Goal: Task Accomplishment & Management: Manage account settings

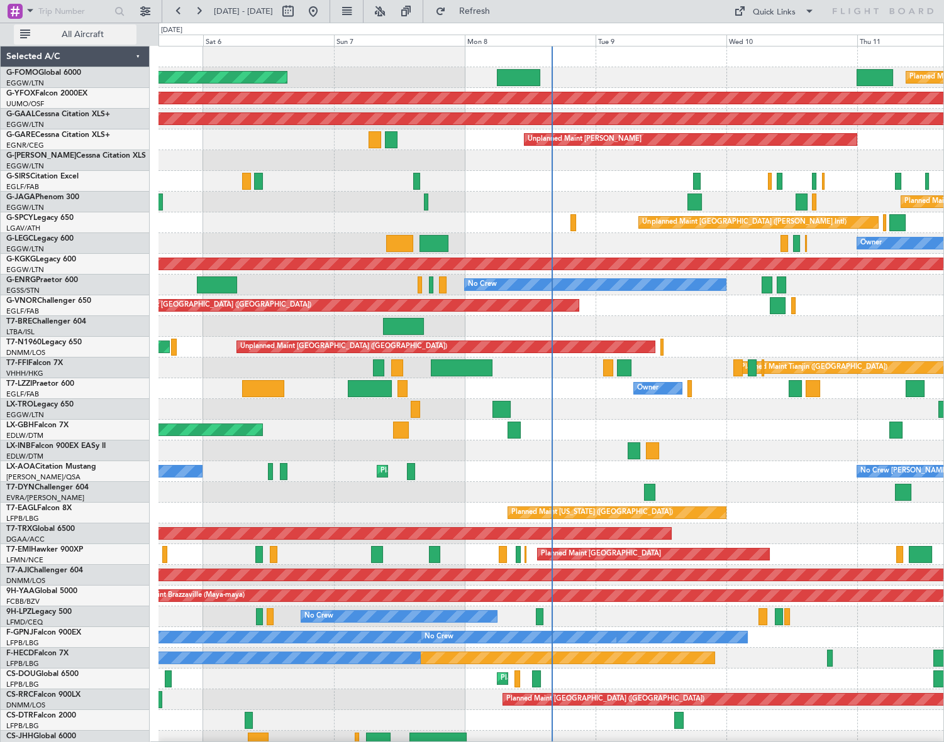
click at [69, 31] on span "All Aircraft" at bounding box center [83, 34] width 100 height 9
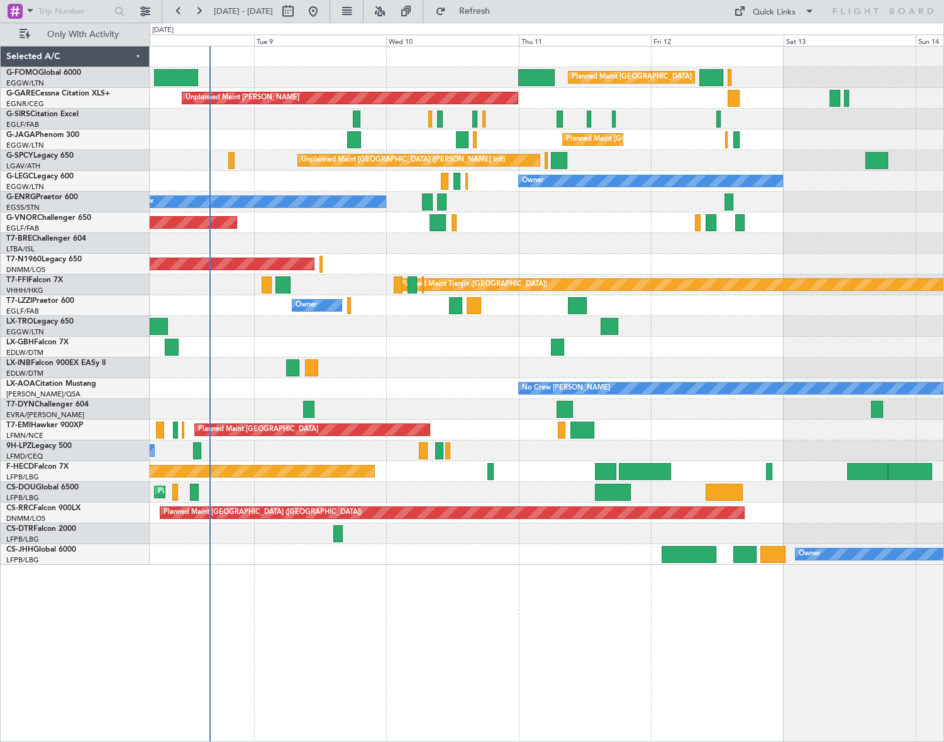
click at [389, 598] on div "Planned Maint London (Luton) Unplanned Maint Chester Planned Maint London (Luto…" at bounding box center [547, 394] width 794 height 697
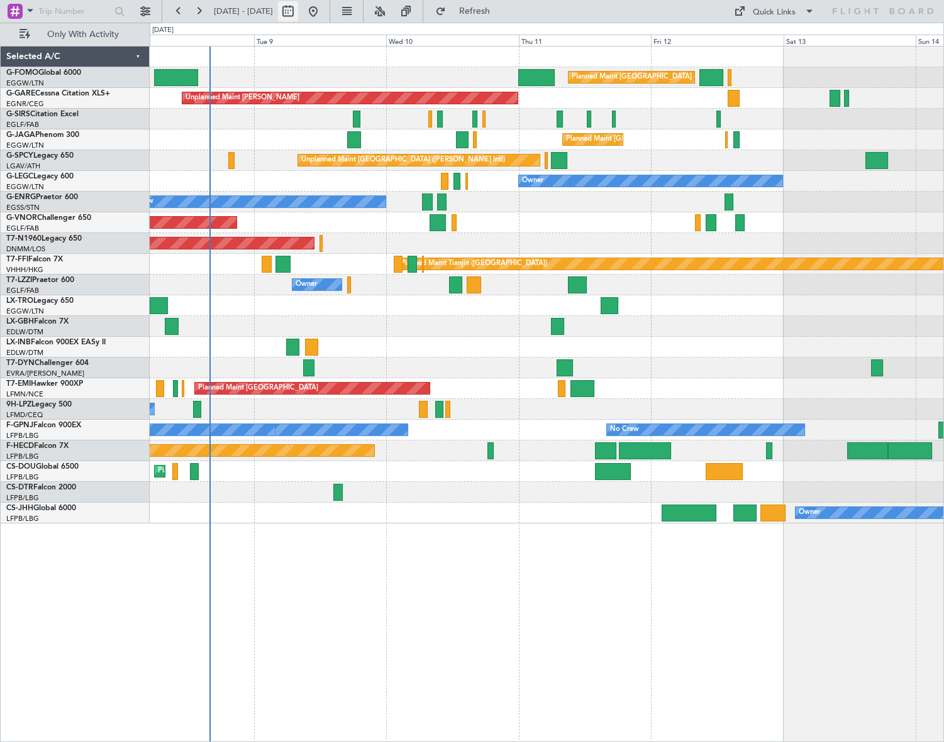
click at [298, 12] on button at bounding box center [288, 11] width 20 height 20
select select "9"
select select "2025"
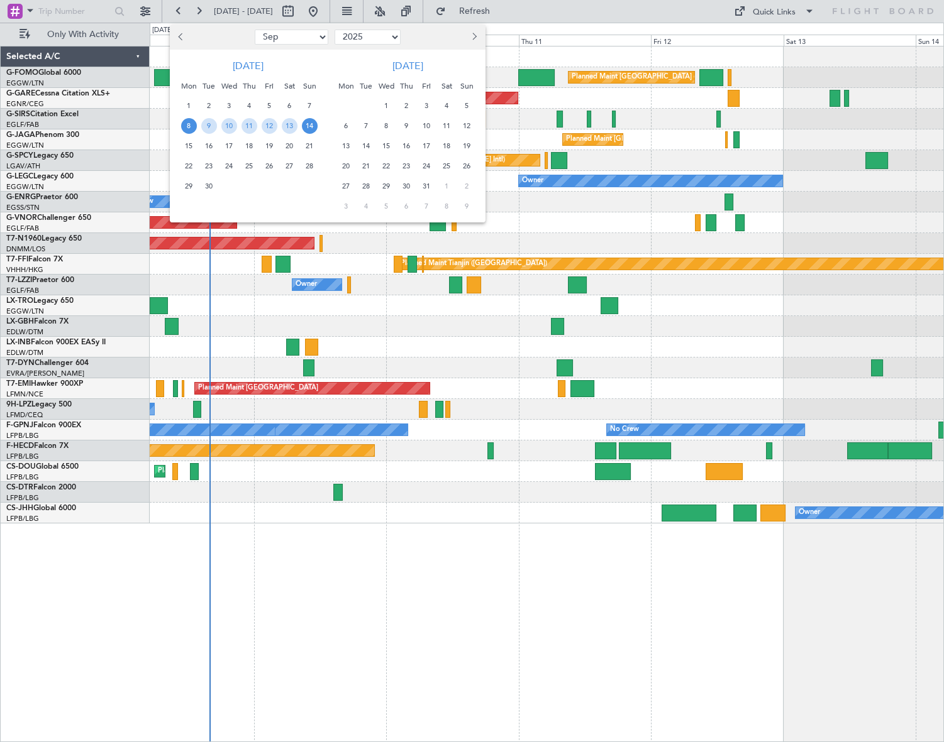
click at [192, 127] on span "8" at bounding box center [189, 126] width 16 height 16
click at [257, 143] on div "18" at bounding box center [249, 146] width 20 height 20
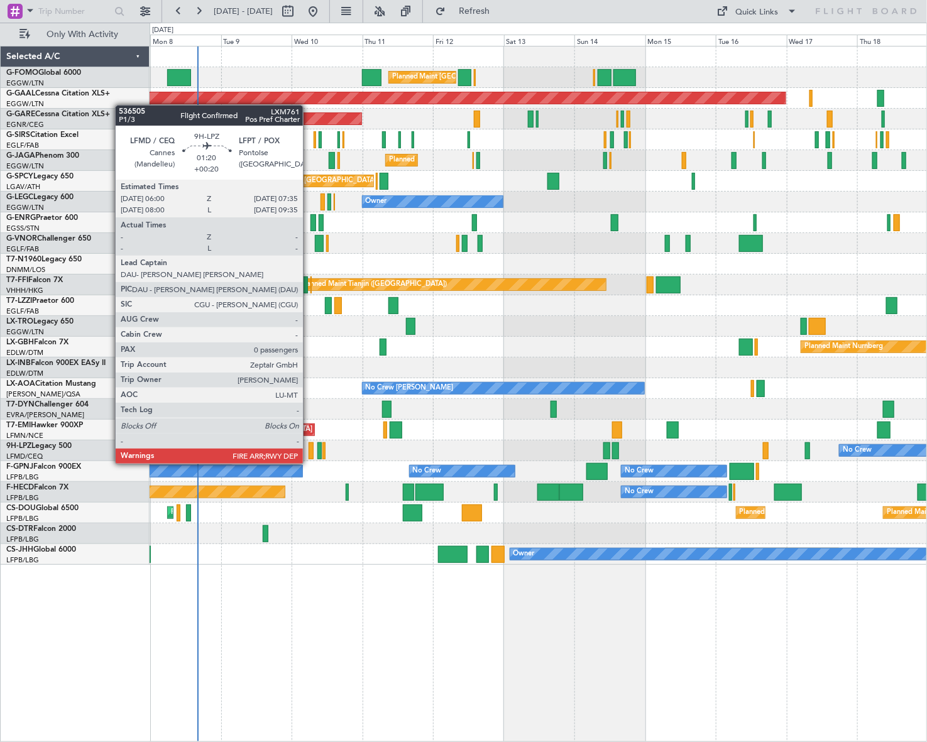
click at [309, 453] on div at bounding box center [311, 451] width 5 height 17
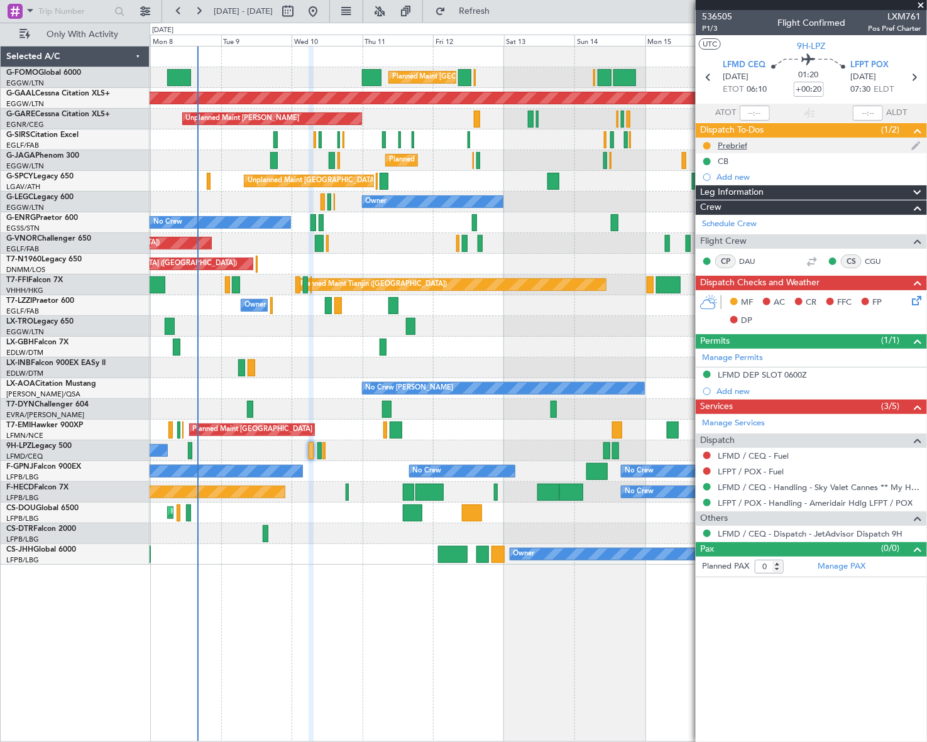
click at [726, 145] on div "Prebrief" at bounding box center [733, 145] width 30 height 11
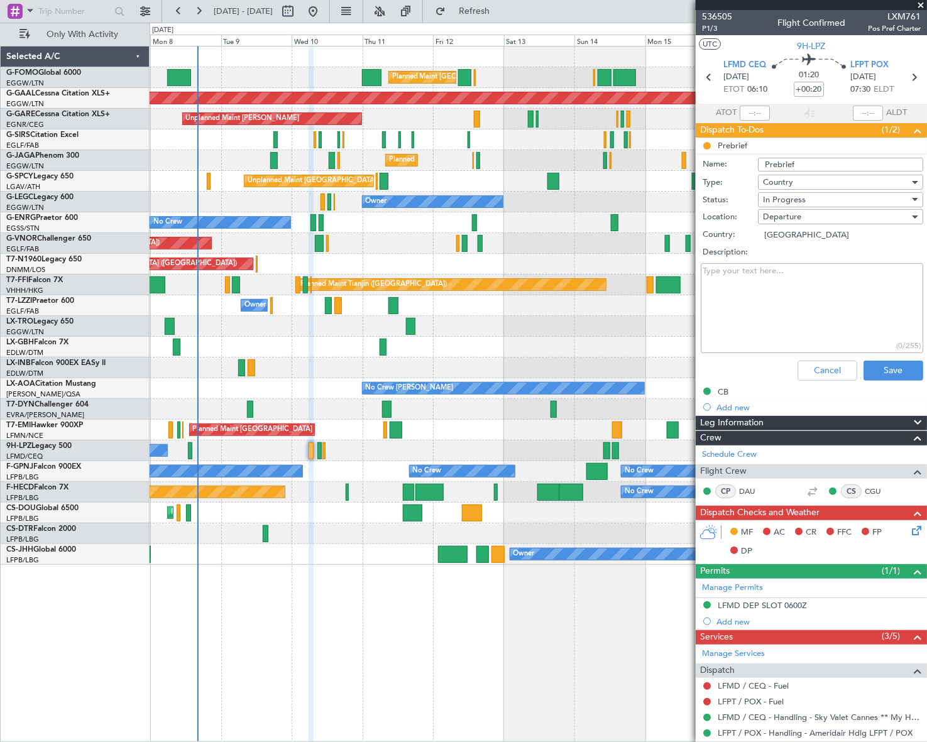
click at [747, 299] on textarea "Description:" at bounding box center [812, 308] width 223 height 90
paste textarea "LFMD LFPT 4200kgs"
type textarea "LFMD LFPT 4200kgs"
click at [839, 197] on div "In Progress" at bounding box center [836, 199] width 146 height 19
click at [810, 261] on span "Completed" at bounding box center [836, 262] width 148 height 19
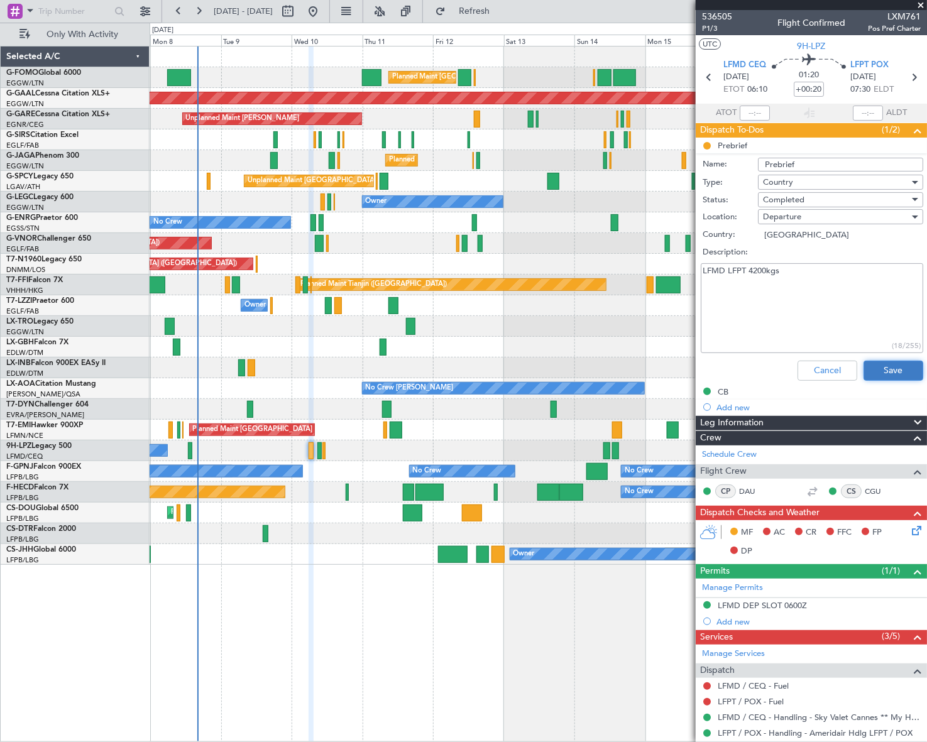
click at [900, 371] on button "Save" at bounding box center [894, 371] width 60 height 20
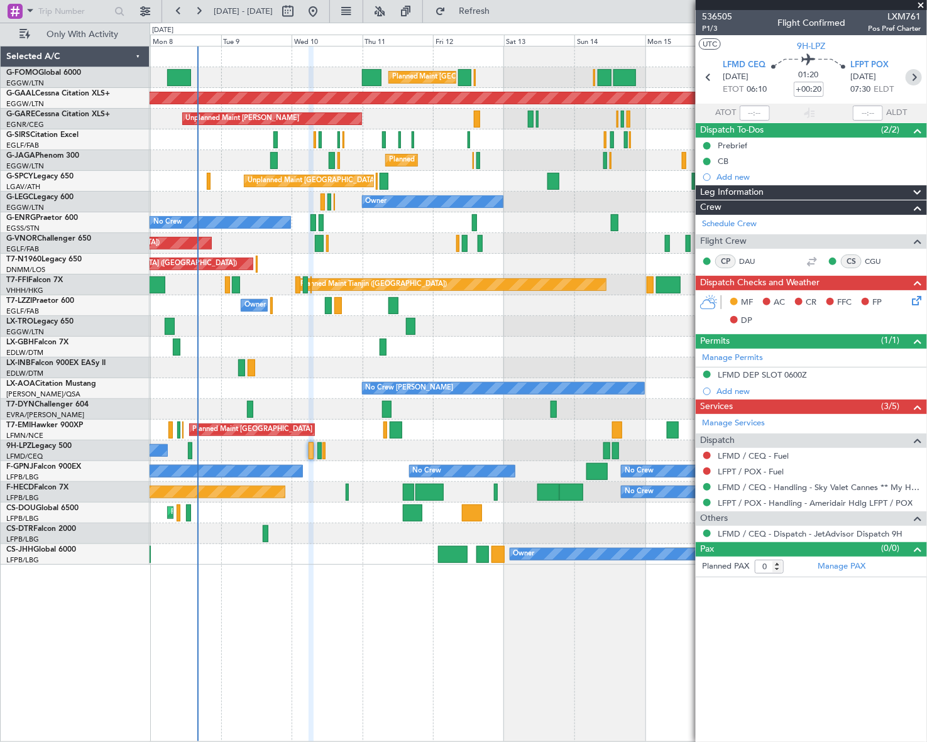
click at [917, 75] on icon at bounding box center [914, 77] width 16 height 16
type input "5"
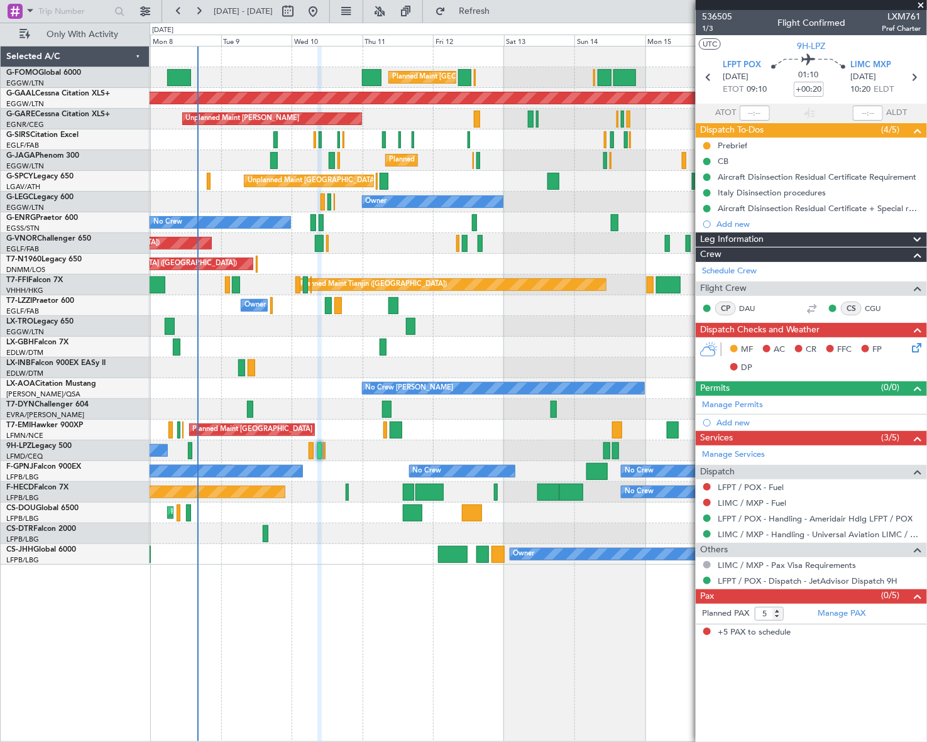
drag, startPoint x: 724, startPoint y: 144, endPoint x: 729, endPoint y: 161, distance: 17.7
click at [724, 144] on div "Prebrief" at bounding box center [733, 145] width 30 height 11
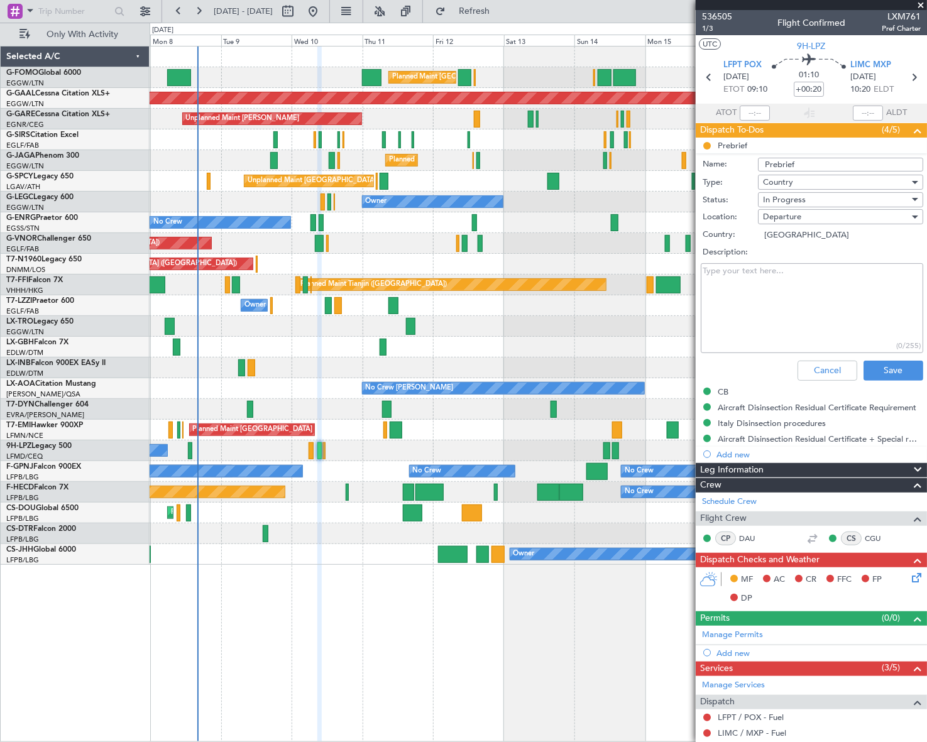
click at [748, 292] on textarea "Description:" at bounding box center [812, 308] width 223 height 90
paste textarea "LFPT LIMC Remaining"
type textarea "LFPT LIMC Remaining"
click at [798, 196] on span "In Progress" at bounding box center [784, 199] width 43 height 11
click at [809, 265] on span "Completed" at bounding box center [836, 262] width 148 height 19
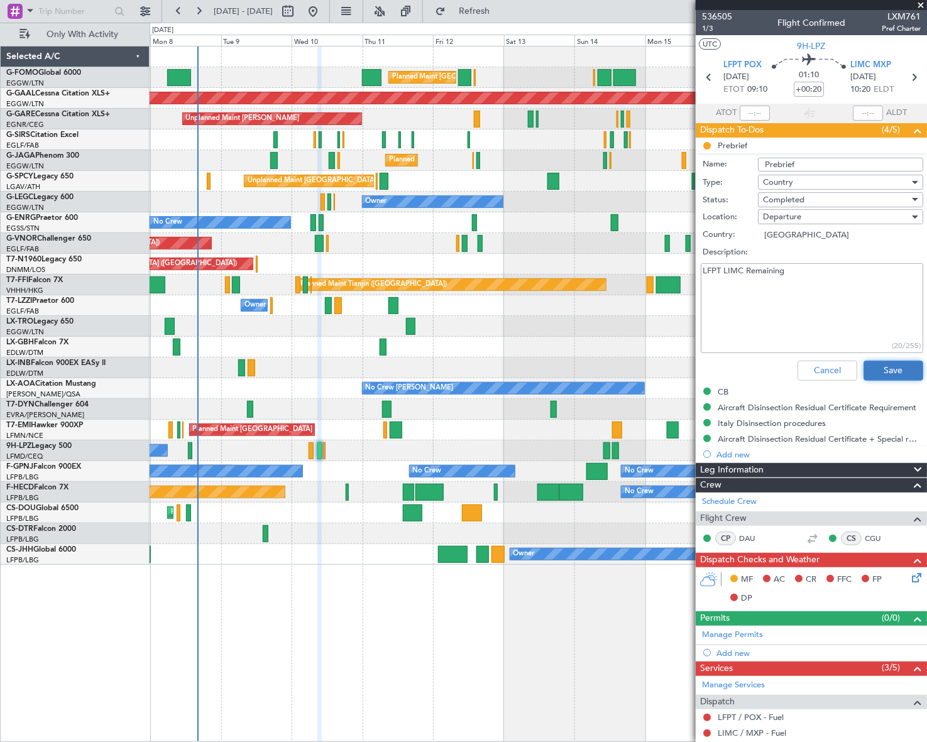
click at [888, 368] on button "Save" at bounding box center [894, 371] width 60 height 20
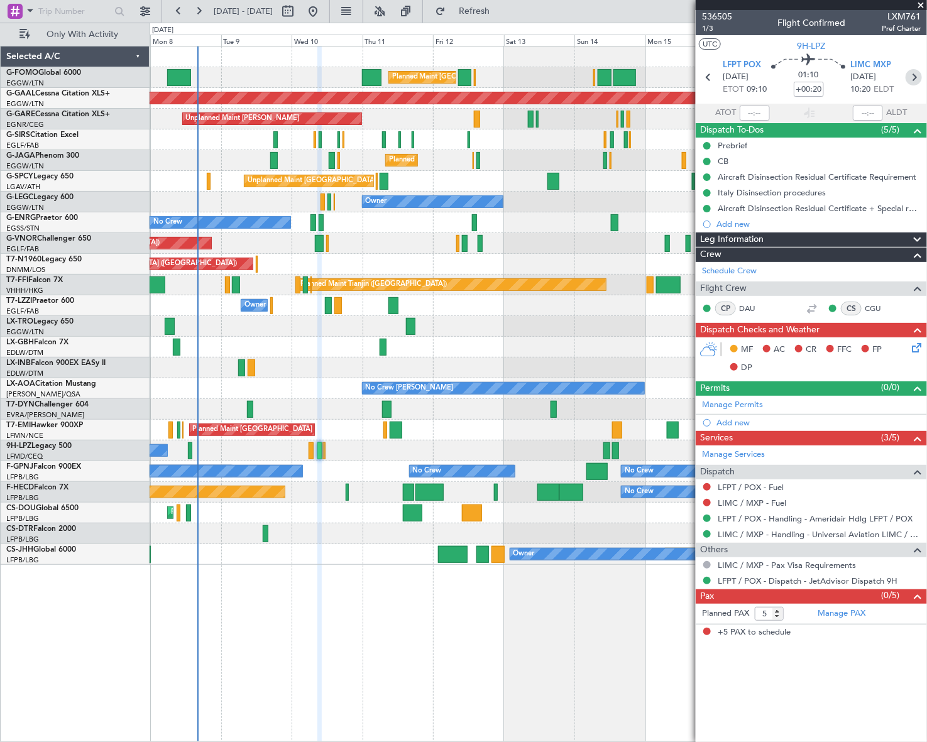
click at [916, 75] on icon at bounding box center [914, 77] width 16 height 16
type input "+00:10"
type input "0"
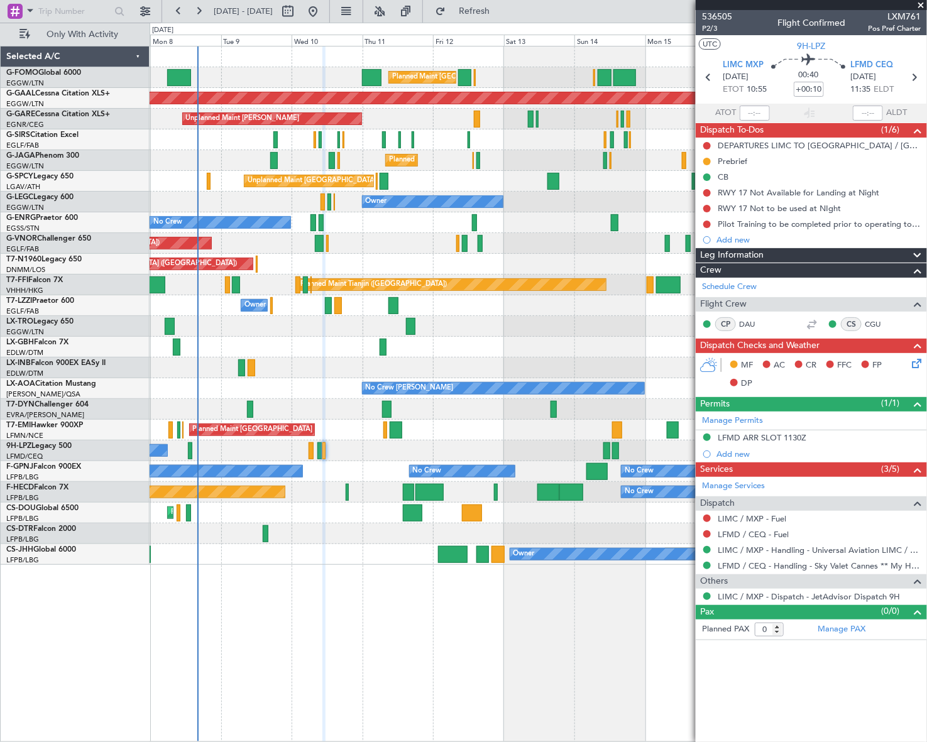
drag, startPoint x: 746, startPoint y: 157, endPoint x: 741, endPoint y: 190, distance: 33.6
click at [746, 157] on div "Prebrief" at bounding box center [733, 161] width 30 height 11
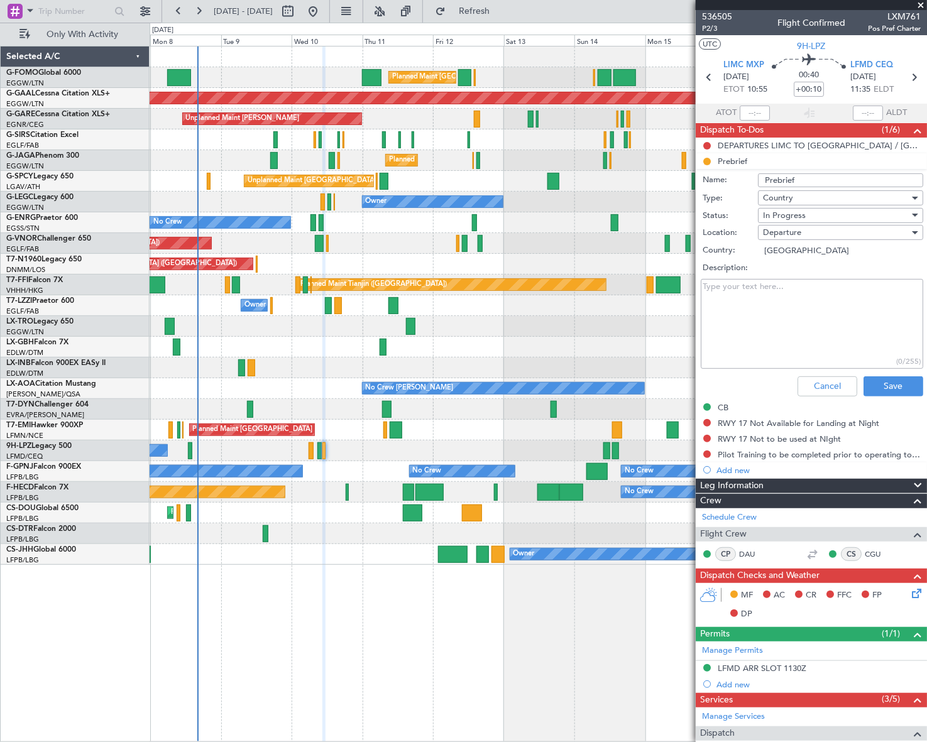
click at [782, 327] on textarea "Description:" at bounding box center [812, 324] width 223 height 90
paste textarea "LIMC LFMD 4800kgs"
type textarea "LIMC LFMD 4800kgs"
click at [820, 218] on div "In Progress" at bounding box center [836, 215] width 146 height 19
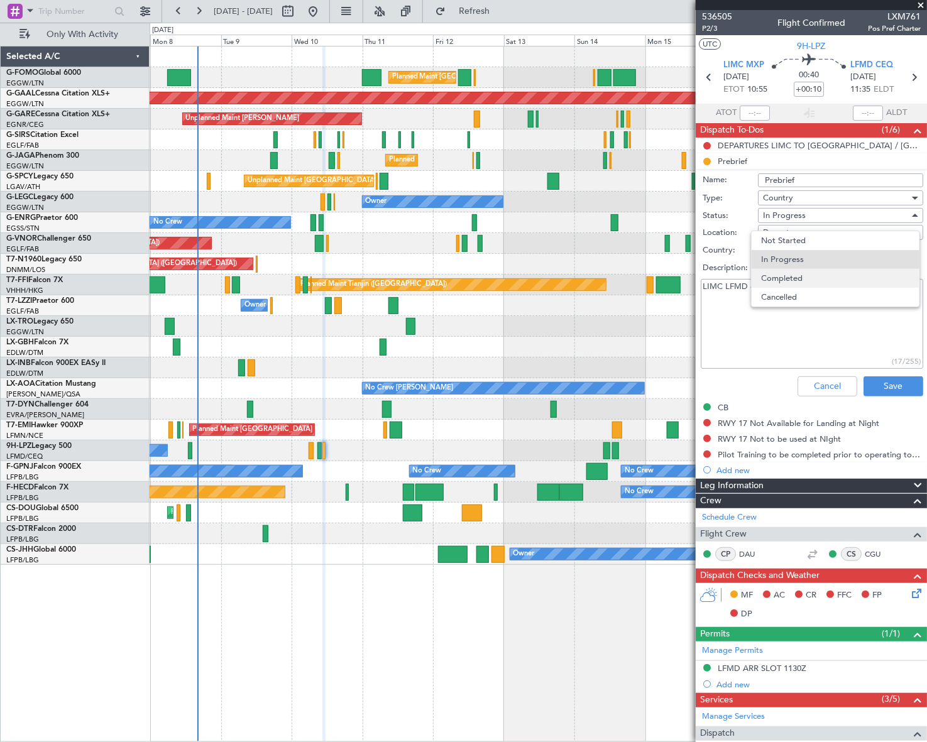
click at [800, 275] on span "Completed" at bounding box center [836, 278] width 148 height 19
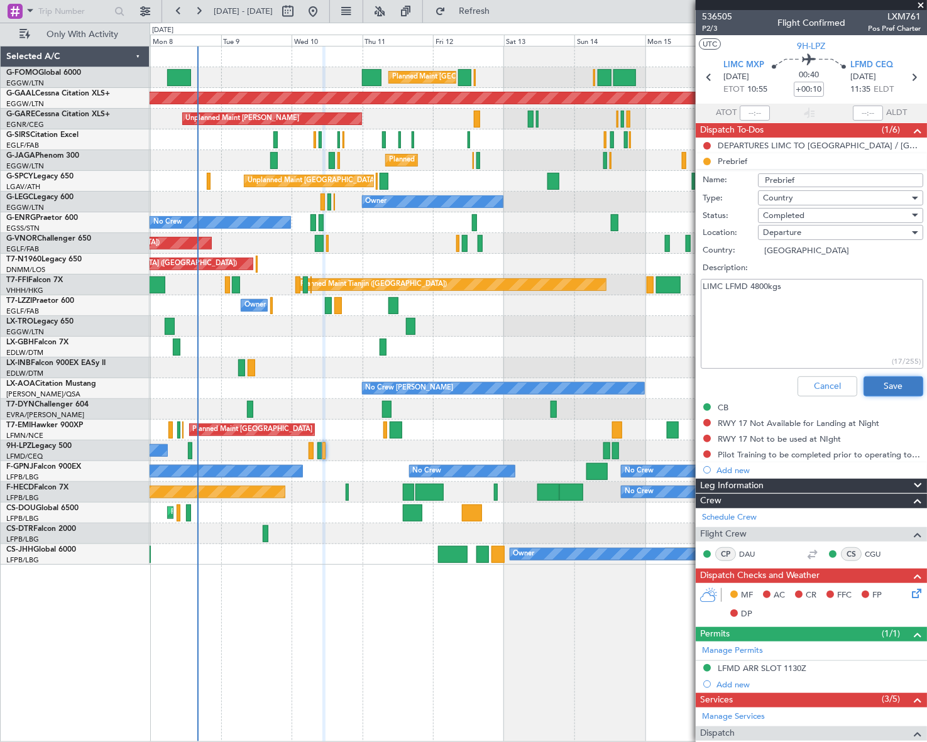
click at [893, 385] on button "Save" at bounding box center [894, 387] width 60 height 20
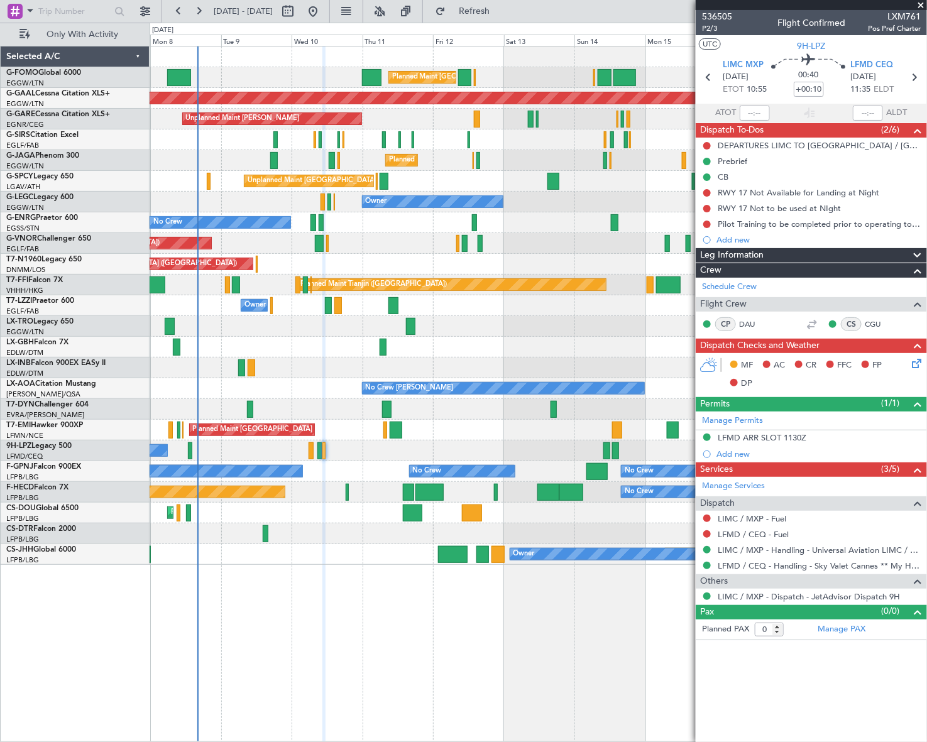
click at [865, 256] on div "Leg Information" at bounding box center [811, 255] width 231 height 14
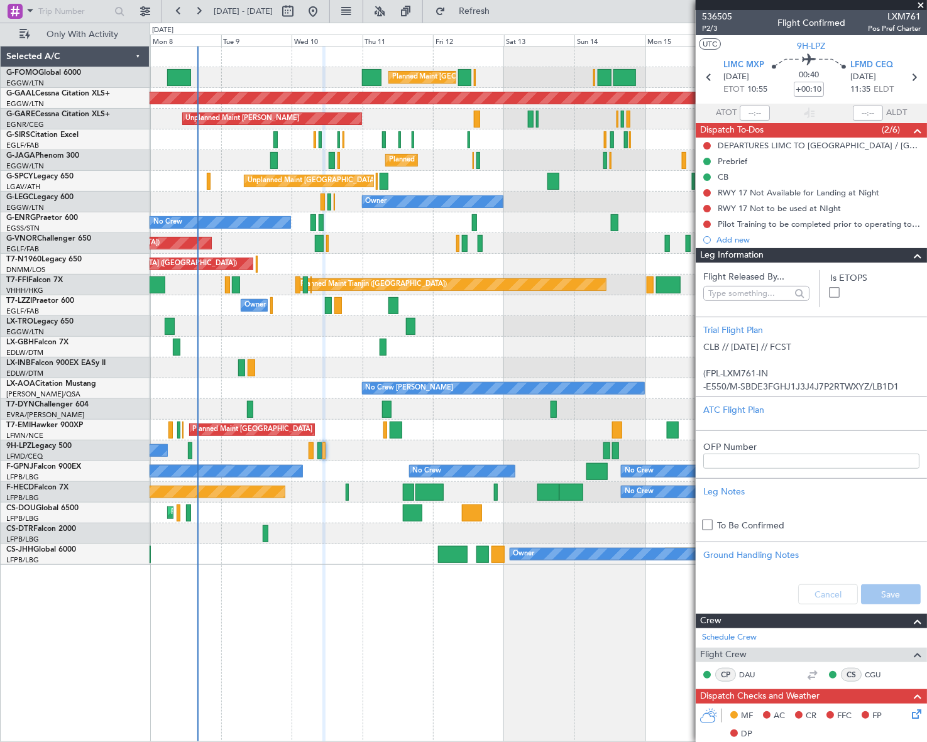
click at [865, 256] on div "Leg Information" at bounding box center [811, 255] width 231 height 14
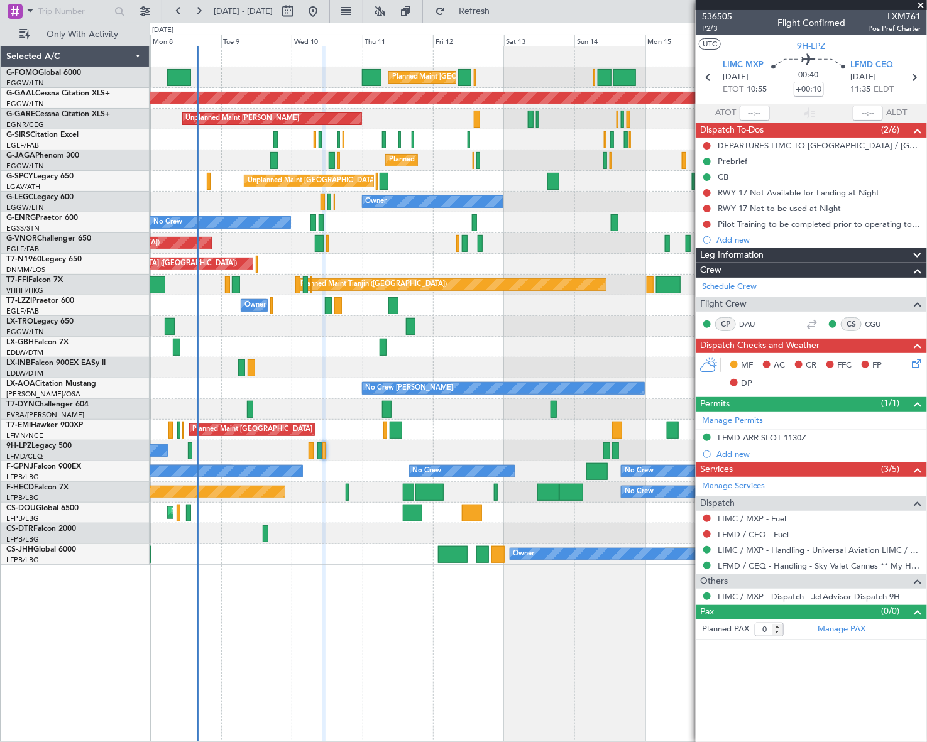
click at [914, 367] on icon at bounding box center [915, 361] width 10 height 10
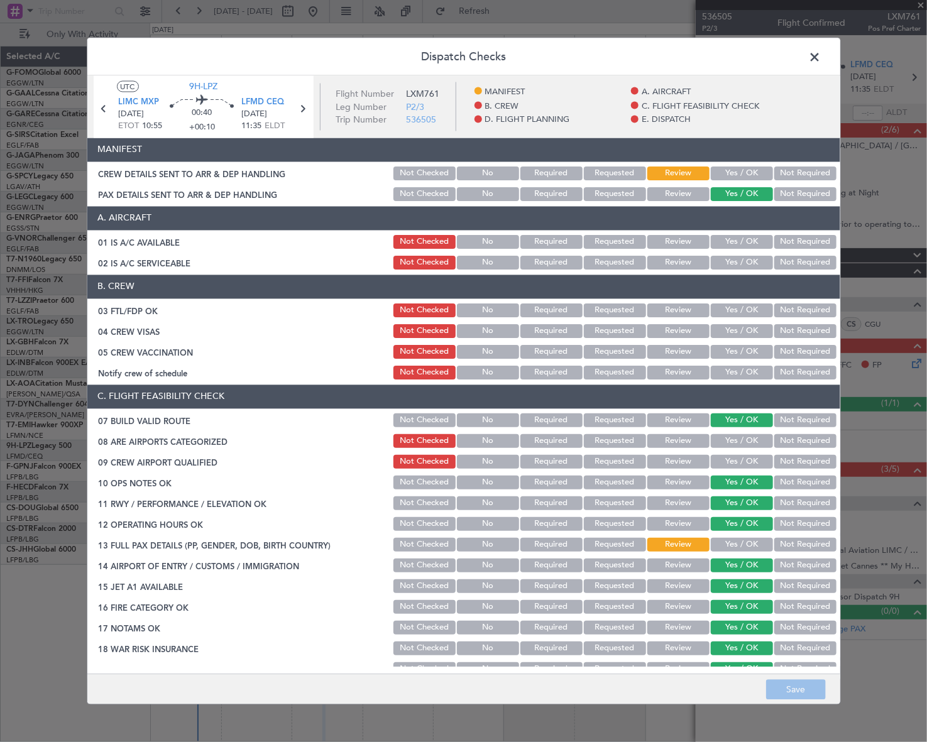
click at [728, 246] on button "Yes / OK" at bounding box center [742, 242] width 62 height 14
click at [736, 268] on button "Yes / OK" at bounding box center [742, 263] width 62 height 14
click at [746, 540] on button "Yes / OK" at bounding box center [742, 545] width 62 height 14
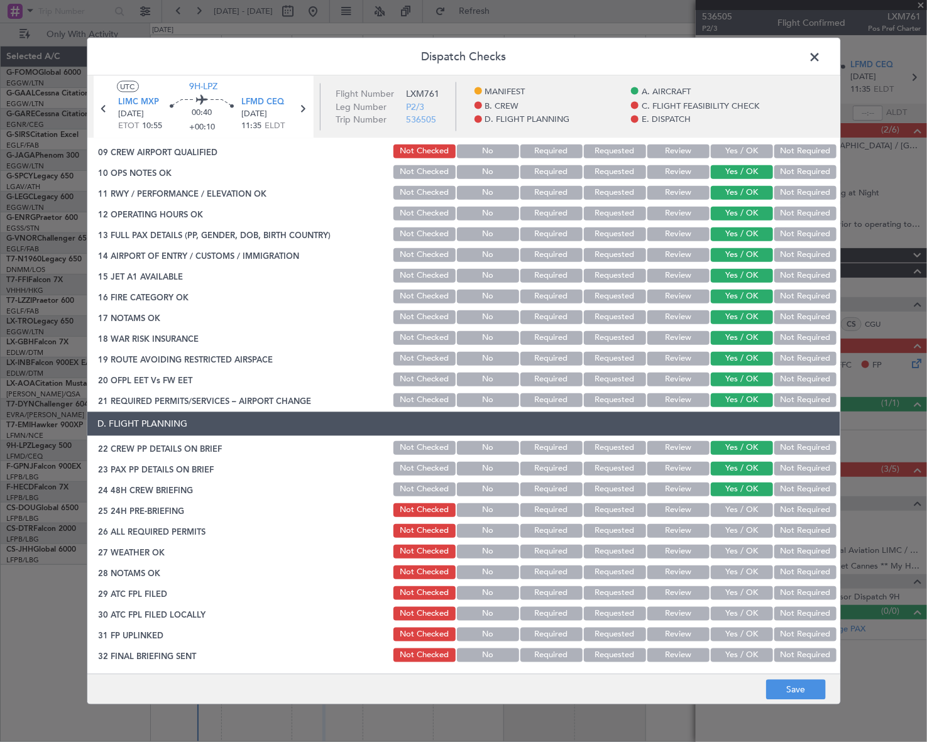
scroll to position [400, 0]
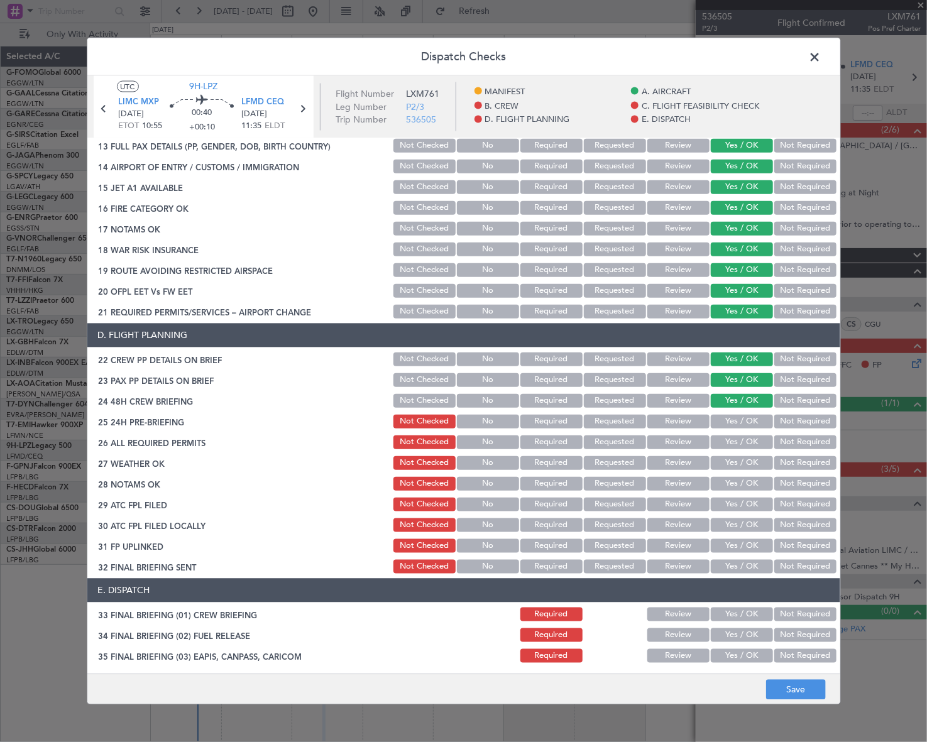
click at [802, 421] on button "Not Required" at bounding box center [806, 421] width 62 height 14
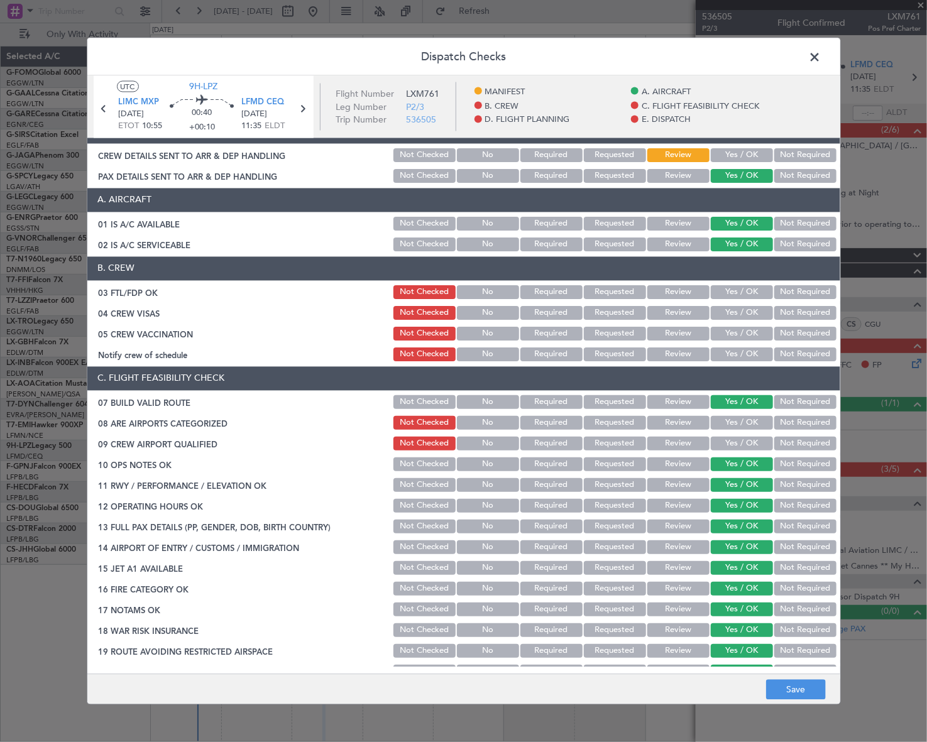
scroll to position [0, 0]
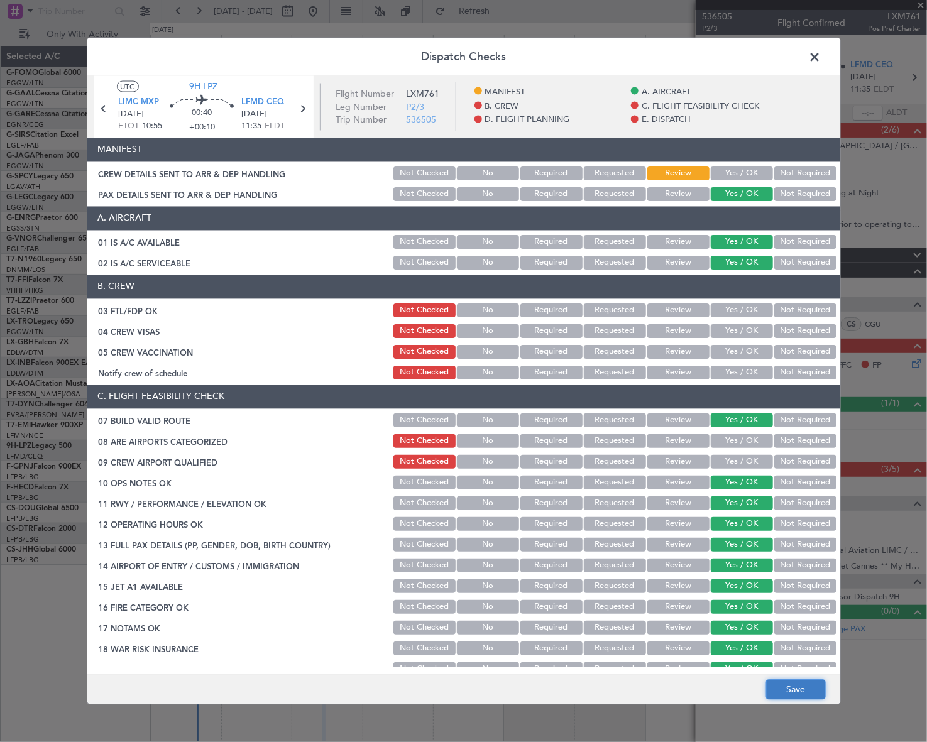
click at [799, 685] on button "Save" at bounding box center [796, 690] width 60 height 20
click at [822, 53] on span at bounding box center [822, 59] width 0 height 25
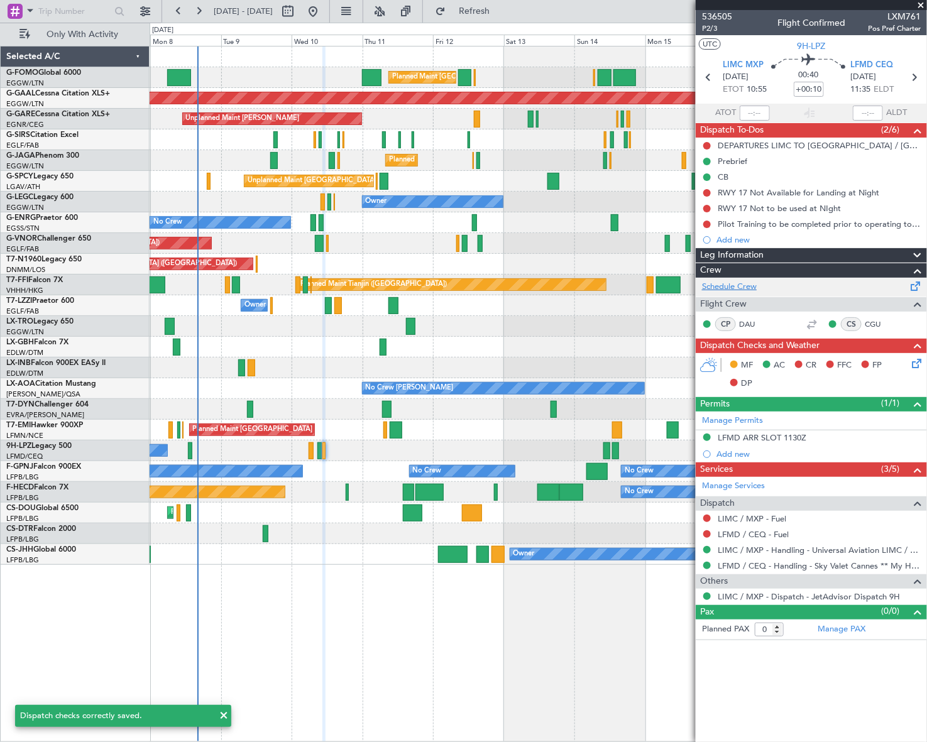
click at [731, 287] on link "Schedule Crew" at bounding box center [729, 287] width 55 height 13
click at [709, 27] on span "P2/3" at bounding box center [717, 28] width 30 height 11
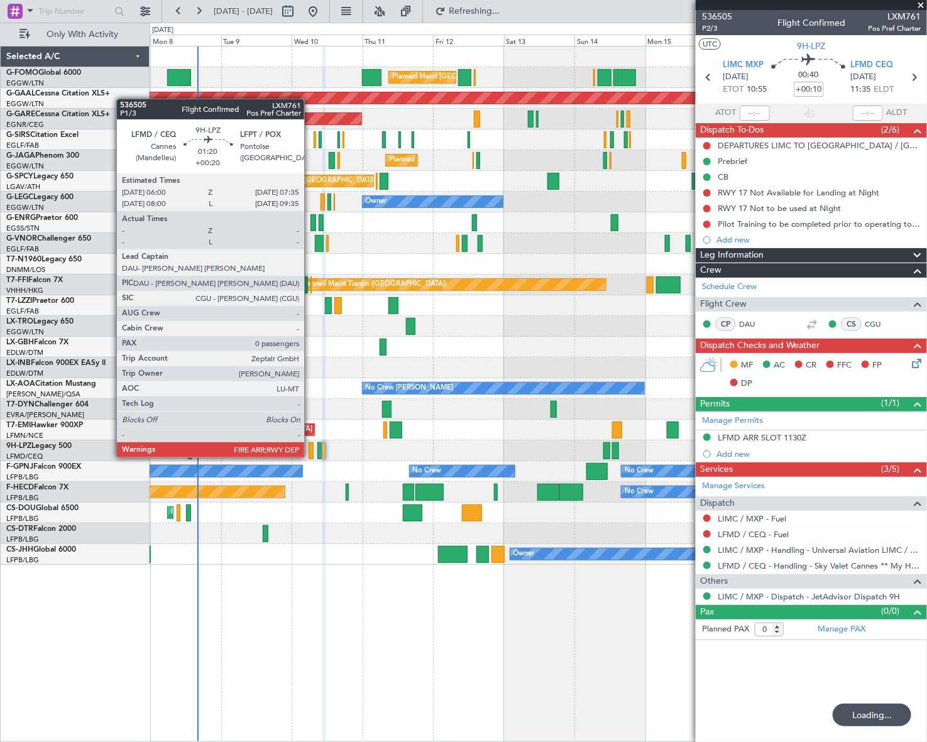
click at [310, 446] on div at bounding box center [311, 451] width 5 height 17
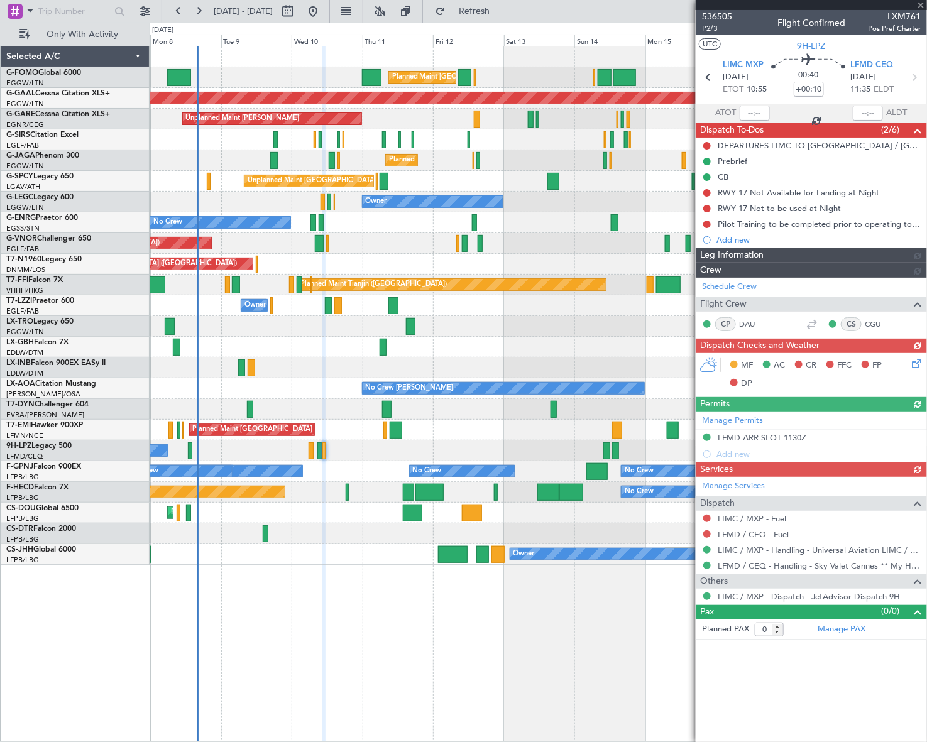
type input "+00:20"
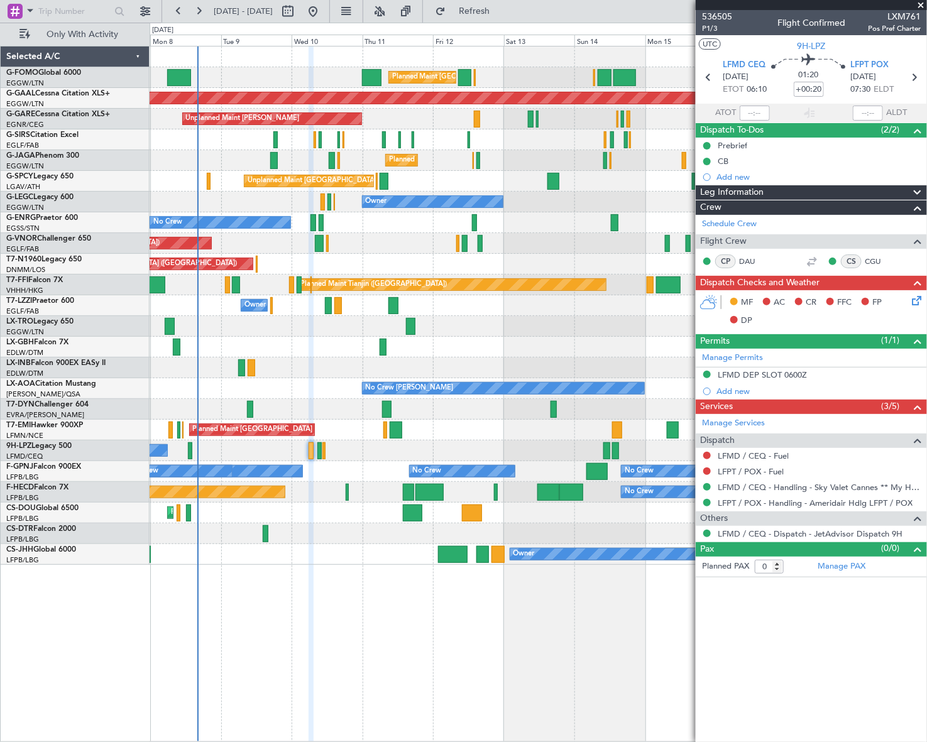
click at [918, 299] on icon at bounding box center [915, 299] width 10 height 10
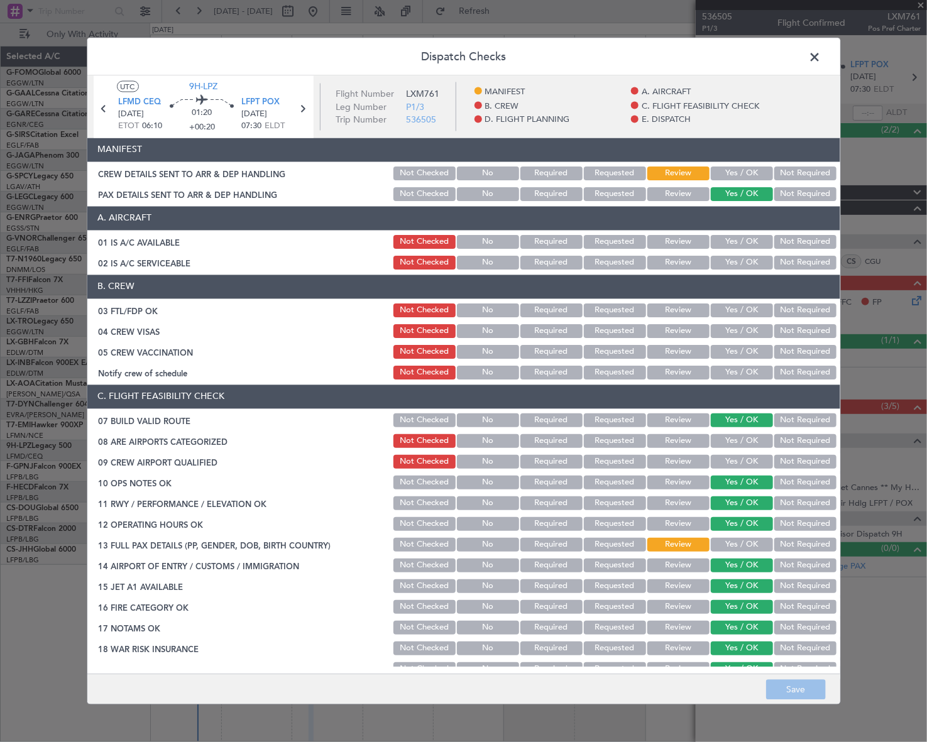
click at [748, 241] on button "Yes / OK" at bounding box center [742, 242] width 62 height 14
click at [750, 263] on button "Yes / OK" at bounding box center [742, 263] width 62 height 14
click at [742, 546] on button "Yes / OK" at bounding box center [742, 545] width 62 height 14
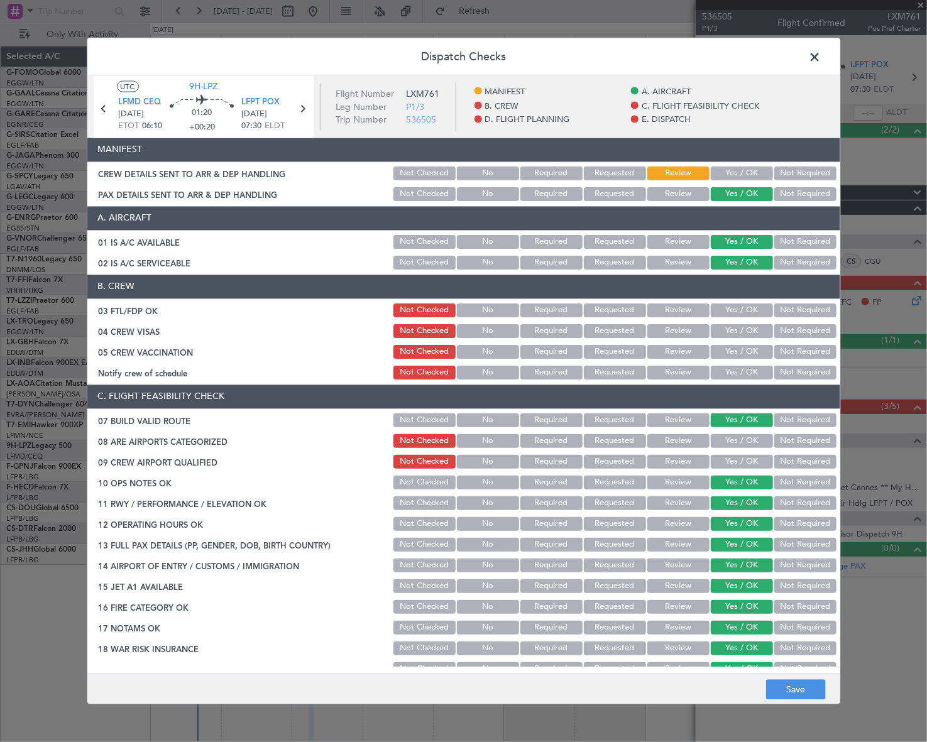
scroll to position [343, 0]
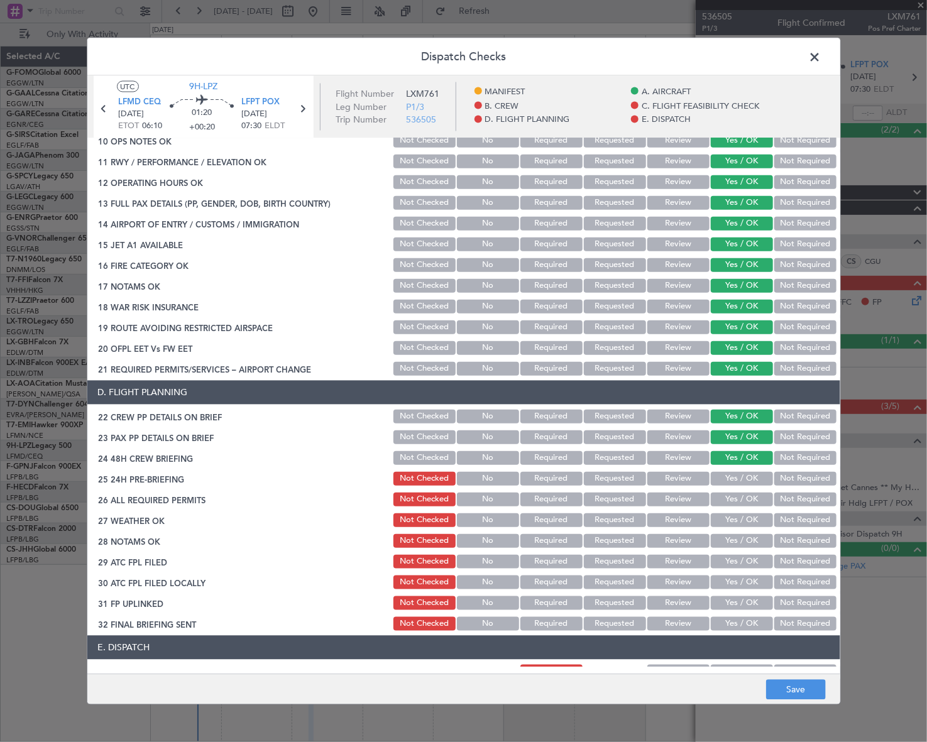
click at [797, 482] on button "Not Required" at bounding box center [806, 479] width 62 height 14
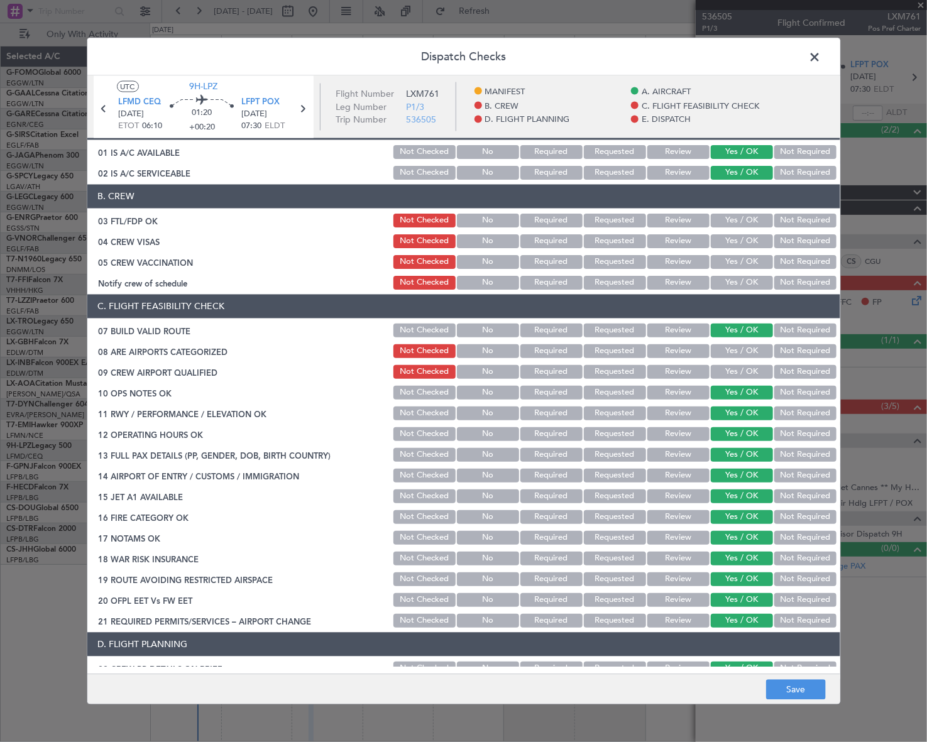
scroll to position [0, 0]
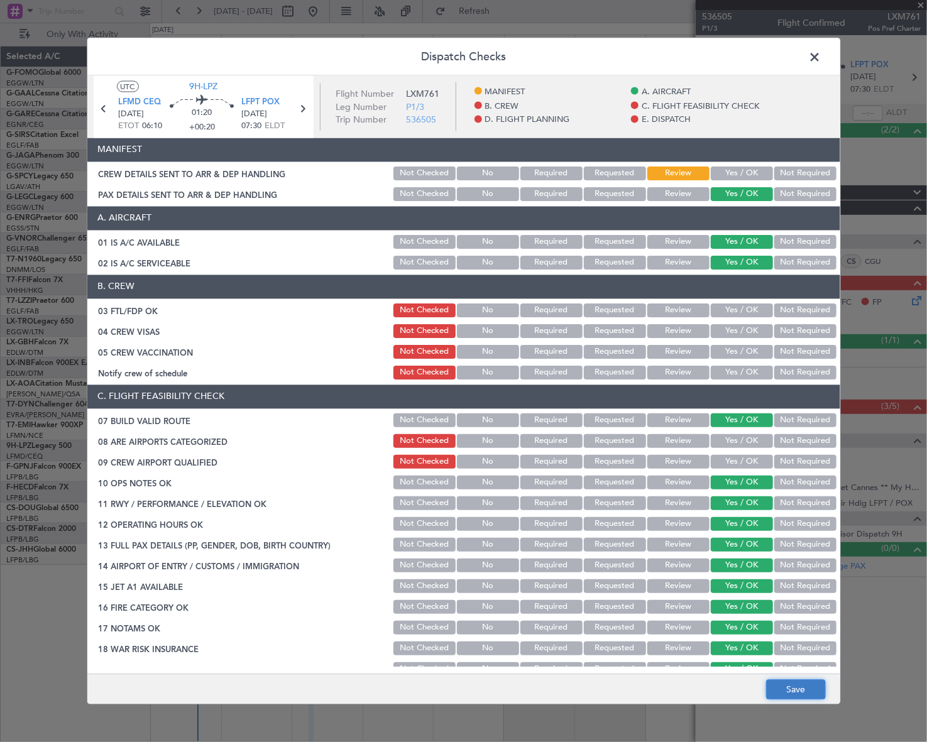
click at [808, 688] on button "Save" at bounding box center [796, 690] width 60 height 20
click at [822, 58] on span at bounding box center [822, 59] width 0 height 25
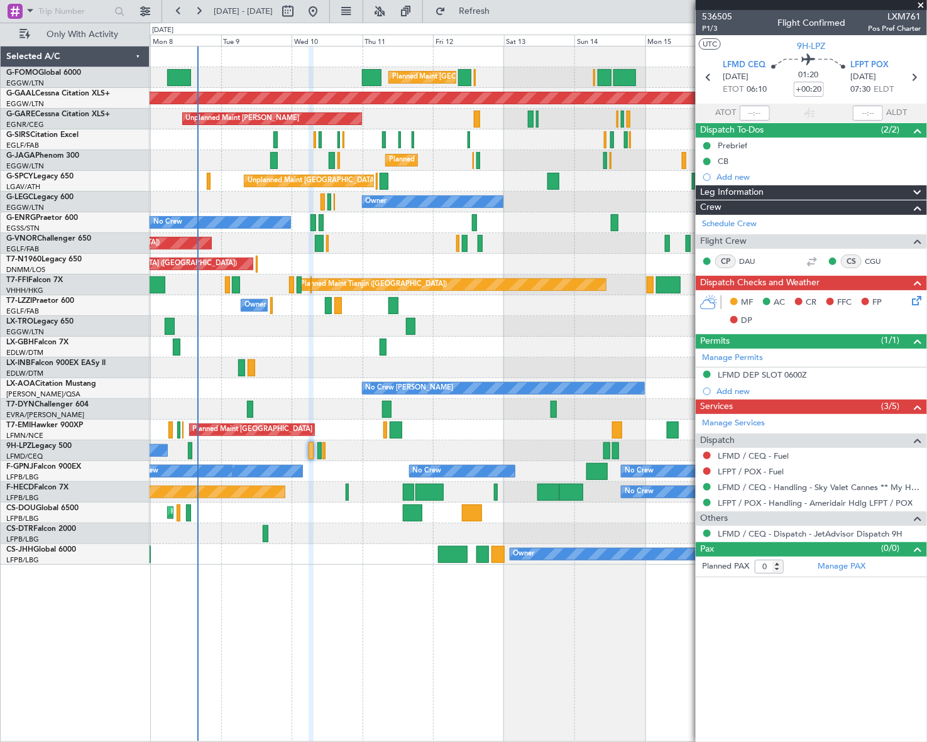
click at [914, 303] on icon at bounding box center [915, 299] width 10 height 10
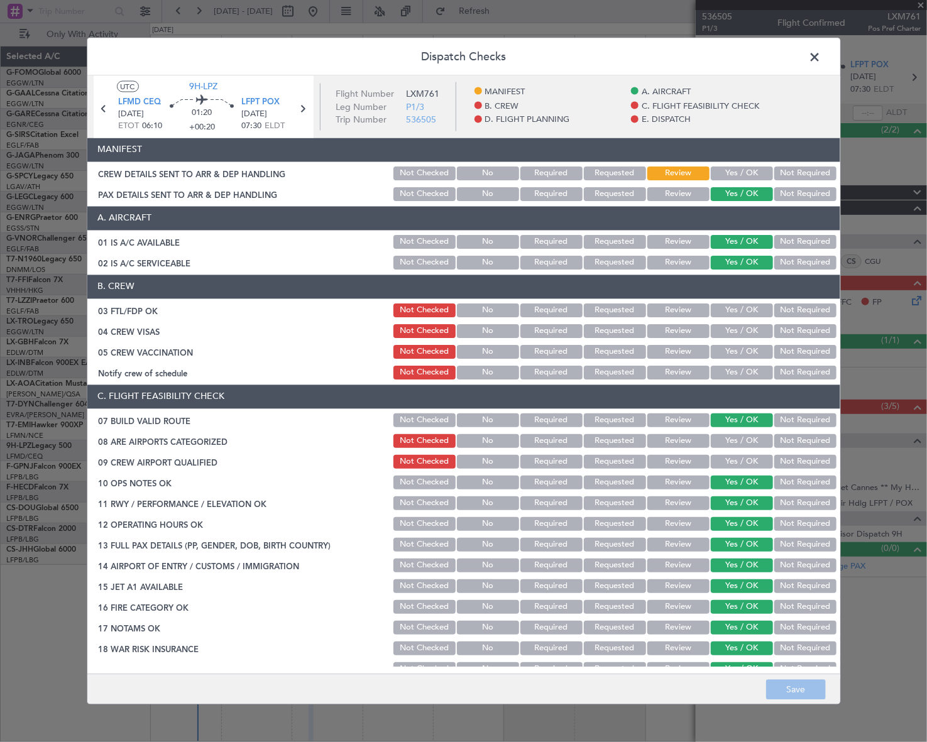
click at [750, 305] on button "Yes / OK" at bounding box center [742, 311] width 62 height 14
click at [783, 333] on button "Not Required" at bounding box center [806, 331] width 62 height 14
click at [784, 354] on button "Not Required" at bounding box center [806, 352] width 62 height 14
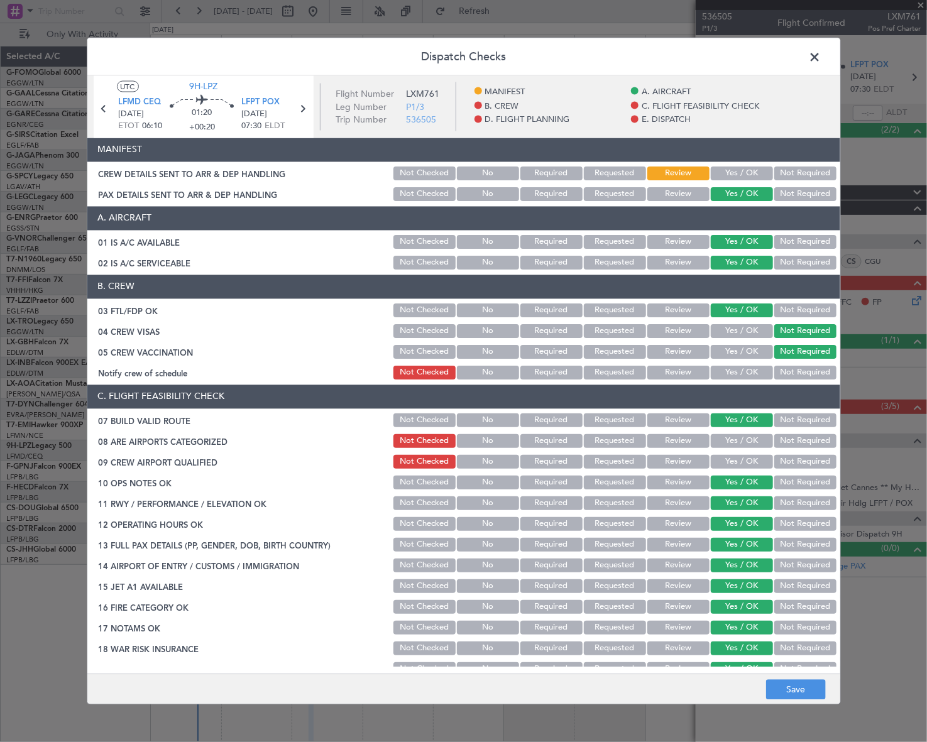
click at [745, 369] on button "Yes / OK" at bounding box center [742, 373] width 62 height 14
click at [749, 439] on button "Yes / OK" at bounding box center [742, 441] width 62 height 14
click at [750, 458] on button "Yes / OK" at bounding box center [742, 462] width 62 height 14
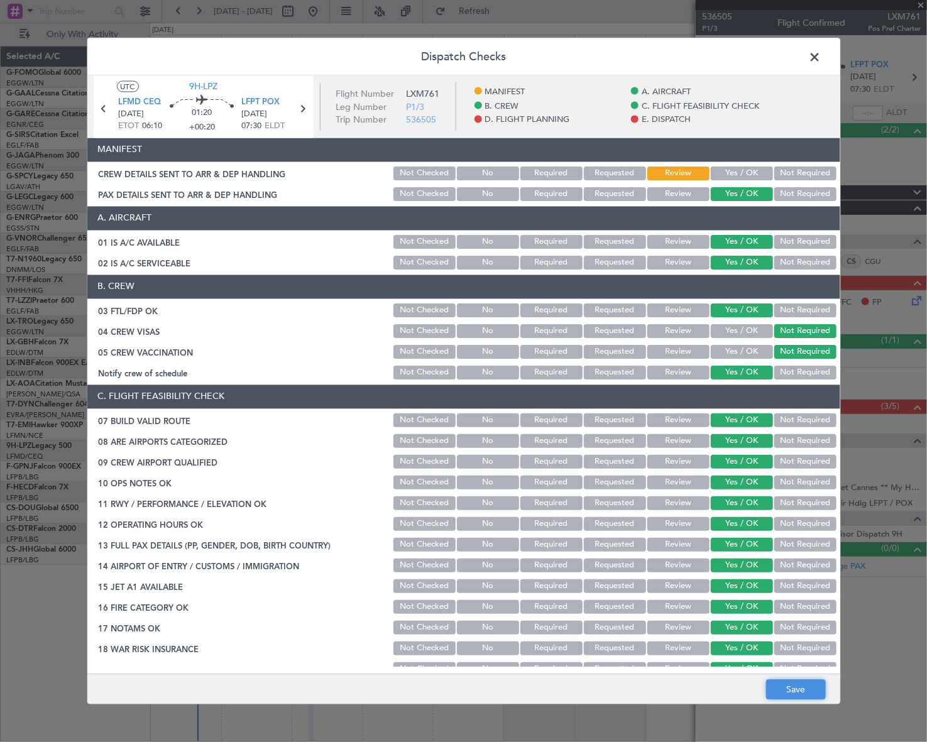
click at [800, 689] on button "Save" at bounding box center [796, 690] width 60 height 20
click at [822, 58] on span at bounding box center [822, 59] width 0 height 25
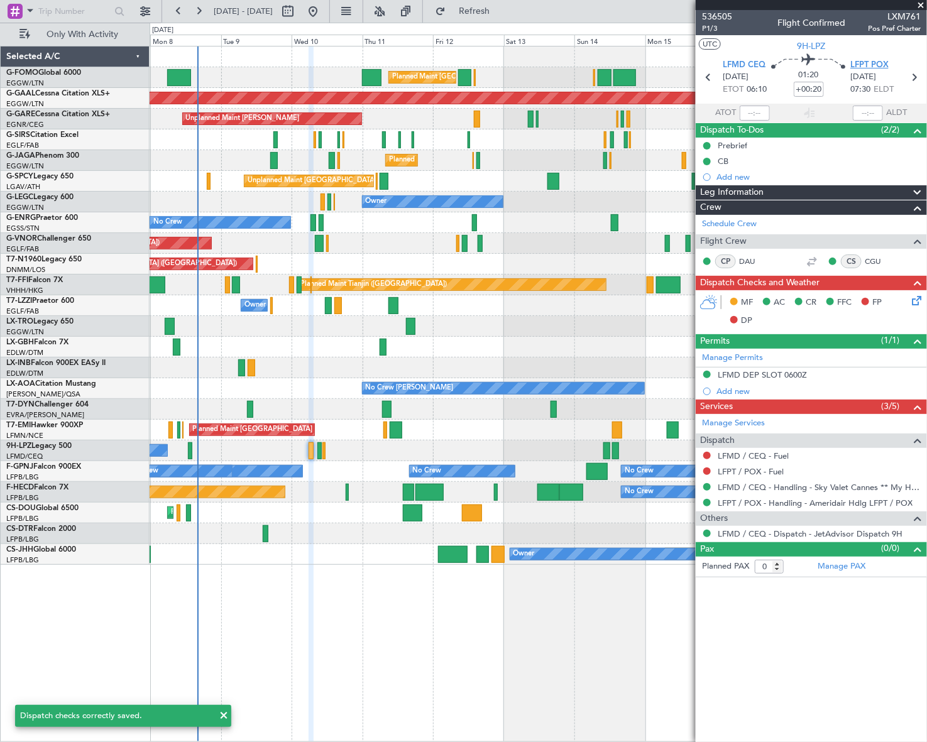
click at [865, 67] on span "LFPT POX" at bounding box center [870, 65] width 38 height 13
click at [917, 73] on icon at bounding box center [914, 77] width 16 height 16
type input "5"
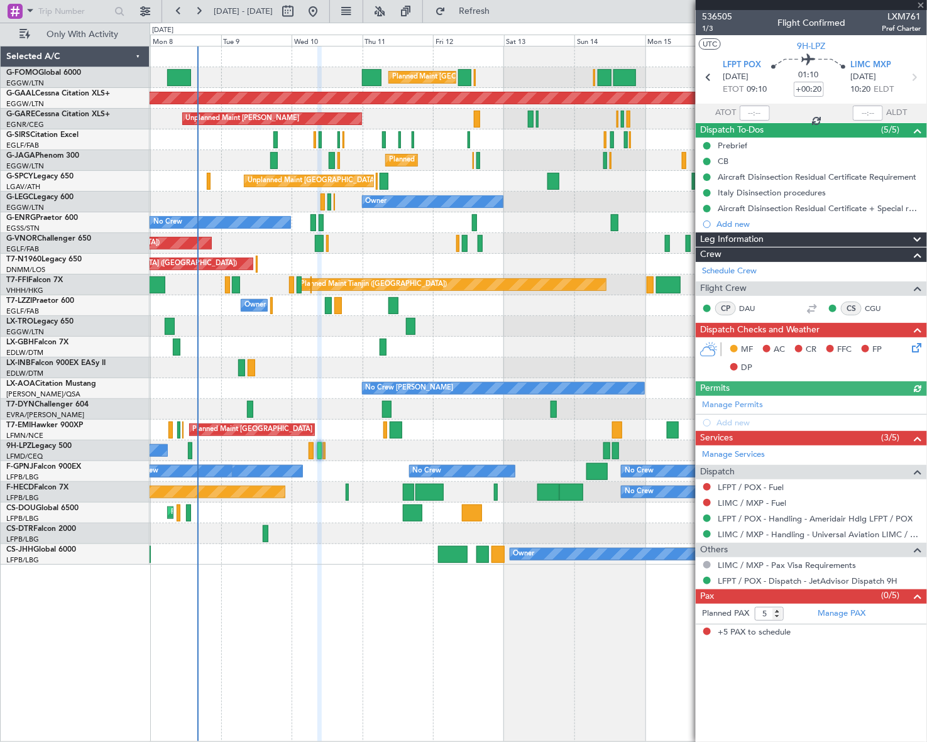
click at [915, 350] on icon at bounding box center [915, 346] width 10 height 10
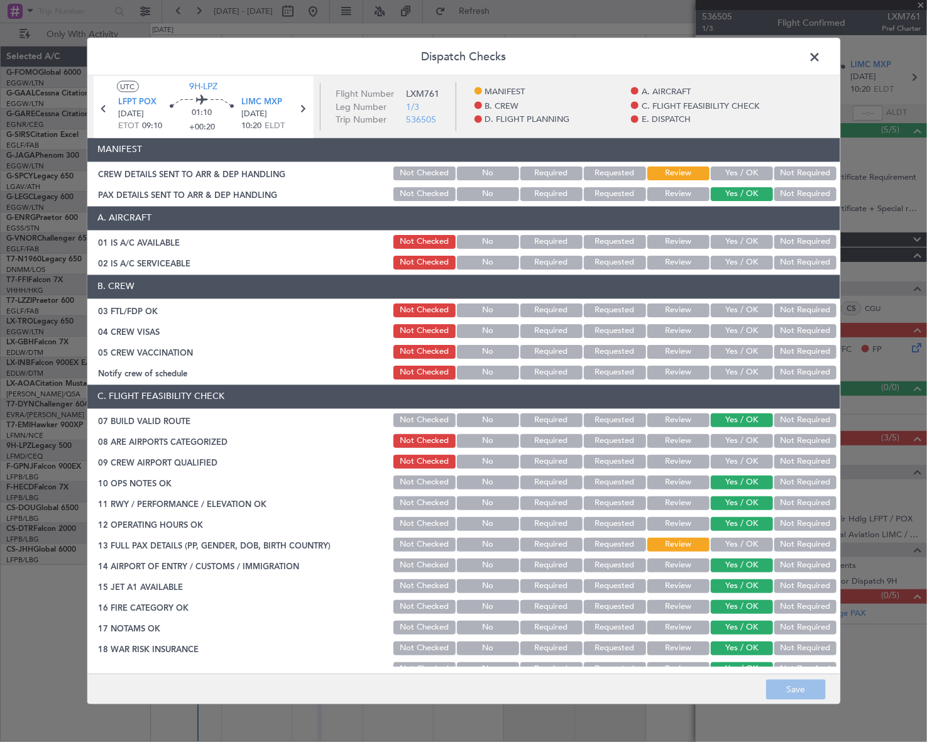
click at [748, 240] on button "Yes / OK" at bounding box center [742, 242] width 62 height 14
click at [752, 263] on button "Yes / OK" at bounding box center [742, 263] width 62 height 14
click at [756, 317] on button "Yes / OK" at bounding box center [742, 311] width 62 height 14
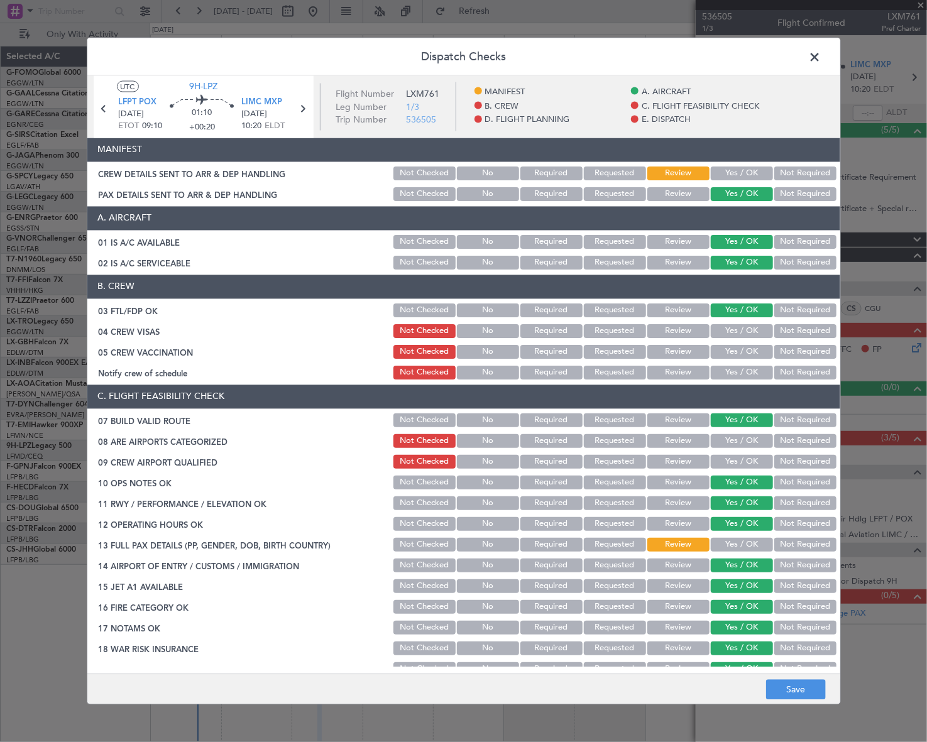
click at [781, 333] on button "Not Required" at bounding box center [806, 331] width 62 height 14
click at [781, 352] on button "Not Required" at bounding box center [806, 352] width 62 height 14
click at [743, 372] on button "Yes / OK" at bounding box center [742, 373] width 62 height 14
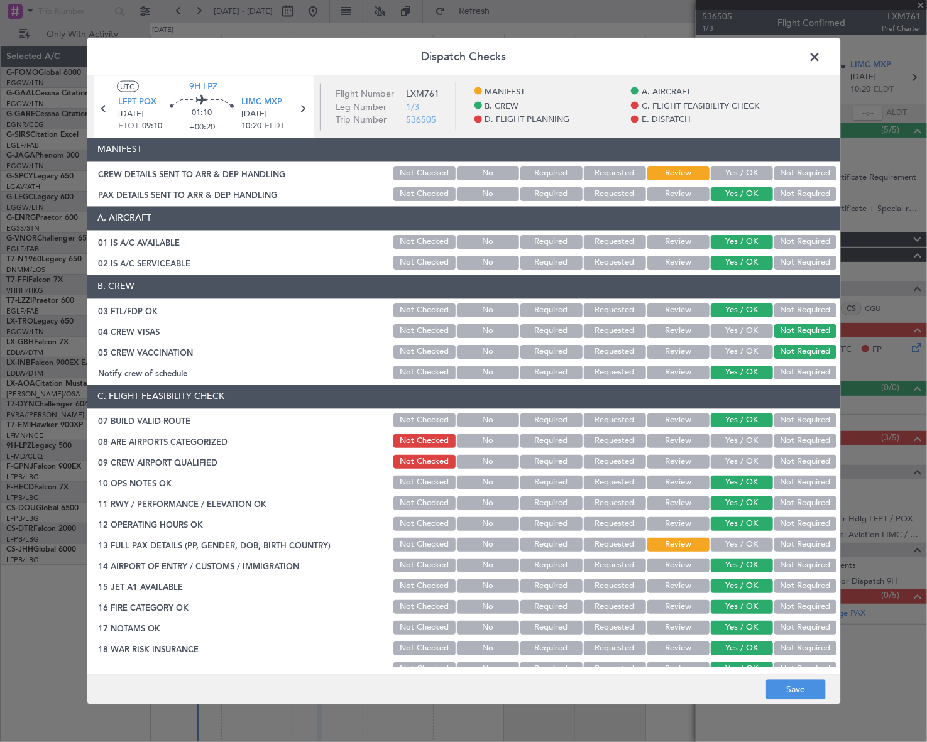
click at [743, 548] on button "Yes / OK" at bounding box center [742, 545] width 62 height 14
click at [729, 444] on button "Yes / OK" at bounding box center [742, 441] width 62 height 14
click at [736, 460] on button "Yes / OK" at bounding box center [742, 462] width 62 height 14
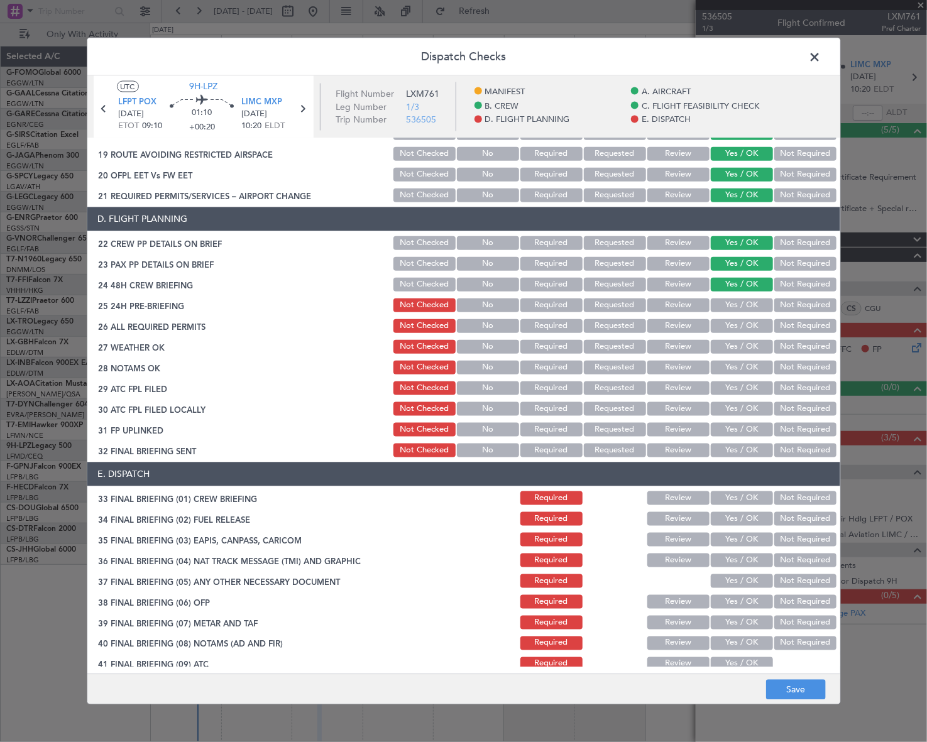
scroll to position [587, 0]
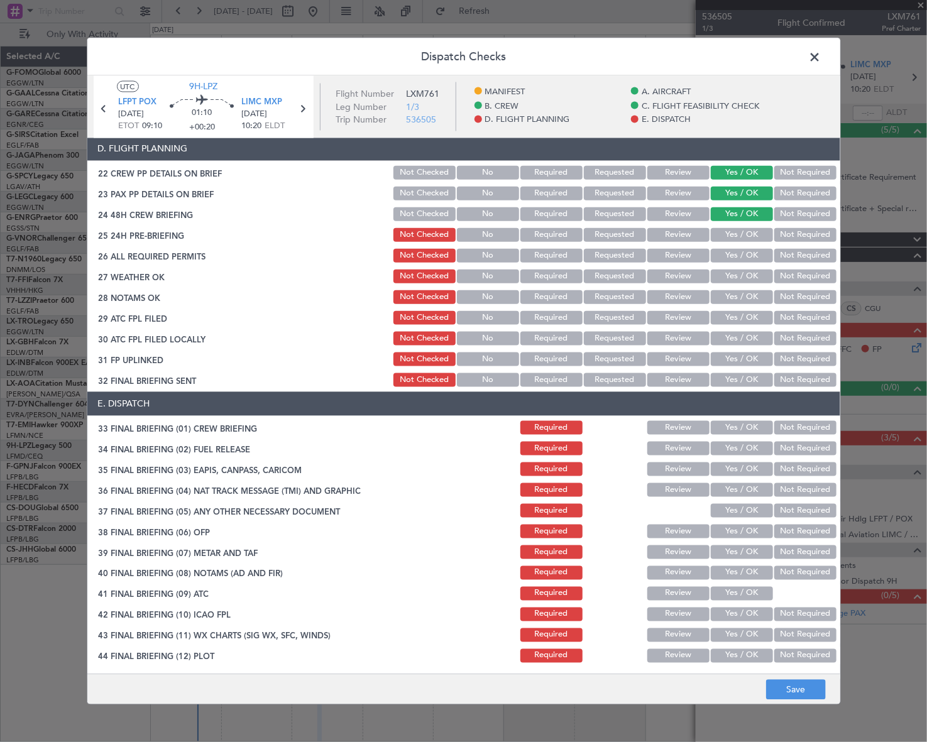
click at [789, 233] on button "Not Required" at bounding box center [806, 235] width 62 height 14
click at [797, 694] on button "Save" at bounding box center [796, 690] width 60 height 20
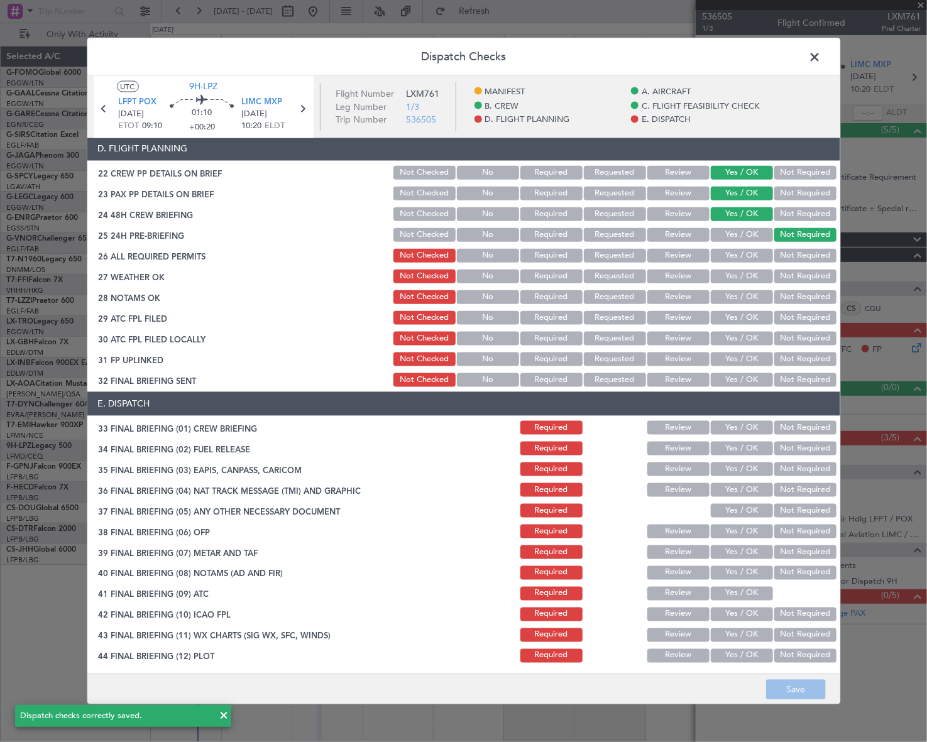
click at [822, 56] on span at bounding box center [822, 59] width 0 height 25
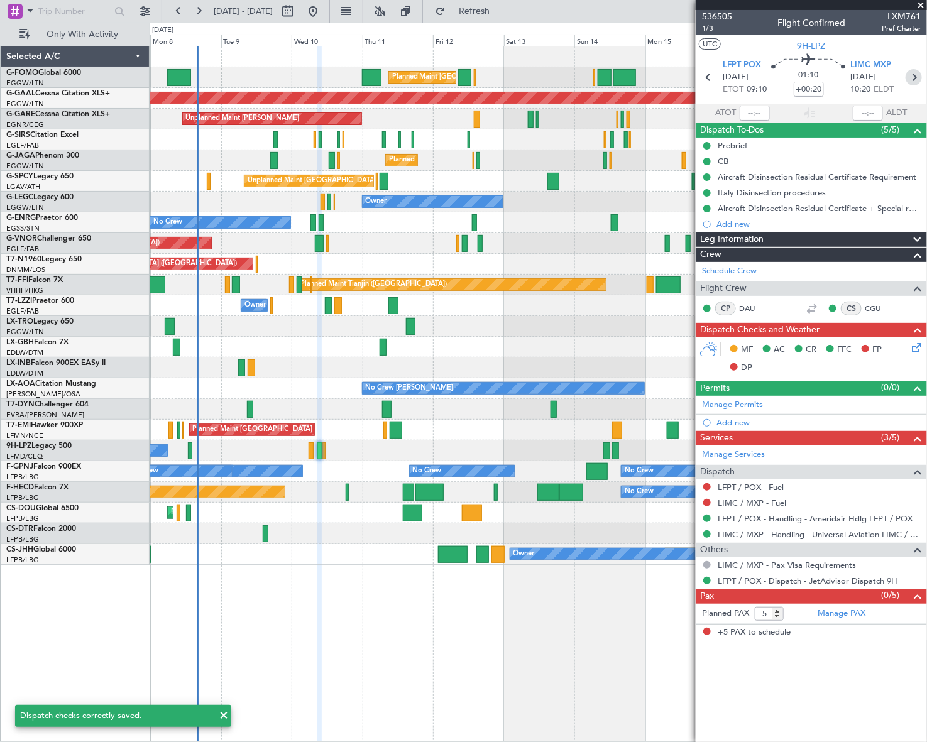
click at [914, 80] on icon at bounding box center [914, 77] width 16 height 16
type input "+00:10"
type input "0"
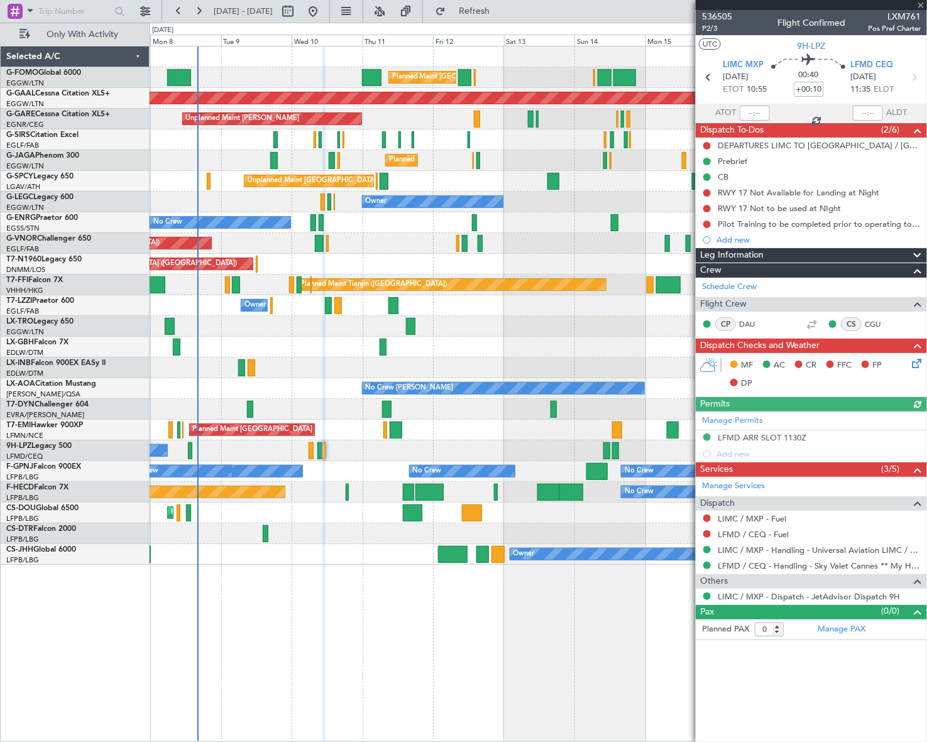
click at [916, 360] on icon at bounding box center [915, 361] width 10 height 10
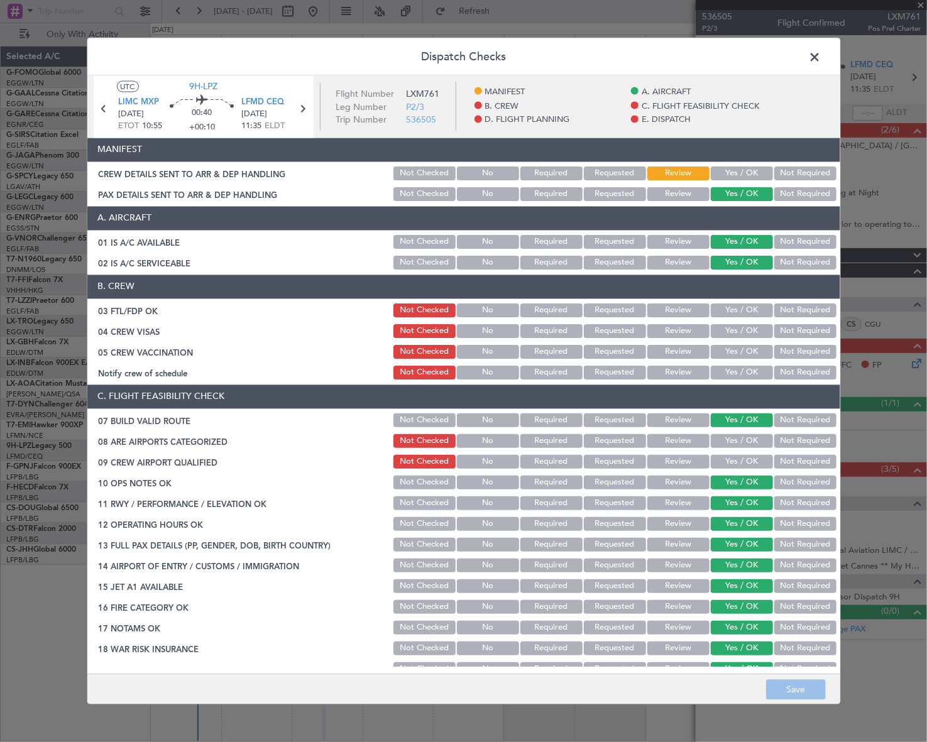
click at [751, 307] on button "Yes / OK" at bounding box center [742, 311] width 62 height 14
click at [792, 331] on button "Not Required" at bounding box center [806, 331] width 62 height 14
click at [790, 352] on button "Not Required" at bounding box center [806, 352] width 62 height 14
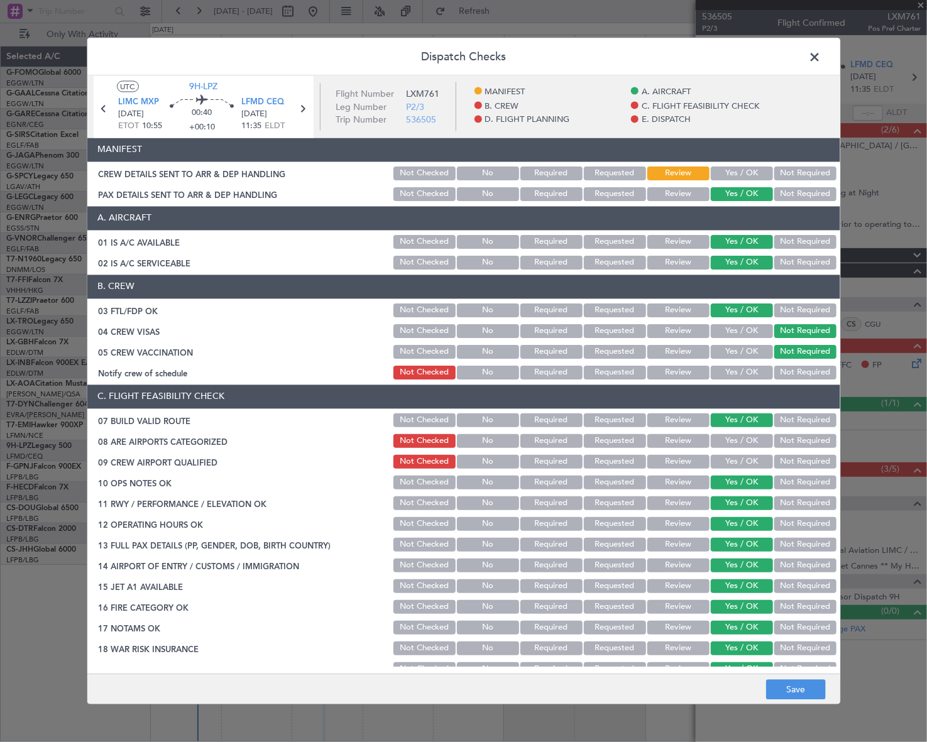
click at [753, 371] on button "Yes / OK" at bounding box center [742, 373] width 62 height 14
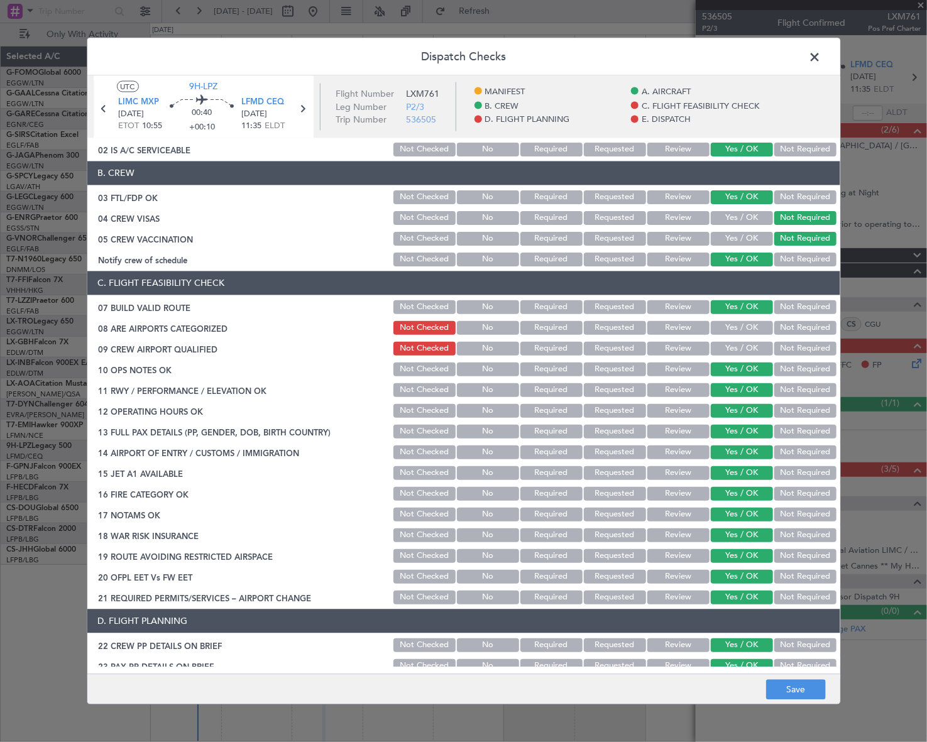
click at [742, 327] on button "Yes / OK" at bounding box center [742, 328] width 62 height 14
click at [744, 341] on button "Yes / OK" at bounding box center [742, 348] width 62 height 14
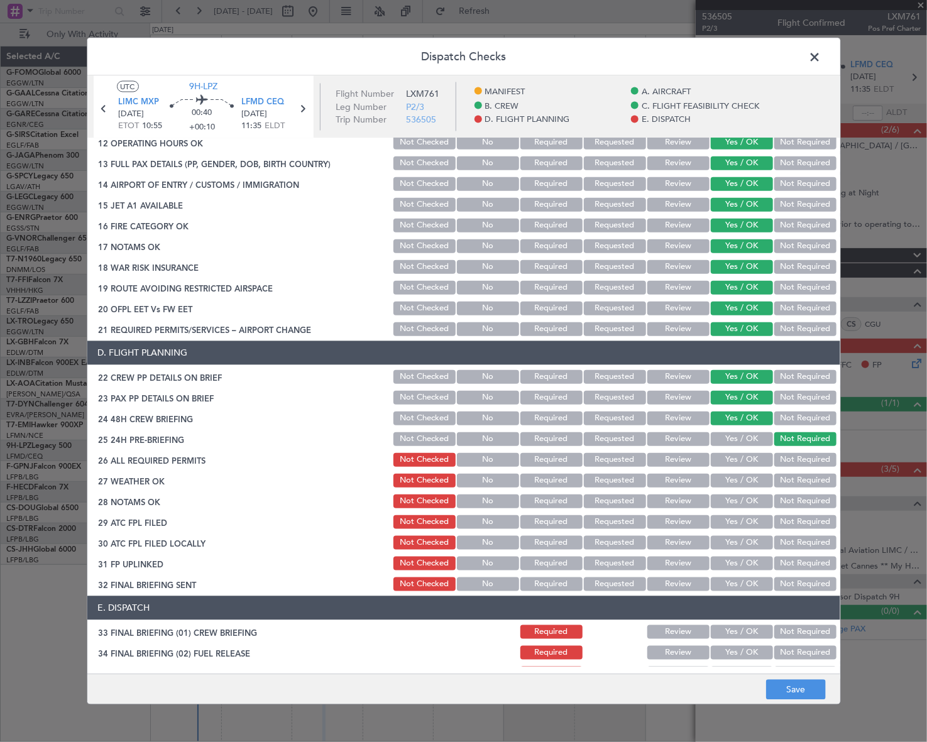
scroll to position [514, 0]
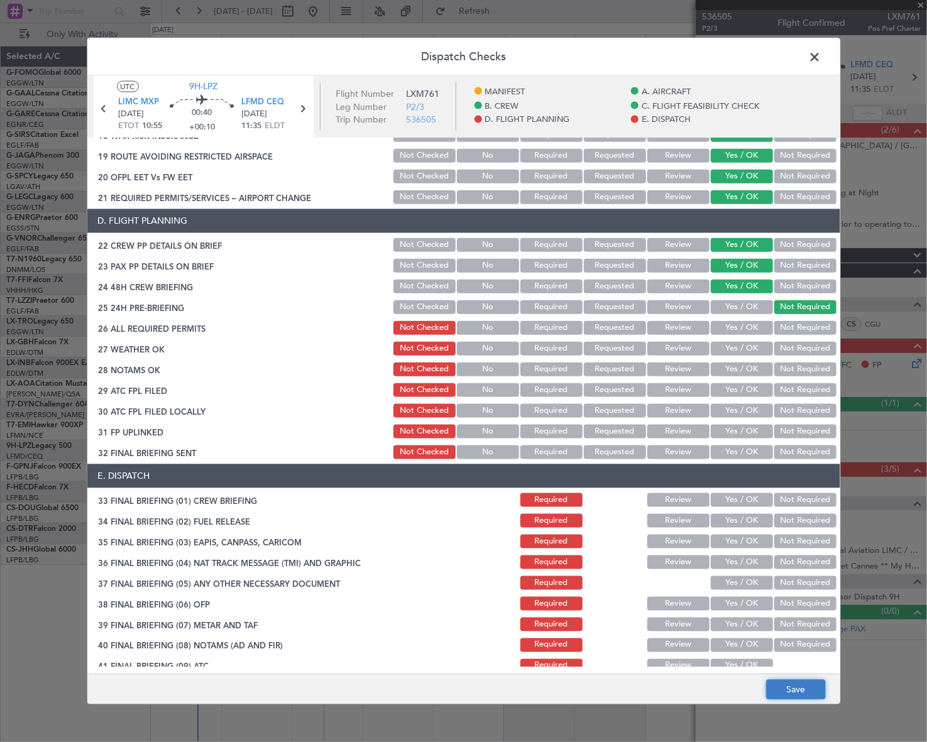
click at [792, 688] on button "Save" at bounding box center [796, 690] width 60 height 20
click at [822, 57] on span at bounding box center [822, 59] width 0 height 25
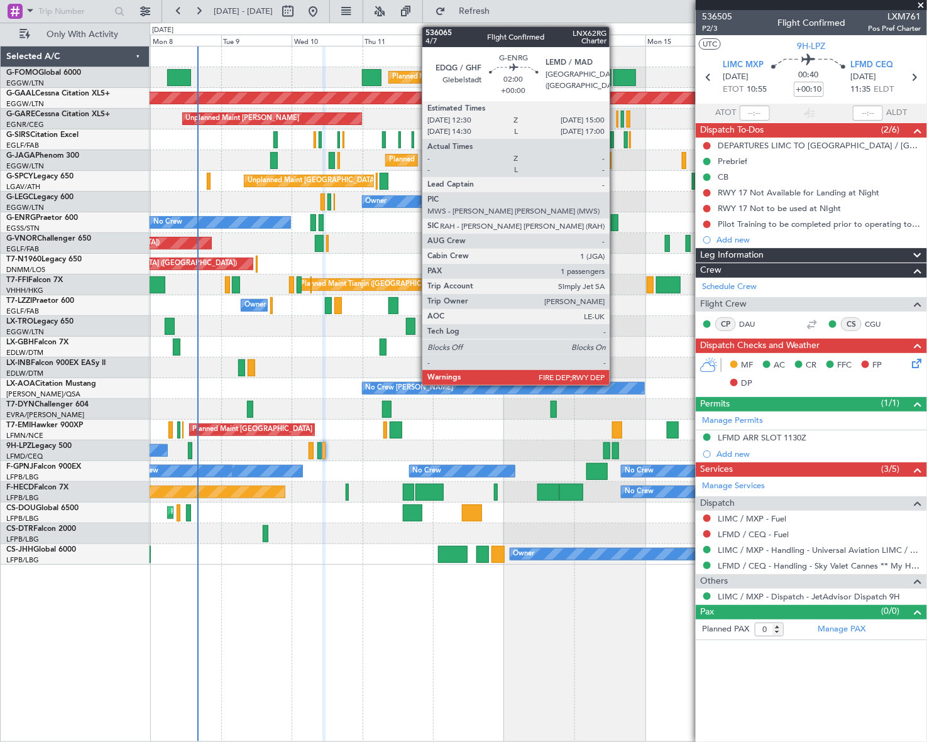
click at [615, 224] on div at bounding box center [615, 222] width 8 height 17
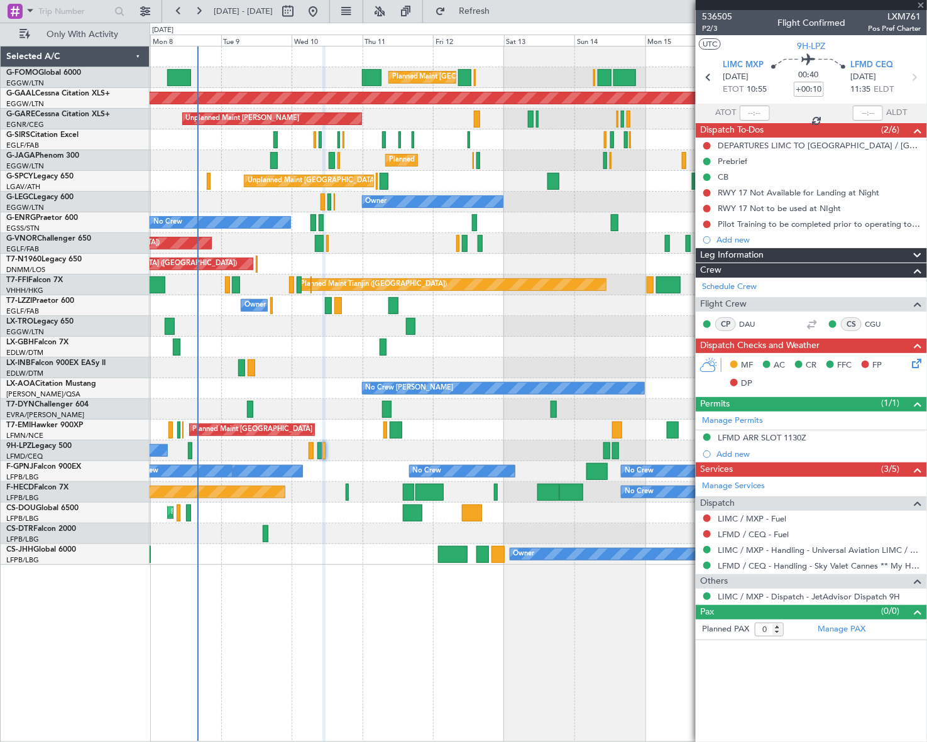
type input "1"
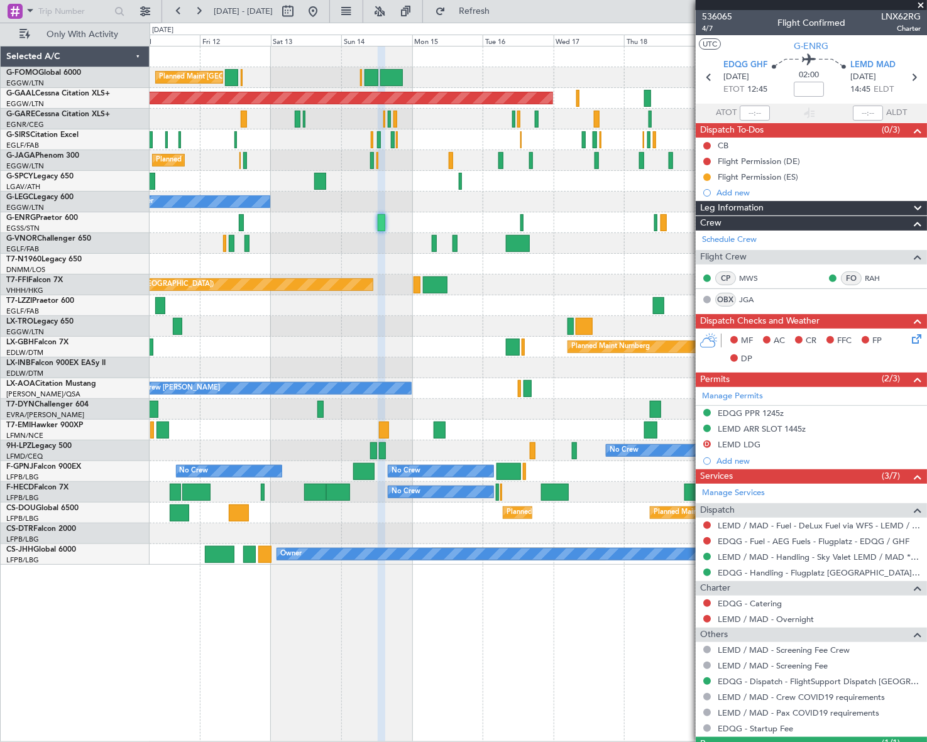
click at [361, 314] on div "Planned Maint London (Luton) Planned Maint Dusseldorf Unplanned Maint Chester P…" at bounding box center [539, 306] width 778 height 519
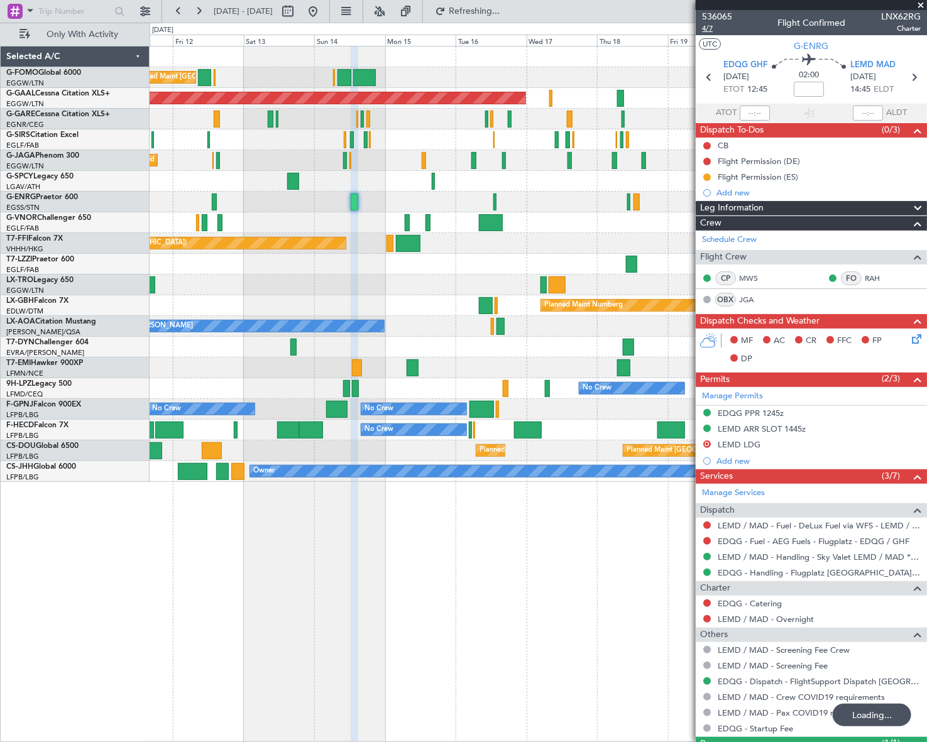
click at [711, 32] on span "4/7" at bounding box center [717, 28] width 30 height 11
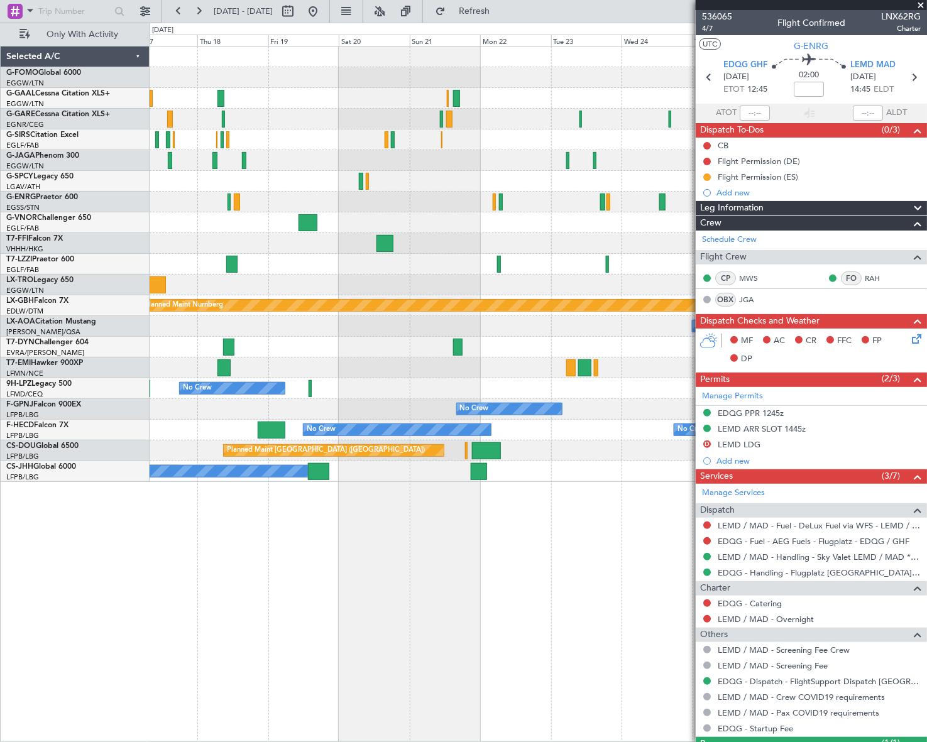
click at [246, 279] on div "Planned Maint Dusseldorf Planned Maint Nurnberg No Crew Sabadell No Crew Cheste…" at bounding box center [539, 265] width 778 height 436
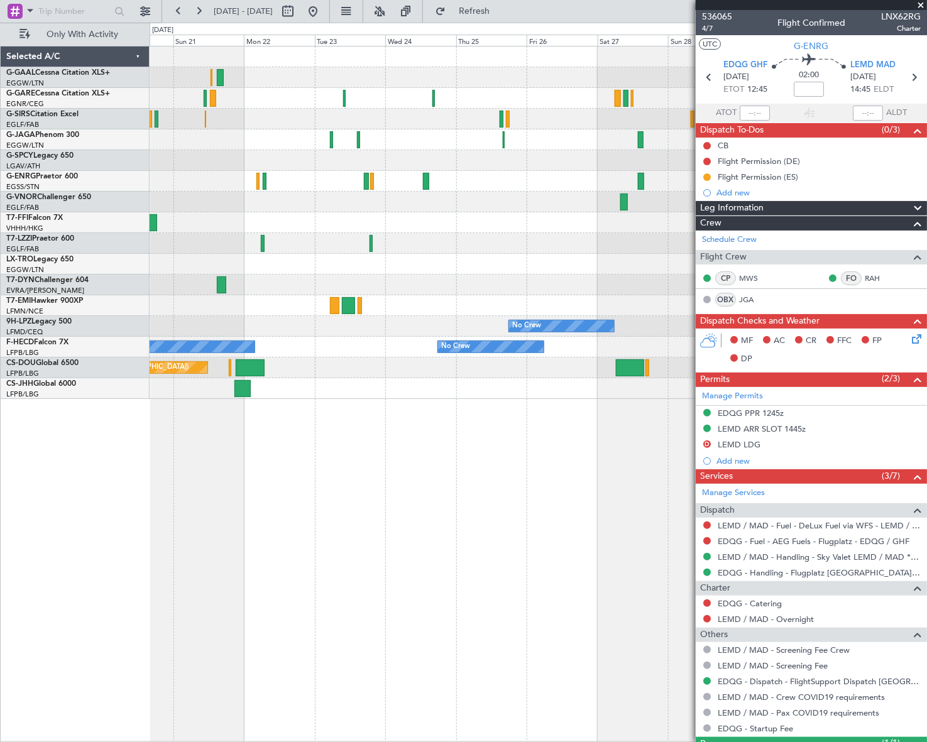
click at [421, 233] on div "No Crew No Crew No Crew No Crew No Crew Planned Maint Paris (Le Bourget) Planne…" at bounding box center [539, 223] width 778 height 353
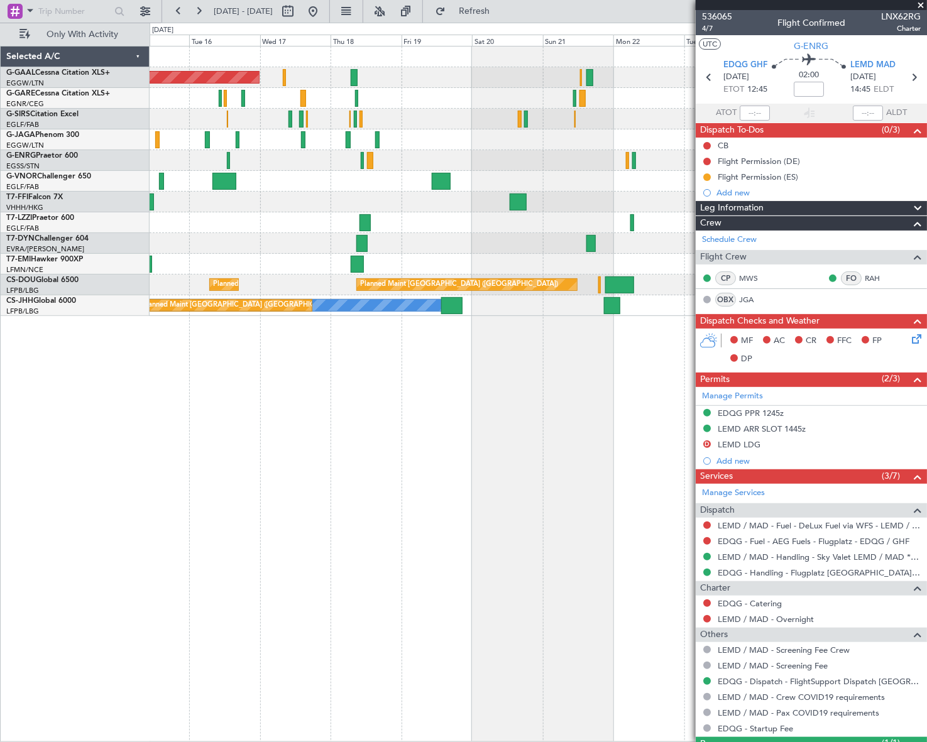
click at [641, 424] on div "Planned Maint Dusseldorf Planned Maint Tianjin (Binhai) Planned Maint Paris (Le…" at bounding box center [539, 394] width 778 height 697
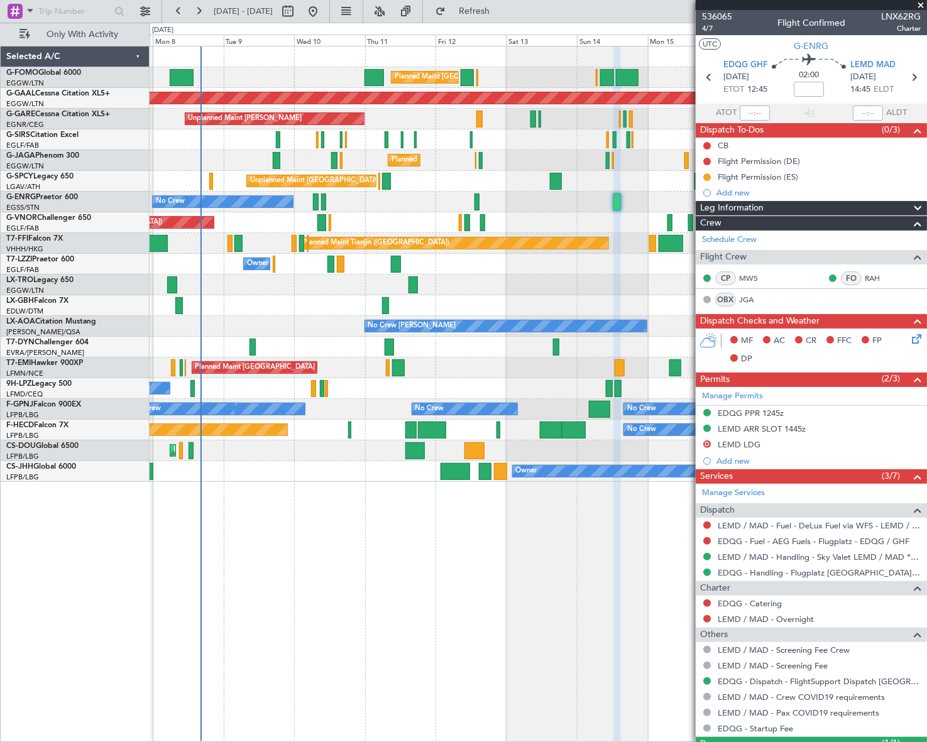
click at [651, 316] on div "Planned Maint London (Luton) Planned Maint London (Luton) Planned Maint Dusseld…" at bounding box center [539, 265] width 778 height 436
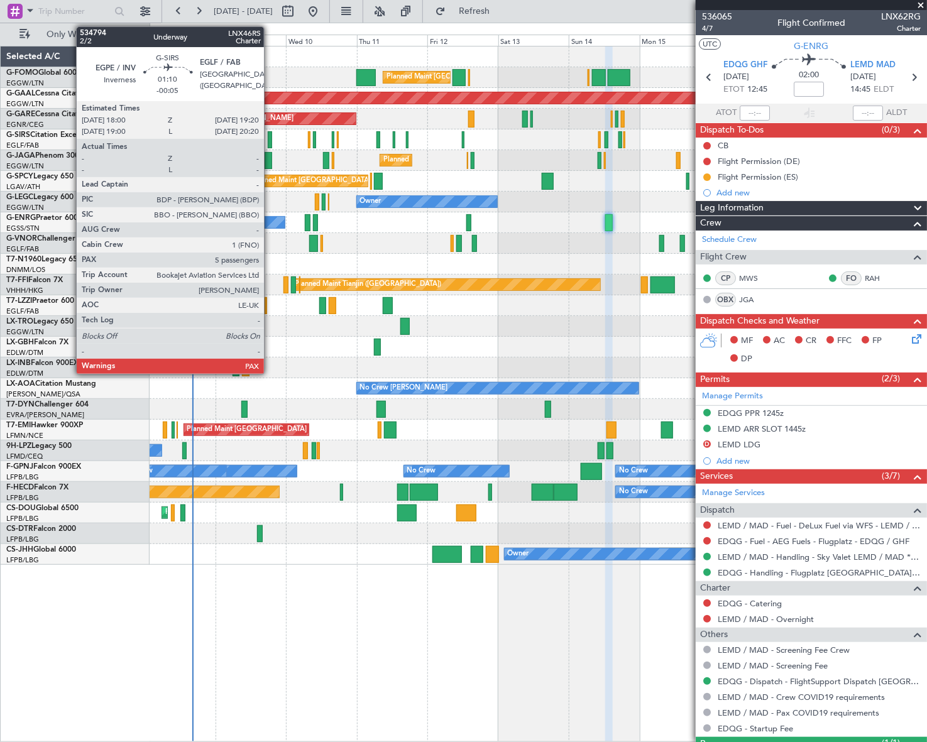
click at [270, 133] on div at bounding box center [270, 139] width 4 height 17
type input "-00:05"
type input "5"
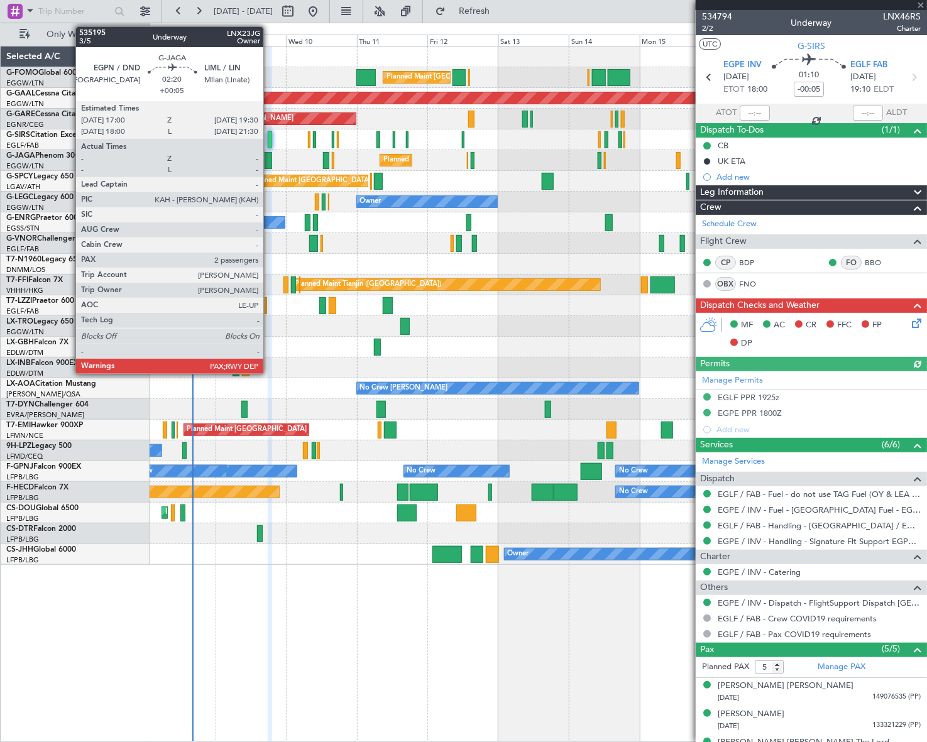
click at [269, 162] on div at bounding box center [269, 160] width 8 height 17
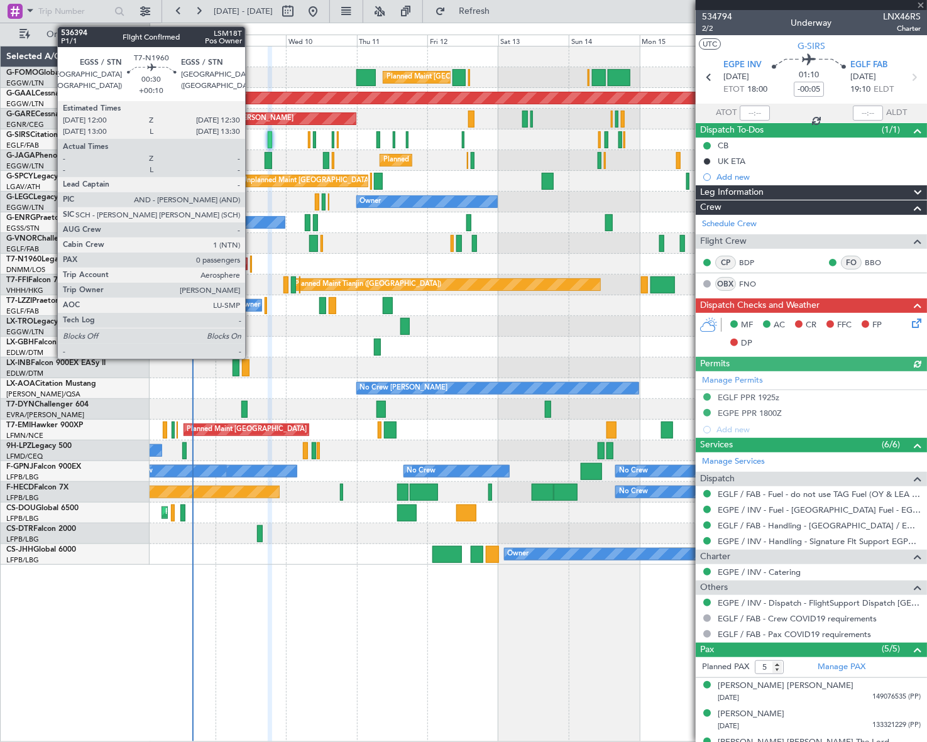
type input "+00:05"
type input "2"
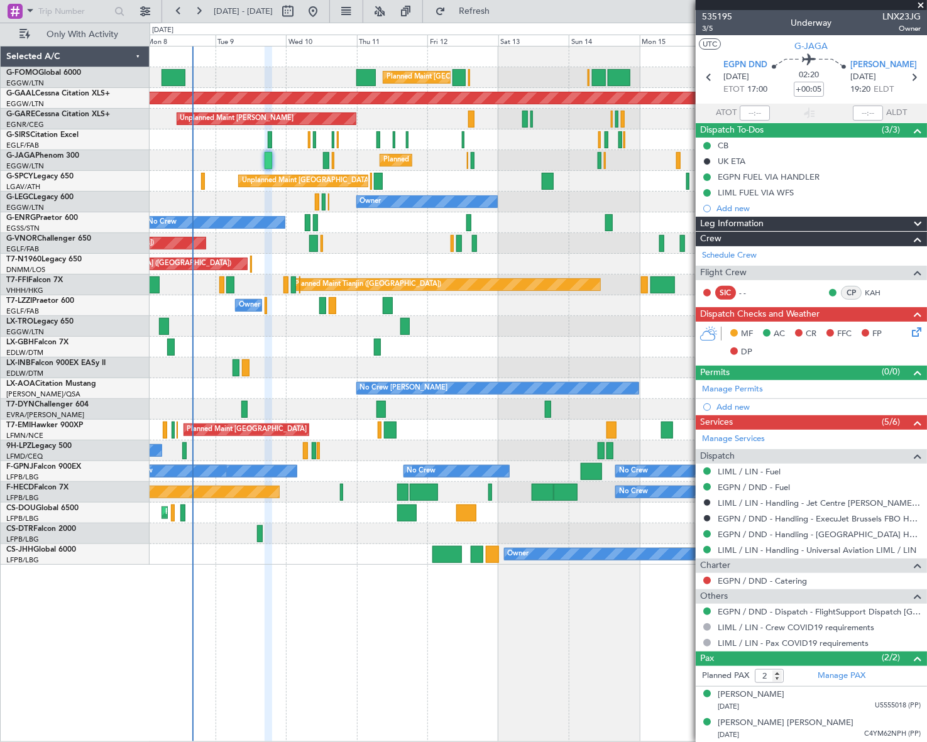
click at [913, 330] on icon at bounding box center [915, 330] width 10 height 10
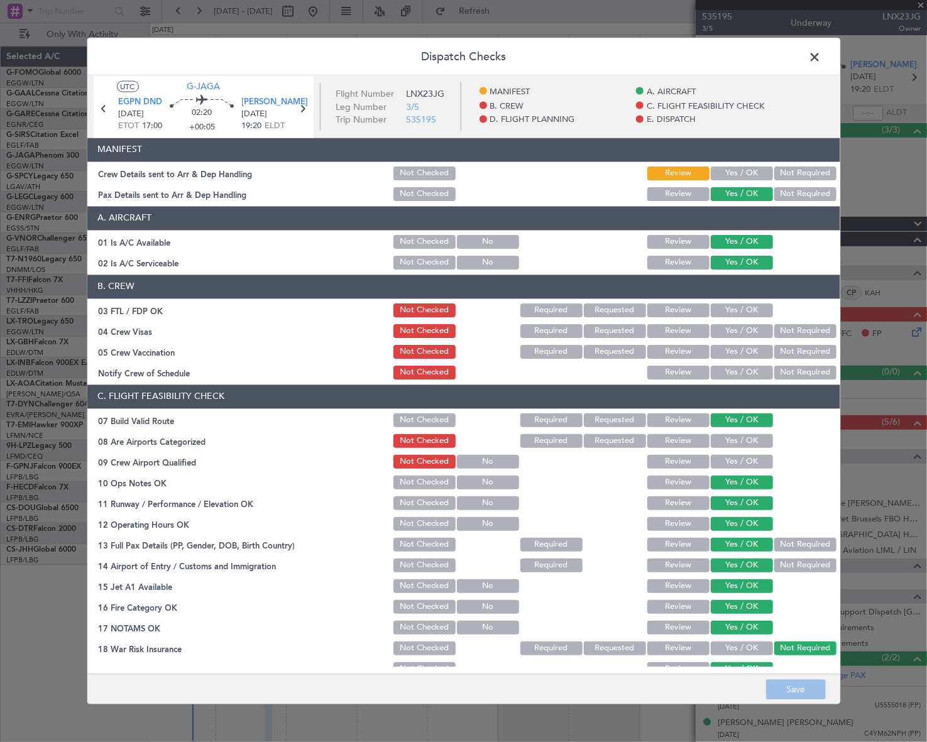
scroll to position [400, 0]
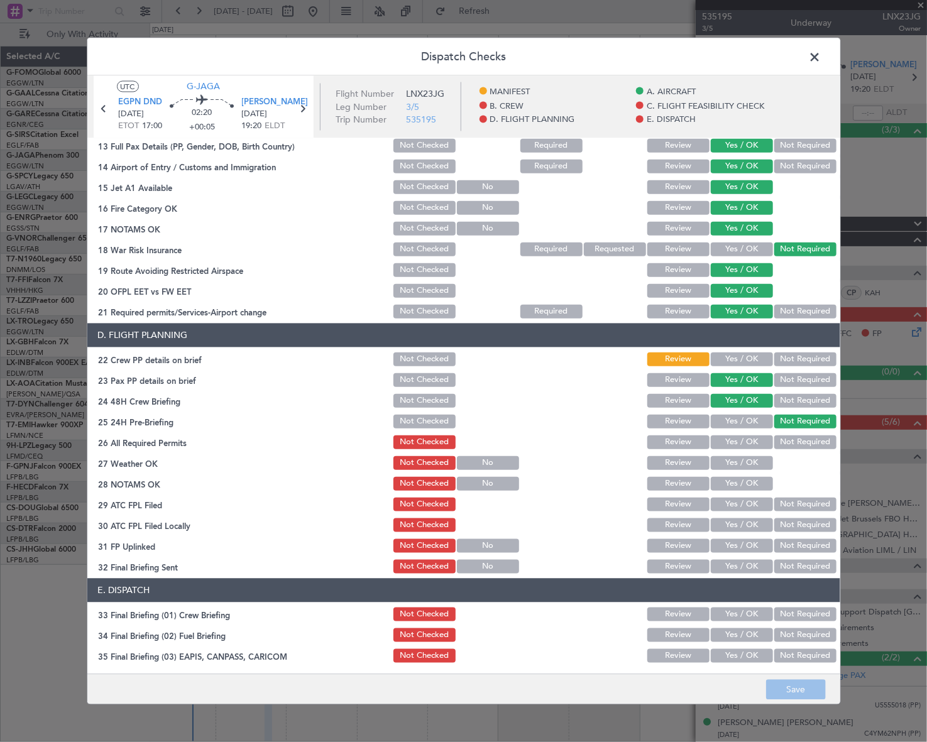
click at [822, 53] on span at bounding box center [822, 59] width 0 height 25
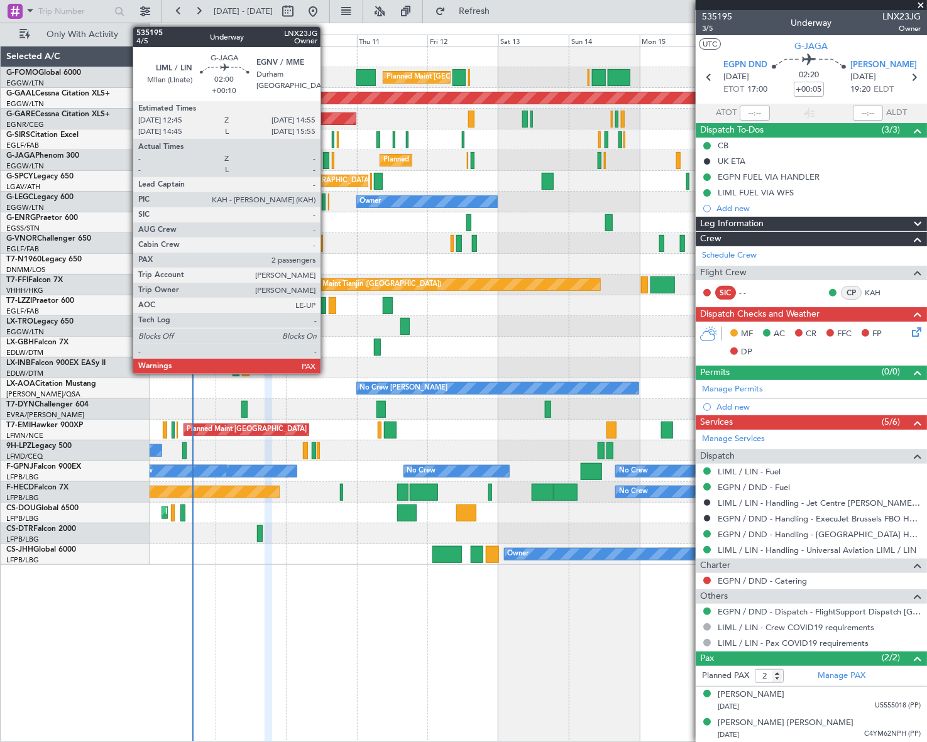
click at [326, 158] on div at bounding box center [326, 160] width 7 height 17
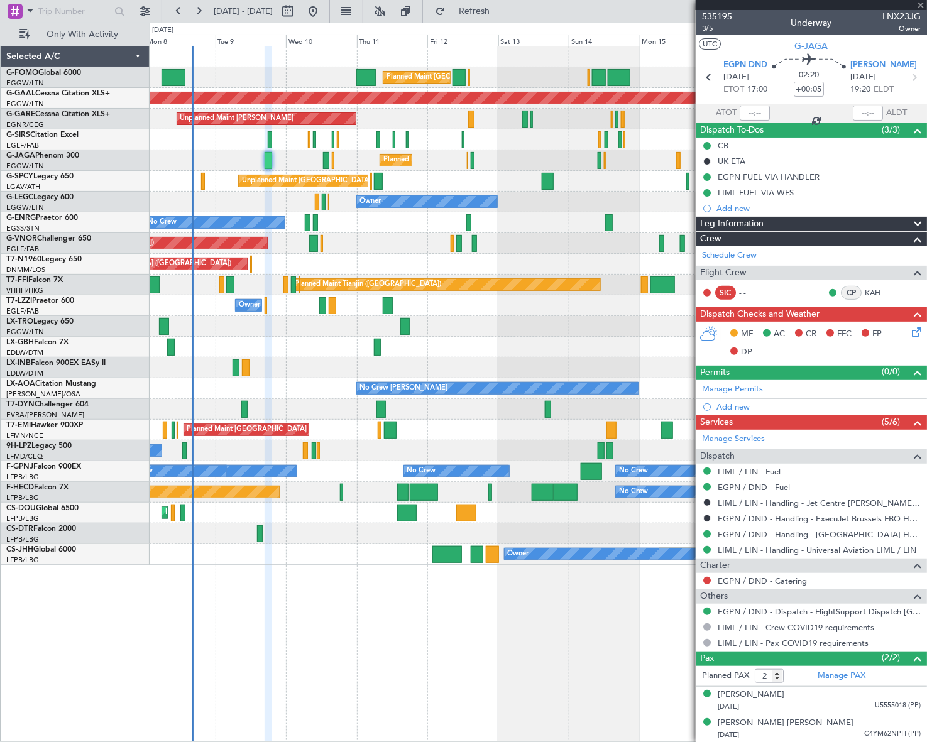
type input "+00:10"
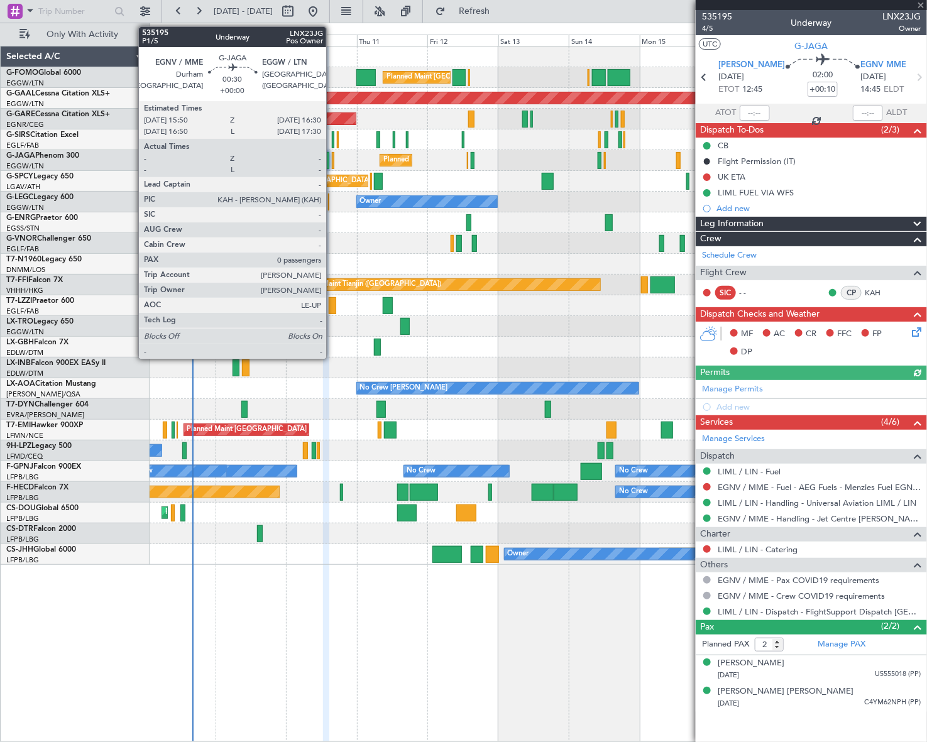
click at [332, 157] on div at bounding box center [333, 160] width 3 height 17
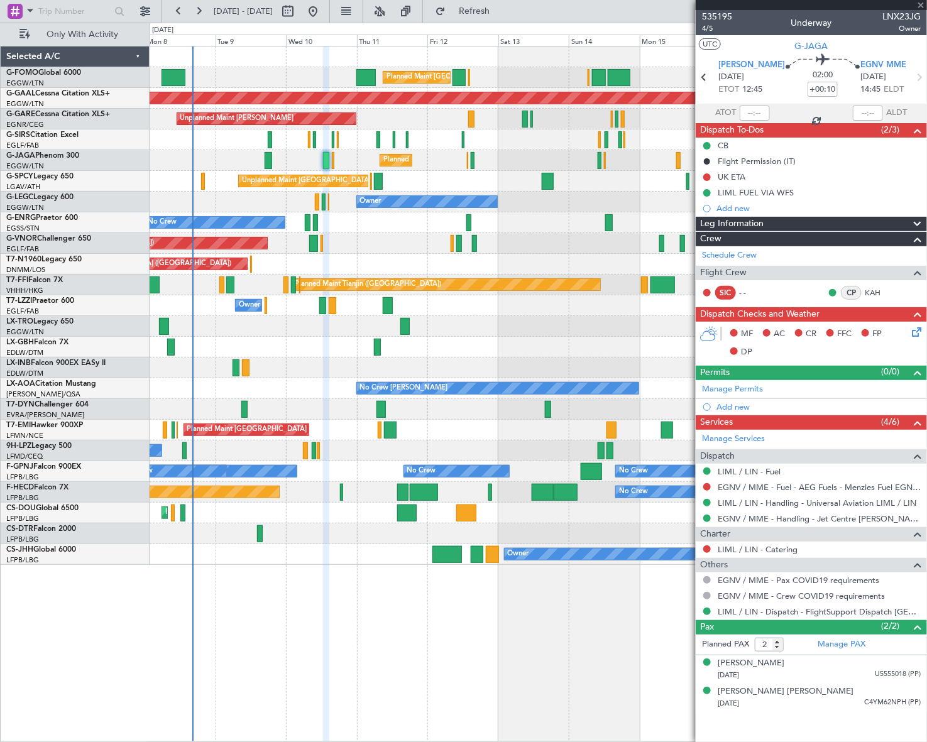
type input "0"
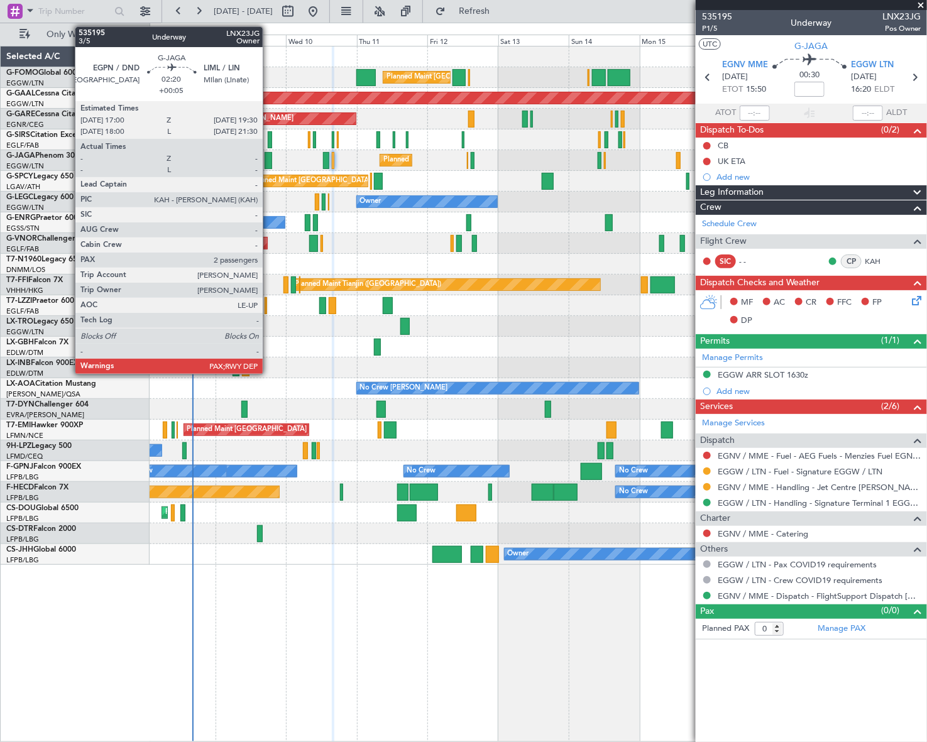
click at [268, 163] on div at bounding box center [269, 160] width 8 height 17
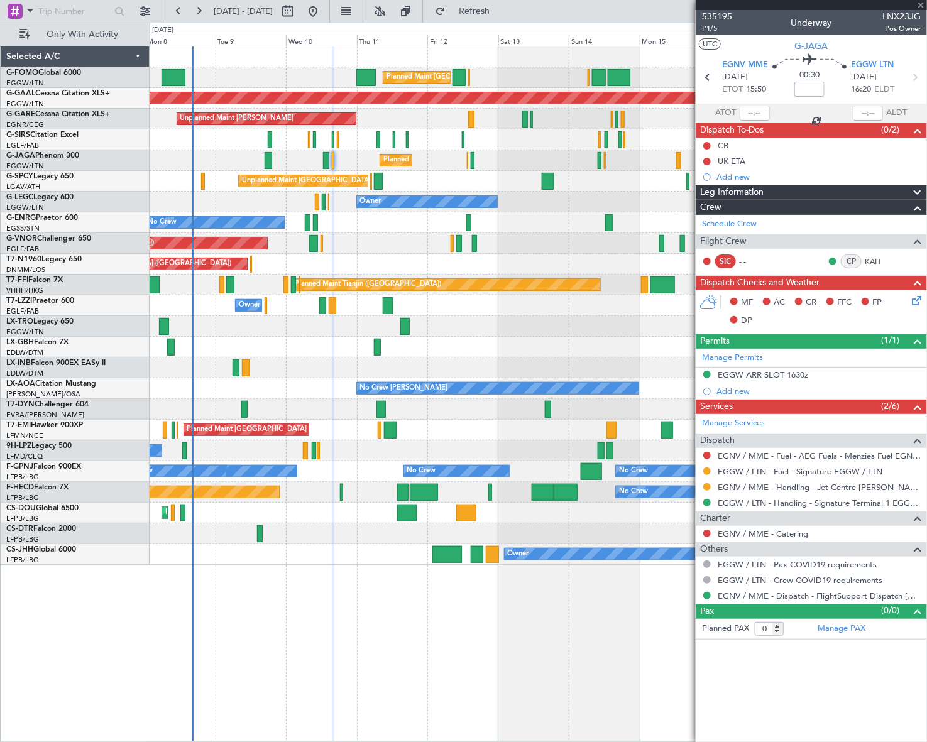
type input "+00:05"
type input "2"
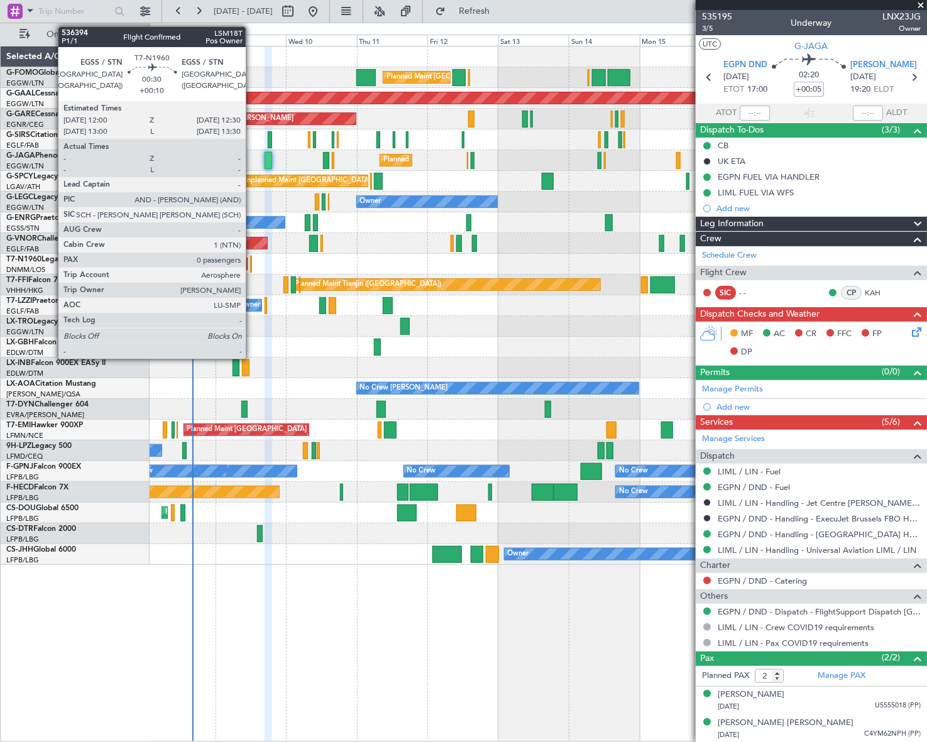
click at [251, 266] on div at bounding box center [251, 264] width 2 height 17
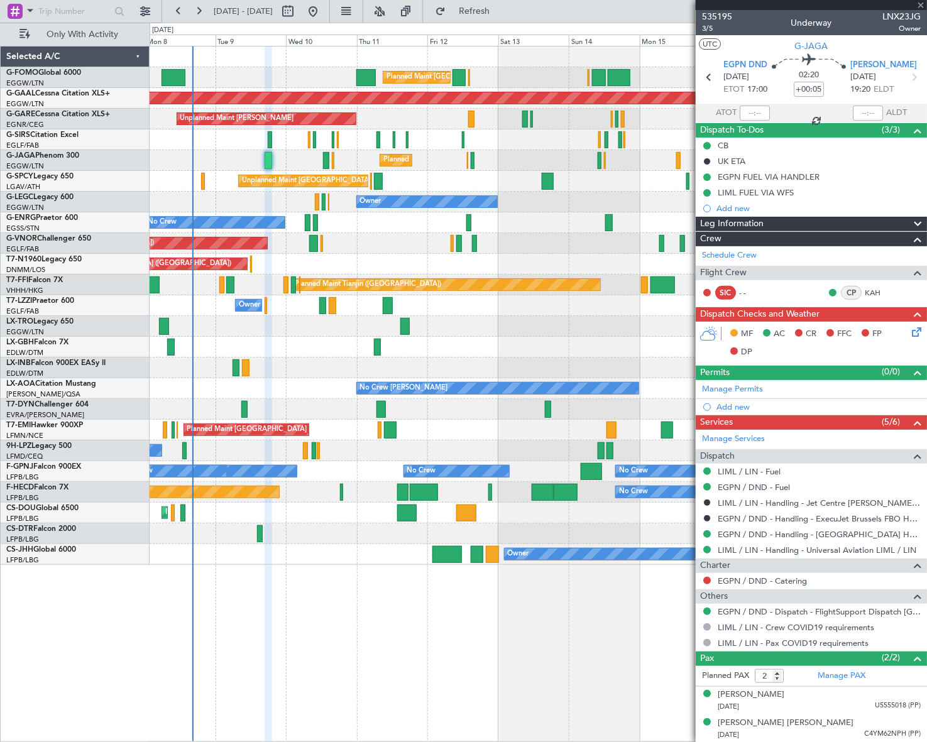
type input "+00:10"
type input "0"
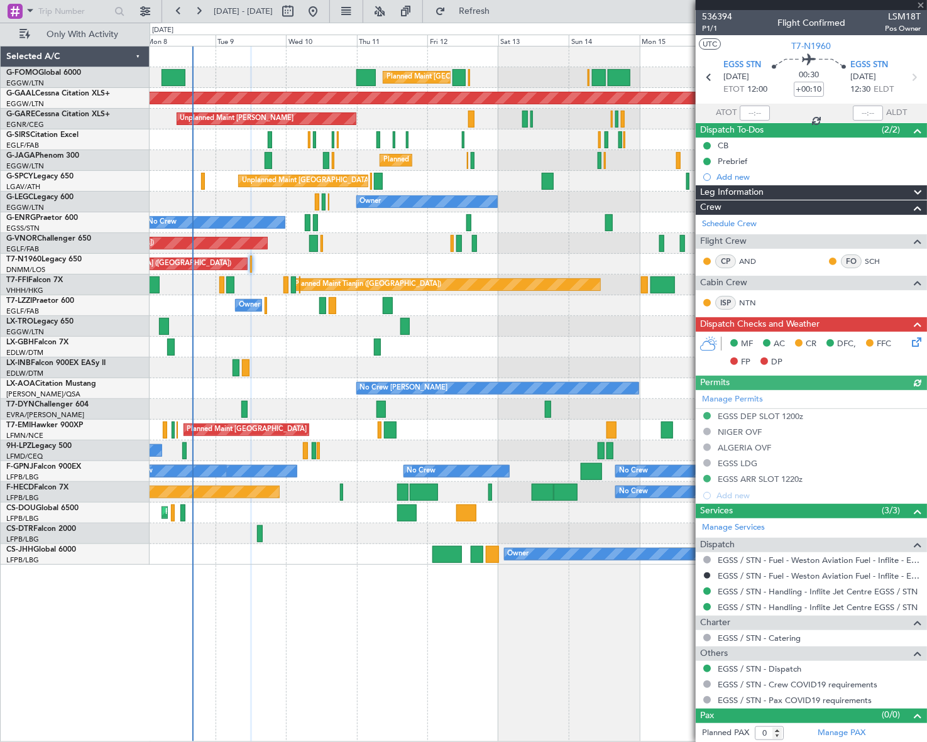
click at [910, 345] on icon at bounding box center [915, 340] width 10 height 10
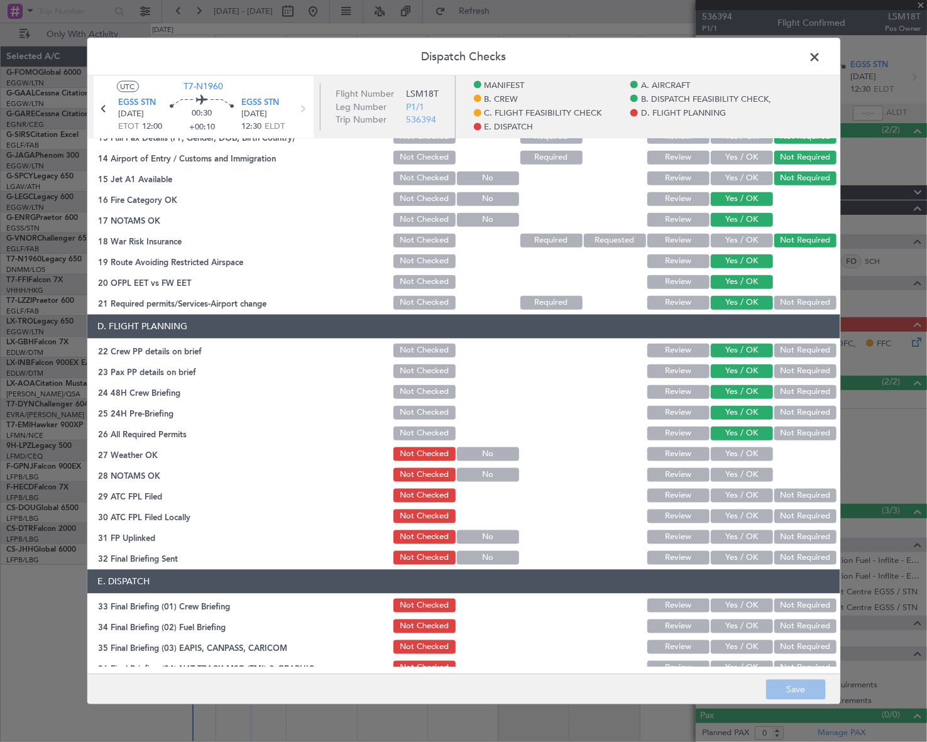
scroll to position [635, 0]
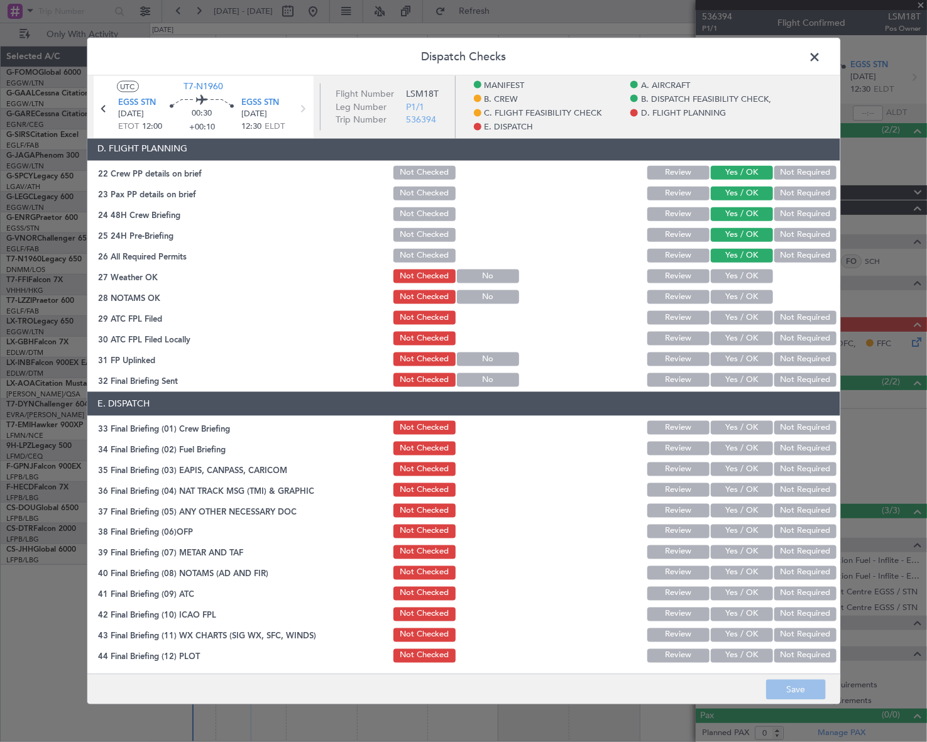
click at [822, 53] on span at bounding box center [822, 59] width 0 height 25
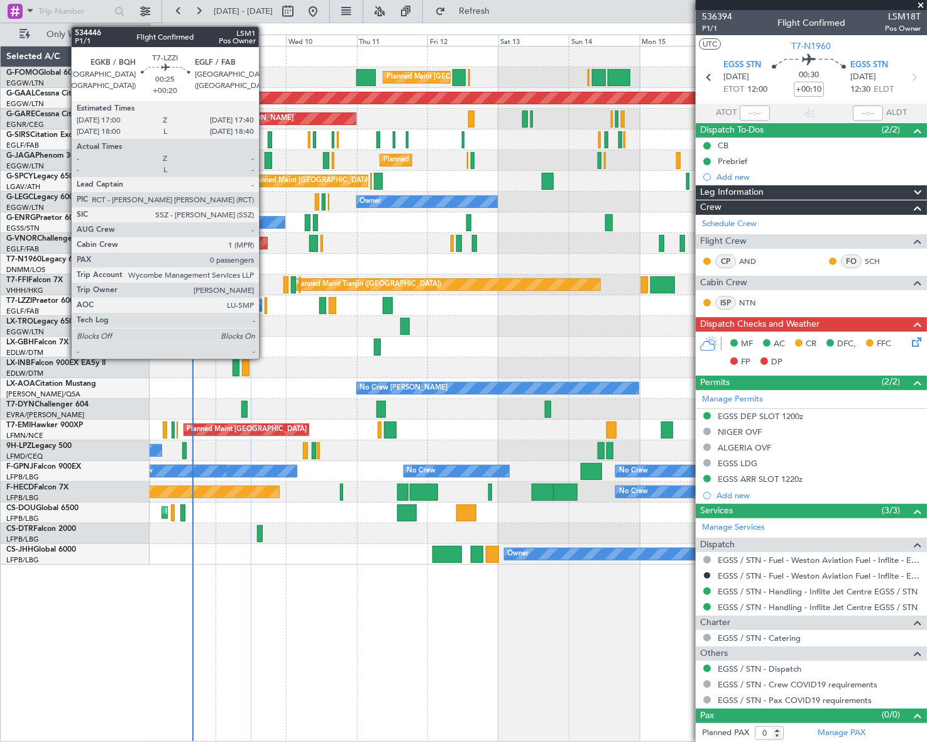
click at [265, 306] on div at bounding box center [266, 305] width 3 height 17
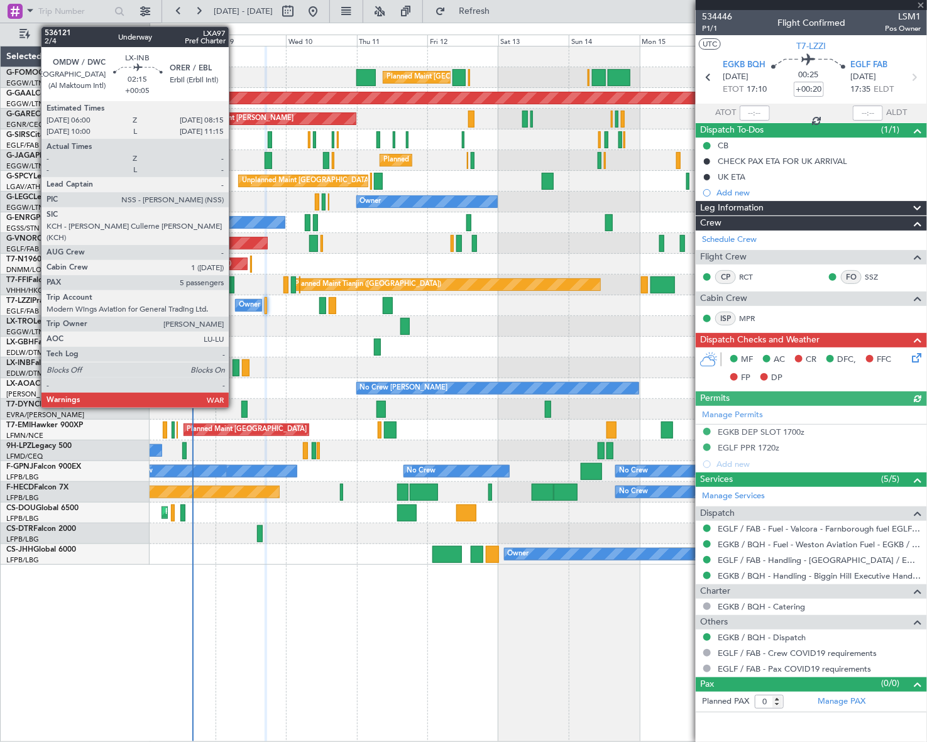
click at [234, 360] on div at bounding box center [236, 368] width 7 height 17
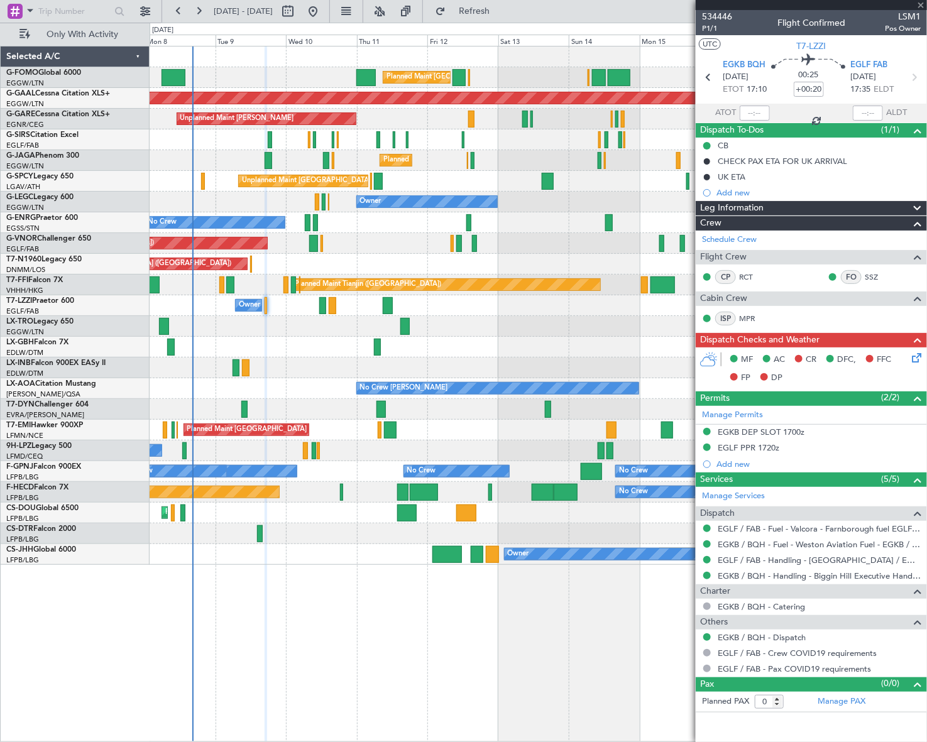
type input "+00:05"
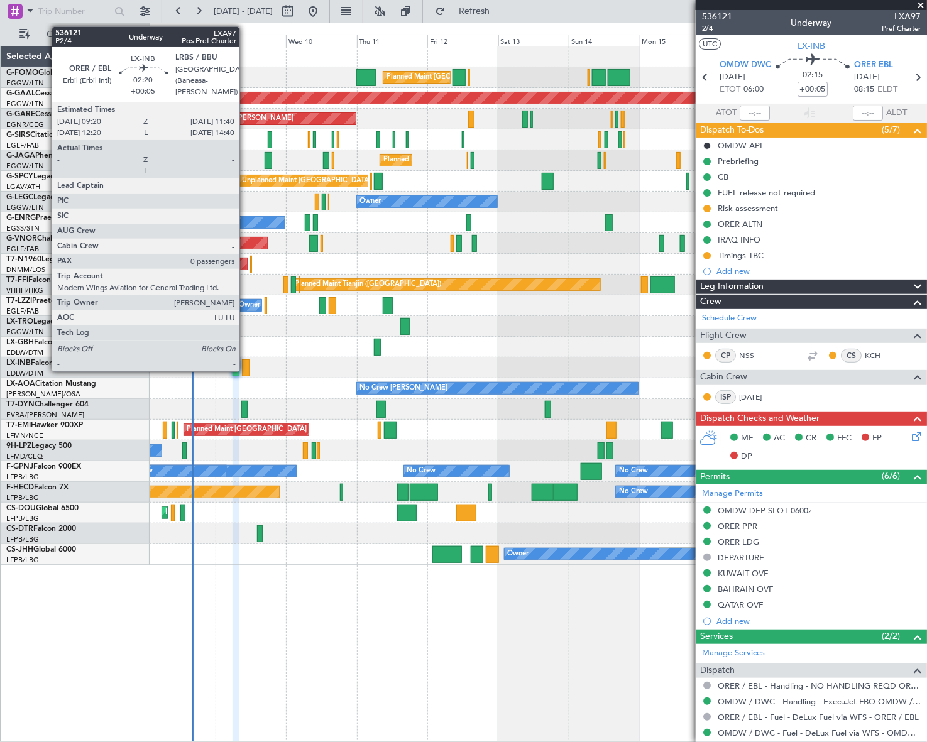
click at [245, 368] on div at bounding box center [245, 368] width 7 height 17
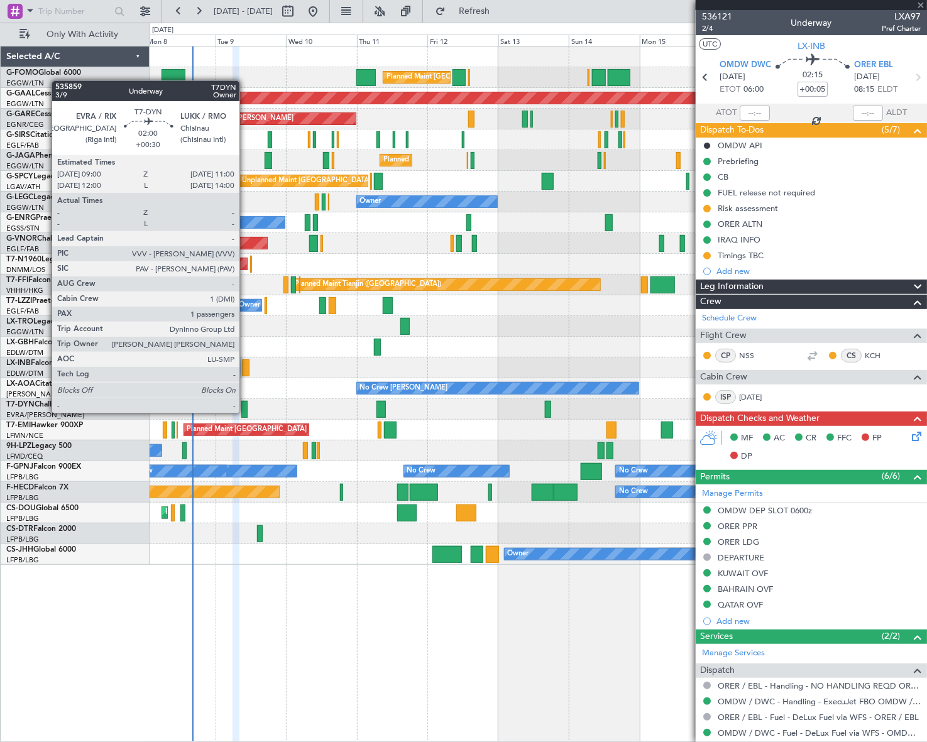
type input "0"
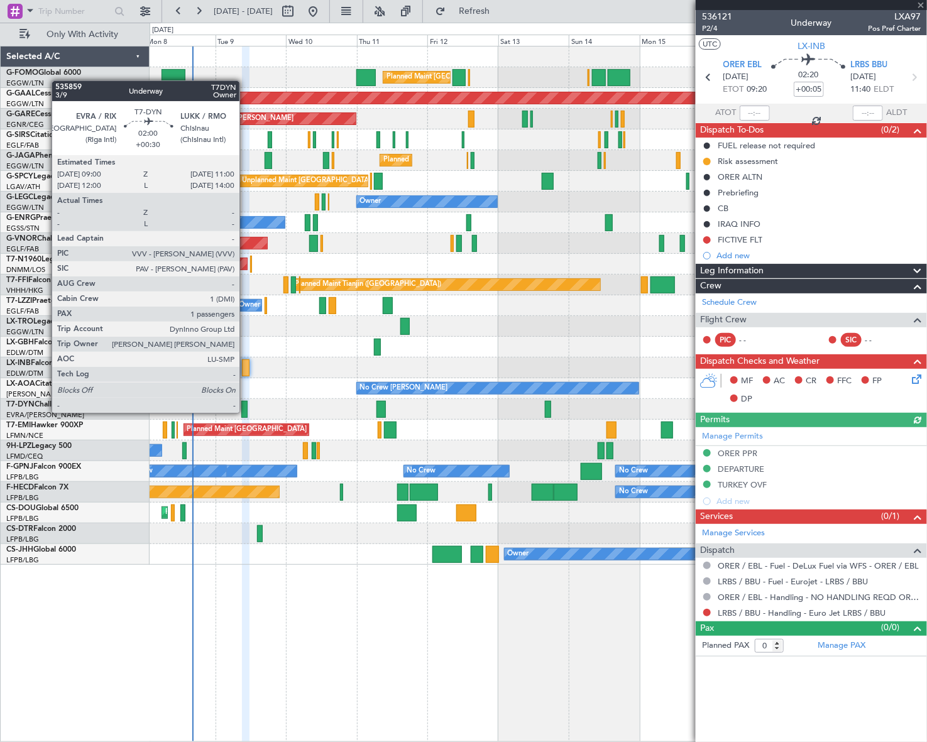
click at [245, 412] on div at bounding box center [244, 409] width 6 height 17
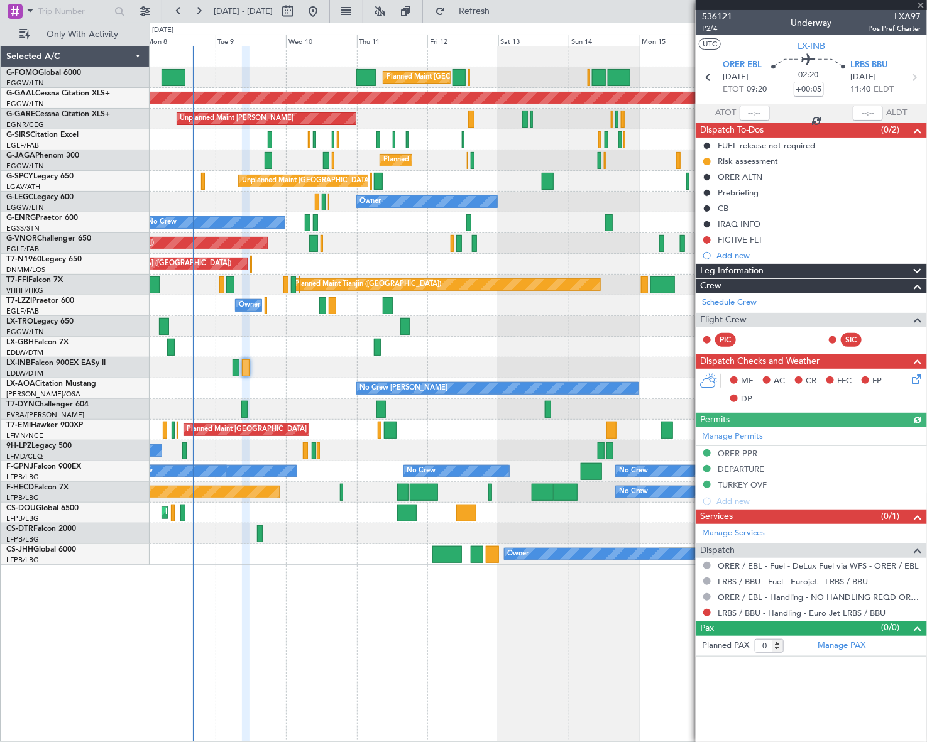
type input "+00:30"
type input "1"
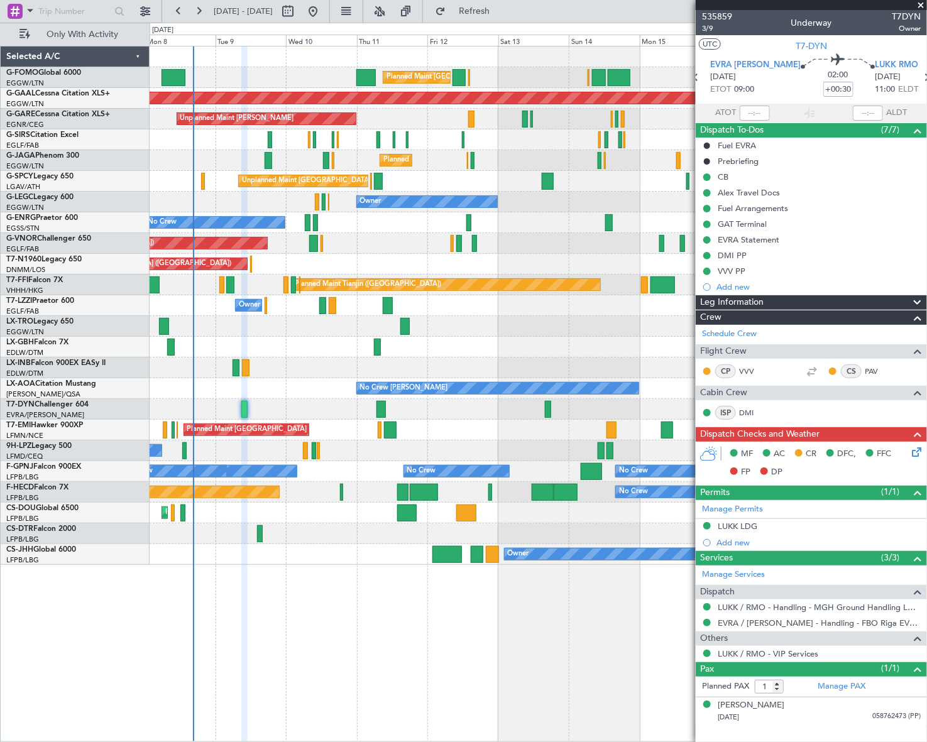
click at [913, 453] on icon at bounding box center [915, 450] width 10 height 10
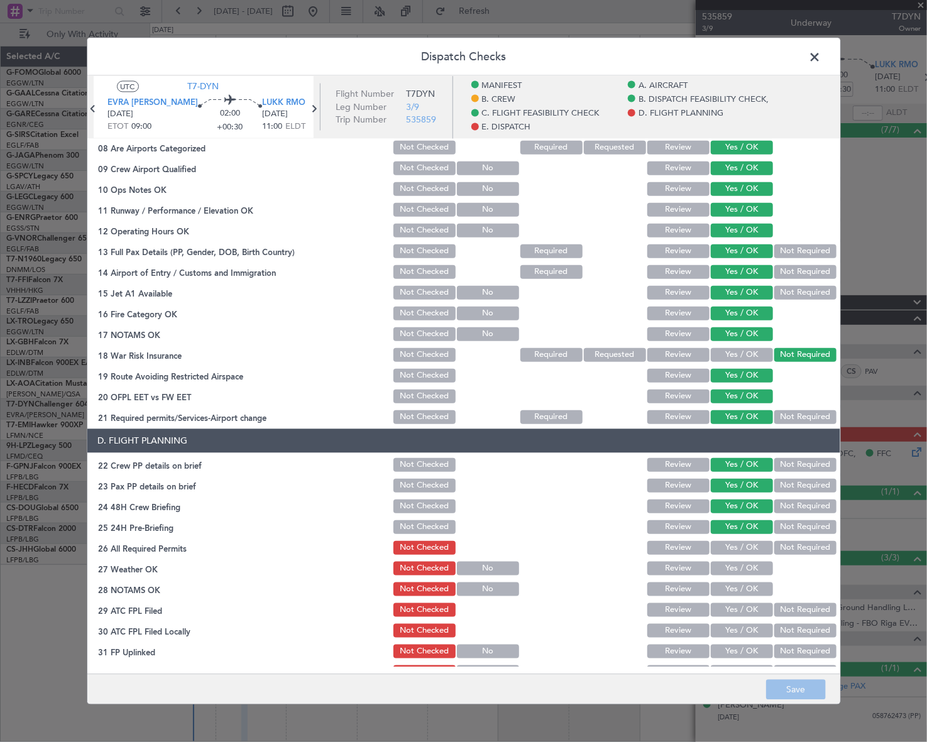
scroll to position [0, 0]
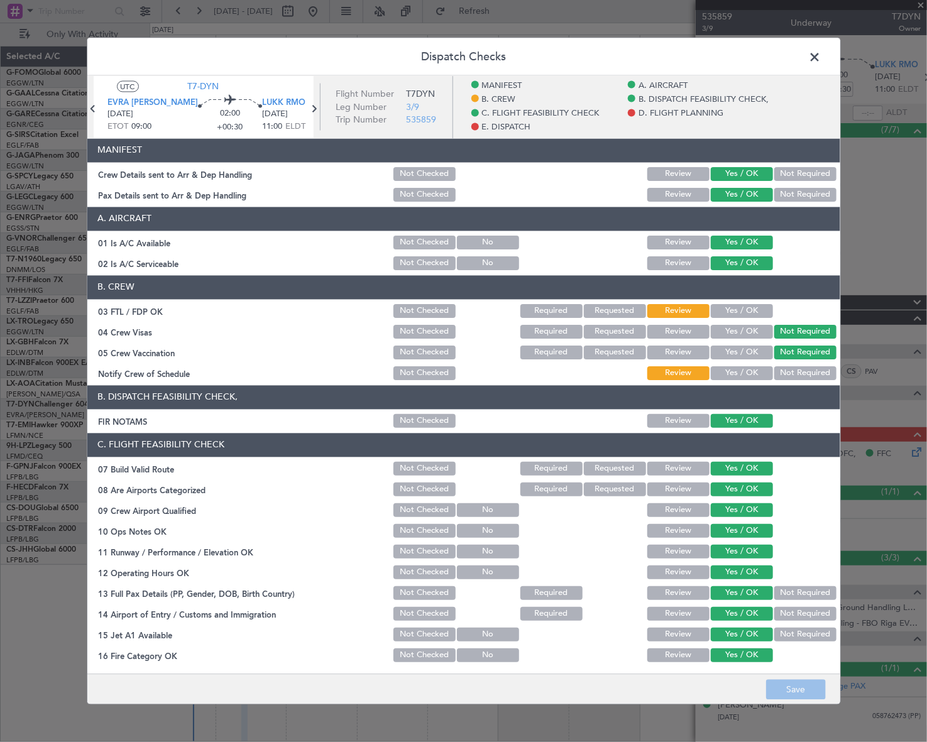
click at [822, 58] on span at bounding box center [822, 59] width 0 height 25
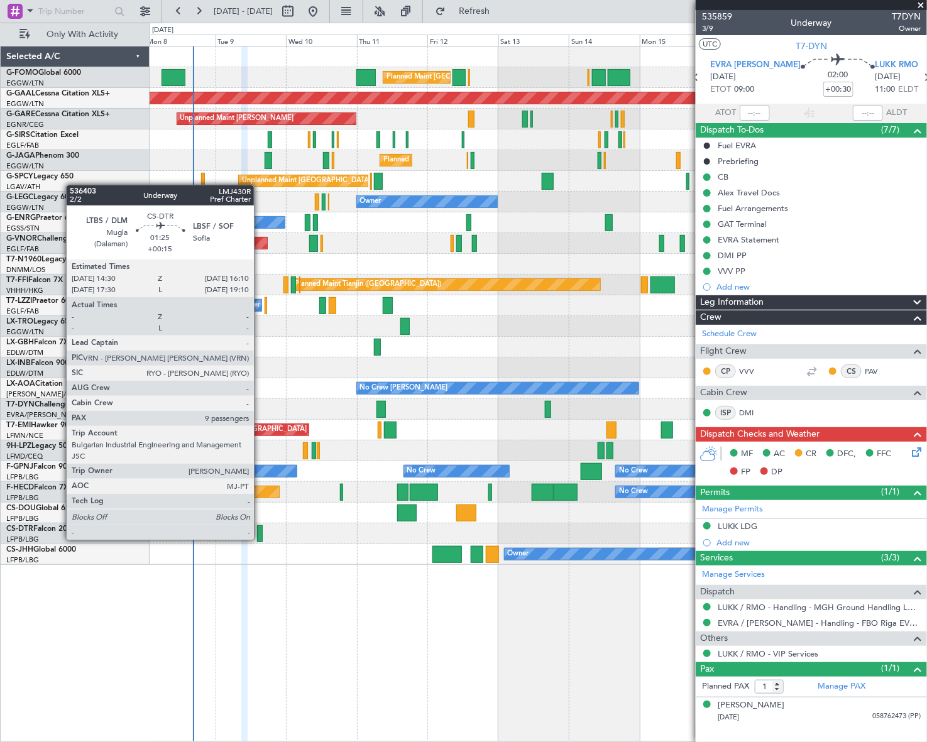
click at [260, 539] on div at bounding box center [259, 534] width 5 height 17
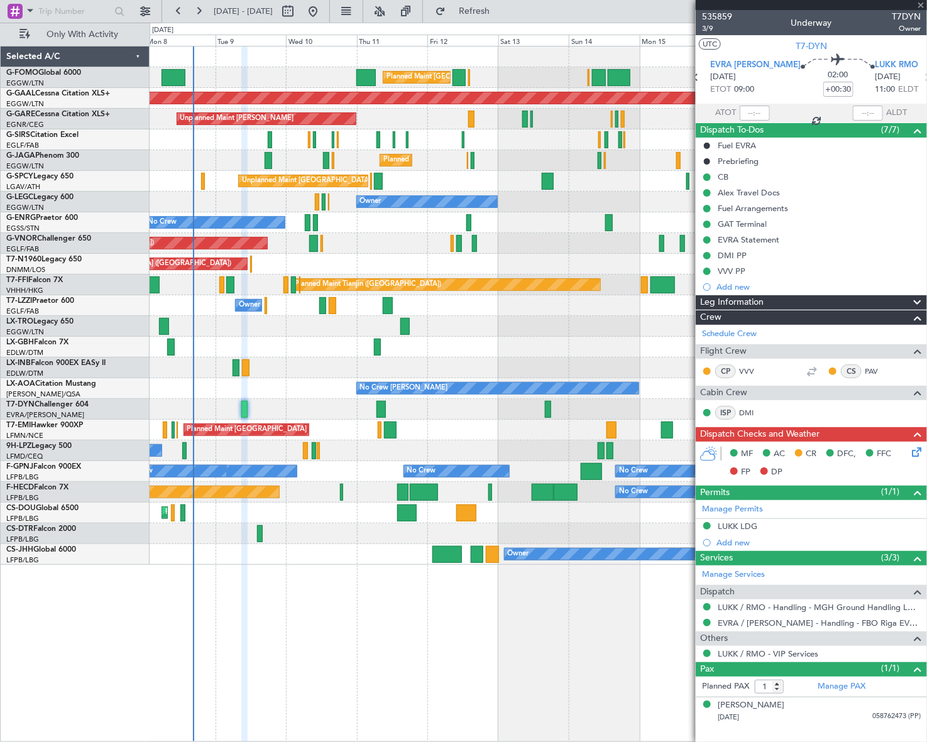
type input "+00:15"
type input "9"
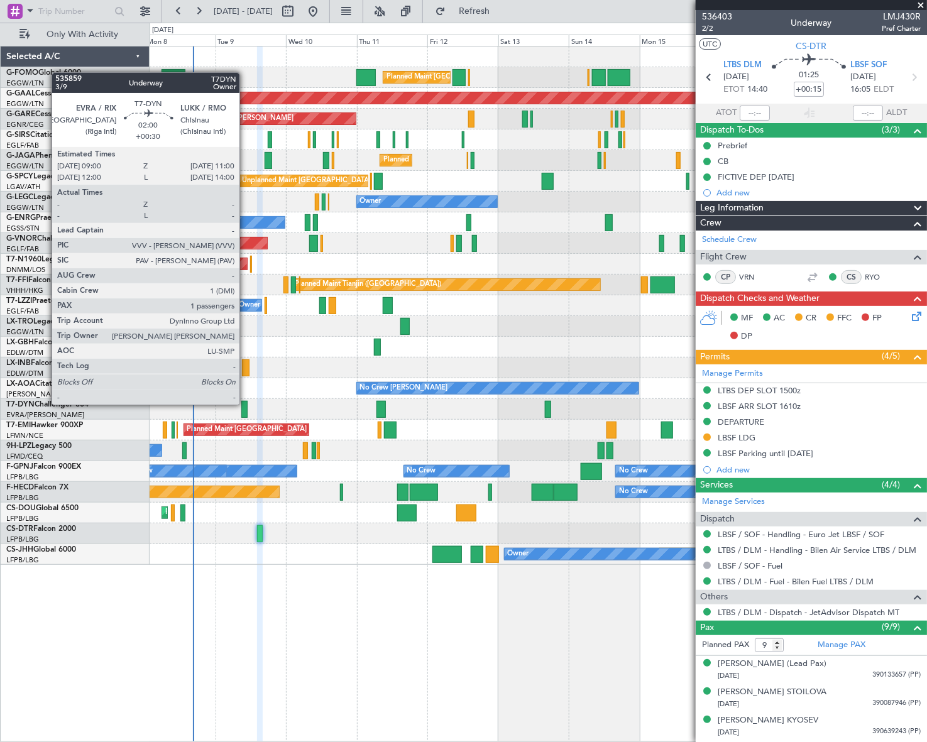
click at [245, 404] on div at bounding box center [244, 409] width 6 height 17
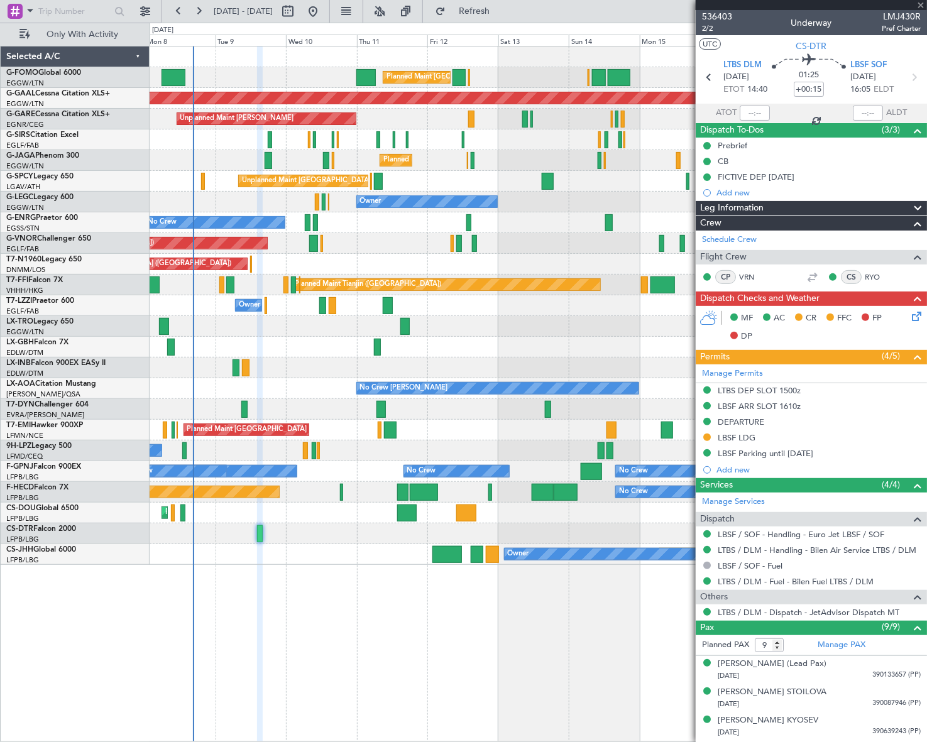
type input "+00:30"
type input "1"
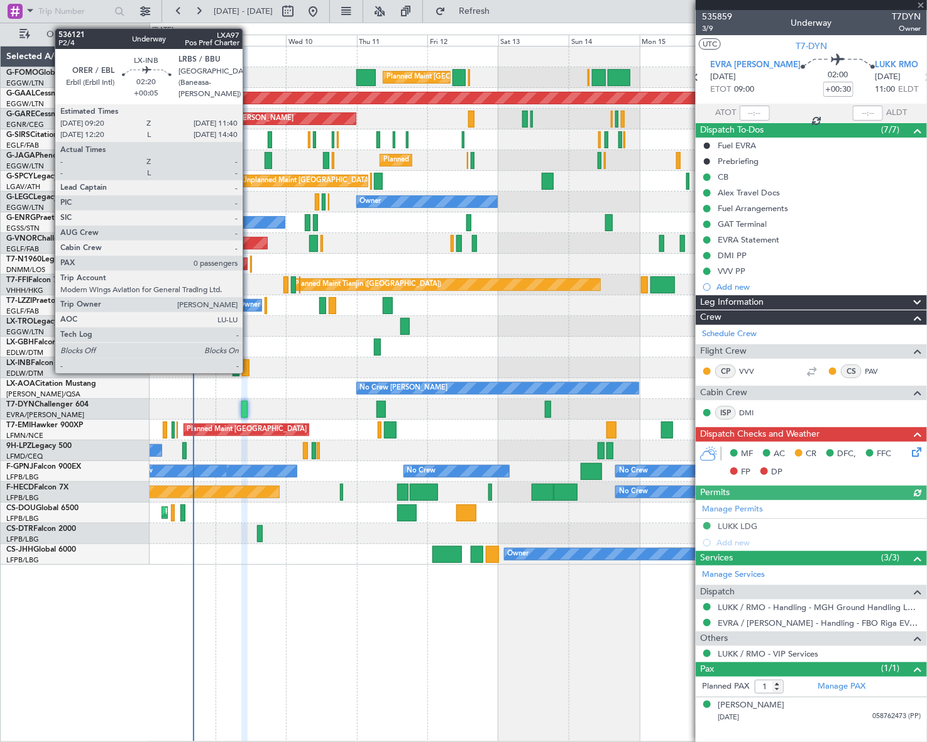
click at [245, 367] on div at bounding box center [245, 368] width 7 height 17
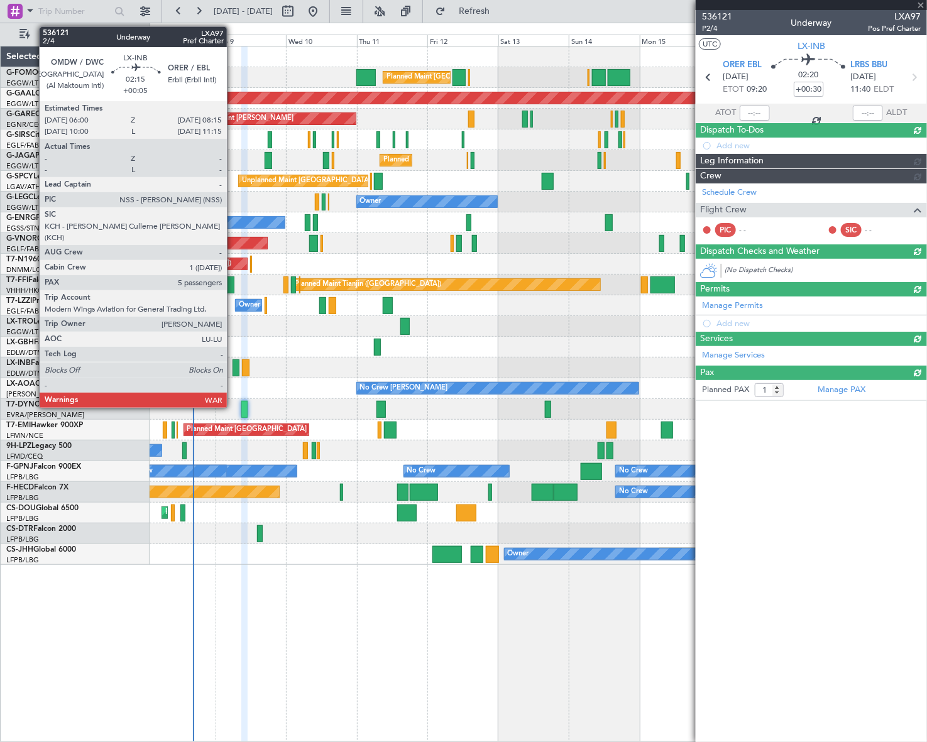
type input "+00:05"
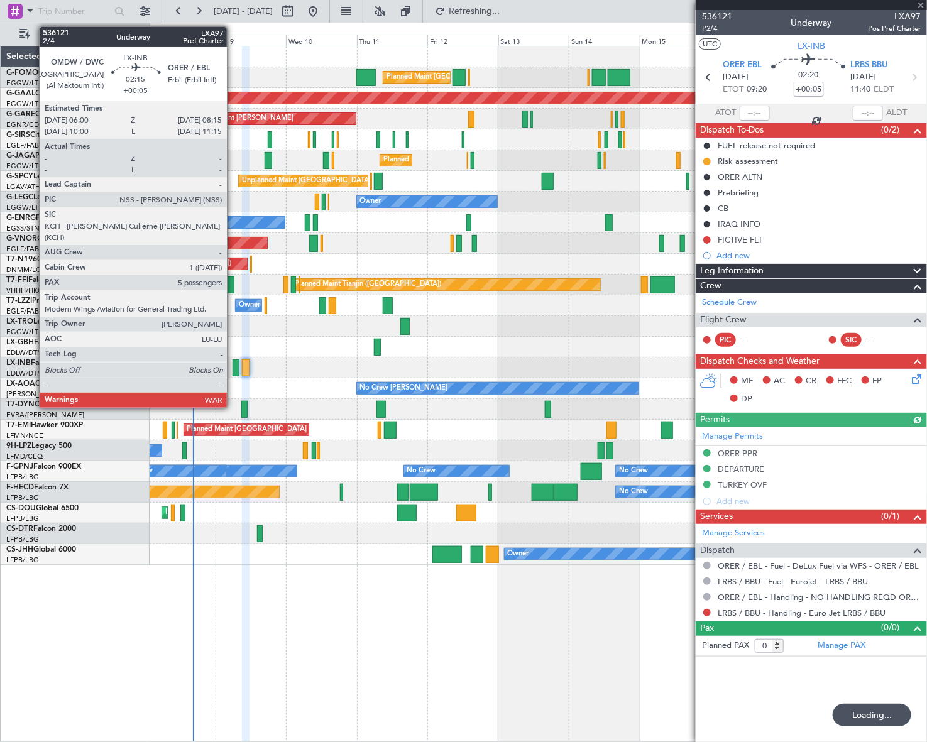
click at [233, 367] on div at bounding box center [236, 368] width 7 height 17
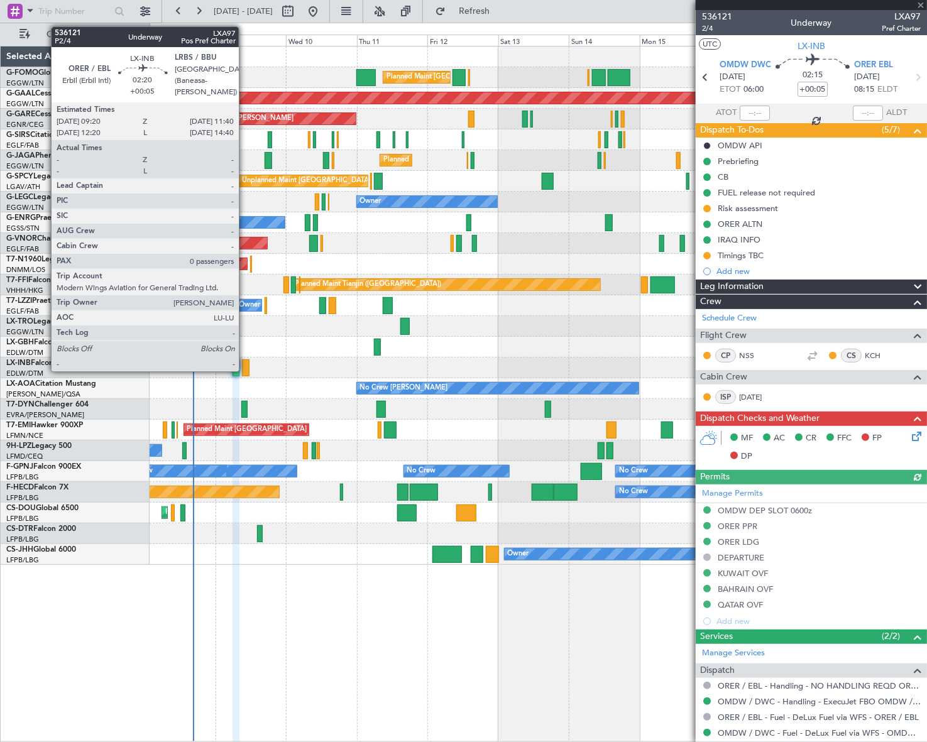
click at [245, 368] on div at bounding box center [245, 368] width 7 height 17
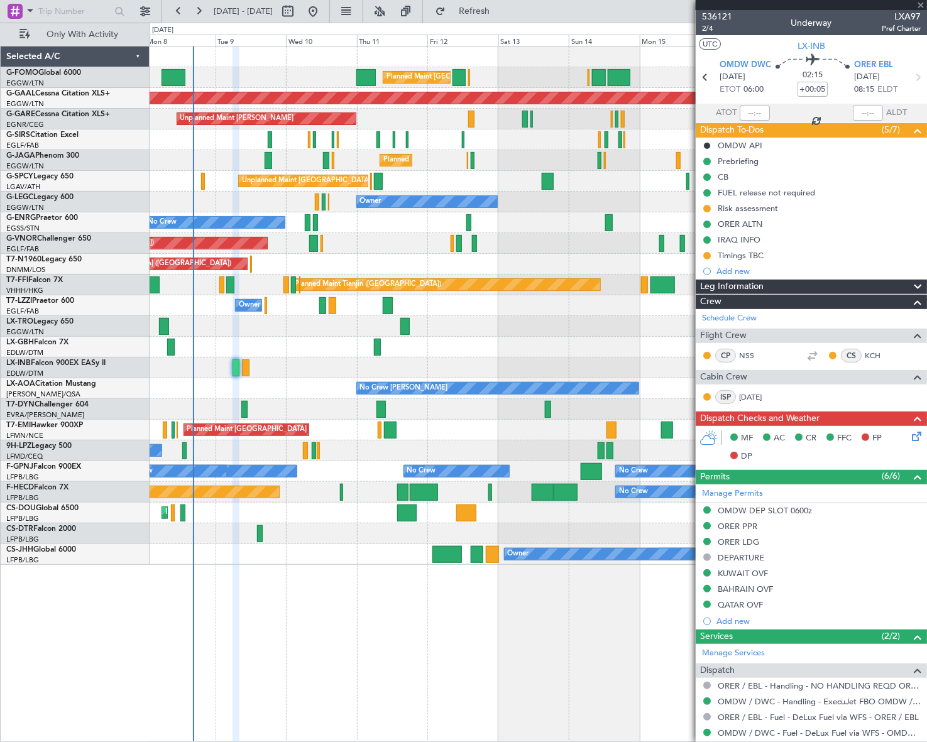
type input "0"
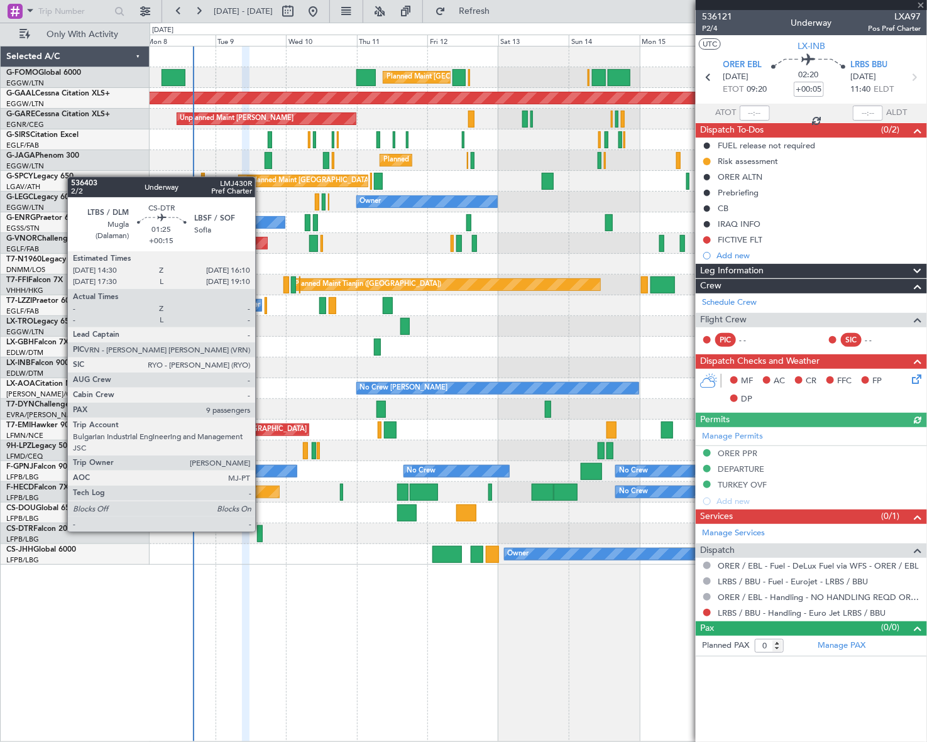
click at [261, 531] on div at bounding box center [259, 534] width 5 height 17
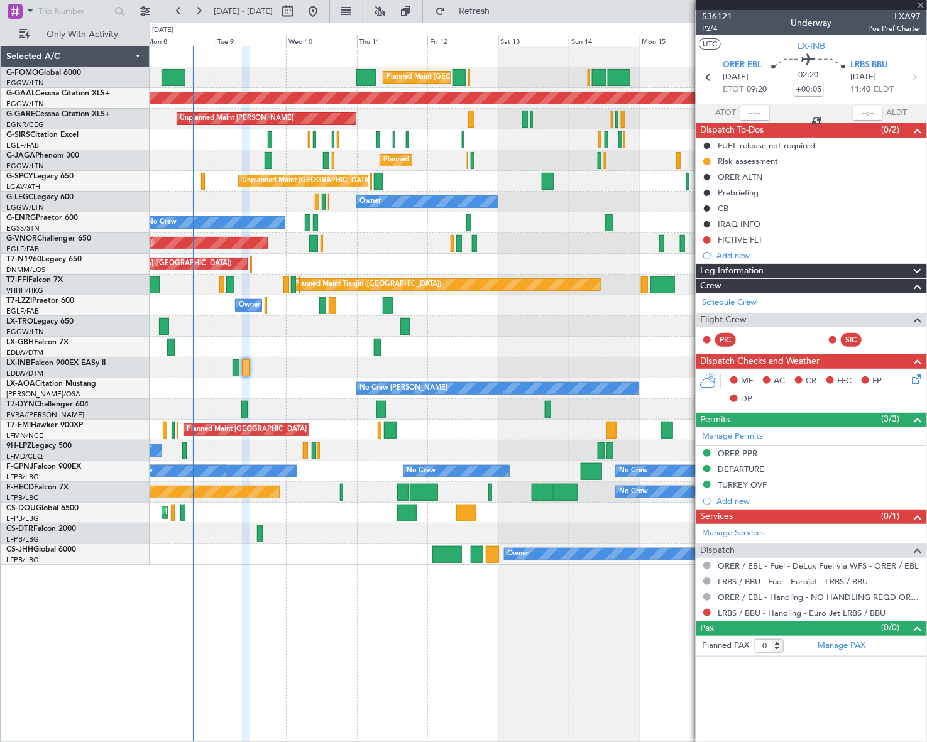
type input "+00:15"
type input "9"
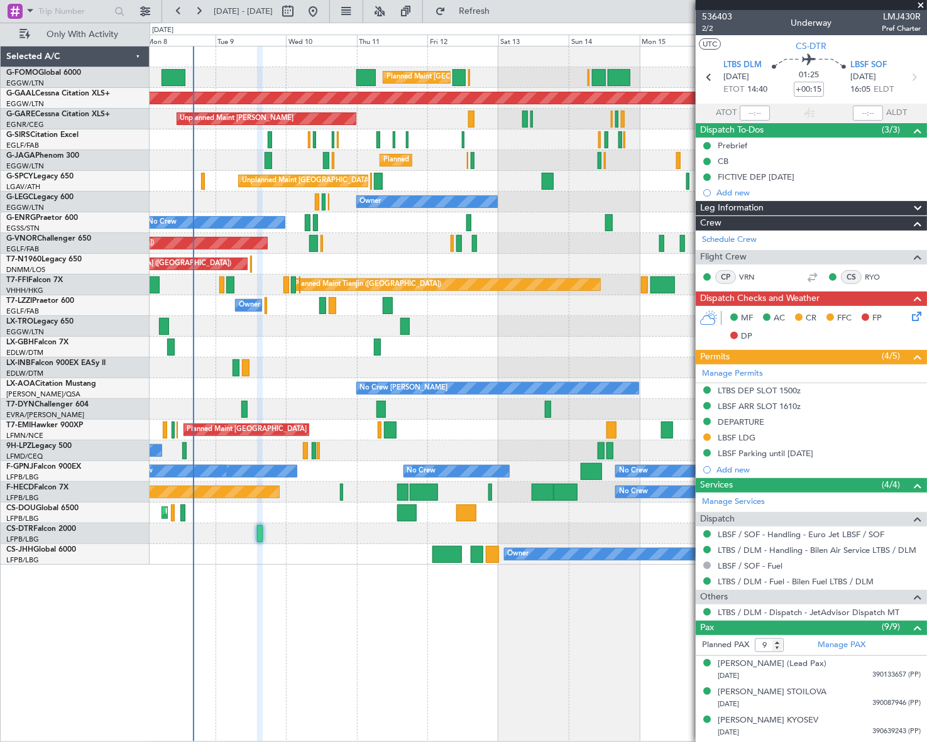
click at [910, 316] on icon at bounding box center [915, 314] width 10 height 10
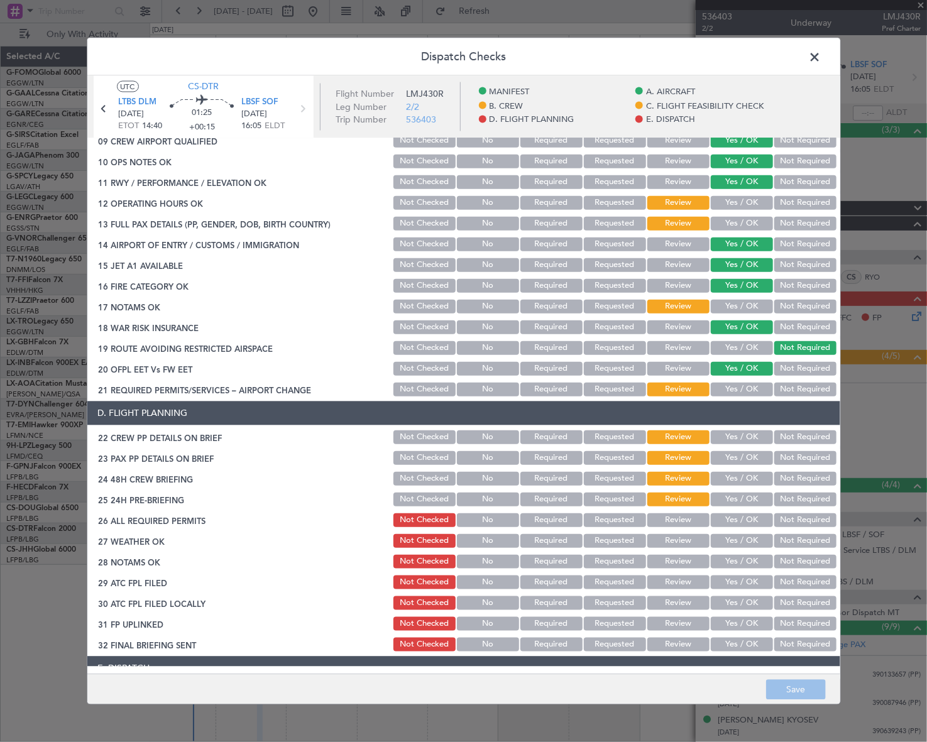
scroll to position [608, 0]
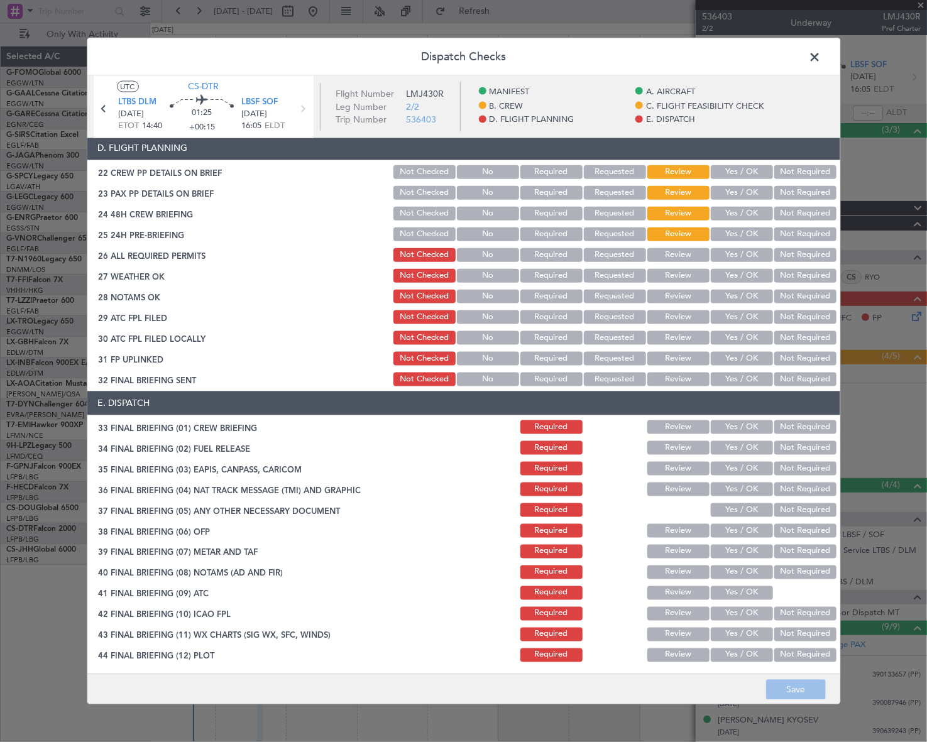
click at [822, 58] on span at bounding box center [822, 59] width 0 height 25
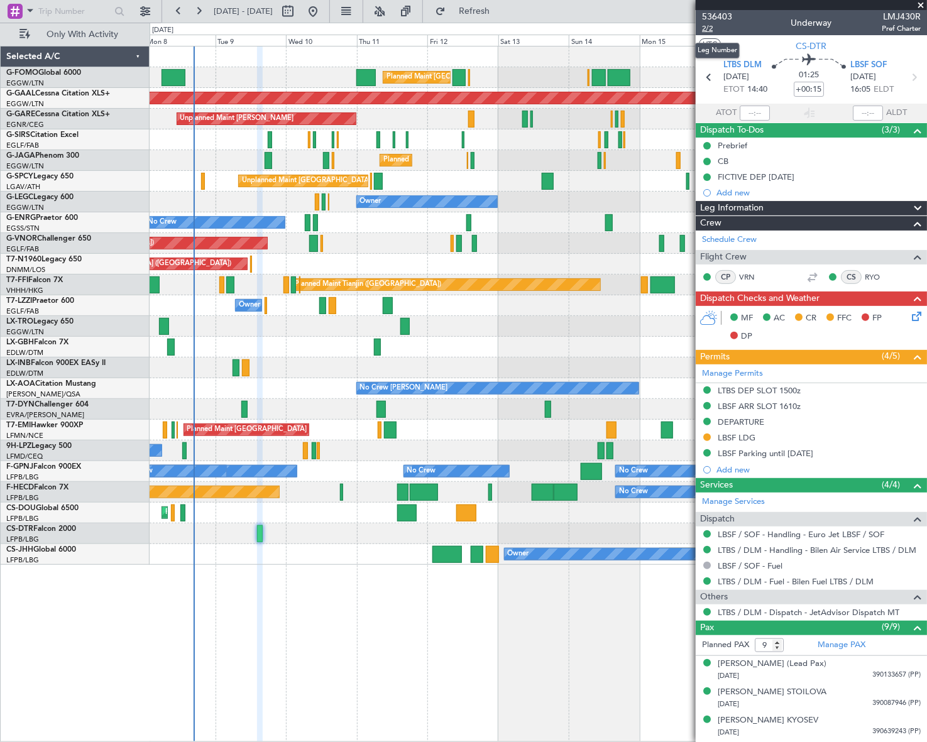
click at [709, 26] on span "2/2" at bounding box center [717, 28] width 30 height 11
click at [910, 317] on icon at bounding box center [915, 314] width 10 height 10
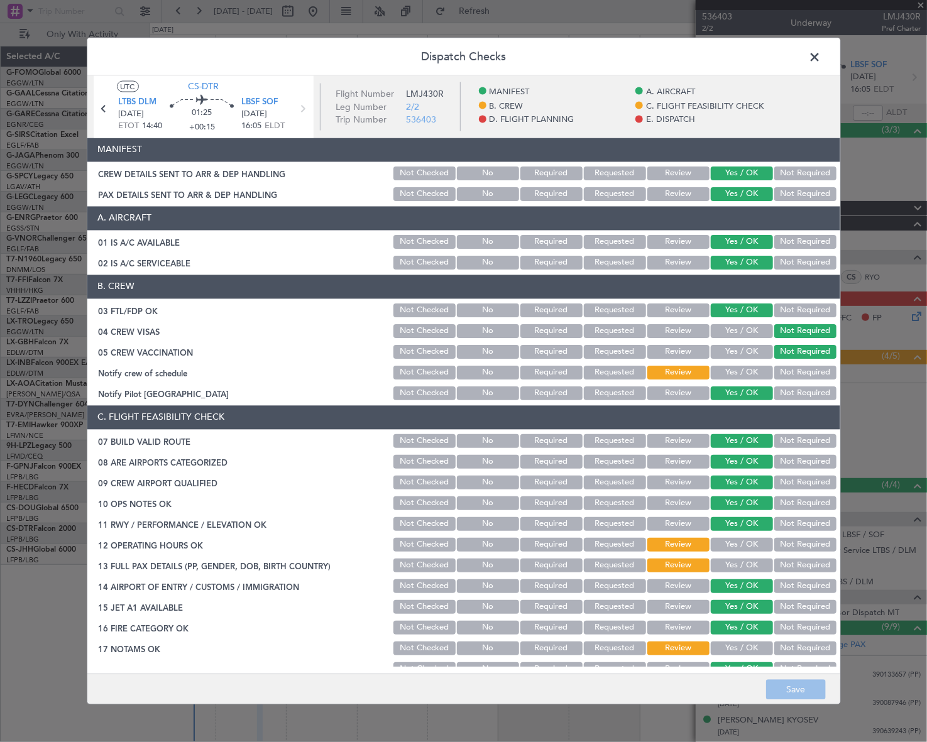
click at [754, 370] on button "Yes / OK" at bounding box center [742, 373] width 62 height 14
click at [749, 534] on section "C. FLIGHT FEASIBILITY CHECK 07 BUILD VALID ROUTE Not Checked No Required Reques…" at bounding box center [463, 572] width 753 height 335
click at [754, 539] on button "Yes / OK" at bounding box center [742, 545] width 62 height 14
click at [750, 566] on button "Yes / OK" at bounding box center [742, 566] width 62 height 14
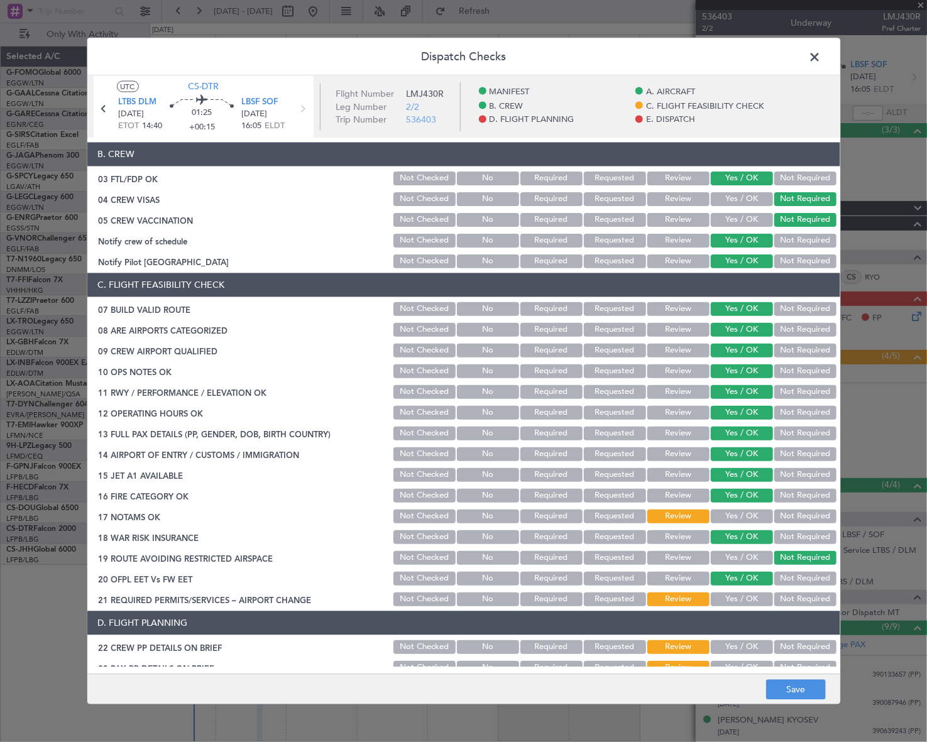
scroll to position [228, 0]
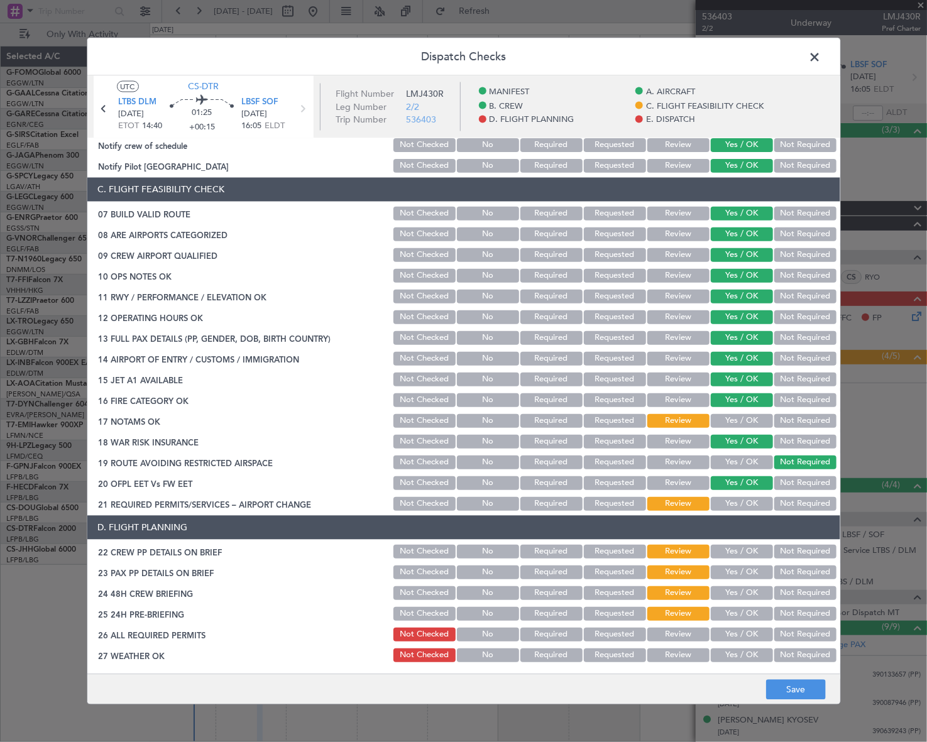
click at [751, 419] on button "Yes / OK" at bounding box center [742, 421] width 62 height 14
click at [750, 501] on button "Yes / OK" at bounding box center [742, 504] width 62 height 14
click at [754, 548] on button "Yes / OK" at bounding box center [742, 551] width 62 height 14
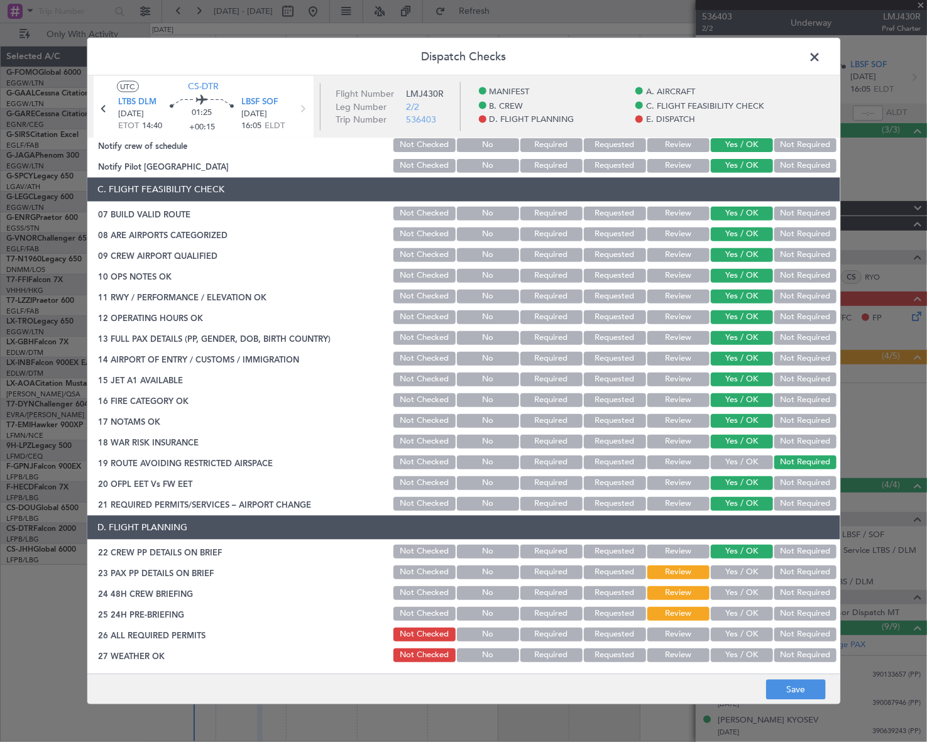
click at [752, 570] on button "Yes / OK" at bounding box center [742, 572] width 62 height 14
click at [750, 591] on button "Yes / OK" at bounding box center [742, 593] width 62 height 14
click at [786, 615] on button "Not Required" at bounding box center [806, 614] width 62 height 14
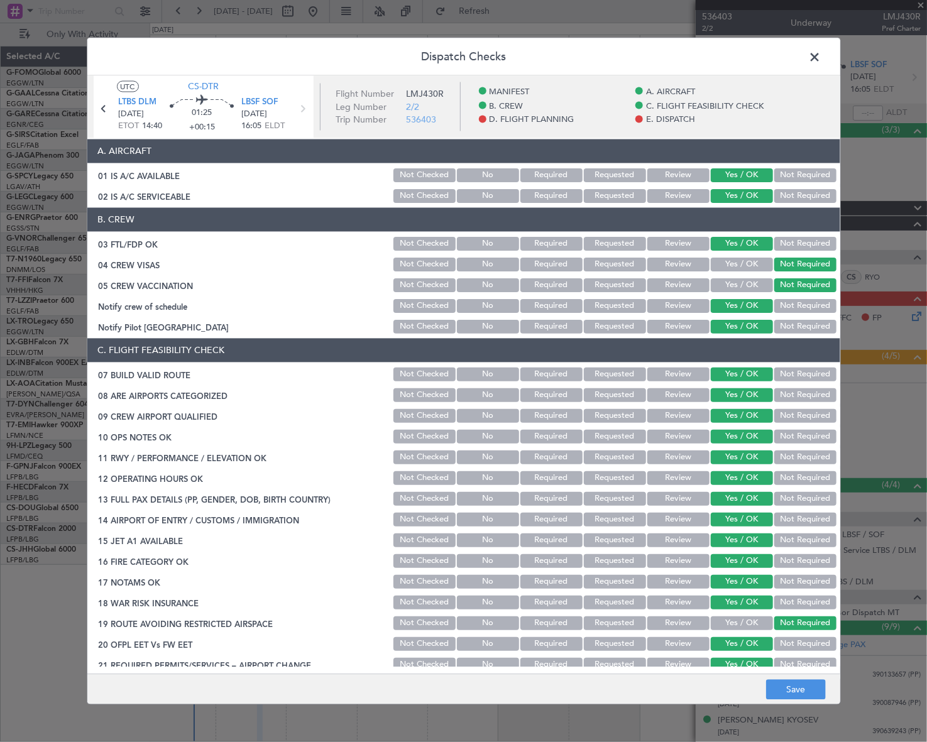
scroll to position [0, 0]
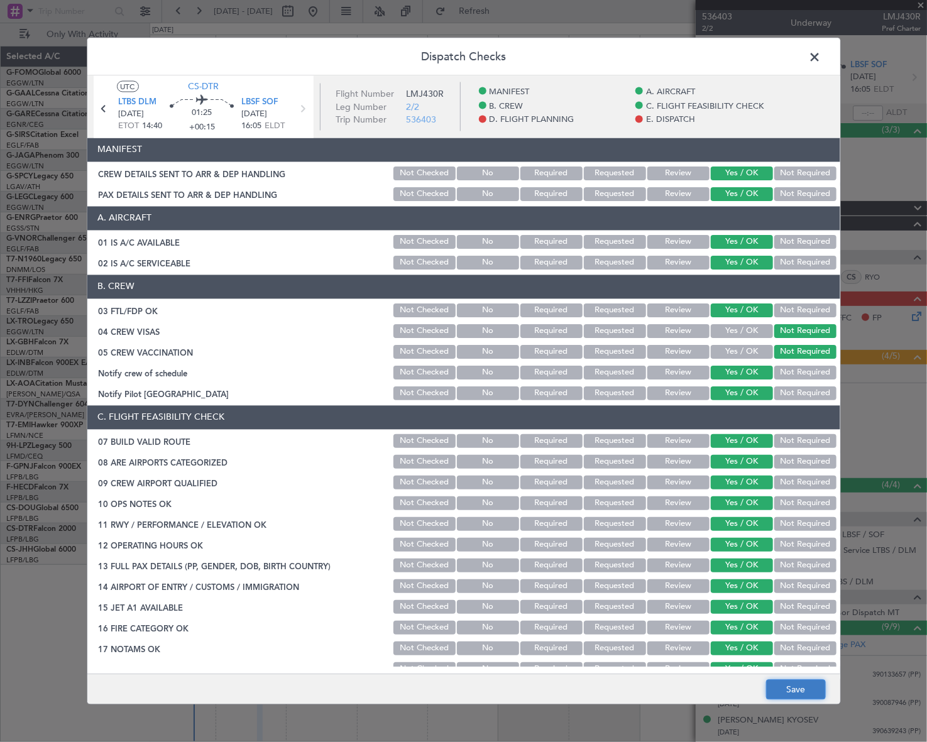
click at [807, 692] on button "Save" at bounding box center [796, 690] width 60 height 20
click at [822, 56] on span at bounding box center [822, 59] width 0 height 25
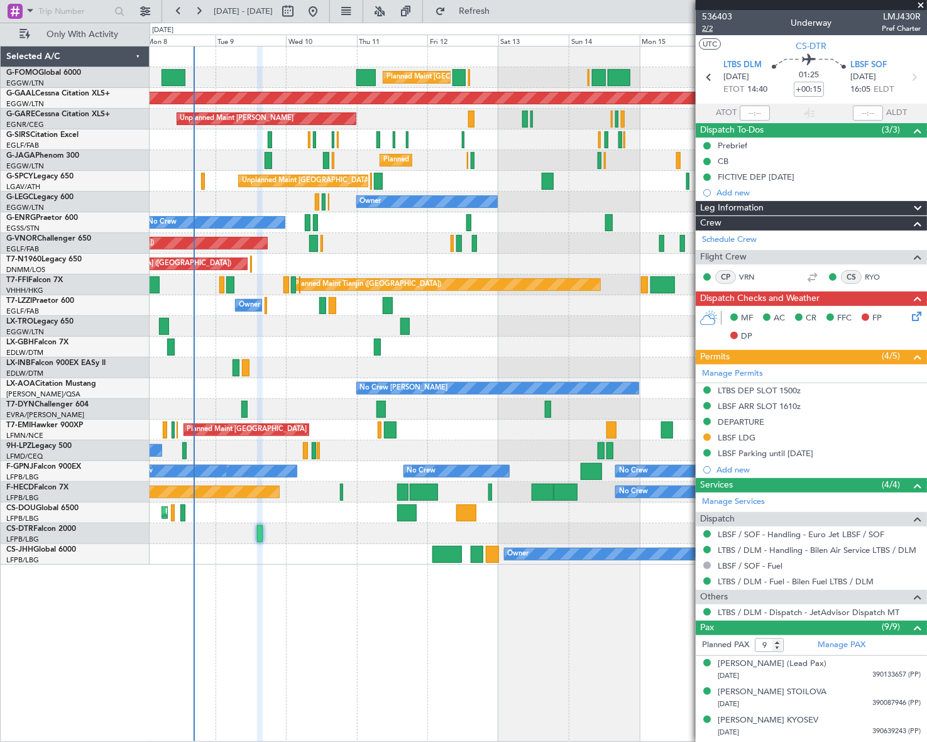
click at [712, 30] on span "2/2" at bounding box center [717, 28] width 30 height 11
click at [734, 238] on link "Schedule Crew" at bounding box center [729, 240] width 55 height 13
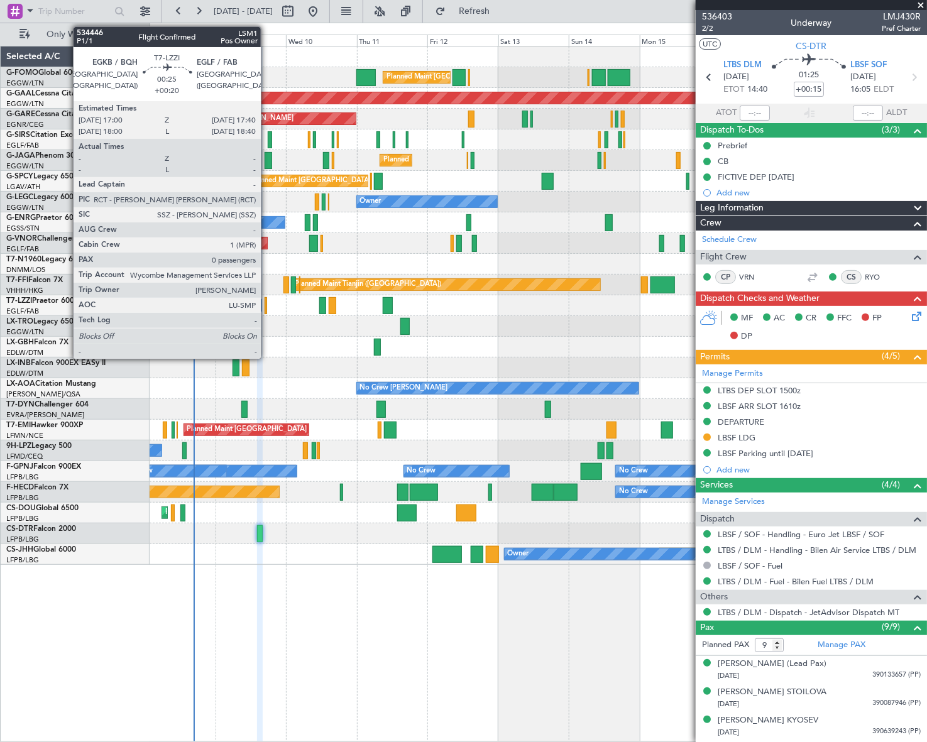
click at [267, 305] on div at bounding box center [266, 305] width 3 height 17
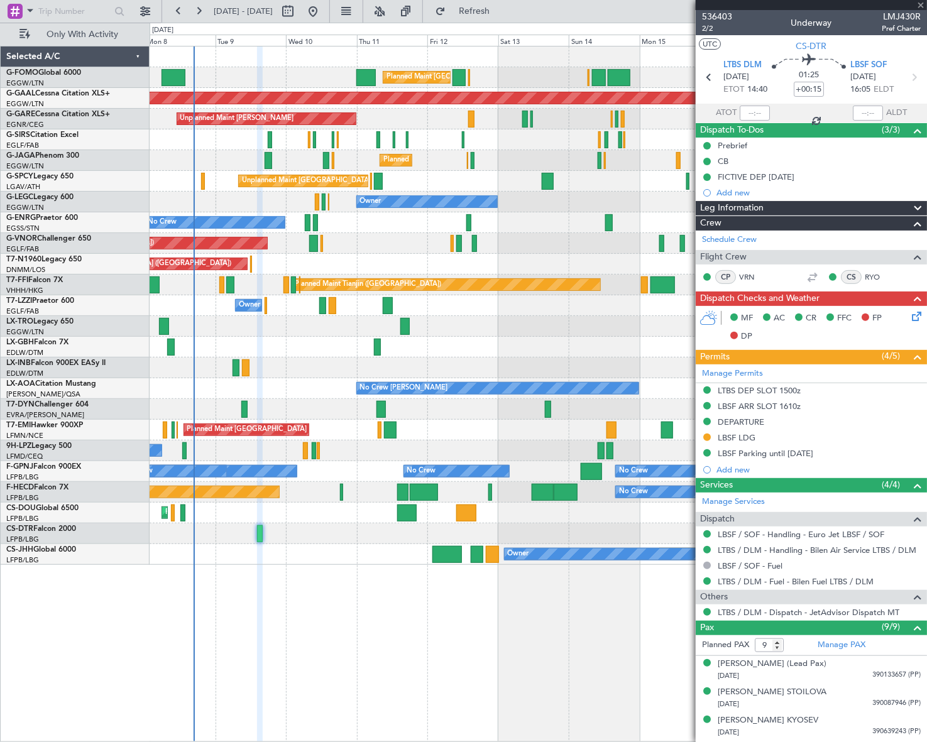
type input "+00:20"
type input "0"
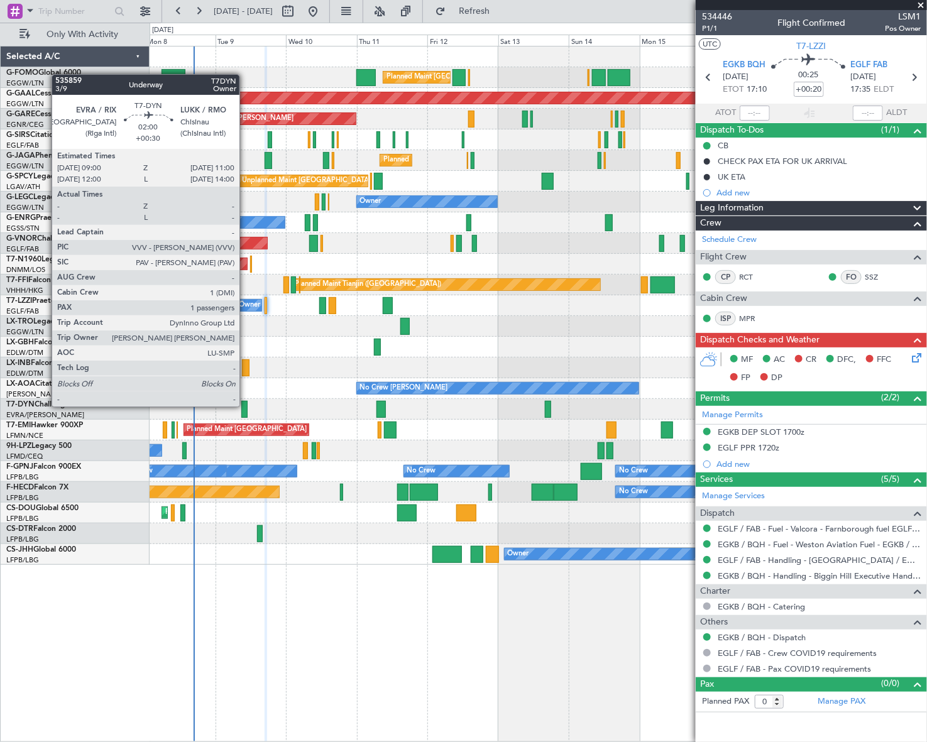
click at [245, 405] on div at bounding box center [244, 409] width 6 height 17
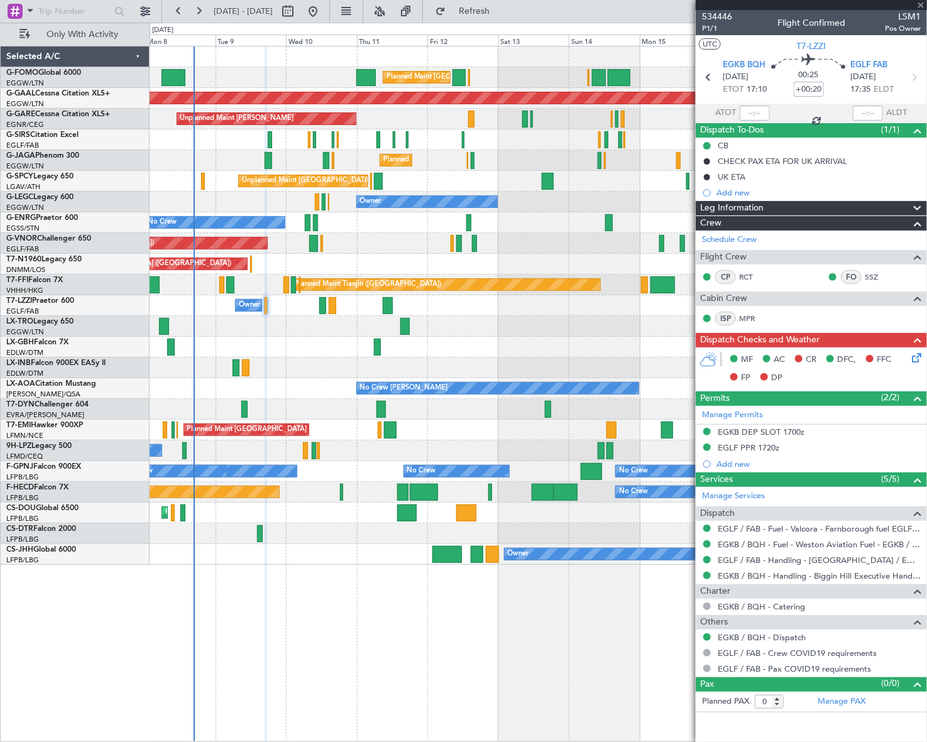
type input "+00:30"
type input "1"
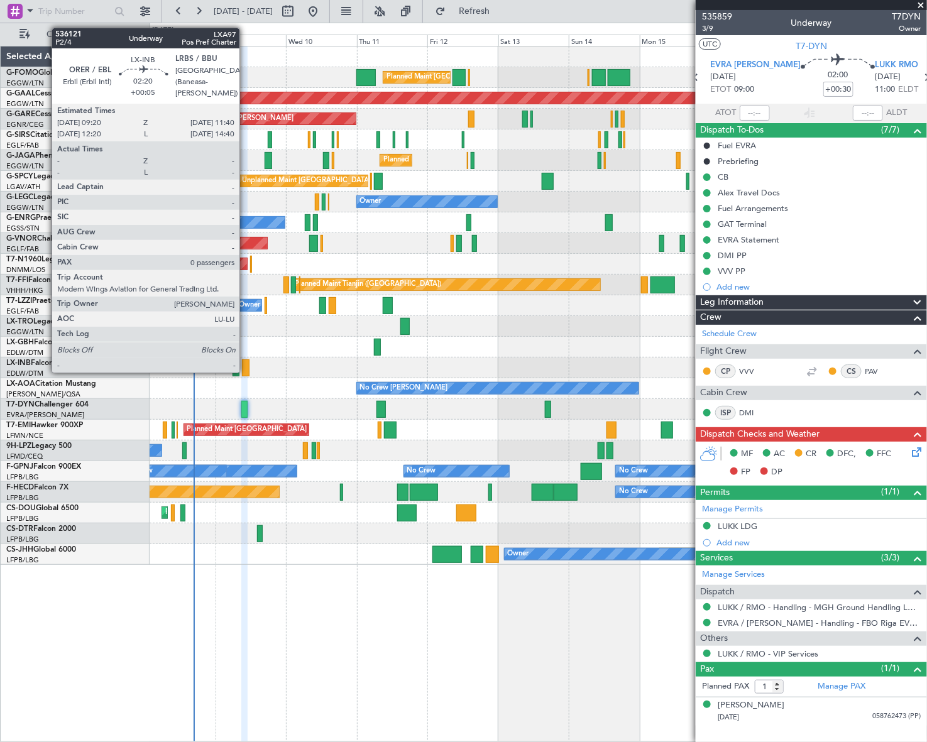
click at [245, 372] on div at bounding box center [245, 368] width 7 height 17
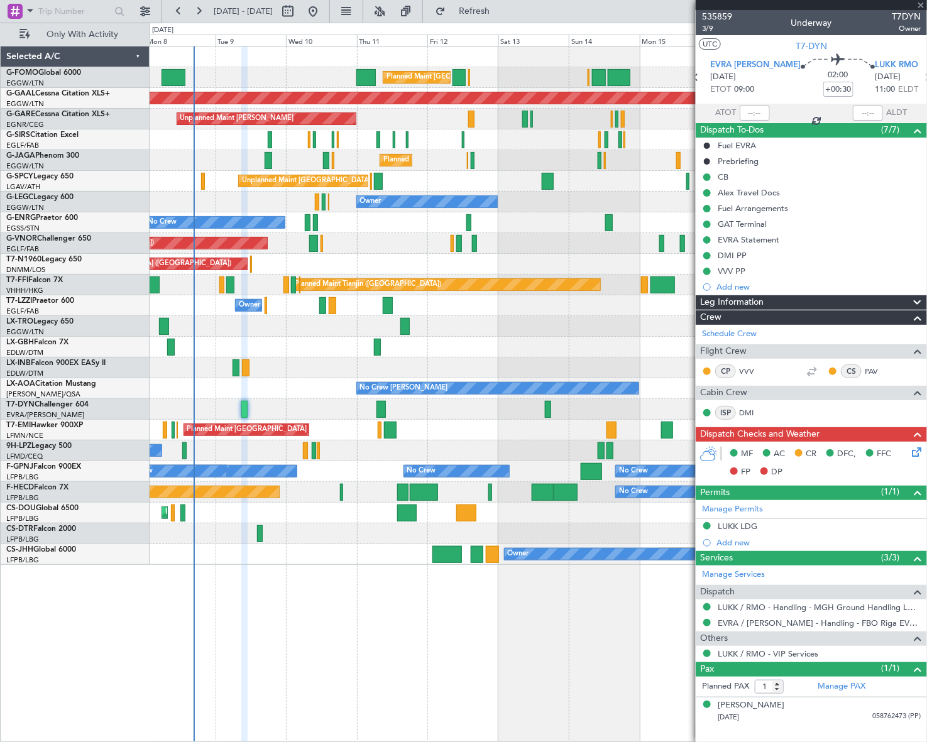
type input "+00:05"
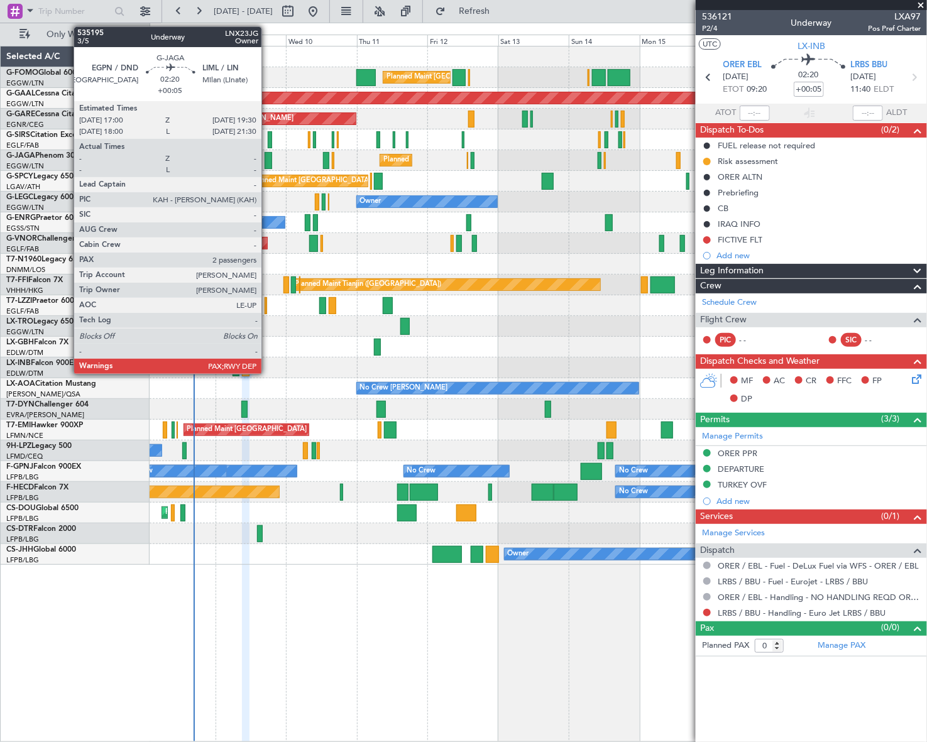
click at [267, 161] on div at bounding box center [269, 160] width 8 height 17
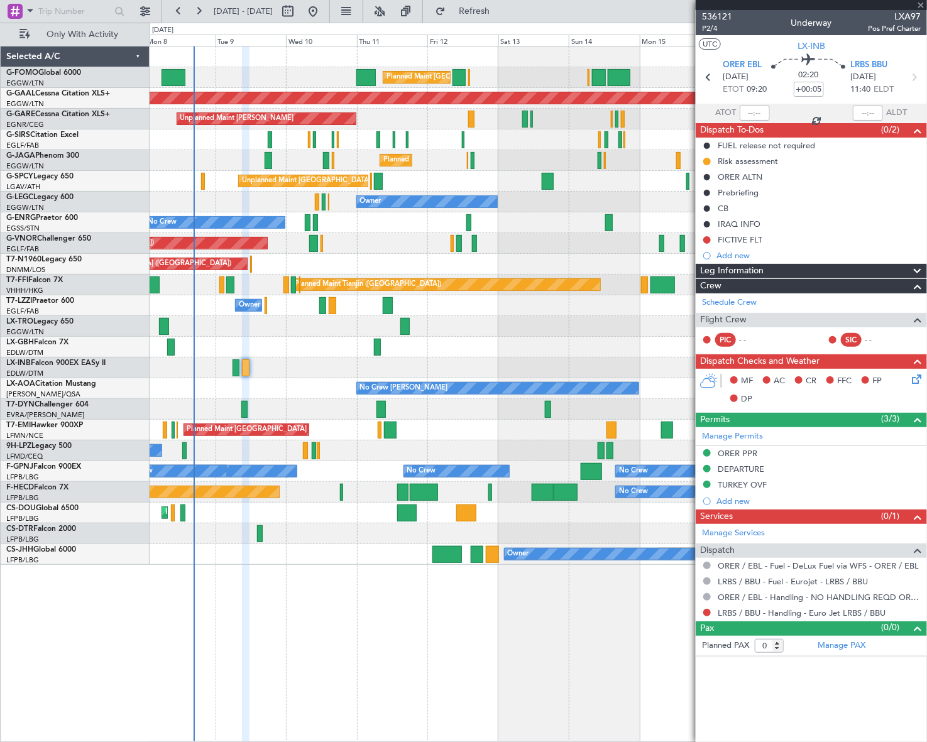
type input "2"
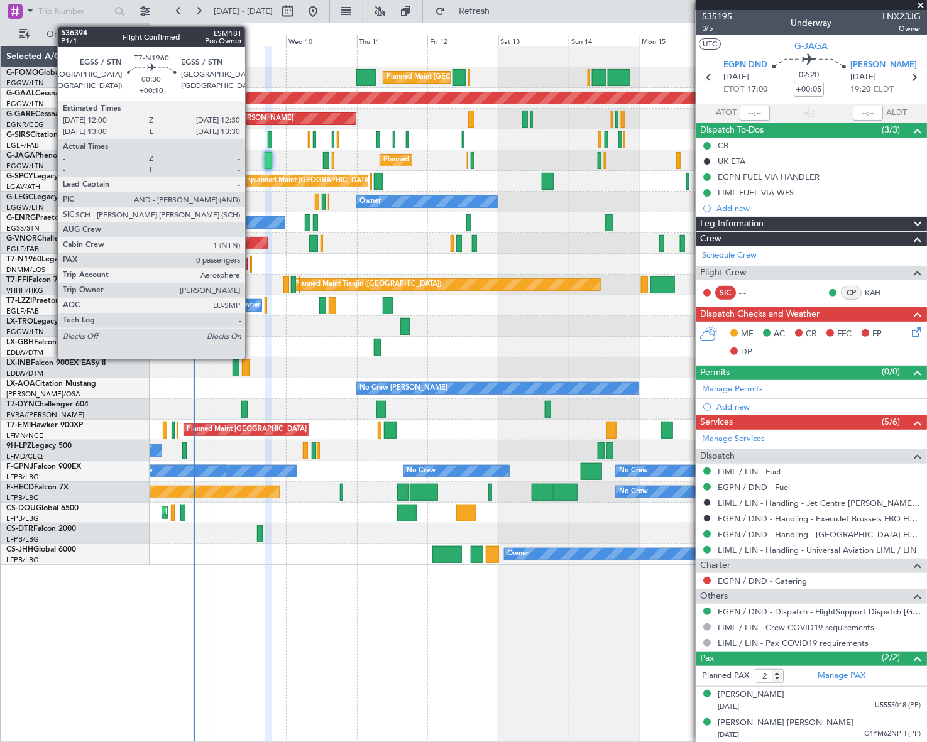
click at [251, 265] on div at bounding box center [251, 264] width 2 height 17
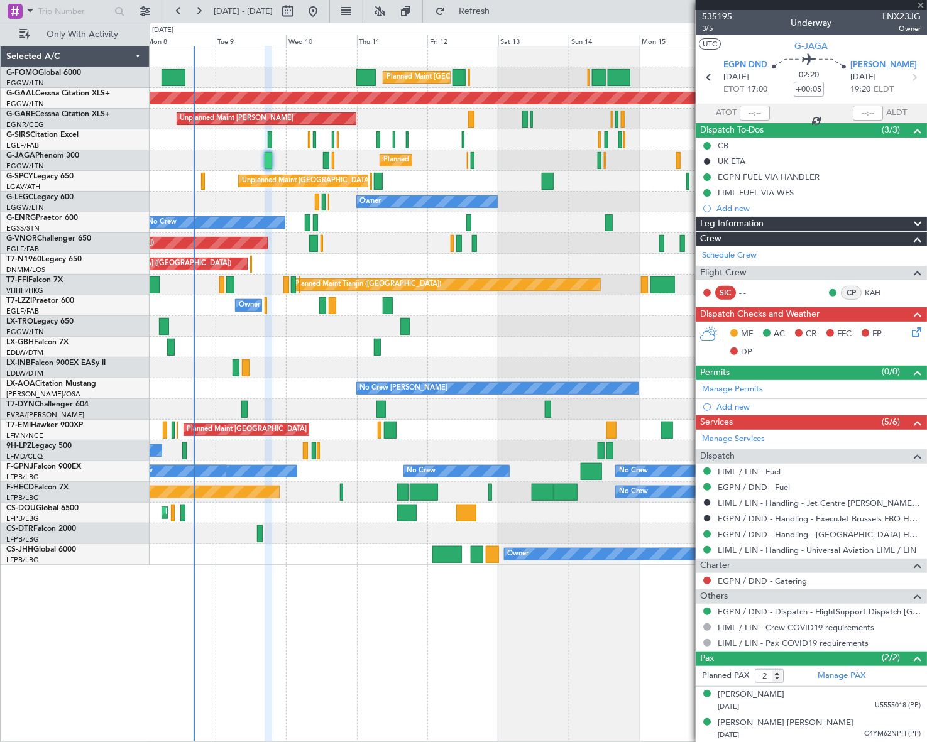
type input "+00:10"
type input "0"
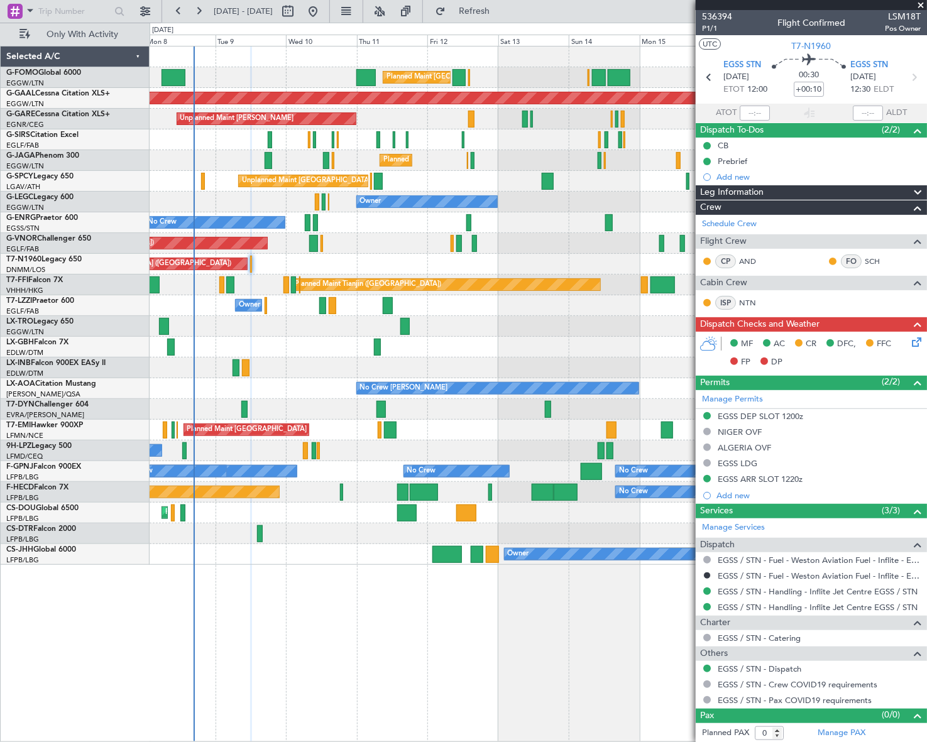
click at [910, 338] on icon at bounding box center [915, 340] width 10 height 10
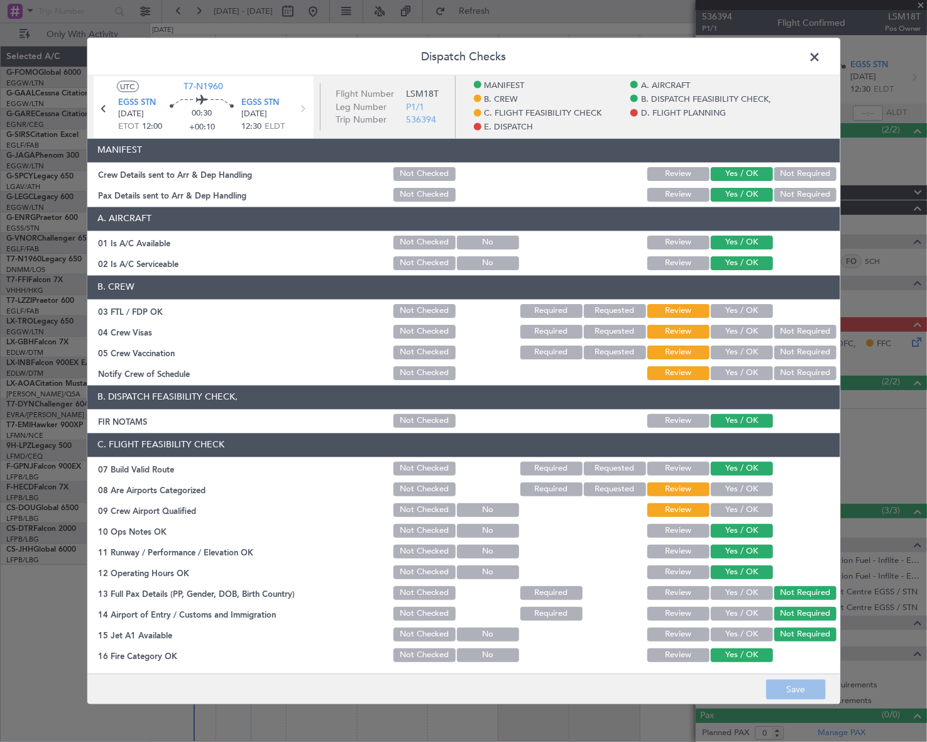
scroll to position [114, 0]
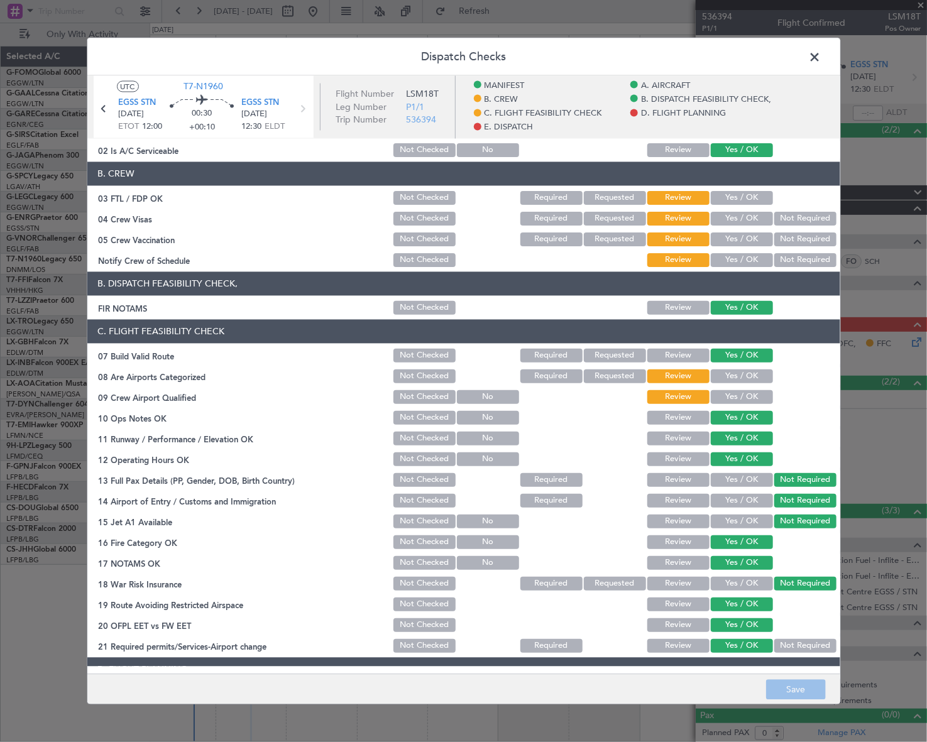
click at [822, 56] on span at bounding box center [822, 59] width 0 height 25
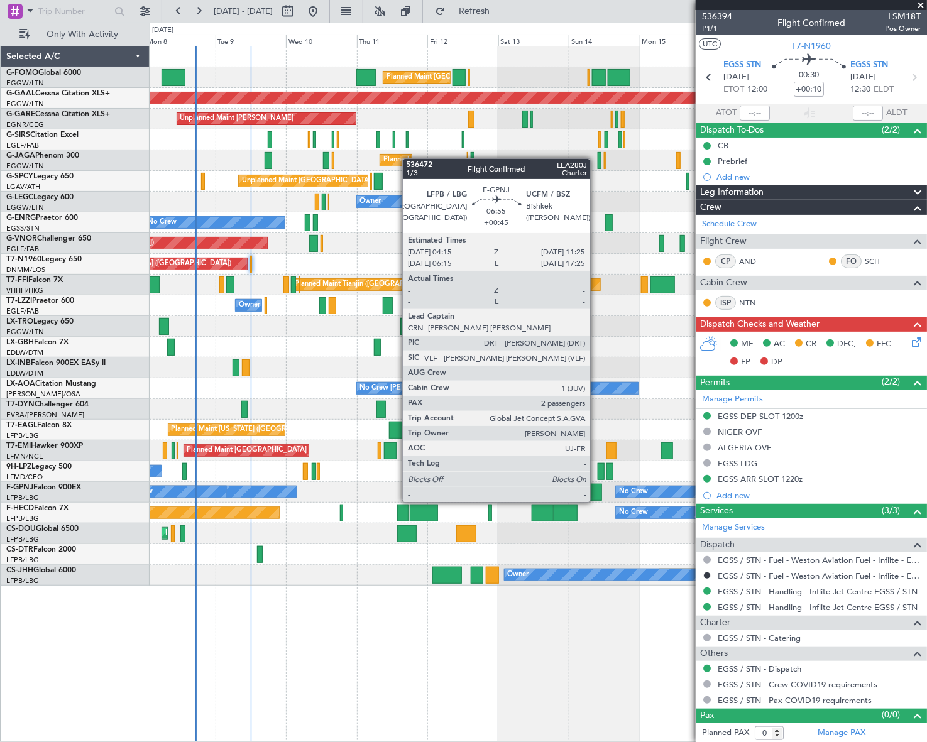
click at [596, 490] on div at bounding box center [591, 492] width 21 height 17
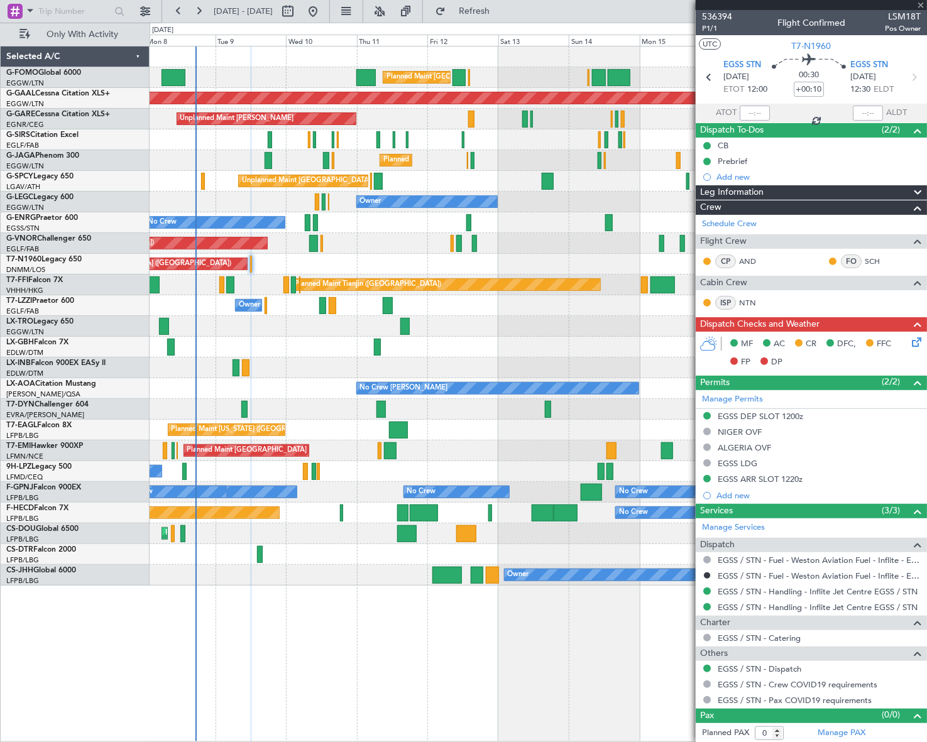
type input "+00:45"
type input "2"
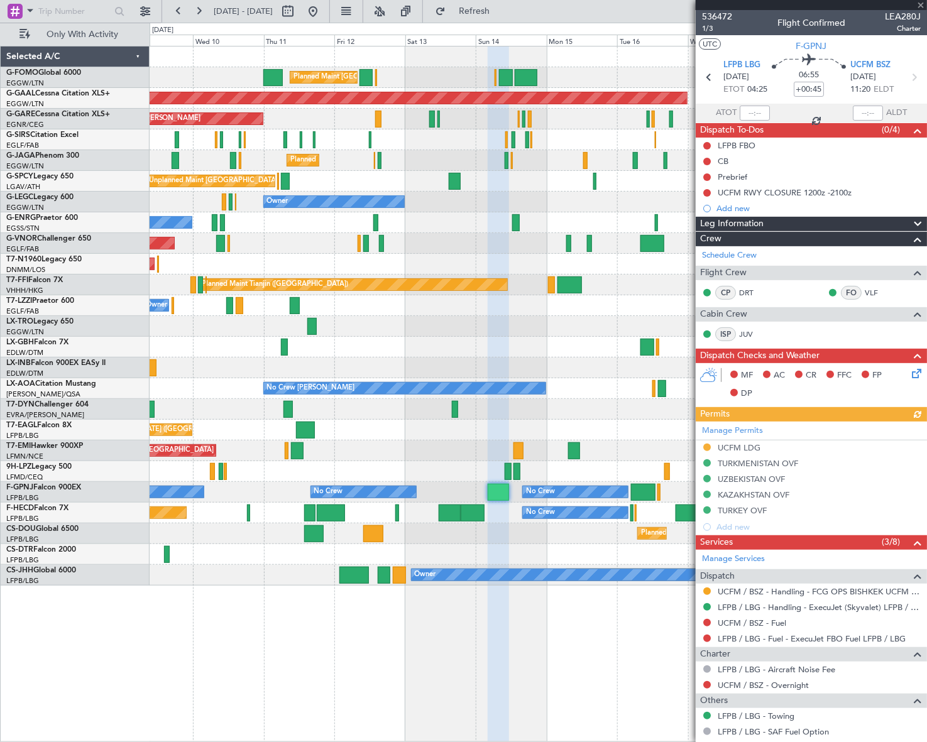
click at [492, 532] on div "Planned Maint Paris (Le Bourget) Planned Maint Paris (Le Bourget) Planned Maint…" at bounding box center [539, 534] width 778 height 21
click at [626, 646] on div "Planned Maint London (Luton) Planned Maint London (Luton) Planned Maint Dusseld…" at bounding box center [539, 394] width 778 height 697
click at [752, 226] on span "Leg Information" at bounding box center [731, 224] width 63 height 14
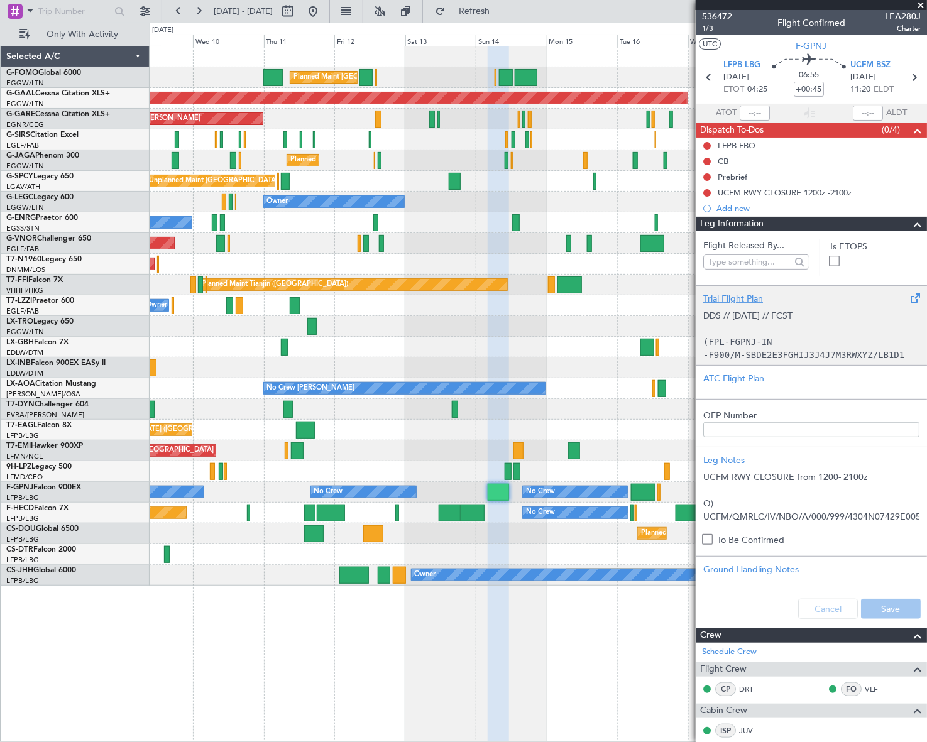
click at [776, 318] on p "DDS // 06SEP // FCST" at bounding box center [811, 315] width 216 height 13
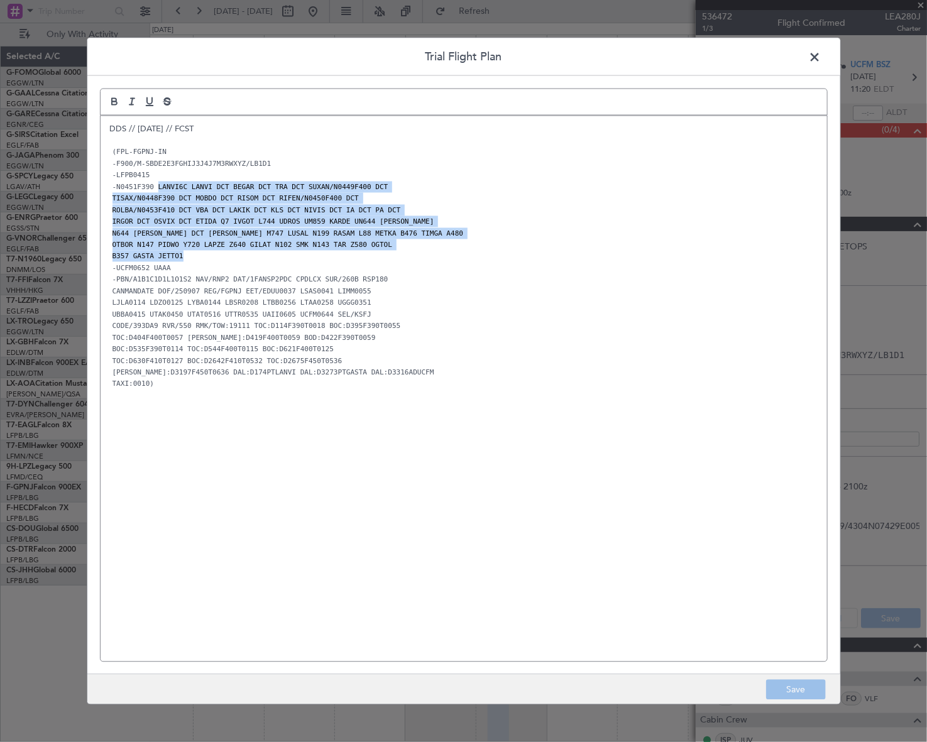
drag, startPoint x: 152, startPoint y: 185, endPoint x: 191, endPoint y: 251, distance: 76.7
click at [191, 251] on div "DDS // 06SEP // FCST (FPL-FGPNJ-IN -F900/M-SBDE2E3FGHIJ3J4J7M3RWXYZ/LB1D1 -LFPB…" at bounding box center [464, 389] width 727 height 546
copy div "LANVI6C LANVI DCT BEGAR DCT TRA DCT SUXAN/N0449F400 DCT TISAX/N0448F390 DCT MOB…"
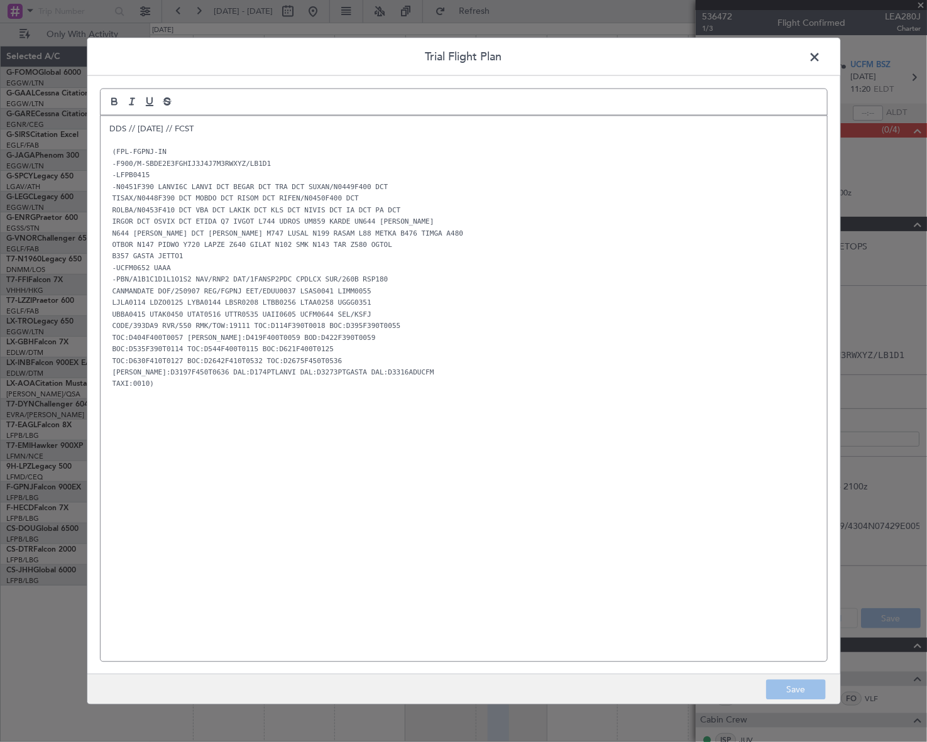
click at [822, 53] on span at bounding box center [822, 59] width 0 height 25
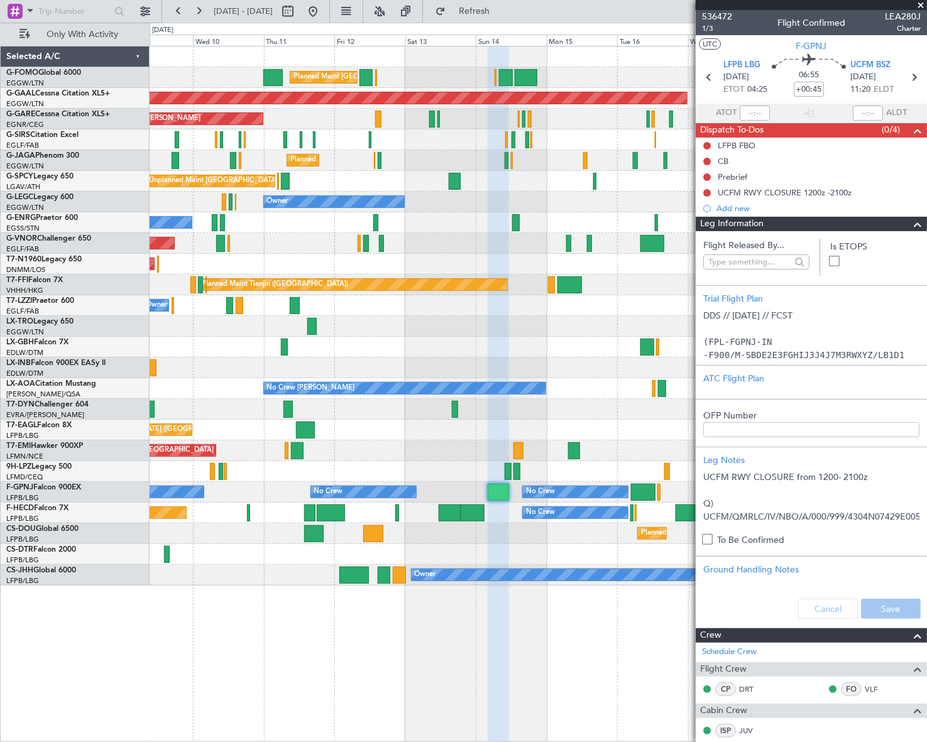
click at [742, 45] on section "UTC F-GPNJ" at bounding box center [811, 44] width 231 height 19
click at [911, 224] on span at bounding box center [917, 224] width 15 height 15
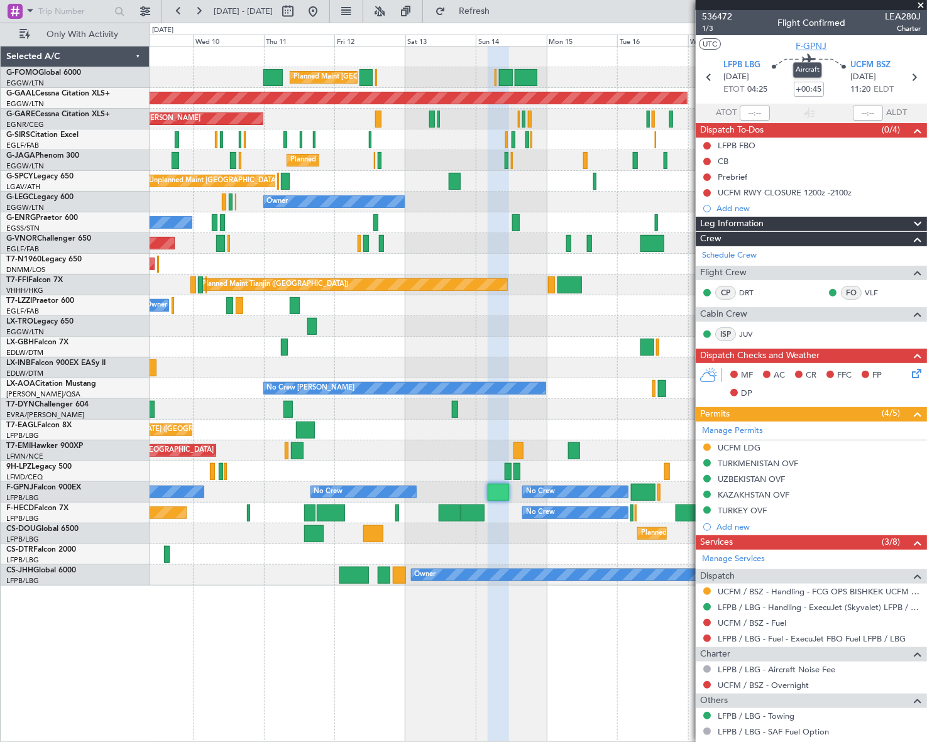
click at [806, 45] on span "F-GPNJ" at bounding box center [812, 46] width 31 height 13
click at [787, 588] on link "UCFM / BSZ - Handling - FCG OPS BISHKEK UCFM / BSZ" at bounding box center [819, 592] width 203 height 11
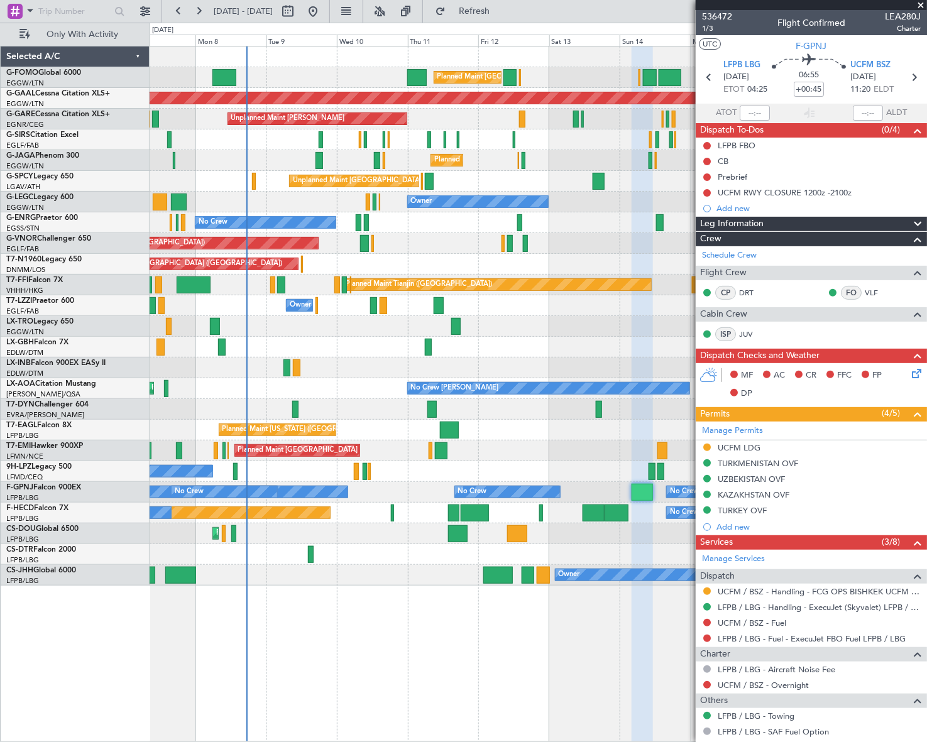
click at [361, 391] on div "Planned Maint London (Luton) Planned Maint London (Luton) Planned Maint Dusseld…" at bounding box center [539, 316] width 778 height 539
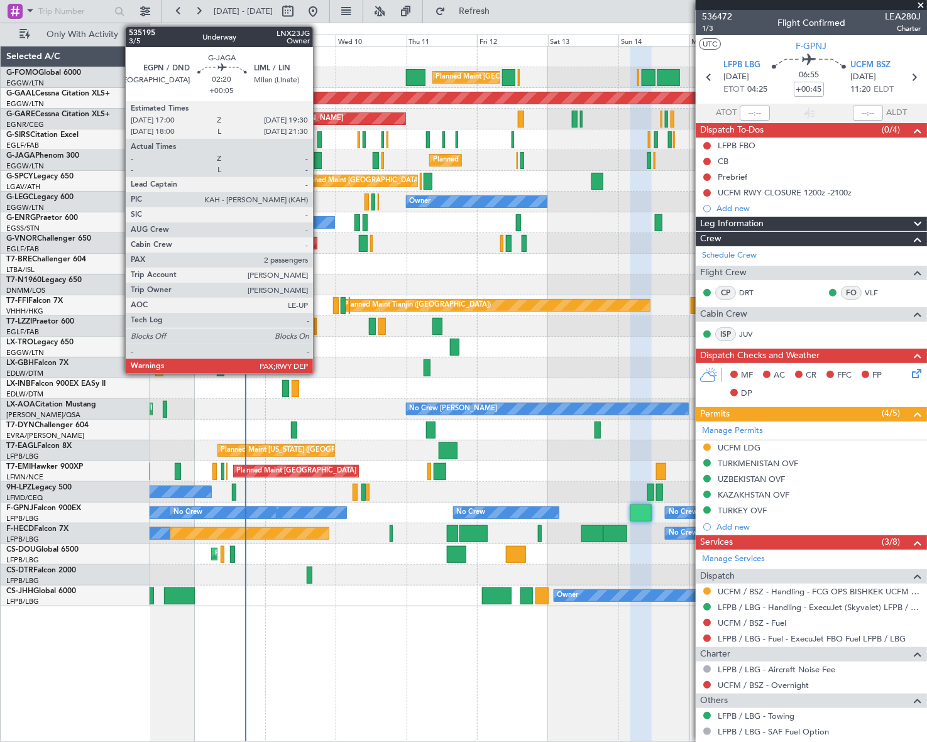
click at [319, 163] on div at bounding box center [318, 160] width 8 height 17
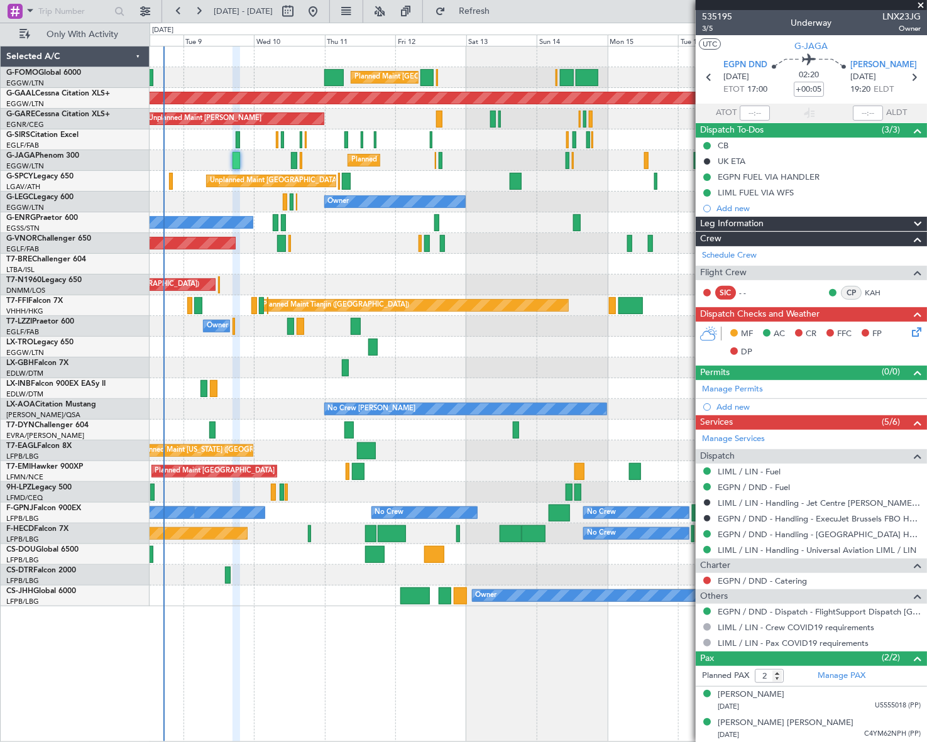
click at [510, 375] on div "Planned Maint Nurnberg Planned Maint Dubai (Dubai Intl)" at bounding box center [539, 368] width 778 height 21
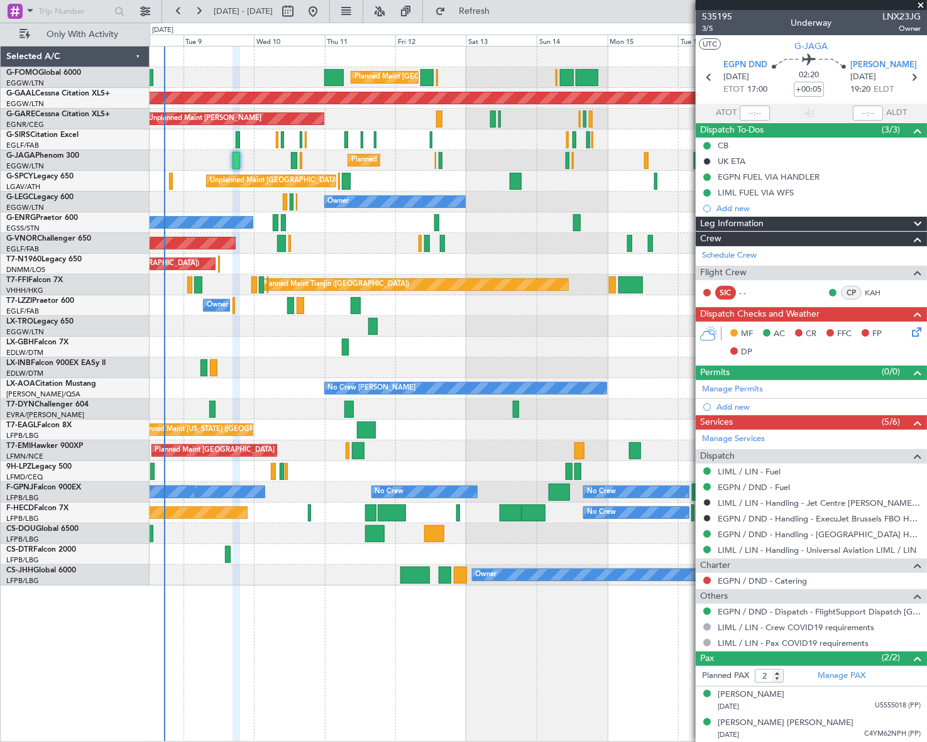
click at [296, 634] on div "Planned Maint London (Luton) Planned Maint London (Luton) Planned Maint Dusseld…" at bounding box center [539, 394] width 778 height 697
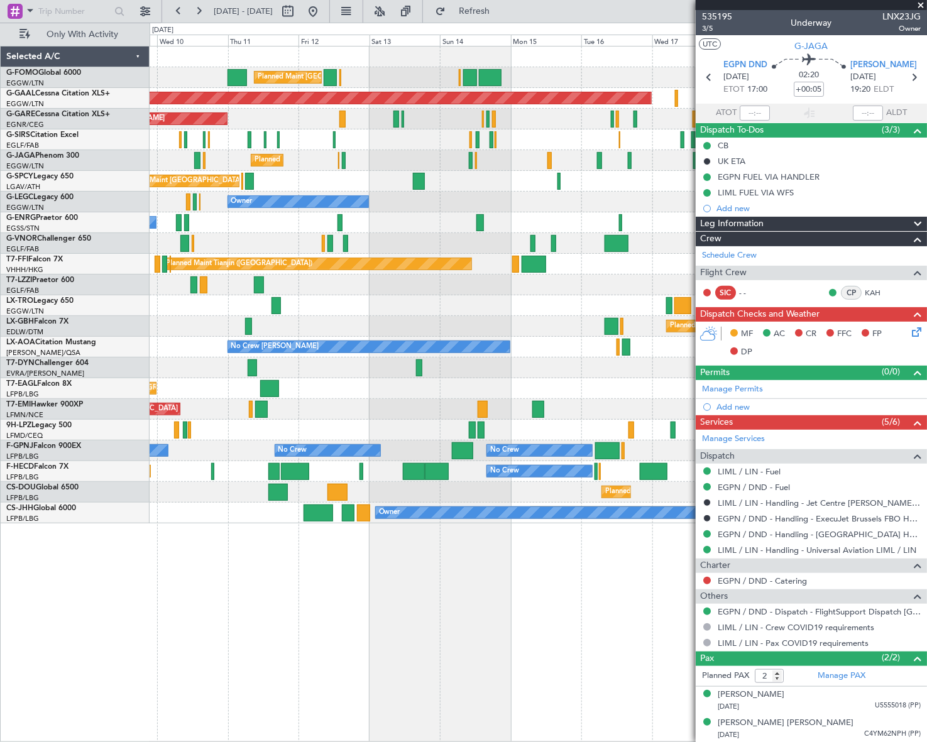
click at [490, 632] on div "Planned Maint London (Luton) Planned Maint Dusseldorf Unplanned Maint Chester P…" at bounding box center [539, 394] width 778 height 697
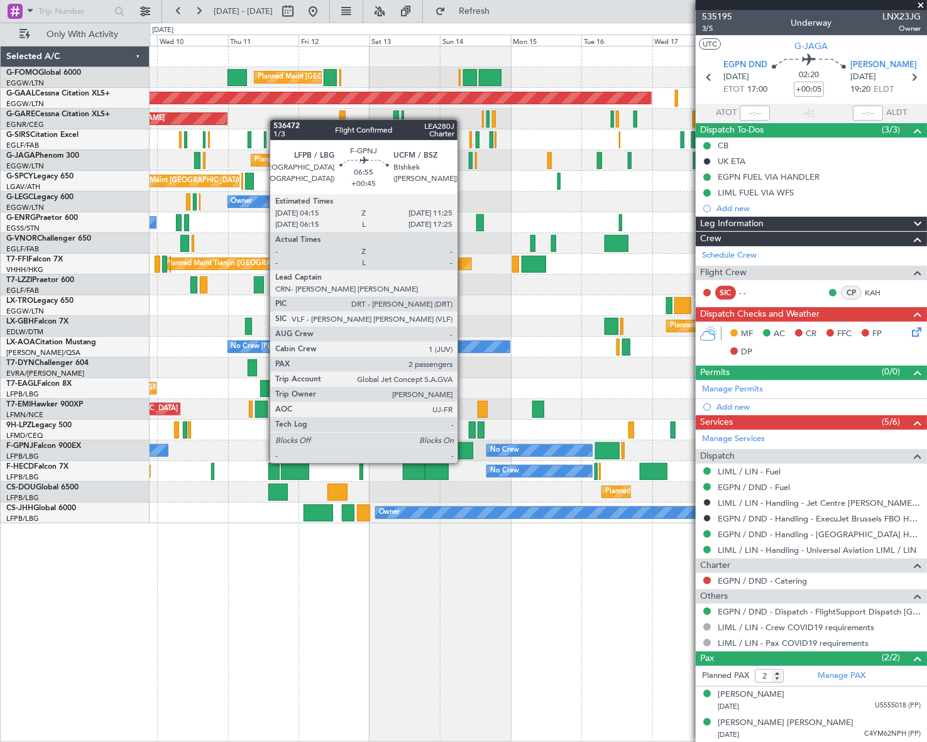
click at [463, 451] on div at bounding box center [462, 451] width 21 height 17
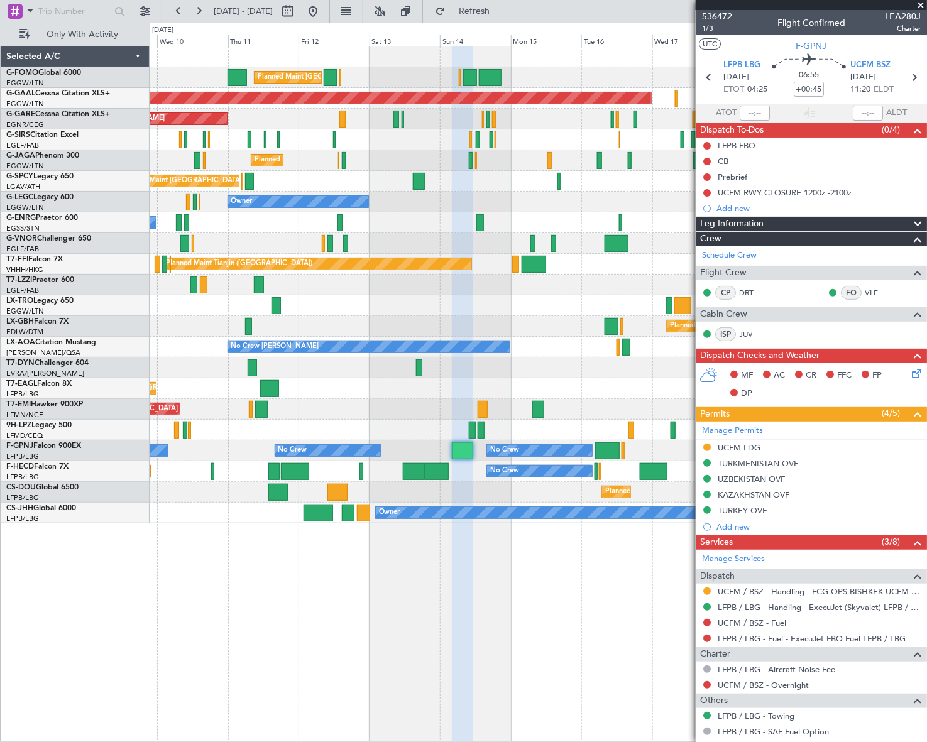
click at [432, 632] on div "Planned Maint London (Luton) Planned Maint Dusseldorf Unplanned Maint Chester P…" at bounding box center [539, 394] width 778 height 697
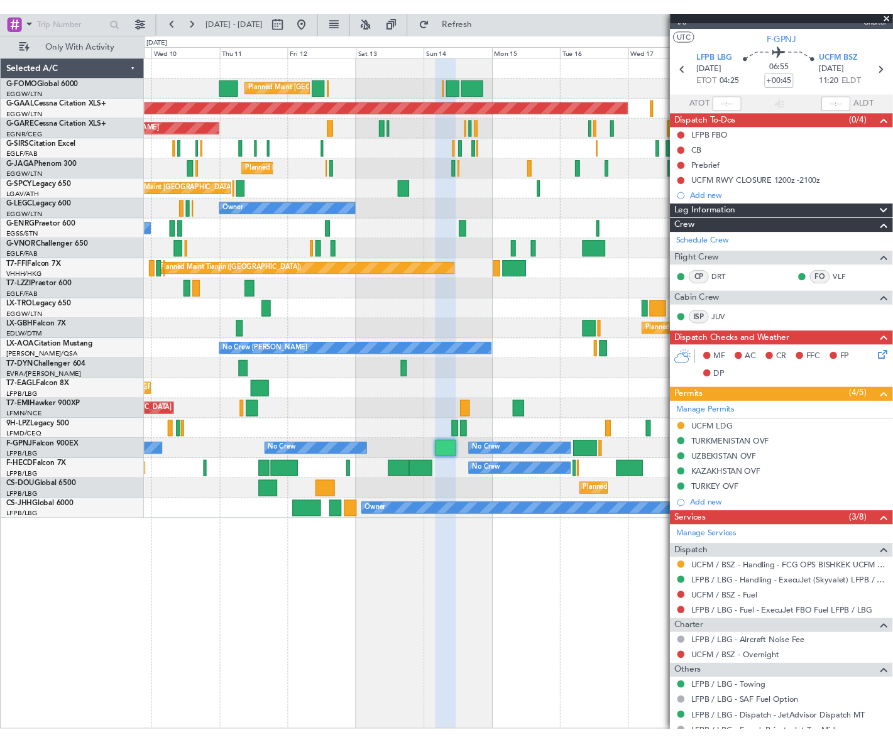
scroll to position [0, 0]
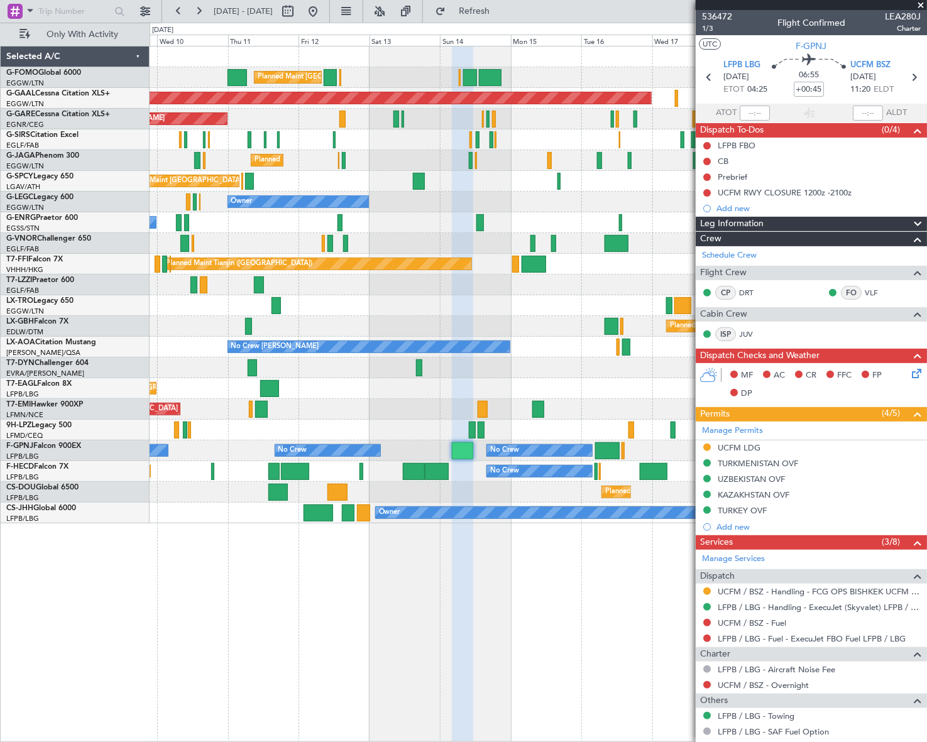
click at [467, 560] on div at bounding box center [462, 395] width 21 height 697
click at [898, 18] on span "LEA280J" at bounding box center [903, 16] width 36 height 13
copy span "LEA280J"
click at [544, 642] on div "Planned Maint London (Luton) Planned Maint Dusseldorf Unplanned Maint Chester P…" at bounding box center [539, 394] width 778 height 697
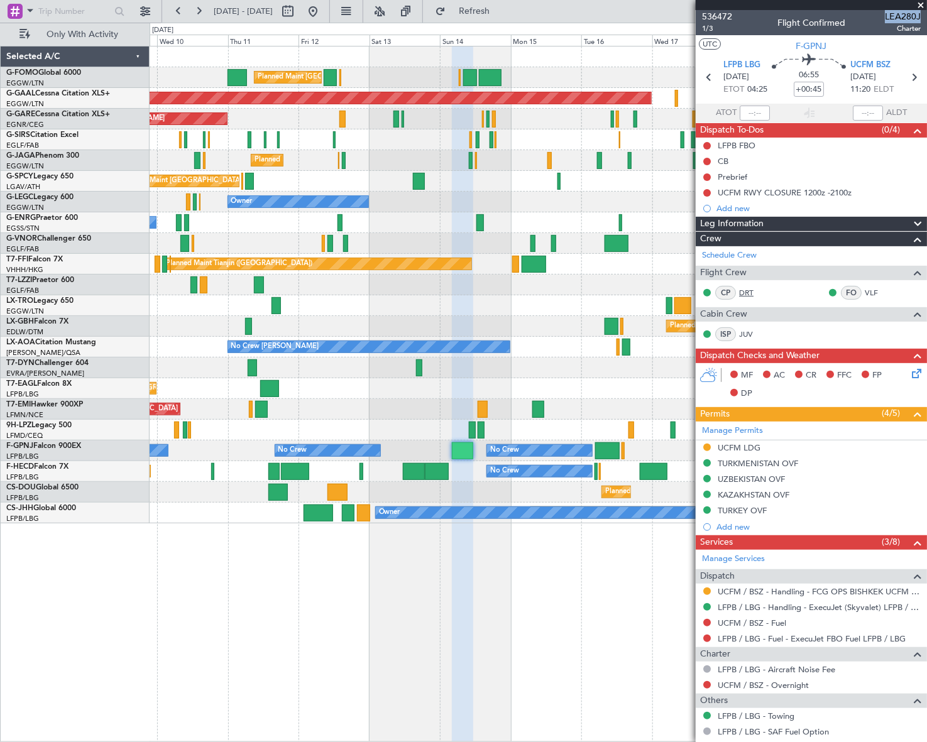
click at [745, 289] on link "DRT" at bounding box center [753, 292] width 28 height 11
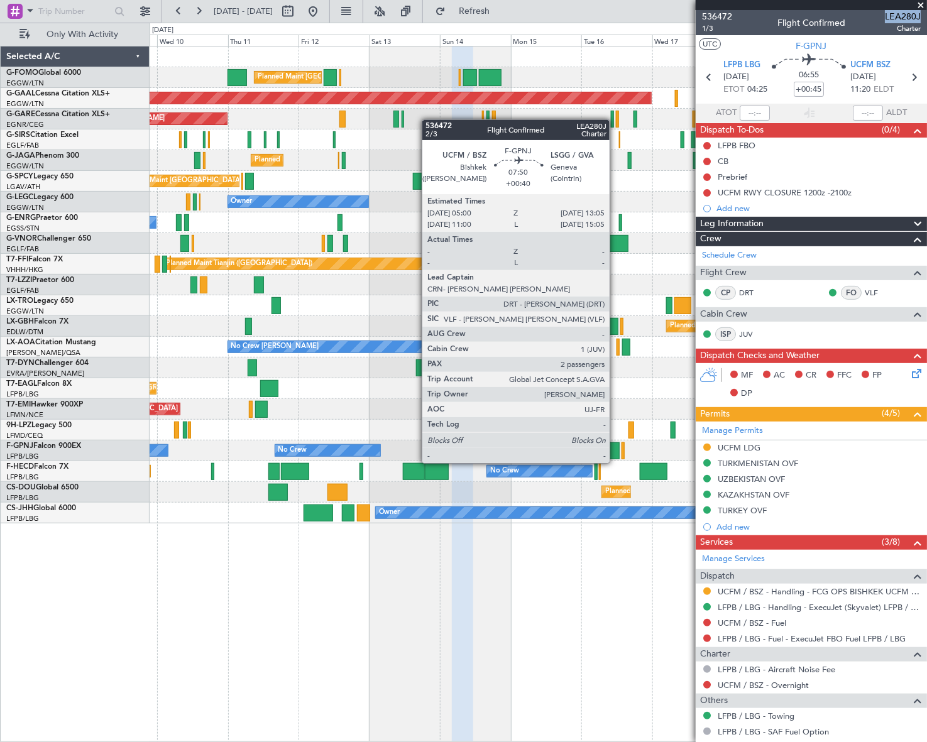
click at [615, 451] on div at bounding box center [607, 451] width 24 height 17
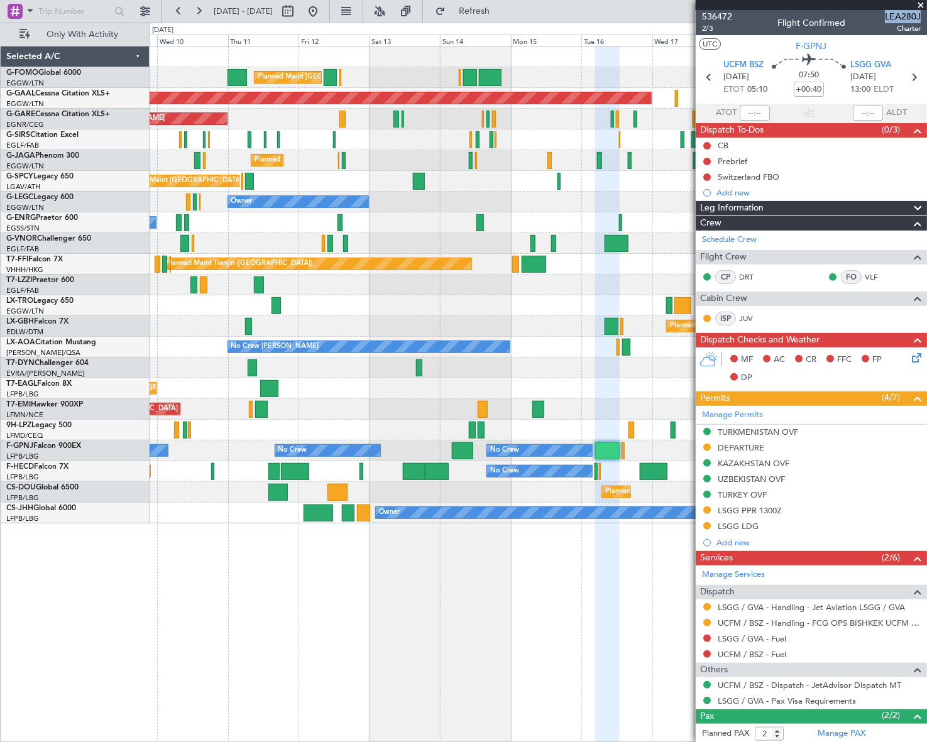
click at [731, 202] on span "Leg Information" at bounding box center [731, 208] width 63 height 14
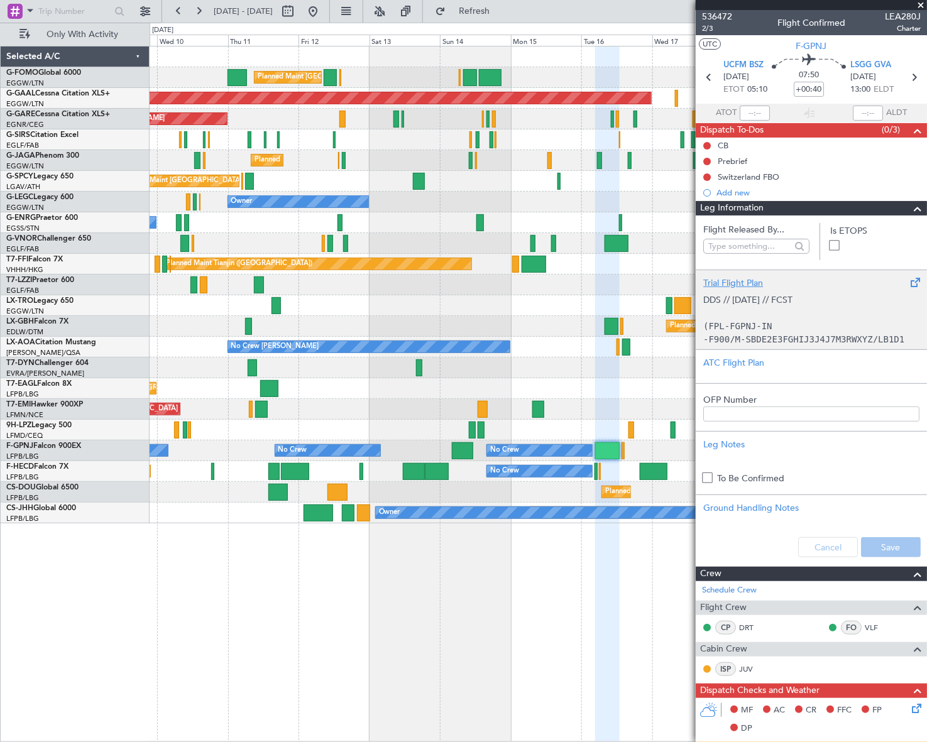
click at [768, 304] on p "DDS // 06SEP // FCST" at bounding box center [811, 300] width 216 height 13
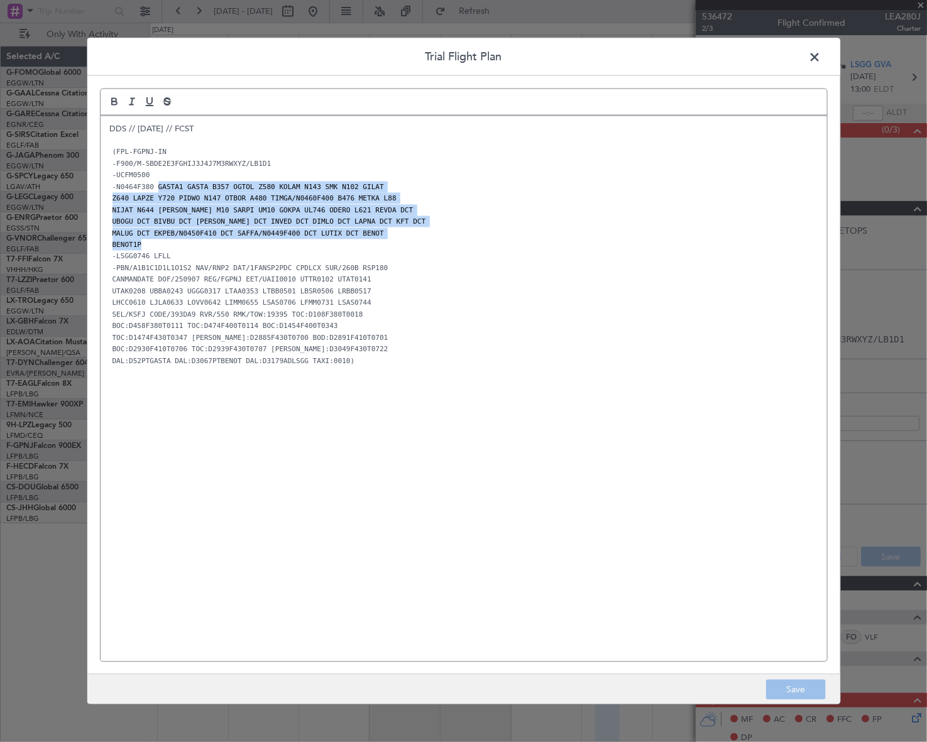
drag, startPoint x: 154, startPoint y: 185, endPoint x: 258, endPoint y: 239, distance: 117.0
click at [258, 239] on div "DDS // 06SEP // FCST (FPL-FGPNJ-IN -F900/M-SBDE2E3FGHIJ3J4J7M3RWXYZ/LB1D1 -UCFM…" at bounding box center [464, 389] width 727 height 546
copy div "GASTA1 GASTA B357 OGTOL Z580 KOLAM N143 SMK N102 GILAT Z640 LAPZE Y720 PIDWO N1…"
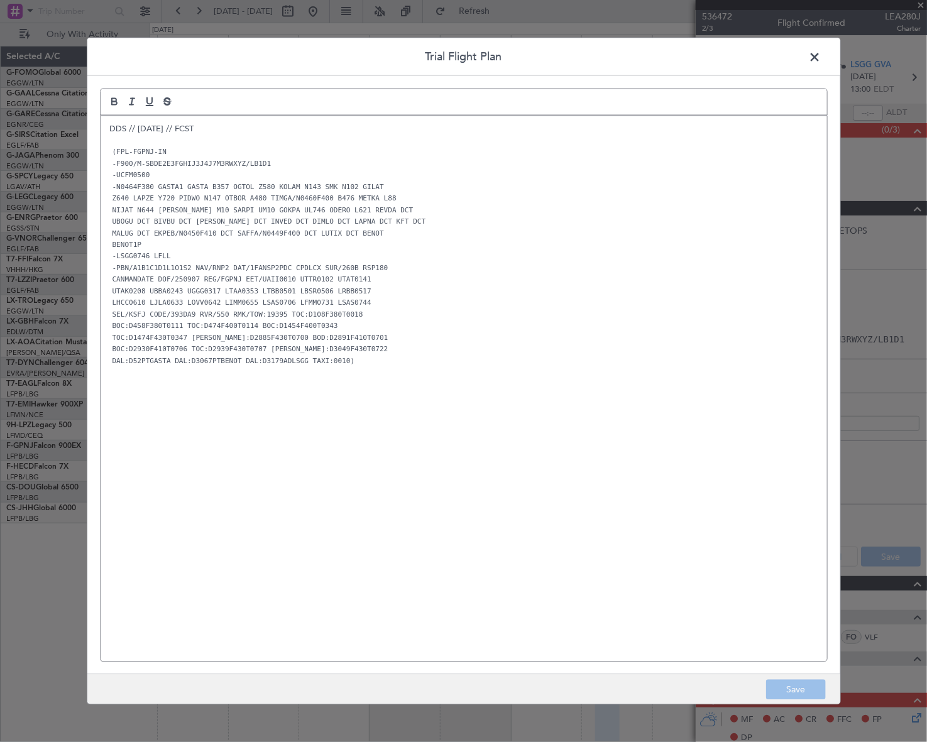
click at [822, 53] on span at bounding box center [822, 59] width 0 height 25
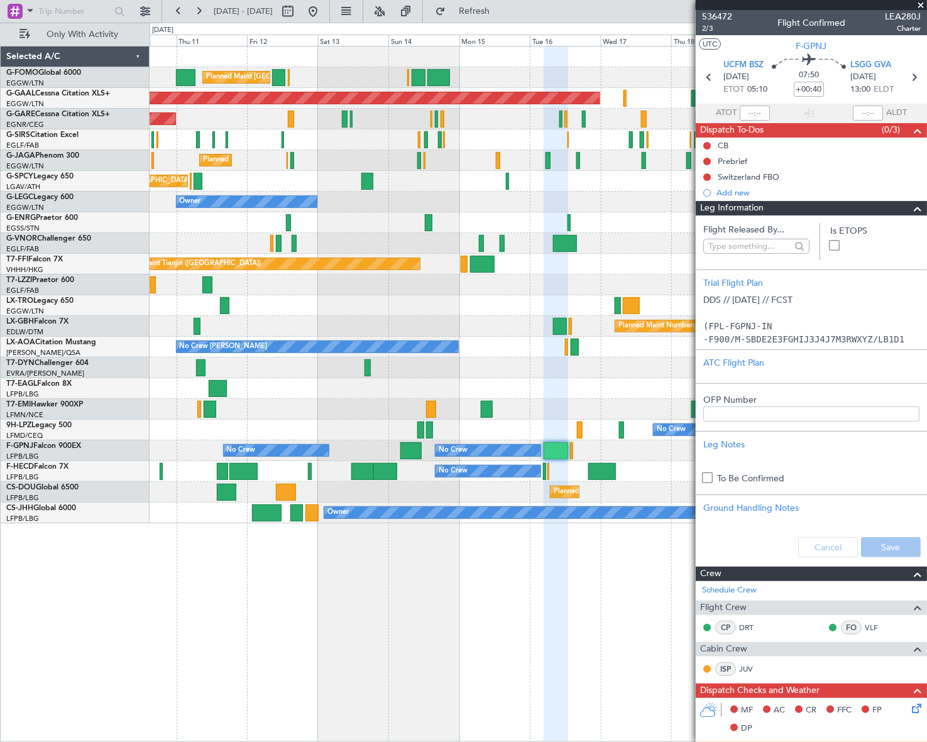
click at [549, 602] on div at bounding box center [556, 395] width 24 height 697
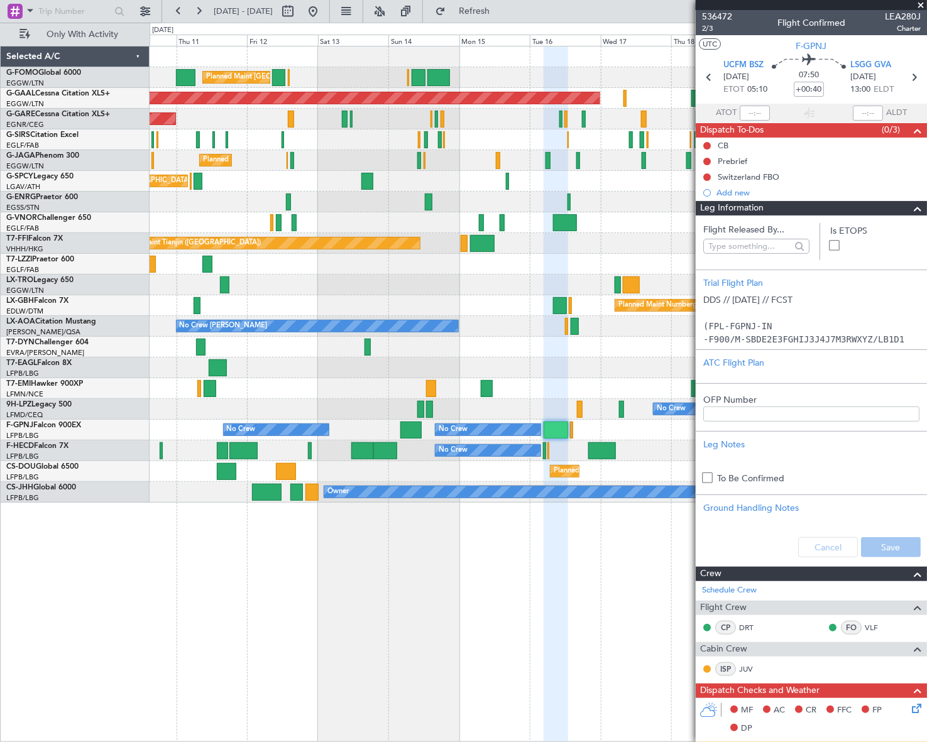
click at [18, 531] on div "Selected A/C G-FOMO Global 6000 EGGW/LTN London (Luton) G-GAAL Cessna Citation …" at bounding box center [75, 394] width 149 height 697
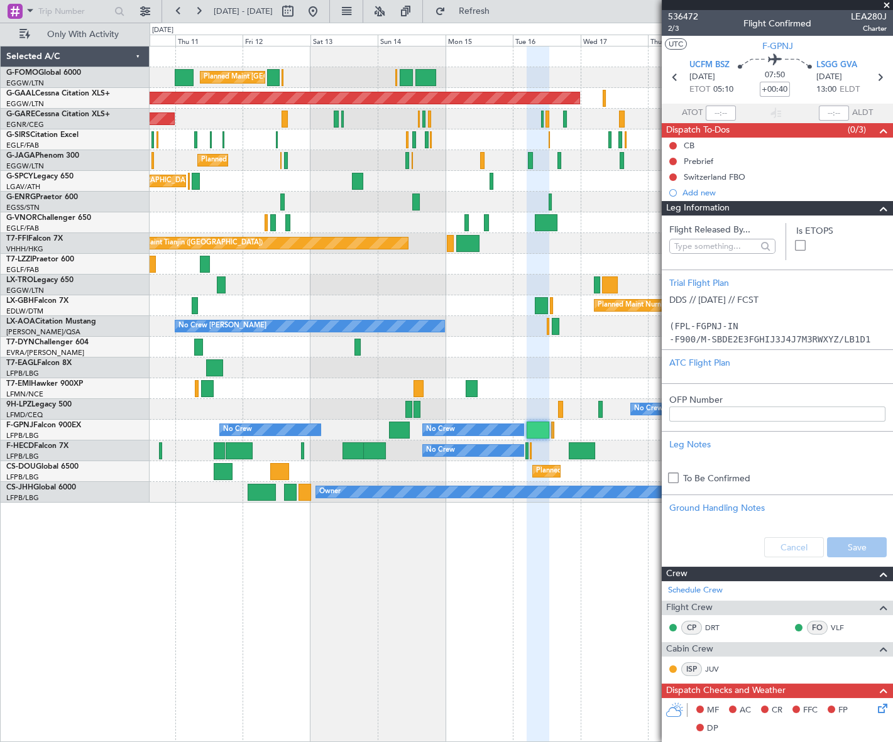
click at [490, 518] on div "Planned Maint London (Luton) Planned Maint Dusseldorf Unplanned Maint Chester P…" at bounding box center [522, 394] width 744 height 697
click at [422, 587] on div "Planned Maint London (Luton) Planned Maint Dusseldorf Unplanned Maint Chester P…" at bounding box center [522, 394] width 744 height 697
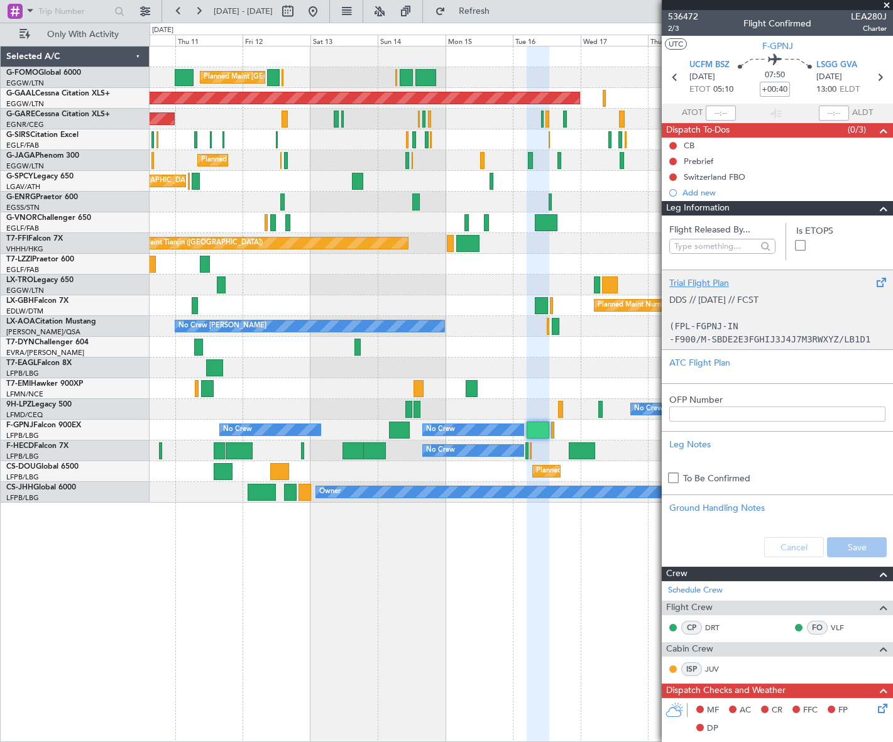
click at [744, 323] on p "(FPL-FGPNJ-IN" at bounding box center [778, 326] width 216 height 13
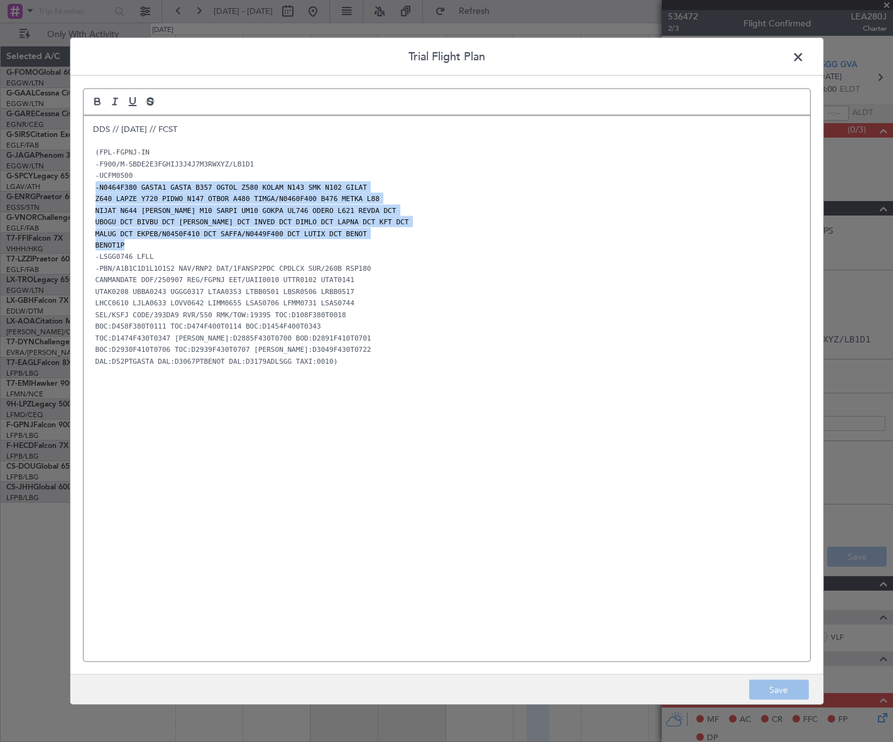
drag, startPoint x: 94, startPoint y: 186, endPoint x: 190, endPoint y: 241, distance: 111.0
click at [190, 241] on div "DDS // 06SEP // FCST (FPL-FGPNJ-IN -F900/M-SBDE2E3FGHIJ3J4J7M3RWXYZ/LB1D1 -UCFM…" at bounding box center [447, 389] width 727 height 546
copy div "-N0464F380 GASTA1 GASTA B357 OGTOL Z580 KOLAM N143 SMK N102 GILAT Z640 LAPZE Y7…"
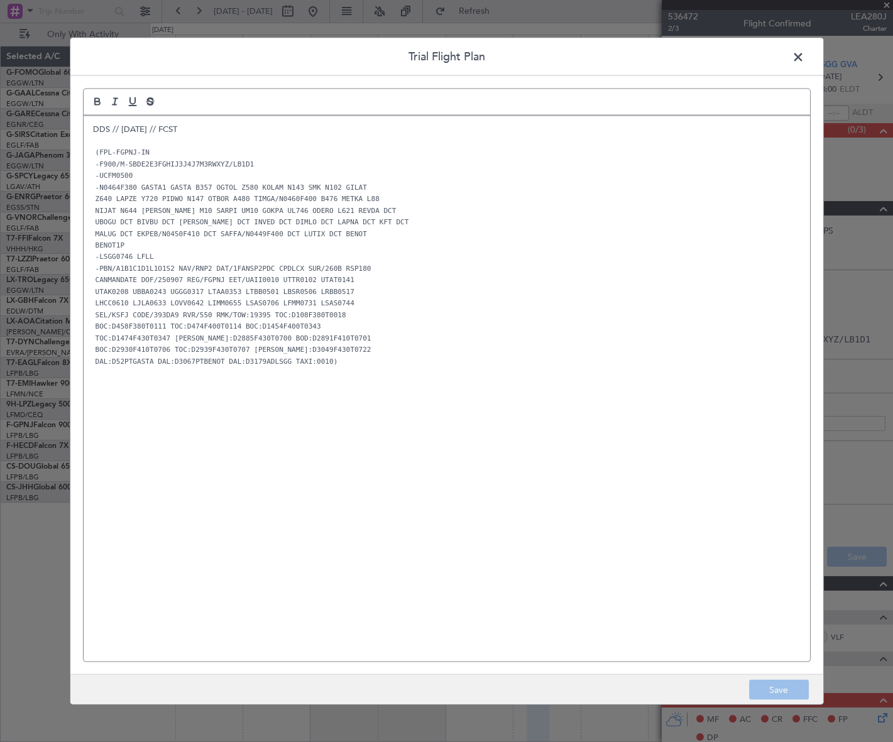
drag, startPoint x: 284, startPoint y: 423, endPoint x: 316, endPoint y: 389, distance: 47.2
click at [284, 423] on div "DDS // 06SEP // FCST (FPL-FGPNJ-IN -F900/M-SBDE2E3FGHIJ3J4J7M3RWXYZ/LB1D1 -UCFM…" at bounding box center [447, 389] width 727 height 546
click at [805, 53] on span at bounding box center [805, 59] width 0 height 25
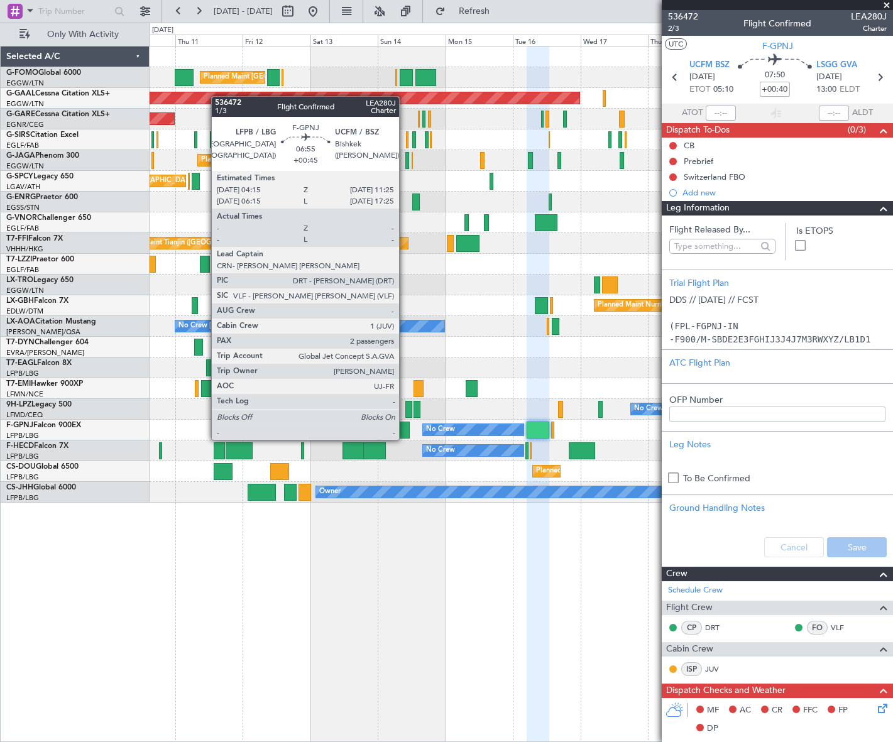
click at [405, 427] on div at bounding box center [399, 430] width 21 height 17
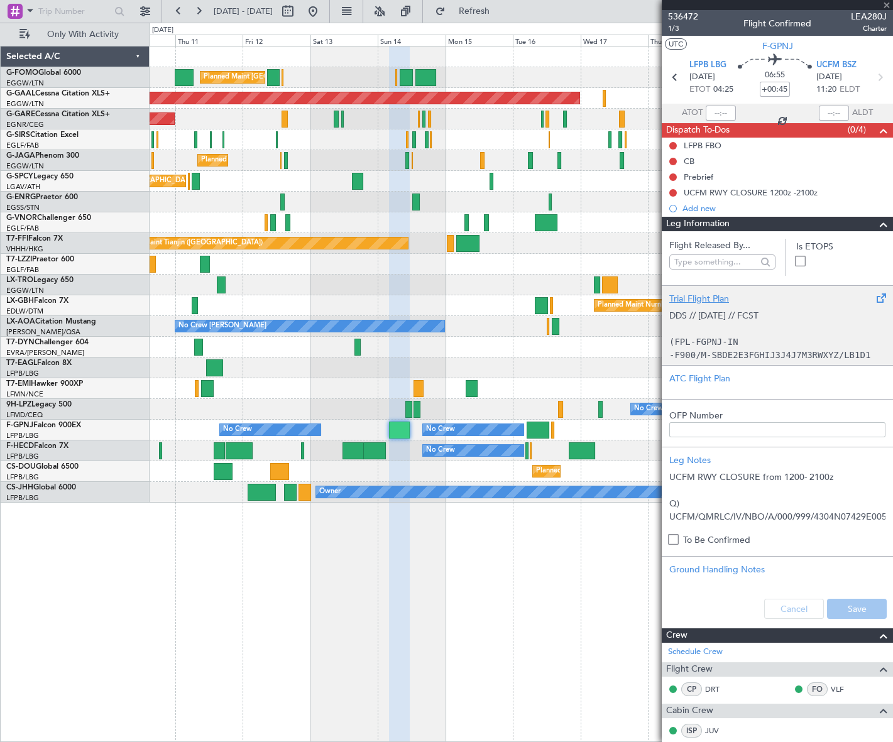
click at [732, 329] on p at bounding box center [778, 329] width 216 height 13
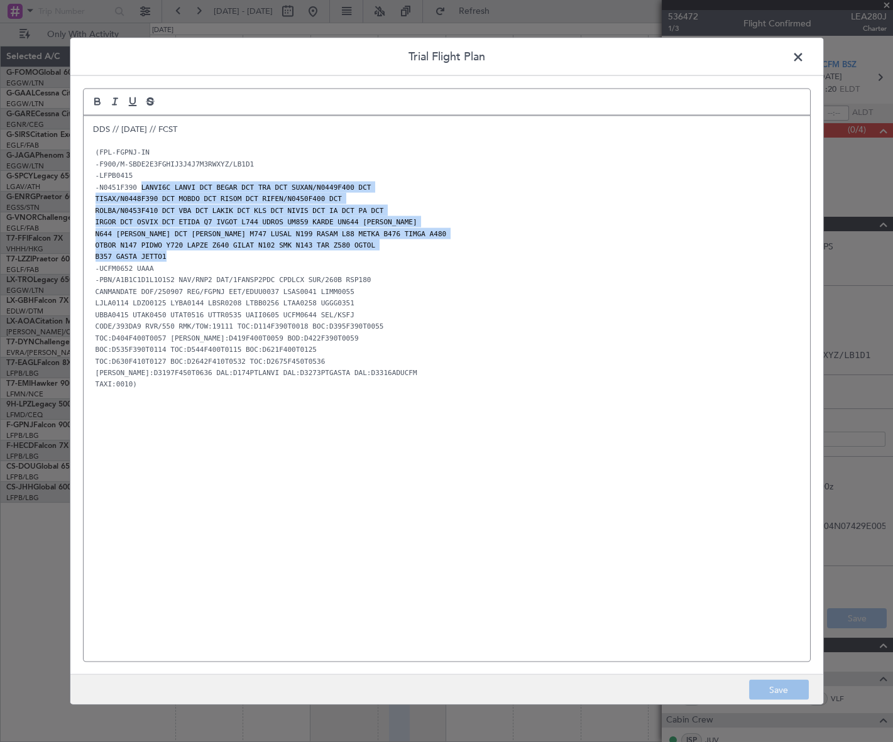
drag, startPoint x: 135, startPoint y: 184, endPoint x: 176, endPoint y: 255, distance: 81.4
click at [176, 255] on div "DDS // 06SEP // FCST (FPL-FGPNJ-IN -F900/M-SBDE2E3FGHIJ3J4J7M3RWXYZ/LB1D1 -LFPB…" at bounding box center [447, 389] width 727 height 546
copy div "LANVI6C LANVI DCT BEGAR DCT TRA DCT SUXAN/N0449F400 DCT TISAX/N0448F390 DCT MOB…"
click at [805, 53] on span at bounding box center [805, 59] width 0 height 25
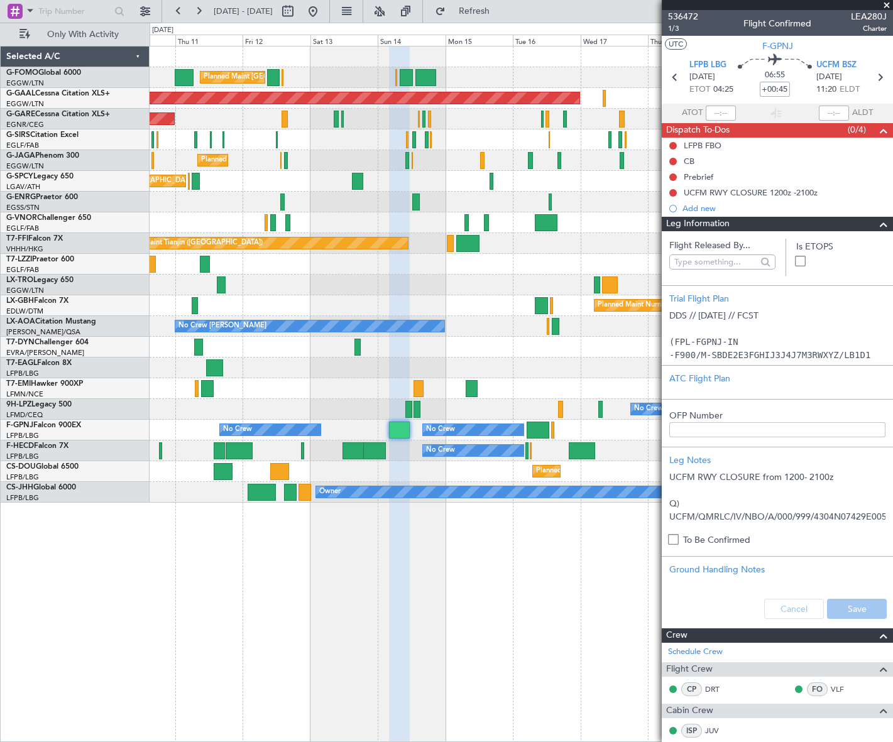
click at [480, 634] on div "Planned Maint London (Luton) Planned Maint Dusseldorf Unplanned Maint Chester P…" at bounding box center [522, 394] width 744 height 697
click at [559, 658] on div "Planned Maint London (Luton) Planned Maint Dusseldorf Unplanned Maint Chester P…" at bounding box center [522, 394] width 744 height 697
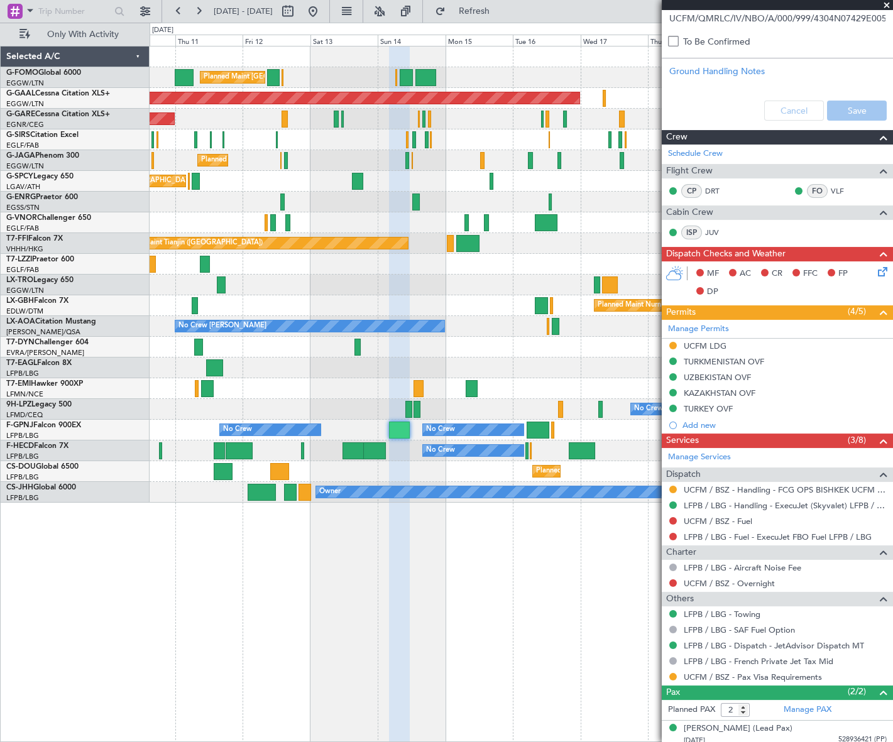
scroll to position [531, 0]
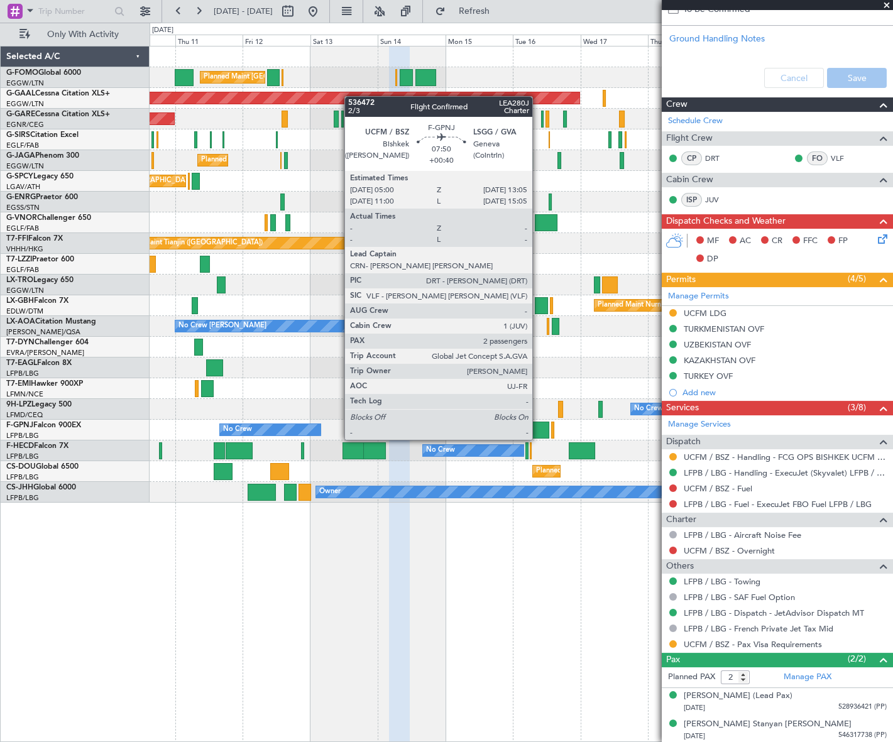
click at [538, 427] on div at bounding box center [538, 430] width 23 height 17
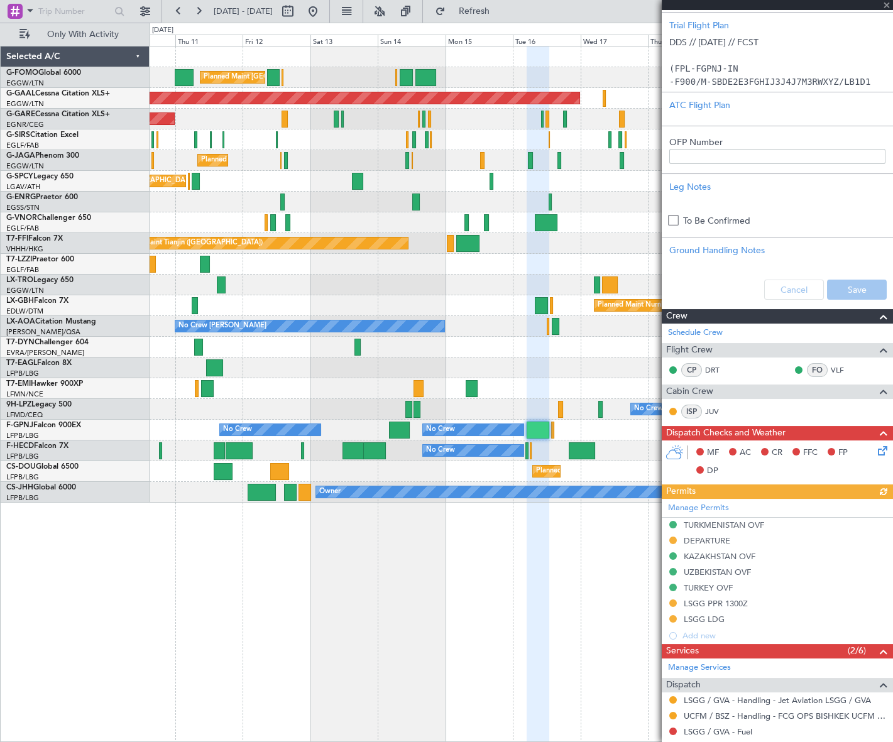
scroll to position [408, 0]
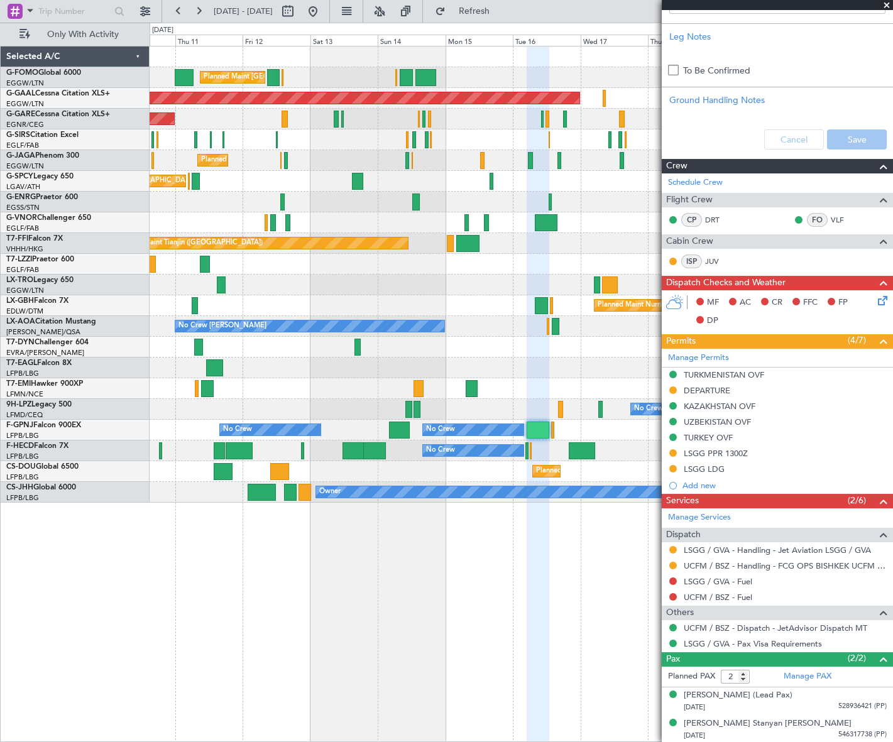
click at [539, 566] on div at bounding box center [538, 395] width 23 height 697
click at [830, 561] on link "UCFM / BSZ - Handling - FCG OPS BISHKEK UCFM / BSZ" at bounding box center [785, 566] width 203 height 11
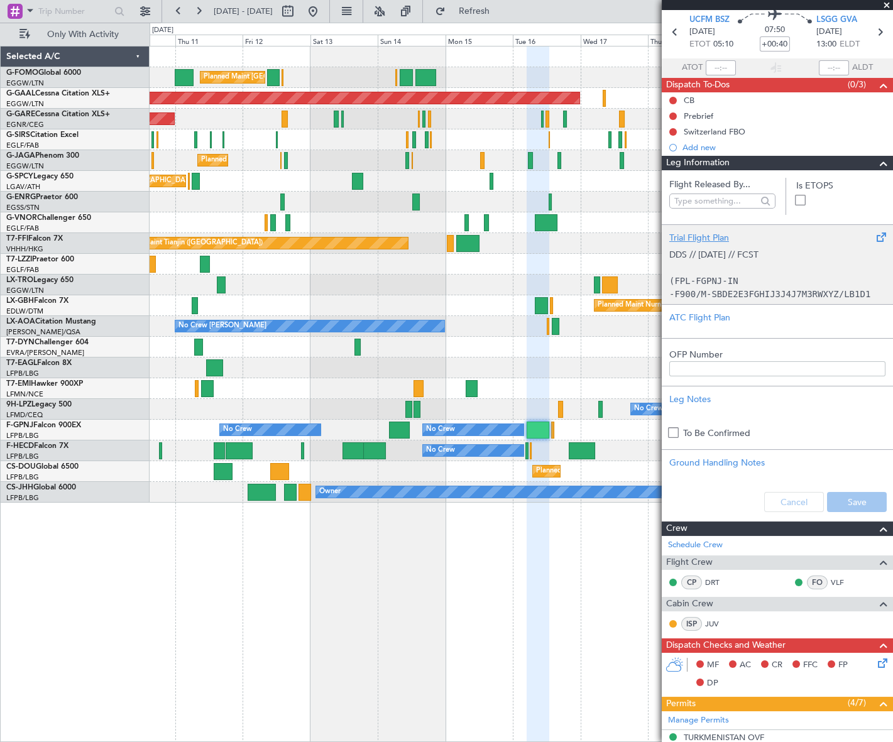
scroll to position [0, 0]
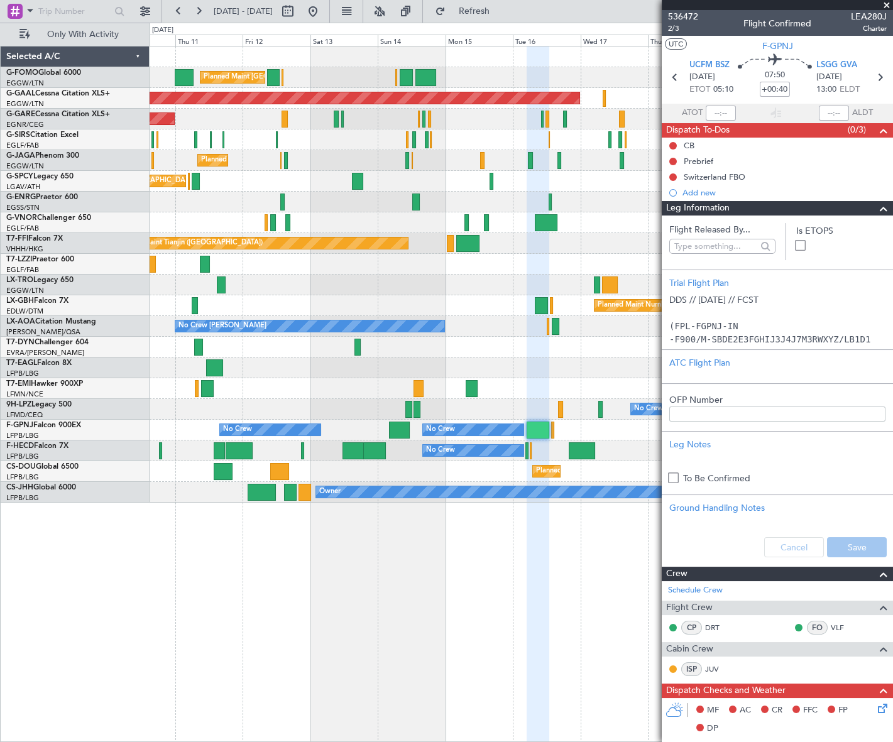
click at [878, 211] on span at bounding box center [883, 208] width 15 height 15
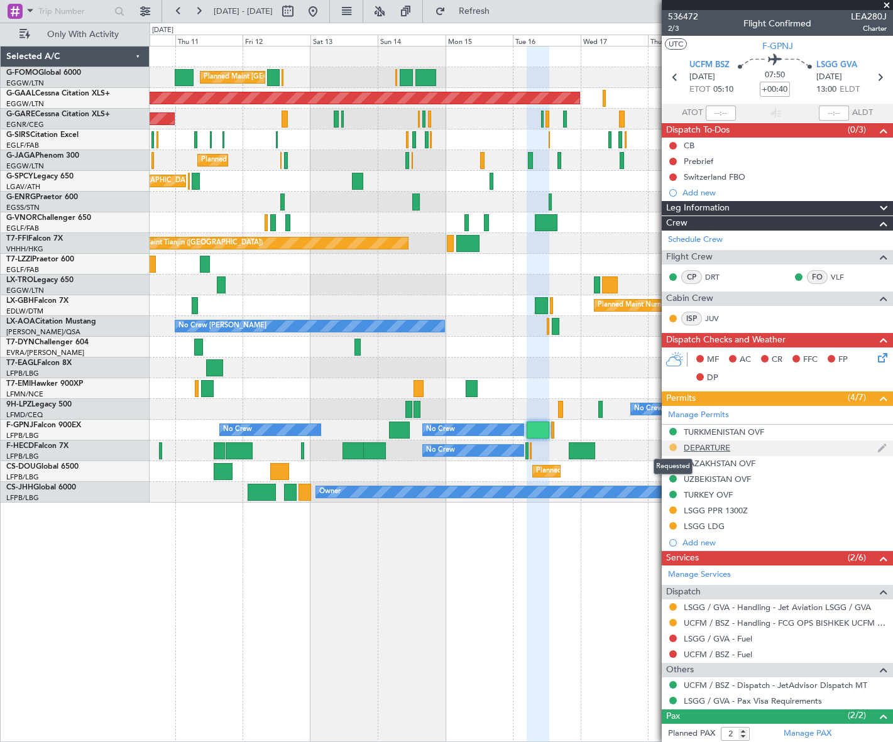
click at [675, 446] on button at bounding box center [674, 448] width 8 height 8
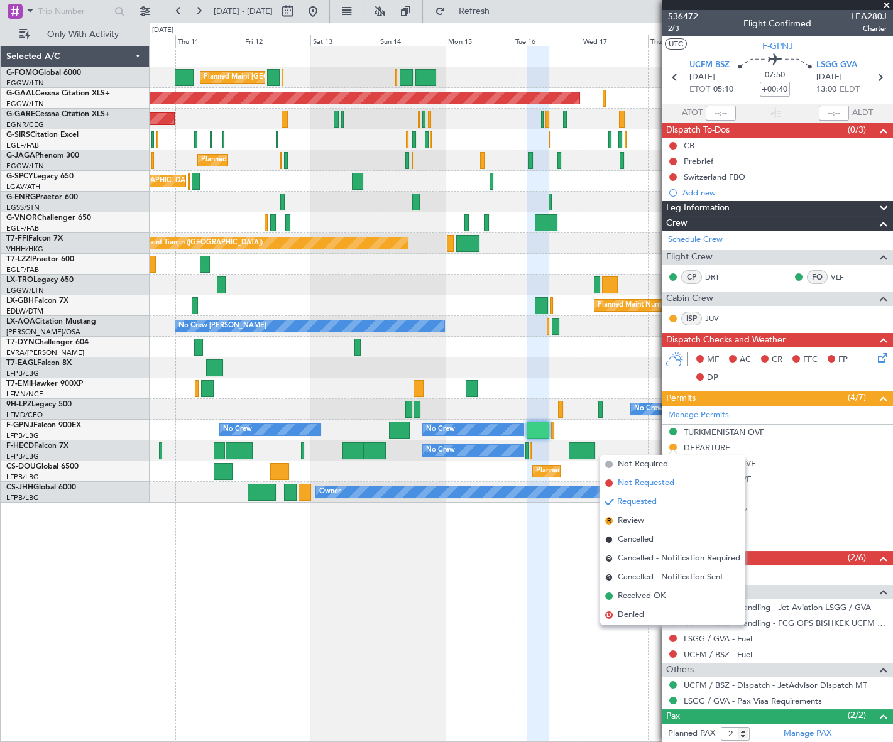
click at [650, 484] on span "Not Requested" at bounding box center [646, 483] width 57 height 13
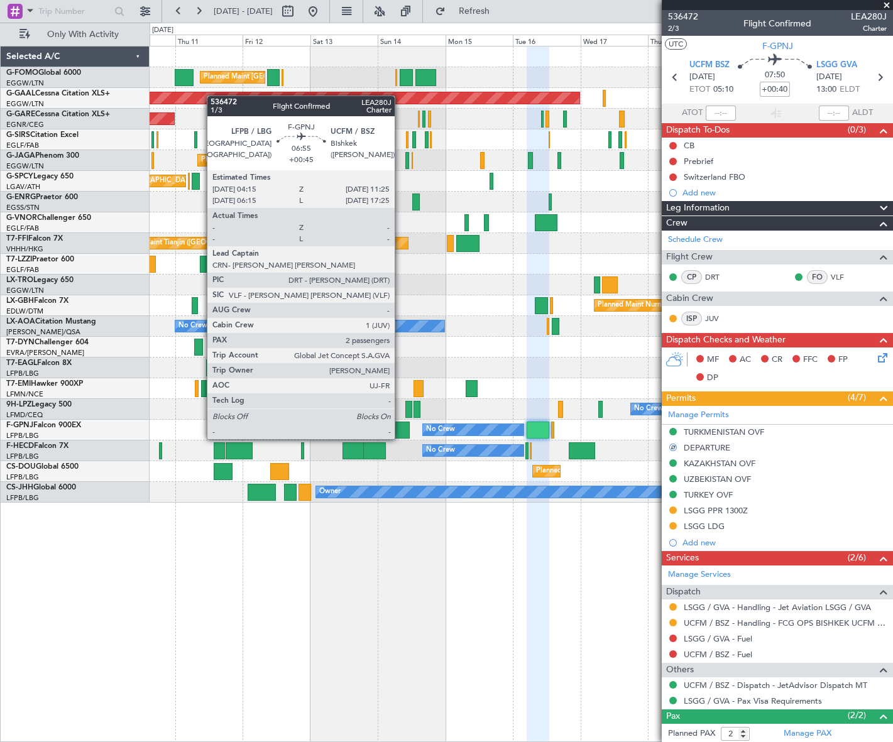
click at [400, 427] on div at bounding box center [399, 430] width 21 height 17
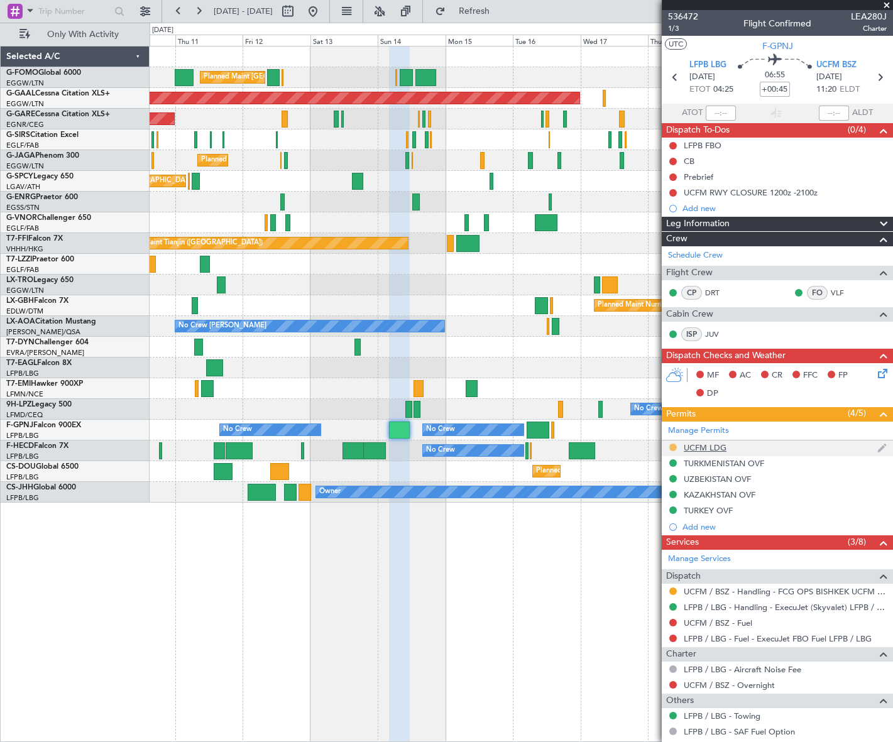
click at [674, 444] on button at bounding box center [674, 448] width 8 height 8
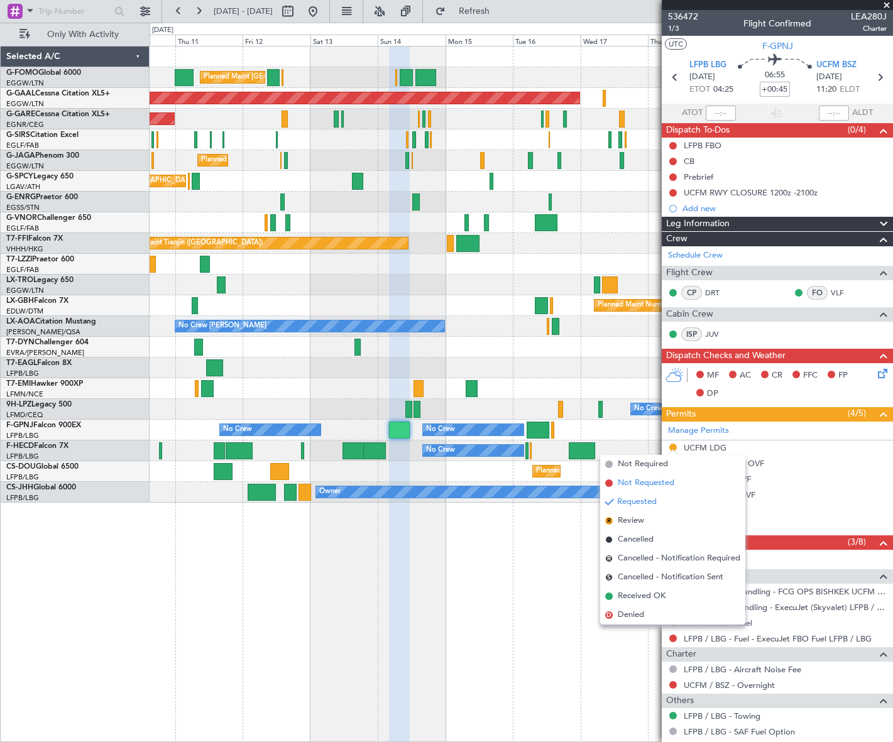
click at [646, 478] on span "Not Requested" at bounding box center [646, 483] width 57 height 13
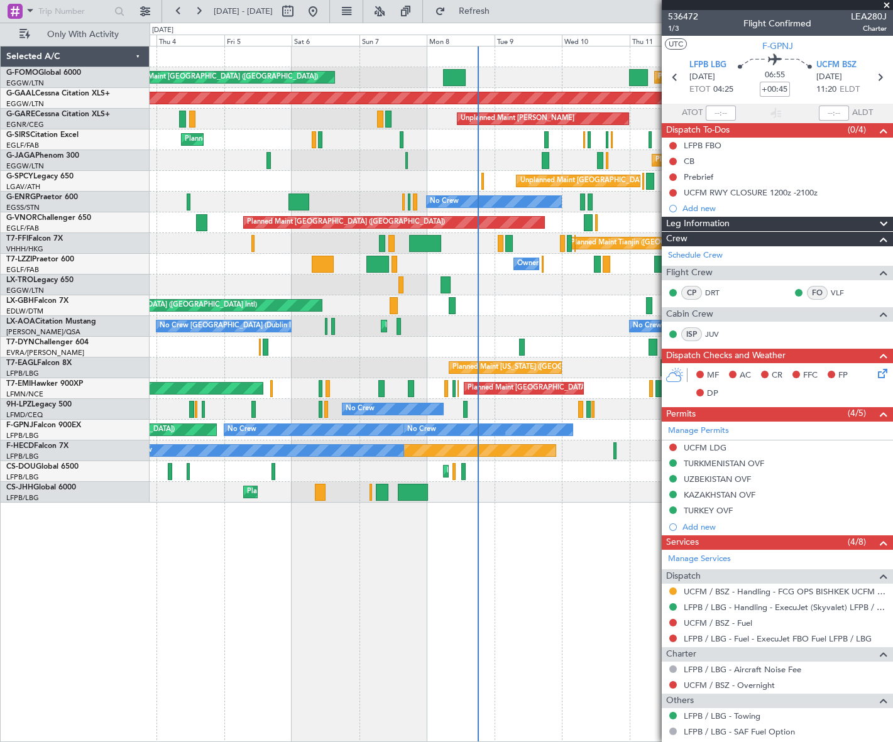
click at [725, 265] on fb-app "10 Sep 2025 - 21 Sep 2025 Refresh Quick Links Only With Activity Planned Maint …" at bounding box center [446, 375] width 893 height 733
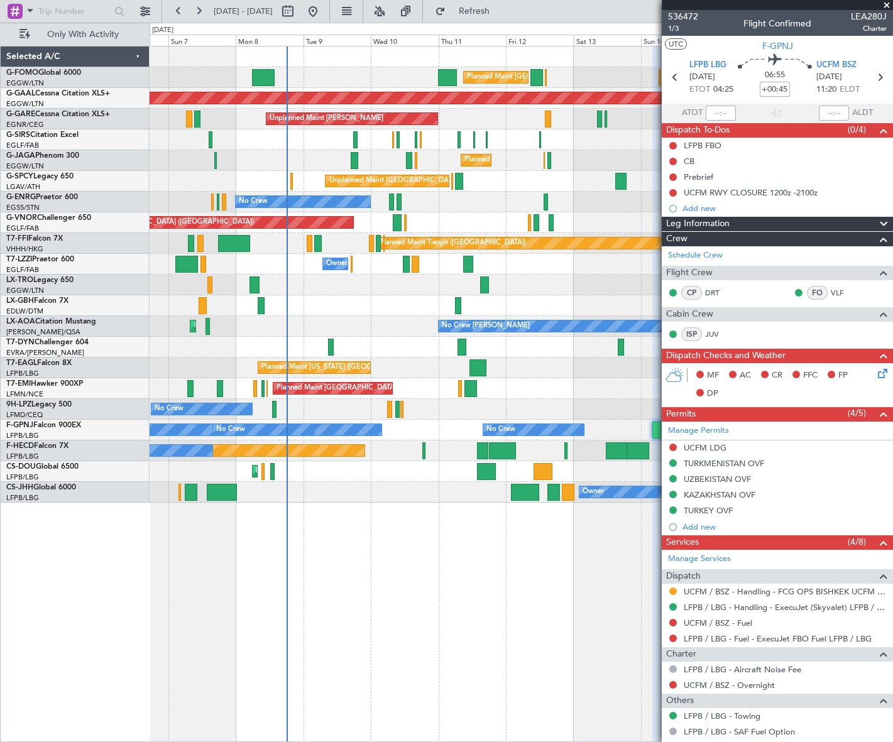
click at [288, 303] on div "Planned Maint London (Luton) Planned Maint London (Luton) Planned Maint Dusseld…" at bounding box center [521, 275] width 743 height 456
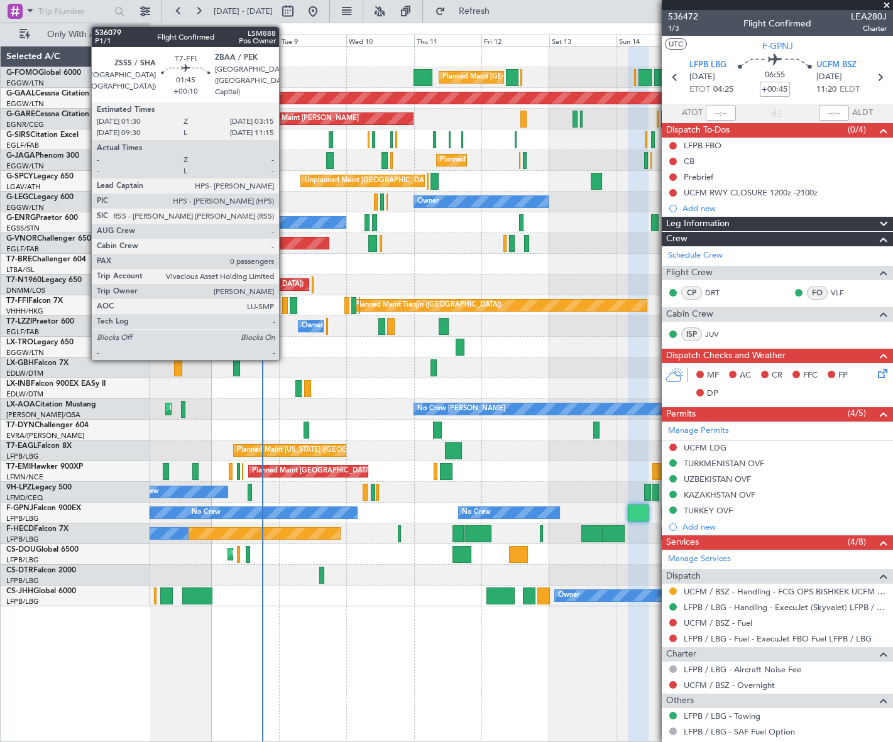
click at [285, 307] on div at bounding box center [284, 305] width 5 height 17
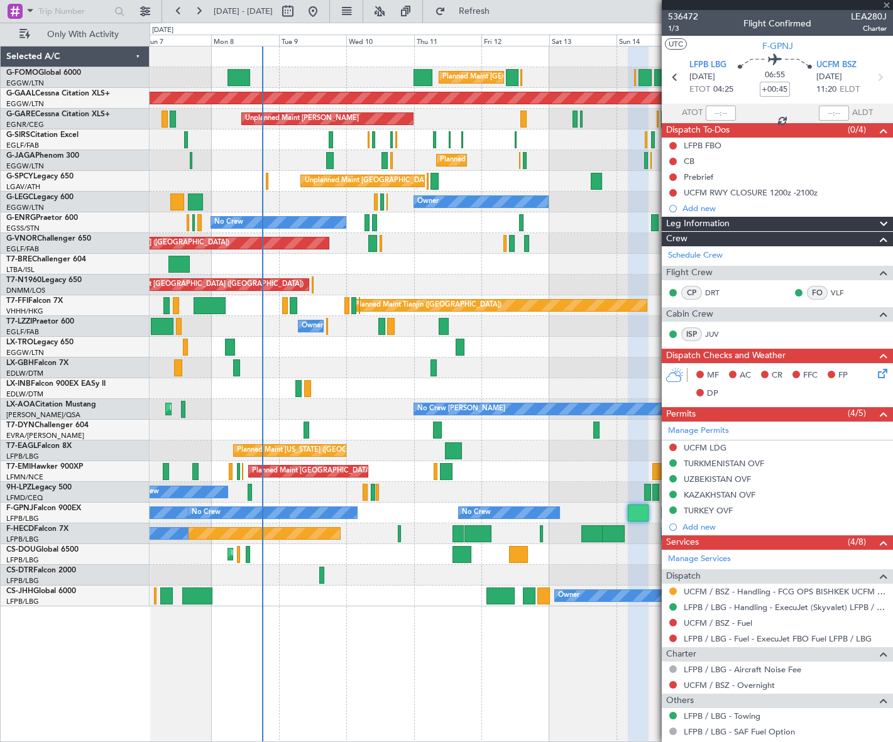
type input "+00:10"
type input "0"
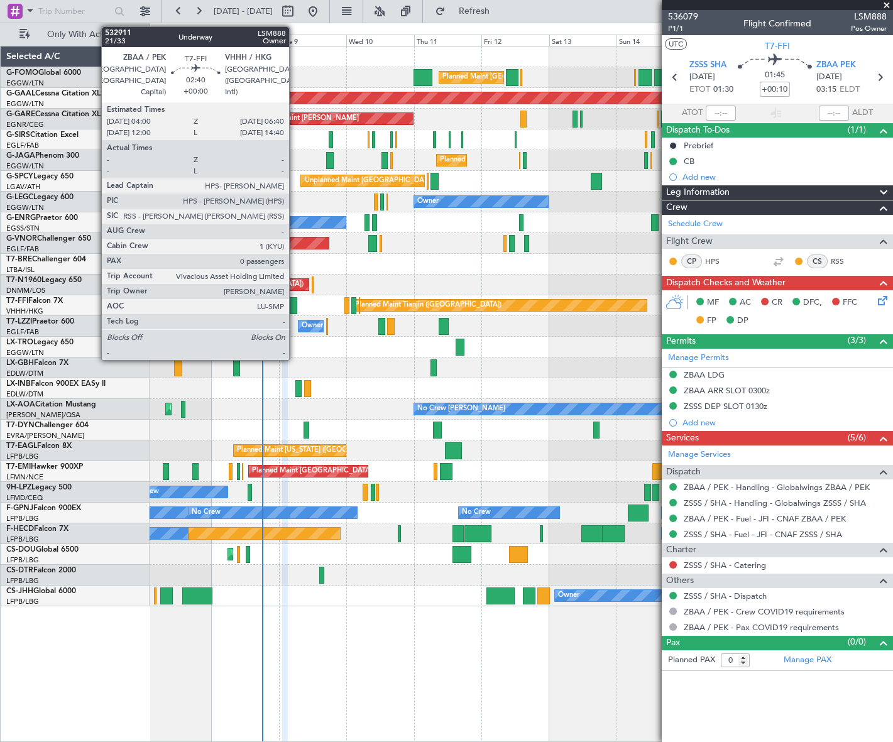
click at [295, 304] on div at bounding box center [294, 305] width 8 height 17
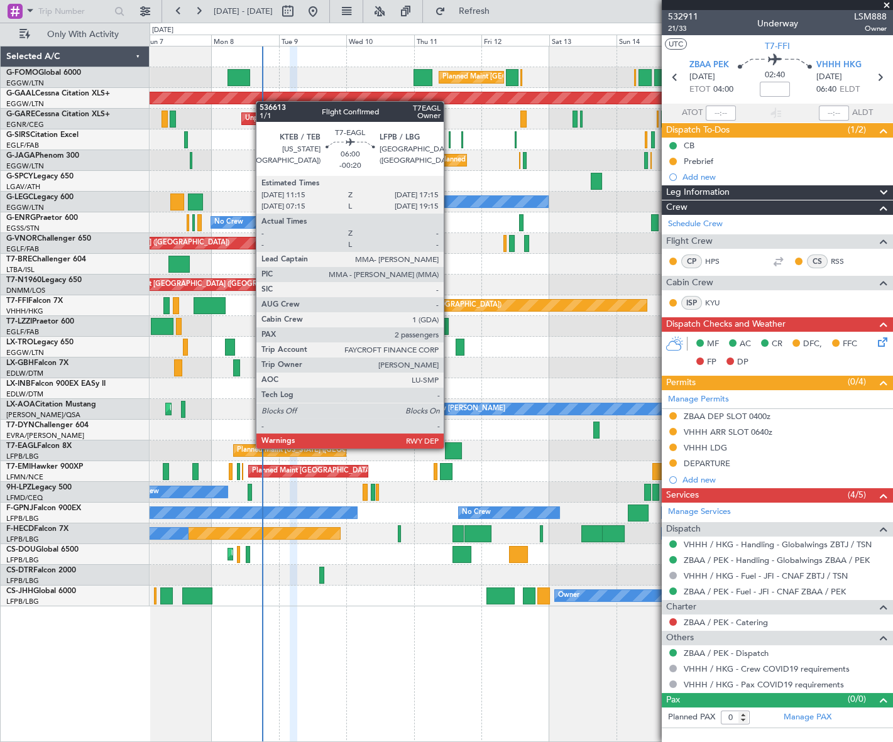
click at [449, 448] on div at bounding box center [453, 451] width 17 height 17
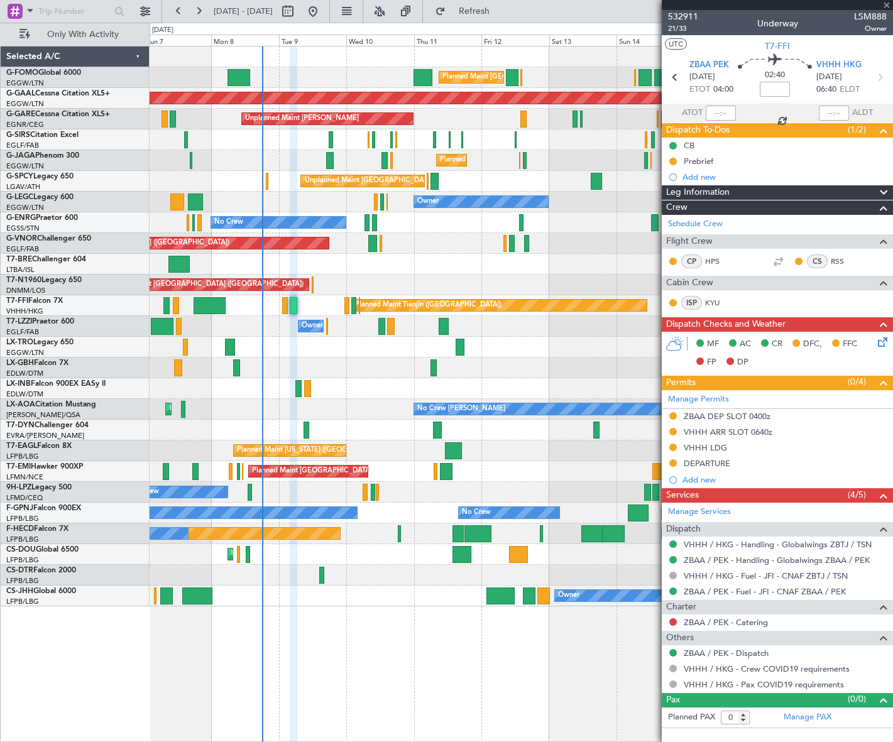
type input "-00:20"
type input "2"
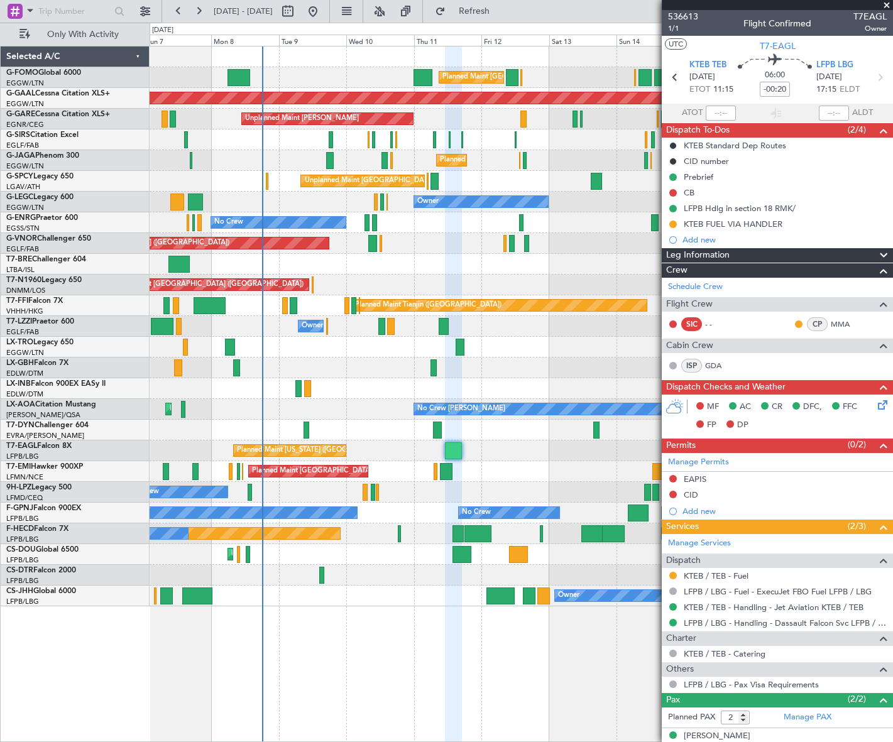
click at [710, 256] on span "Leg Information" at bounding box center [697, 255] width 63 height 14
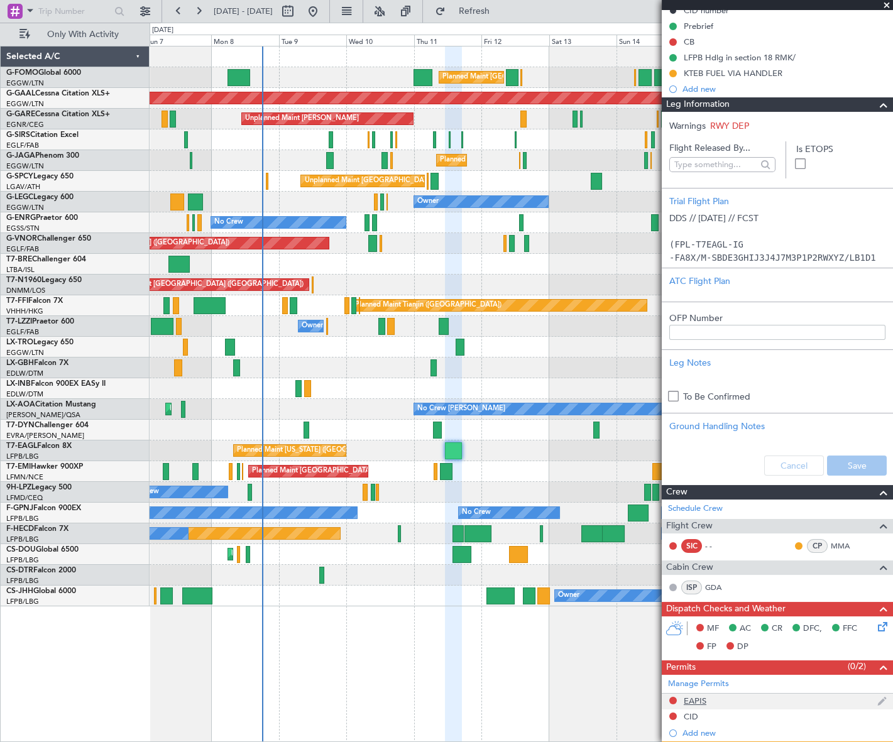
scroll to position [128, 0]
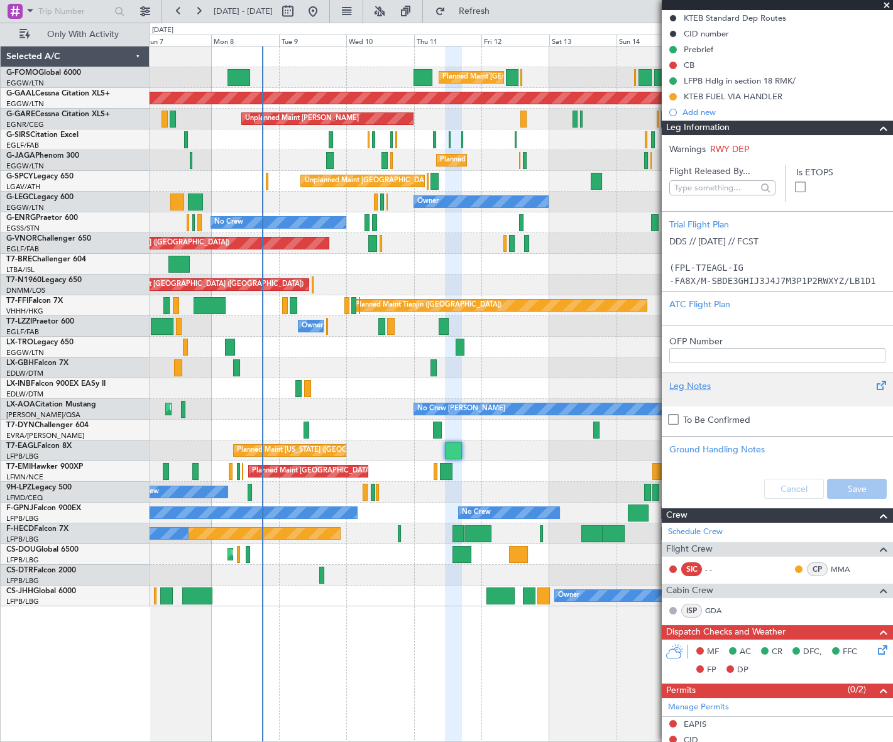
click at [695, 382] on div "Leg Notes" at bounding box center [778, 386] width 216 height 13
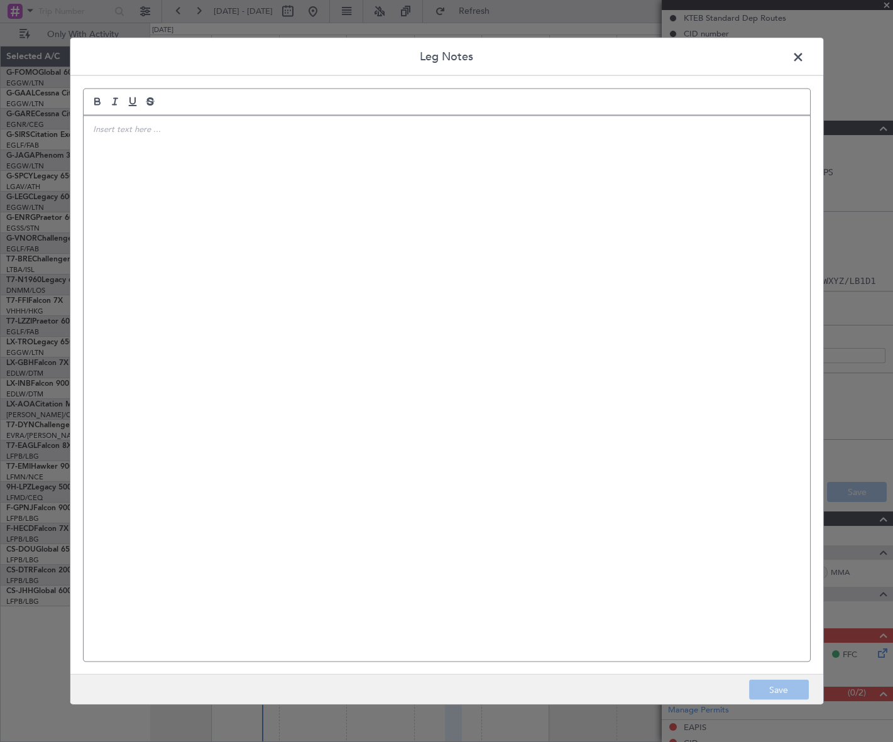
click at [118, 131] on p at bounding box center [447, 128] width 708 height 11
click at [776, 699] on button "Save" at bounding box center [779, 690] width 60 height 20
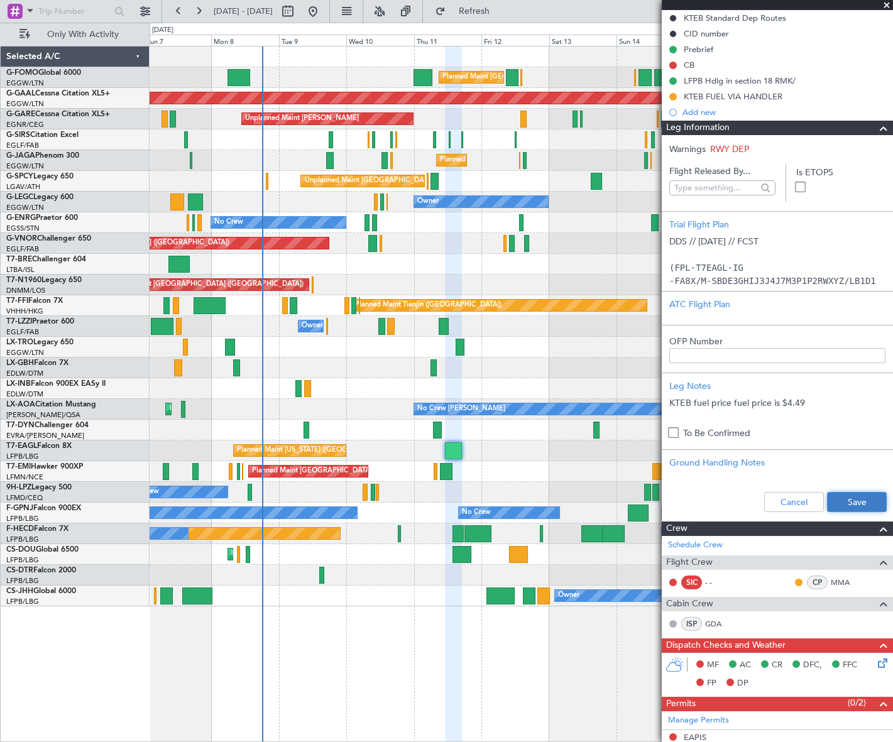
click at [866, 505] on button "Save" at bounding box center [857, 502] width 60 height 20
click at [880, 131] on span at bounding box center [883, 128] width 15 height 15
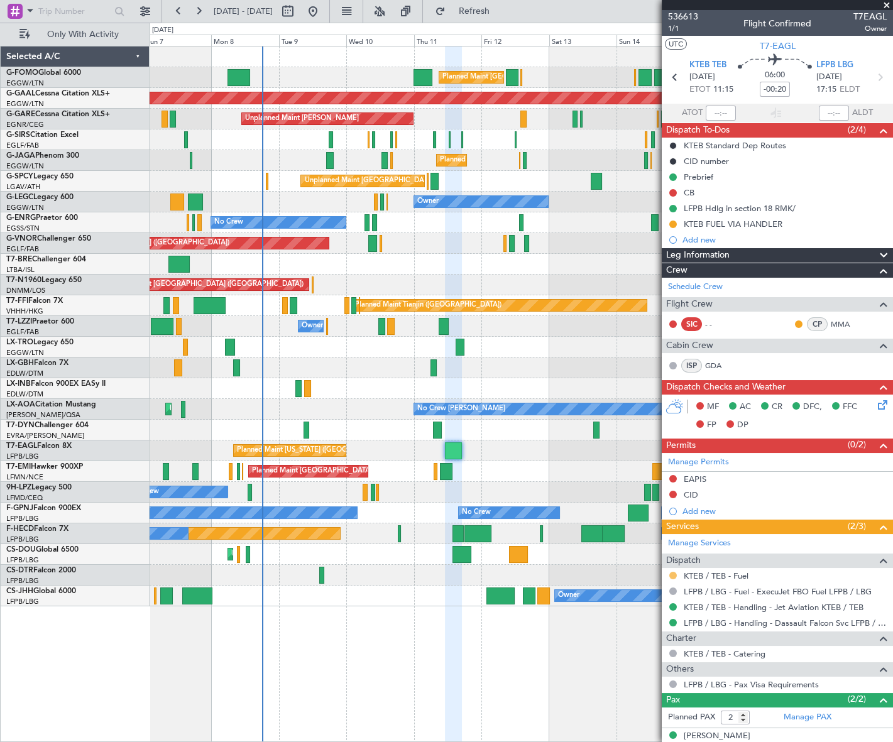
click at [673, 574] on button at bounding box center [674, 576] width 8 height 8
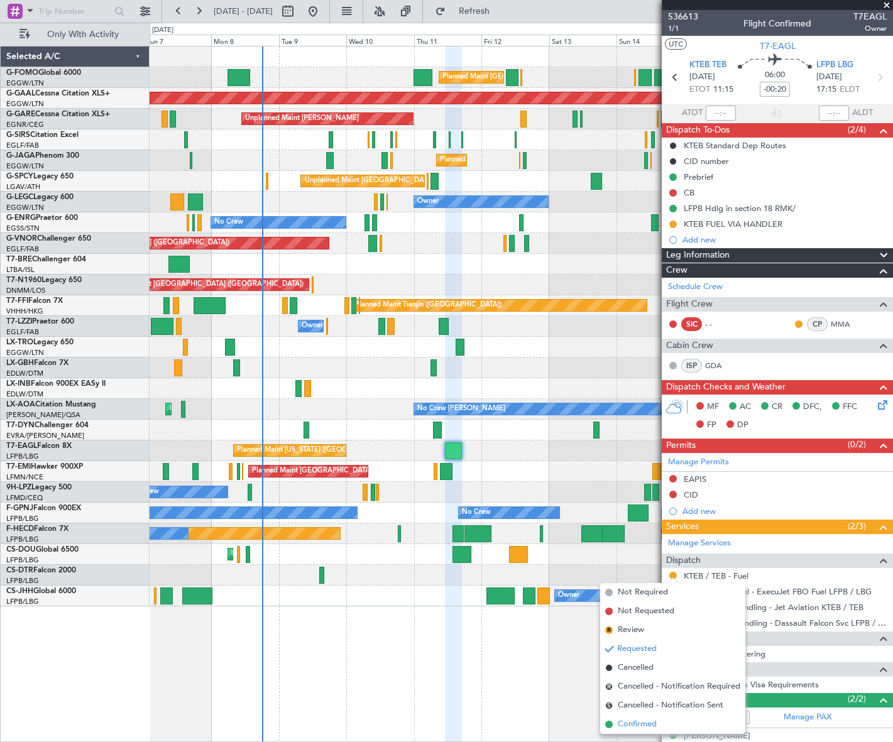
click at [637, 725] on span "Confirmed" at bounding box center [637, 725] width 39 height 13
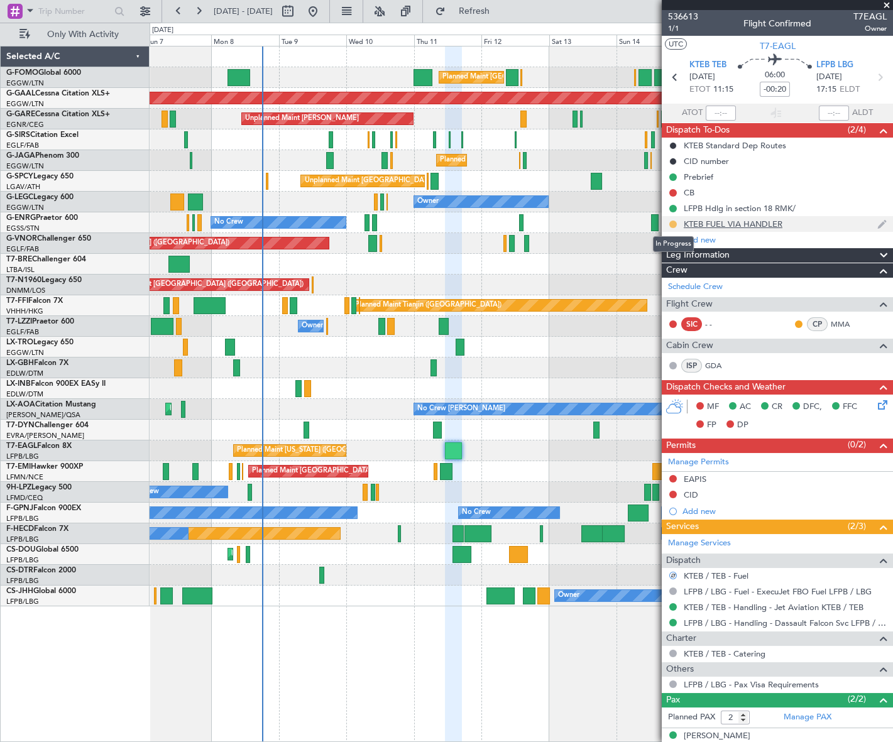
click at [671, 222] on button at bounding box center [674, 225] width 8 height 8
click at [653, 277] on li "Completed" at bounding box center [673, 279] width 67 height 19
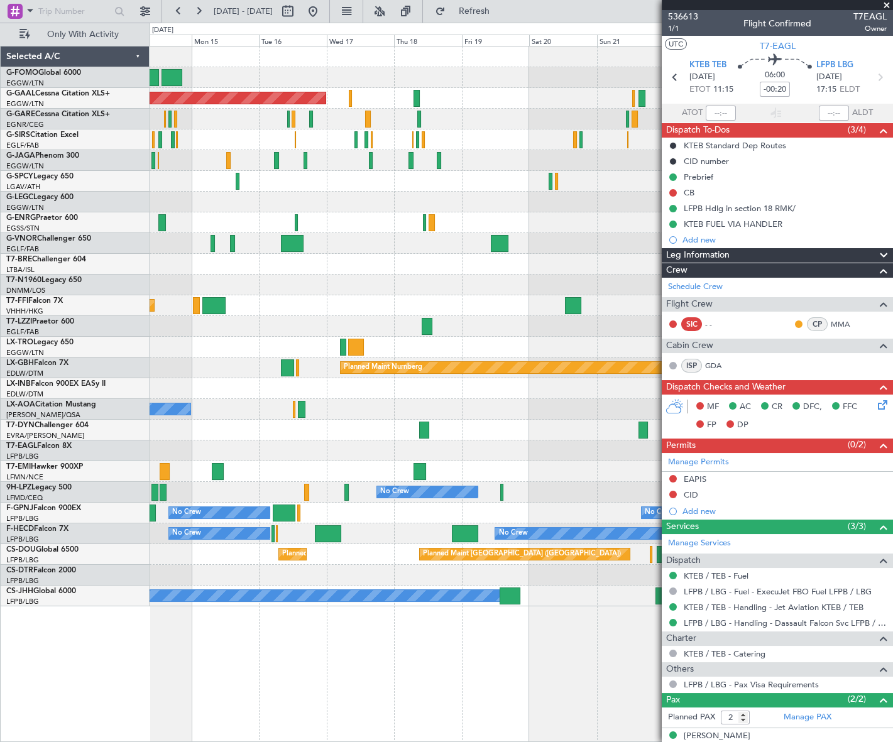
click at [65, 338] on div "Planned Maint London (Luton) Planned Maint Dusseldorf Planned Maint London (Lut…" at bounding box center [446, 383] width 893 height 720
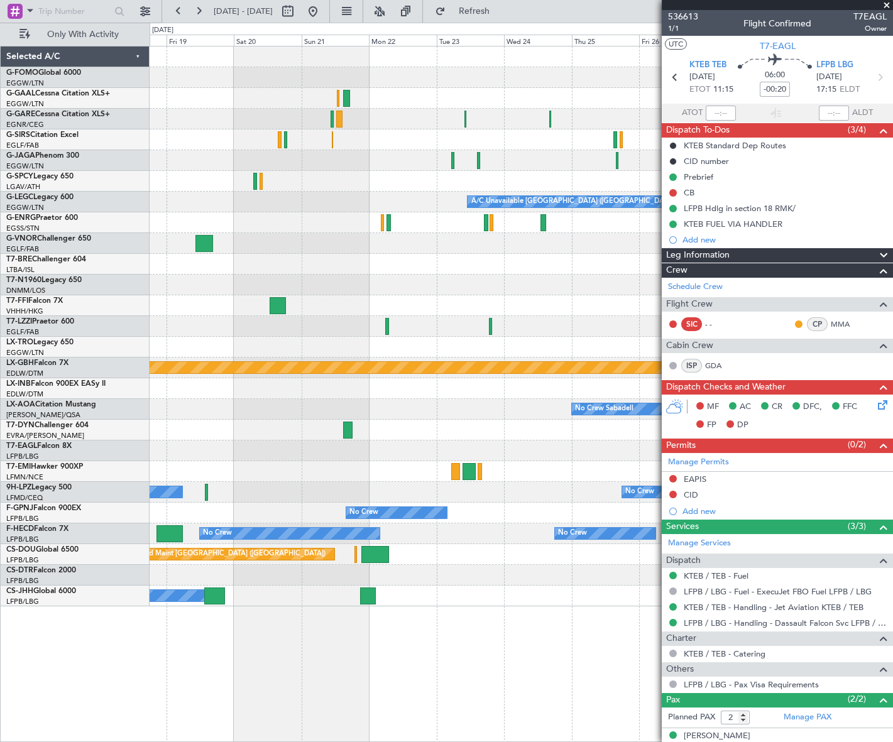
click at [331, 318] on div "Planned Maint Dusseldorf A/C Unavailable London (Luton) Planned Maint Nurnberg …" at bounding box center [446, 383] width 893 height 720
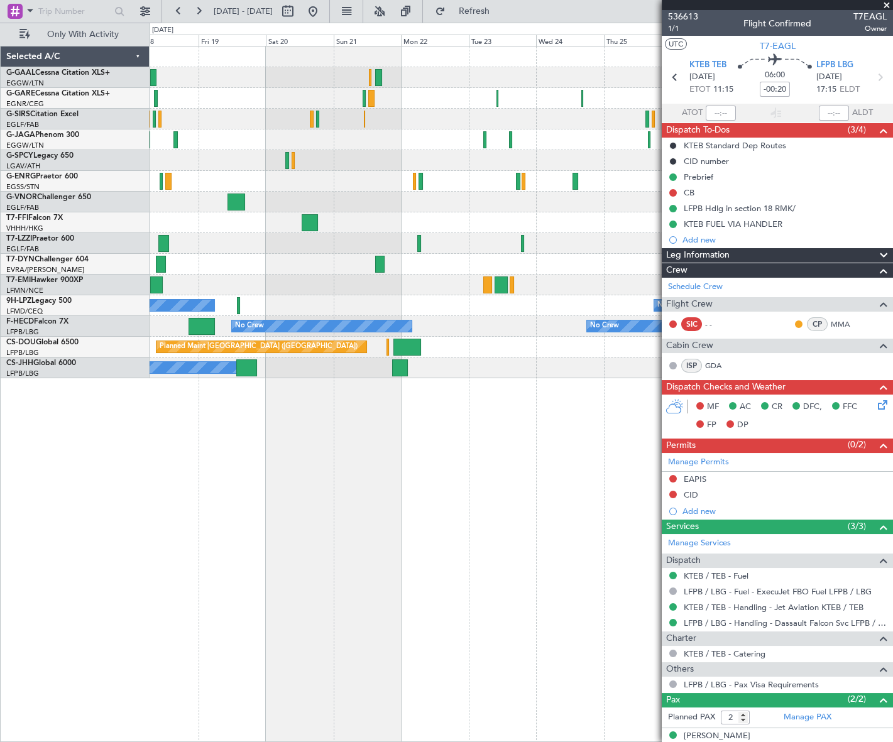
click at [436, 301] on div "No Crew No Crew" at bounding box center [521, 305] width 743 height 21
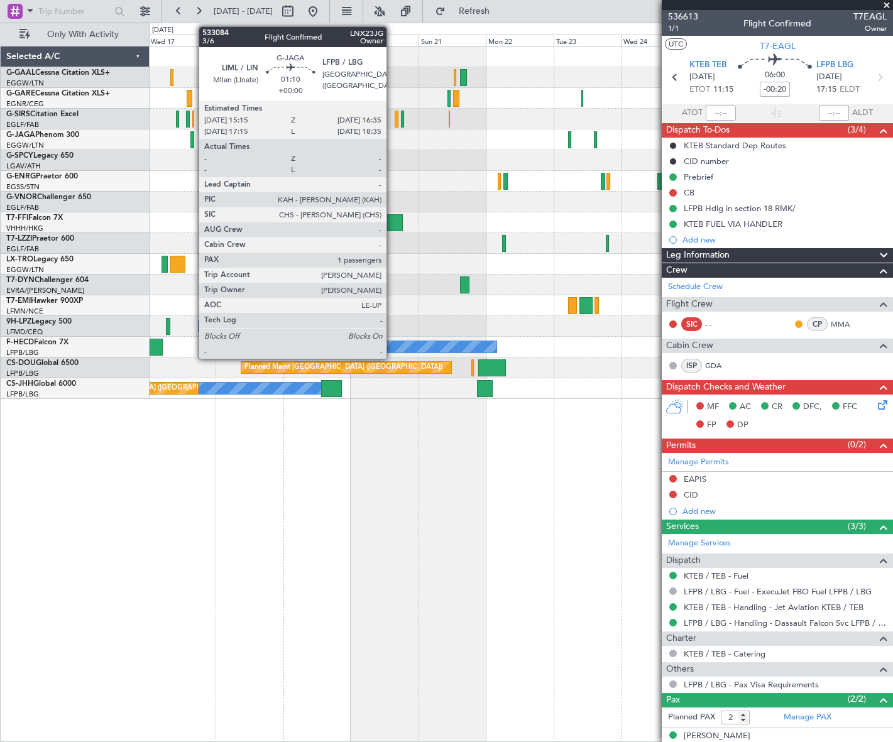
click at [192, 138] on div at bounding box center [192, 139] width 4 height 17
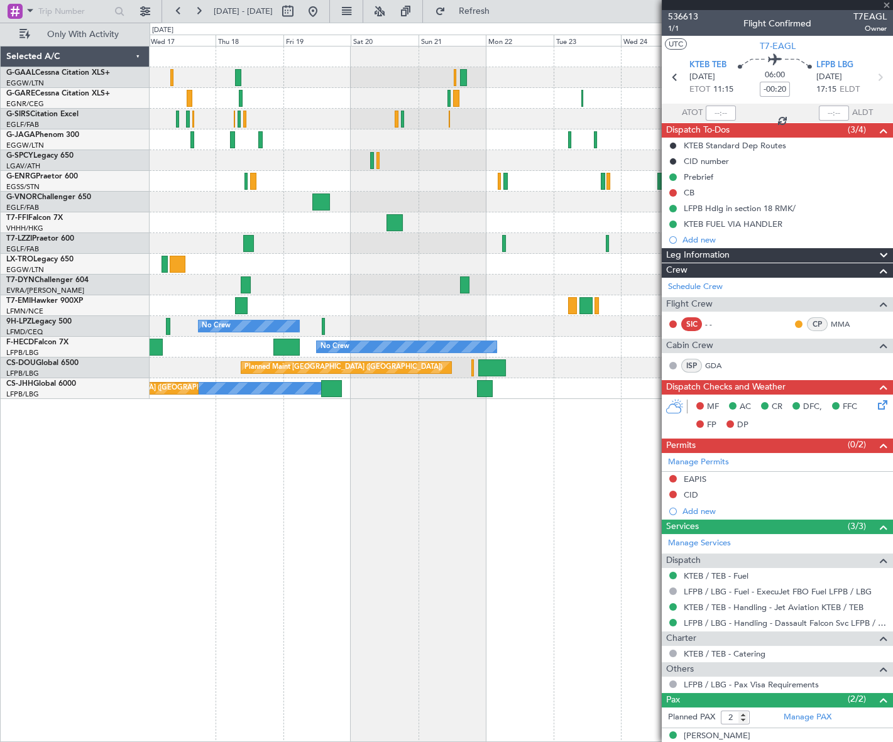
type input "1"
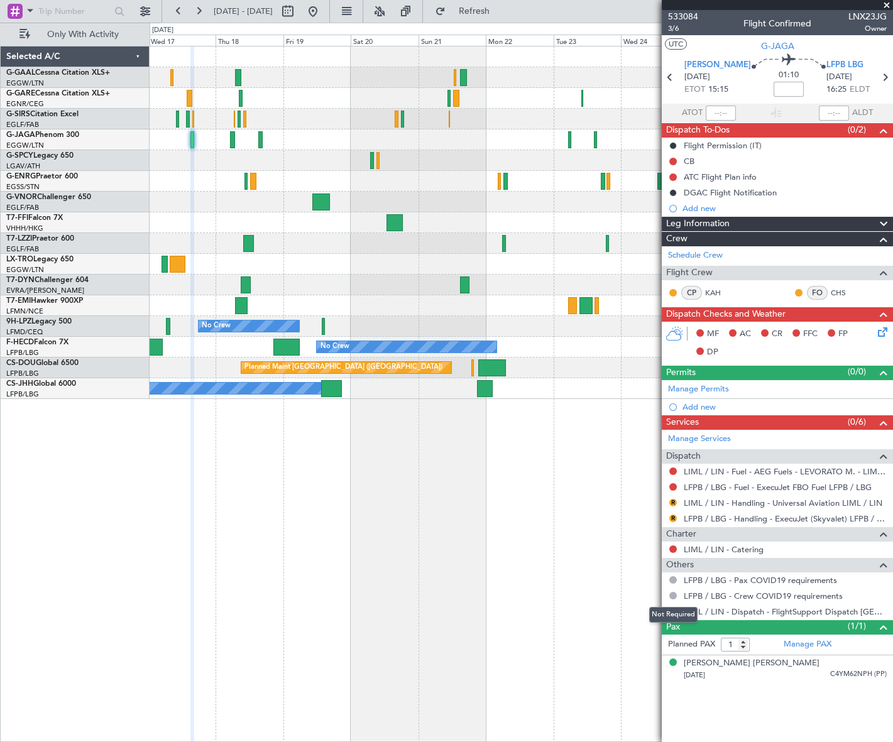
click at [673, 612] on div "Not Required" at bounding box center [673, 615] width 48 height 16
click at [671, 612] on button at bounding box center [674, 612] width 8 height 8
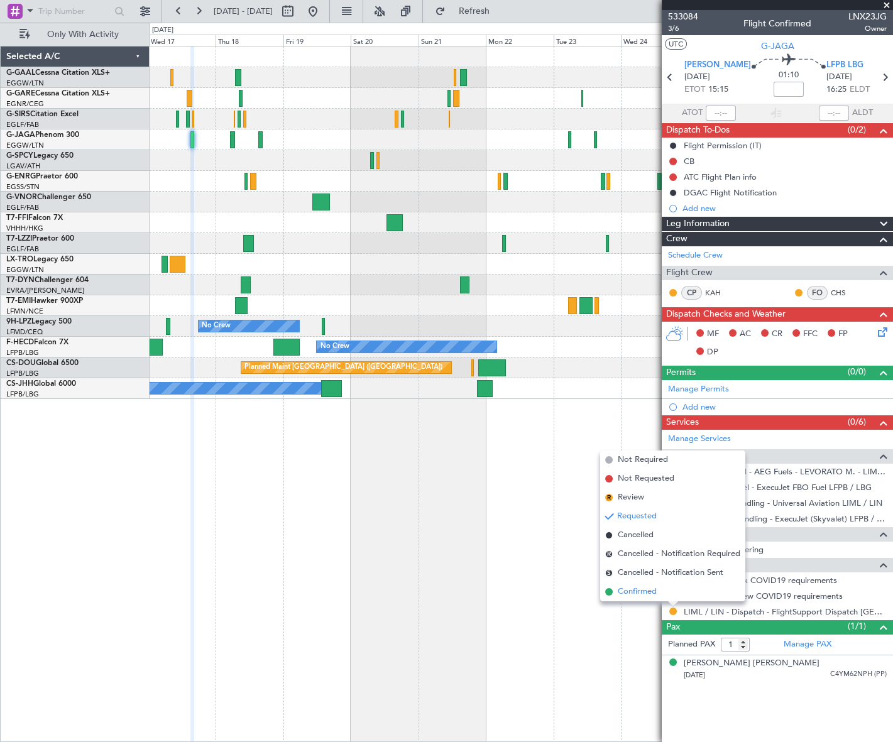
click at [642, 594] on span "Confirmed" at bounding box center [637, 592] width 39 height 13
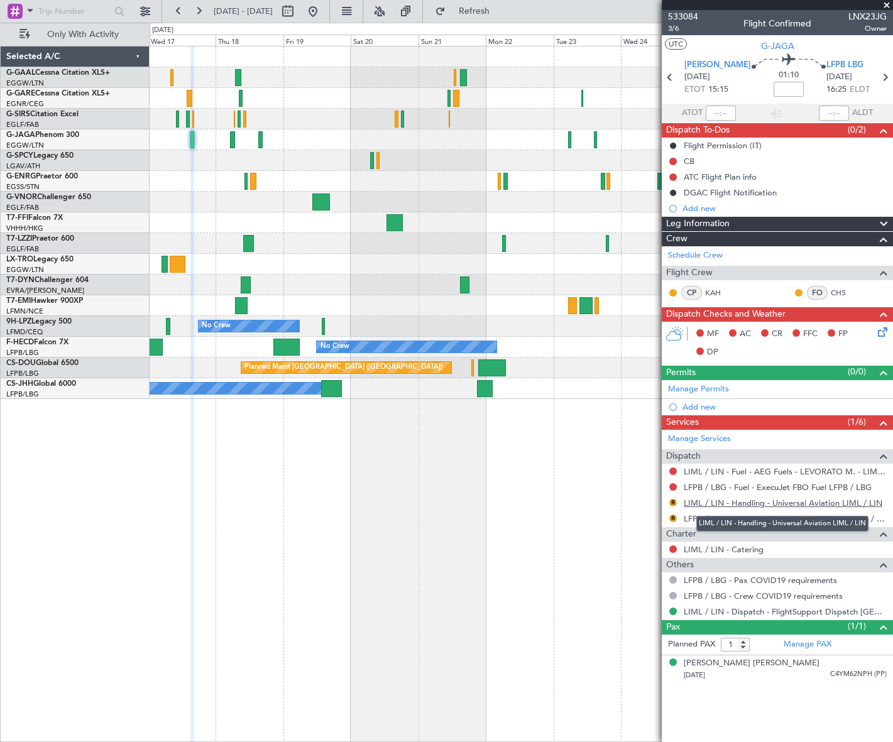
click at [752, 503] on link "LIML / LIN - Handling - Universal Aviation LIML / LIN" at bounding box center [783, 503] width 199 height 11
click at [788, 521] on link "LFPB / LBG - Handling - ExecuJet (Skyvalet) LFPB / LBG" at bounding box center [785, 519] width 203 height 11
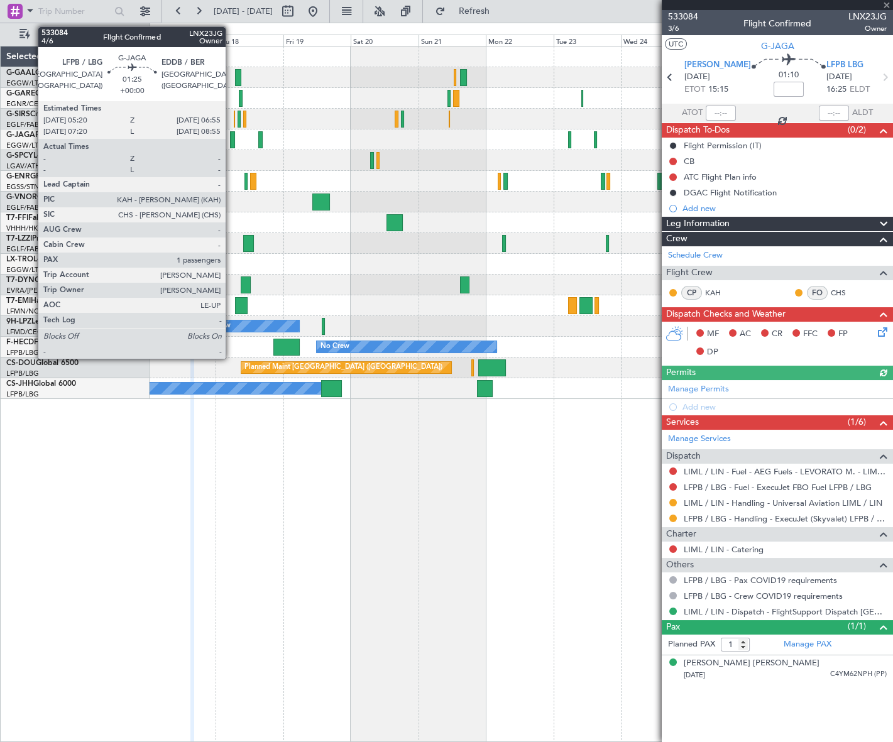
click at [231, 142] on div at bounding box center [232, 139] width 5 height 17
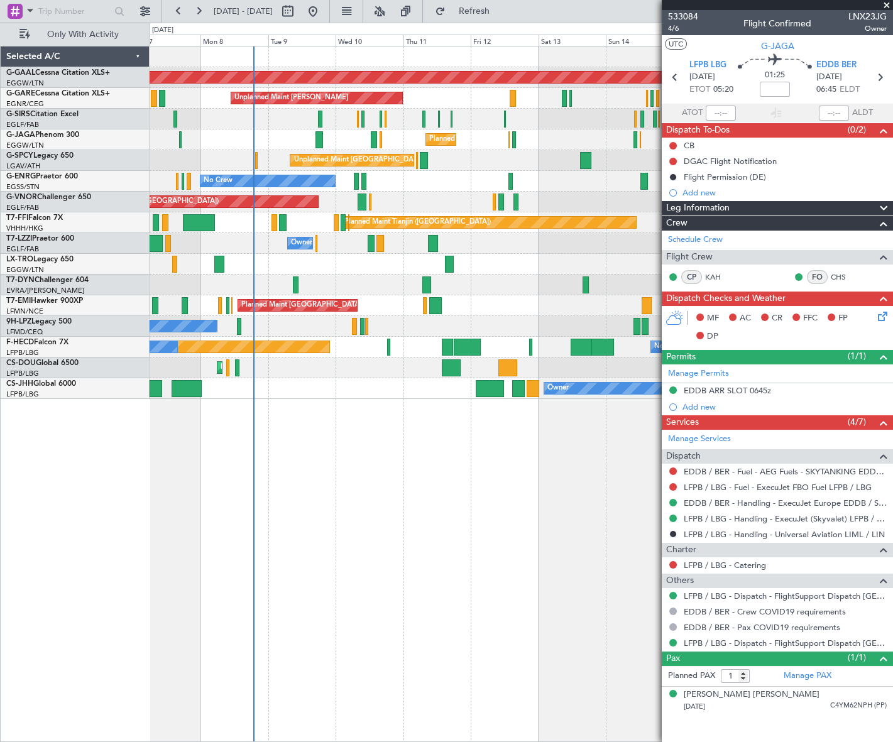
click at [893, 454] on html "17 Sep 2025 - 28 Sep 2025 Refresh Quick Links Only With Activity Planned Maint …" at bounding box center [446, 371] width 893 height 742
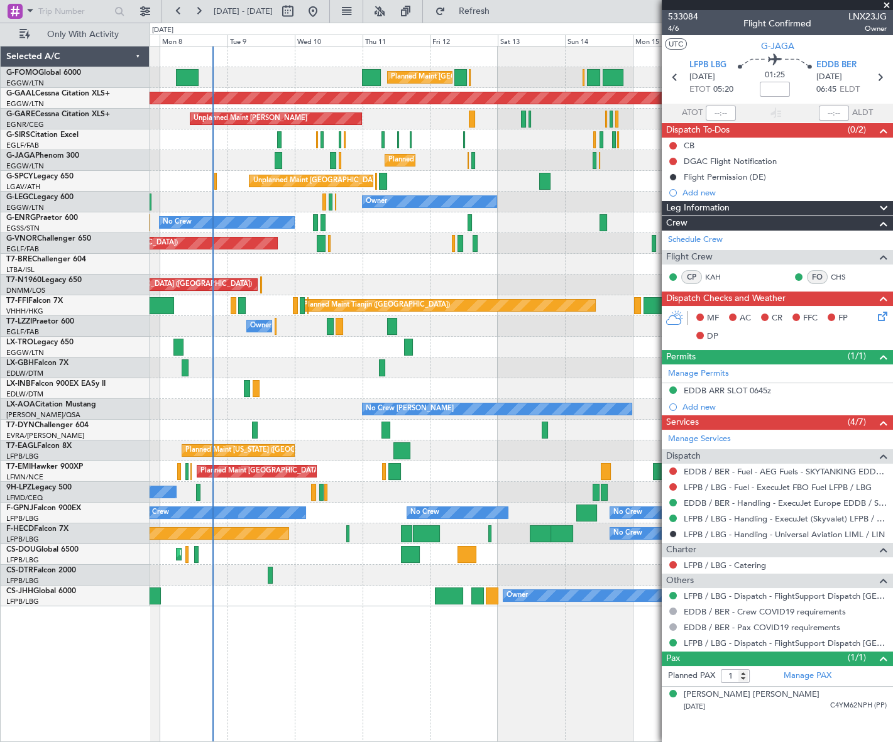
click at [325, 636] on div "Planned Maint London (Luton) Planned Maint London (Luton) Planned Maint Dusseld…" at bounding box center [522, 394] width 744 height 697
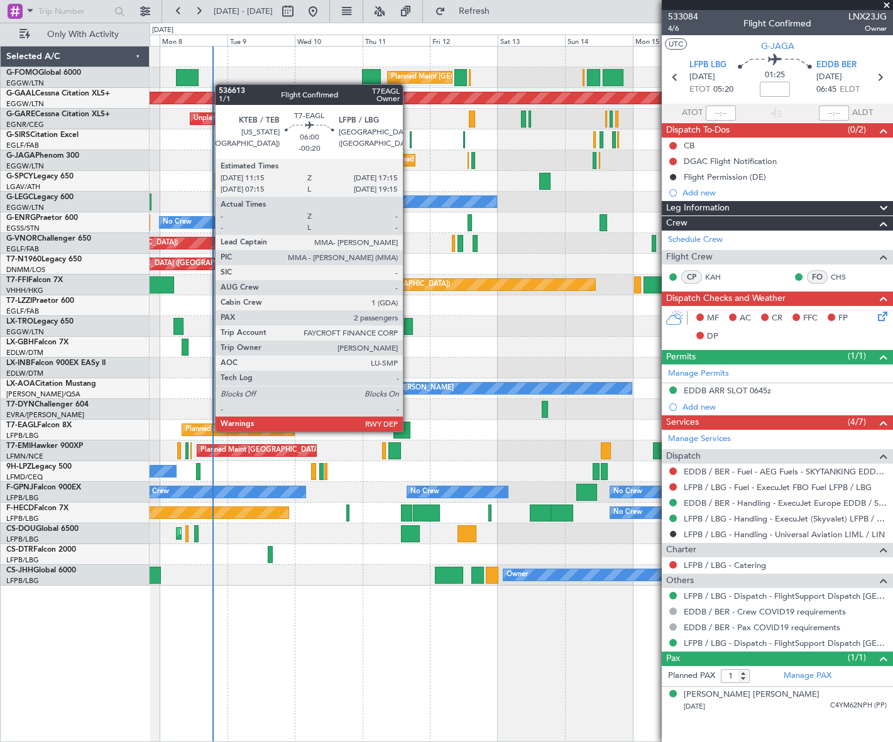
click at [404, 428] on div at bounding box center [402, 430] width 17 height 17
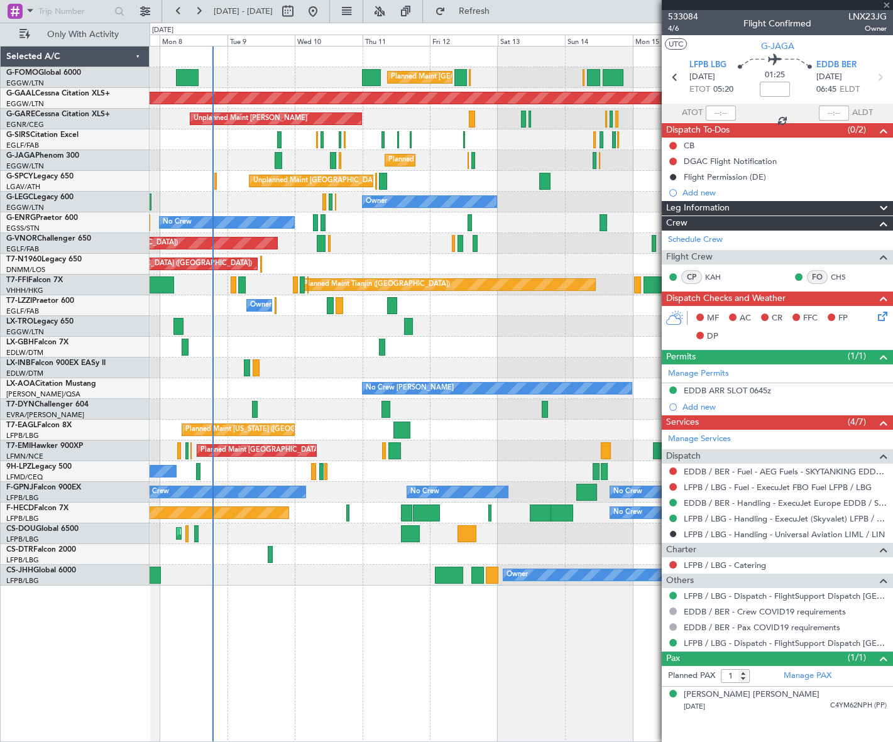
type input "-00:20"
type input "2"
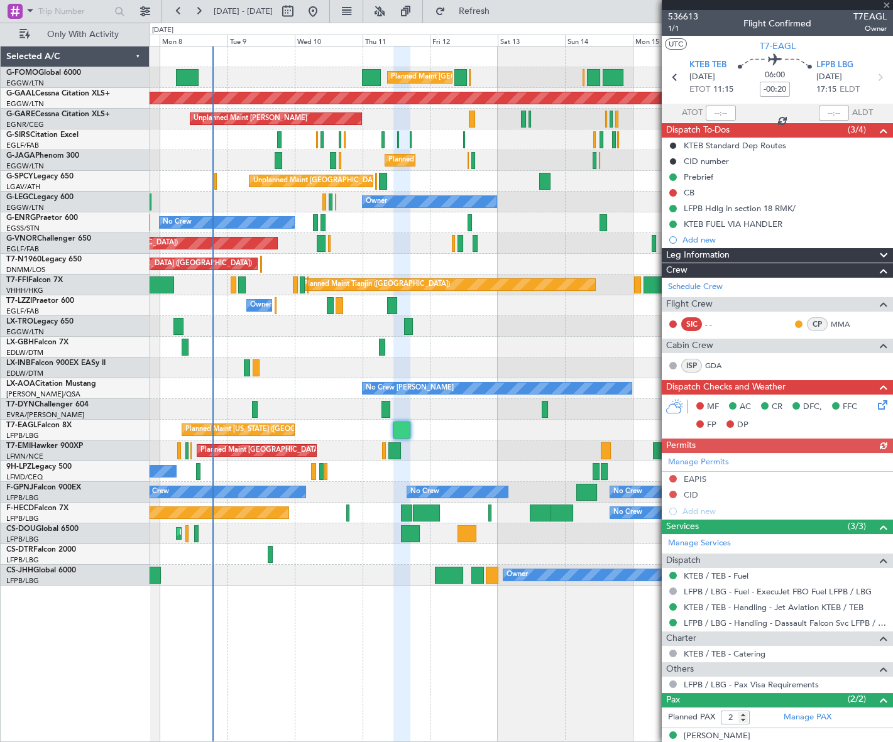
click at [726, 251] on span "Leg Information" at bounding box center [697, 255] width 63 height 14
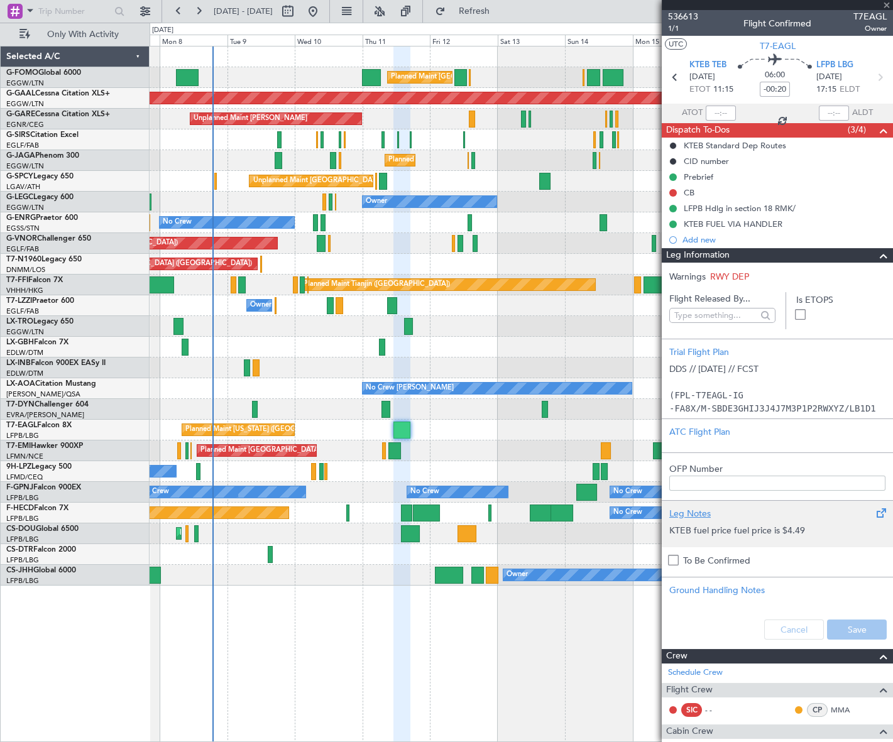
click at [751, 538] on div "KTEB fuel price fuel price is $4.49" at bounding box center [778, 531] width 216 height 21
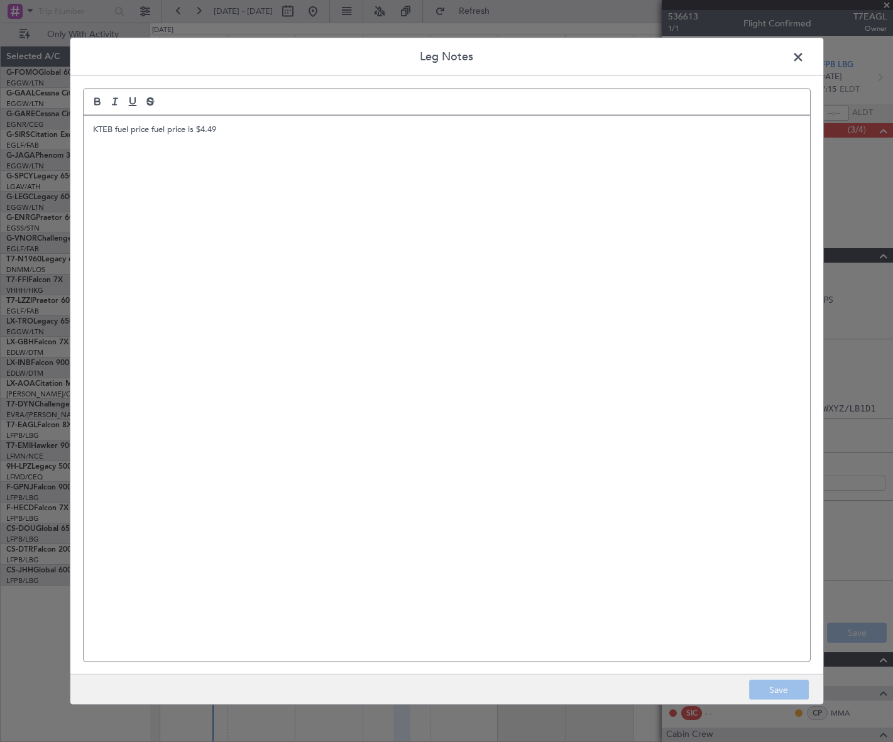
click at [170, 159] on div "KTEB fuel price fuel price is $4.49" at bounding box center [447, 389] width 727 height 546
click at [222, 126] on p "KTEB fuel price fuel price is $4.49" at bounding box center [447, 128] width 708 height 11
click at [786, 693] on button "Save" at bounding box center [779, 690] width 60 height 20
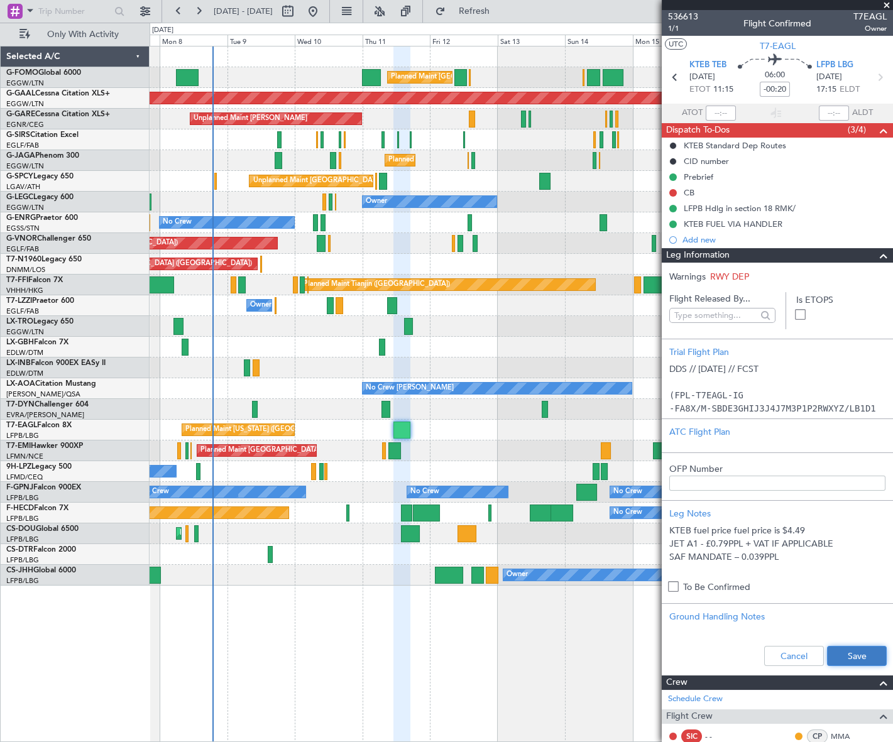
click at [865, 655] on button "Save" at bounding box center [857, 656] width 60 height 20
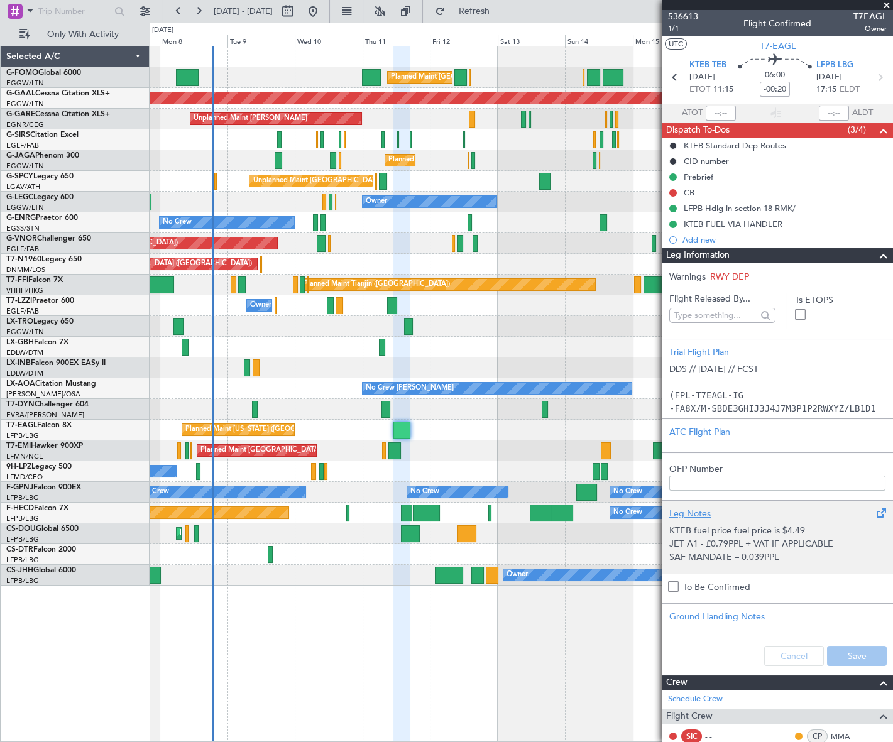
click at [751, 543] on p "JET A1 - £0.79PPL + VAT IF APPLICABLE" at bounding box center [778, 544] width 216 height 13
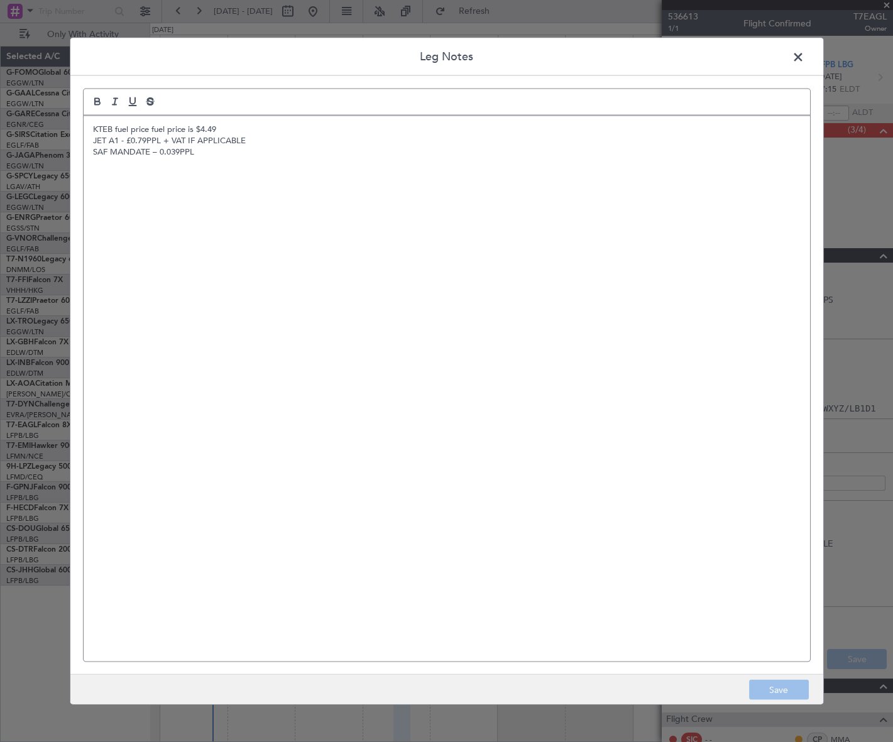
drag, startPoint x: 192, startPoint y: 153, endPoint x: 89, endPoint y: 138, distance: 104.3
click at [89, 138] on div "KTEB fuel price fuel price is $4.49 JET A1 - £0.79PPL + VAT IF APPLICABLE SAF M…" at bounding box center [447, 389] width 727 height 546
click at [785, 687] on button "Save" at bounding box center [779, 690] width 60 height 20
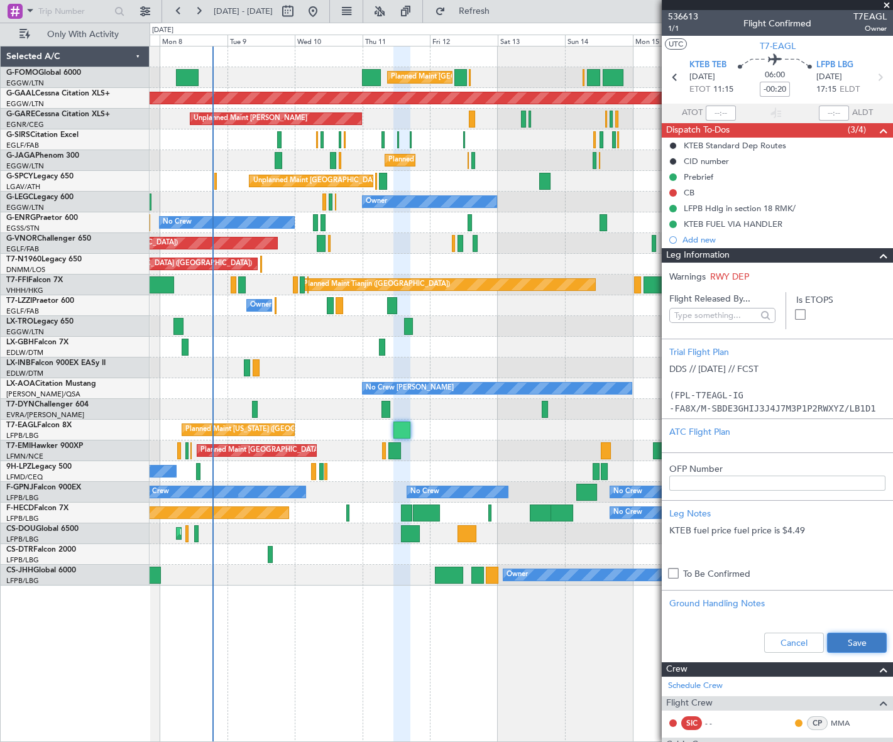
click at [859, 643] on button "Save" at bounding box center [857, 643] width 60 height 20
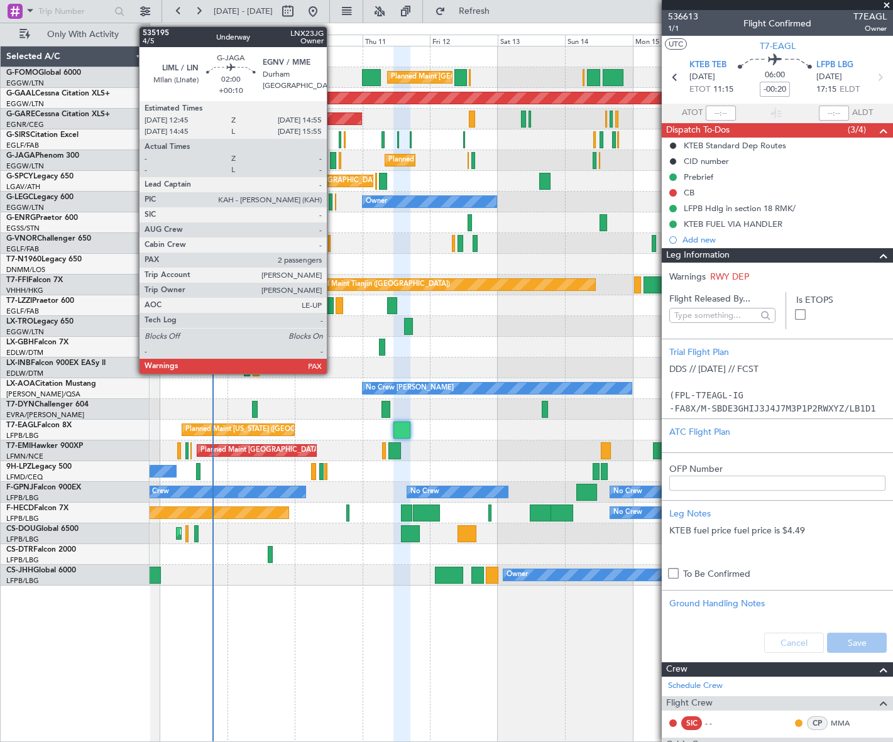
click at [333, 160] on div at bounding box center [333, 160] width 6 height 17
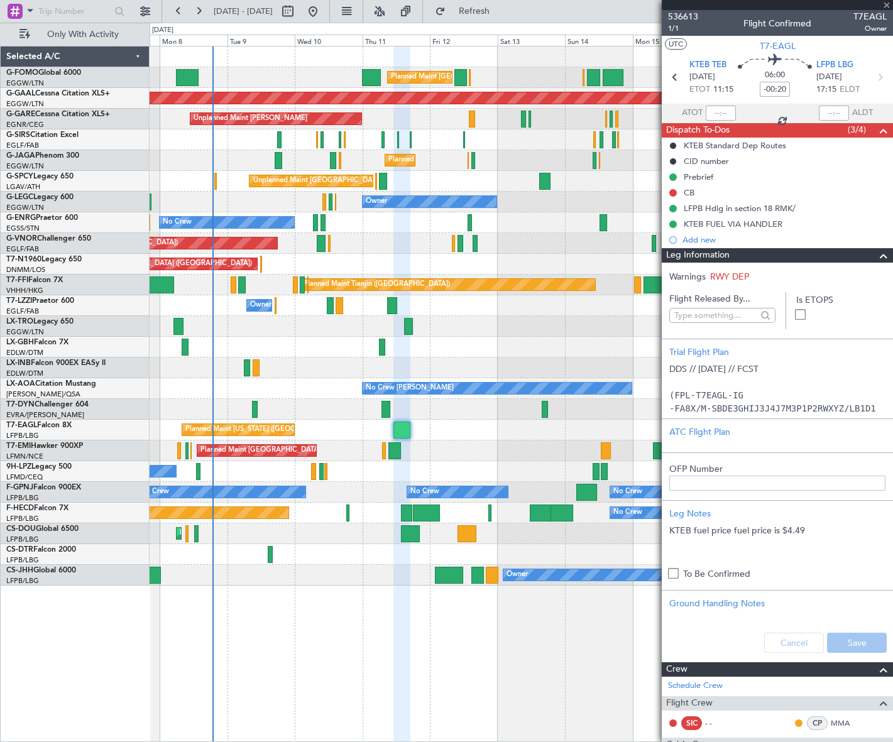
type input "+00:10"
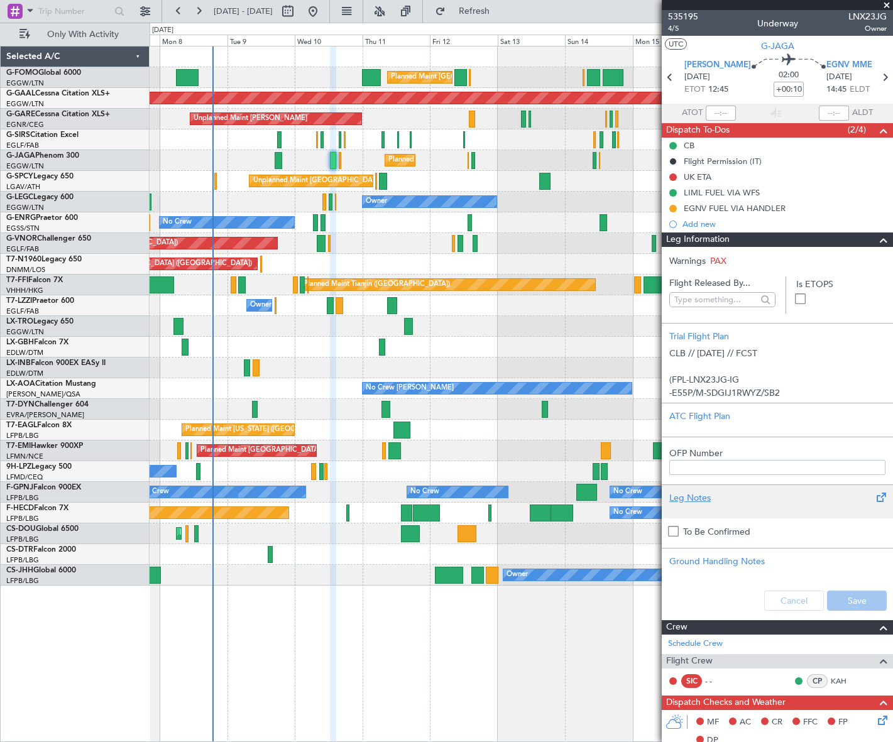
click at [698, 502] on div "Leg Notes" at bounding box center [778, 498] width 216 height 13
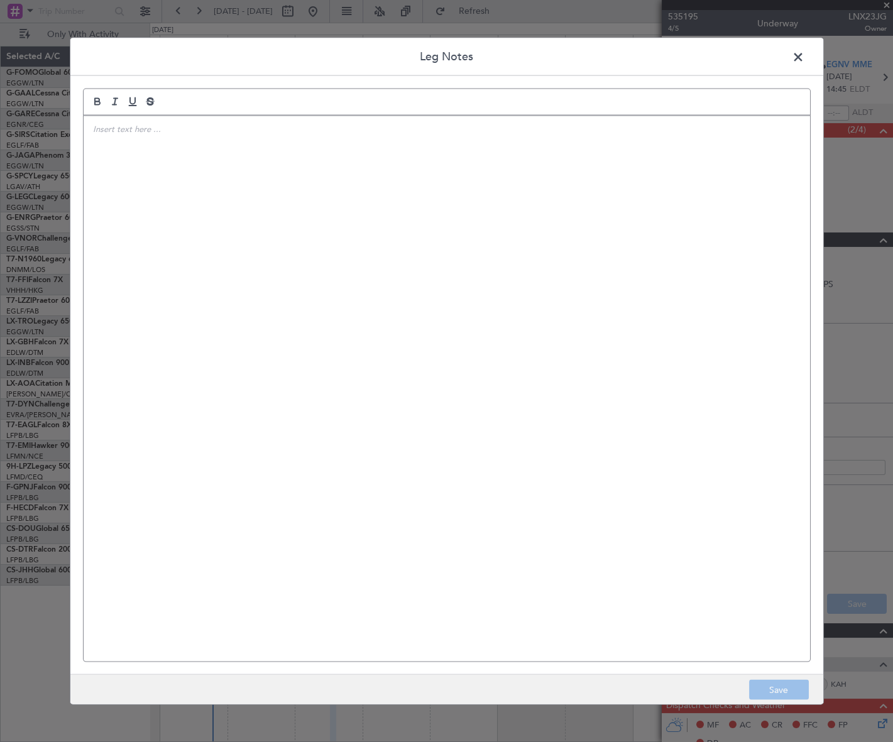
click at [168, 168] on div at bounding box center [447, 389] width 727 height 546
click at [790, 690] on button "Save" at bounding box center [779, 690] width 60 height 20
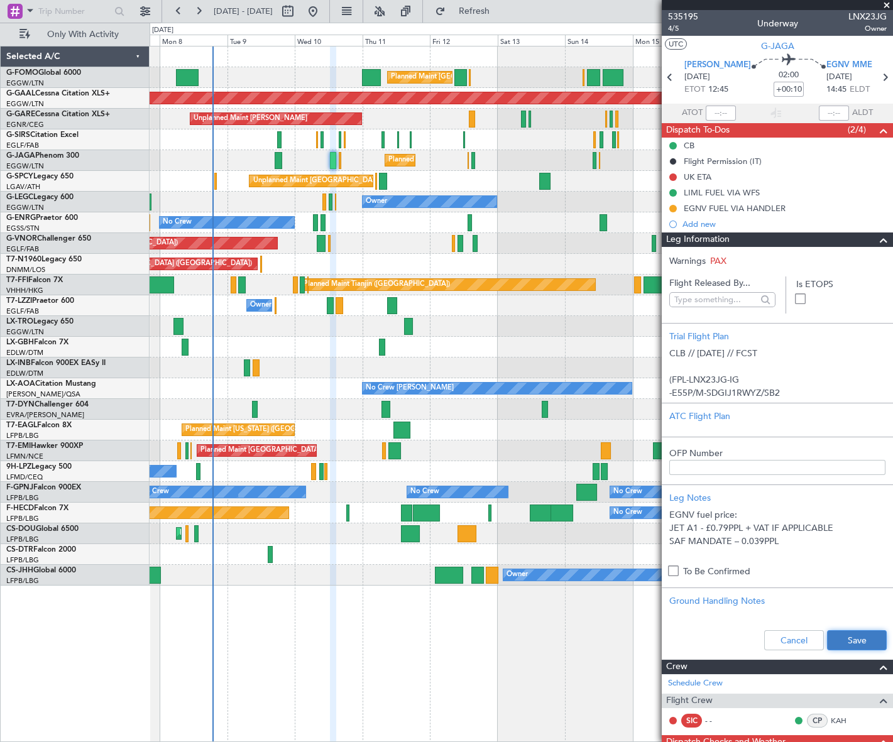
click at [847, 635] on button "Save" at bounding box center [857, 641] width 60 height 20
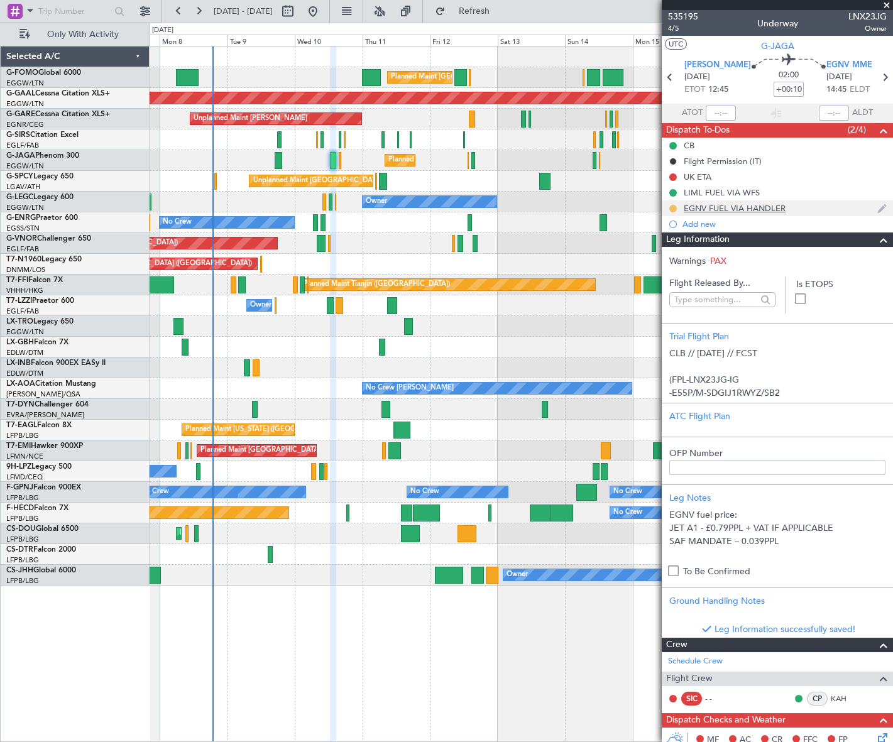
click at [673, 210] on button at bounding box center [674, 209] width 8 height 8
click at [660, 263] on span "Completed" at bounding box center [678, 264] width 41 height 13
click at [876, 240] on span at bounding box center [883, 240] width 15 height 15
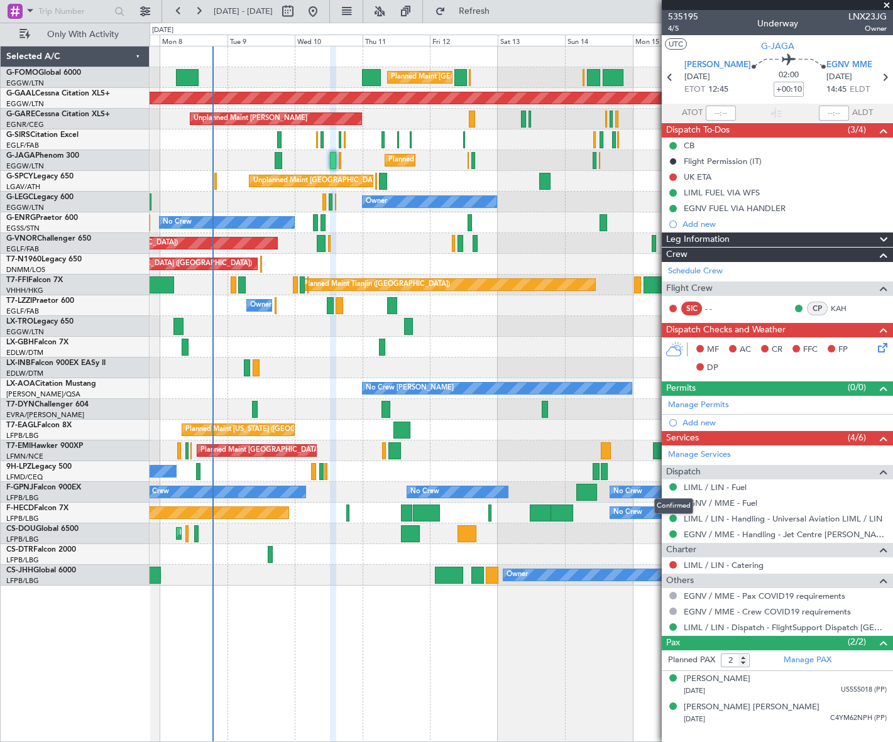
click at [673, 504] on div "Confirmed" at bounding box center [673, 507] width 39 height 16
click at [671, 499] on button at bounding box center [674, 503] width 8 height 8
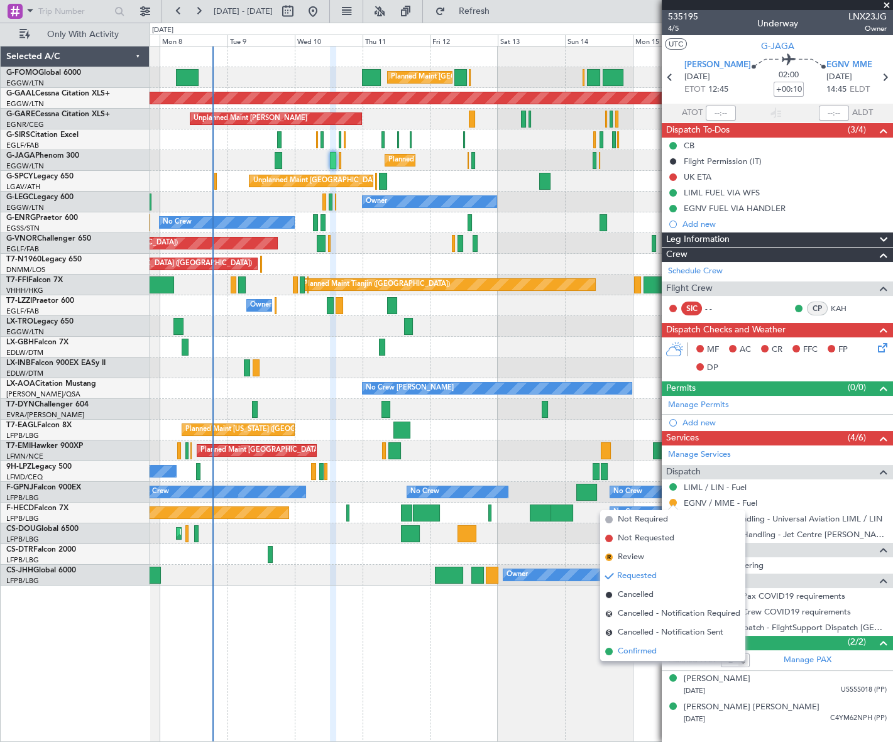
click at [637, 653] on span "Confirmed" at bounding box center [637, 652] width 39 height 13
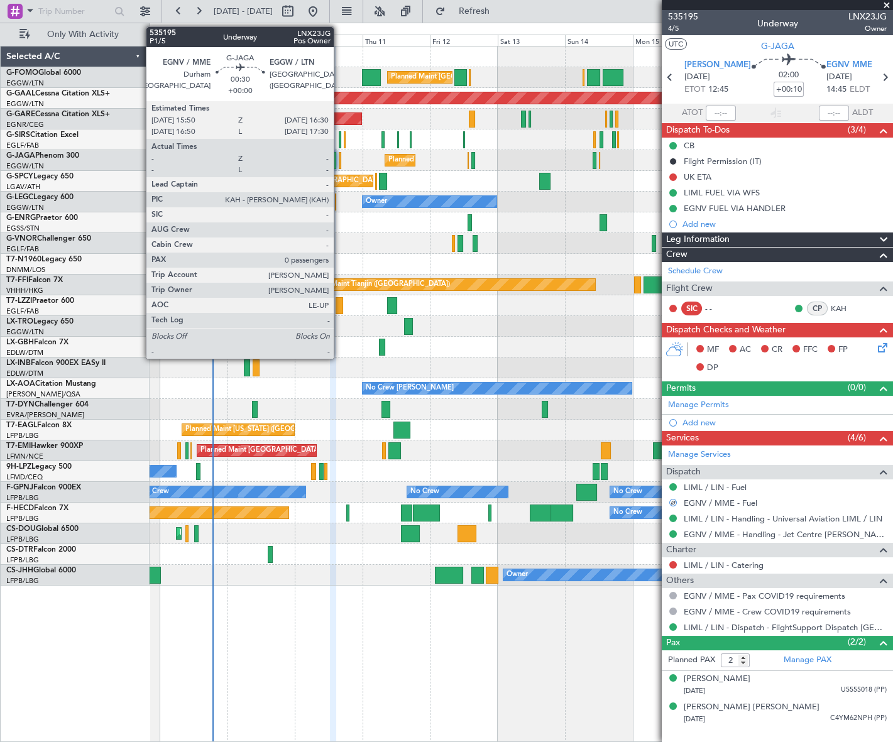
click at [339, 155] on div at bounding box center [340, 160] width 2 height 17
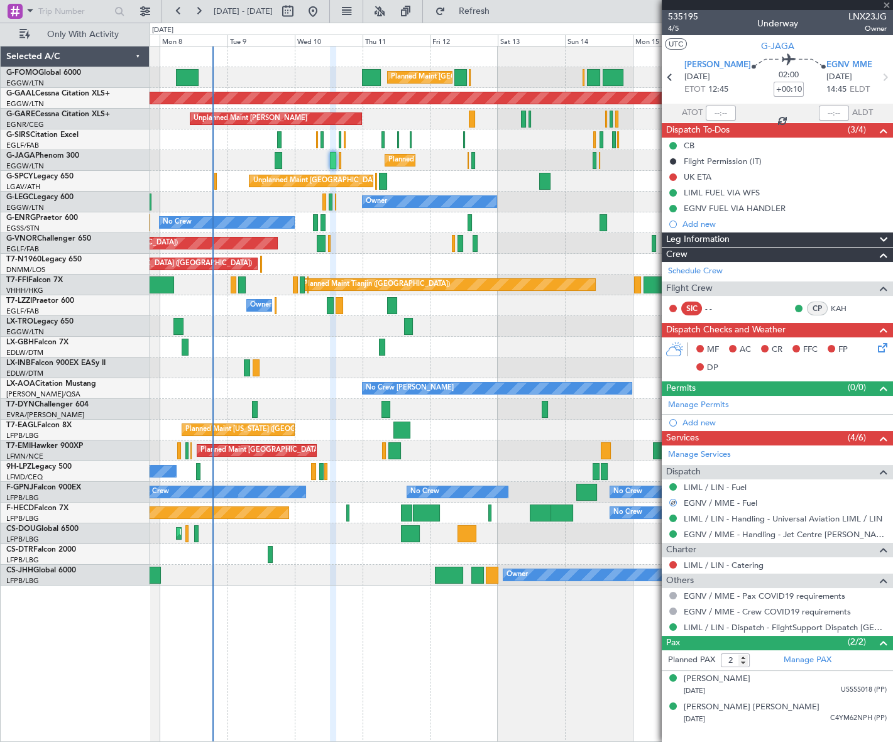
type input "0"
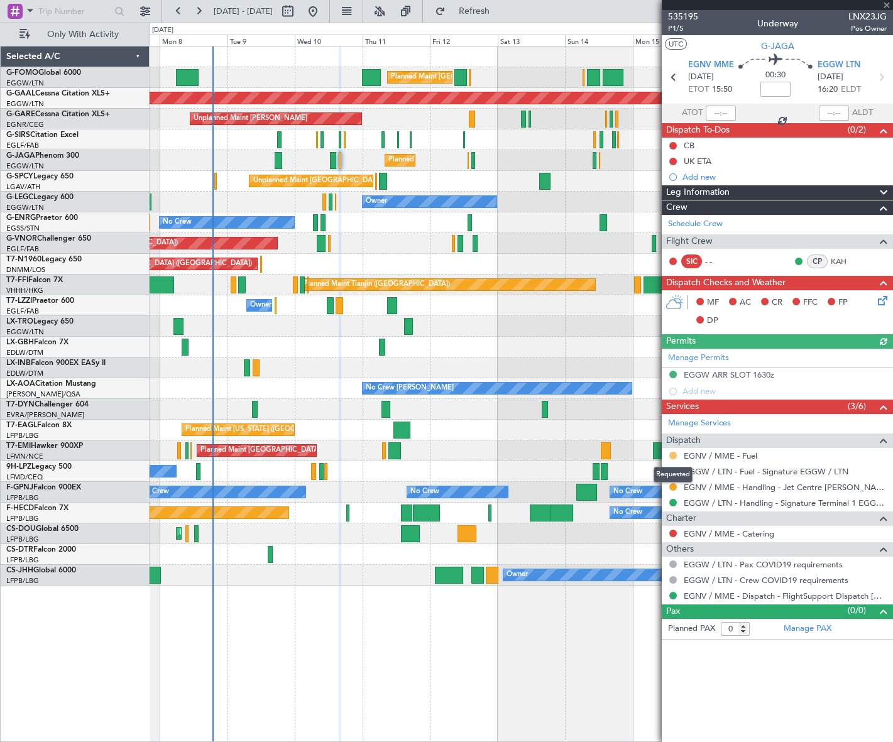
click at [673, 457] on button at bounding box center [674, 456] width 8 height 8
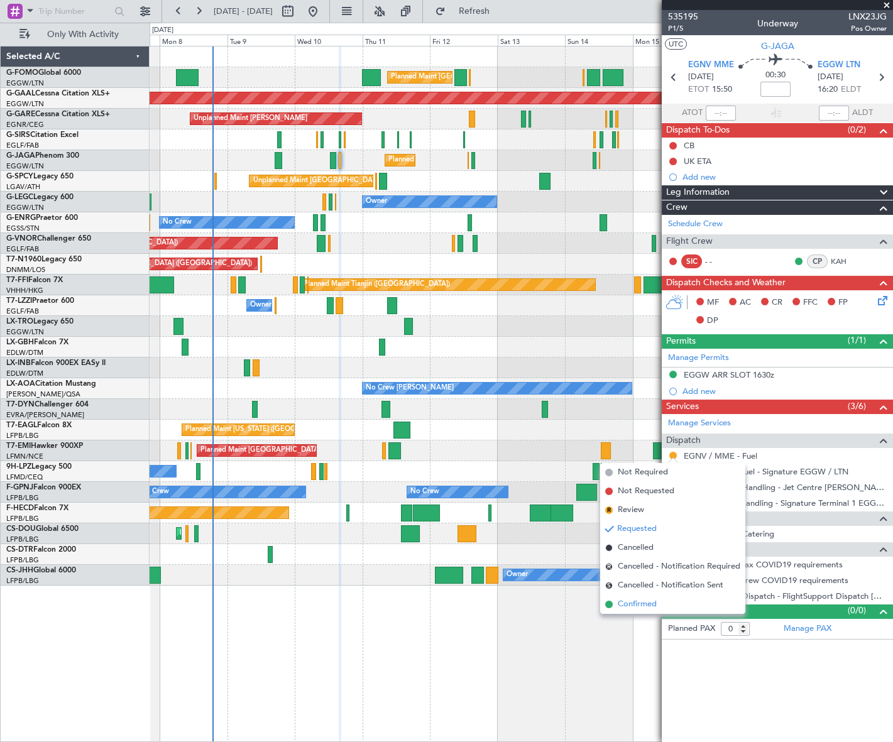
click at [649, 600] on span "Confirmed" at bounding box center [637, 604] width 39 height 13
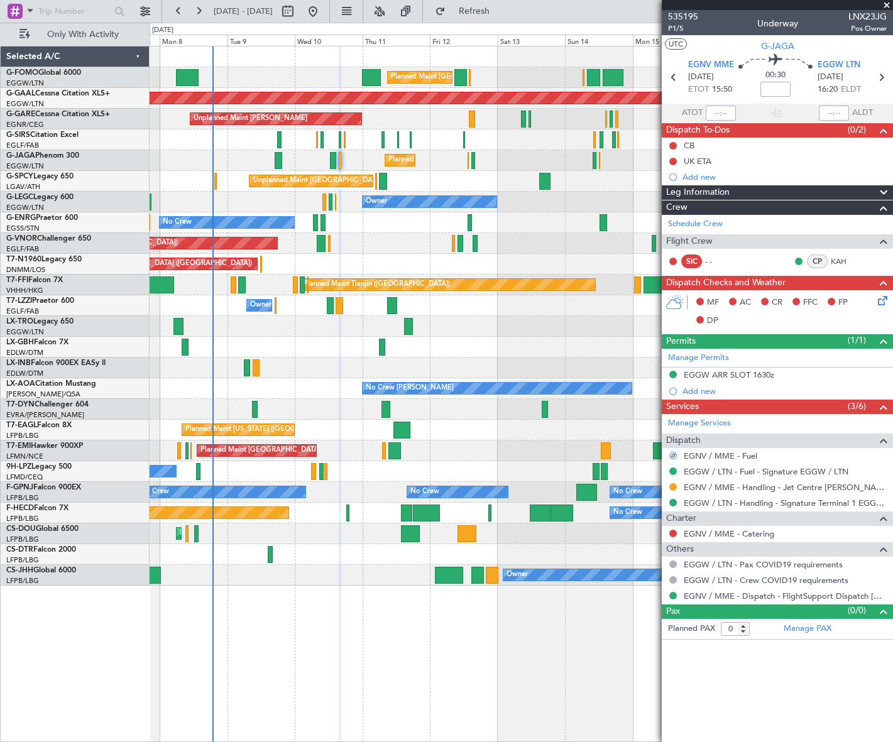
click at [725, 189] on span "Leg Information" at bounding box center [697, 192] width 63 height 14
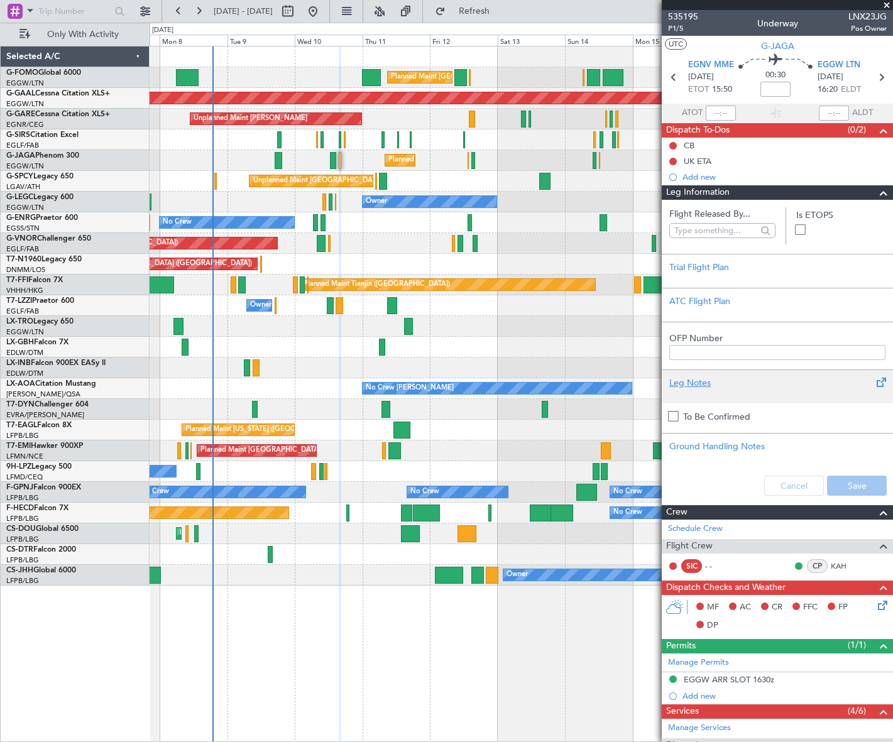
click at [692, 387] on div "Leg Notes" at bounding box center [778, 383] width 216 height 13
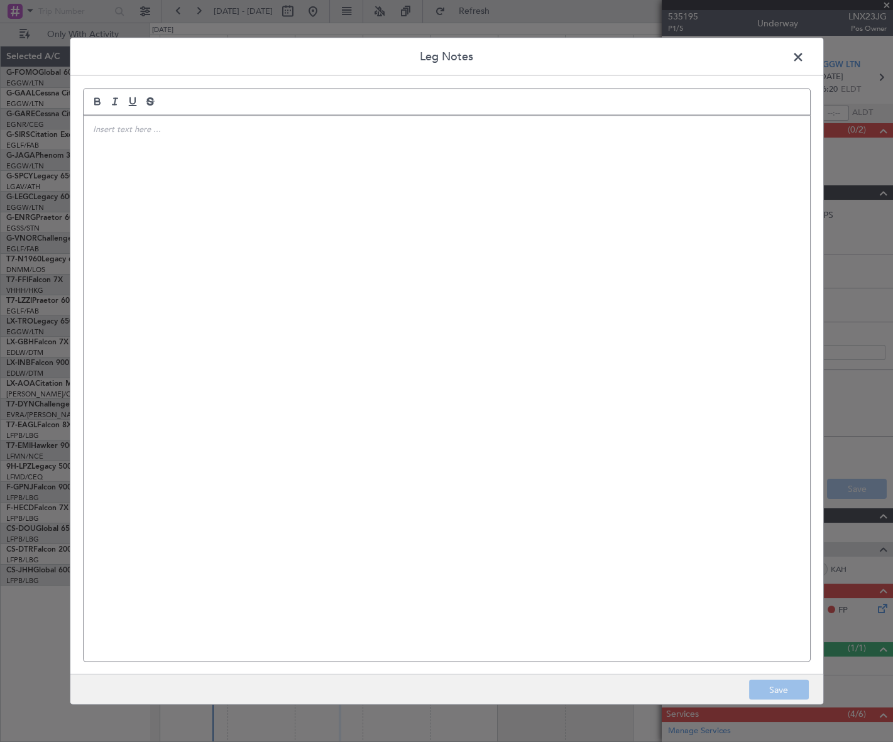
click at [292, 307] on div at bounding box center [447, 389] width 727 height 546
click at [772, 685] on button "Save" at bounding box center [779, 690] width 60 height 20
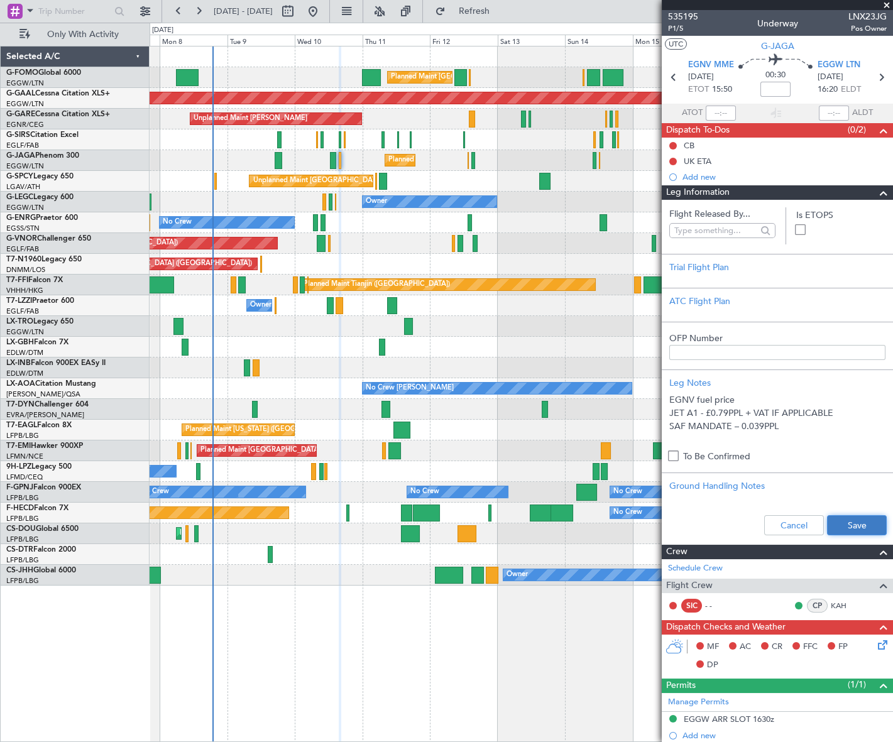
click at [853, 522] on button "Save" at bounding box center [857, 526] width 60 height 20
click at [876, 193] on span at bounding box center [883, 192] width 15 height 15
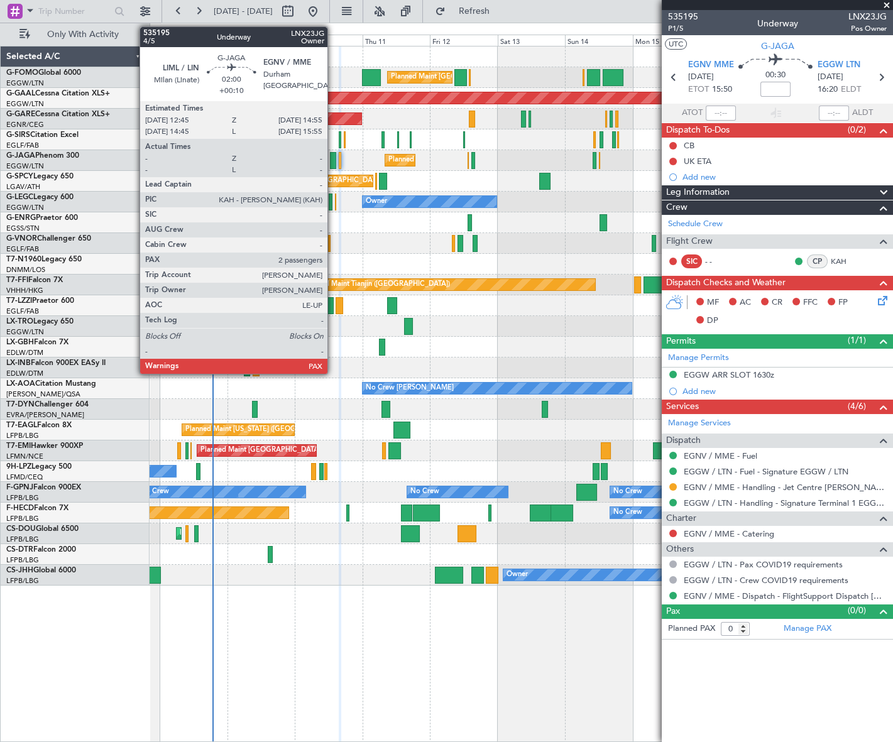
click at [333, 160] on div at bounding box center [333, 160] width 6 height 17
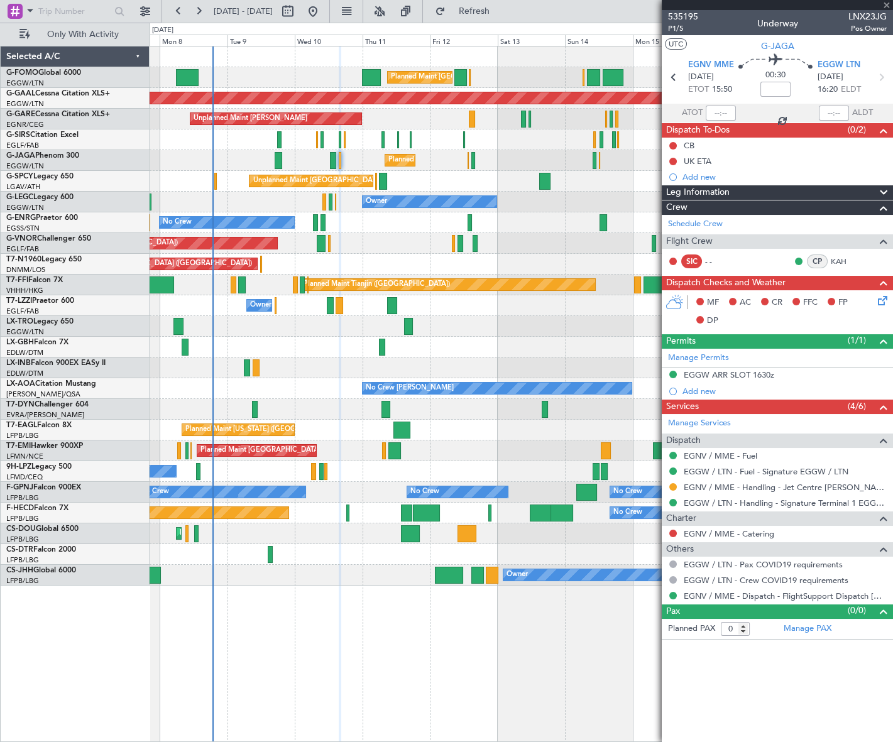
type input "+00:10"
type input "2"
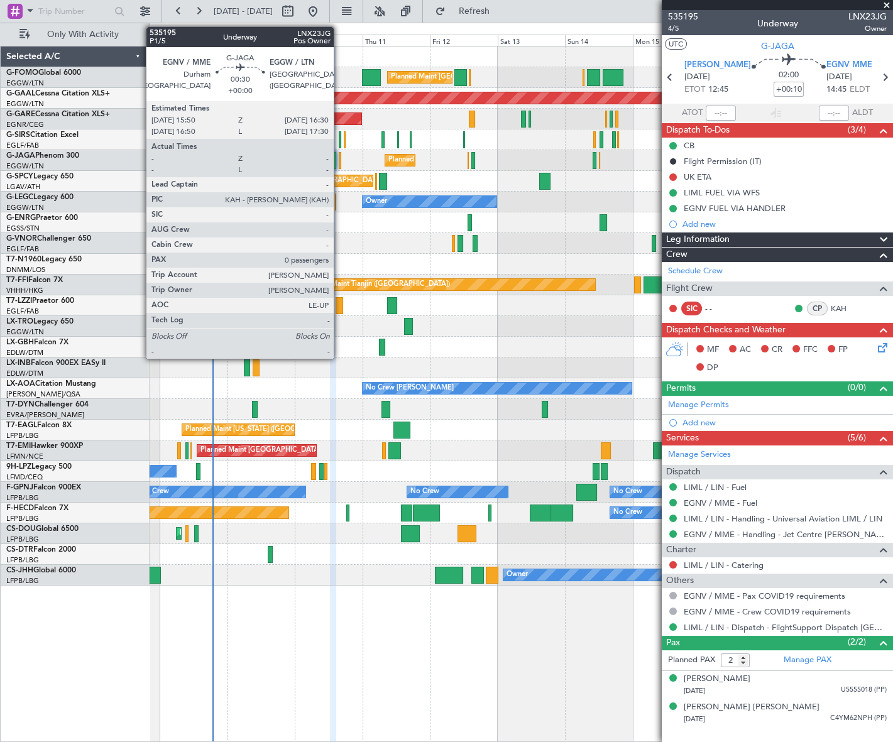
click at [339, 152] on div at bounding box center [340, 160] width 2 height 17
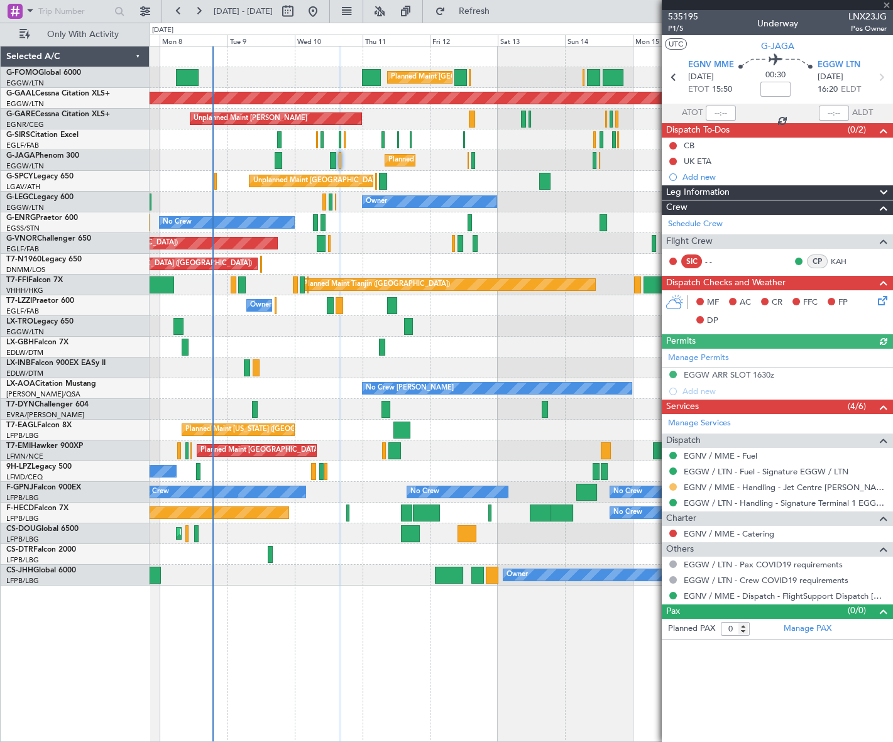
click at [672, 485] on button at bounding box center [674, 487] width 8 height 8
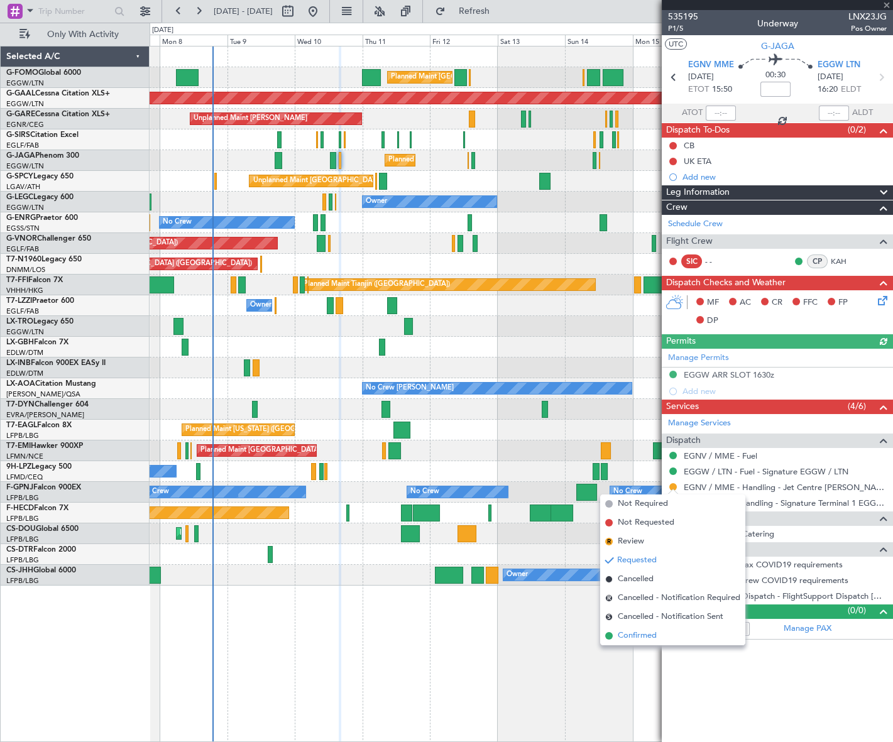
click at [626, 641] on span "Confirmed" at bounding box center [637, 636] width 39 height 13
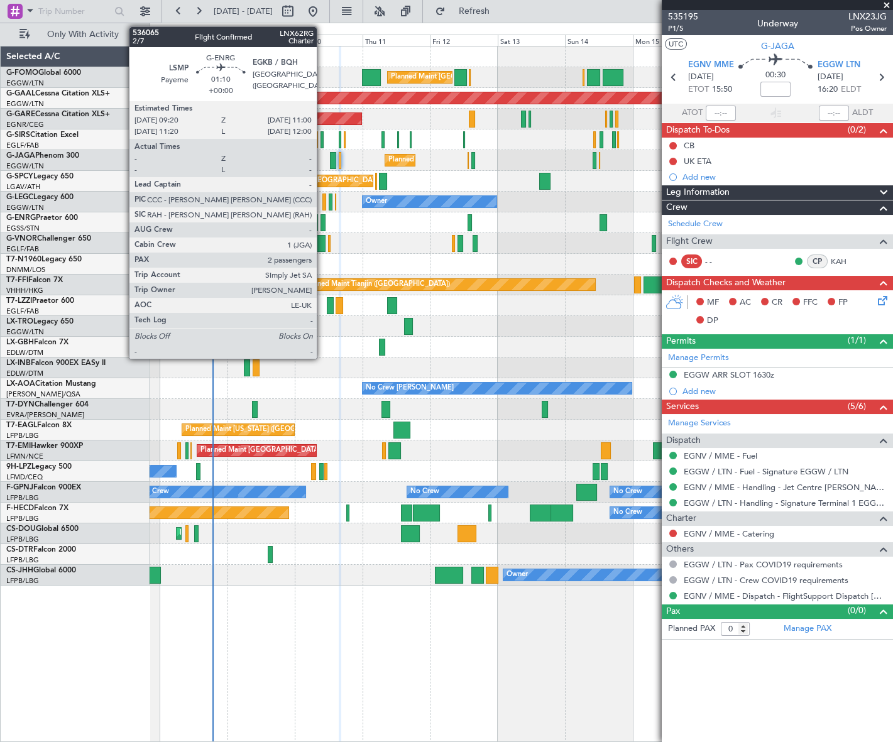
click at [323, 220] on div at bounding box center [323, 222] width 5 height 17
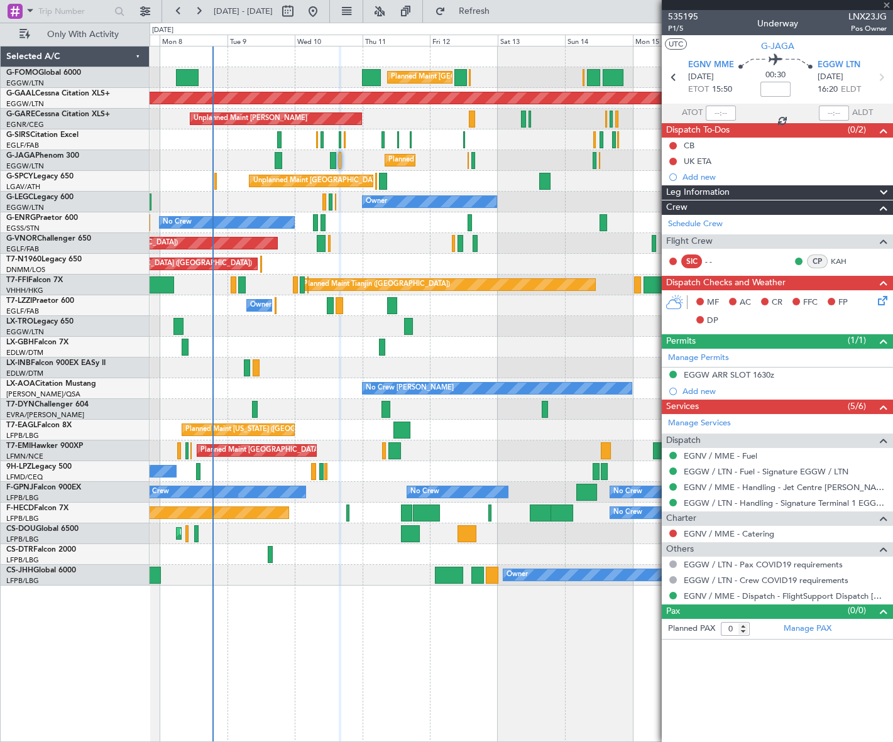
type input "2"
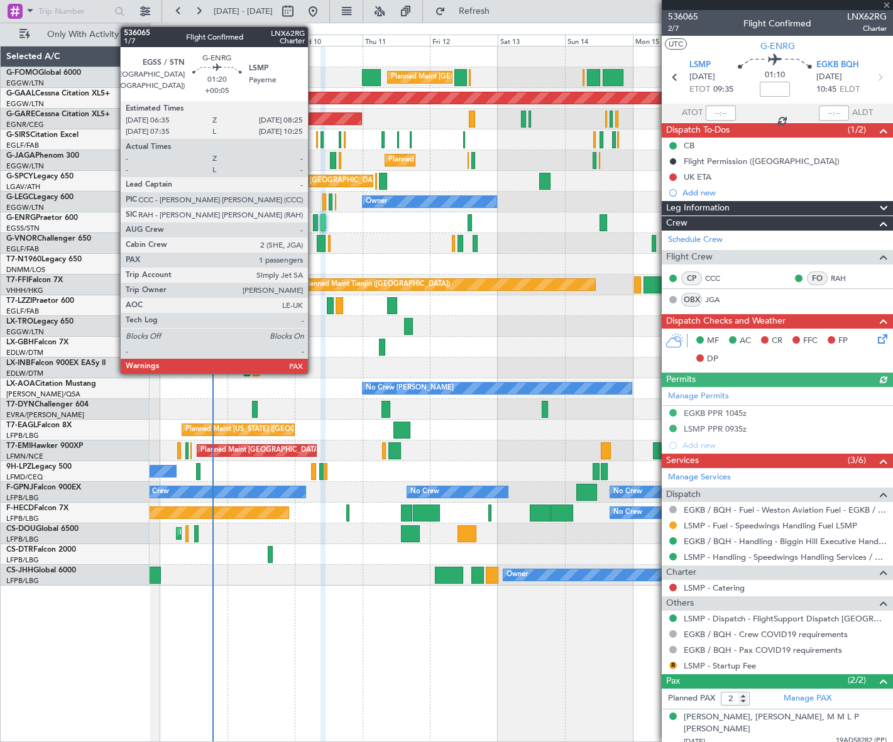
click at [314, 220] on div at bounding box center [316, 222] width 6 height 17
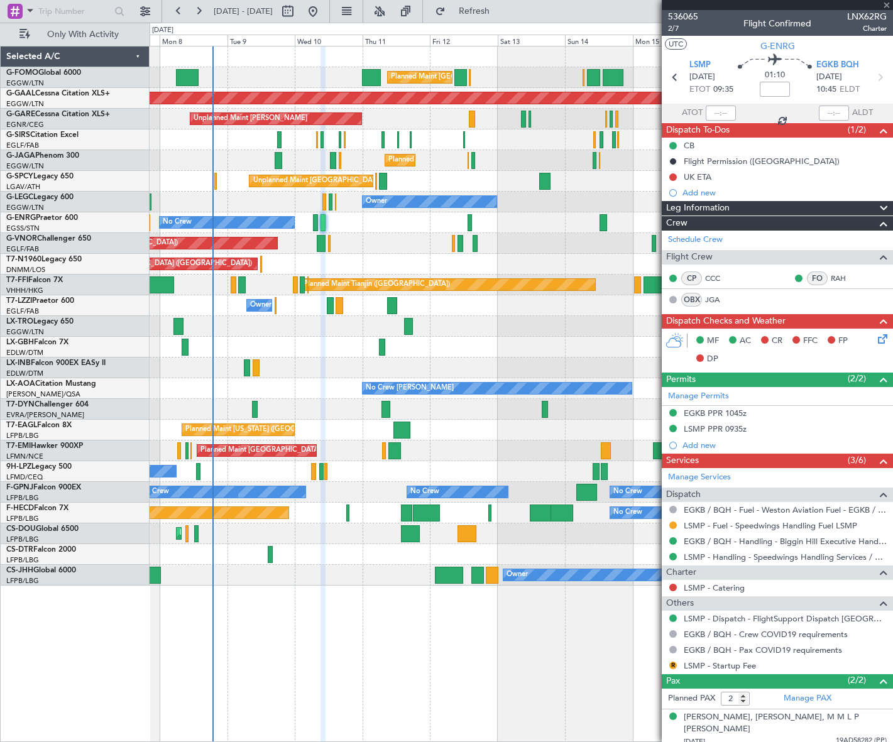
type input "+00:05"
type input "1"
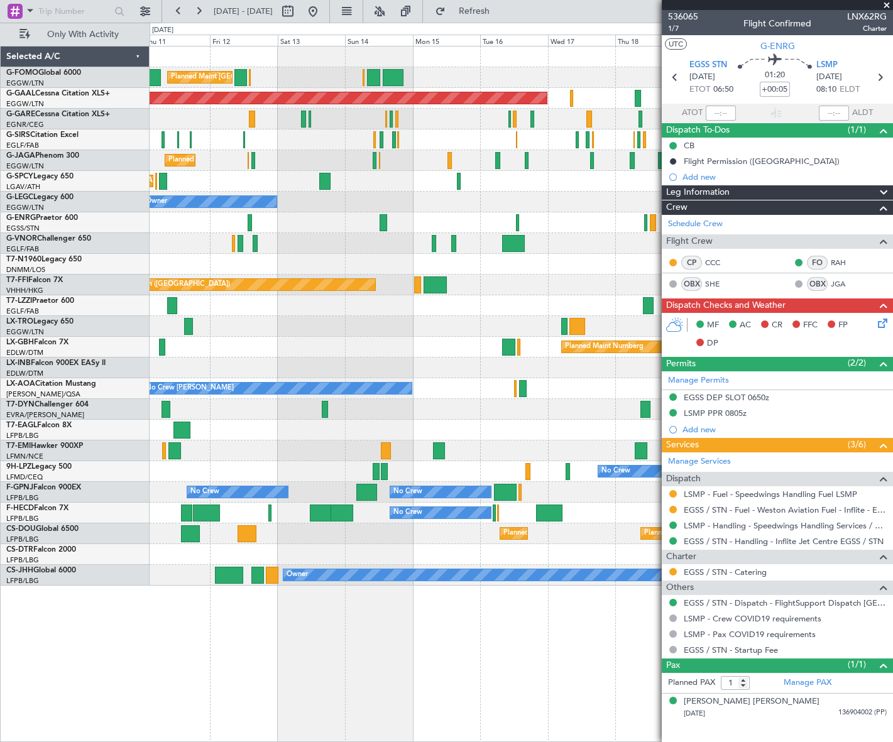
click at [309, 267] on div "Planned Maint London (Luton) Planned Maint Dusseldorf Unplanned Maint Chester P…" at bounding box center [521, 316] width 743 height 539
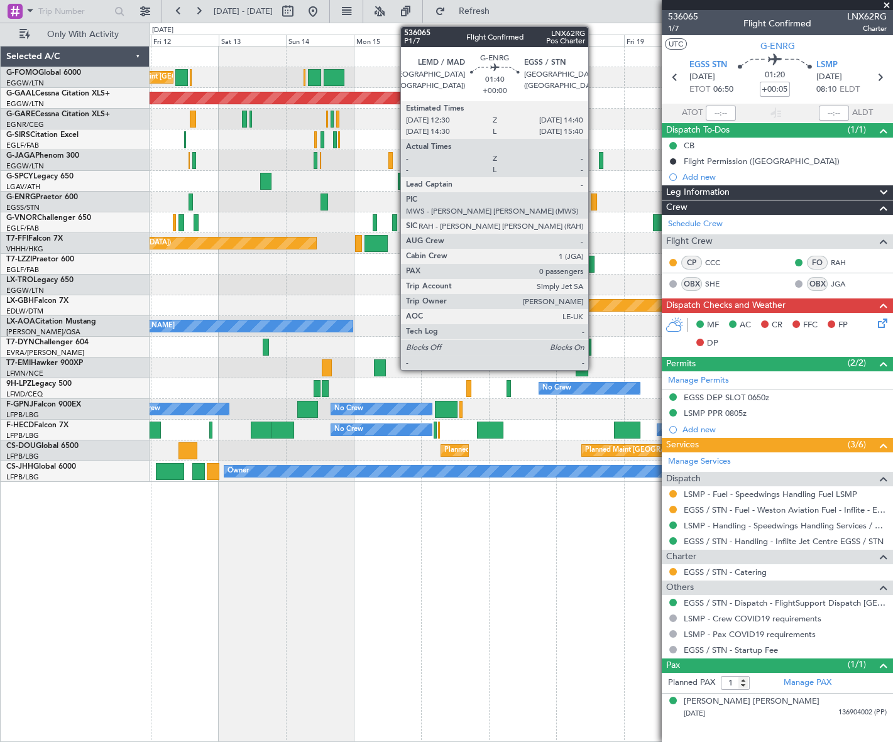
click at [594, 202] on div at bounding box center [594, 202] width 6 height 17
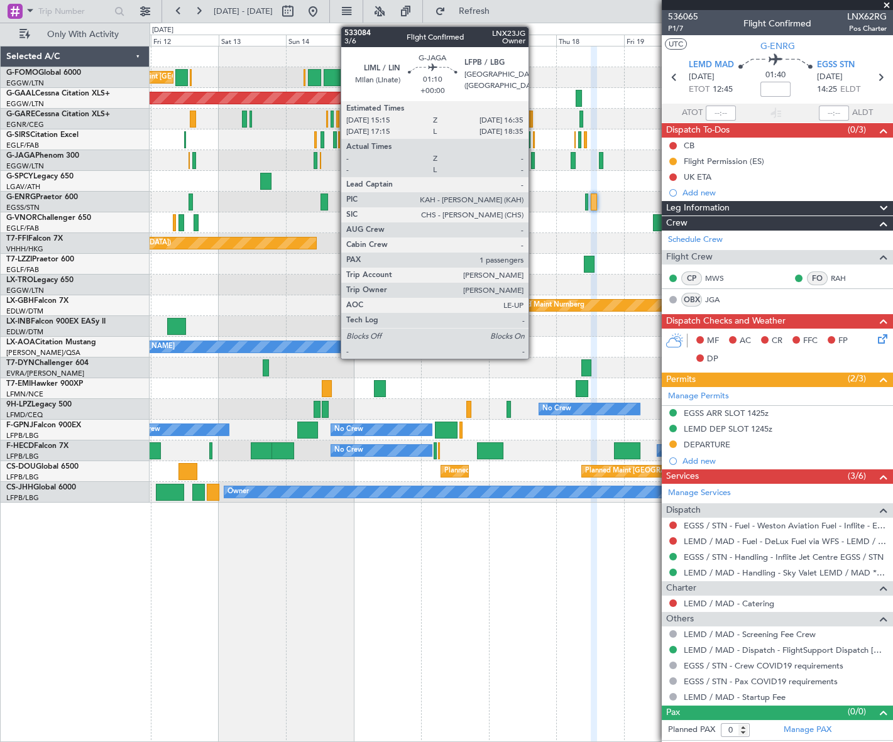
click at [534, 157] on div at bounding box center [533, 160] width 4 height 17
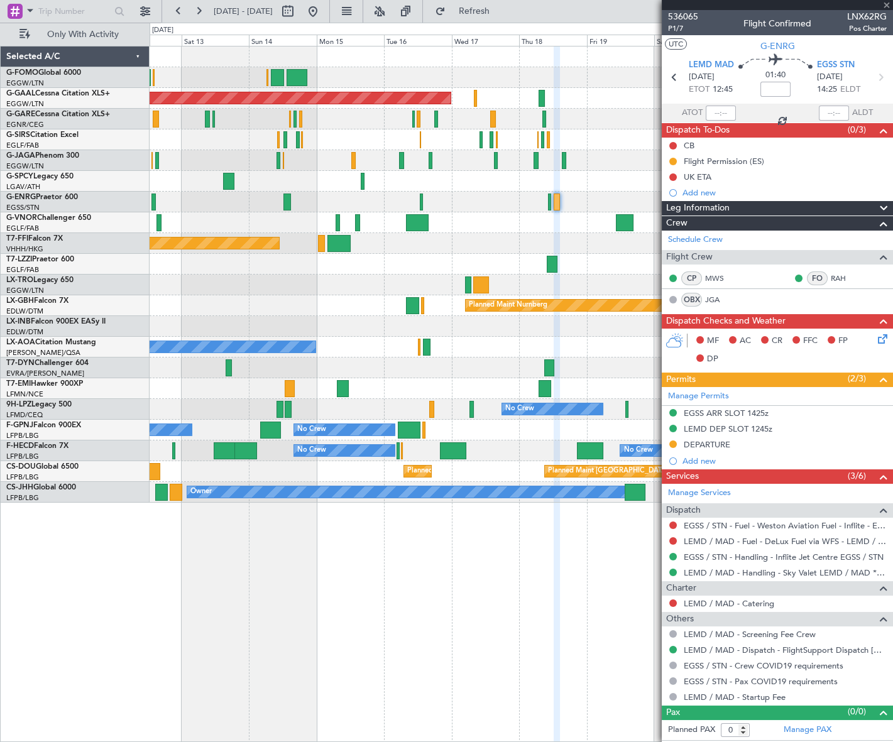
click at [477, 233] on div "Planned Maint London (Luton) Planned Maint Dusseldorf Unplanned Maint Chester P…" at bounding box center [521, 275] width 743 height 456
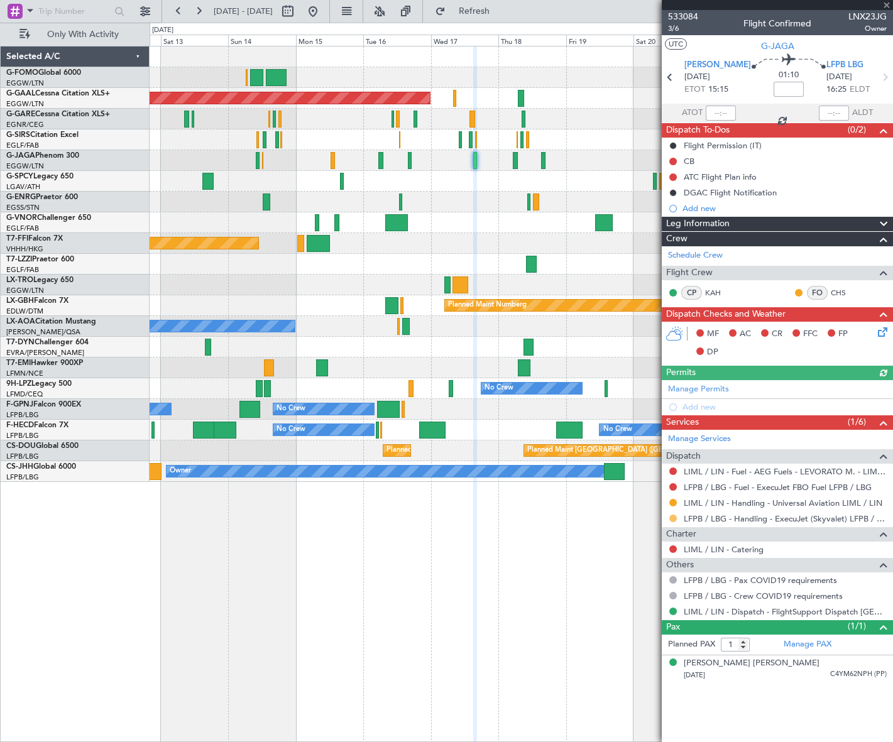
click at [672, 517] on button at bounding box center [674, 519] width 8 height 8
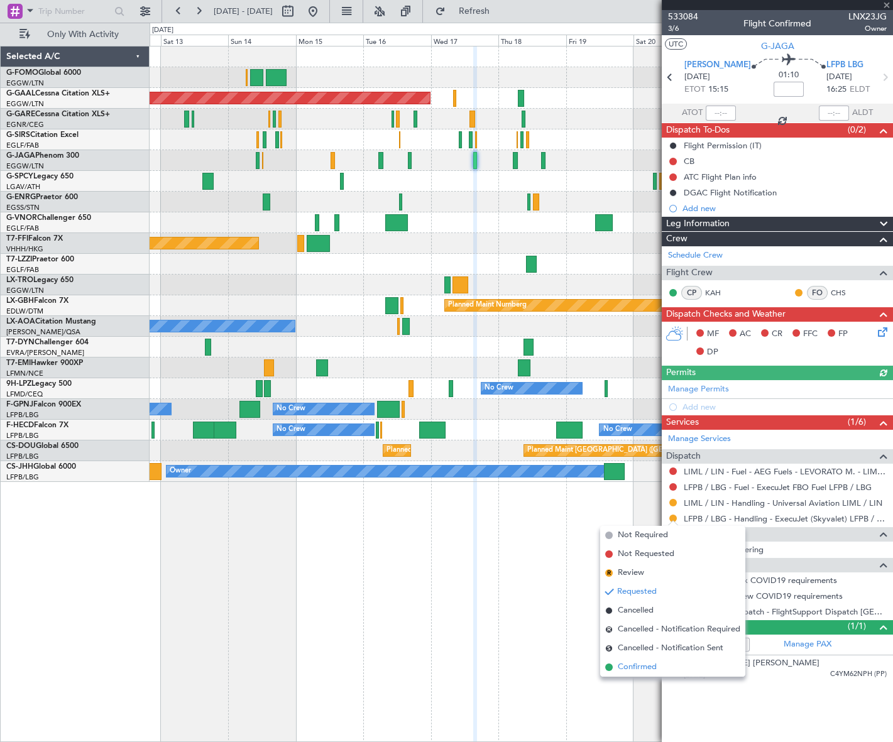
click at [631, 668] on span "Confirmed" at bounding box center [637, 667] width 39 height 13
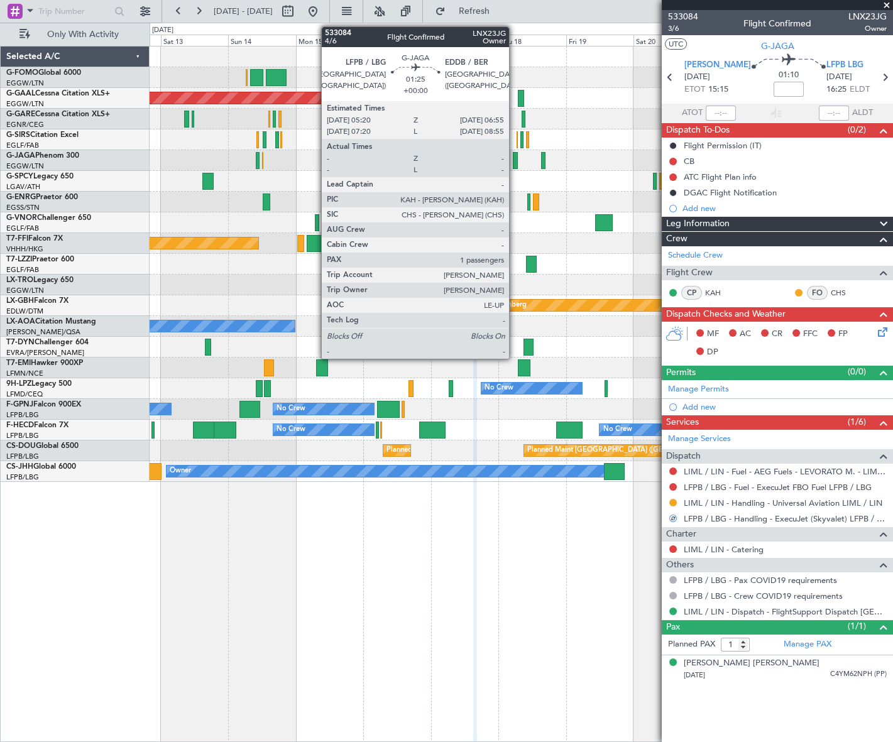
click at [515, 155] on div at bounding box center [515, 160] width 5 height 17
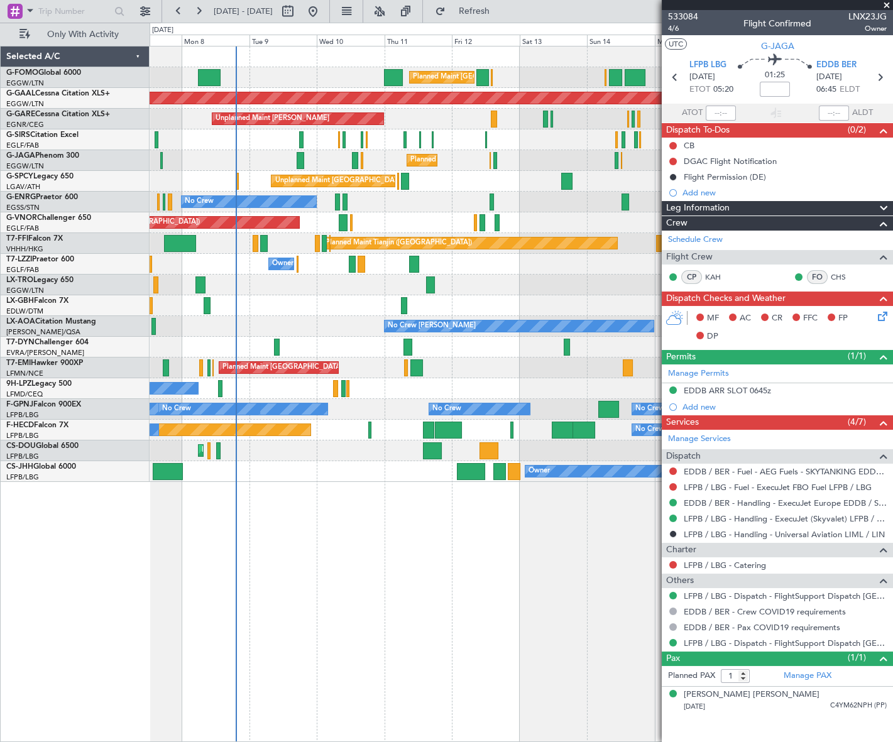
click at [594, 197] on div "Planned Maint London (Luton) Planned Maint London (Luton) Planned Maint Dusseld…" at bounding box center [521, 265] width 743 height 436
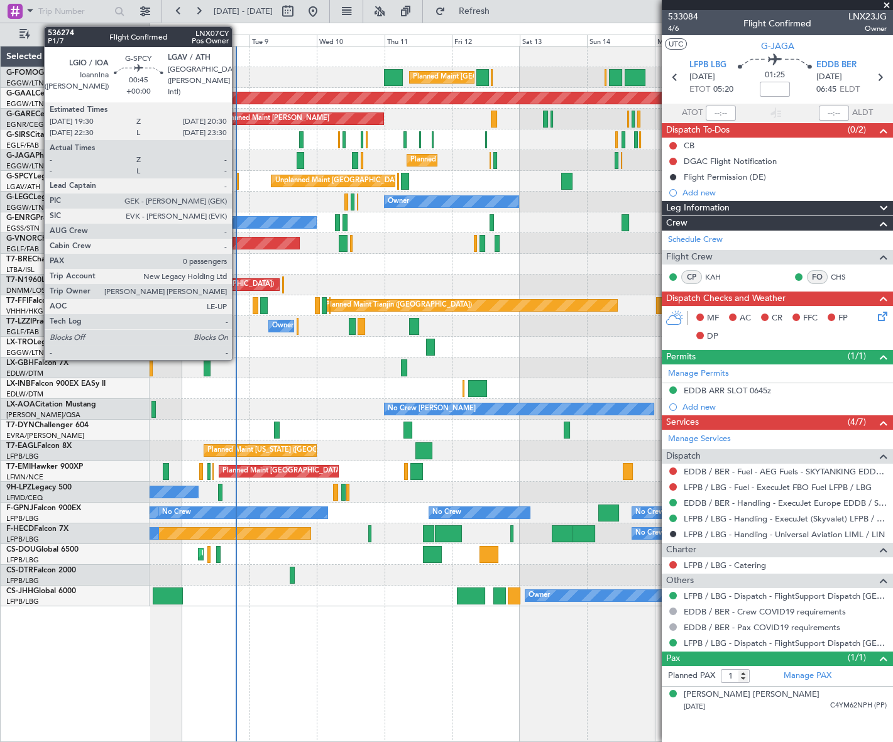
click at [238, 182] on div at bounding box center [237, 181] width 3 height 17
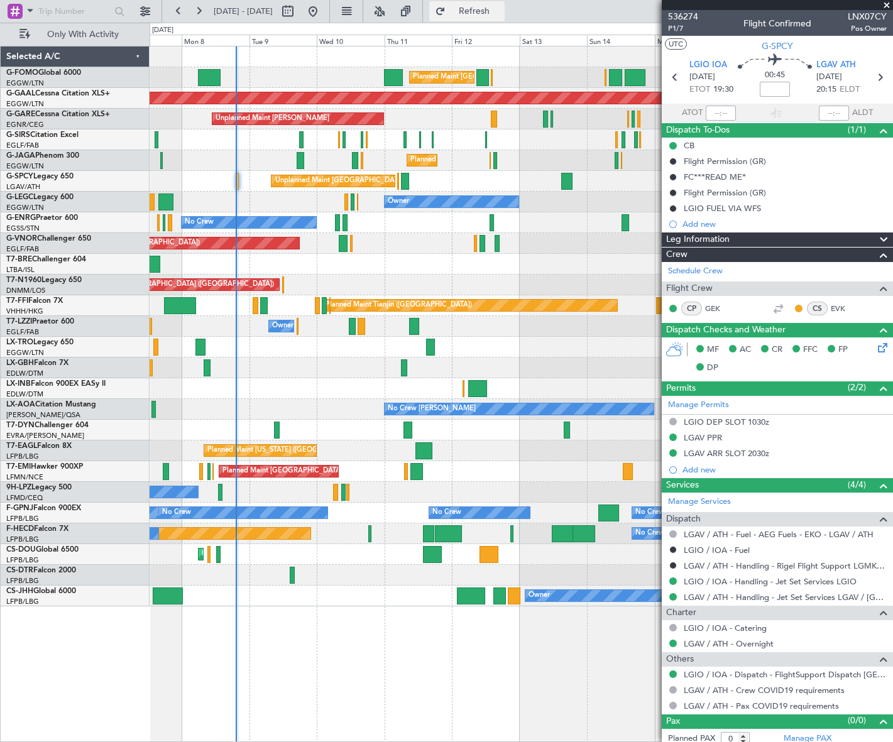
click at [501, 13] on span "Refresh" at bounding box center [474, 11] width 53 height 9
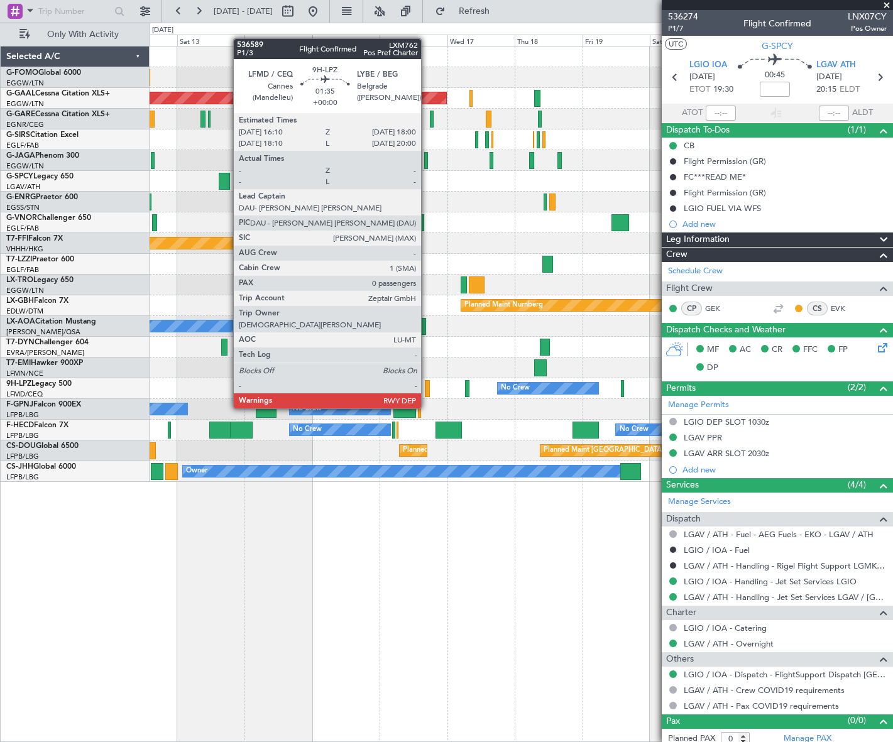
click at [427, 385] on div at bounding box center [428, 388] width 6 height 17
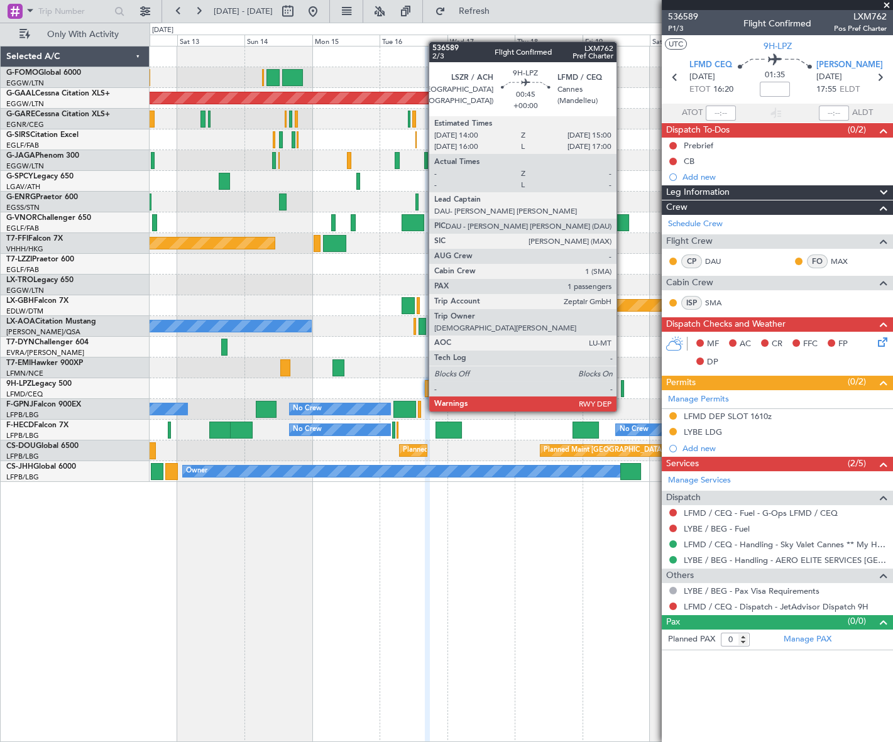
click at [622, 388] on div at bounding box center [622, 388] width 3 height 17
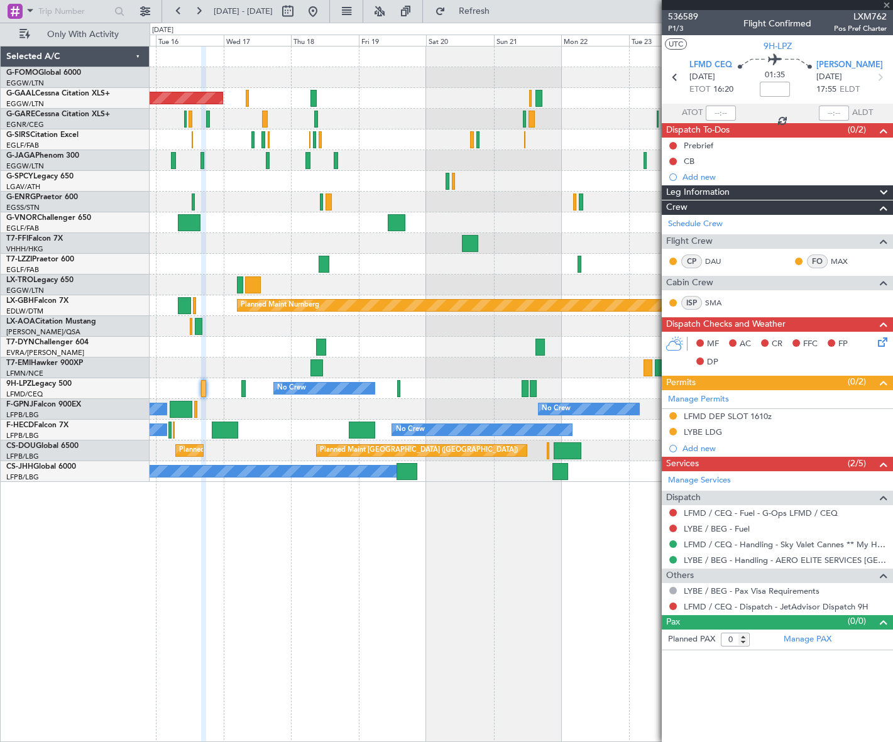
click at [338, 345] on div "Planned Maint Dusseldorf Planned Maint Tianjin (Binhai) Planned Maint Nurnberg …" at bounding box center [521, 265] width 743 height 436
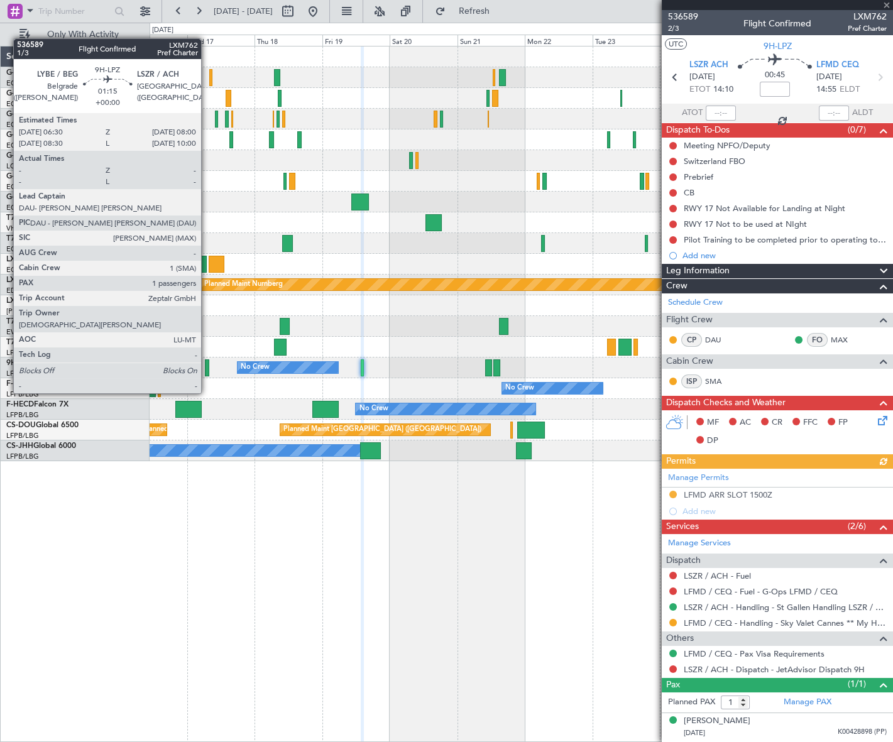
click at [207, 370] on div at bounding box center [207, 368] width 4 height 17
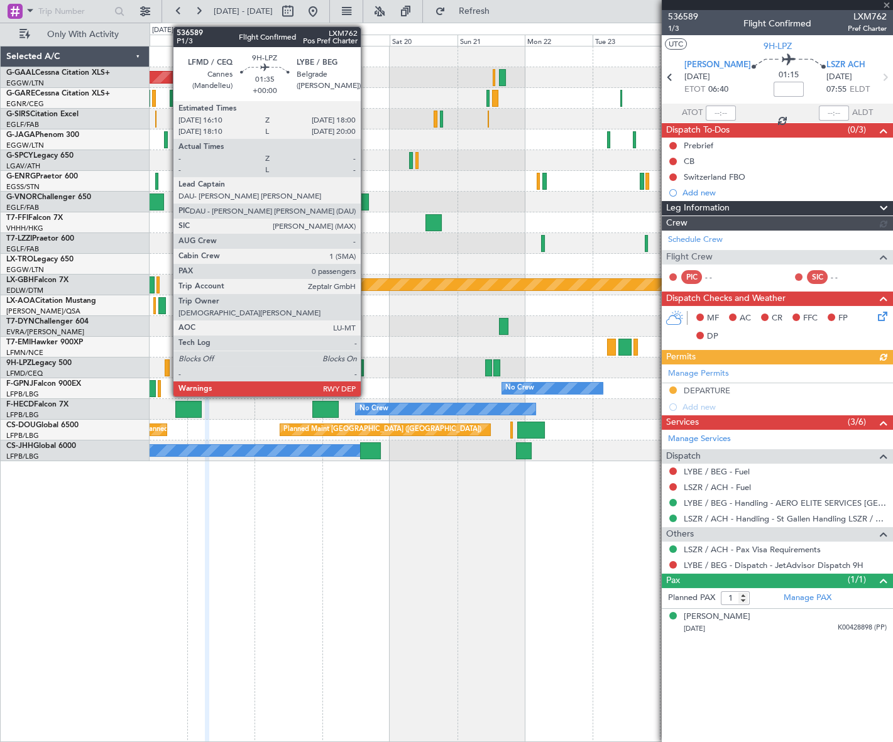
click at [167, 369] on div at bounding box center [168, 368] width 6 height 17
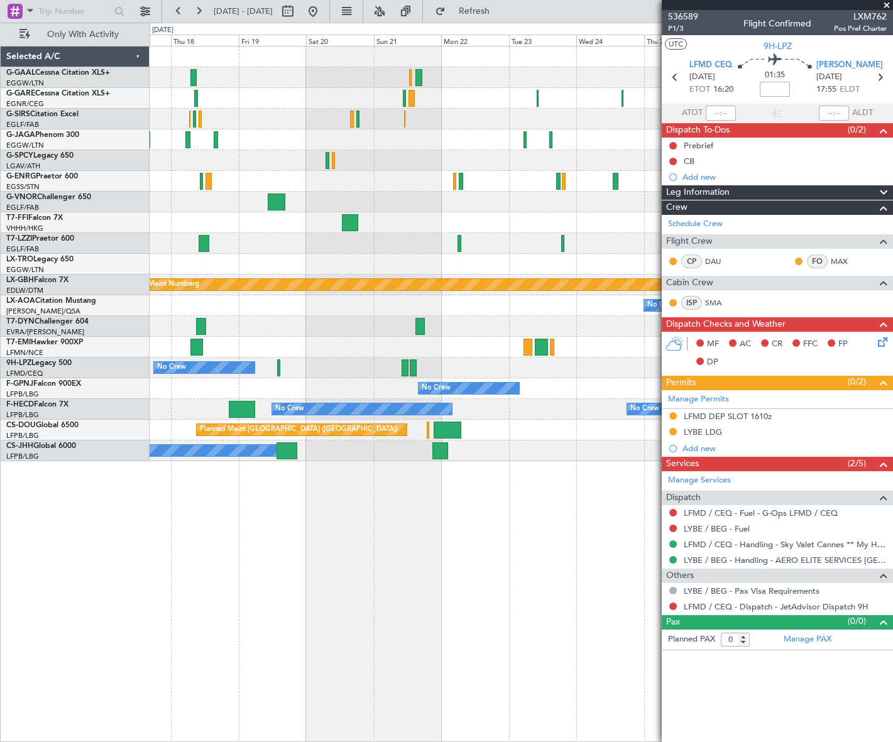
click at [188, 563] on div "Planned Maint Dusseldorf Planned Maint Nurnberg No Crew Sabadell No Crew Cheste…" at bounding box center [522, 394] width 744 height 697
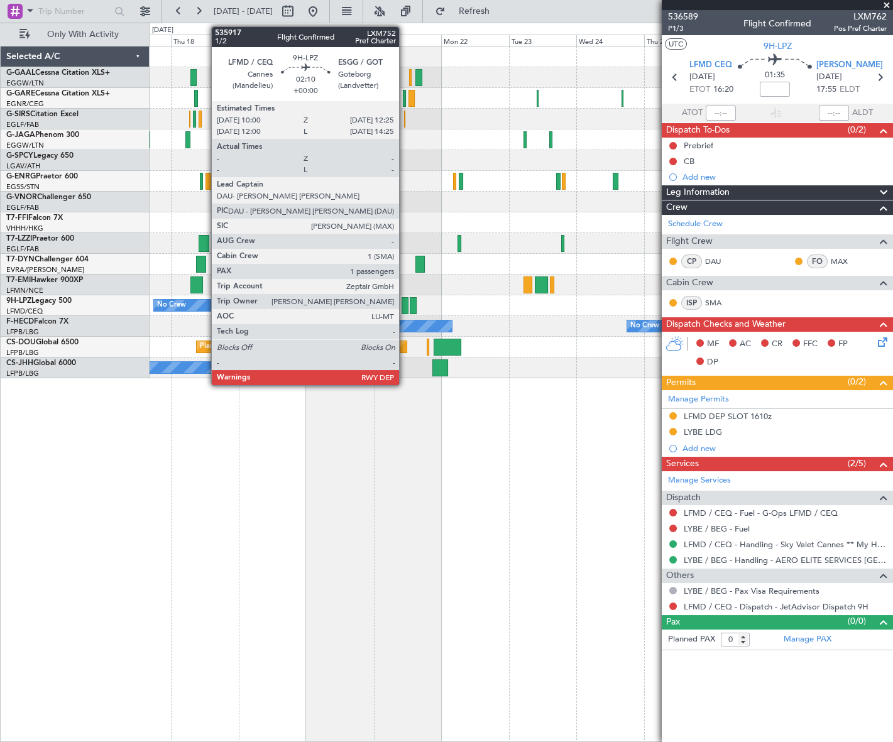
click at [405, 306] on div at bounding box center [405, 305] width 7 height 17
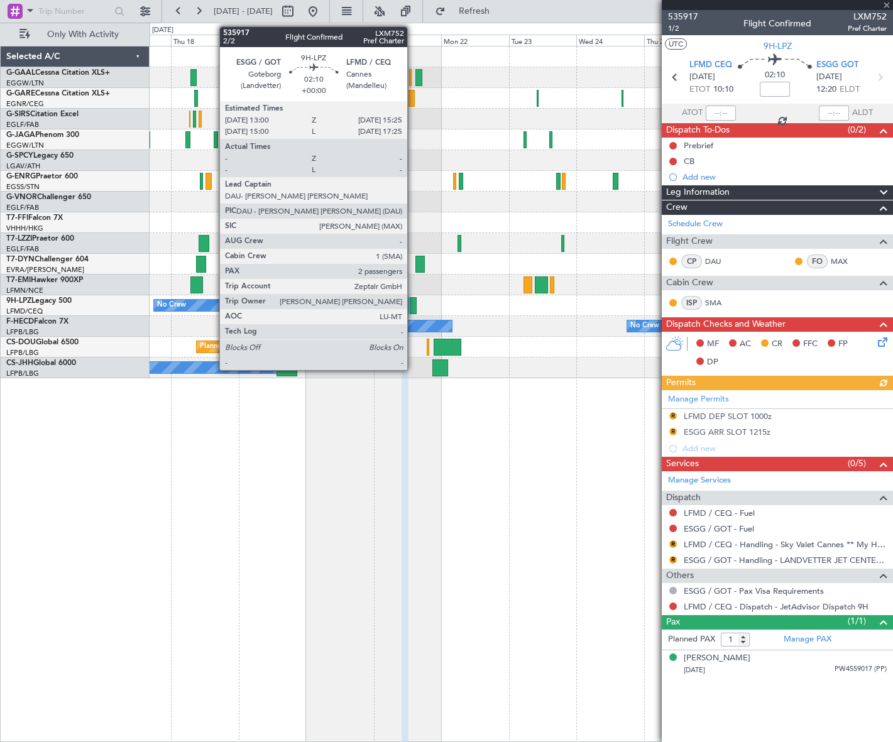
click at [413, 304] on div at bounding box center [413, 305] width 7 height 17
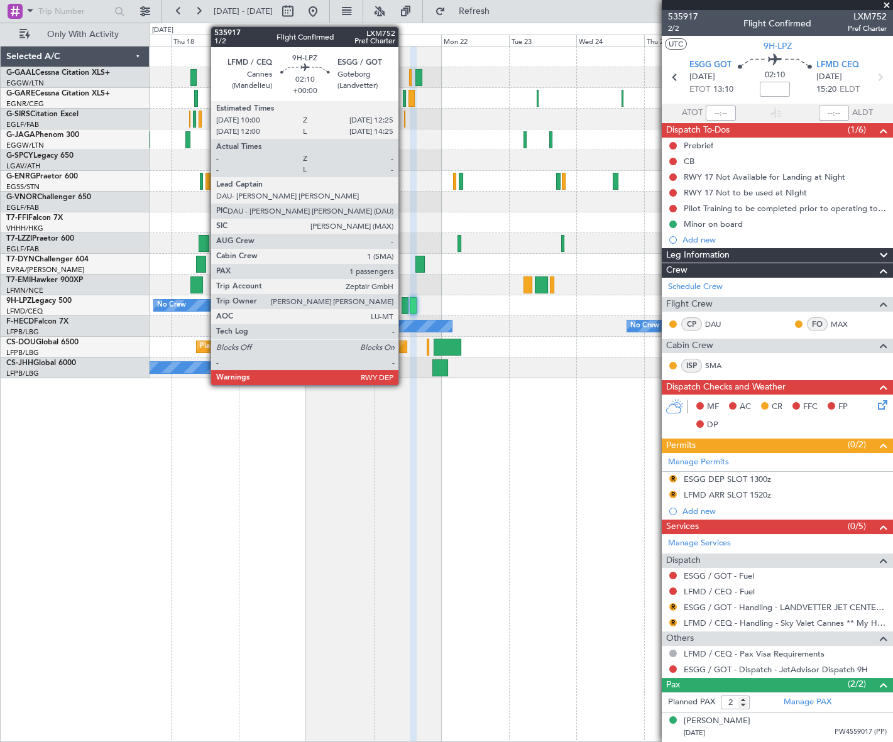
click at [404, 300] on div at bounding box center [405, 305] width 7 height 17
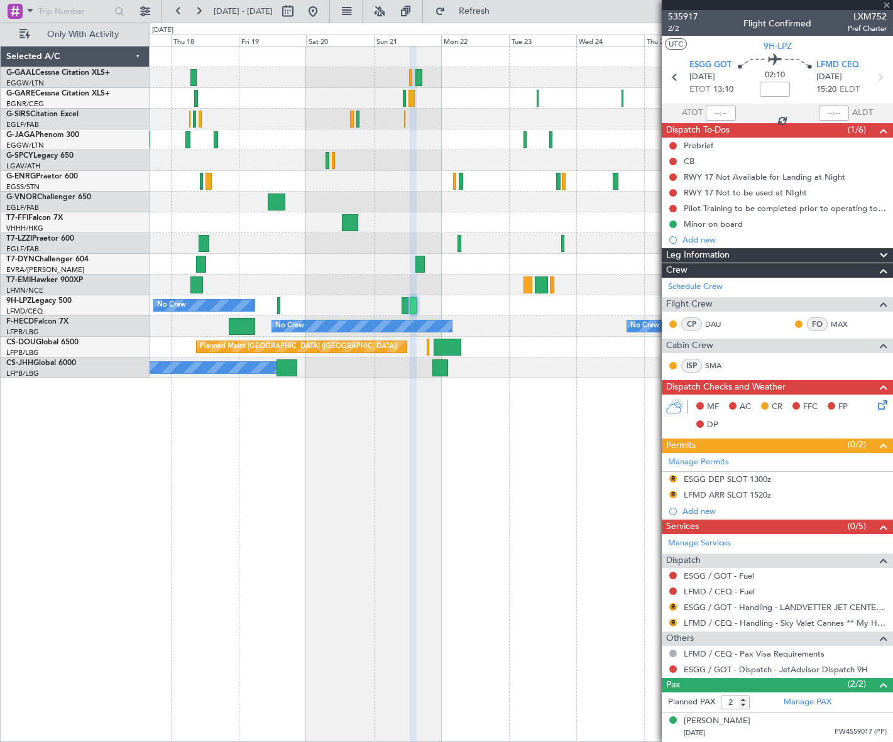
type input "1"
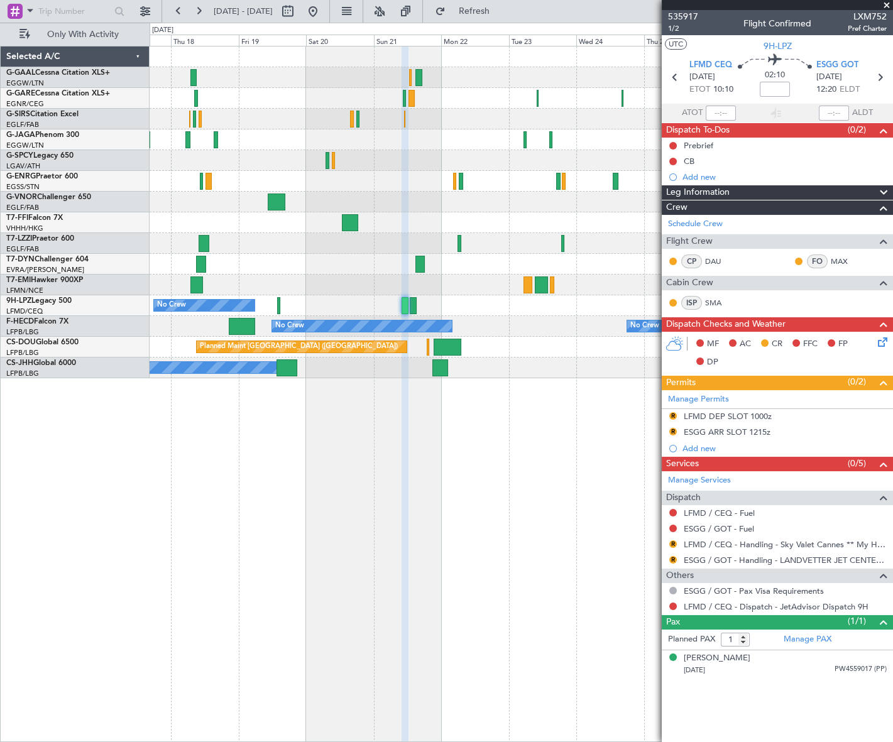
click at [863, 497] on fb-app "17 Sep 2025 - 28 Sep 2025 Refresh Quick Links Only With Activity Planned Maint …" at bounding box center [446, 375] width 893 height 733
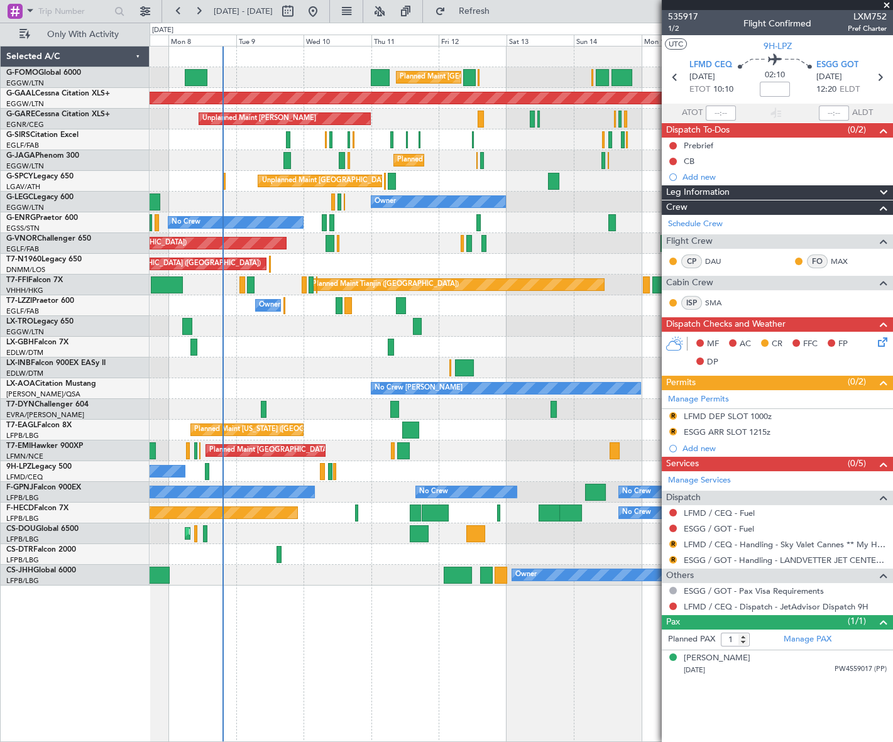
click at [327, 575] on div "Planned Maint London (Luton) Planned Maint London (Luton) Planned Maint Dusseld…" at bounding box center [521, 316] width 743 height 539
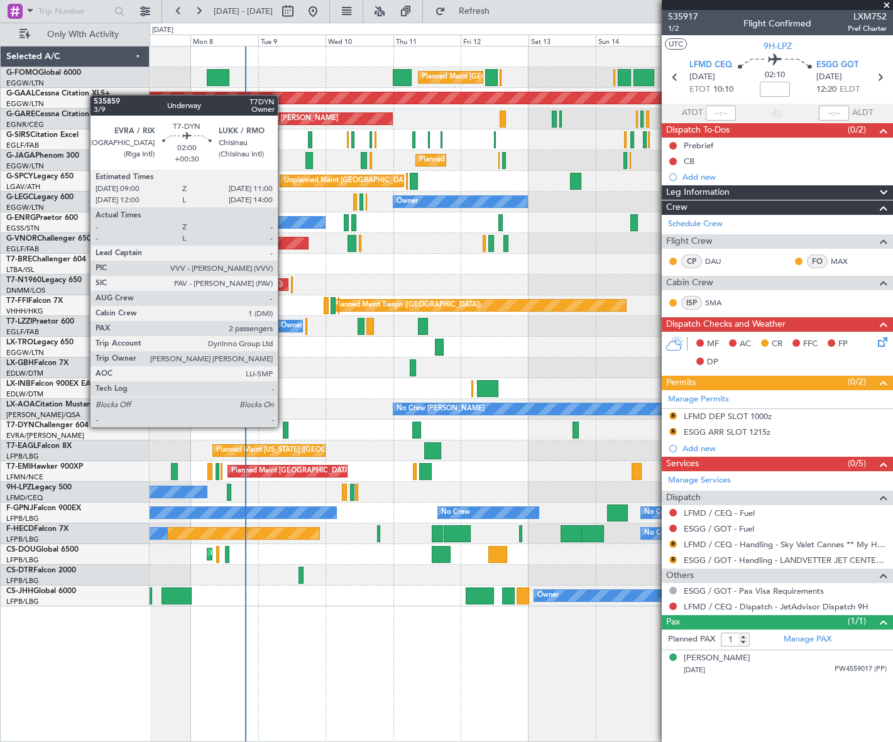
click at [284, 426] on div at bounding box center [286, 430] width 6 height 17
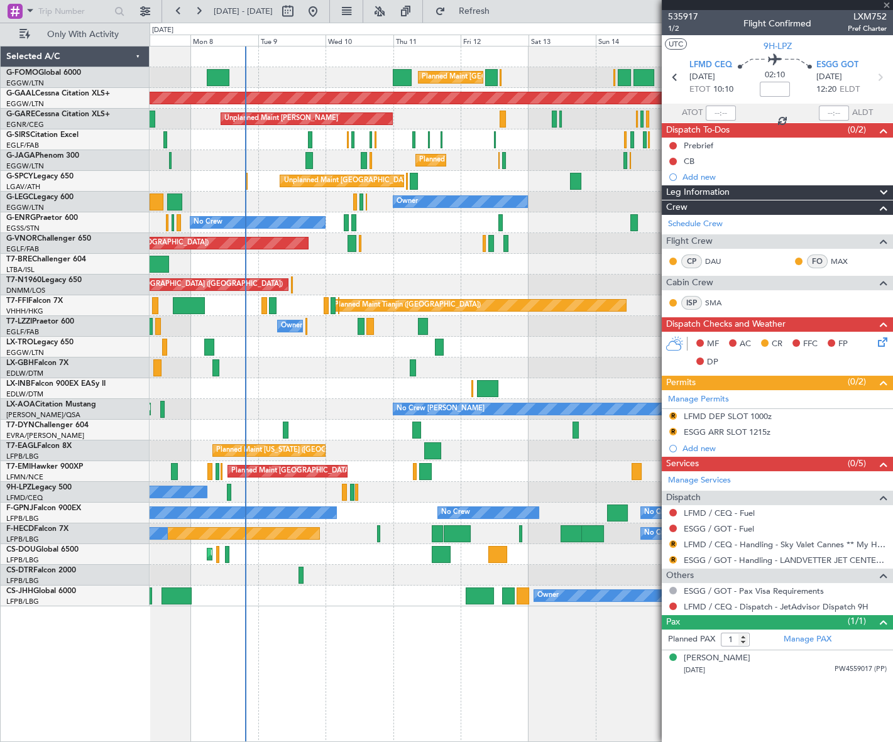
type input "+00:30"
type input "2"
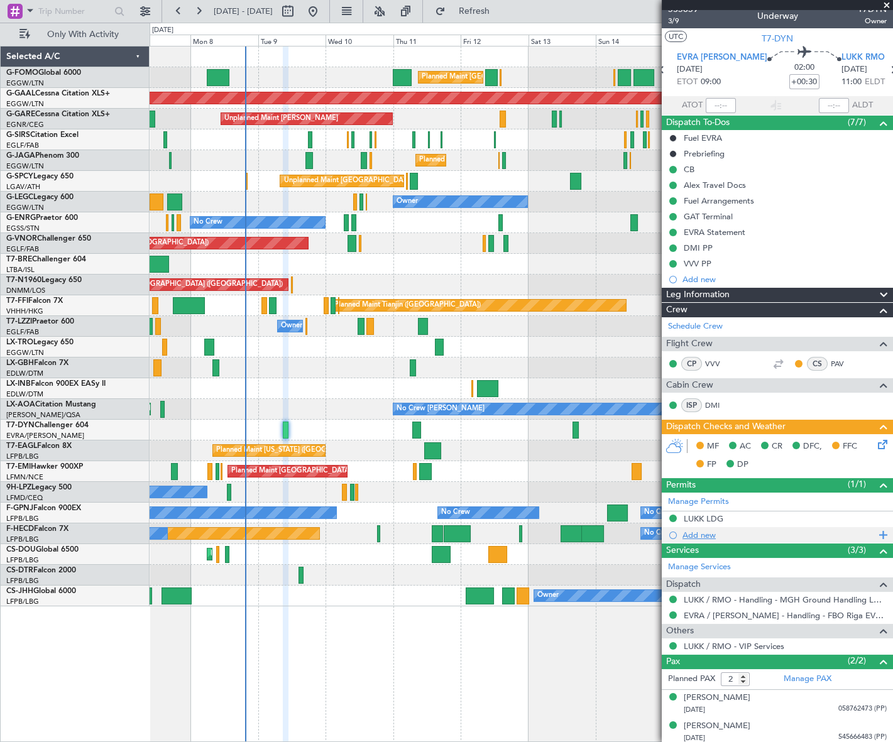
scroll to position [10, 0]
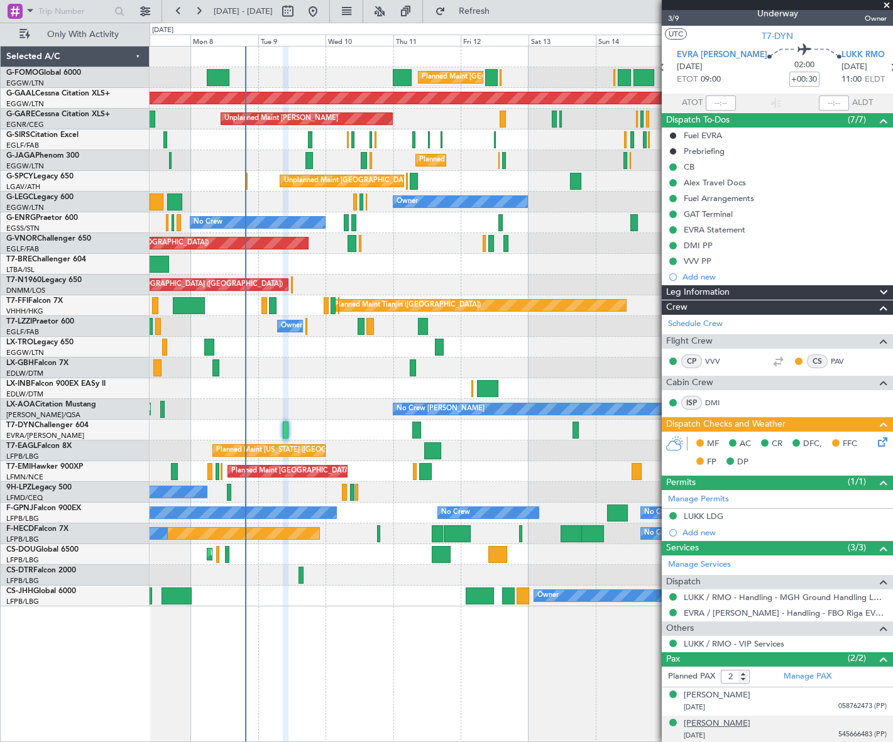
click at [725, 723] on div "[PERSON_NAME]" at bounding box center [717, 724] width 67 height 13
click at [876, 442] on icon at bounding box center [881, 440] width 10 height 10
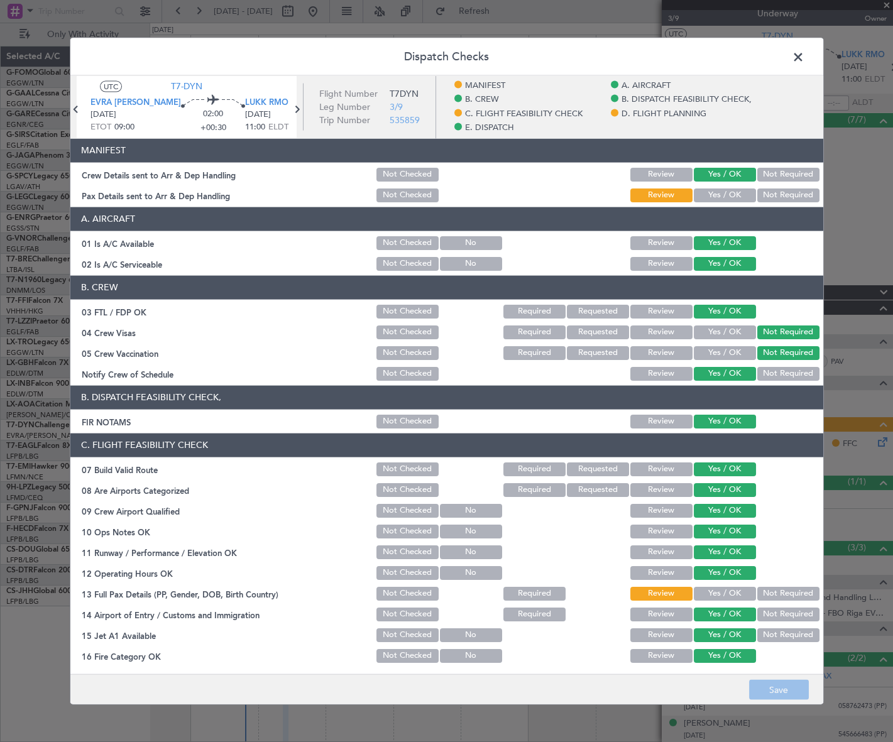
click at [722, 591] on button "Yes / OK" at bounding box center [725, 594] width 62 height 14
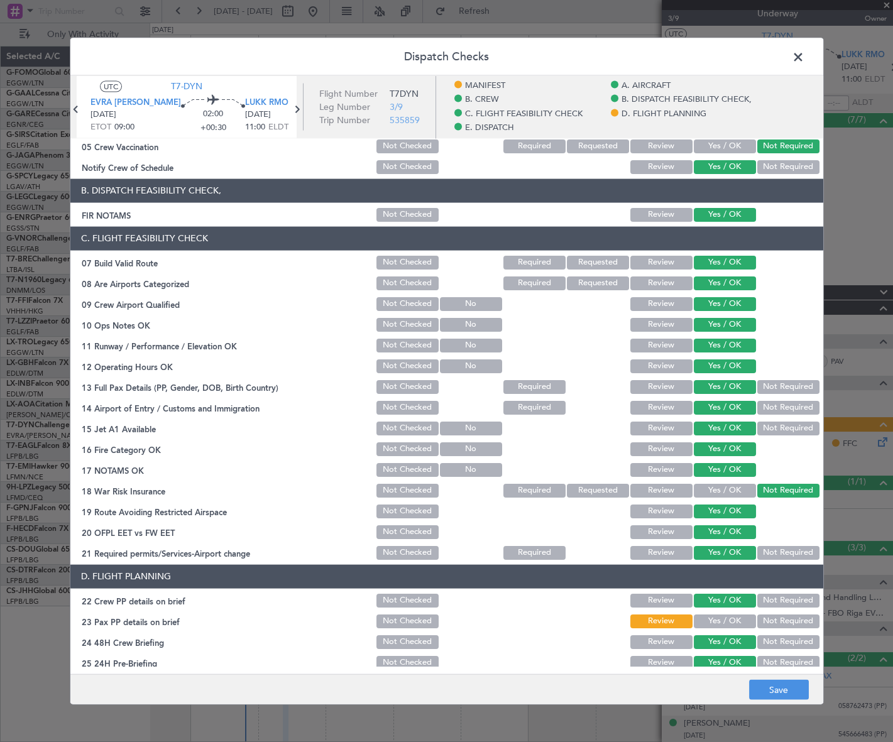
scroll to position [285, 0]
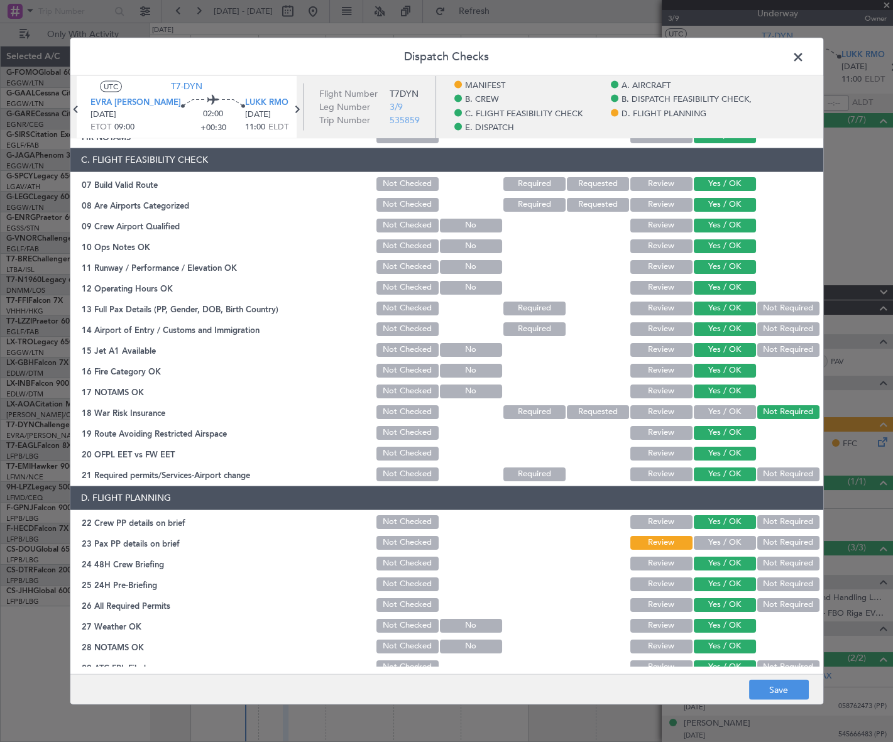
click at [780, 540] on button "Not Required" at bounding box center [789, 543] width 62 height 14
click at [724, 544] on button "Yes / OK" at bounding box center [725, 543] width 62 height 14
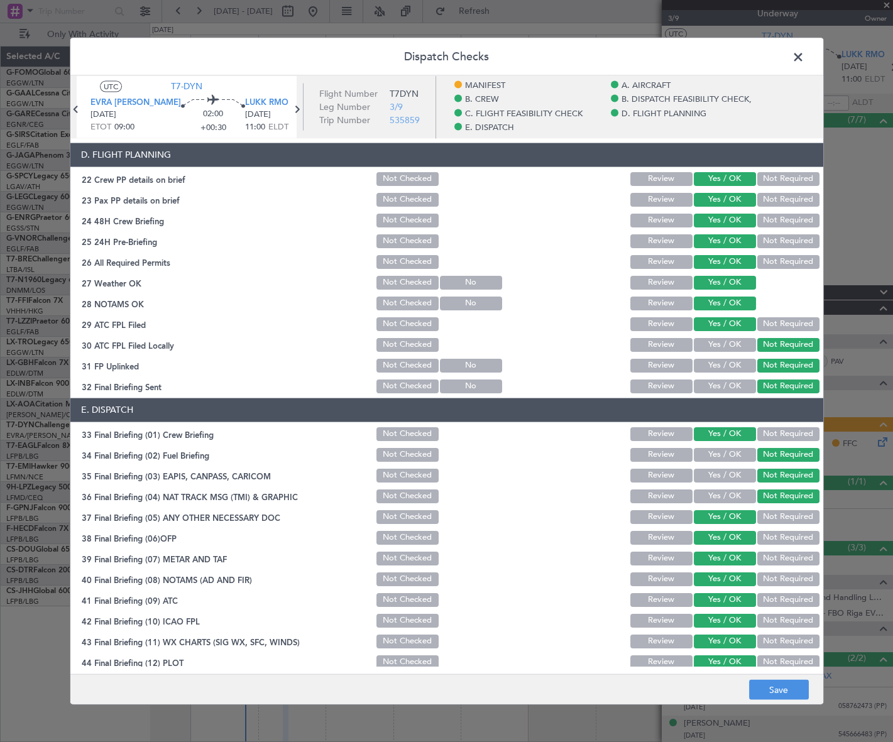
click at [773, 235] on button "Not Required" at bounding box center [789, 241] width 62 height 14
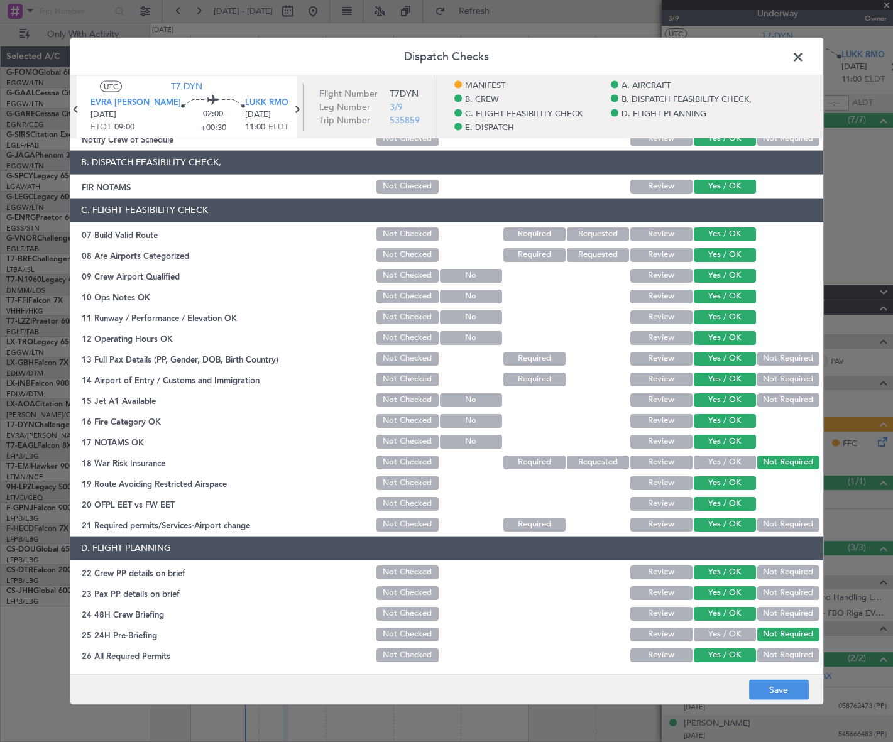
scroll to position [0, 0]
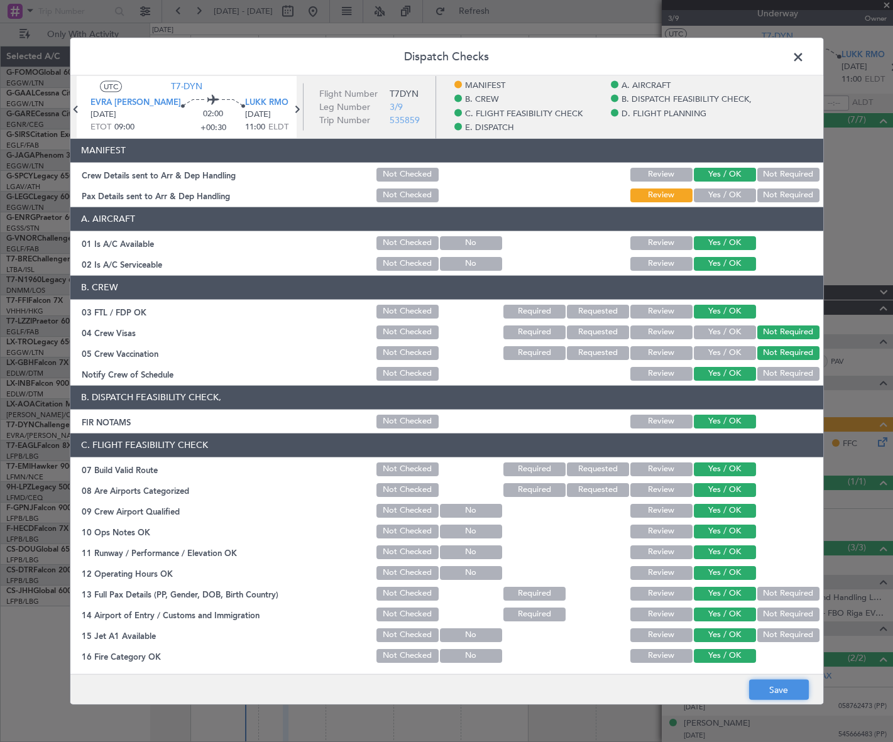
click at [795, 692] on button "Save" at bounding box center [779, 690] width 60 height 20
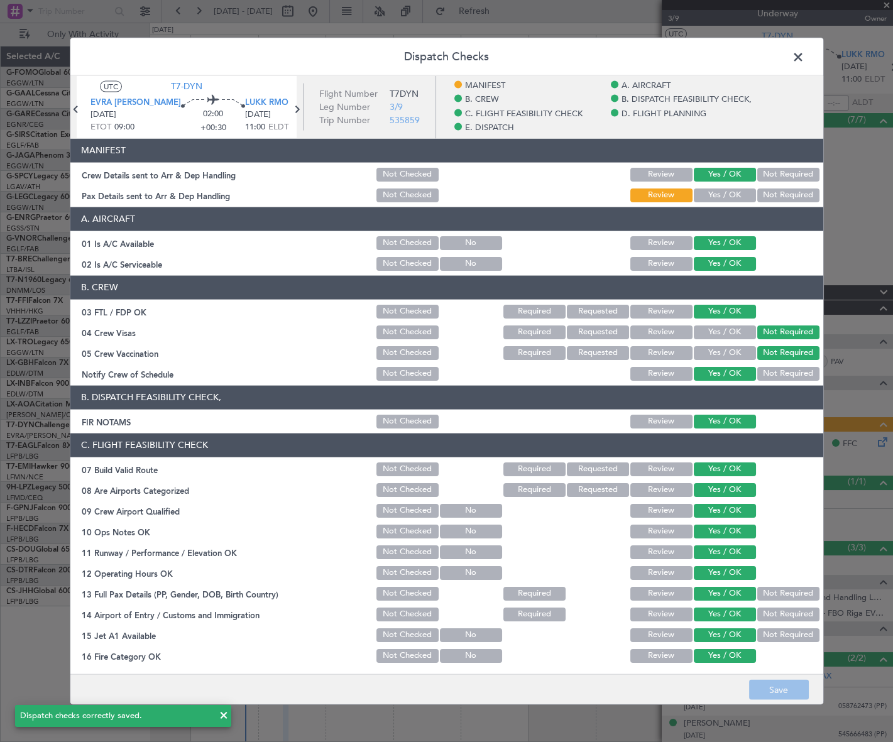
click at [805, 55] on span at bounding box center [805, 59] width 0 height 25
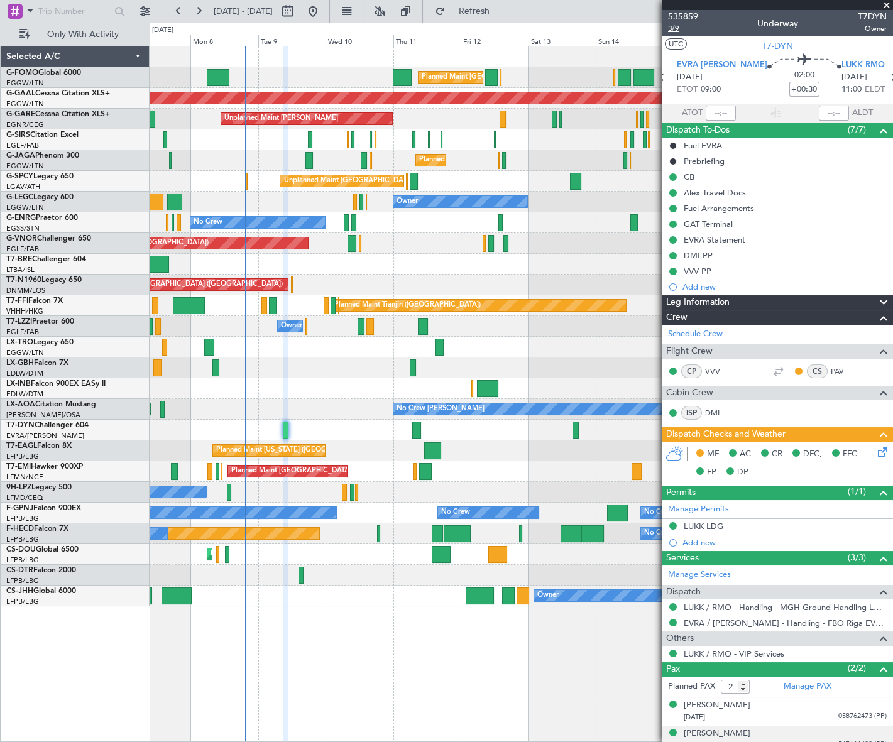
click at [671, 33] on span "3/9" at bounding box center [683, 28] width 30 height 11
click at [823, 302] on div "Leg Information" at bounding box center [777, 302] width 231 height 14
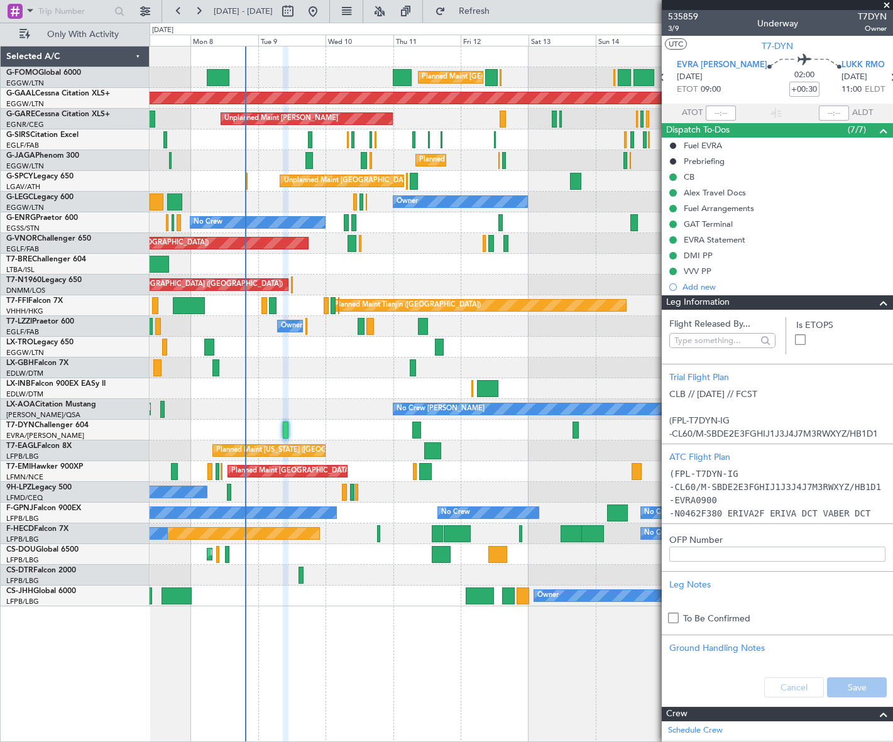
click at [822, 302] on div "Leg Information" at bounding box center [777, 302] width 231 height 14
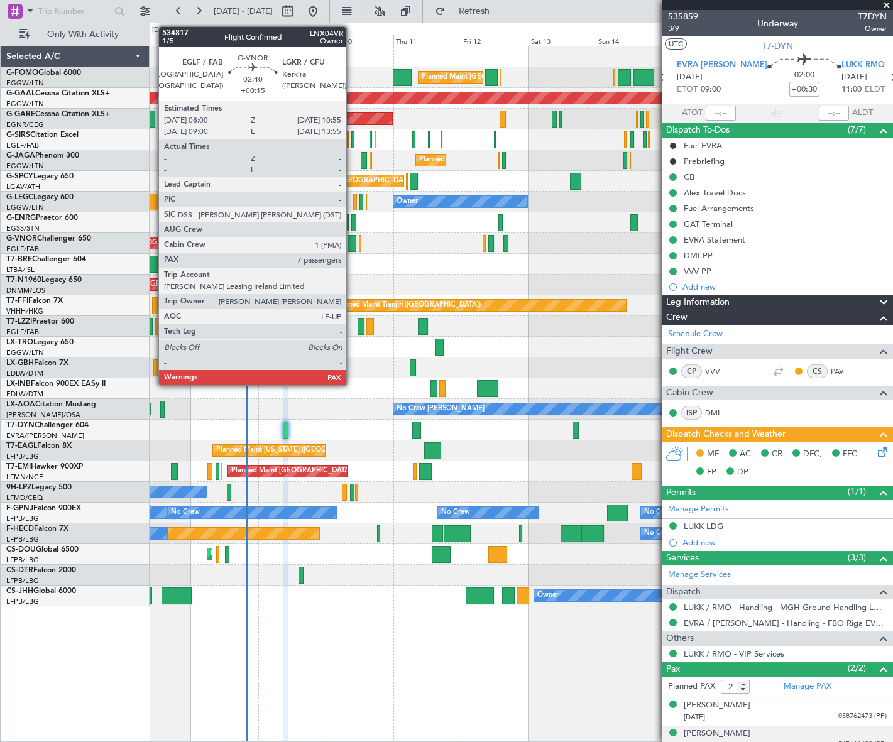
click at [352, 237] on div at bounding box center [352, 243] width 9 height 17
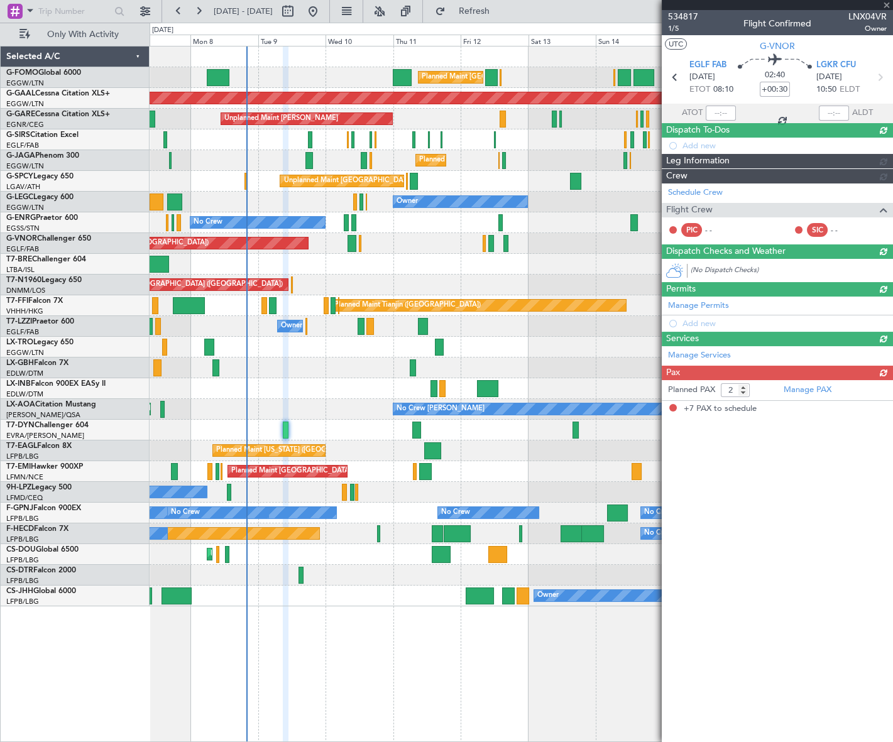
type input "+00:15"
type input "7"
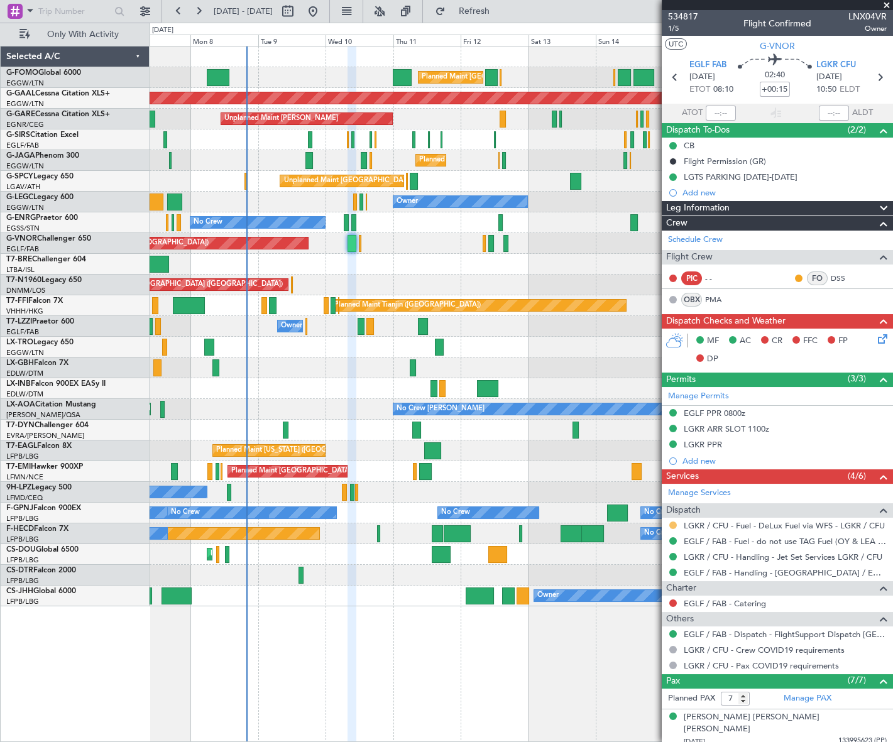
click at [672, 525] on button at bounding box center [674, 526] width 8 height 8
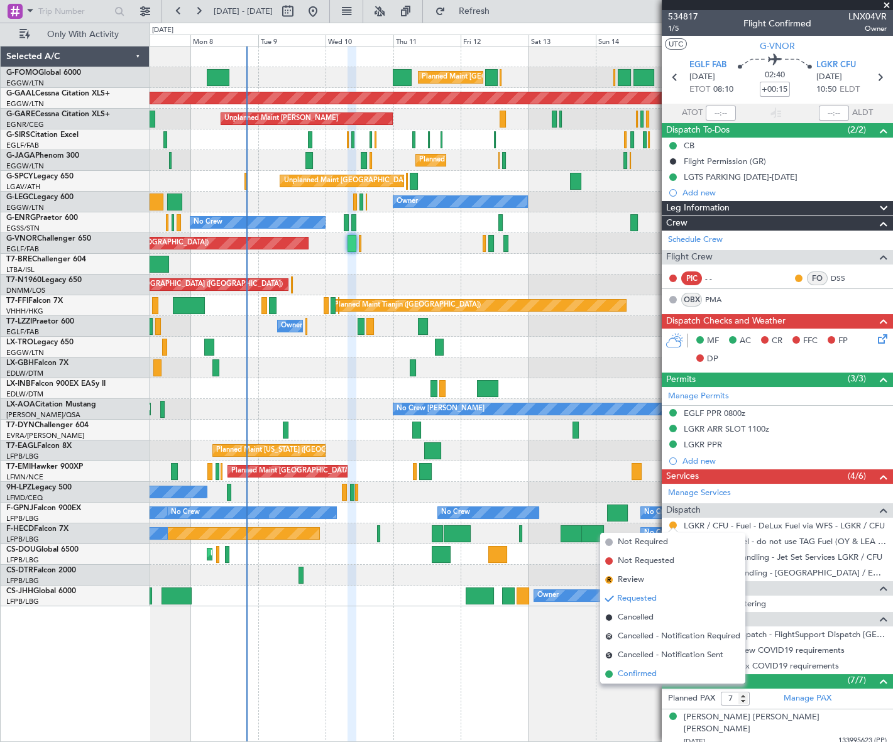
click at [632, 673] on span "Confirmed" at bounding box center [637, 674] width 39 height 13
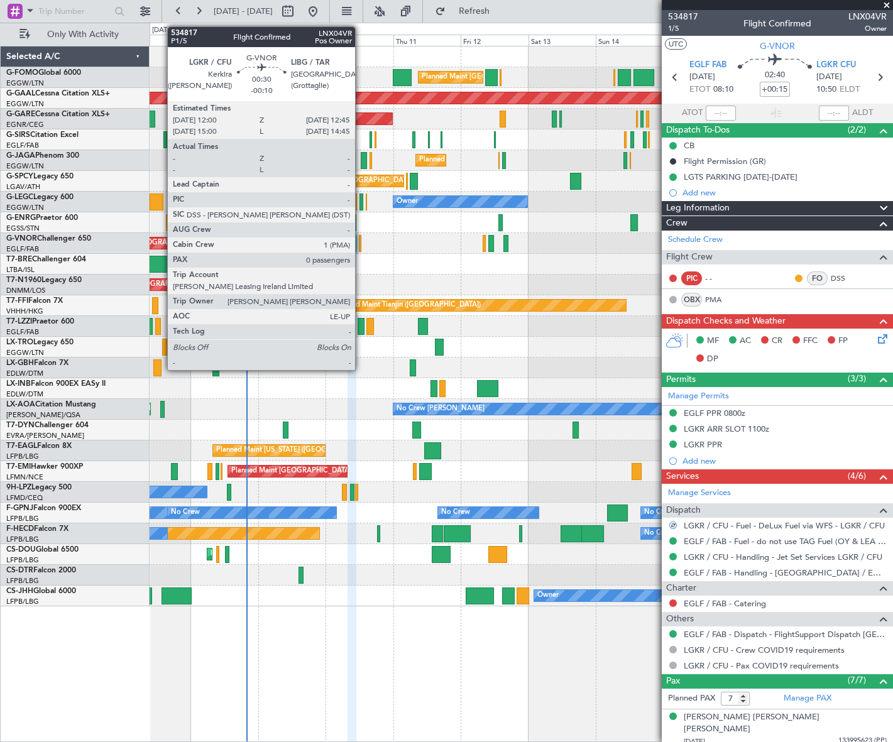
click at [361, 239] on div at bounding box center [360, 243] width 3 height 17
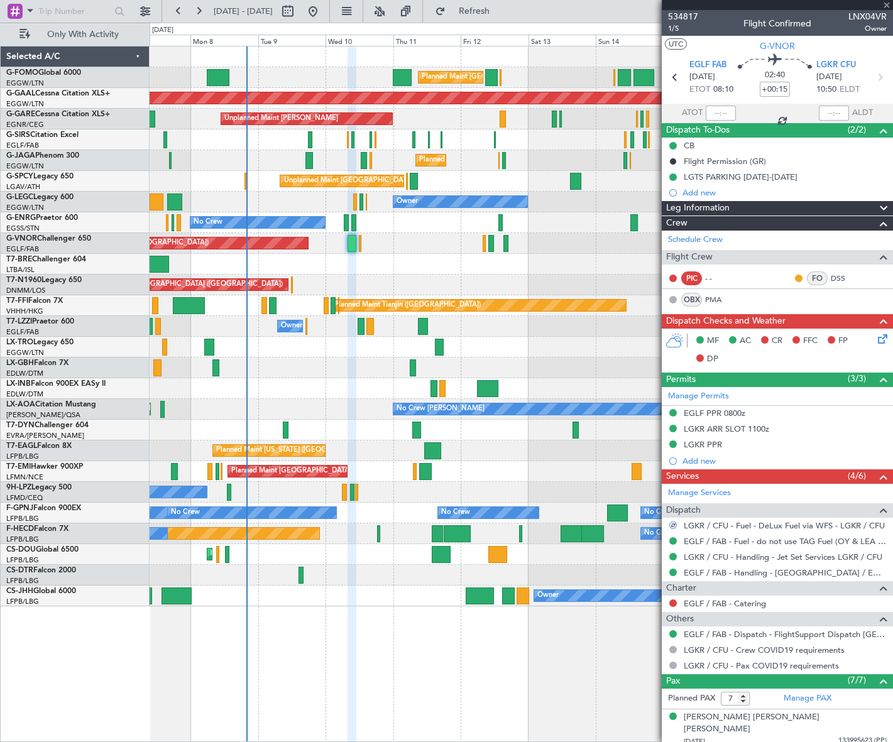
type input "-00:10"
type input "0"
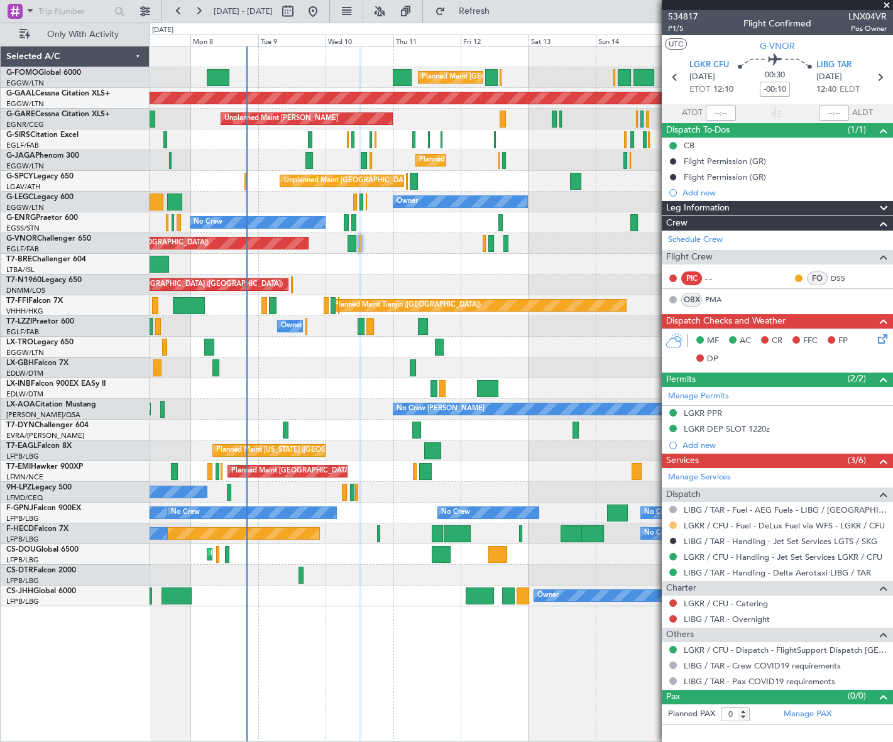
click at [673, 524] on button at bounding box center [674, 526] width 8 height 8
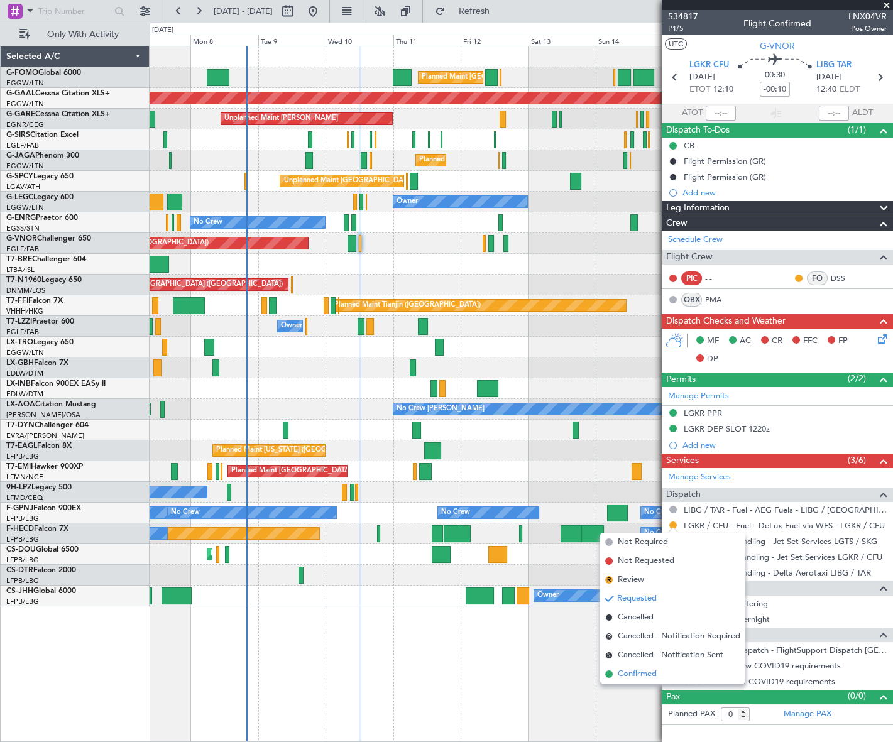
click at [641, 678] on span "Confirmed" at bounding box center [637, 674] width 39 height 13
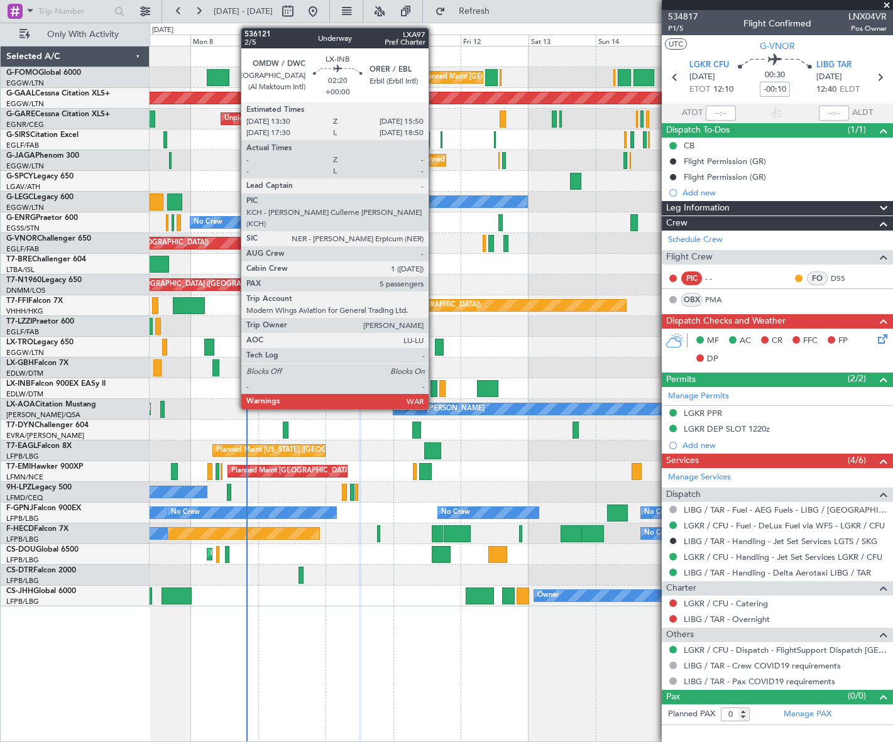
click at [434, 385] on div at bounding box center [434, 388] width 7 height 17
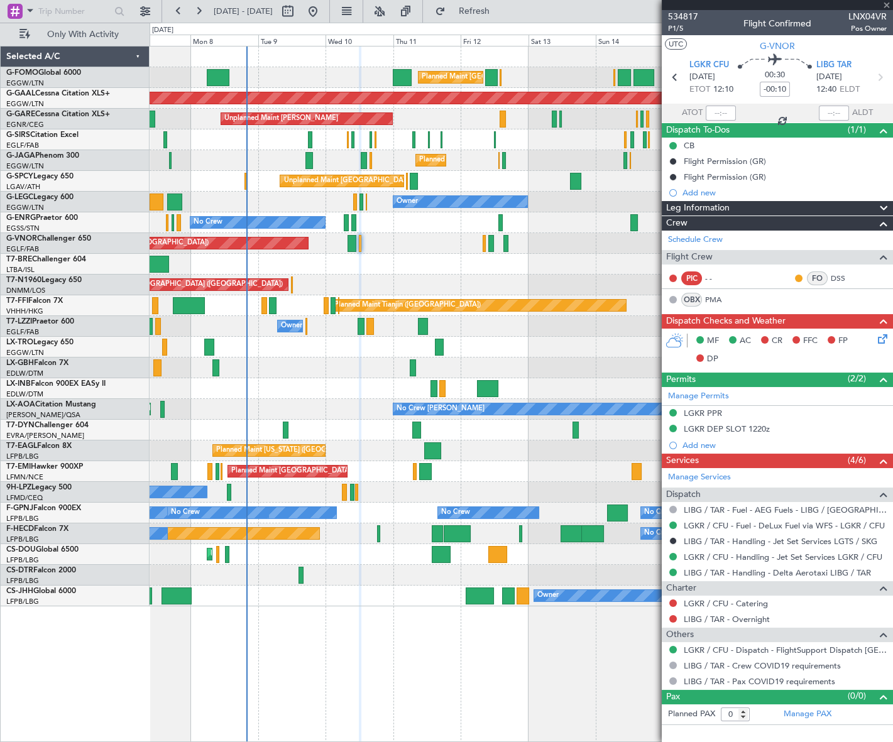
type input "5"
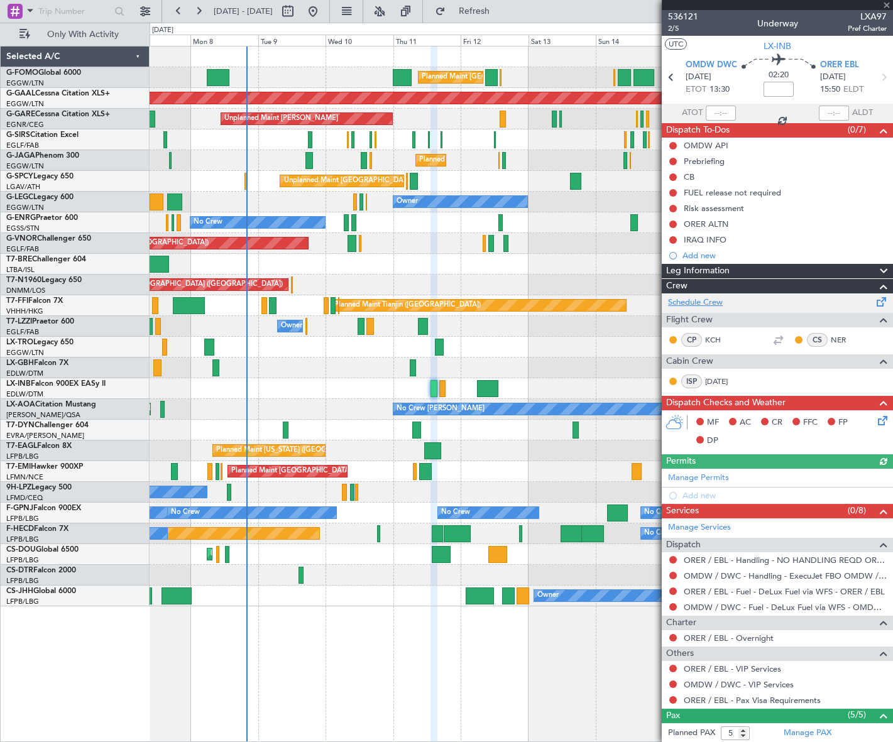
click at [714, 299] on link "Schedule Crew" at bounding box center [695, 303] width 55 height 13
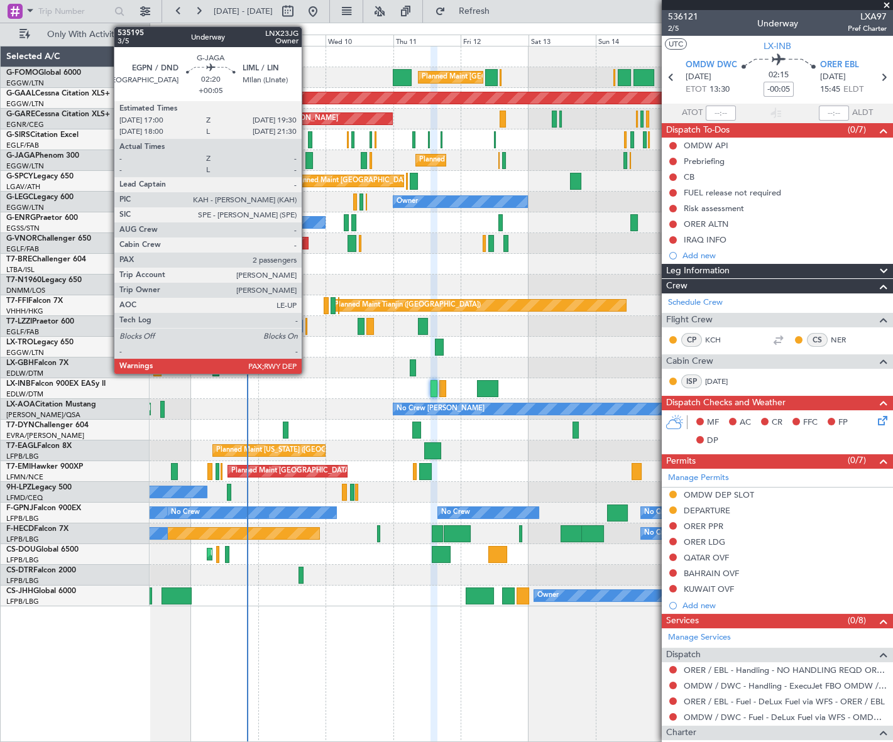
click at [307, 157] on div at bounding box center [310, 160] width 8 height 17
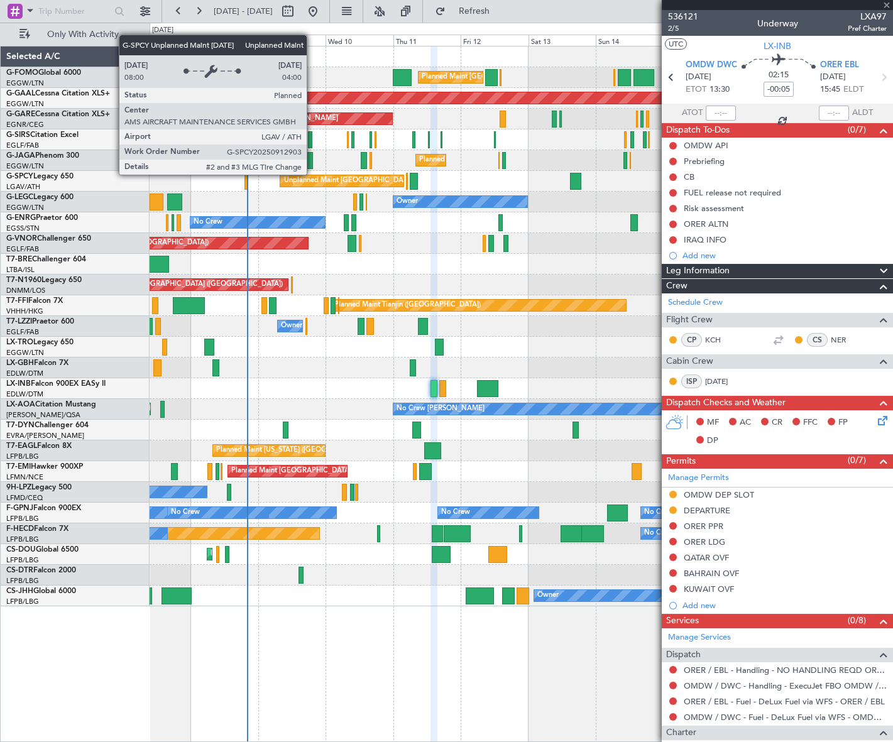
type input "+00:05"
type input "2"
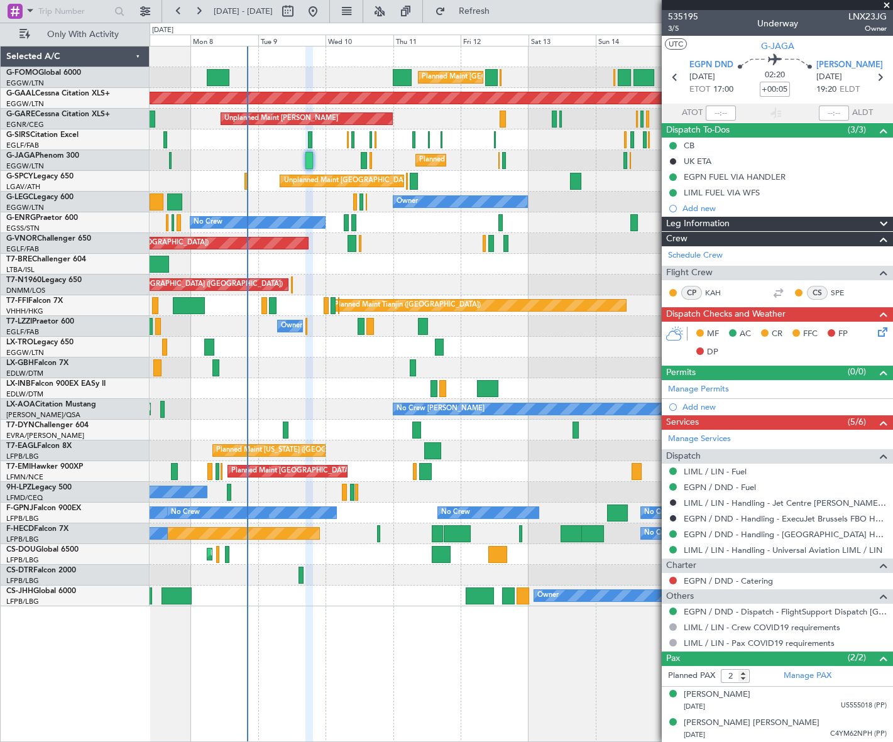
click at [883, 334] on icon at bounding box center [881, 330] width 10 height 10
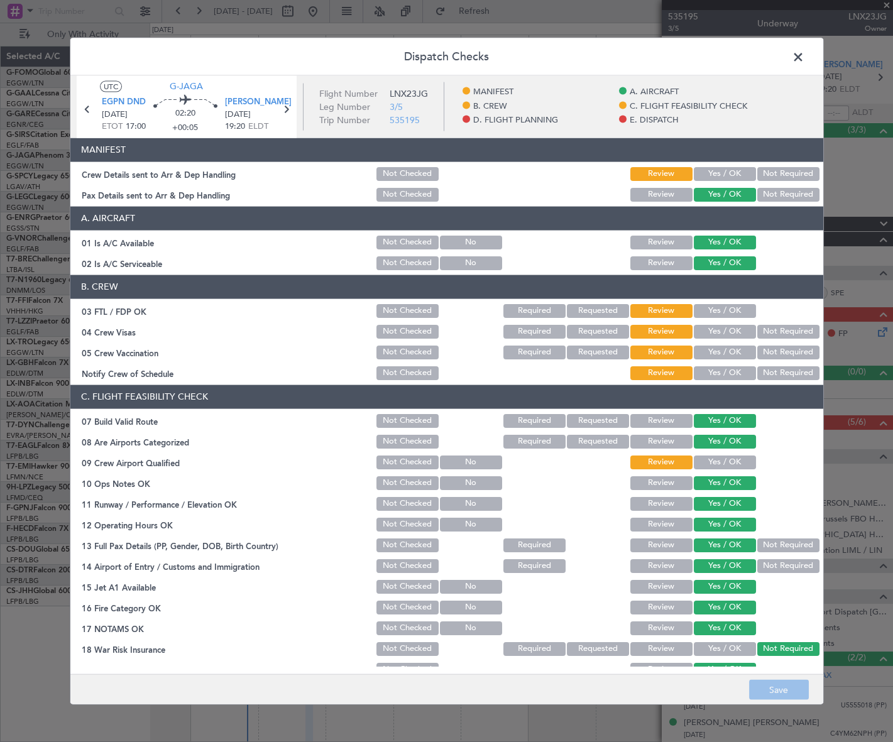
click at [719, 170] on button "Yes / OK" at bounding box center [725, 174] width 62 height 14
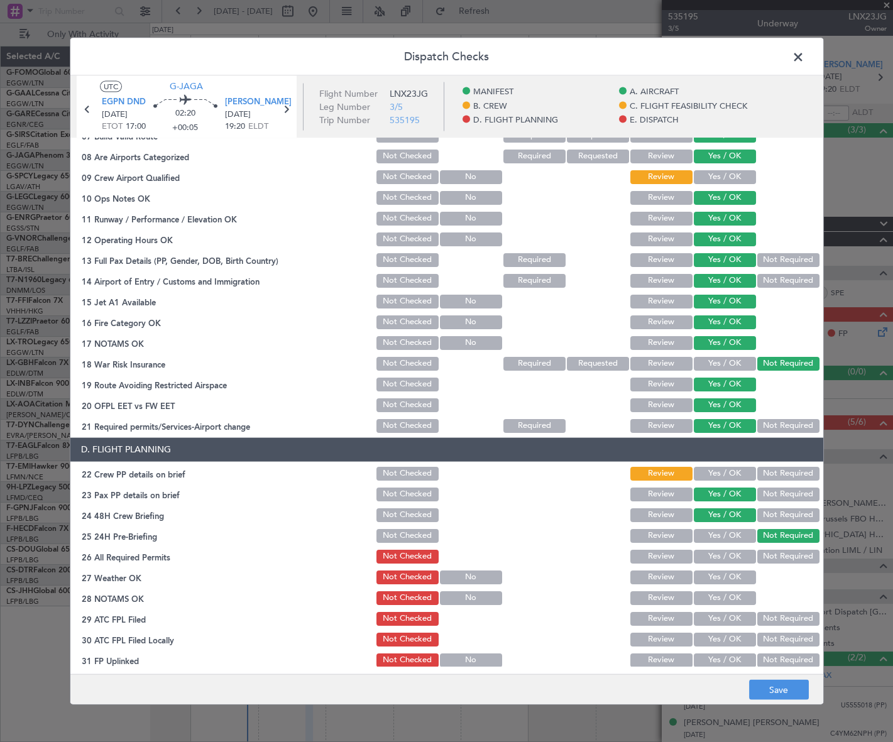
click at [725, 468] on button "Yes / OK" at bounding box center [725, 473] width 62 height 14
click at [788, 692] on button "Save" at bounding box center [779, 690] width 60 height 20
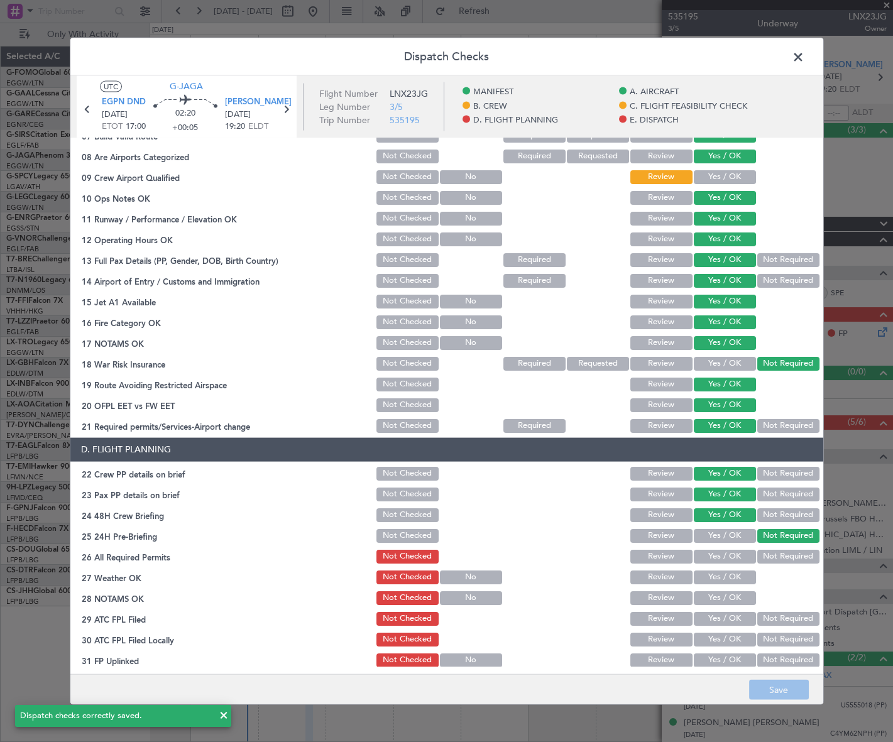
click at [805, 57] on span at bounding box center [805, 59] width 0 height 25
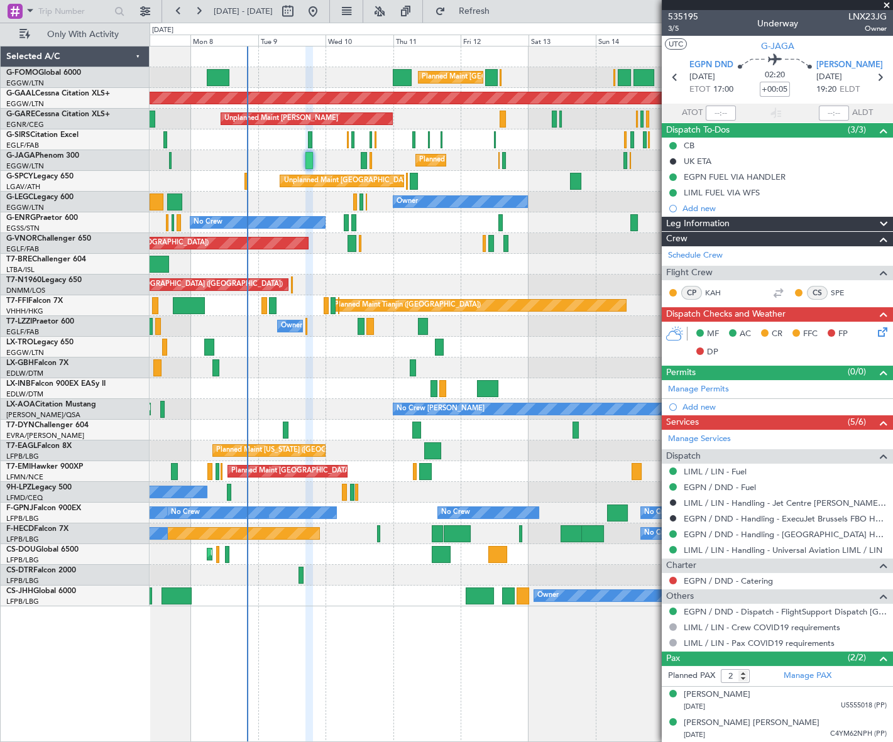
click at [885, 334] on icon at bounding box center [881, 330] width 10 height 10
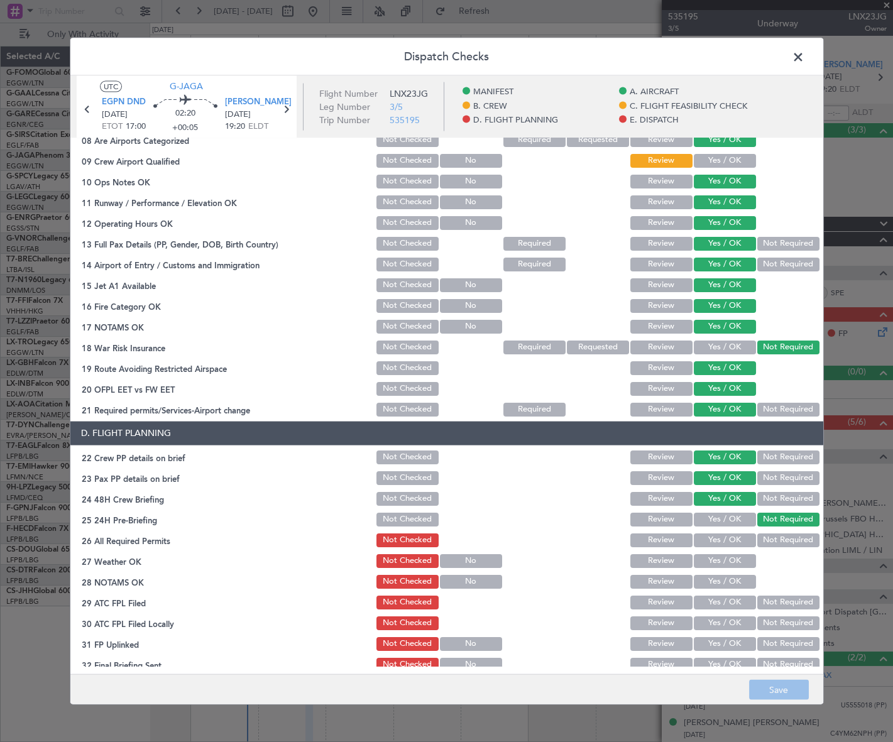
scroll to position [171, 0]
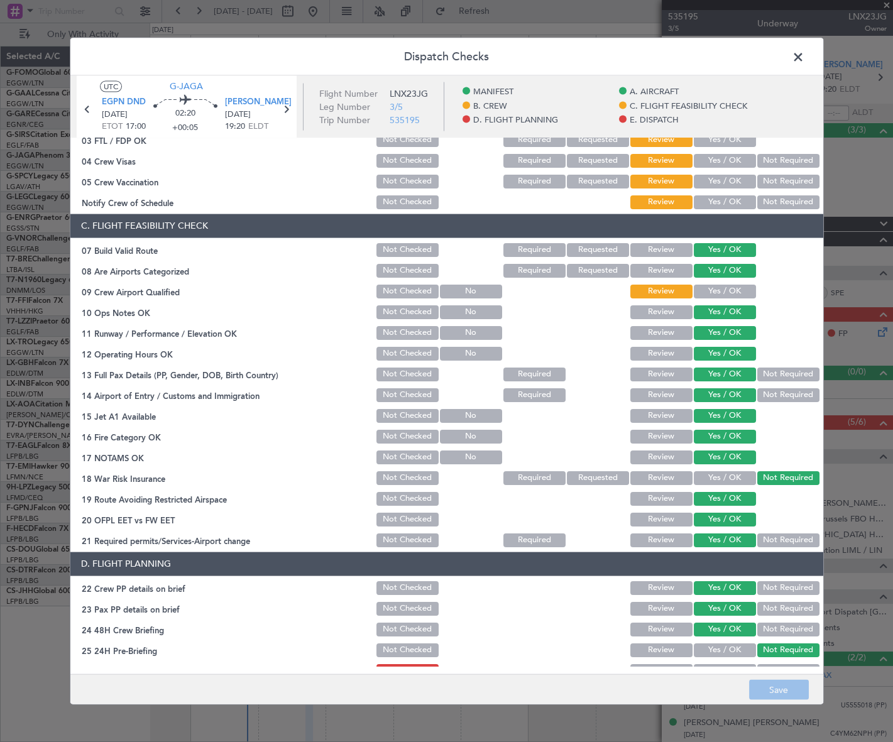
click at [805, 61] on span at bounding box center [805, 59] width 0 height 25
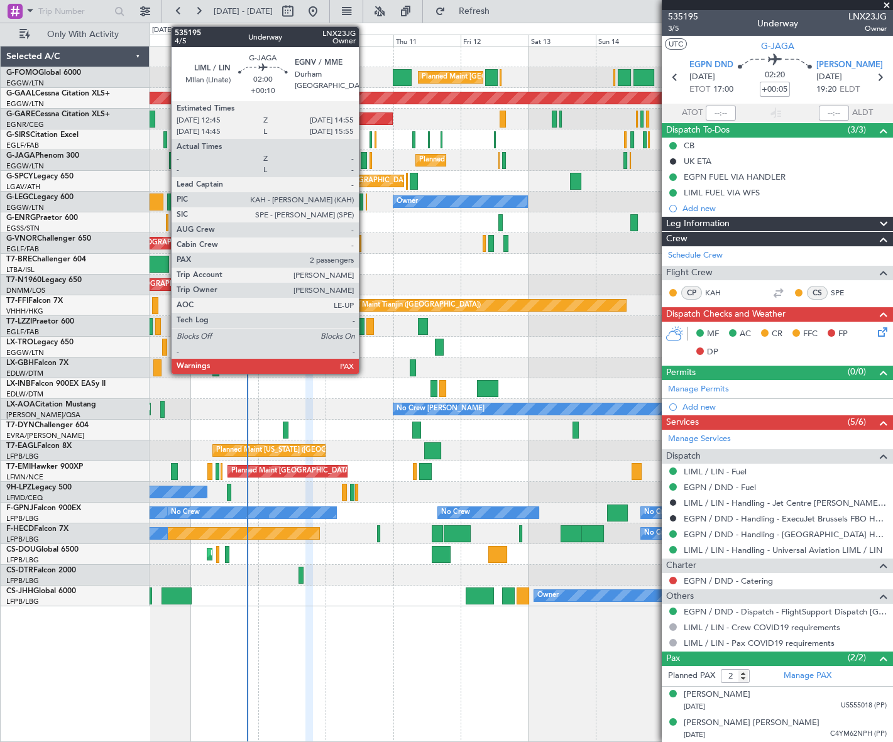
click at [365, 153] on div at bounding box center [364, 160] width 6 height 17
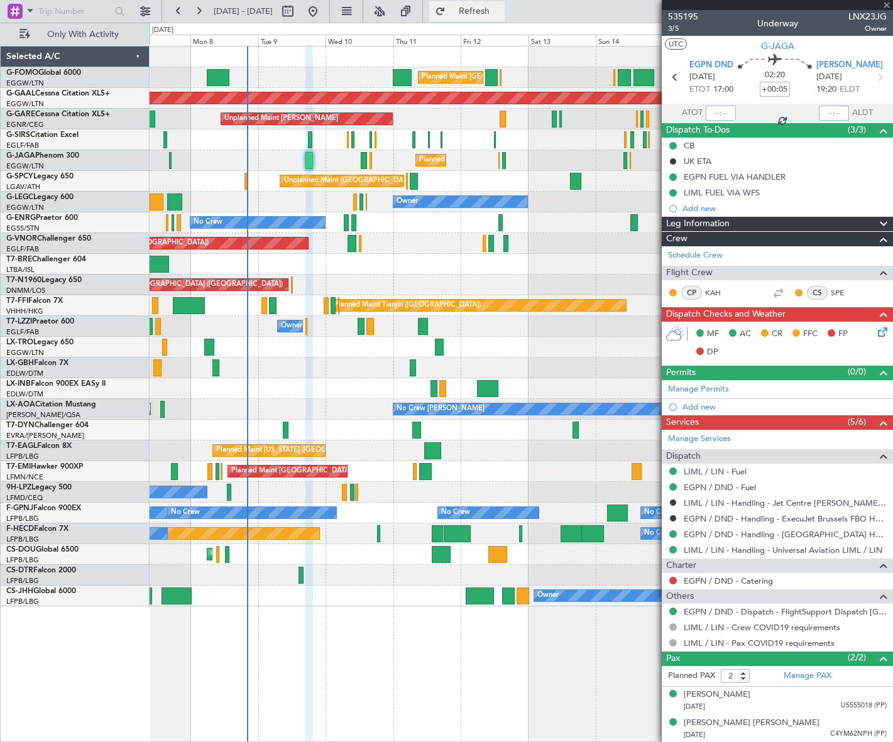
type input "+00:10"
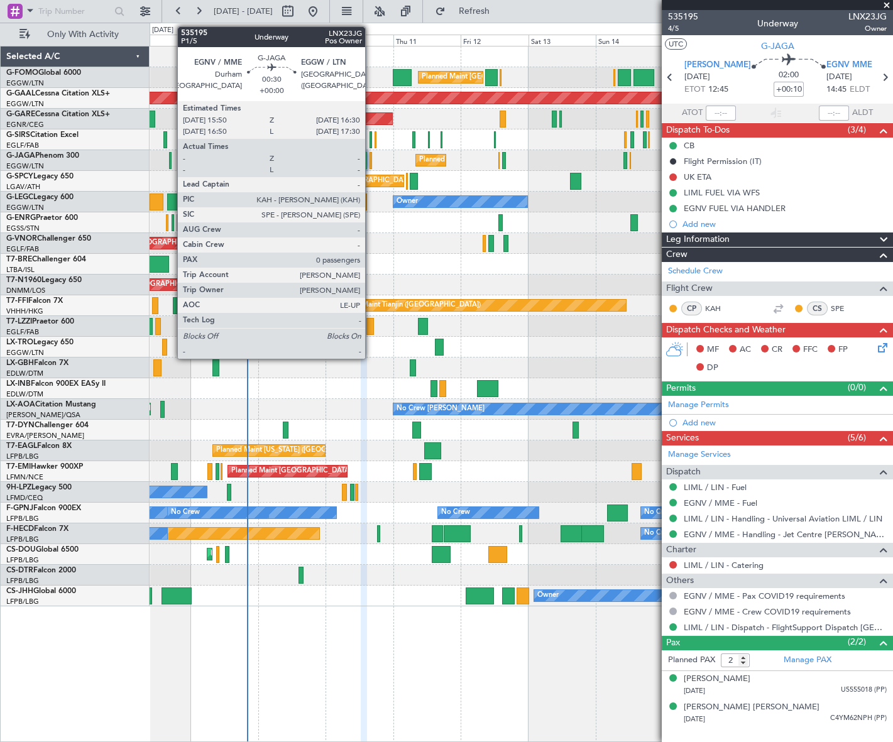
click at [371, 163] on div at bounding box center [371, 160] width 2 height 17
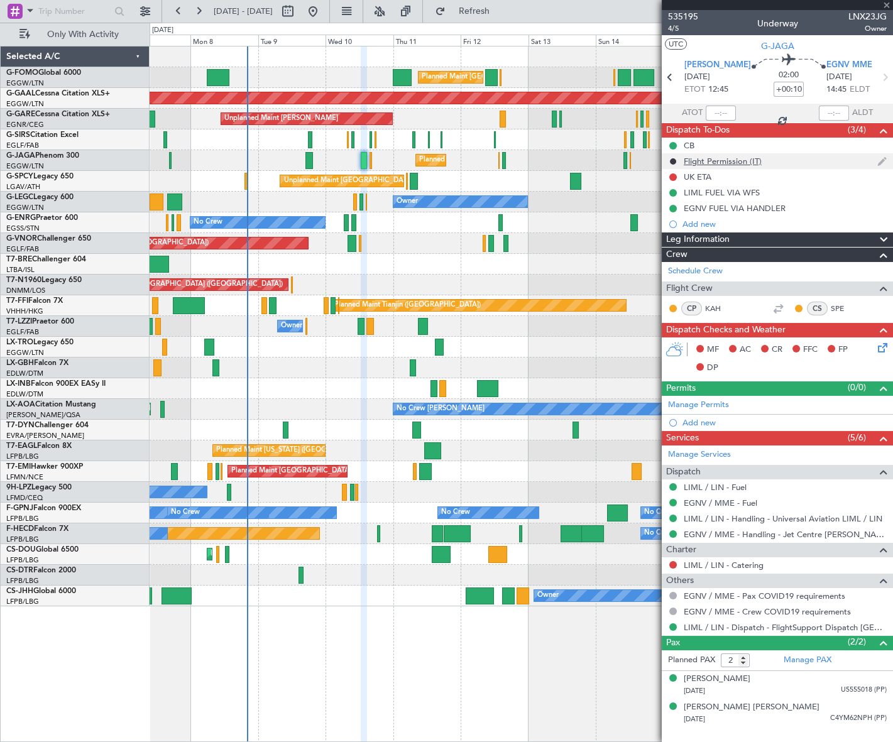
type input "0"
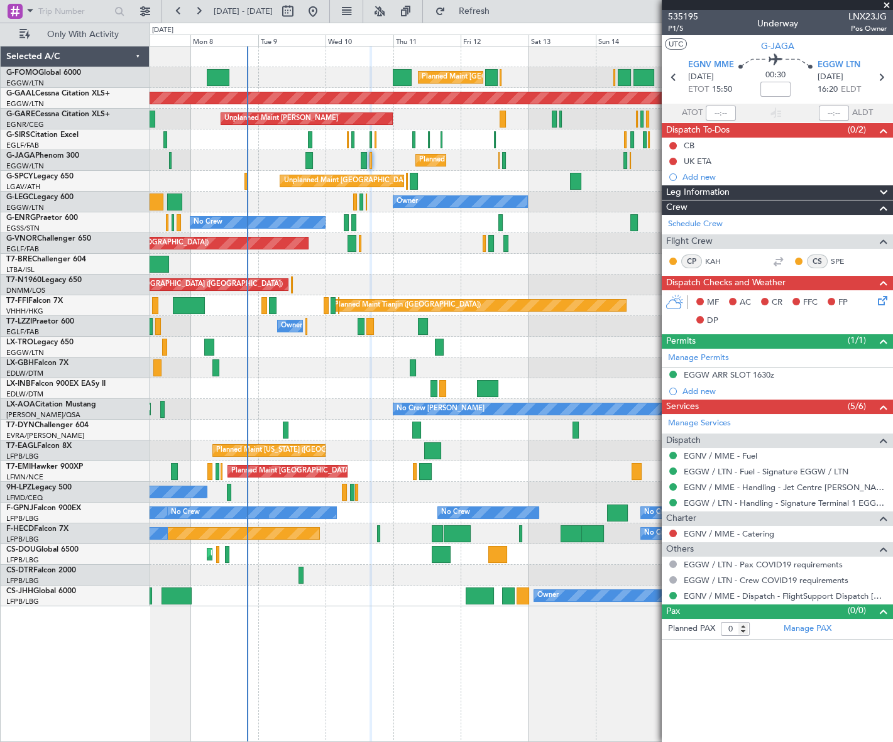
click at [729, 197] on span "Leg Information" at bounding box center [697, 192] width 63 height 14
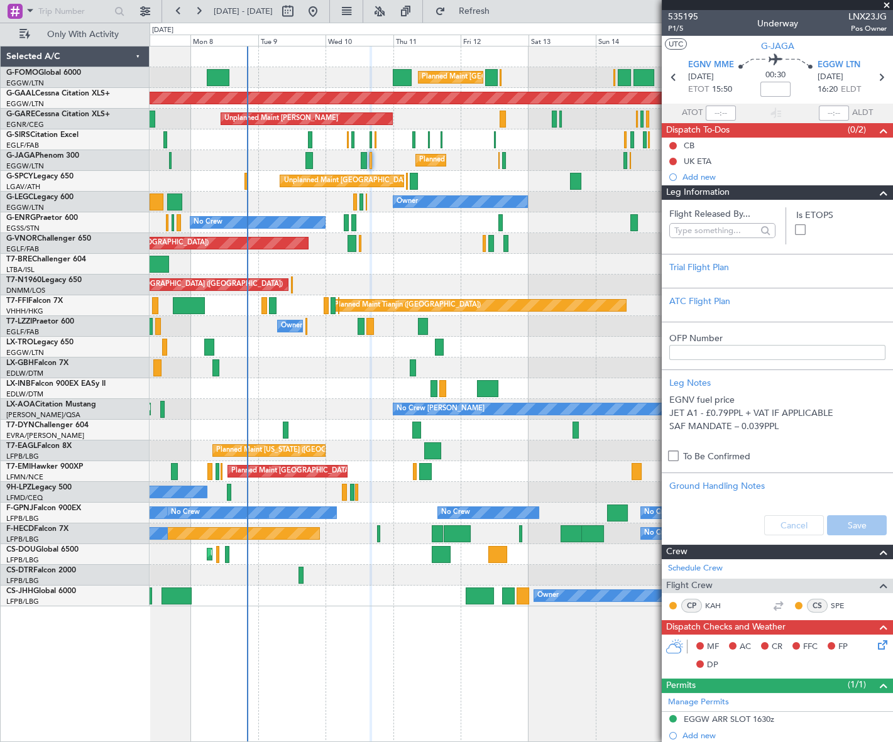
click at [729, 195] on span "Leg Information" at bounding box center [697, 192] width 63 height 14
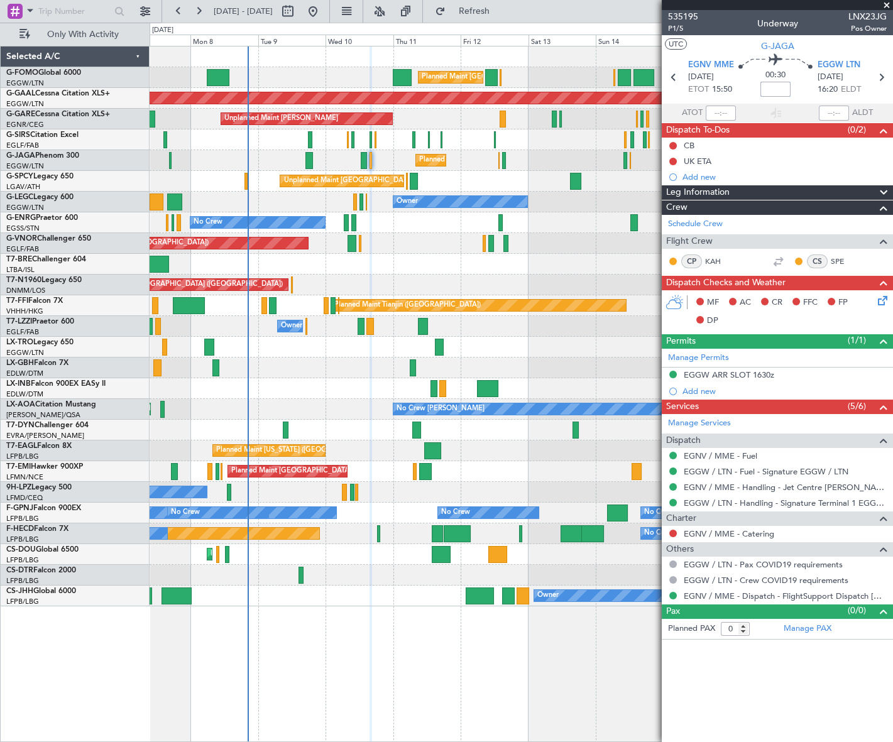
click at [775, 91] on input at bounding box center [776, 89] width 30 height 15
type input "+00:20"
click at [668, 144] on div at bounding box center [673, 146] width 10 height 10
click at [671, 144] on button at bounding box center [674, 146] width 8 height 8
click at [665, 201] on span "Completed" at bounding box center [678, 201] width 41 height 13
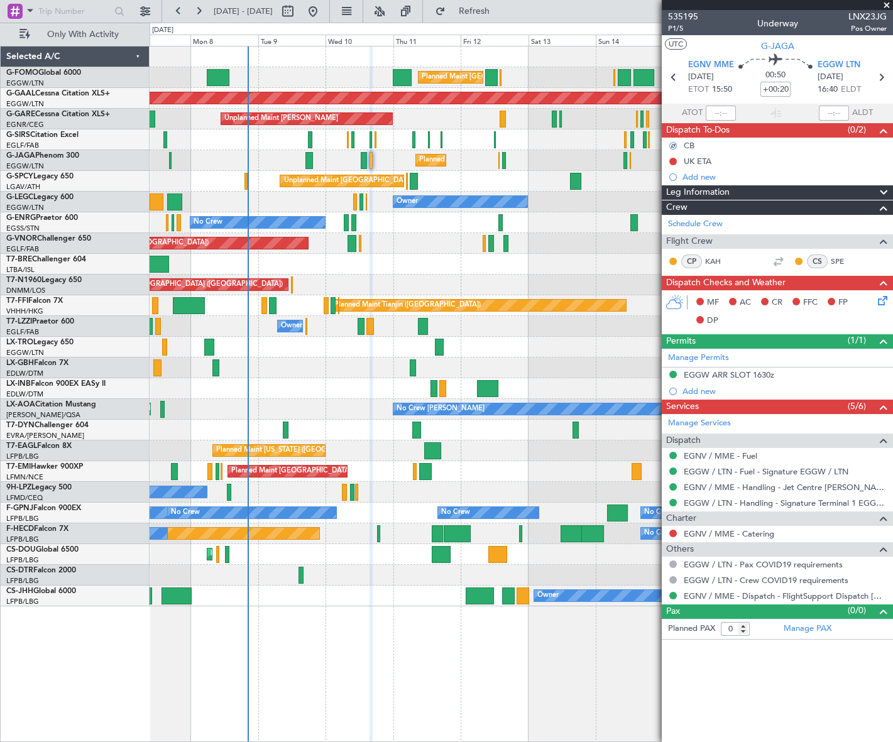
click at [760, 189] on div "Leg Information" at bounding box center [777, 192] width 231 height 14
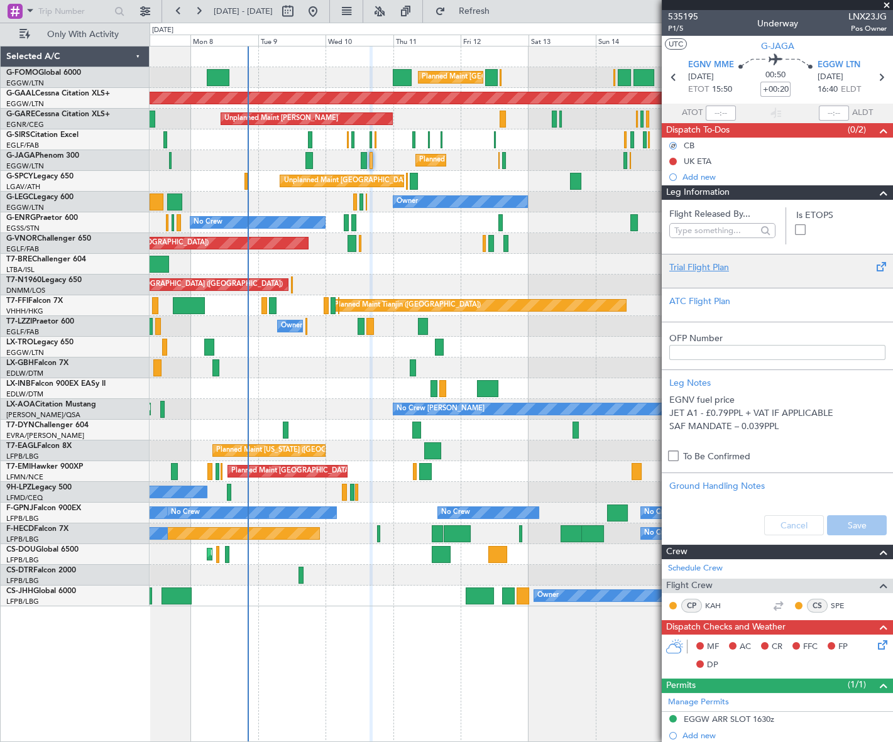
click at [709, 264] on div "Trial Flight Plan" at bounding box center [778, 267] width 216 height 13
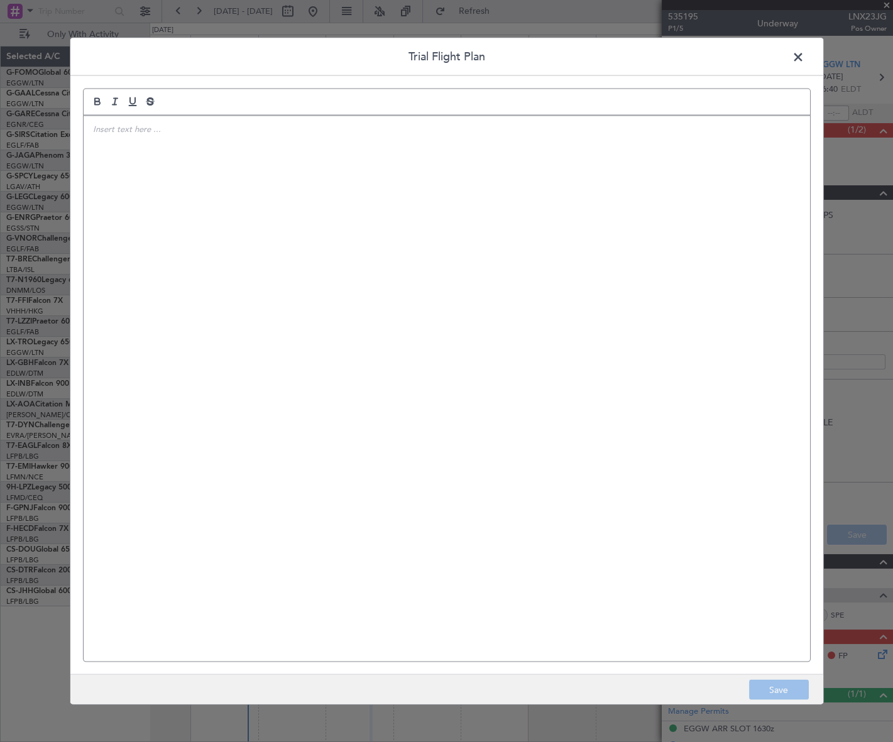
click at [497, 245] on div at bounding box center [447, 389] width 727 height 546
click at [805, 53] on span at bounding box center [805, 59] width 0 height 25
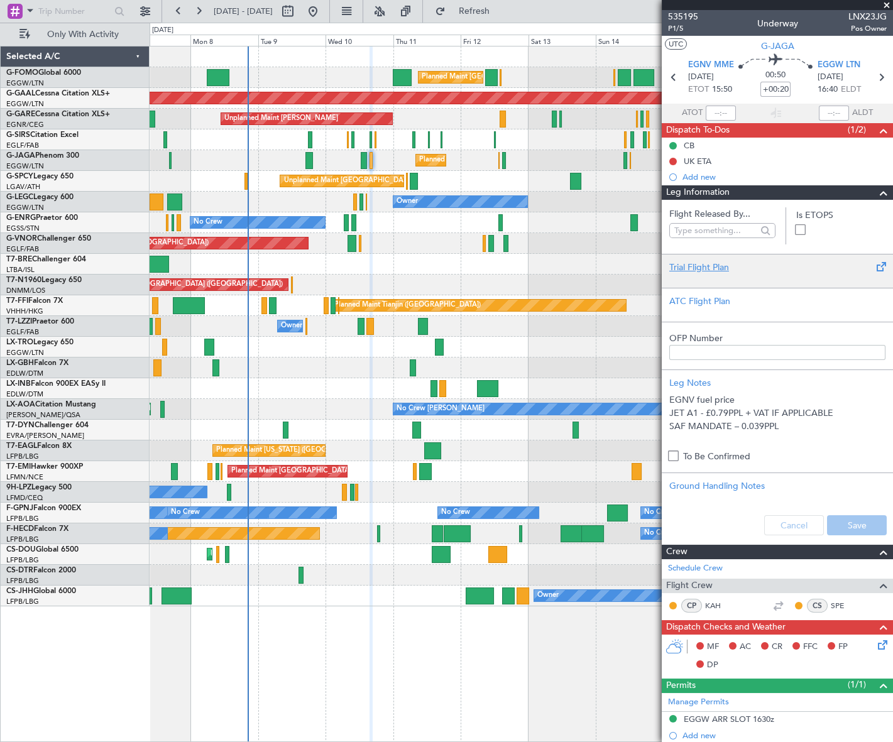
click at [711, 270] on div "Trial Flight Plan" at bounding box center [778, 267] width 216 height 13
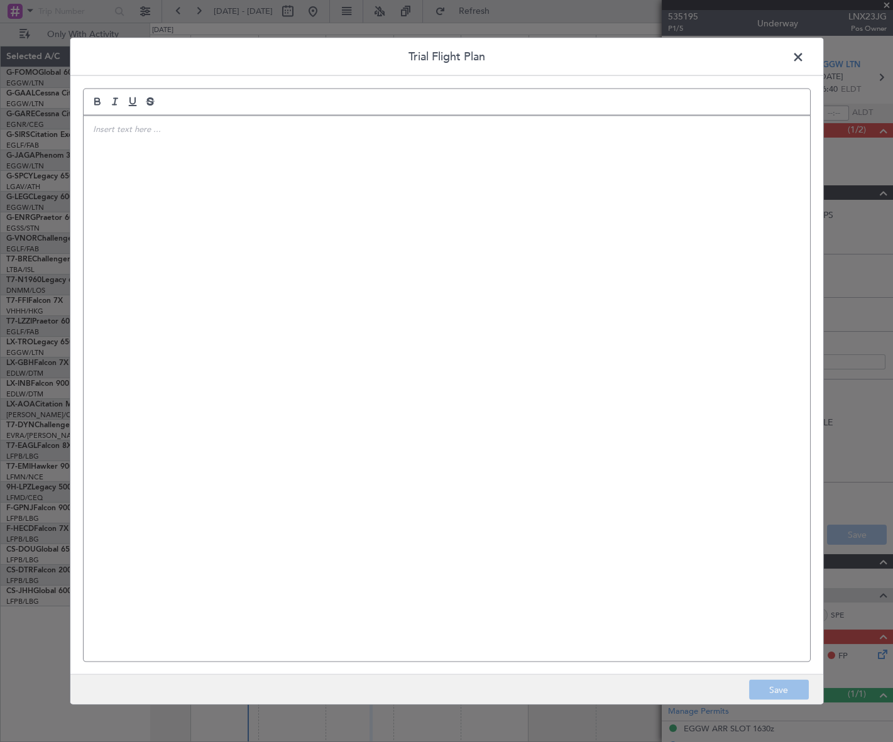
click at [358, 213] on div at bounding box center [447, 389] width 727 height 546
click at [126, 176] on div "IVP// 08SEP// FCST" at bounding box center [447, 389] width 727 height 546
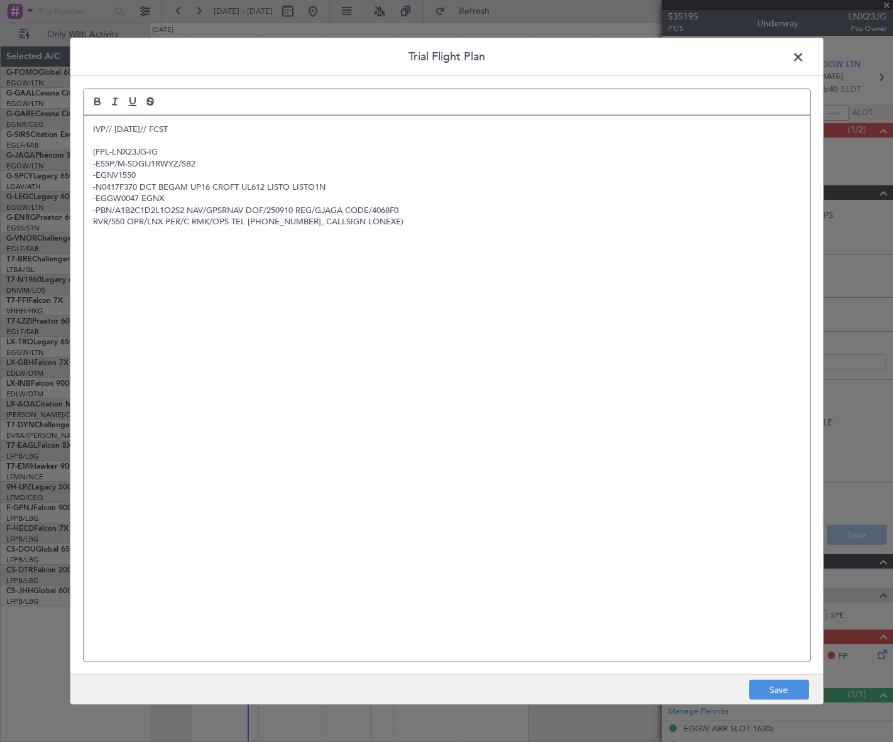
scroll to position [0, 0]
click at [785, 688] on button "Save" at bounding box center [779, 690] width 60 height 20
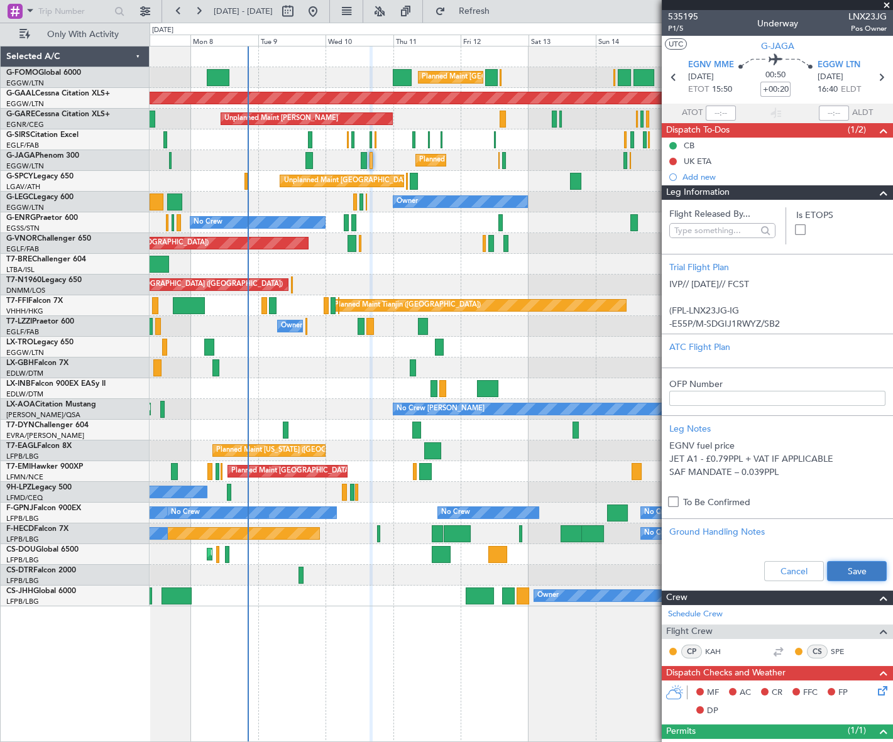
click at [857, 578] on button "Save" at bounding box center [857, 571] width 60 height 20
click at [876, 194] on span at bounding box center [883, 192] width 15 height 15
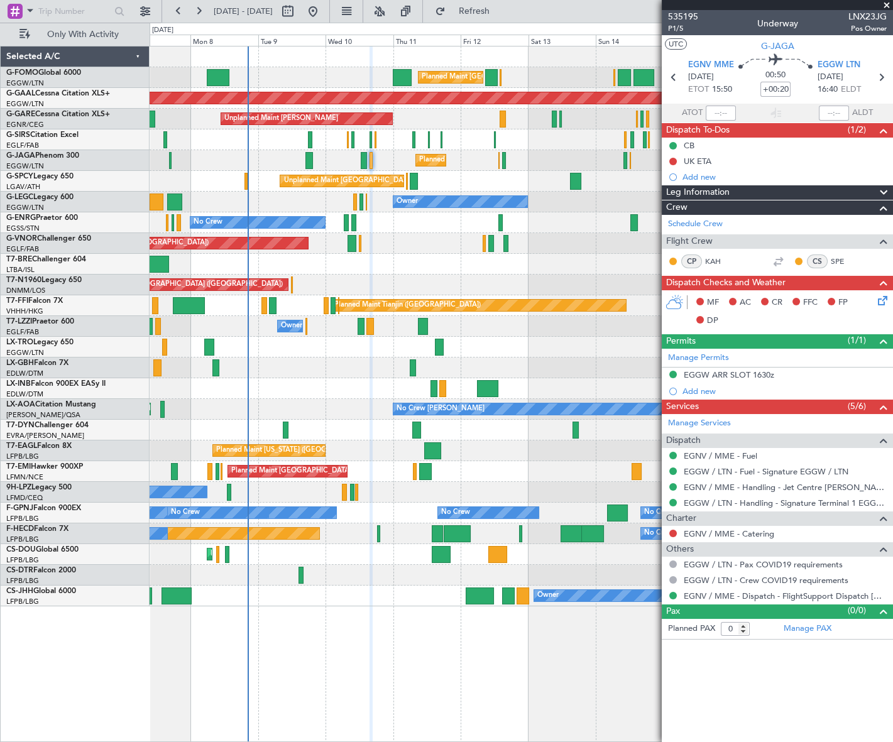
click at [748, 190] on div "Leg Information" at bounding box center [777, 192] width 231 height 14
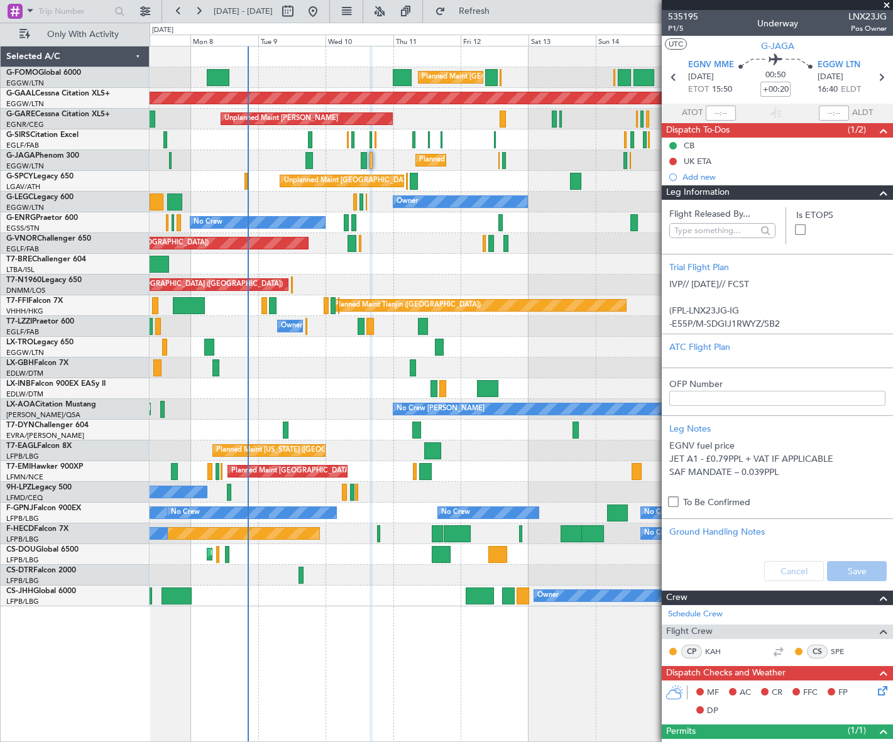
click at [748, 190] on div "Leg Information" at bounding box center [777, 192] width 231 height 14
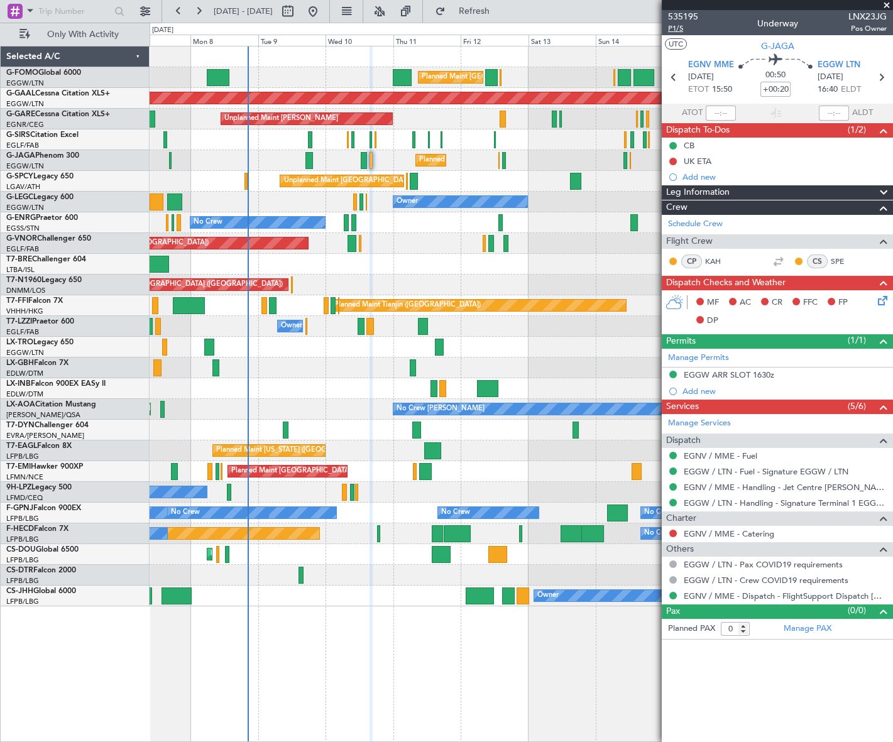
click at [672, 30] on span "P1/5" at bounding box center [683, 28] width 30 height 11
click at [884, 301] on icon at bounding box center [881, 299] width 10 height 10
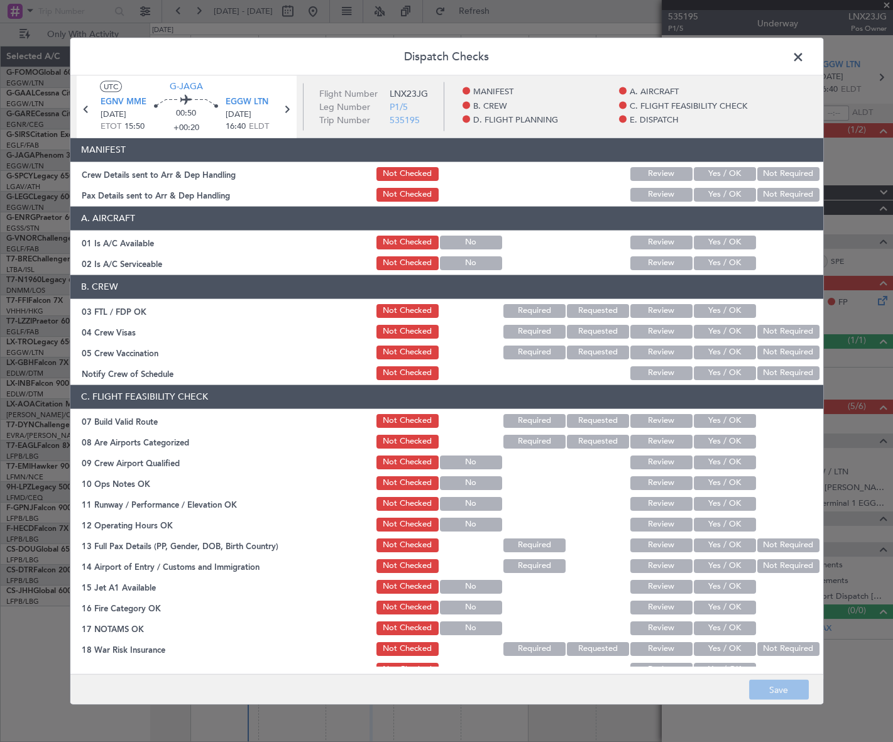
click at [805, 60] on span at bounding box center [805, 59] width 0 height 25
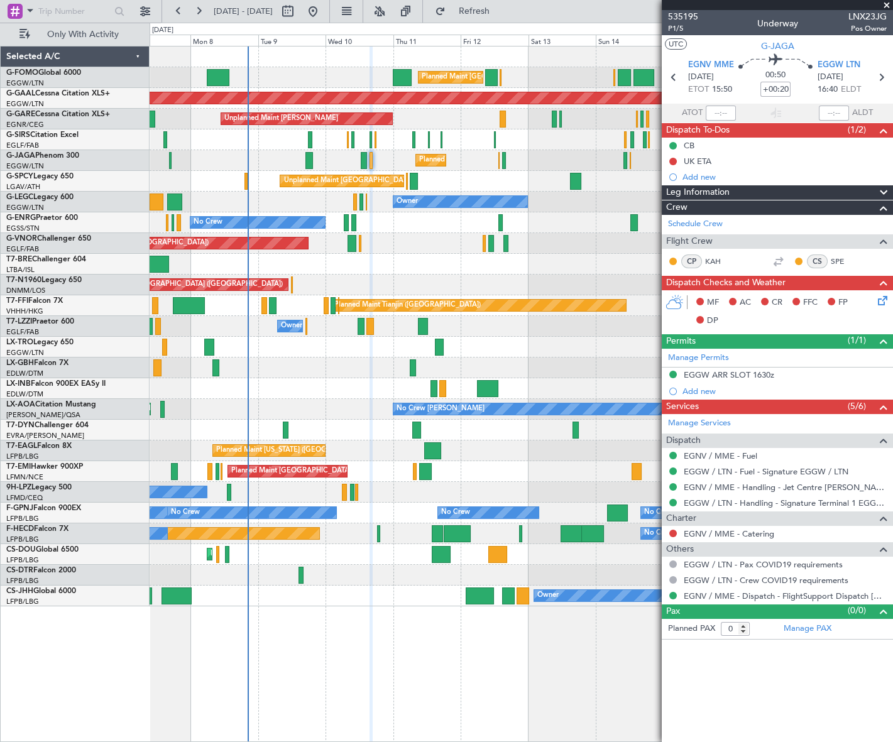
click at [885, 301] on icon at bounding box center [881, 299] width 10 height 10
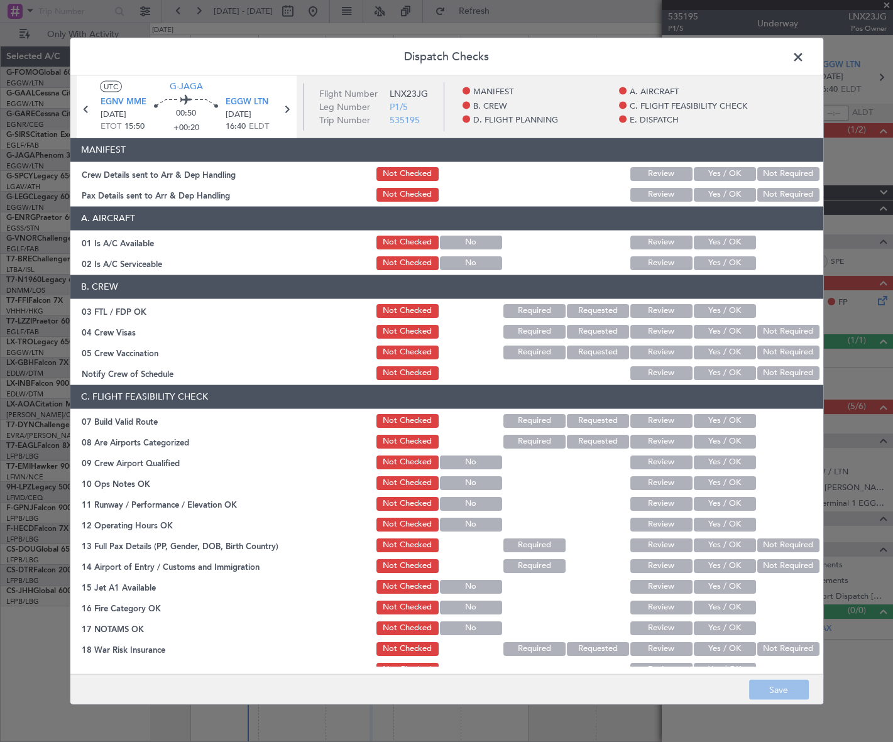
click at [729, 169] on button "Yes / OK" at bounding box center [725, 174] width 62 height 14
click at [729, 189] on button "Yes / OK" at bounding box center [725, 194] width 62 height 14
click at [722, 242] on button "Yes / OK" at bounding box center [725, 242] width 62 height 14
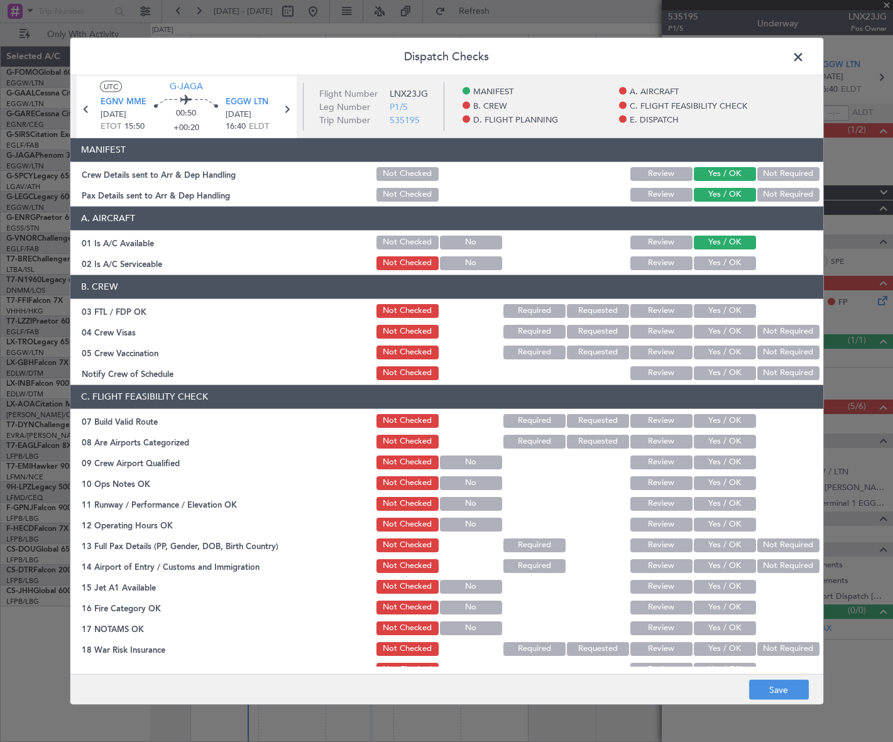
click at [725, 267] on button "Yes / OK" at bounding box center [725, 263] width 62 height 14
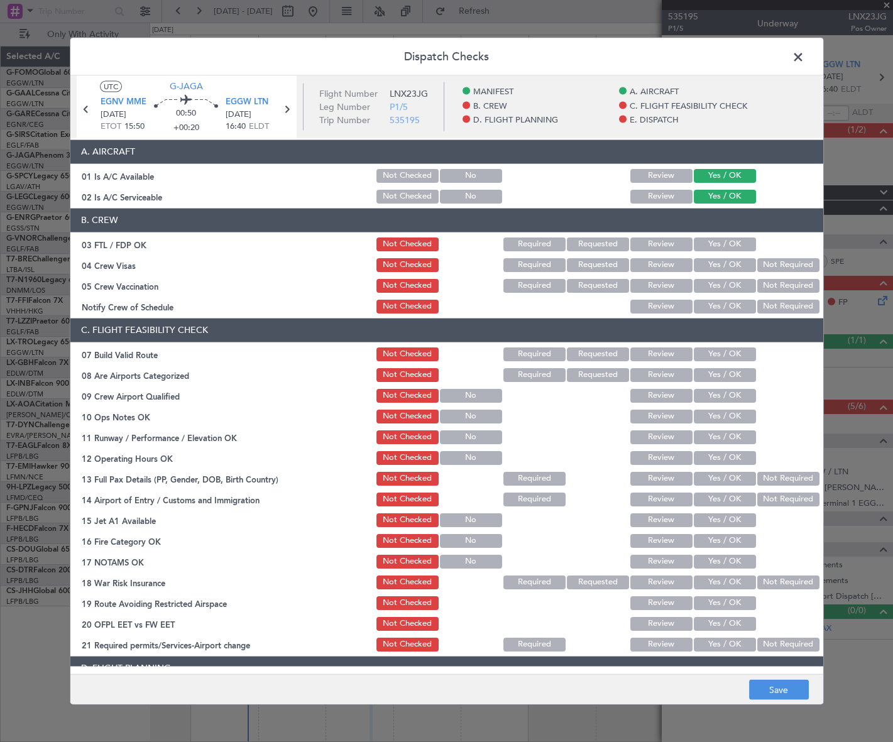
scroll to position [114, 0]
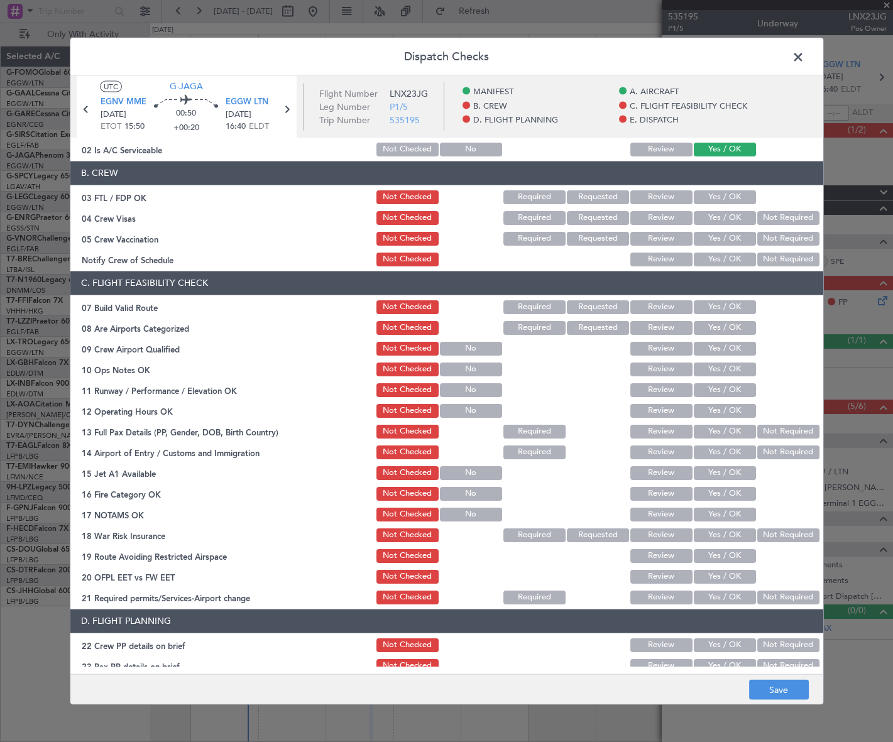
click at [728, 309] on button "Yes / OK" at bounding box center [725, 307] width 62 height 14
click at [729, 370] on button "Yes / OK" at bounding box center [725, 369] width 62 height 14
click at [729, 383] on button "Yes / OK" at bounding box center [725, 390] width 62 height 14
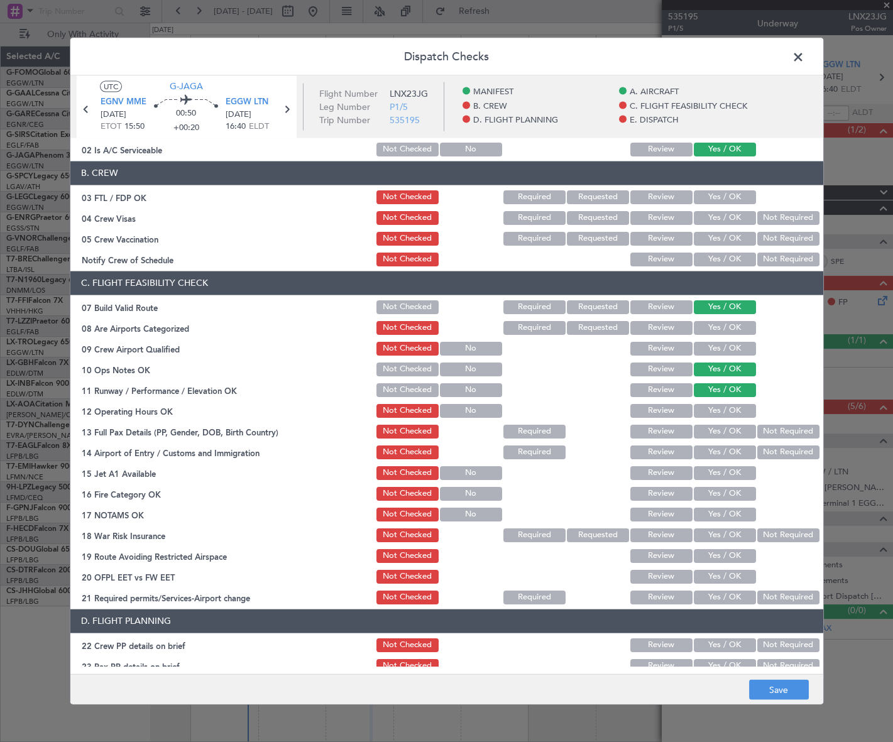
click at [728, 405] on button "Yes / OK" at bounding box center [725, 411] width 62 height 14
click at [729, 427] on button "Yes / OK" at bounding box center [725, 431] width 62 height 14
drag, startPoint x: 731, startPoint y: 441, endPoint x: 731, endPoint y: 453, distance: 11.9
click at [731, 447] on section "C. FLIGHT FEASIBILITY CHECK 07 Build Valid Route Not Checked Required Requested…" at bounding box center [446, 438] width 753 height 335
click at [736, 453] on button "Yes / OK" at bounding box center [725, 452] width 62 height 14
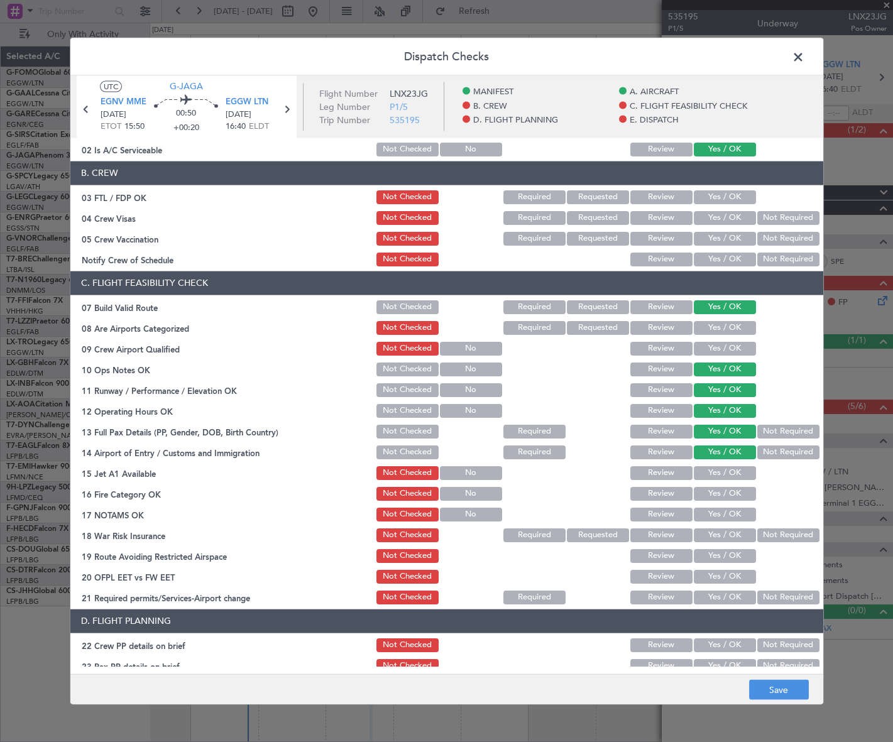
click at [733, 476] on button "Yes / OK" at bounding box center [725, 473] width 62 height 14
click at [739, 497] on button "Yes / OK" at bounding box center [725, 494] width 62 height 14
drag, startPoint x: 735, startPoint y: 507, endPoint x: 736, endPoint y: 521, distance: 13.8
click at [734, 511] on button "Yes / OK" at bounding box center [725, 514] width 62 height 14
drag, startPoint x: 759, startPoint y: 528, endPoint x: 753, endPoint y: 536, distance: 10.2
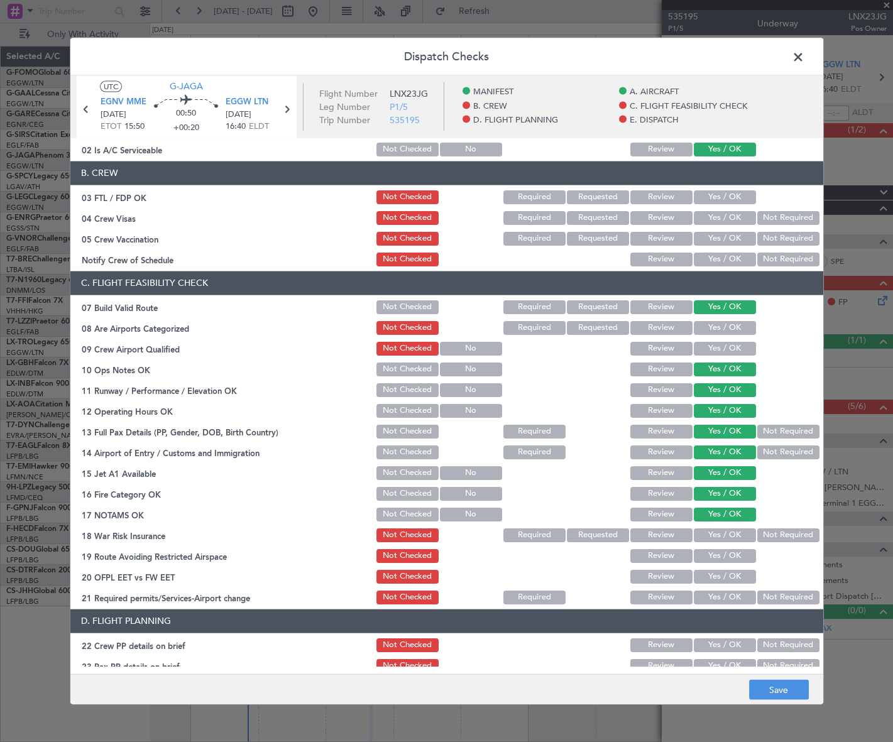
click at [759, 529] on button "Not Required" at bounding box center [789, 535] width 62 height 14
click at [735, 551] on button "Yes / OK" at bounding box center [725, 556] width 62 height 14
click at [731, 575] on button "Yes / OK" at bounding box center [725, 577] width 62 height 14
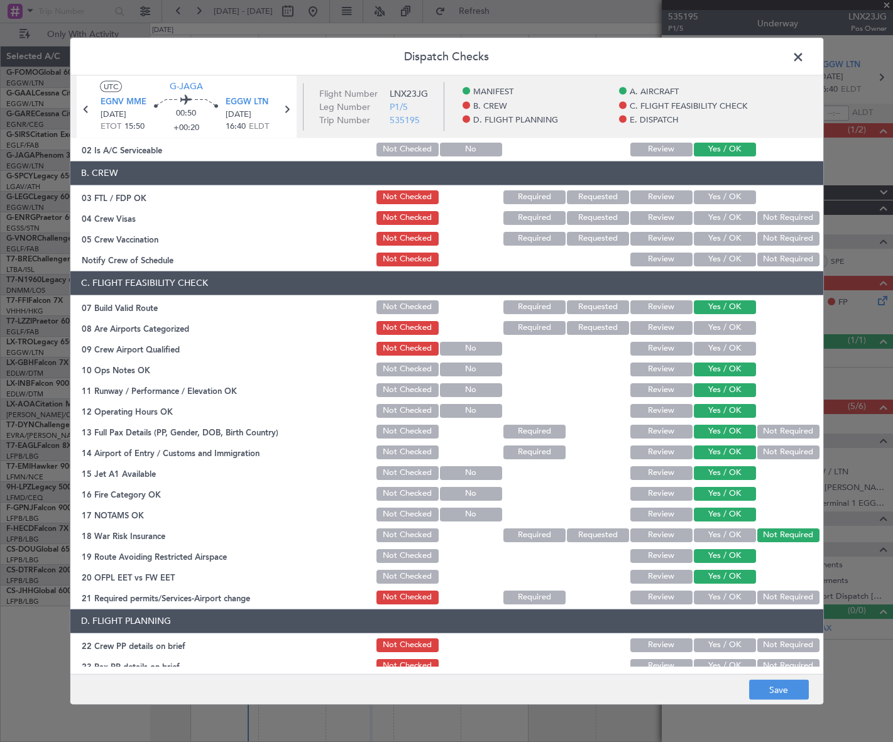
click at [725, 591] on button "Yes / OK" at bounding box center [725, 597] width 62 height 14
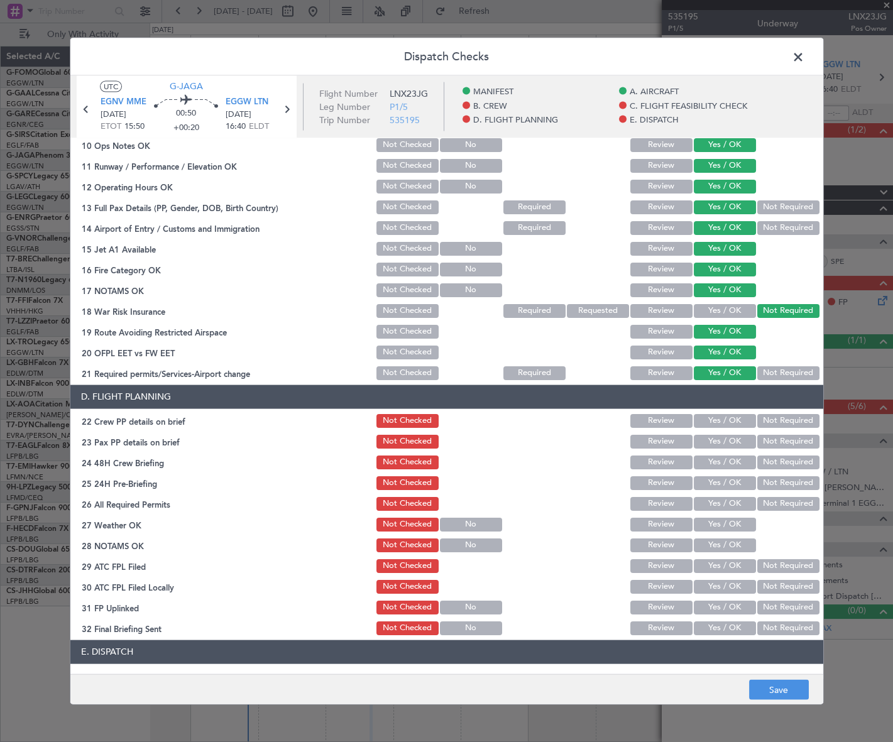
scroll to position [514, 0]
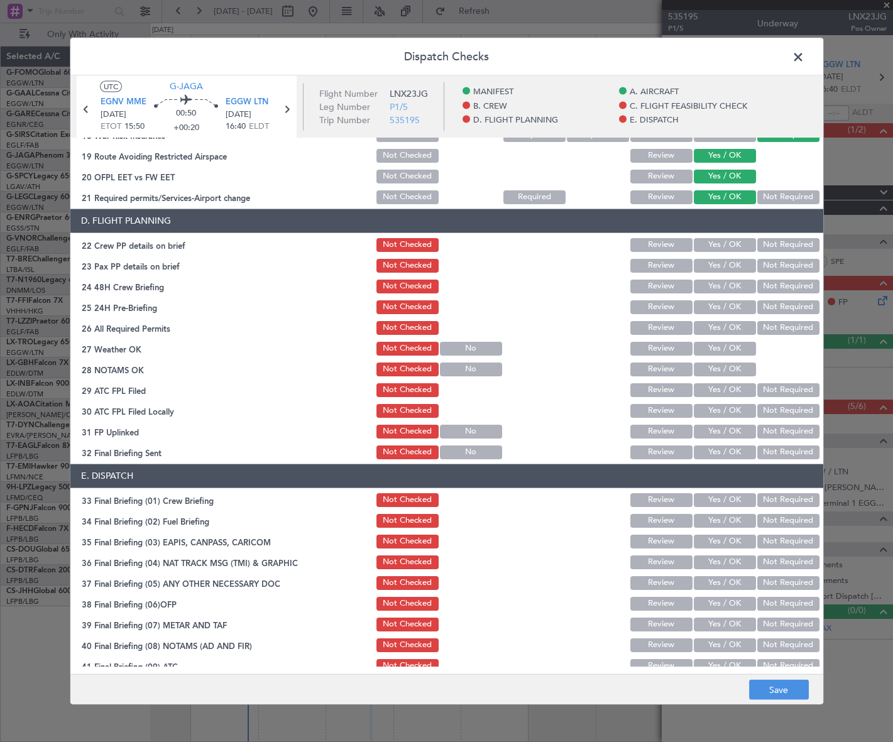
click at [739, 246] on button "Yes / OK" at bounding box center [725, 245] width 62 height 14
click at [735, 264] on button "Yes / OK" at bounding box center [725, 265] width 62 height 14
click at [729, 284] on button "Yes / OK" at bounding box center [725, 286] width 62 height 14
click at [785, 314] on div "Not Required" at bounding box center [787, 307] width 63 height 18
click at [780, 310] on button "Not Required" at bounding box center [789, 307] width 62 height 14
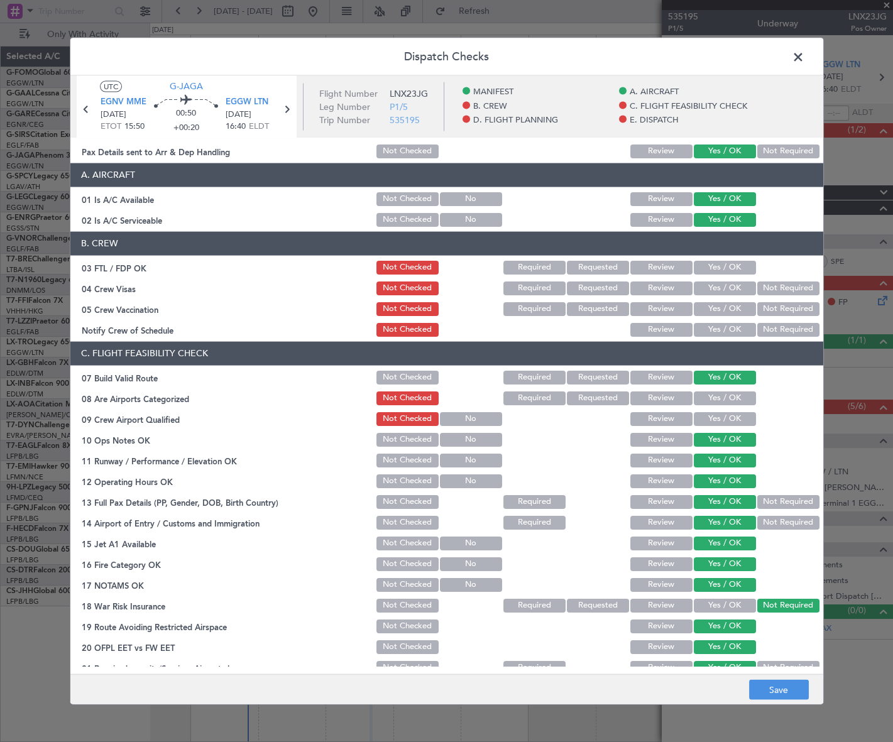
scroll to position [0, 0]
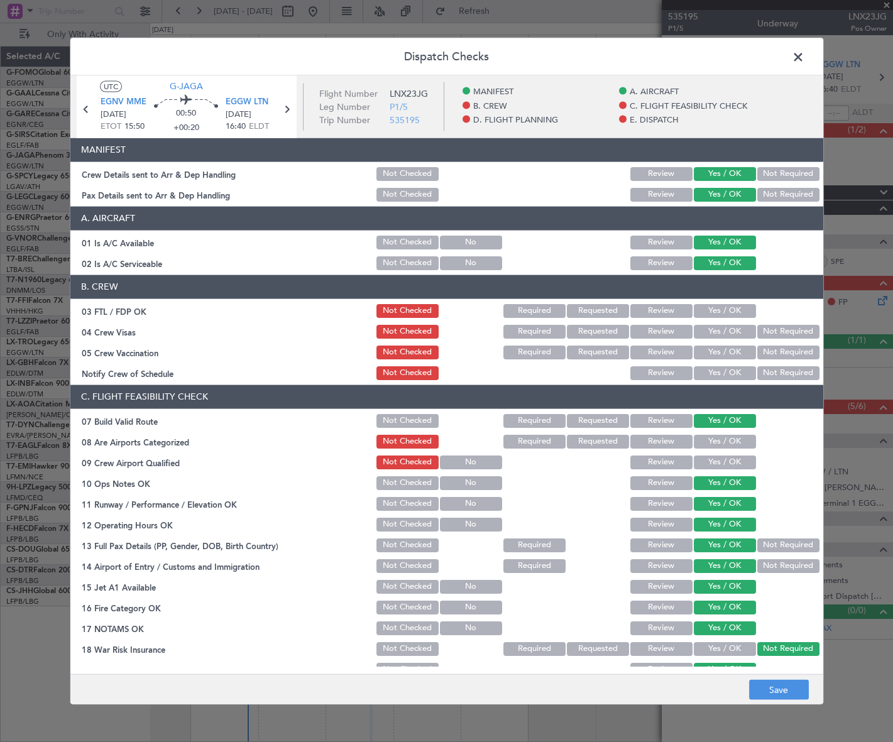
click at [785, 701] on footer "Save" at bounding box center [446, 690] width 753 height 30
click at [791, 696] on button "Save" at bounding box center [779, 690] width 60 height 20
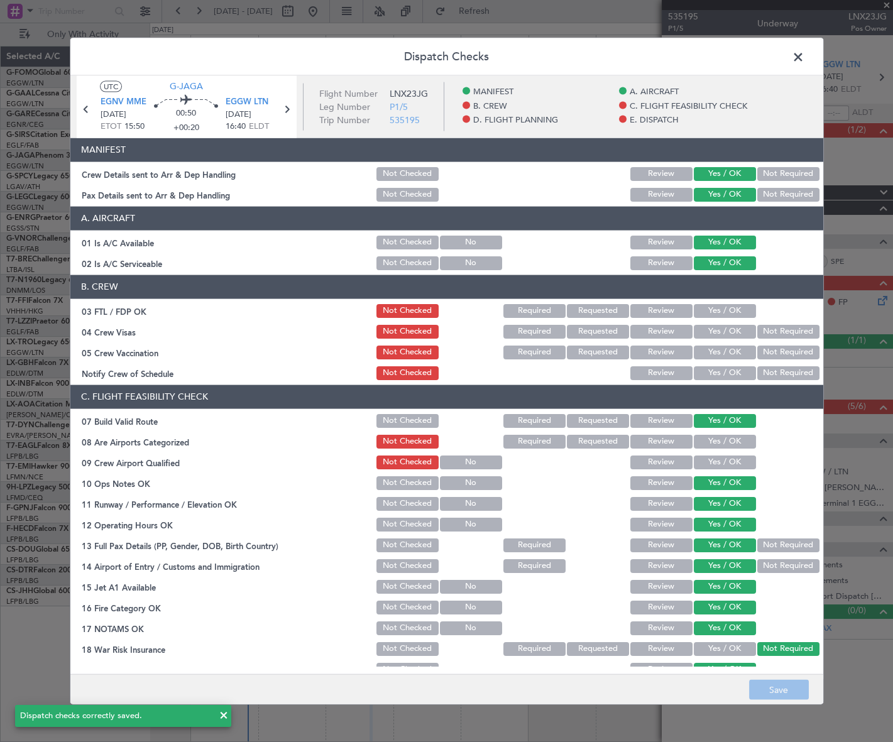
click at [805, 57] on span at bounding box center [805, 59] width 0 height 25
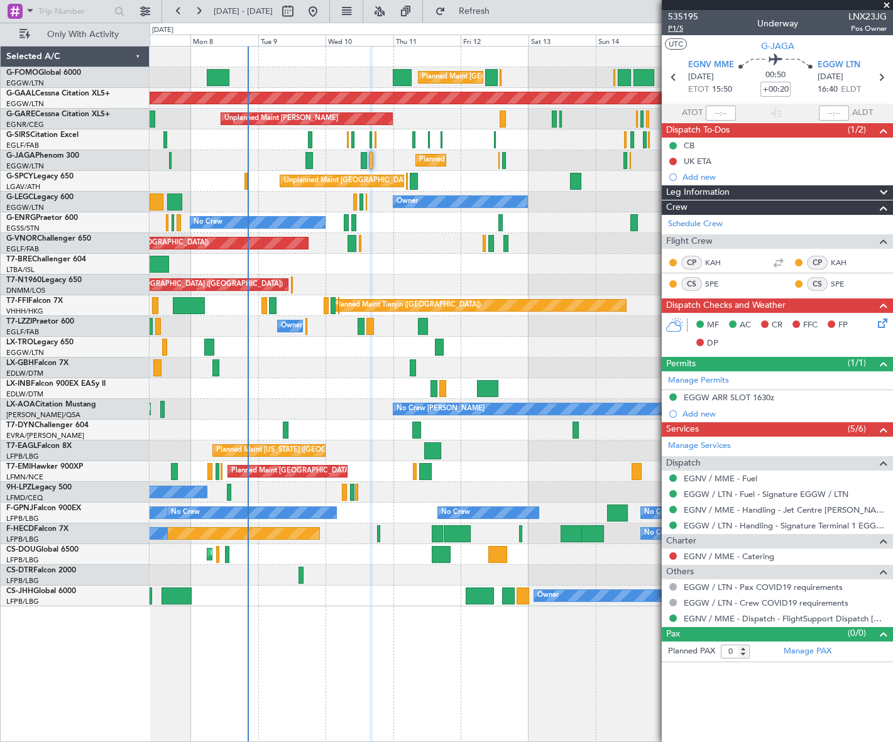
click at [672, 30] on span "P1/5" at bounding box center [683, 28] width 30 height 11
click at [678, 28] on mat-tooltip-component "Trip Number" at bounding box center [683, 39] width 62 height 33
click at [675, 30] on span "P1/5" at bounding box center [683, 28] width 30 height 11
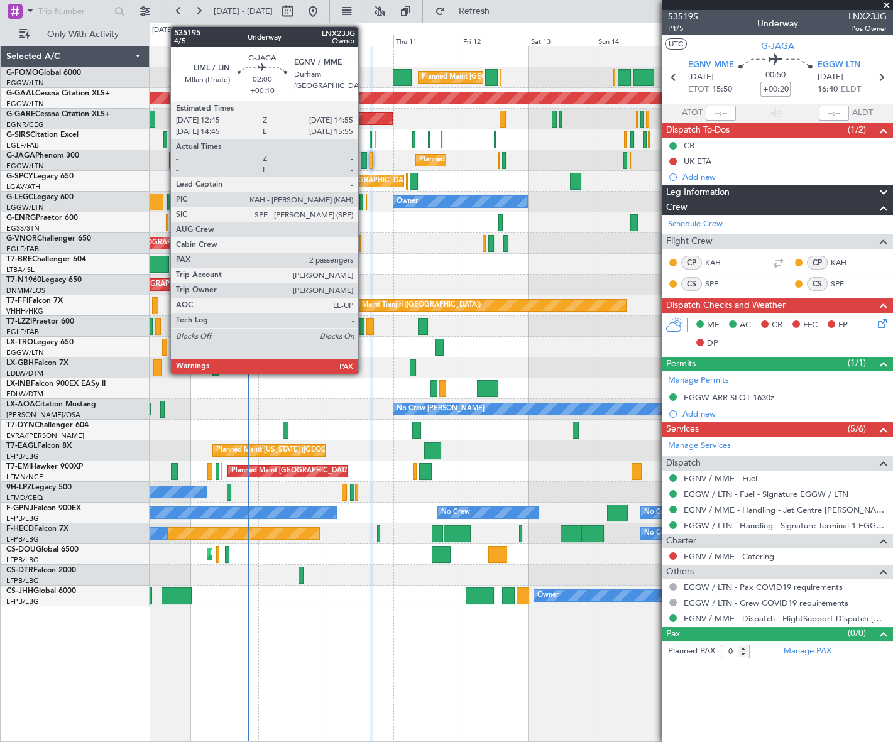
click at [364, 158] on div at bounding box center [364, 160] width 6 height 17
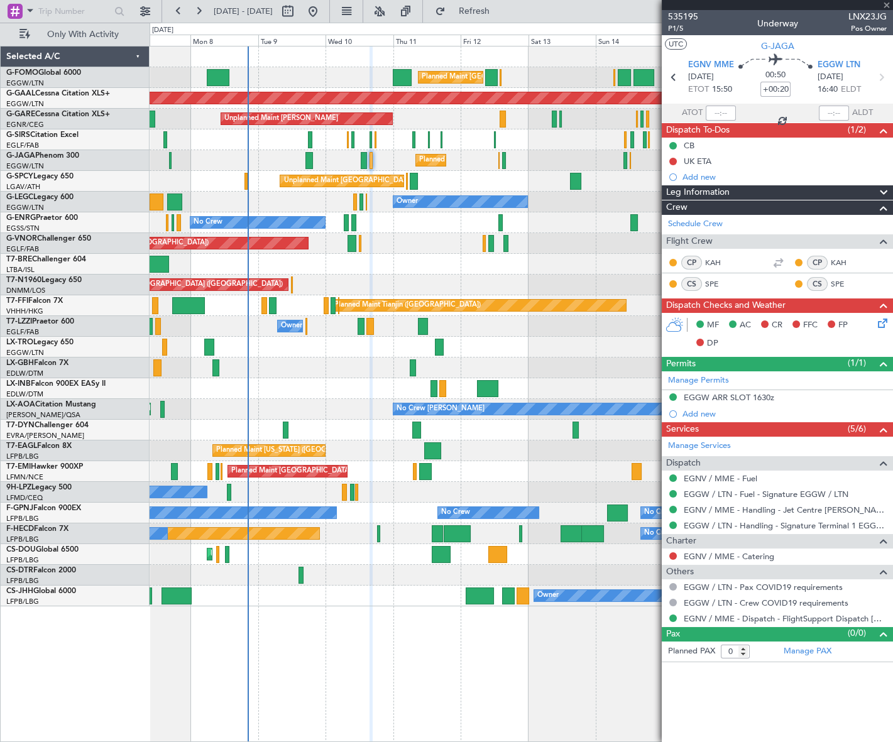
type input "+00:10"
type input "2"
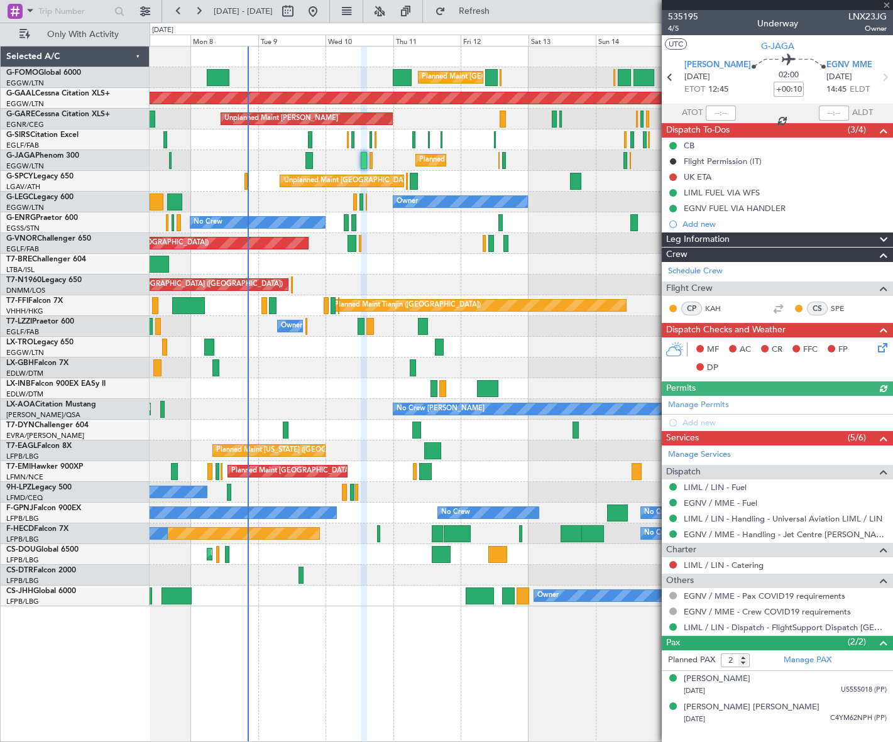
click at [712, 240] on span "Leg Information" at bounding box center [697, 240] width 63 height 14
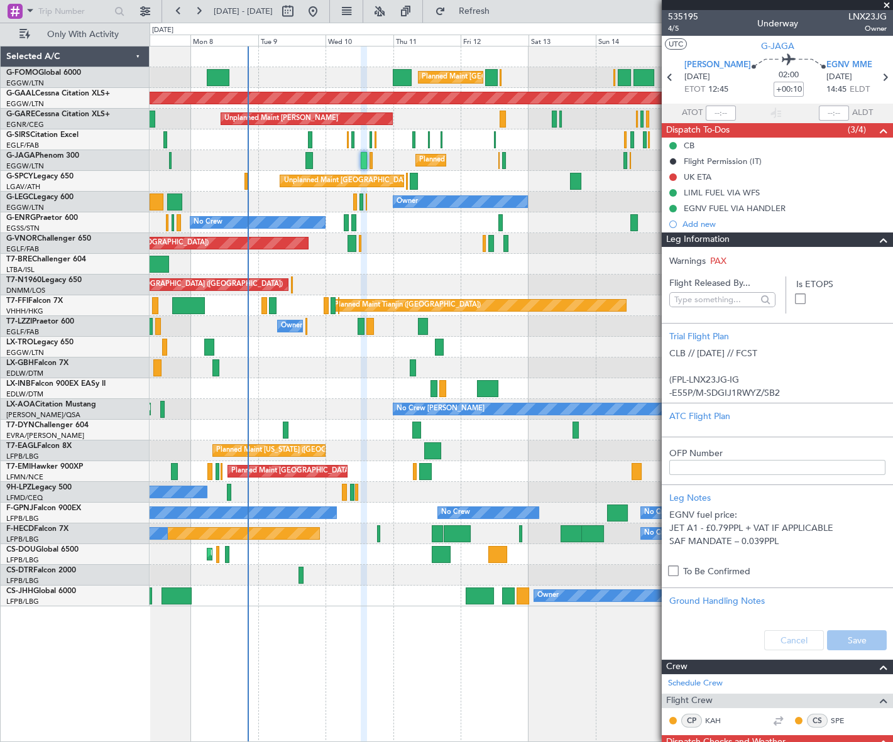
click at [712, 240] on span "Leg Information" at bounding box center [697, 240] width 63 height 14
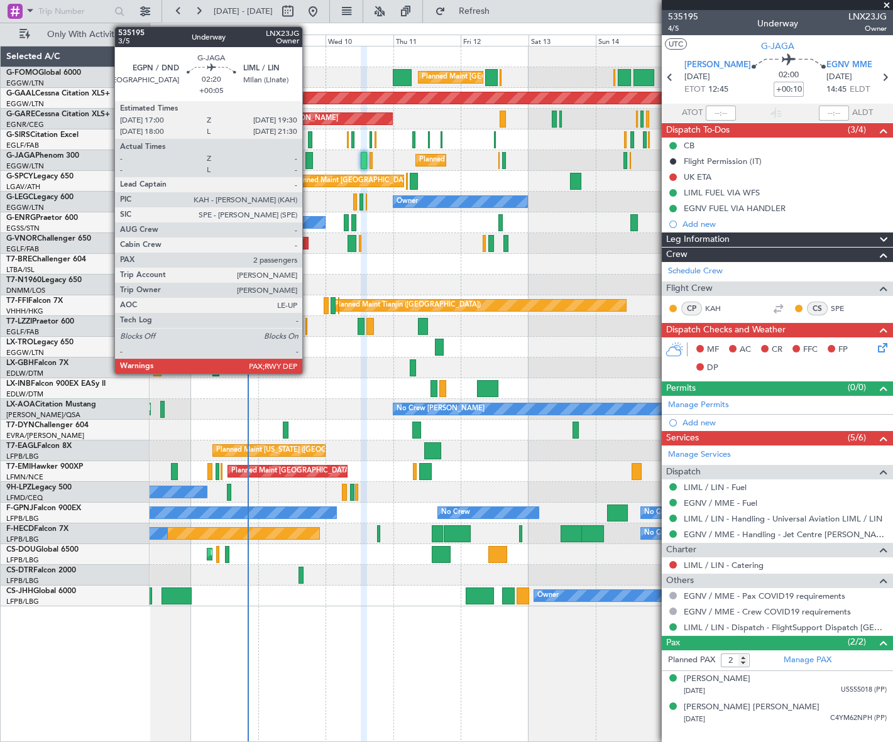
click at [308, 160] on div at bounding box center [310, 160] width 8 height 17
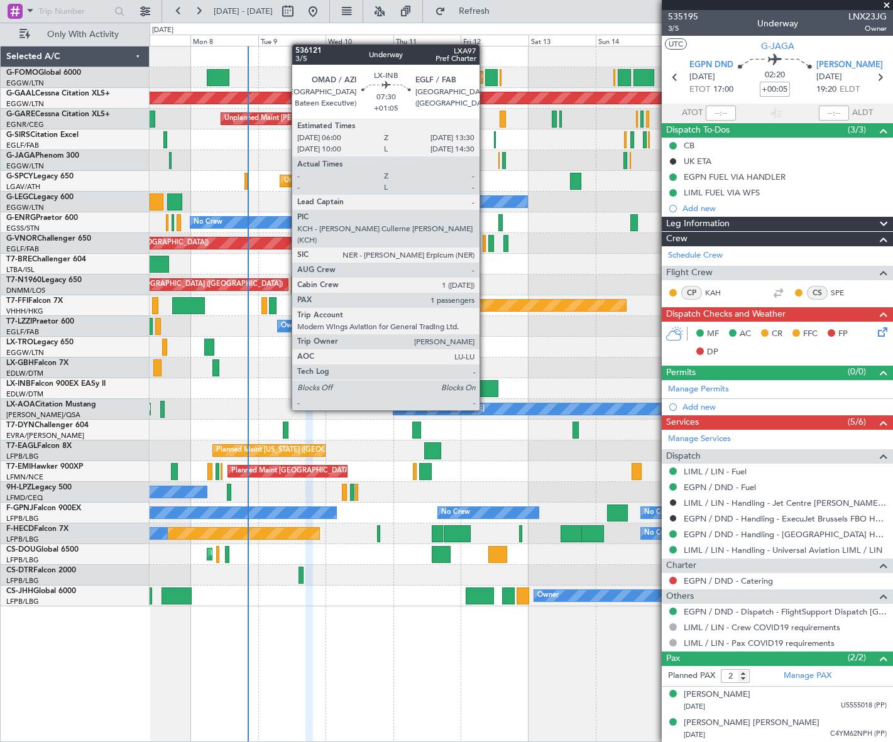
click at [485, 388] on div at bounding box center [487, 388] width 21 height 17
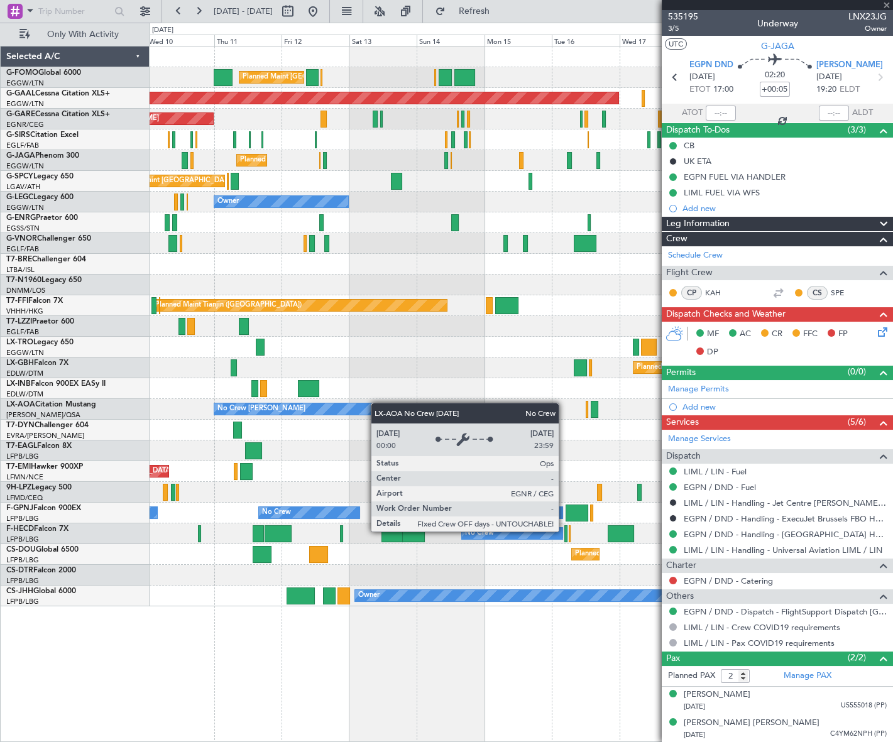
click at [223, 433] on div "Planned Maint London (Luton) Planned Maint Dusseldorf Unplanned Maint Chester P…" at bounding box center [521, 327] width 743 height 560
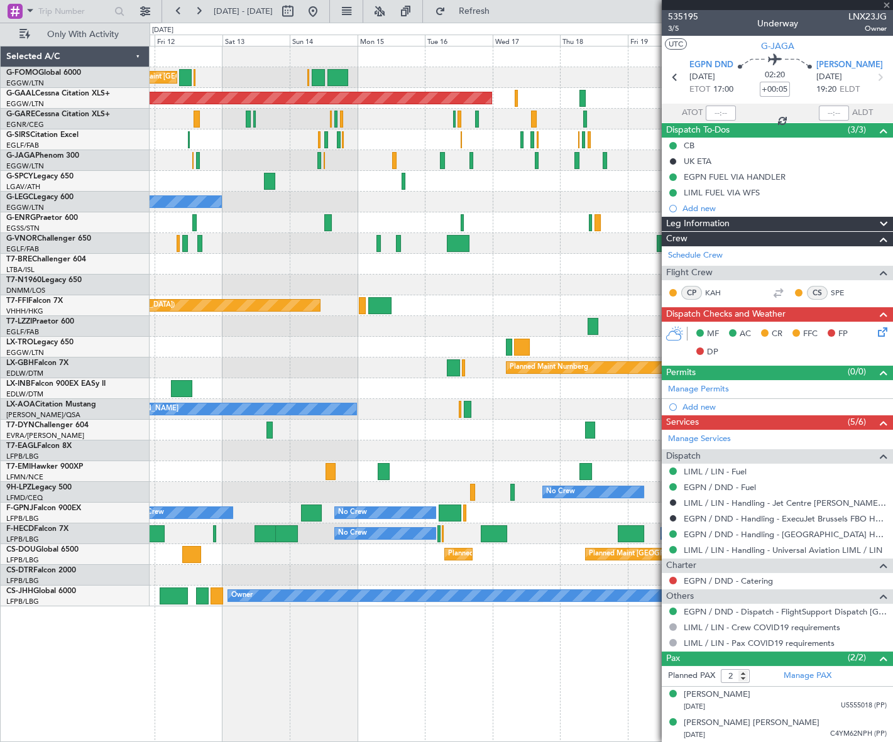
type input "+01:05"
type input "1"
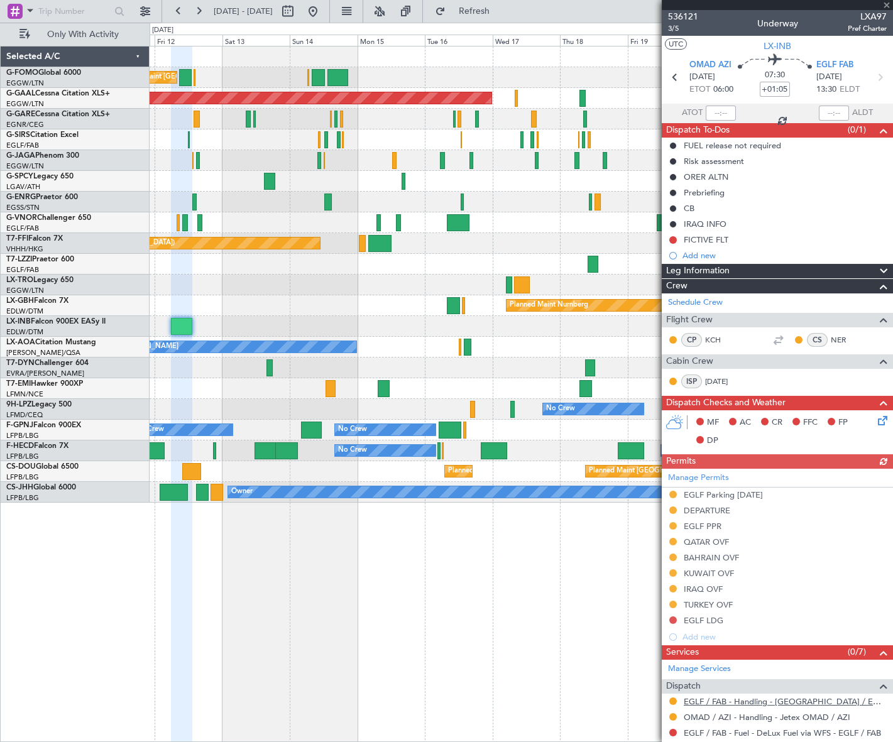
click at [704, 699] on link "EGLF / FAB - Handling - Farnborough Airport / EGLF / FAB" at bounding box center [785, 702] width 203 height 11
click at [711, 241] on div "FICTIVE FLT" at bounding box center [706, 239] width 45 height 11
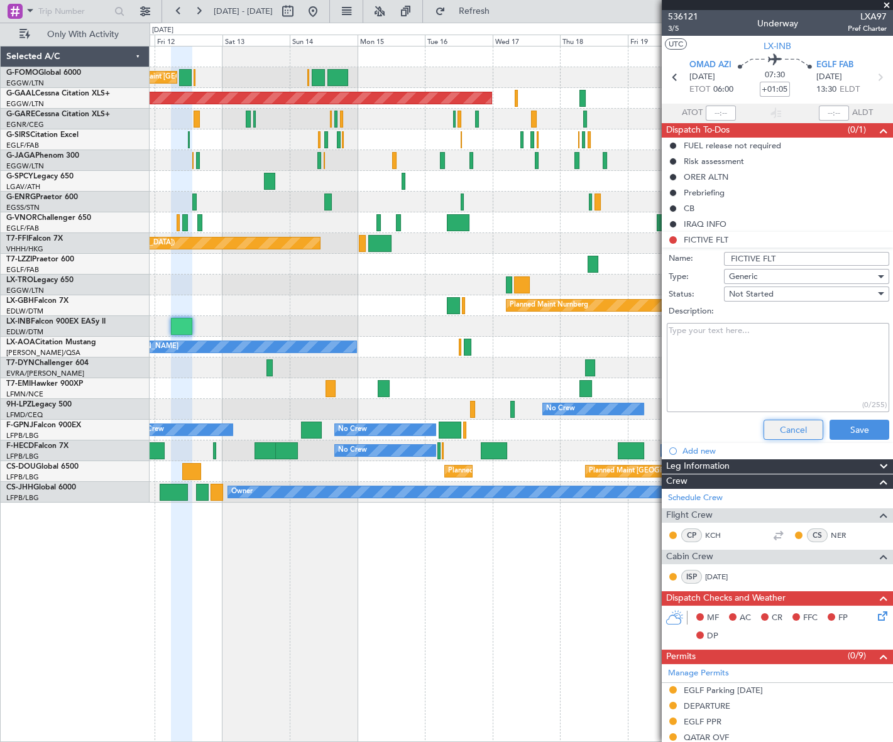
click at [785, 432] on button "Cancel" at bounding box center [794, 430] width 60 height 20
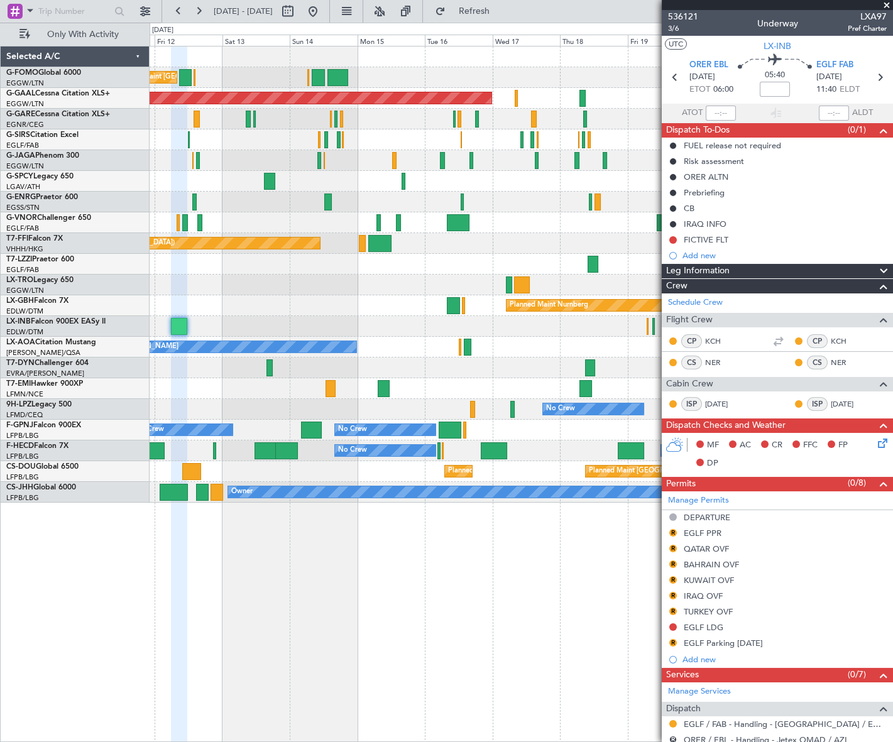
click at [493, 581] on div "Planned Maint London (Luton) Planned Maint Dusseldorf Unplanned Maint Chester P…" at bounding box center [522, 394] width 744 height 697
type input "-00:20"
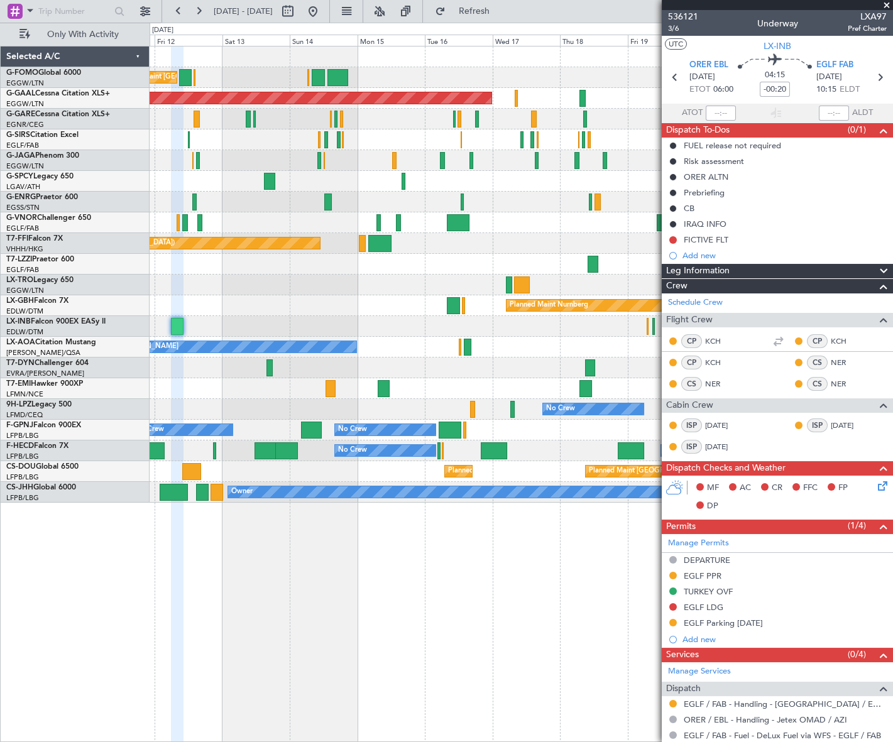
click at [442, 522] on div "Planned Maint London (Luton) Planned Maint Dusseldorf Unplanned Maint Chester P…" at bounding box center [522, 394] width 744 height 697
click at [323, 3] on button at bounding box center [313, 11] width 20 height 20
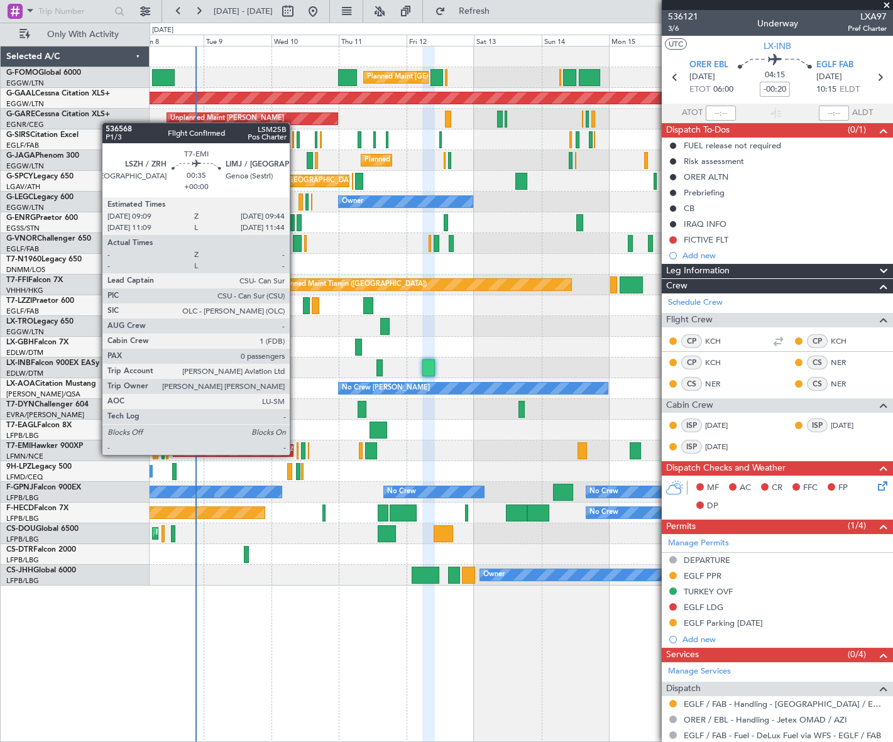
click at [297, 454] on div at bounding box center [298, 451] width 2 height 17
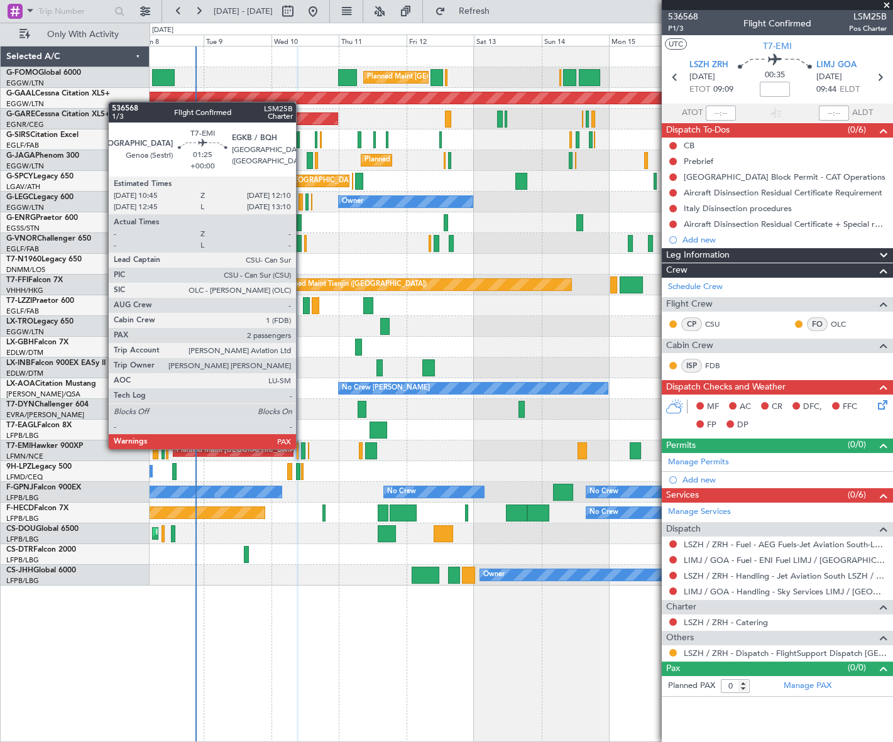
click at [302, 448] on div at bounding box center [303, 451] width 4 height 17
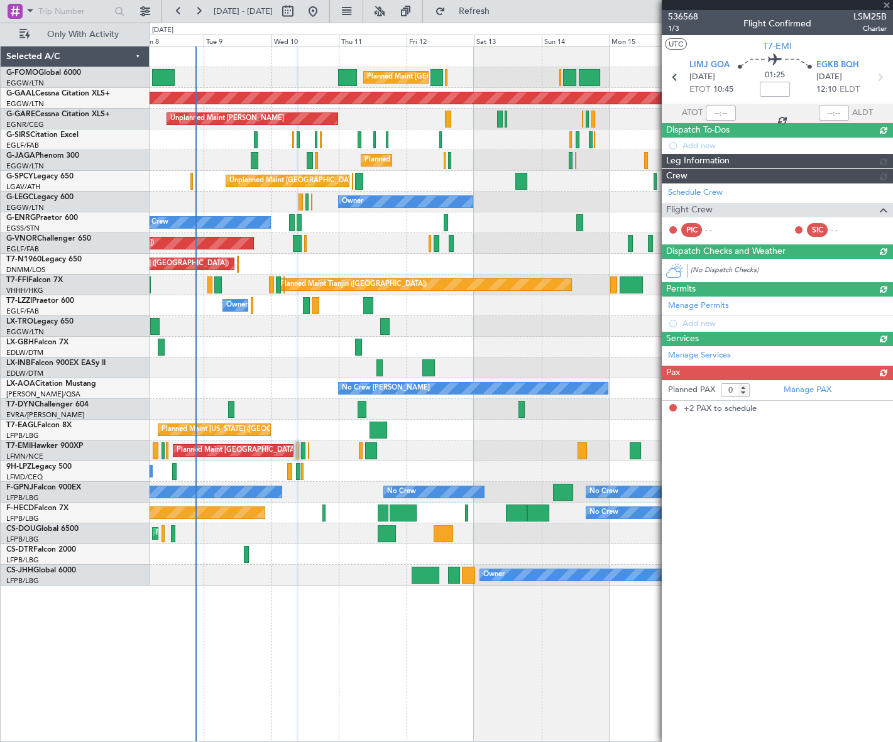
type input "2"
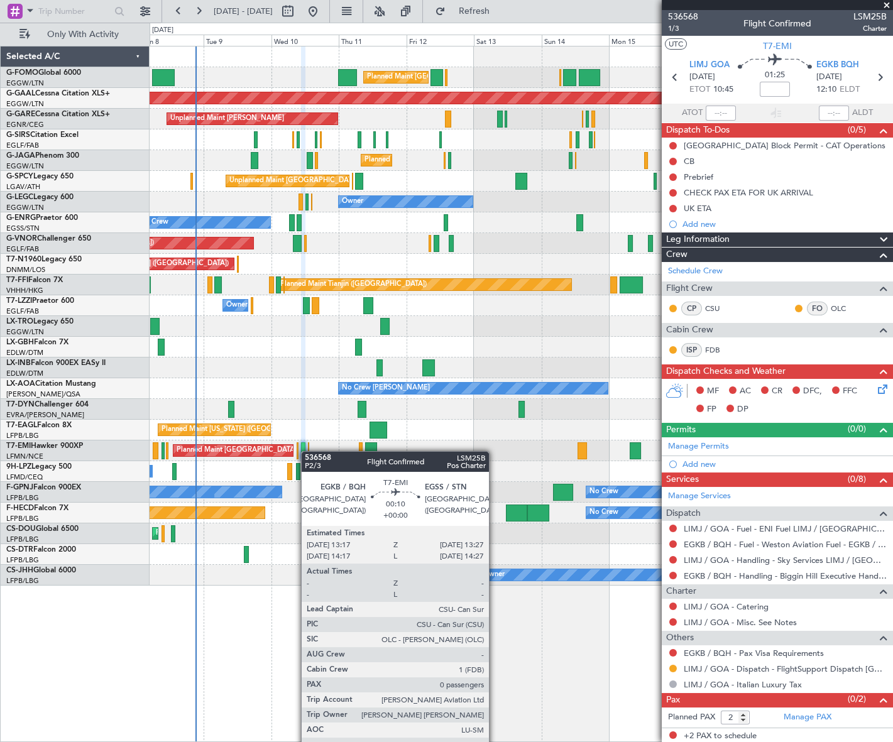
click at [308, 451] on div at bounding box center [308, 451] width 1 height 17
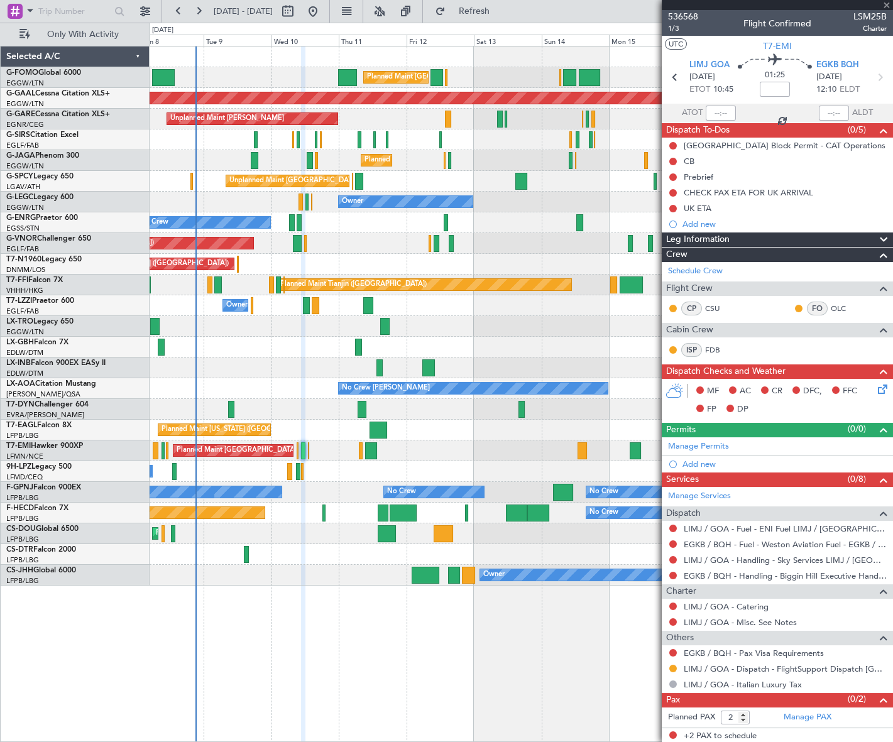
type input "0"
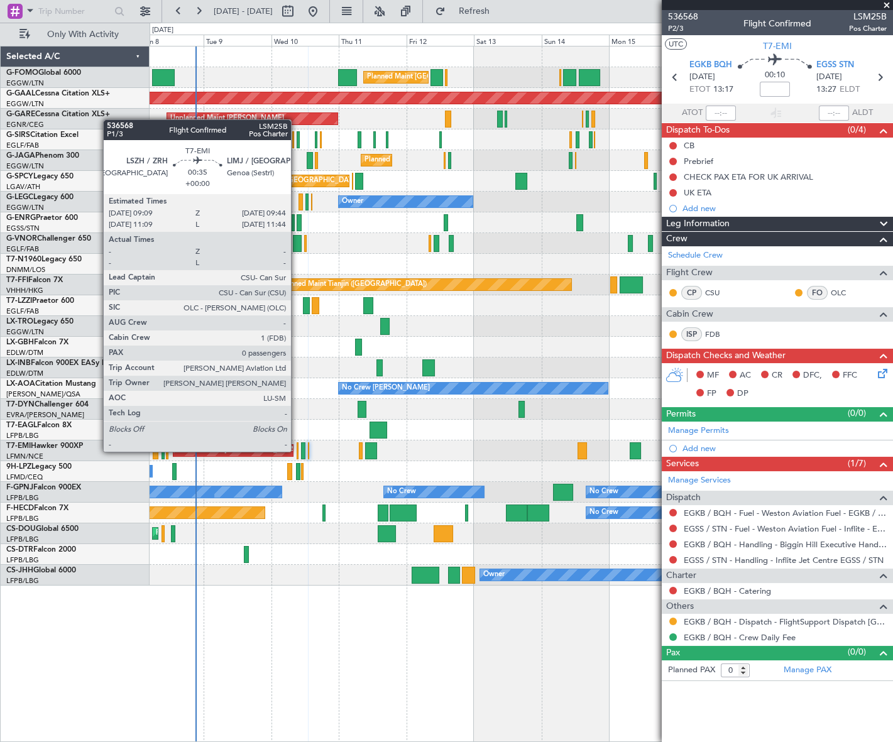
click at [297, 451] on div at bounding box center [298, 451] width 2 height 17
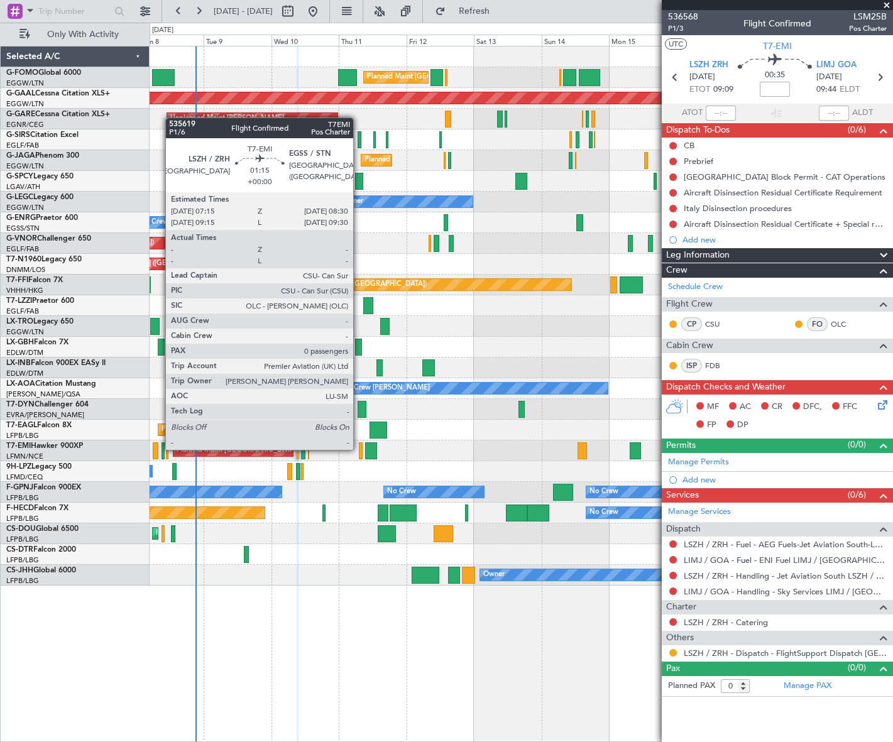
click at [359, 449] on div at bounding box center [361, 451] width 4 height 17
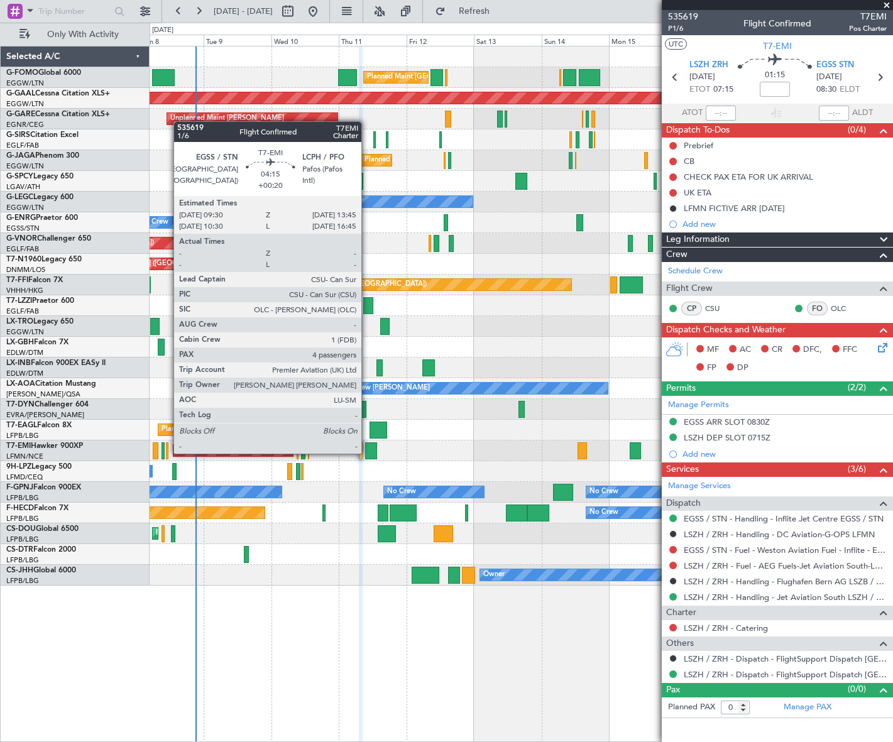
click at [367, 453] on div at bounding box center [371, 451] width 13 height 17
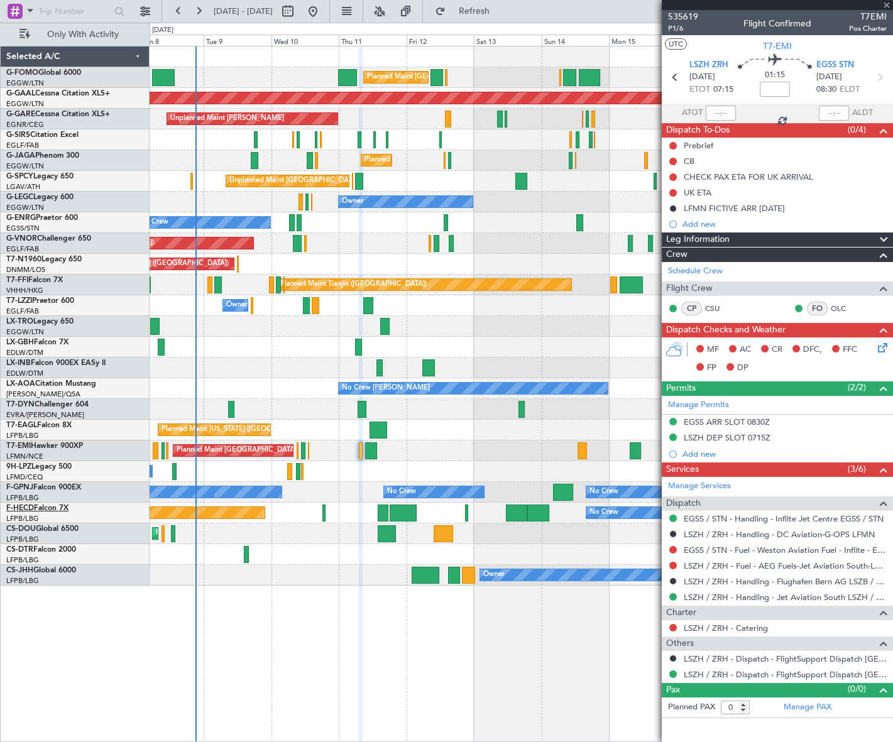
type input "+00:20"
type input "4"
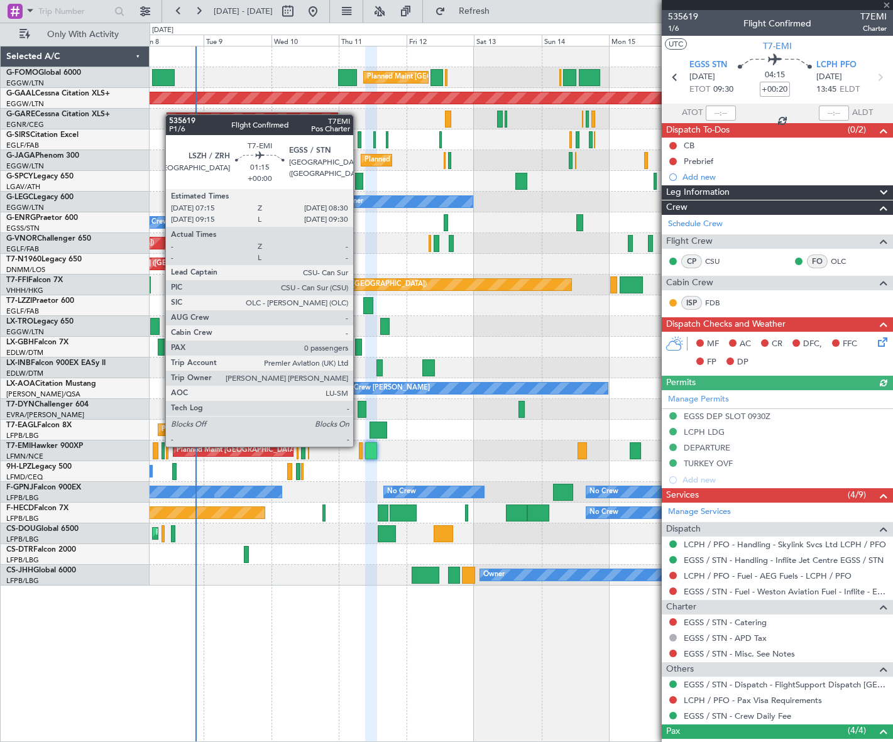
click at [359, 446] on div at bounding box center [361, 451] width 4 height 17
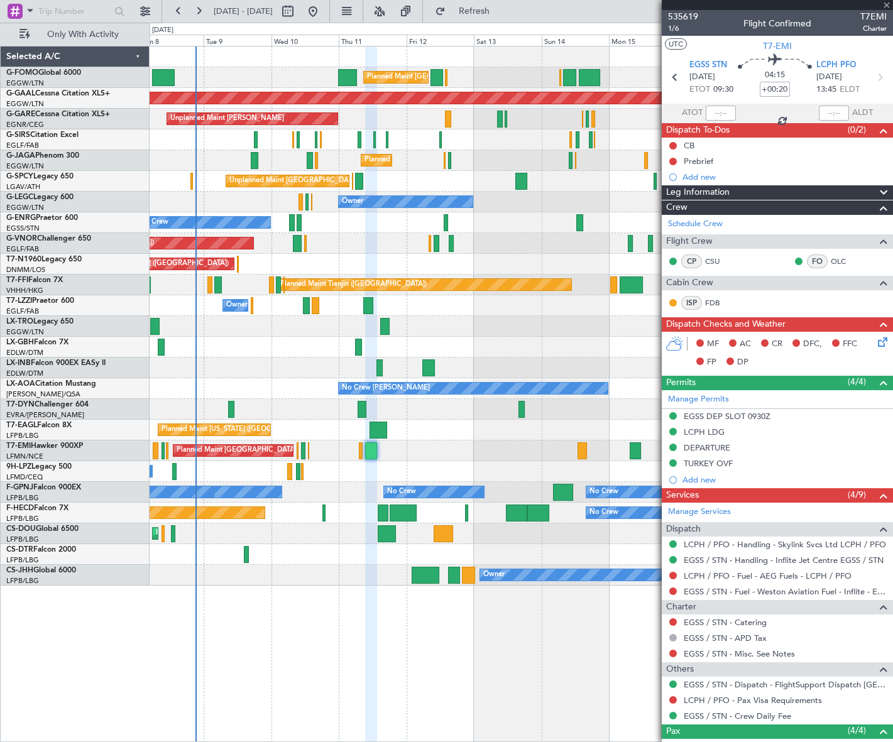
type input "0"
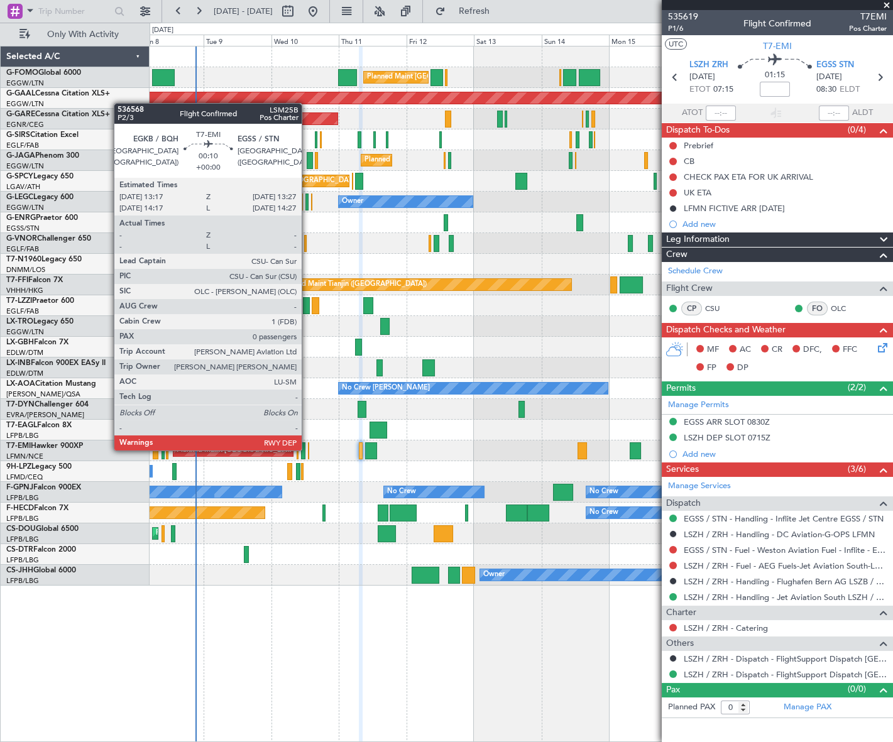
click at [308, 449] on div at bounding box center [308, 451] width 1 height 17
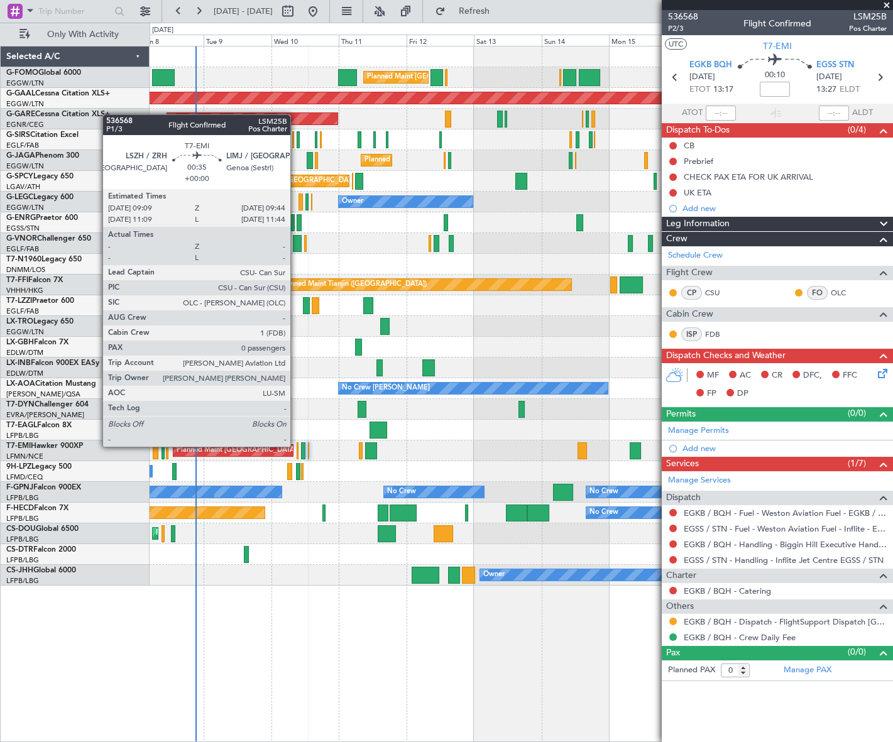
click at [297, 446] on div at bounding box center [298, 451] width 2 height 17
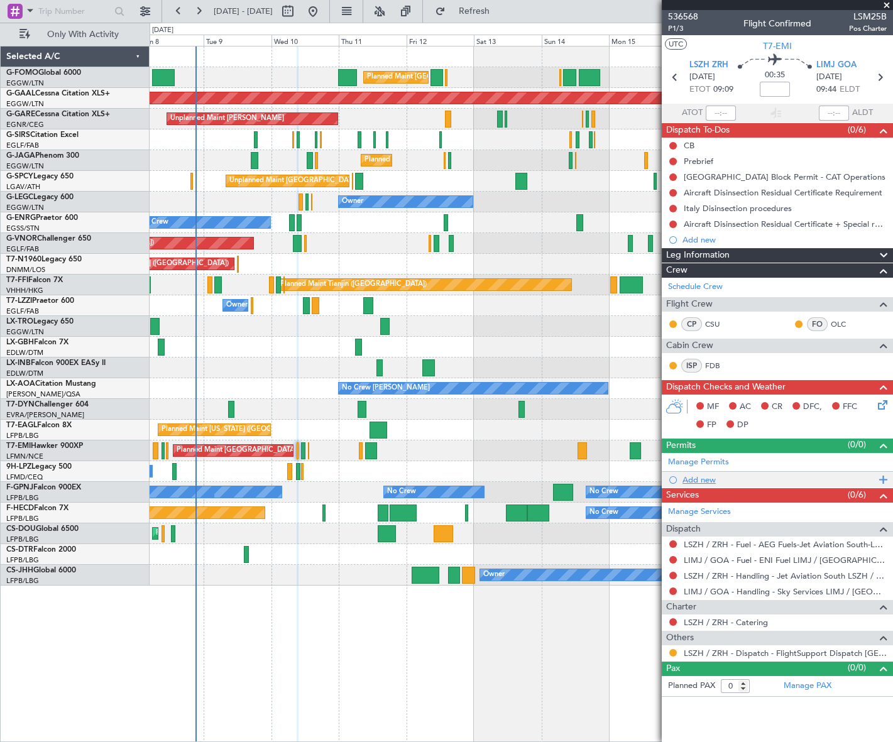
click at [698, 481] on div "Add new" at bounding box center [779, 480] width 193 height 11
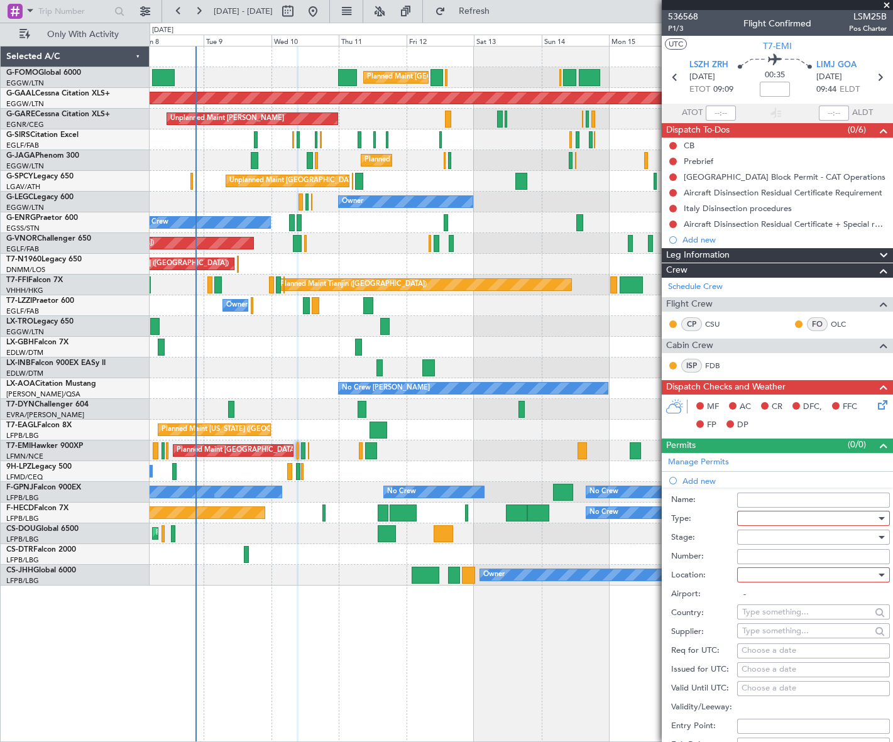
click at [771, 516] on div at bounding box center [809, 518] width 134 height 19
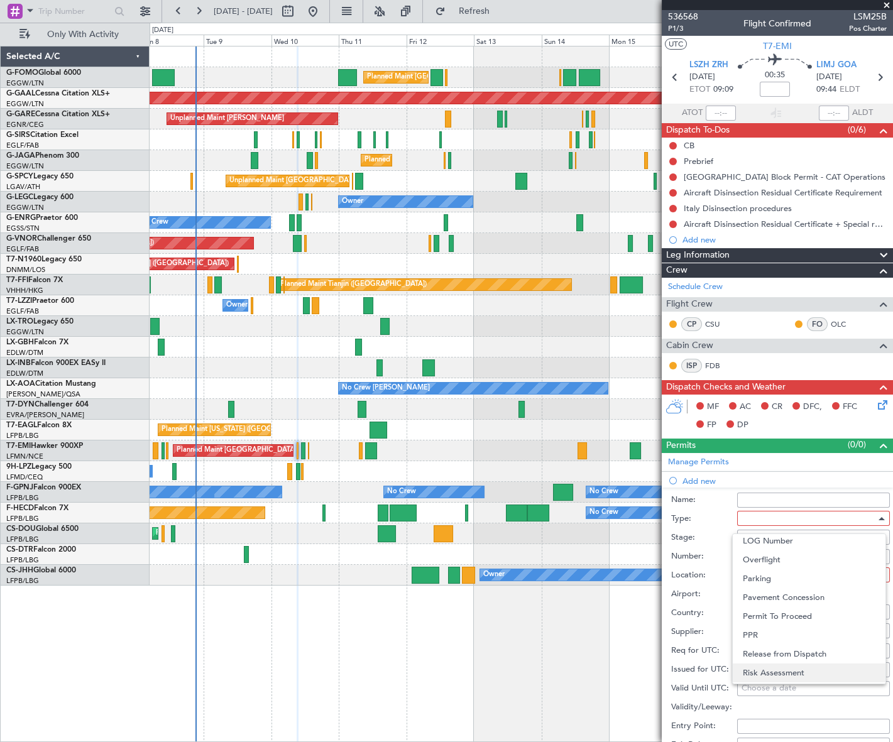
scroll to position [378, 0]
click at [758, 638] on span "Slot" at bounding box center [809, 637] width 133 height 19
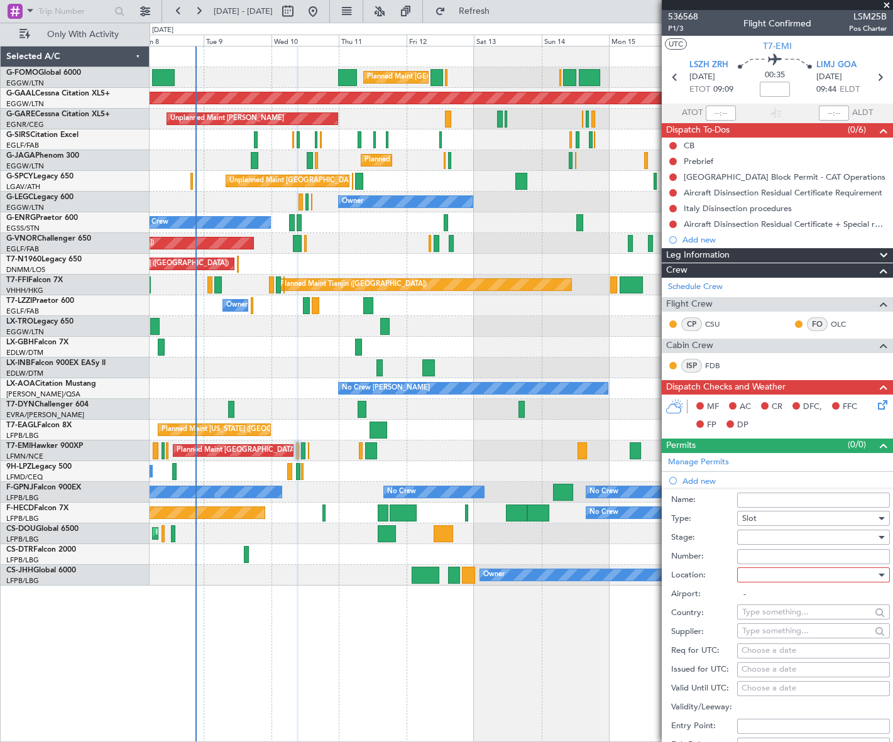
click at [867, 538] on div at bounding box center [809, 537] width 134 height 19
click at [779, 583] on span "Not Requested" at bounding box center [809, 581] width 133 height 19
click at [844, 572] on div at bounding box center [809, 575] width 134 height 19
click at [773, 597] on span "Departure" at bounding box center [809, 600] width 133 height 19
type input "LSZH / ZRH"
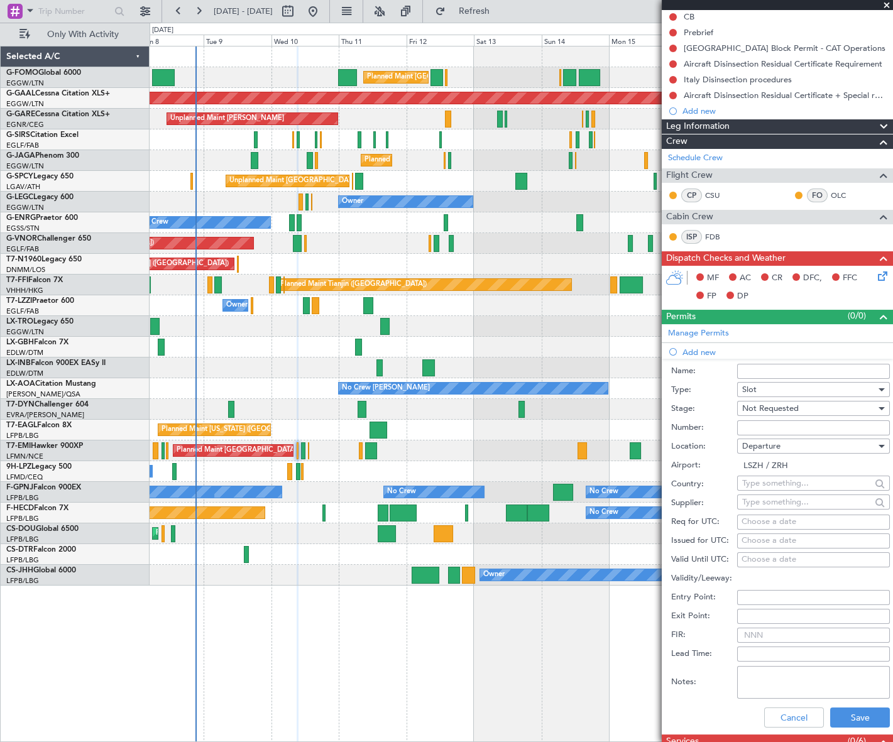
scroll to position [285, 0]
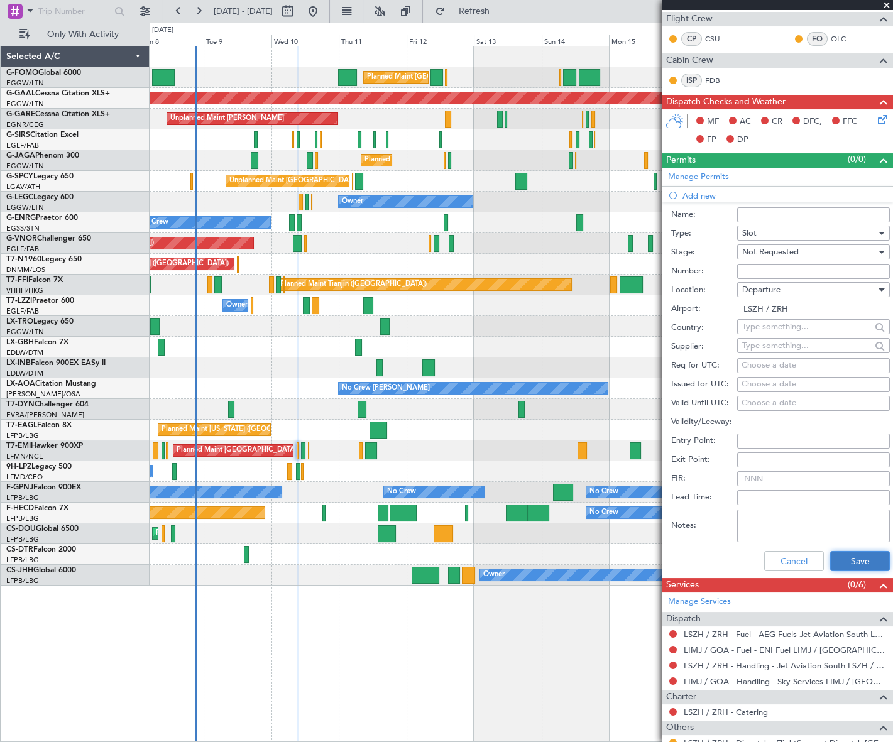
click at [851, 566] on button "Save" at bounding box center [860, 561] width 60 height 20
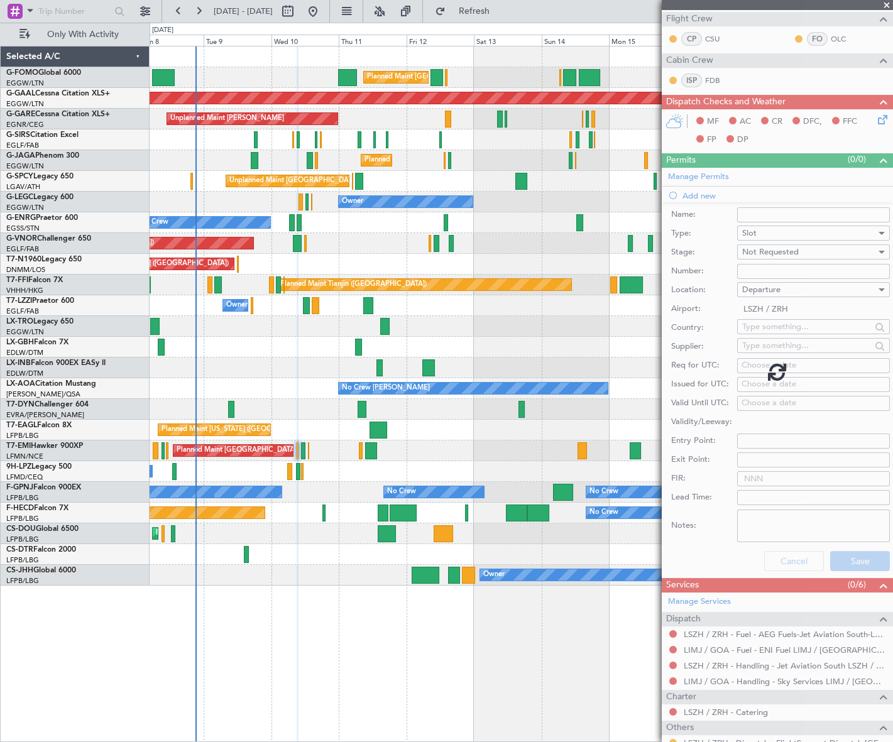
scroll to position [0, 0]
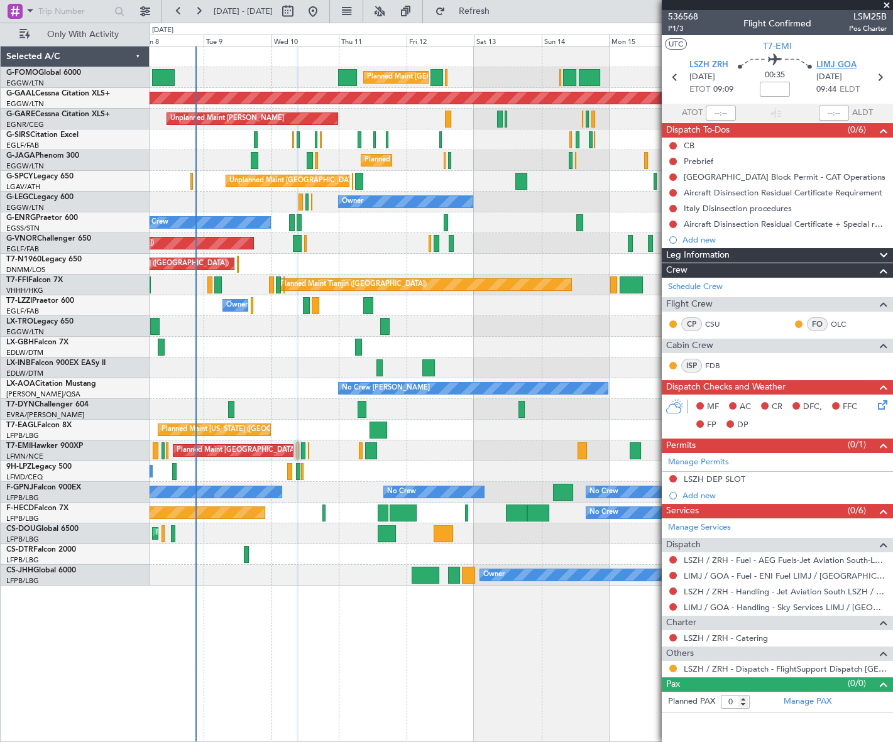
click at [849, 65] on span "LIMJ GOA" at bounding box center [837, 65] width 40 height 13
click at [704, 497] on div "Add new" at bounding box center [779, 495] width 193 height 11
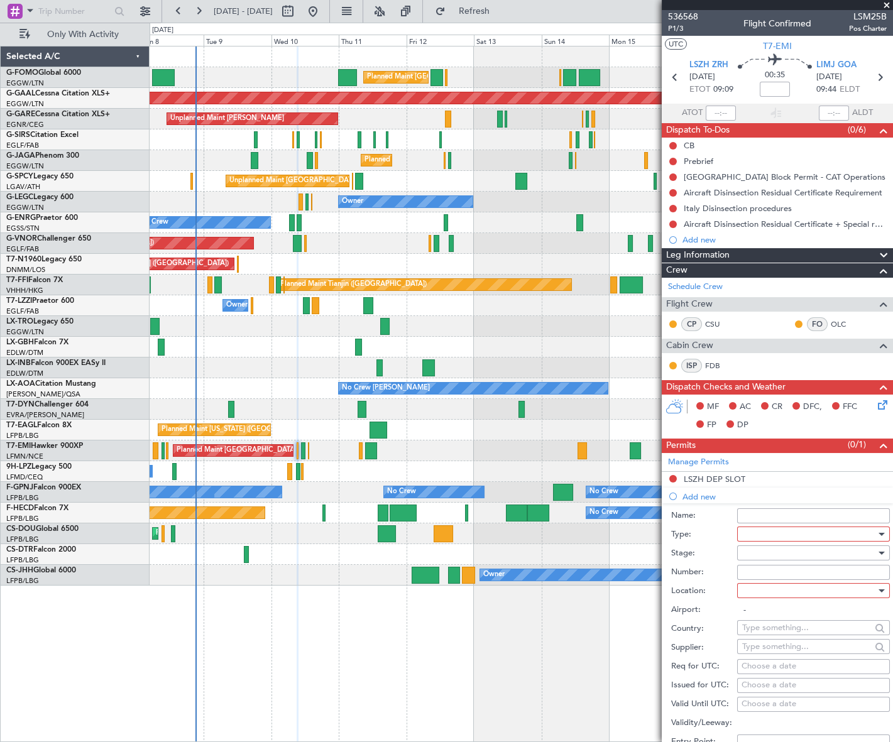
click at [763, 532] on div at bounding box center [809, 534] width 134 height 19
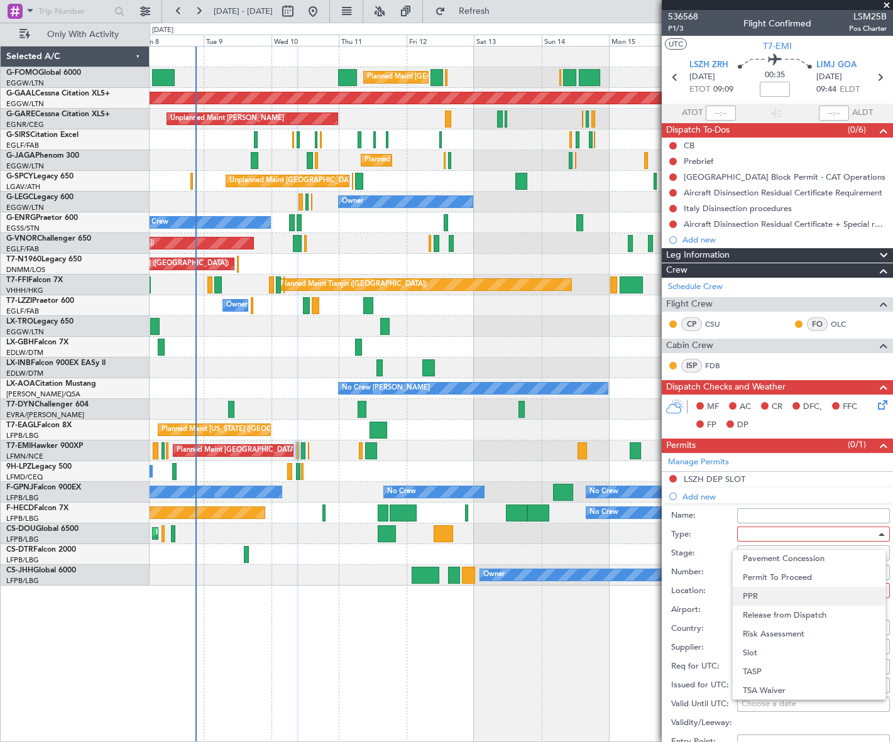
click at [761, 600] on span "PPR" at bounding box center [809, 596] width 133 height 19
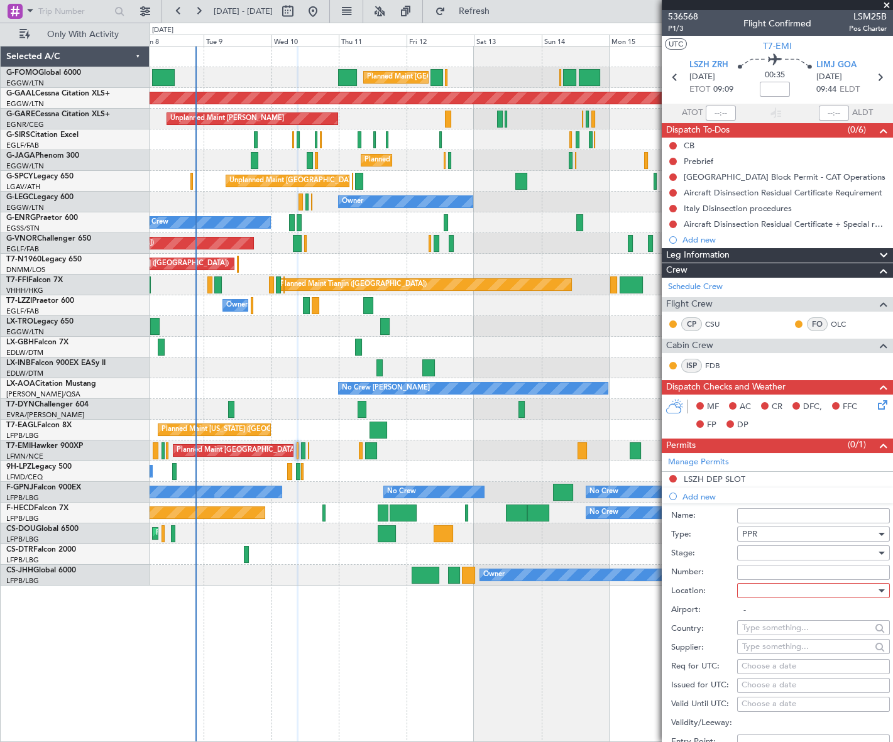
click at [811, 551] on div at bounding box center [809, 553] width 134 height 19
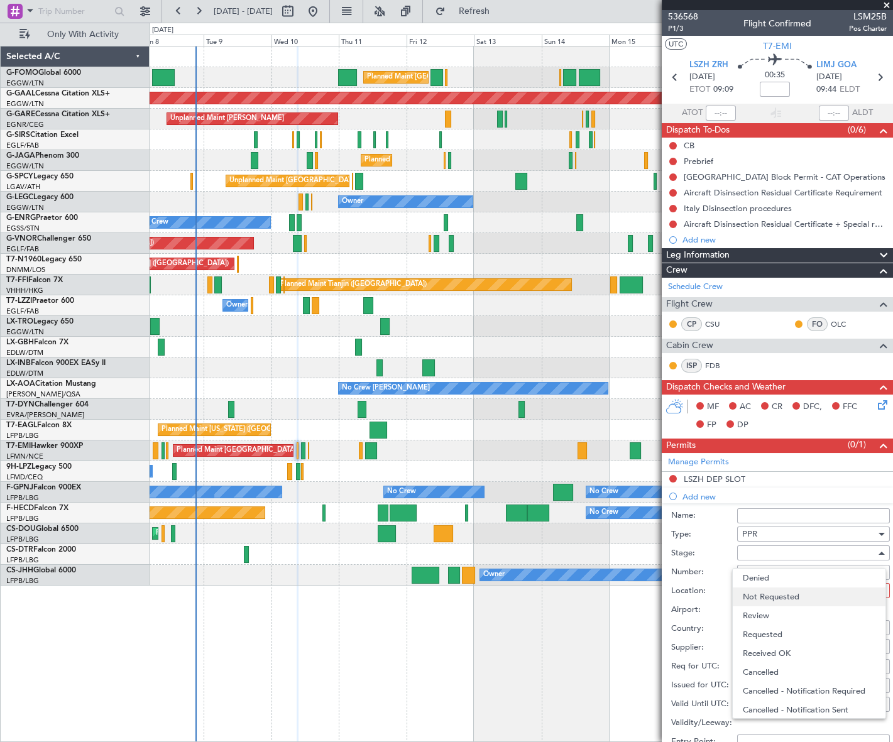
click at [785, 594] on span "Not Requested" at bounding box center [809, 597] width 133 height 19
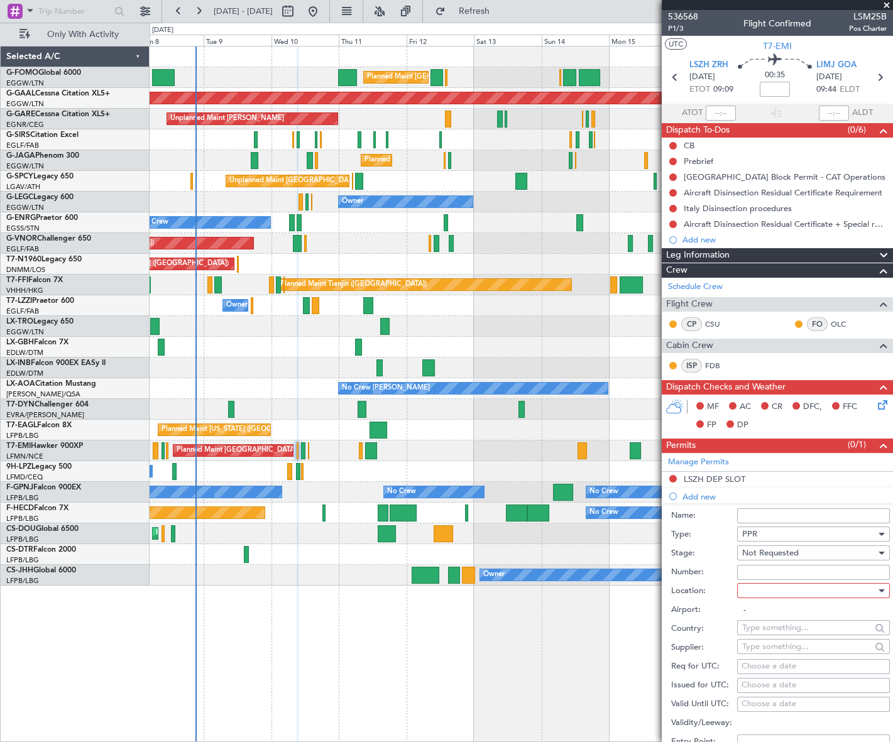
click at [824, 587] on div at bounding box center [809, 591] width 134 height 19
click at [765, 653] on span "Arrival" at bounding box center [809, 653] width 133 height 19
type input "LIMJ / [GEOGRAPHIC_DATA]"
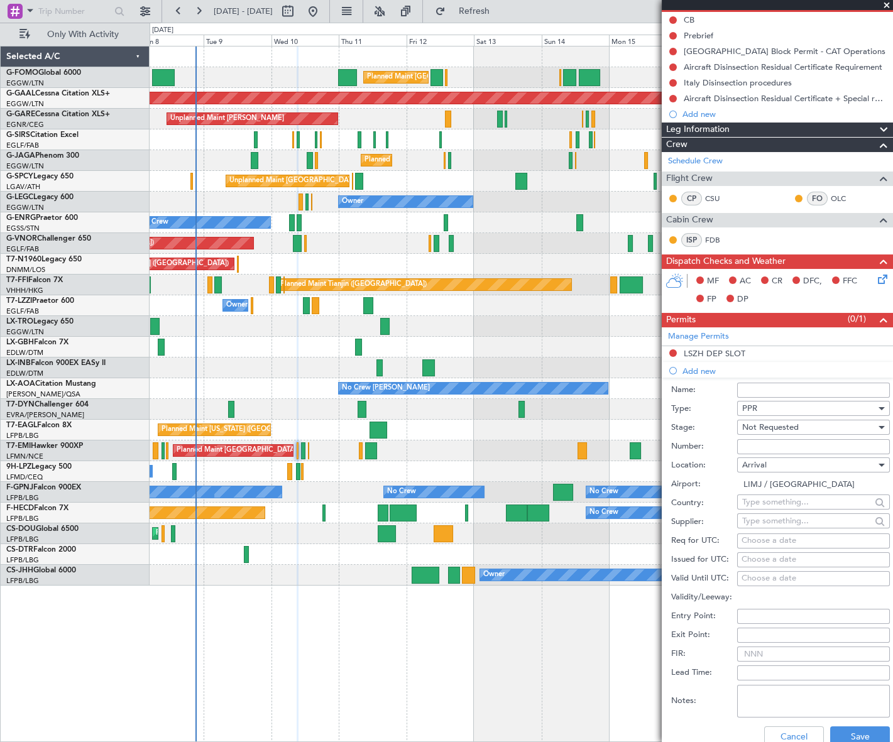
scroll to position [171, 0]
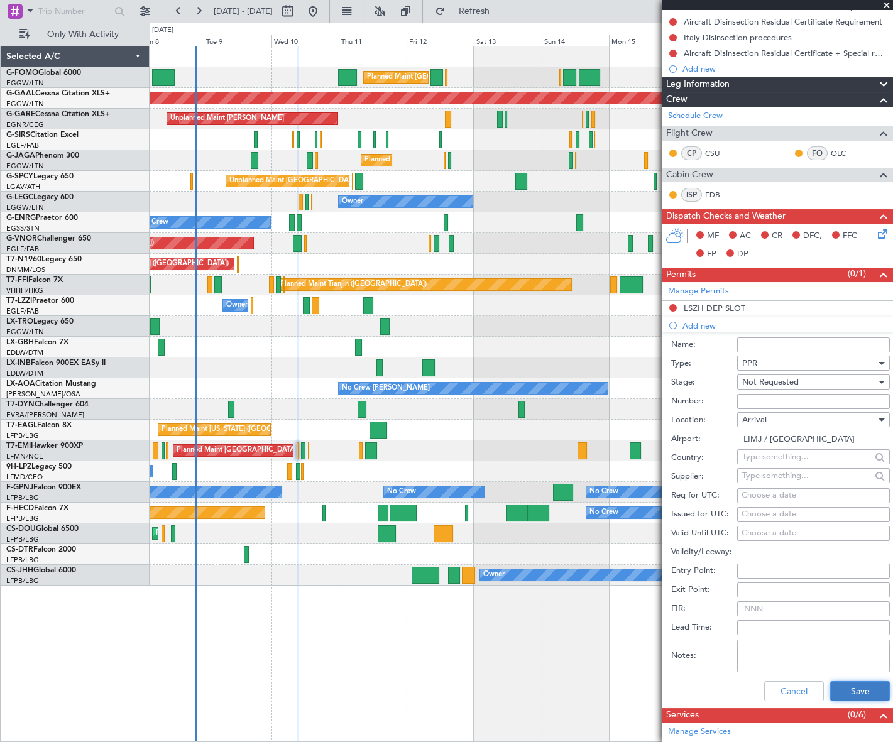
click at [846, 687] on button "Save" at bounding box center [860, 691] width 60 height 20
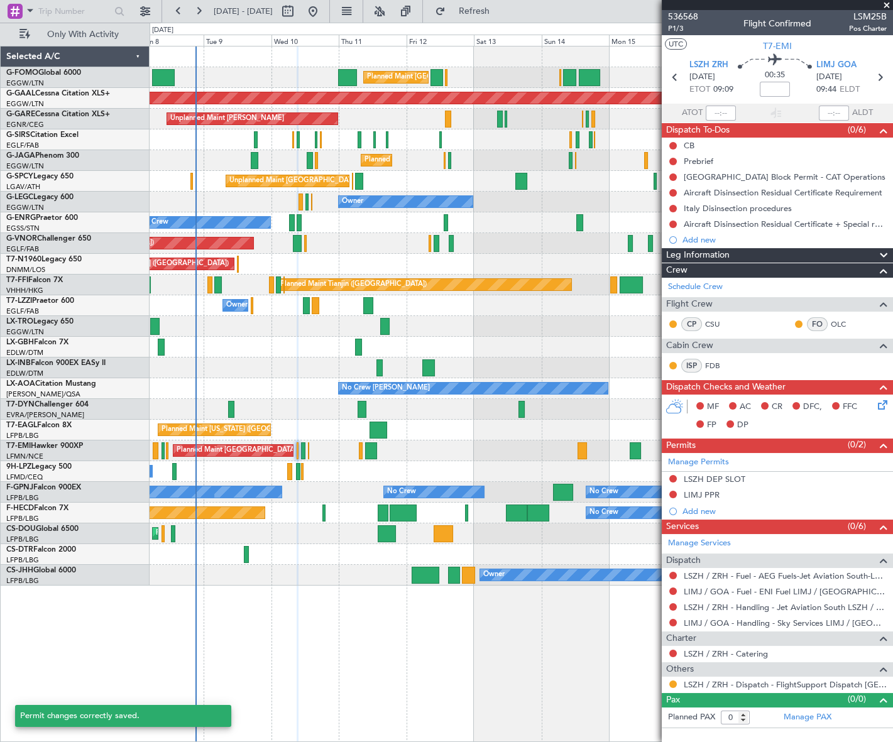
scroll to position [0, 0]
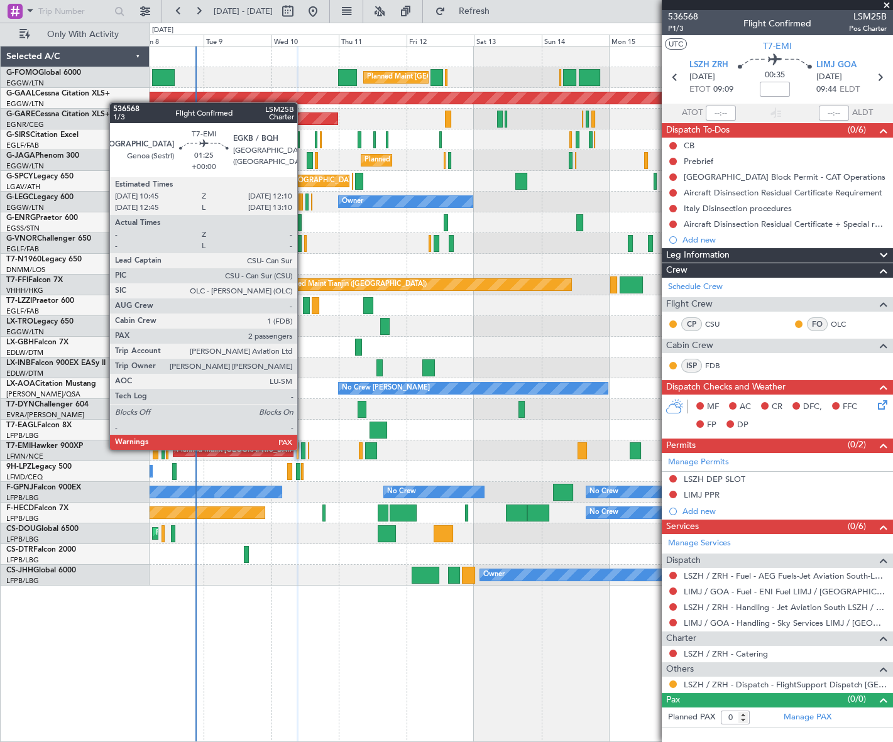
click at [303, 449] on div at bounding box center [303, 451] width 4 height 17
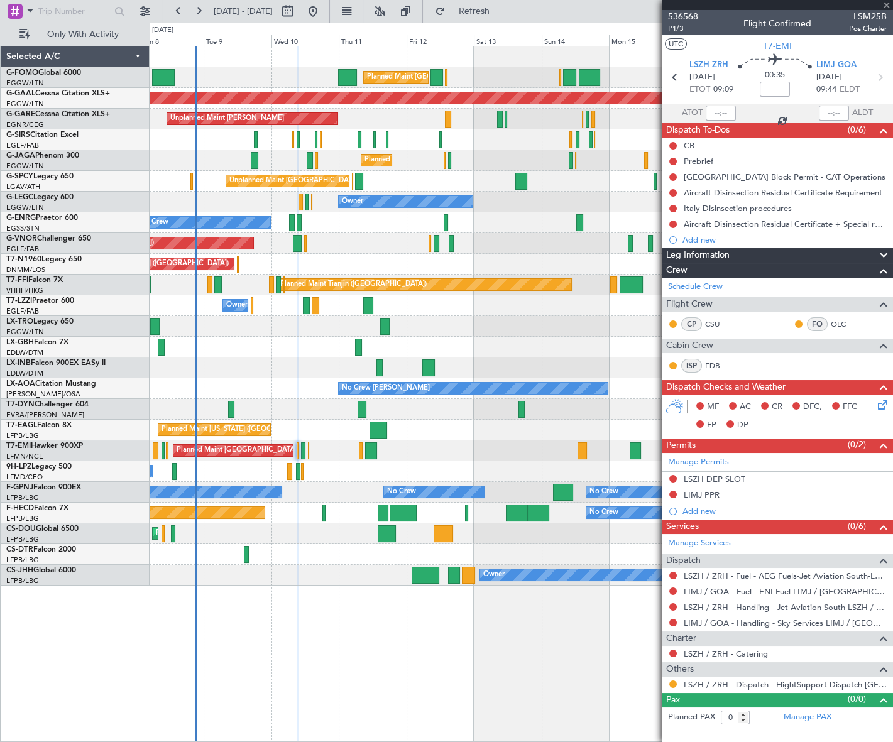
type input "2"
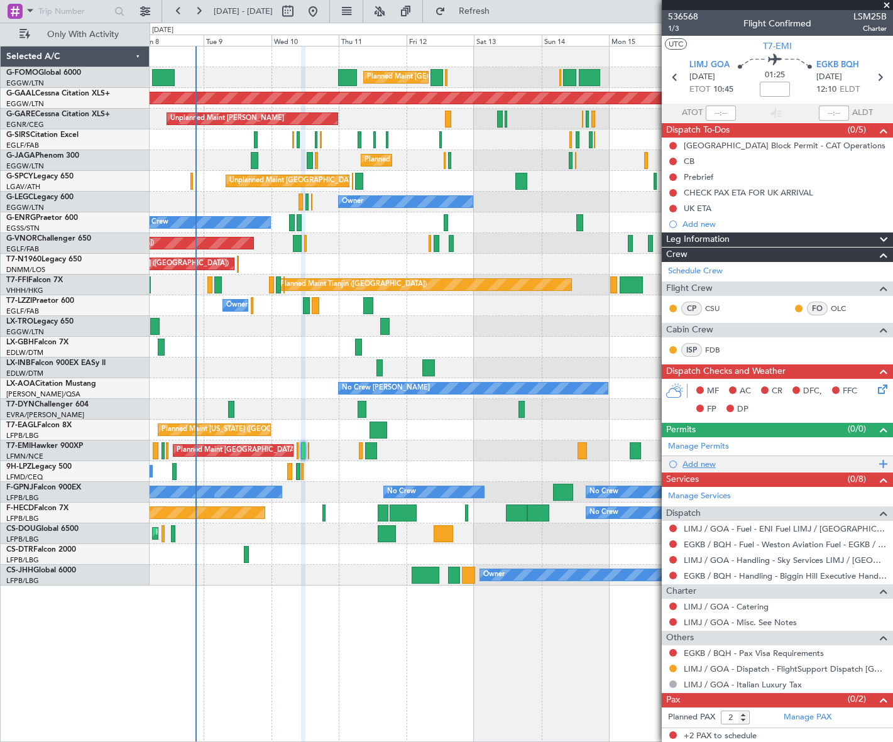
click at [705, 465] on div "Add new" at bounding box center [779, 464] width 193 height 11
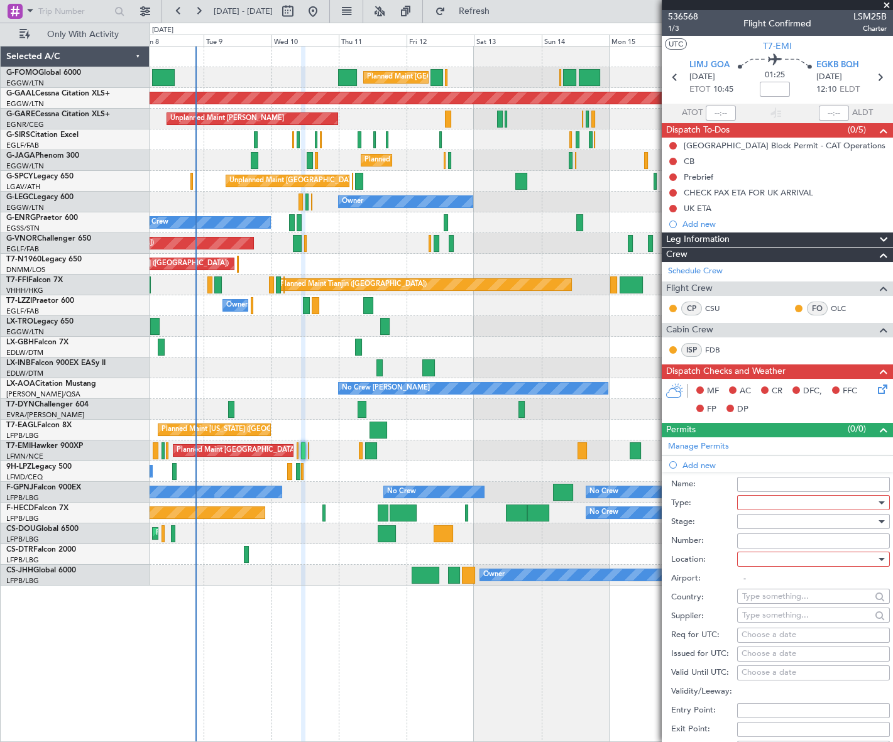
click at [767, 503] on div at bounding box center [809, 503] width 134 height 19
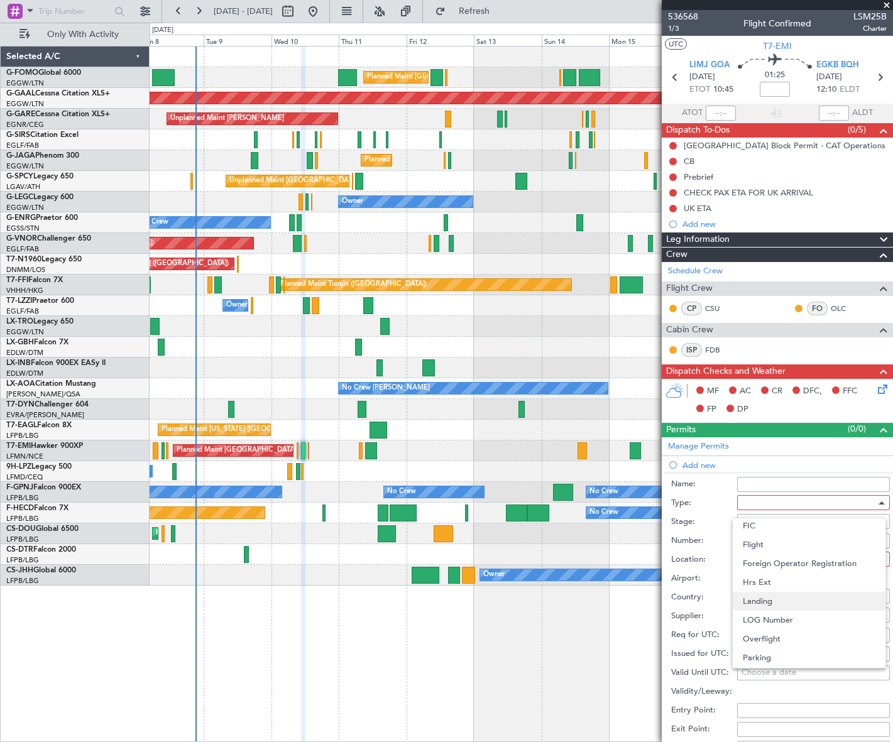
click at [783, 602] on span "Landing" at bounding box center [809, 601] width 133 height 19
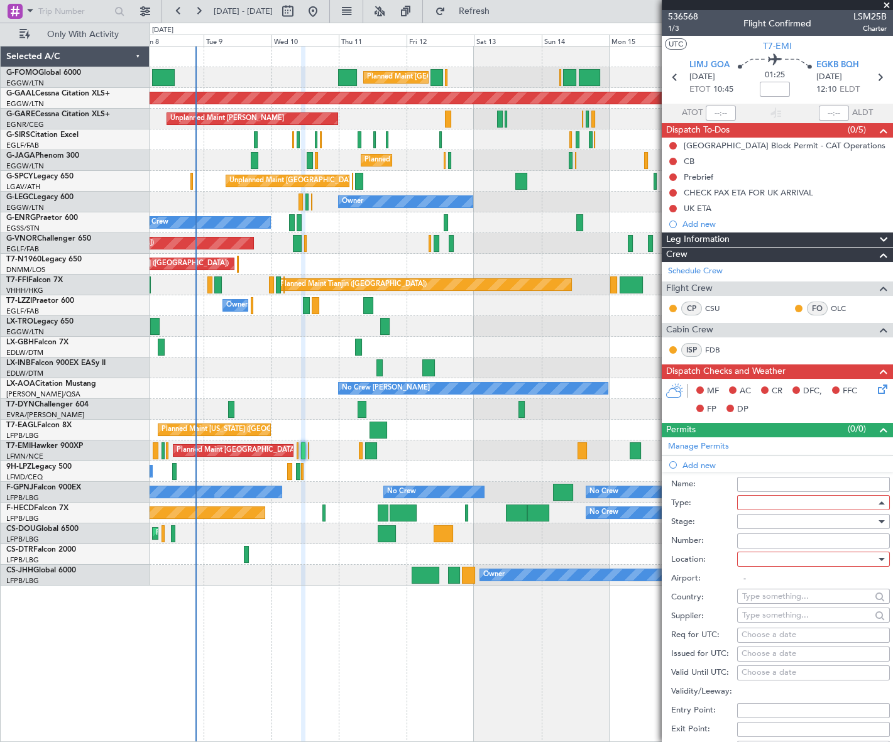
scroll to position [256, 0]
click at [879, 522] on div at bounding box center [882, 522] width 6 height 3
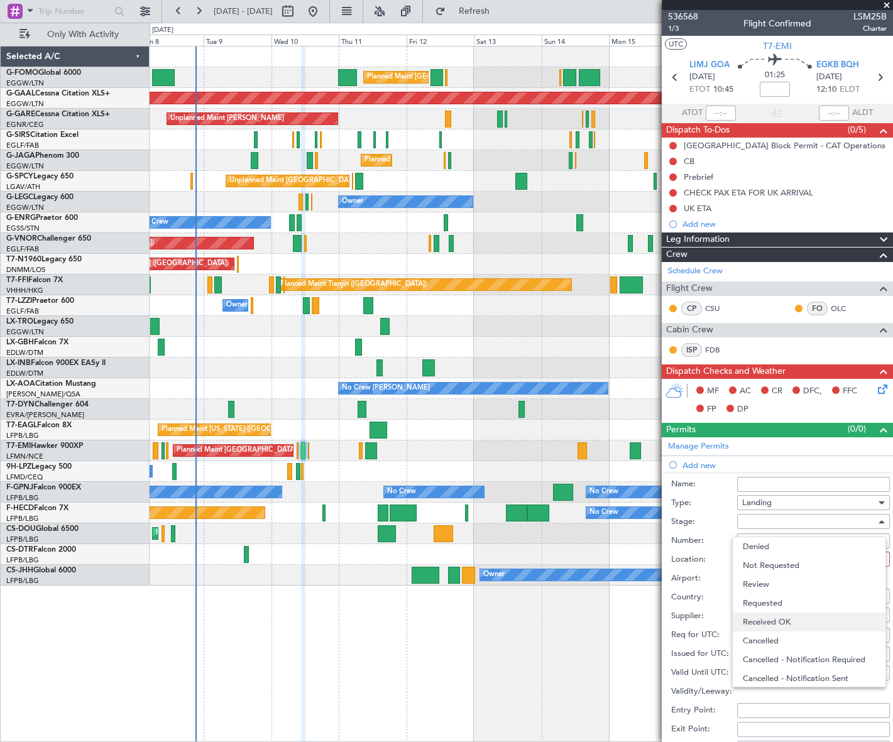
click at [779, 622] on span "Received OK" at bounding box center [809, 622] width 133 height 19
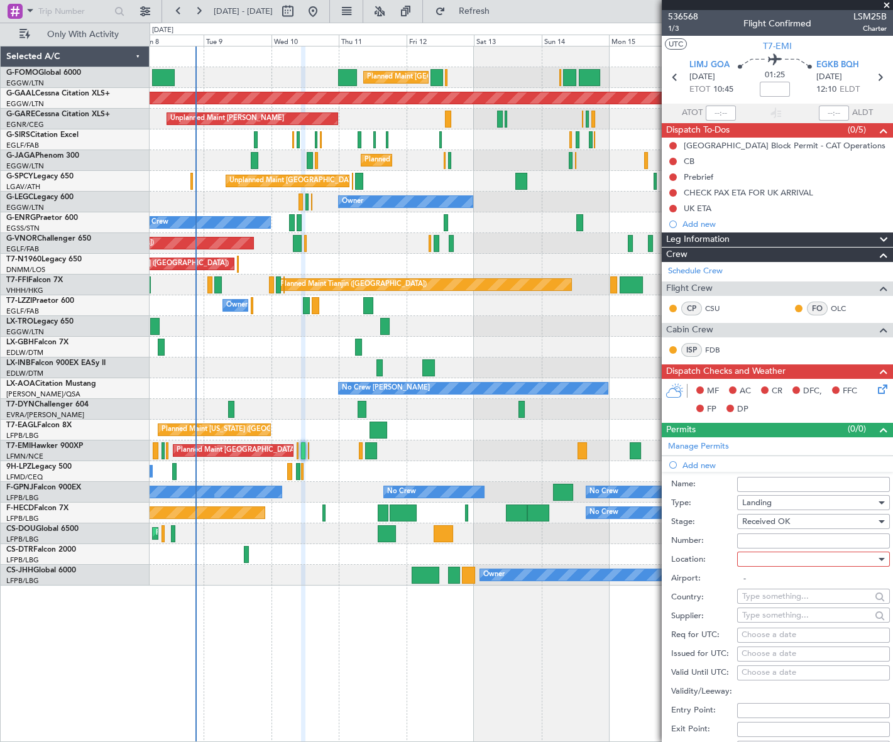
click at [752, 539] on input "Number:" at bounding box center [813, 541] width 153 height 15
paste input "FOP - 2025 091683"
type input "FOP - 2025 091683"
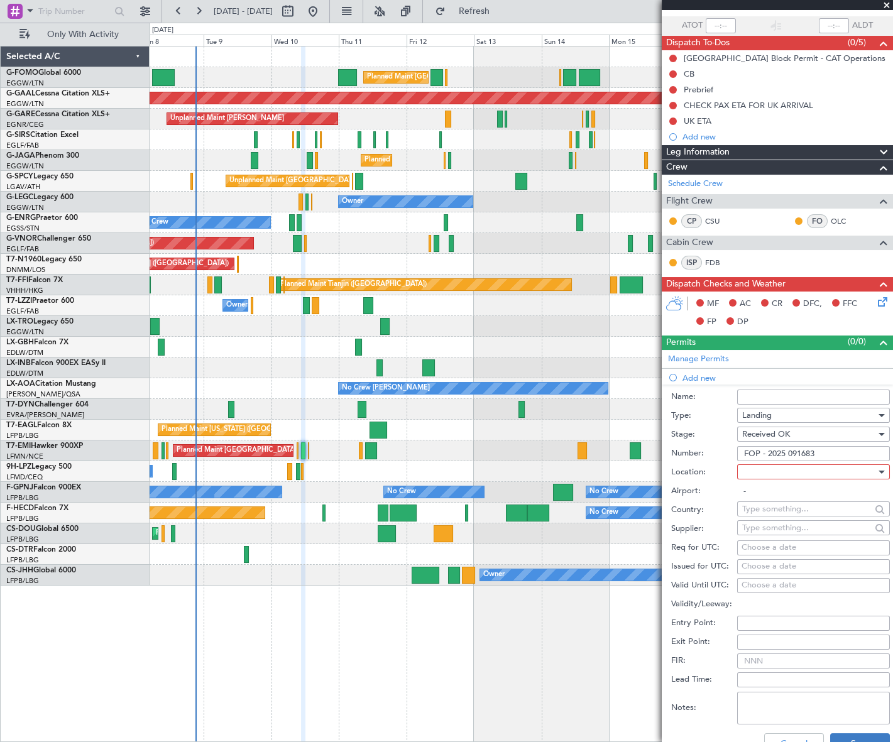
scroll to position [171, 0]
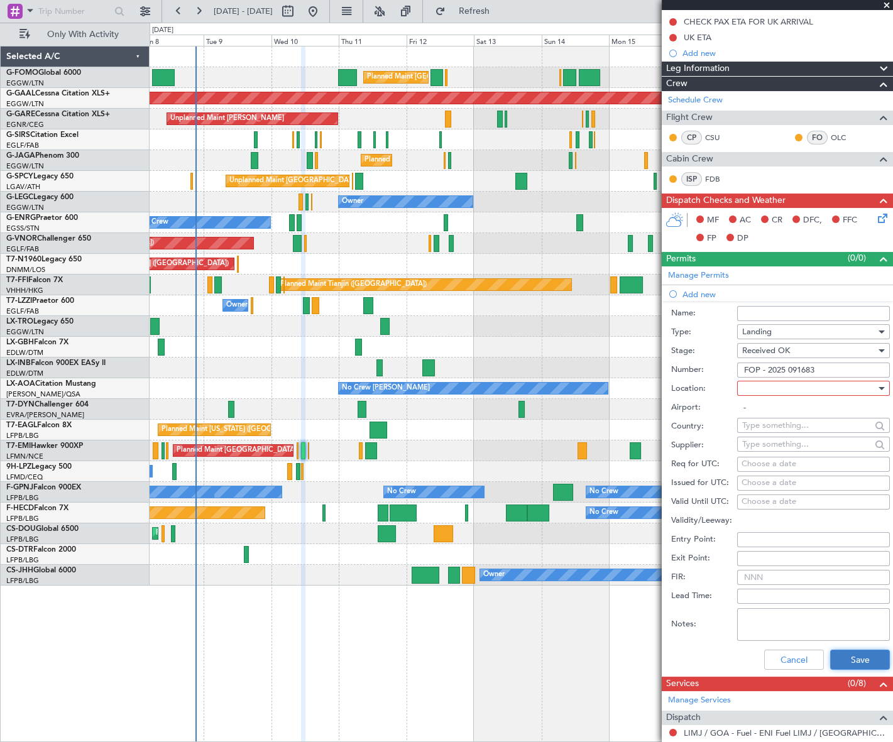
click at [858, 658] on button "Save" at bounding box center [860, 660] width 60 height 20
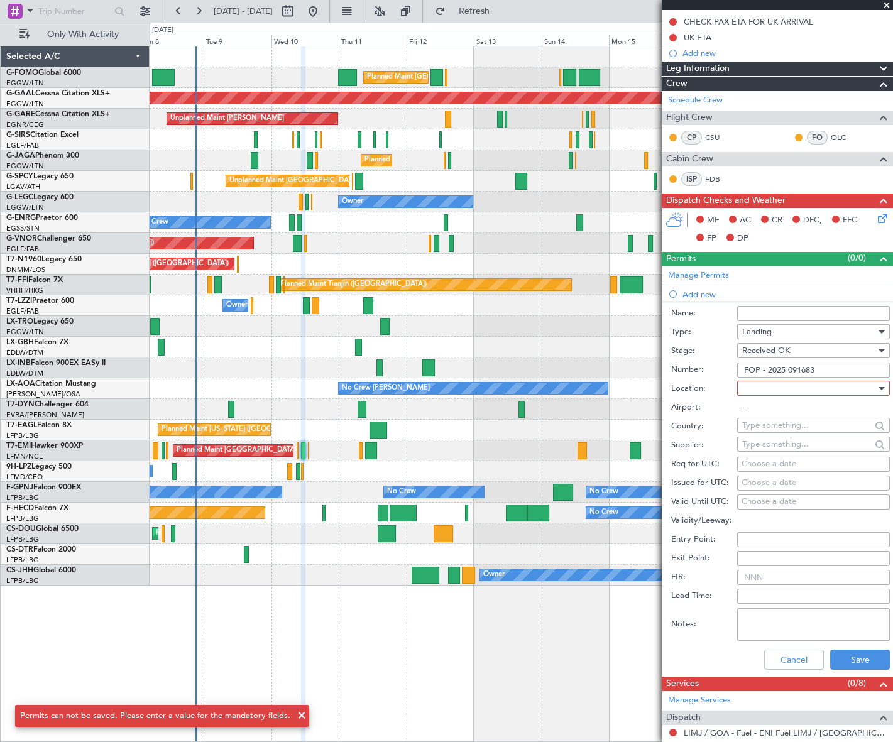
click at [813, 383] on div at bounding box center [809, 388] width 134 height 19
click at [764, 446] on span "Arrival" at bounding box center [809, 450] width 133 height 19
type input "EGKB / BQH"
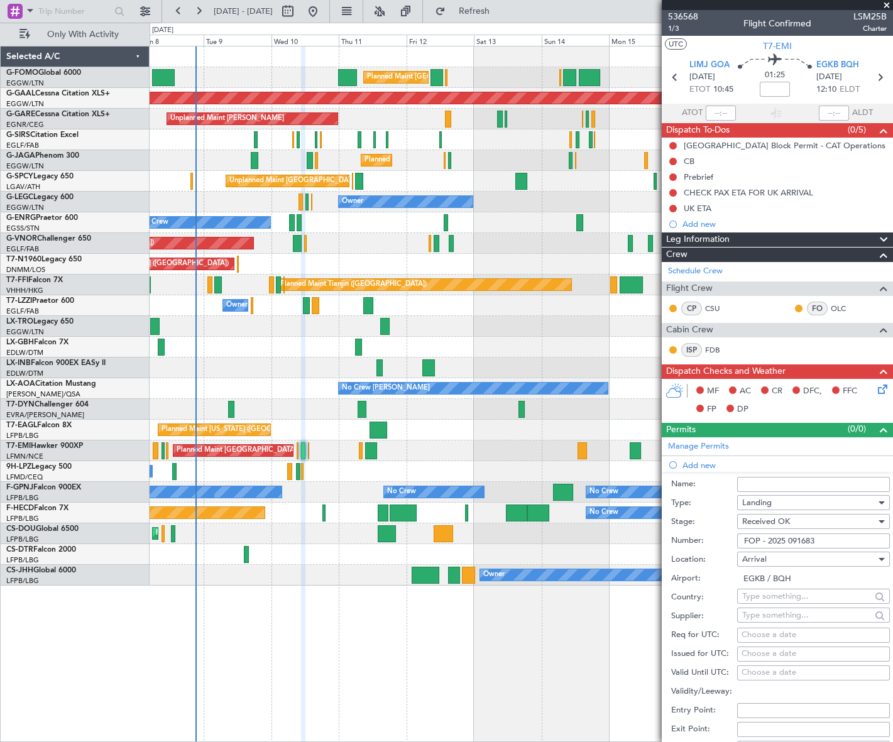
scroll to position [228, 0]
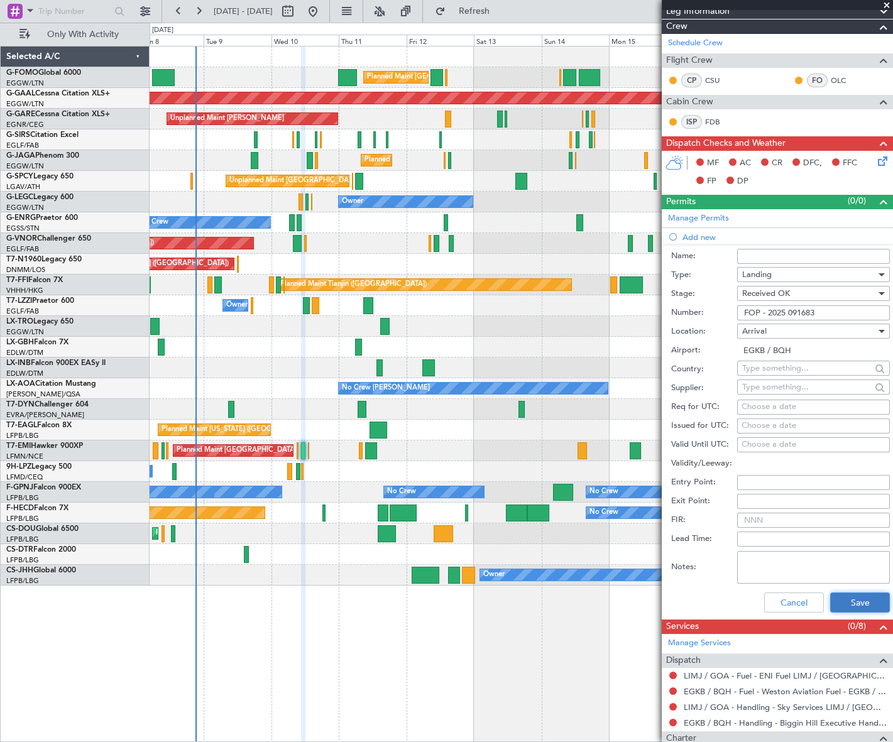
click at [856, 601] on button "Save" at bounding box center [860, 603] width 60 height 20
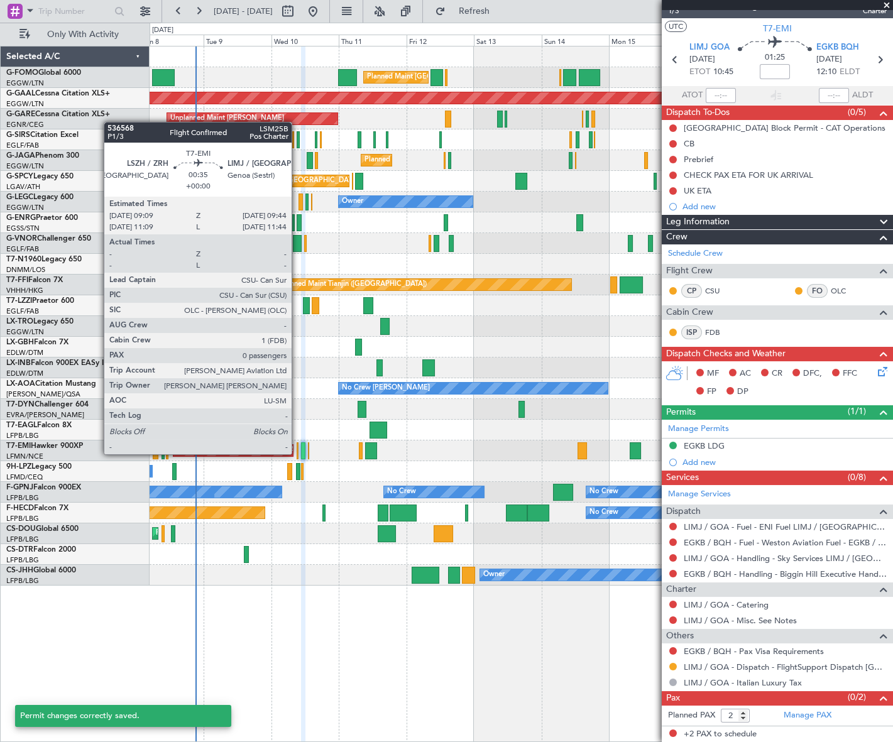
scroll to position [16, 0]
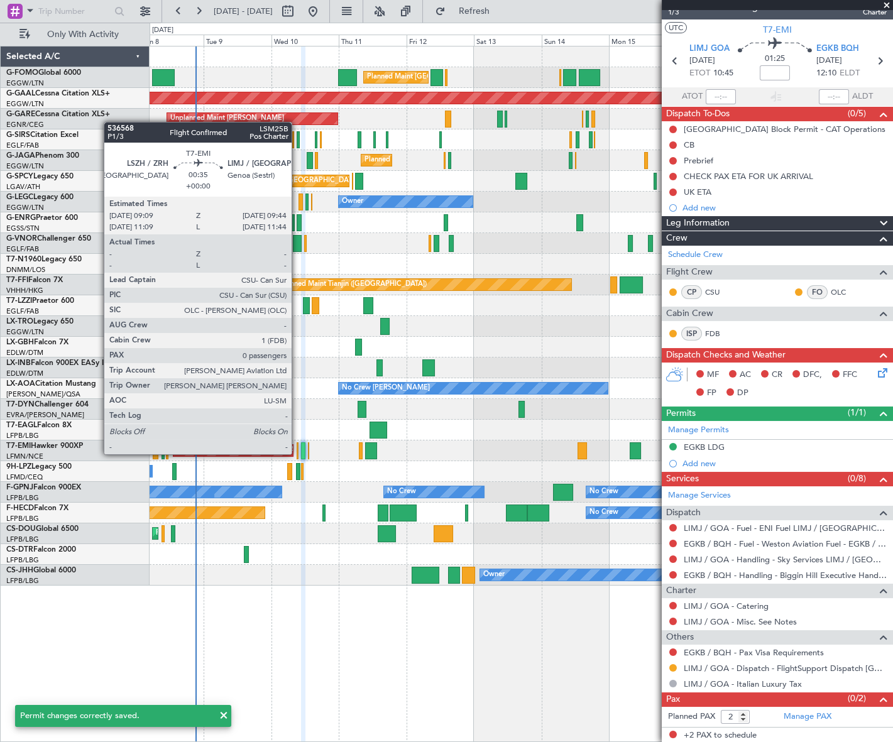
click at [297, 453] on div at bounding box center [298, 451] width 2 height 17
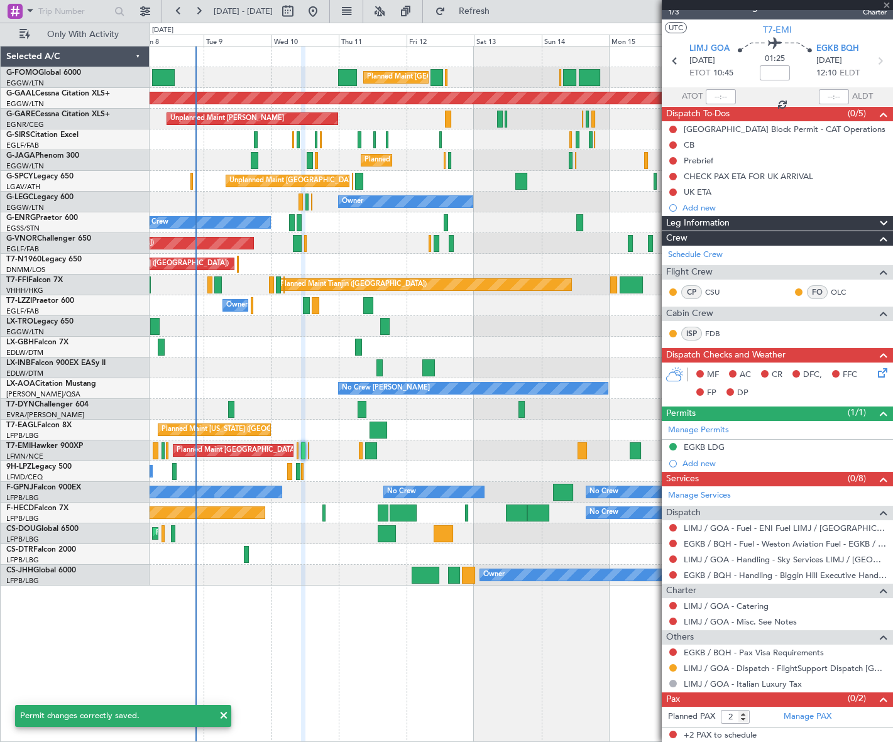
type input "0"
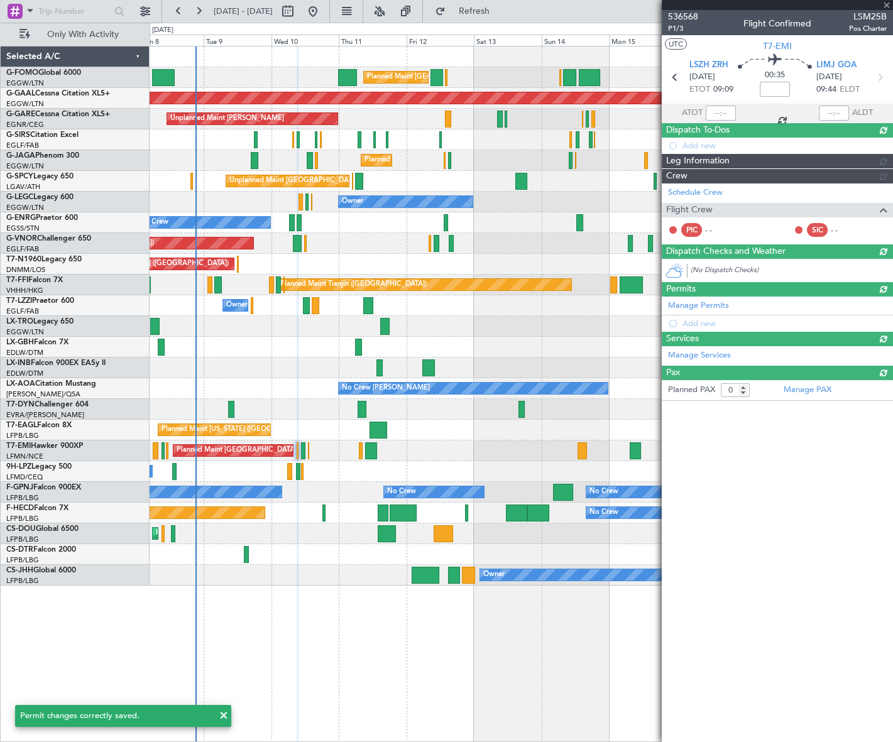
scroll to position [0, 0]
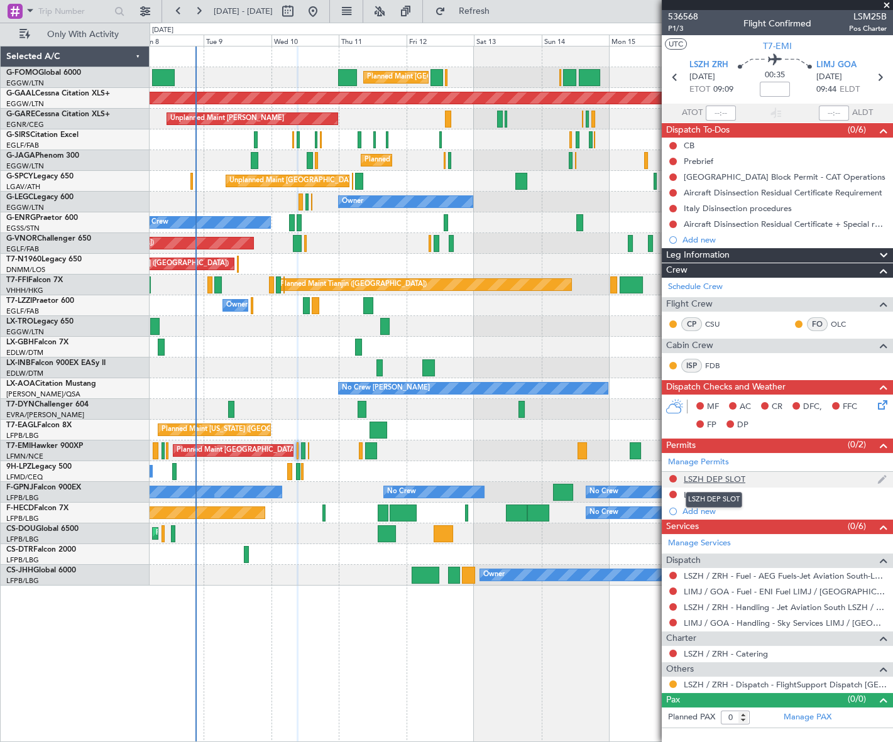
click at [732, 480] on div "LSZH DEP SLOT" at bounding box center [715, 479] width 62 height 11
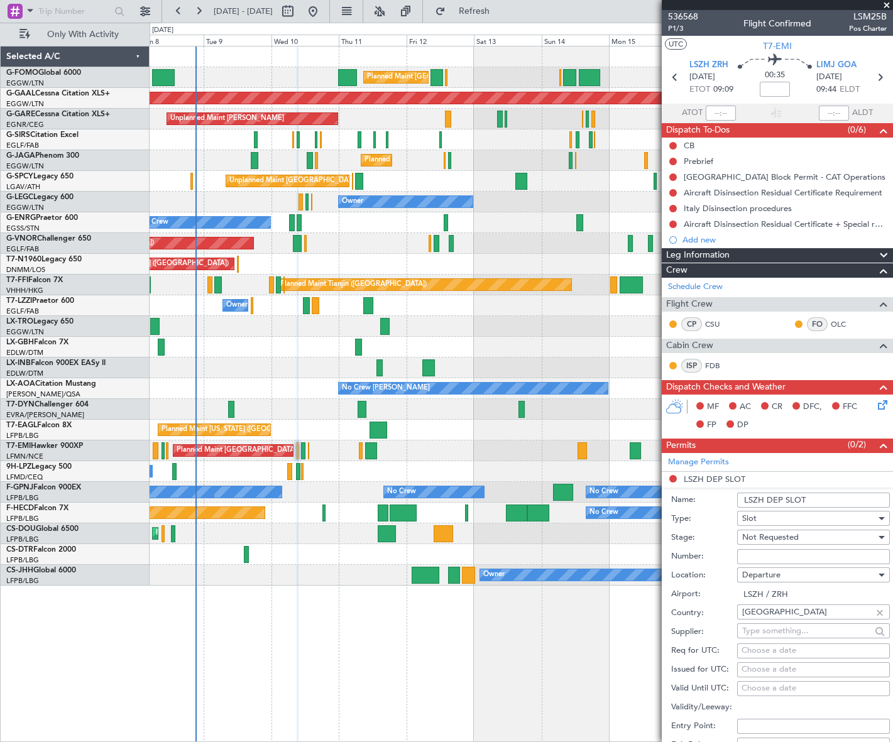
click at [815, 499] on input "LSZH DEP SLOT" at bounding box center [813, 500] width 153 height 15
type input "LSZH DEP SLOT 0910Z"
click at [817, 535] on div "Not Requested" at bounding box center [809, 537] width 134 height 19
click at [786, 617] on span "Requested" at bounding box center [809, 619] width 133 height 19
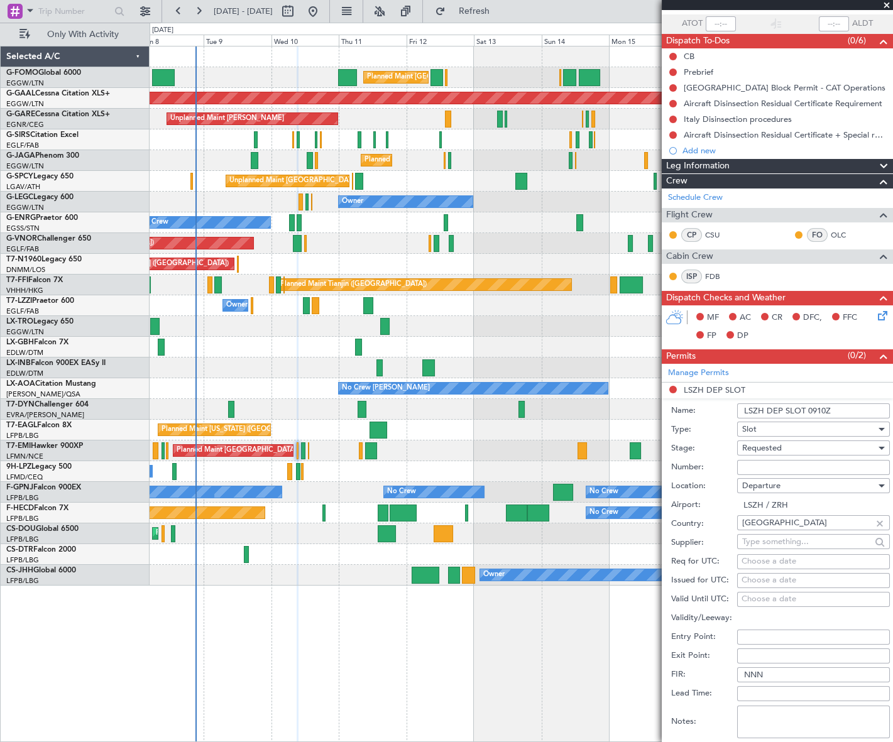
scroll to position [171, 0]
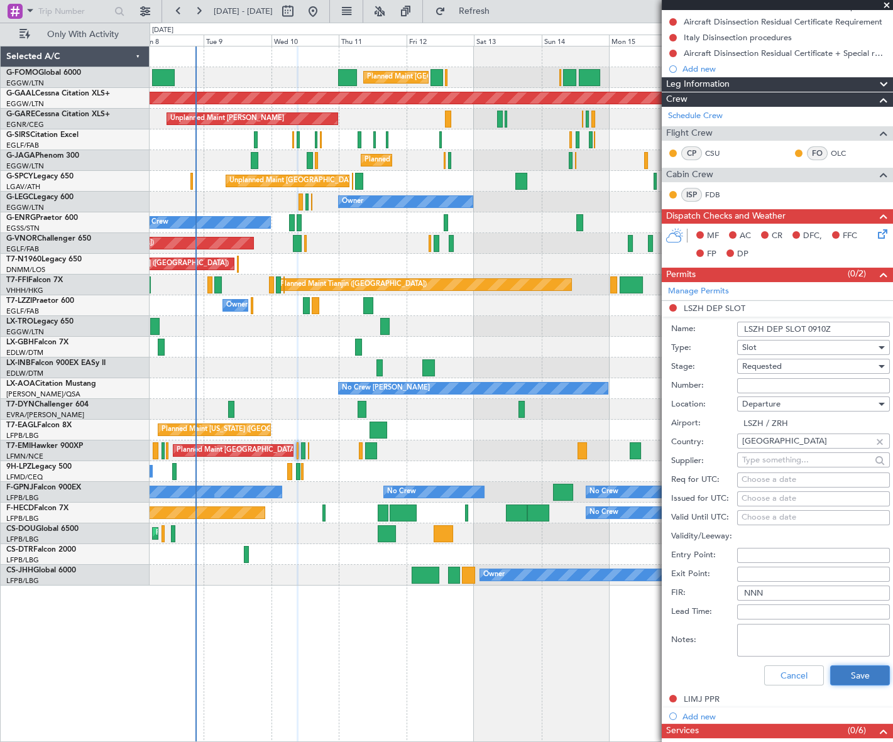
click at [855, 674] on button "Save" at bounding box center [860, 676] width 60 height 20
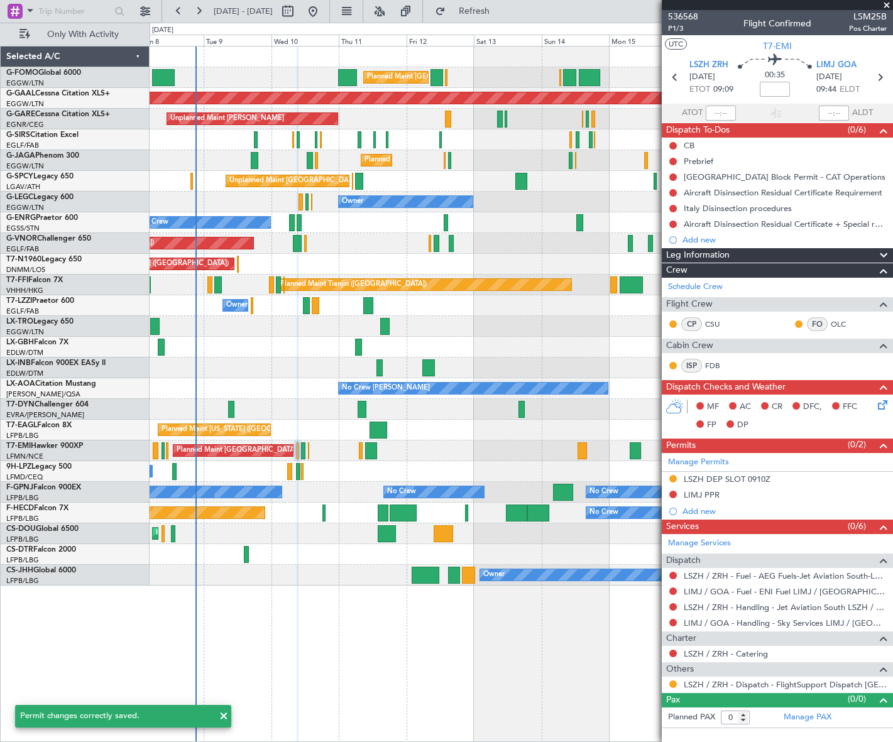
scroll to position [0, 0]
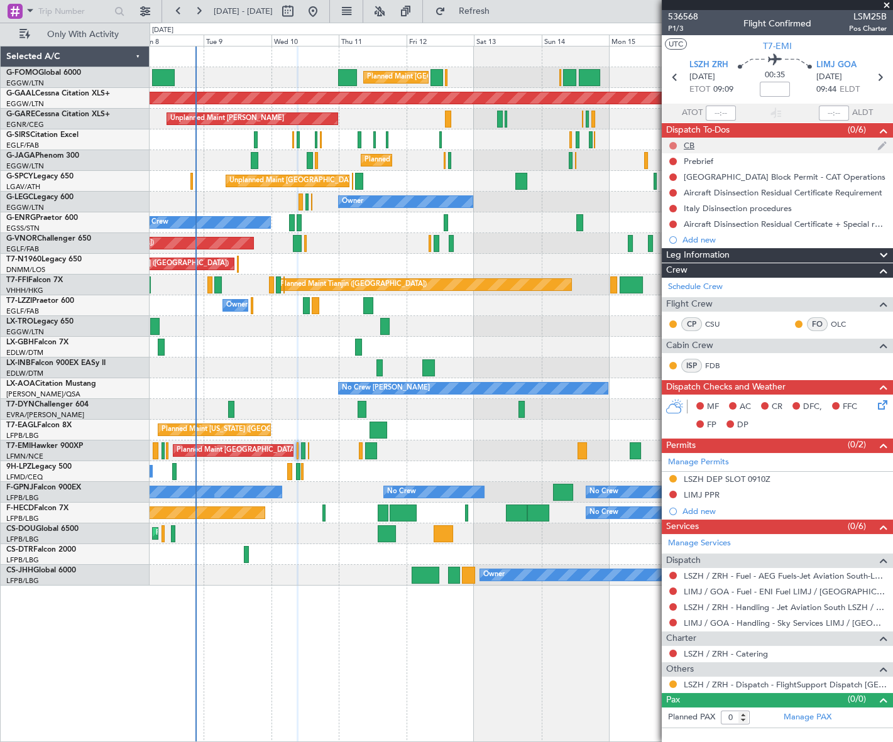
click at [671, 143] on button at bounding box center [674, 146] width 8 height 8
click at [659, 200] on span "Completed" at bounding box center [678, 201] width 41 height 13
click at [674, 158] on button at bounding box center [674, 162] width 8 height 8
click at [672, 201] on span "In Progress" at bounding box center [679, 198] width 43 height 13
click at [883, 402] on icon at bounding box center [881, 403] width 10 height 10
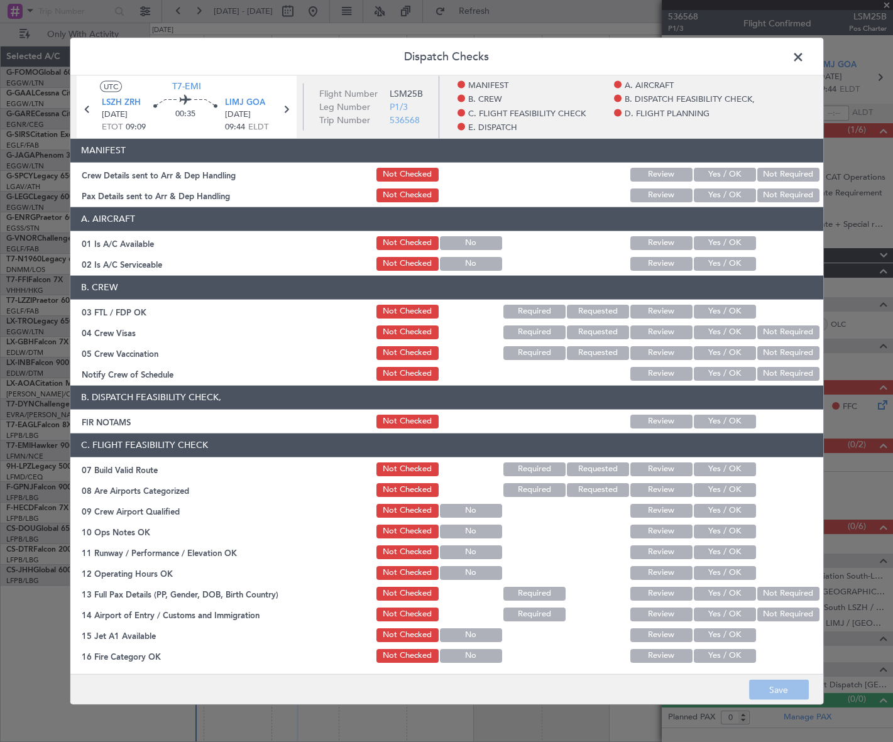
click at [731, 236] on button "Yes / OK" at bounding box center [725, 243] width 62 height 14
click at [734, 265] on button "Yes / OK" at bounding box center [725, 263] width 62 height 14
click at [723, 421] on button "Yes / OK" at bounding box center [725, 421] width 62 height 14
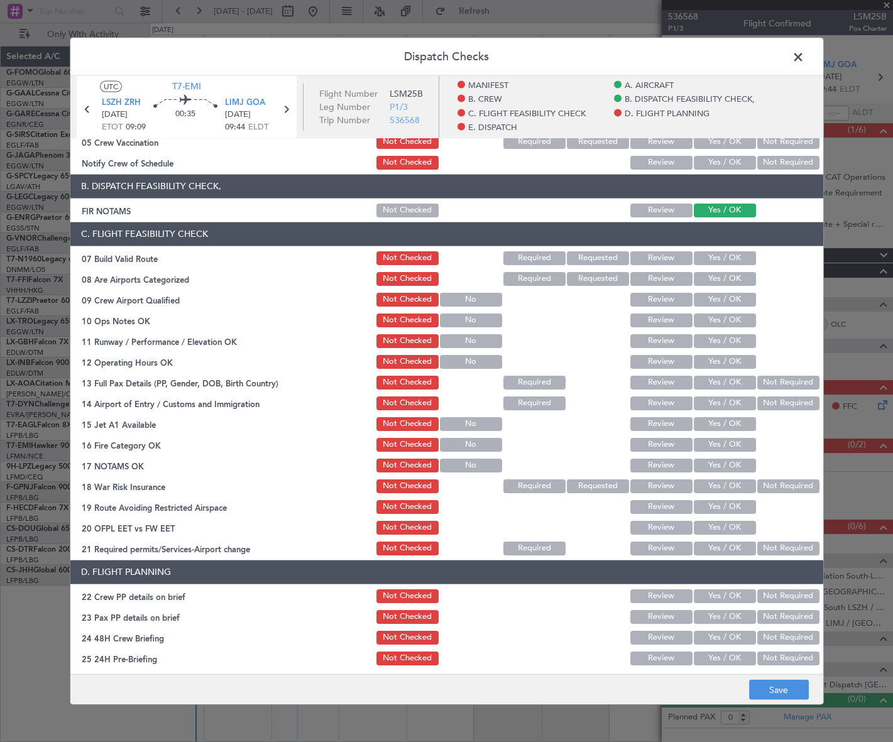
scroll to position [228, 0]
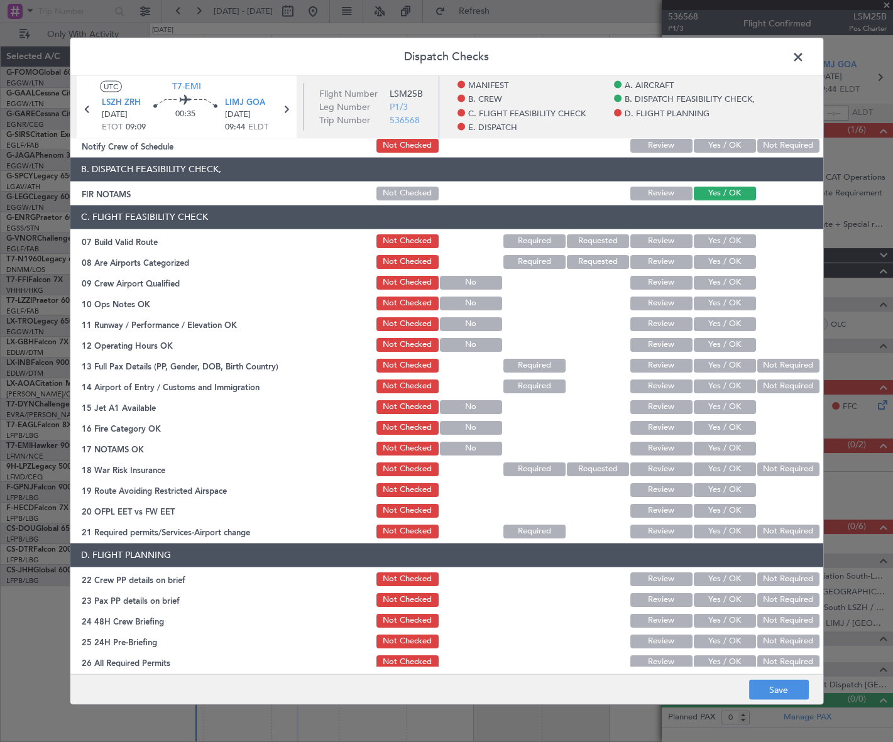
click at [727, 243] on button "Yes / OK" at bounding box center [725, 241] width 62 height 14
click at [731, 301] on button "Yes / OK" at bounding box center [725, 303] width 62 height 14
click at [728, 326] on button "Yes / OK" at bounding box center [725, 324] width 62 height 14
click at [734, 344] on button "Yes / OK" at bounding box center [725, 345] width 62 height 14
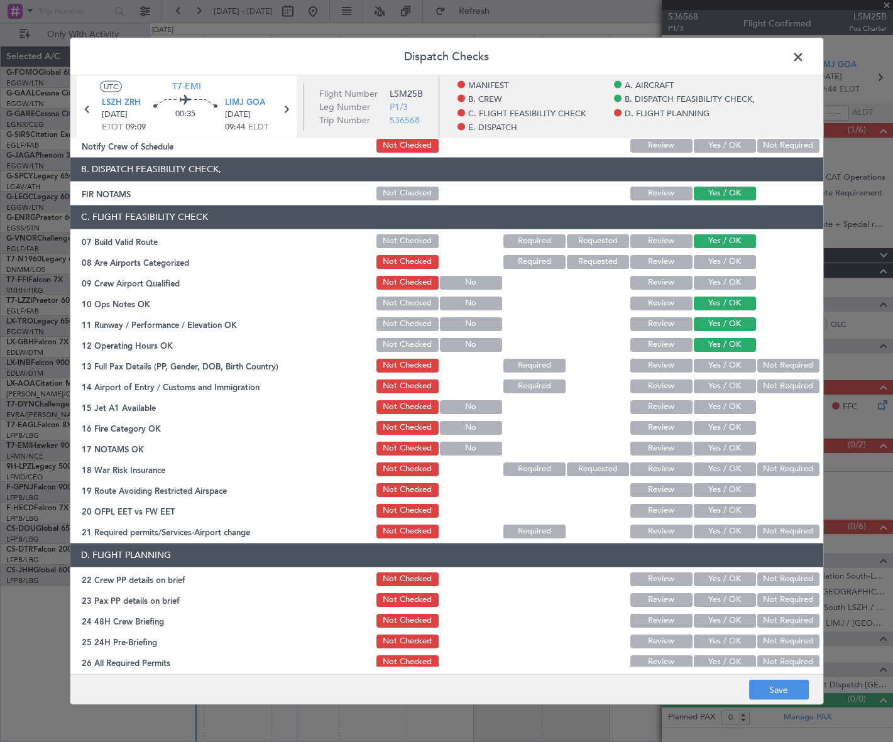
click at [736, 361] on button "Yes / OK" at bounding box center [725, 365] width 62 height 14
drag, startPoint x: 737, startPoint y: 380, endPoint x: 736, endPoint y: 409, distance: 28.9
click at [737, 380] on button "Yes / OK" at bounding box center [725, 386] width 62 height 14
click at [737, 409] on button "Yes / OK" at bounding box center [725, 407] width 62 height 14
click at [744, 424] on button "Yes / OK" at bounding box center [725, 428] width 62 height 14
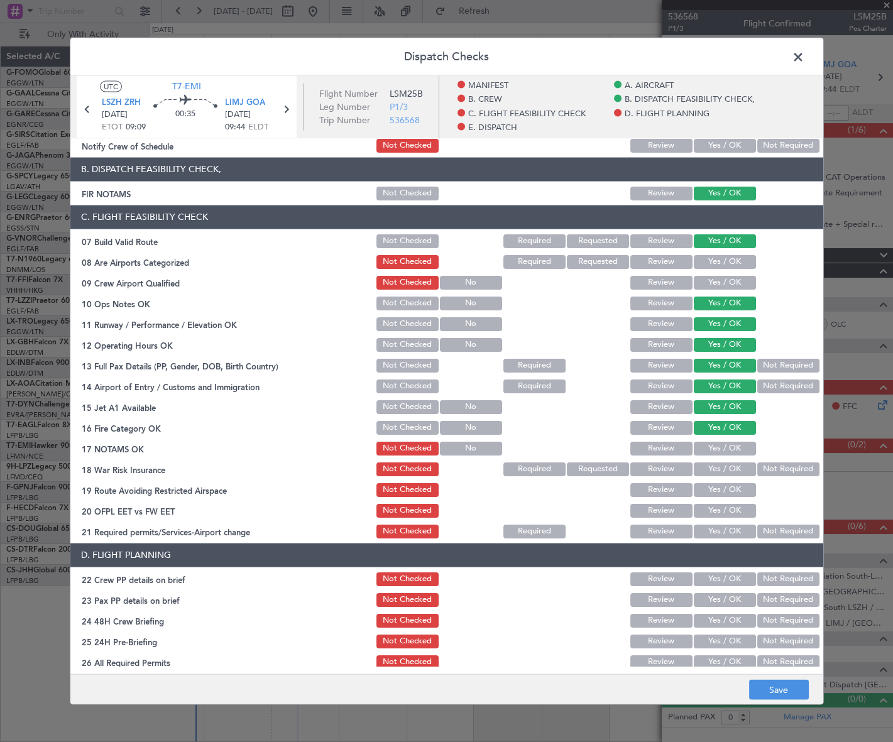
click at [739, 446] on button "Yes / OK" at bounding box center [725, 448] width 62 height 14
click at [763, 462] on button "Not Required" at bounding box center [789, 469] width 62 height 14
click at [727, 490] on button "Yes / OK" at bounding box center [725, 490] width 62 height 14
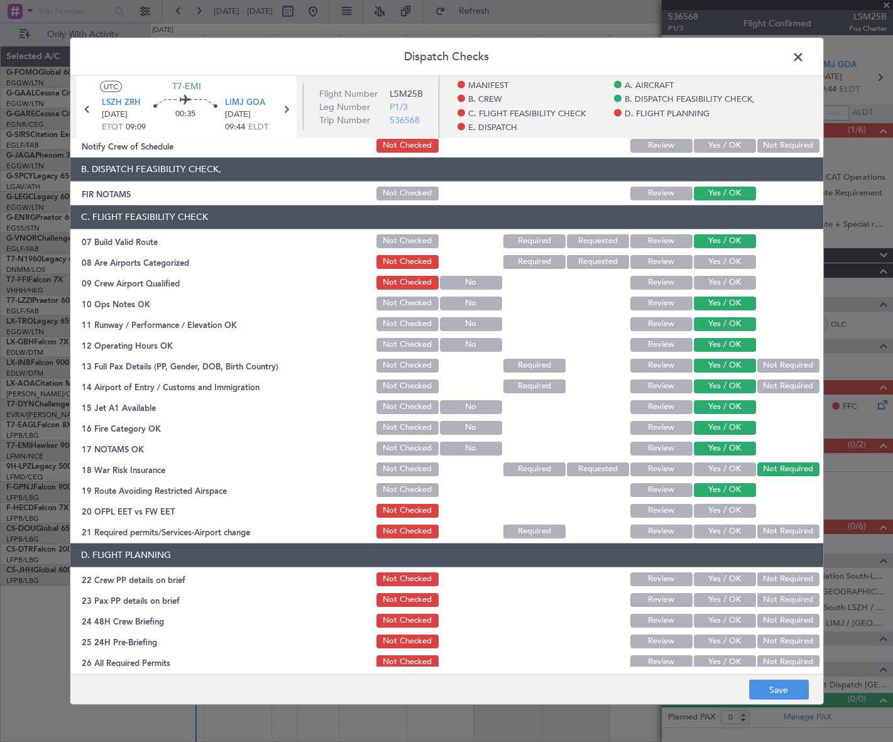
drag, startPoint x: 727, startPoint y: 508, endPoint x: 727, endPoint y: 527, distance: 19.5
click at [727, 510] on button "Yes / OK" at bounding box center [725, 511] width 62 height 14
click at [729, 532] on button "Yes / OK" at bounding box center [725, 531] width 62 height 14
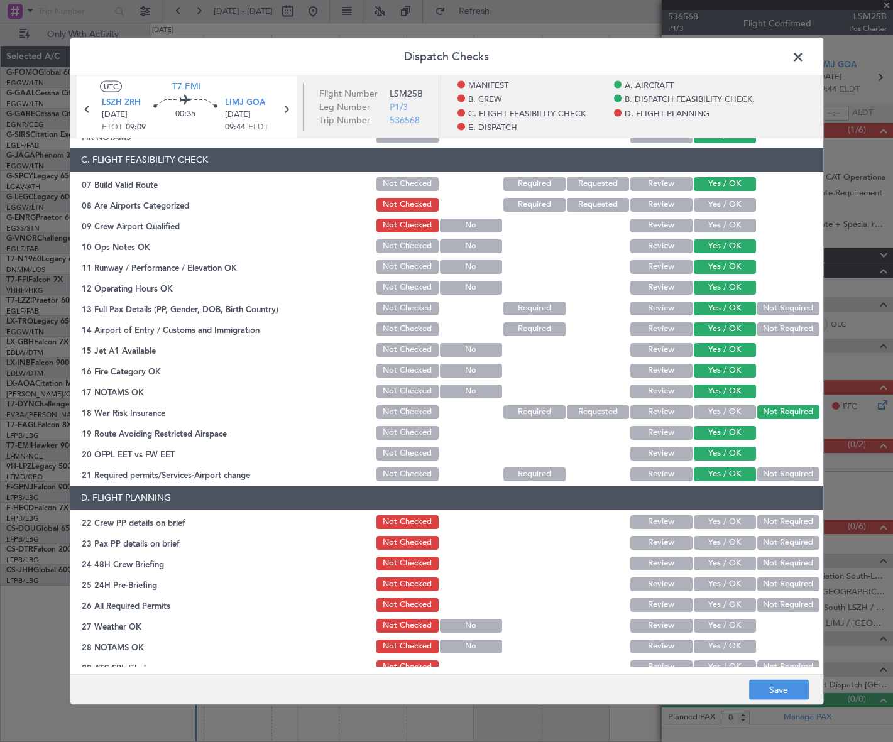
click at [731, 522] on button "Yes / OK" at bounding box center [725, 522] width 62 height 14
click at [732, 541] on button "Yes / OK" at bounding box center [725, 543] width 62 height 14
click at [731, 559] on button "Yes / OK" at bounding box center [725, 563] width 62 height 14
click at [766, 584] on button "Not Required" at bounding box center [789, 584] width 62 height 14
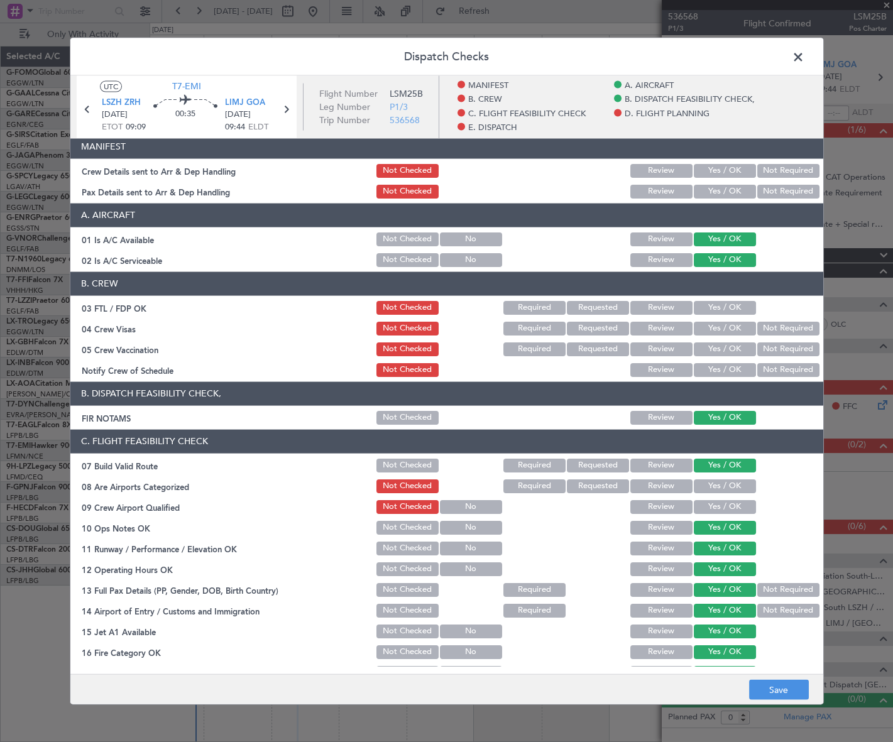
scroll to position [0, 0]
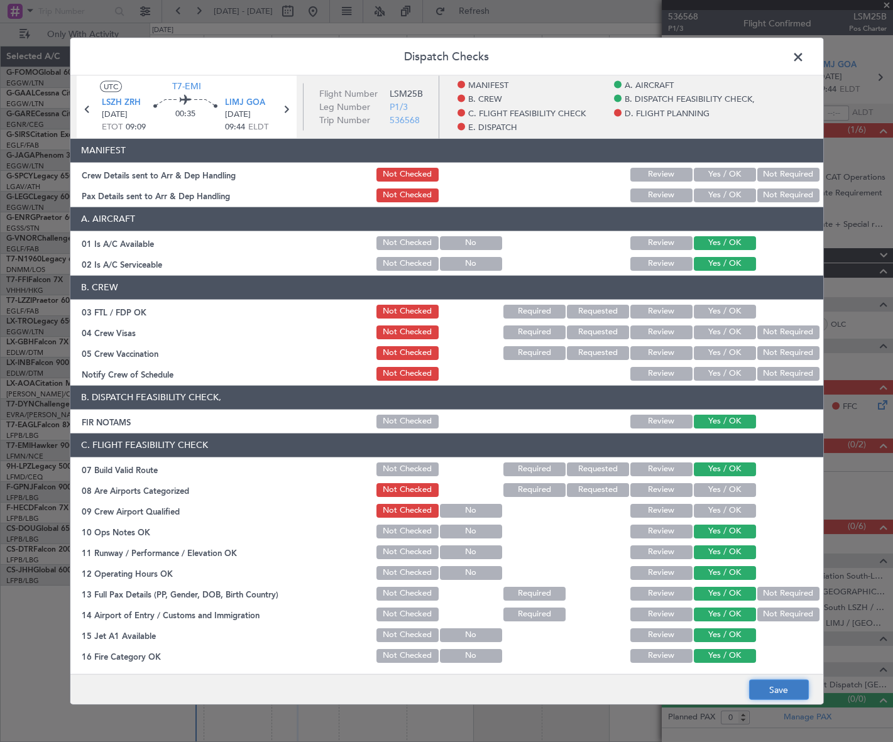
click at [787, 694] on button "Save" at bounding box center [779, 690] width 60 height 20
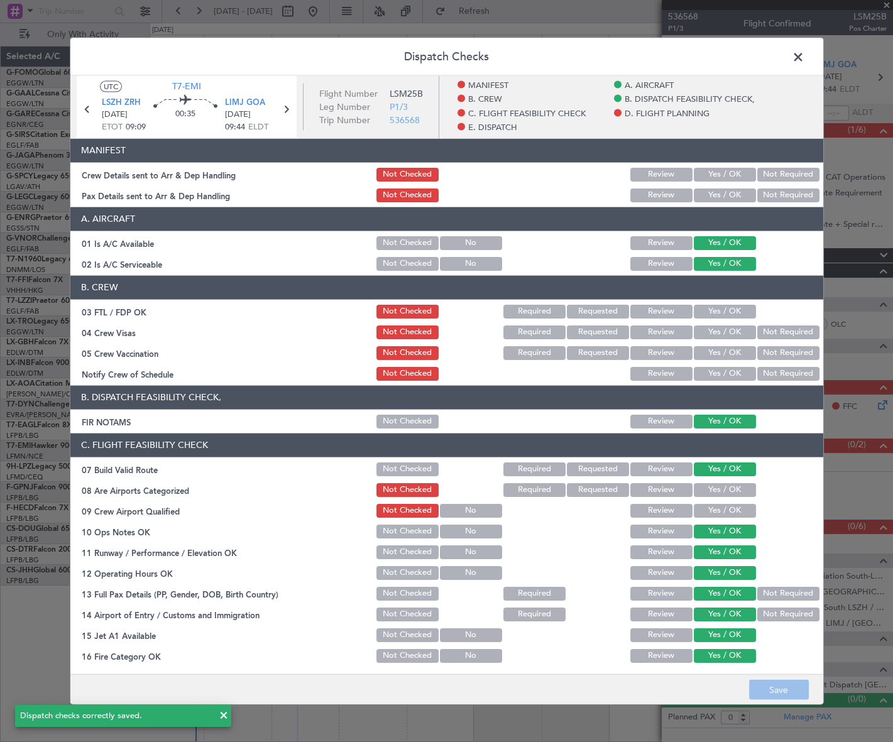
click at [805, 50] on span at bounding box center [805, 59] width 0 height 25
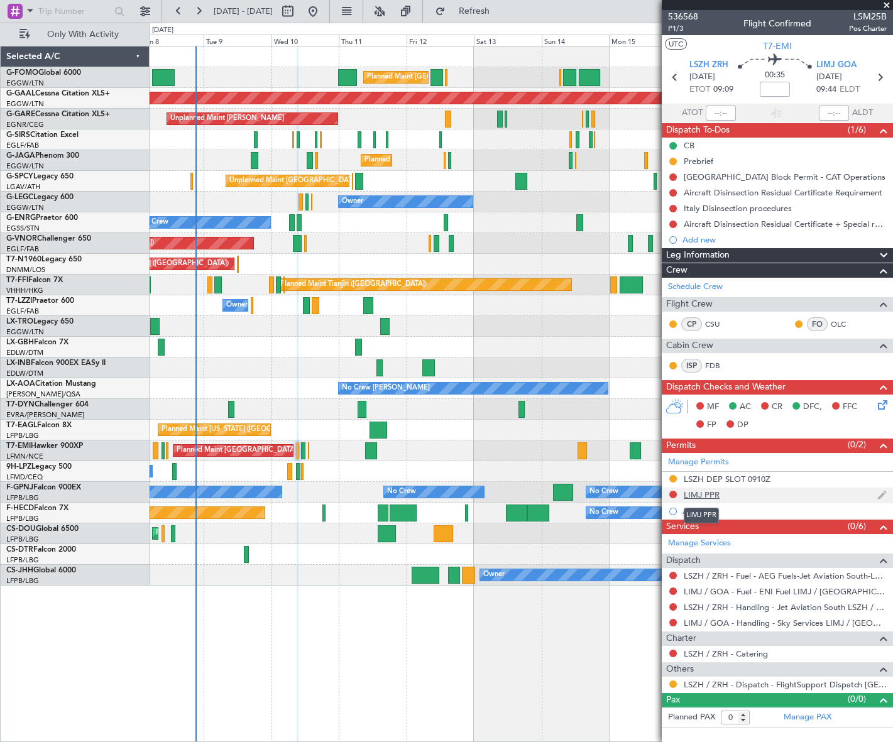
click at [704, 495] on div "LIMJ PPR" at bounding box center [702, 495] width 36 height 11
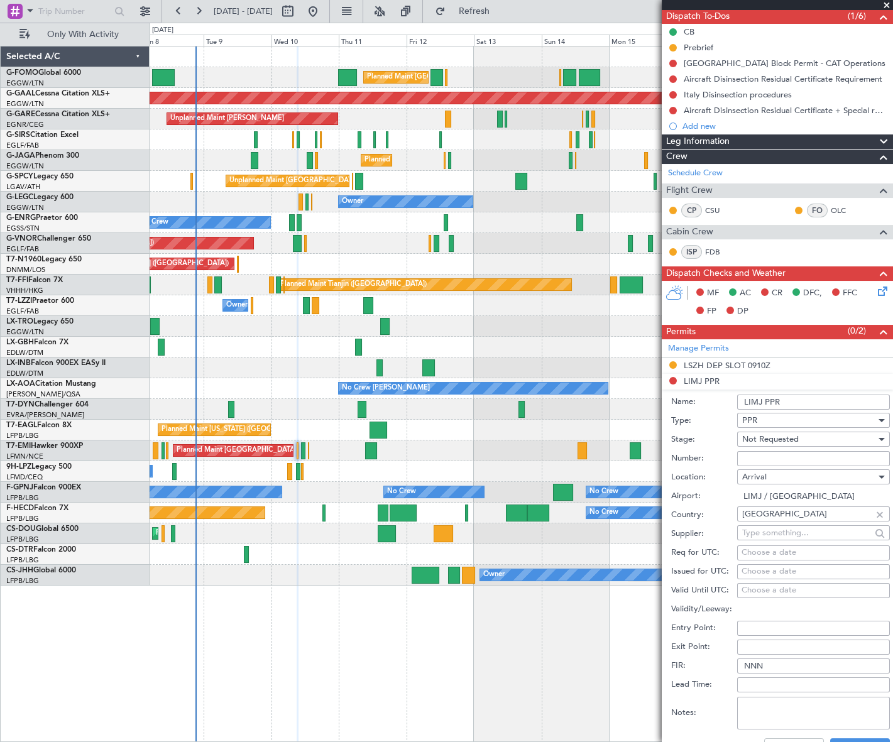
scroll to position [285, 0]
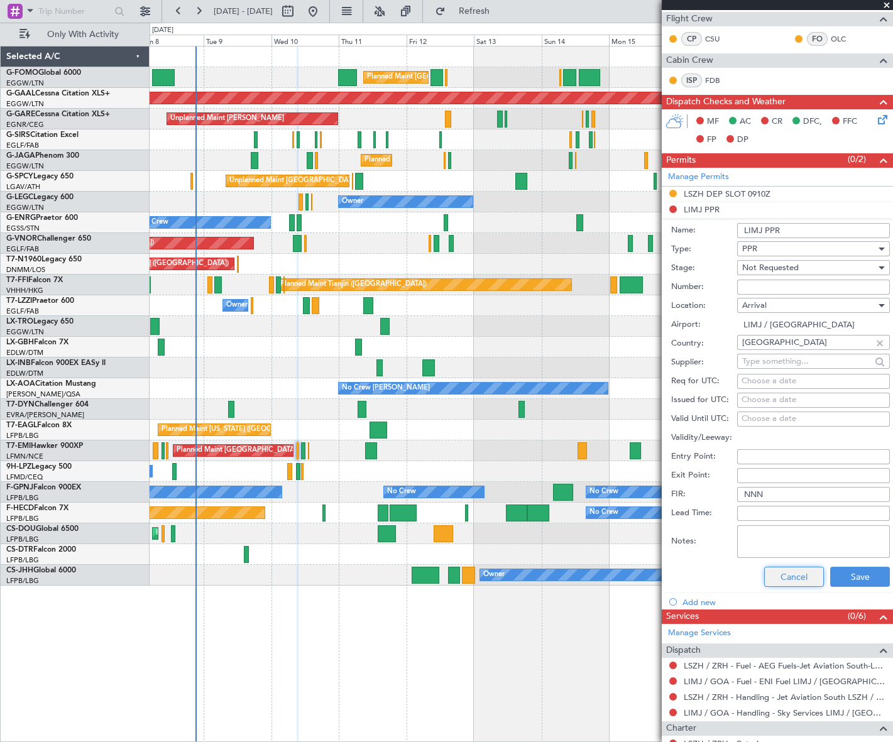
click at [795, 571] on button "Cancel" at bounding box center [794, 577] width 60 height 20
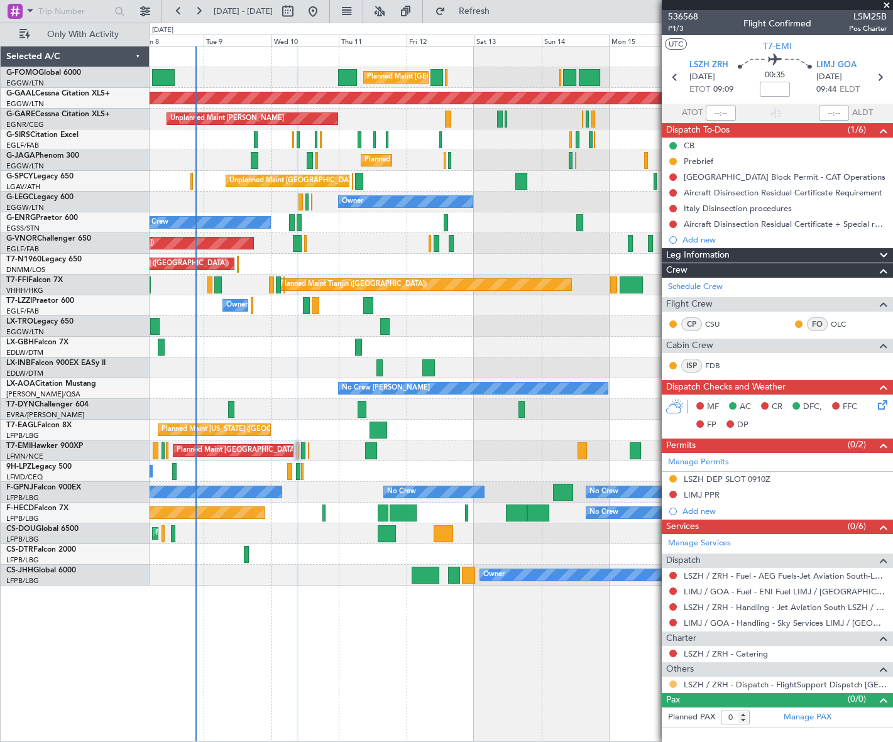
click at [670, 684] on button at bounding box center [674, 685] width 8 height 8
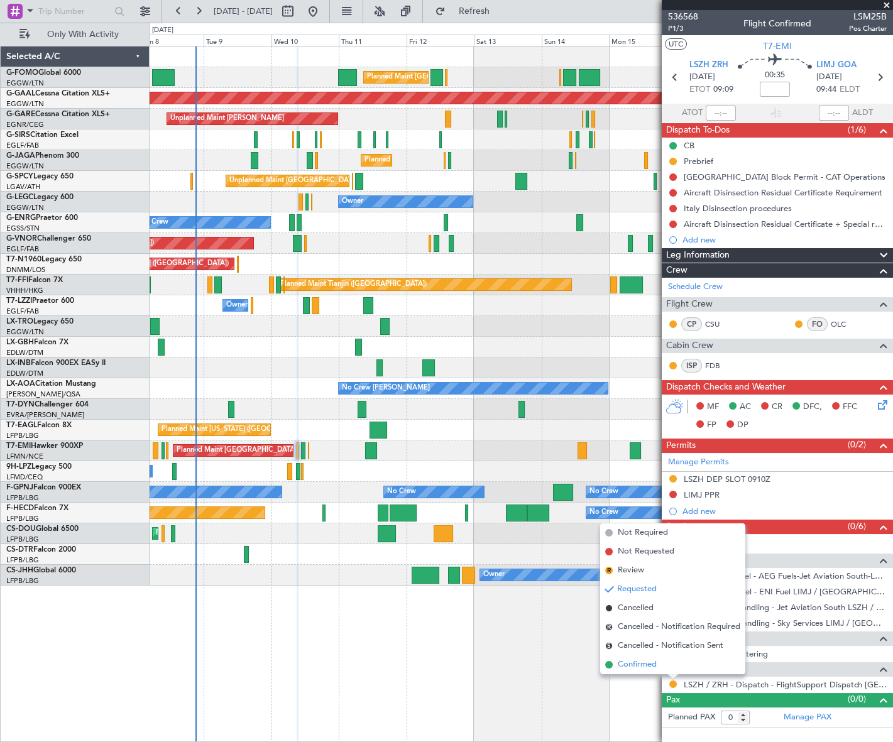
click at [649, 665] on span "Confirmed" at bounding box center [637, 665] width 39 height 13
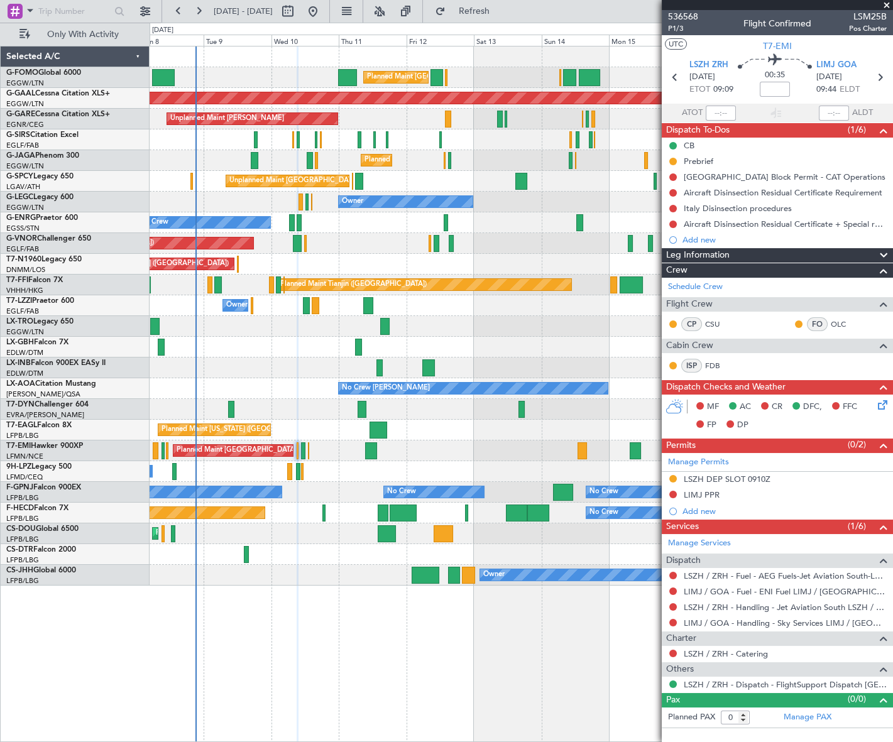
click at [867, 13] on span "LSM25B" at bounding box center [868, 16] width 38 height 13
copy span "LSM25B"
click at [778, 91] on input at bounding box center [775, 89] width 30 height 15
type input "+00:15"
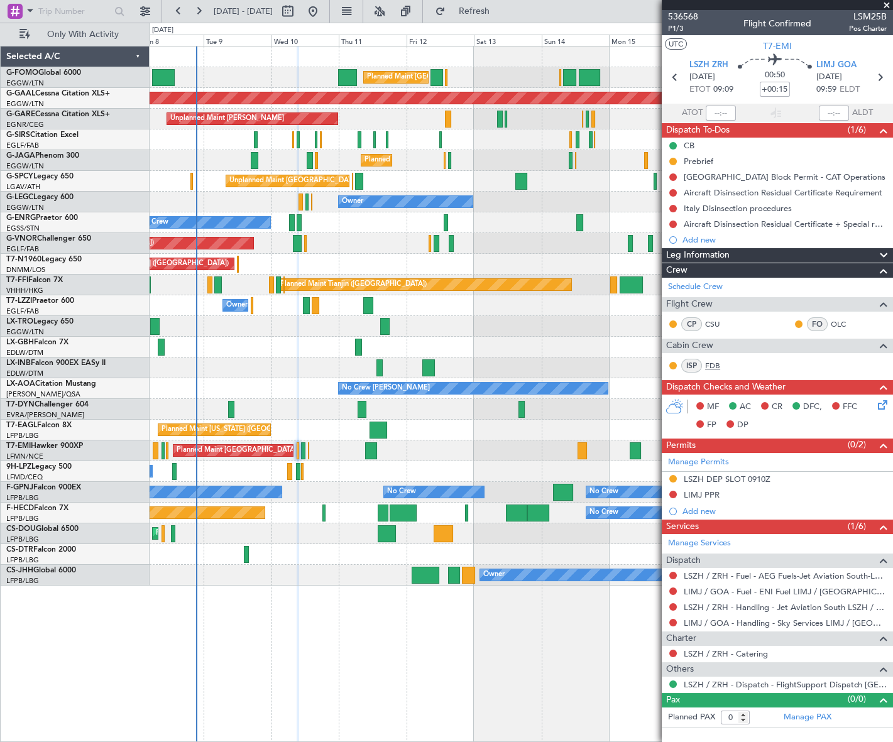
click at [719, 363] on link "FDB" at bounding box center [719, 365] width 28 height 11
click at [782, 238] on div "Aircraft Disinsection Residual Certificate + Special request" at bounding box center [782, 238] width 0 height 0
click at [868, 255] on div at bounding box center [878, 255] width 25 height 15
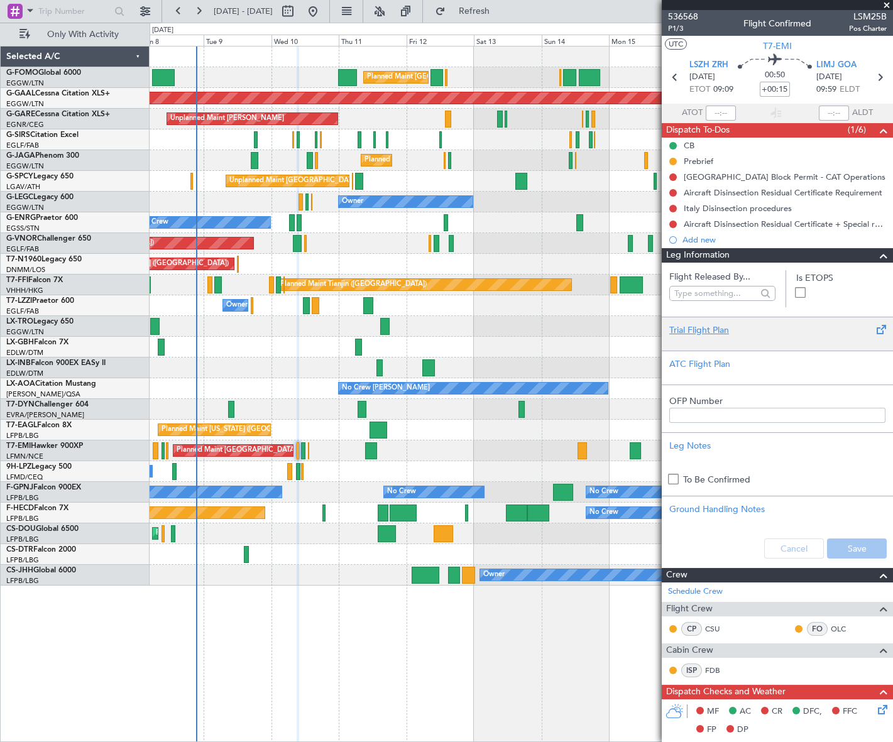
click at [730, 322] on div "Trial Flight Plan" at bounding box center [777, 334] width 231 height 34
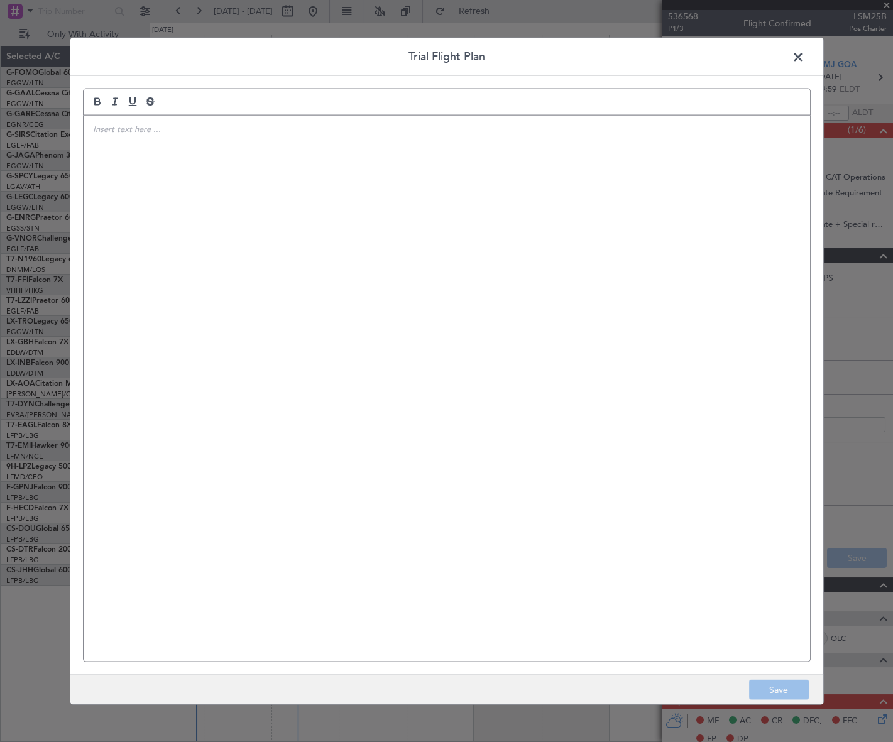
click at [135, 138] on div at bounding box center [447, 389] width 727 height 546
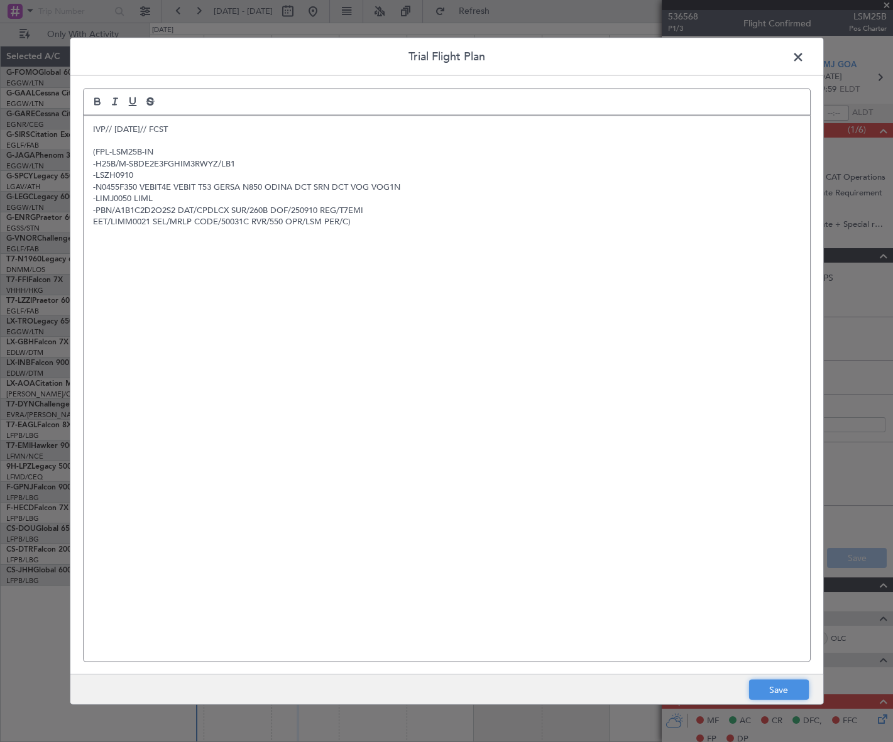
click at [780, 689] on button "Save" at bounding box center [779, 690] width 60 height 20
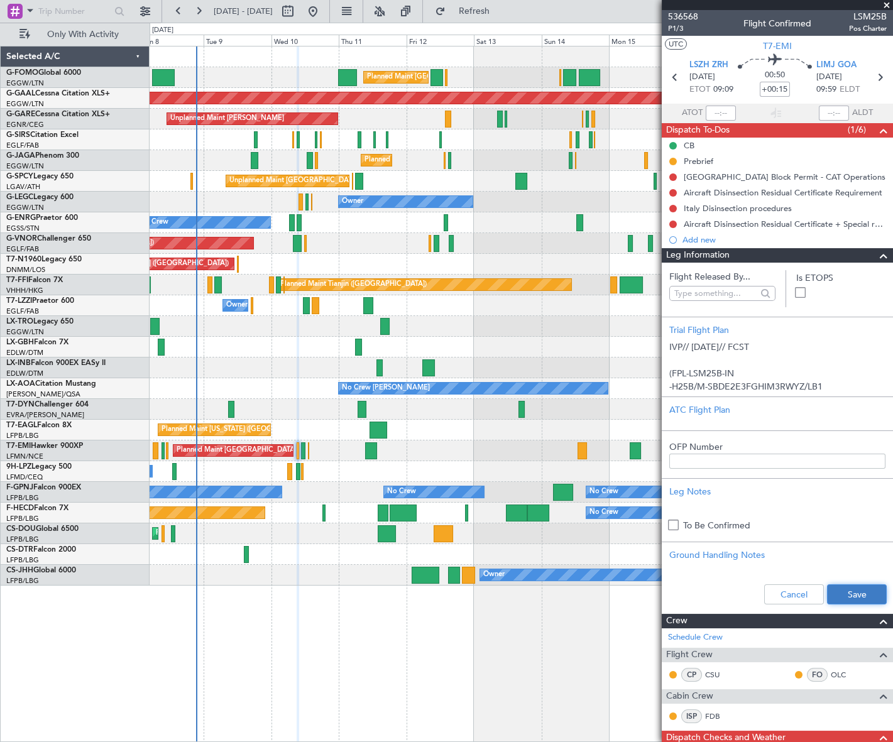
click at [856, 598] on button "Save" at bounding box center [857, 595] width 60 height 20
click at [877, 256] on span at bounding box center [883, 255] width 15 height 15
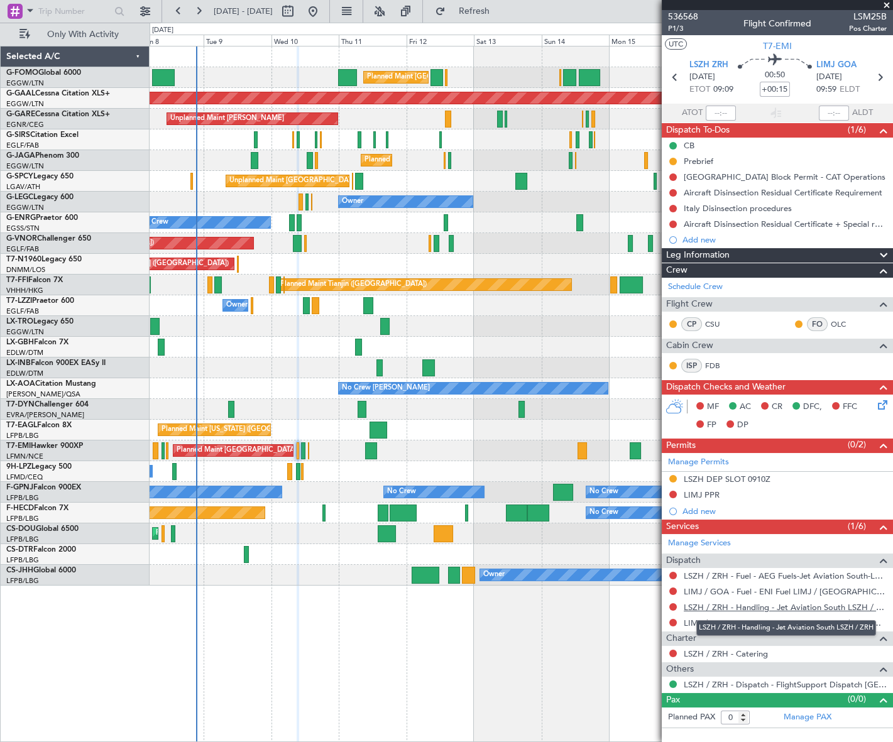
click at [748, 606] on link "LSZH / ZRH - Handling - Jet Aviation South LSZH / ZRH" at bounding box center [785, 607] width 203 height 11
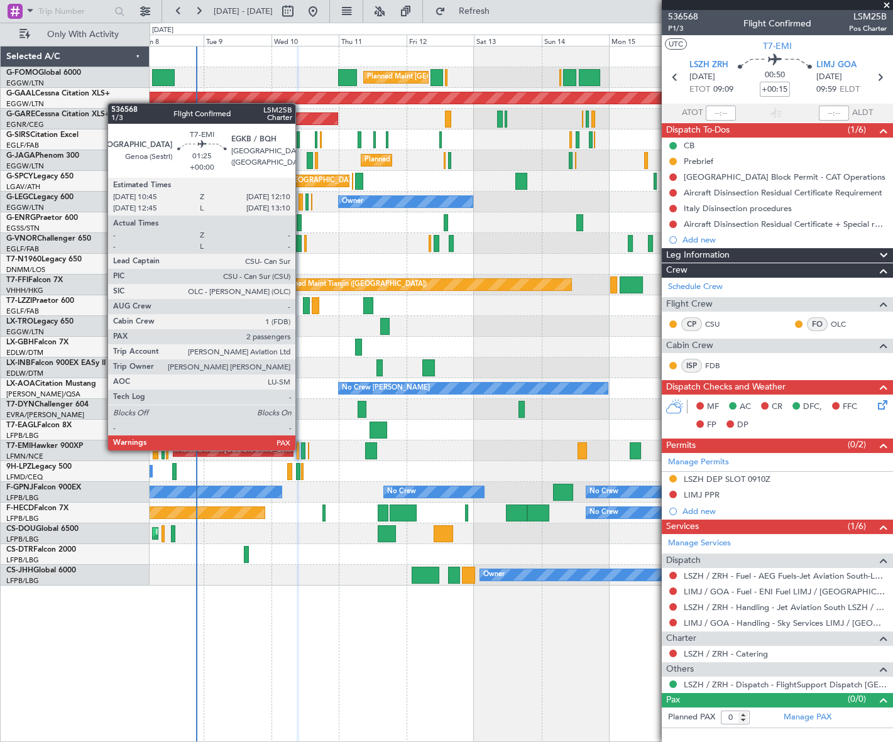
click at [302, 449] on div at bounding box center [303, 451] width 4 height 17
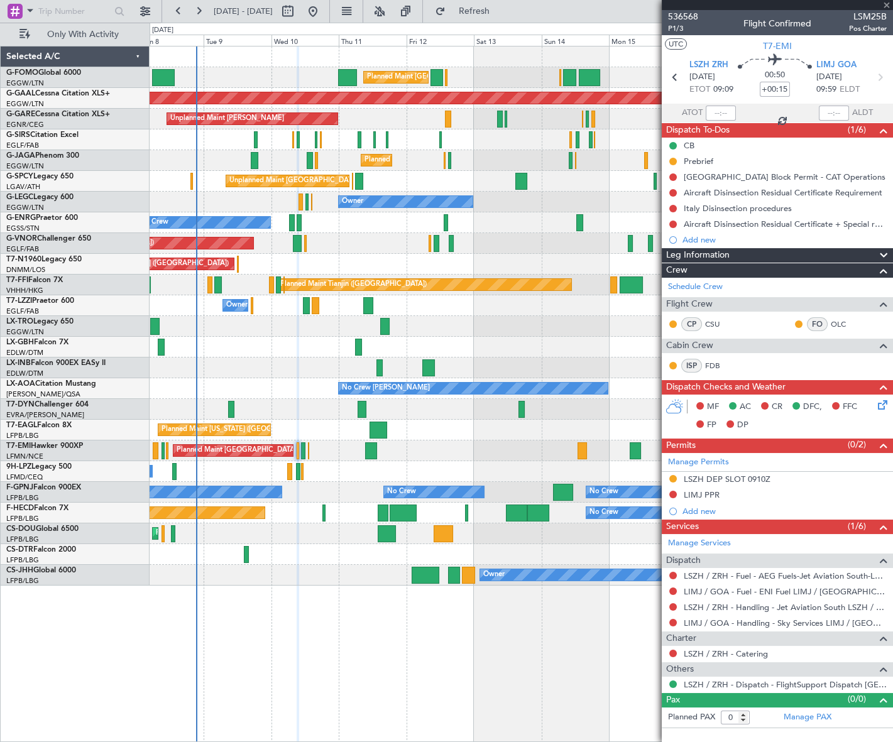
type input "2"
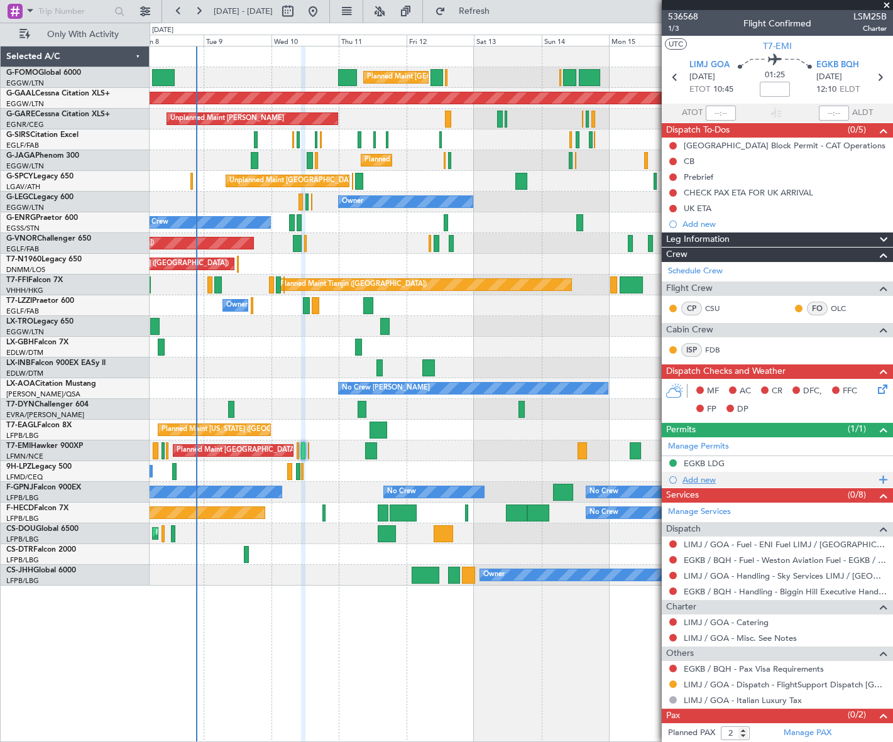
click at [705, 480] on div "Add new" at bounding box center [779, 480] width 193 height 11
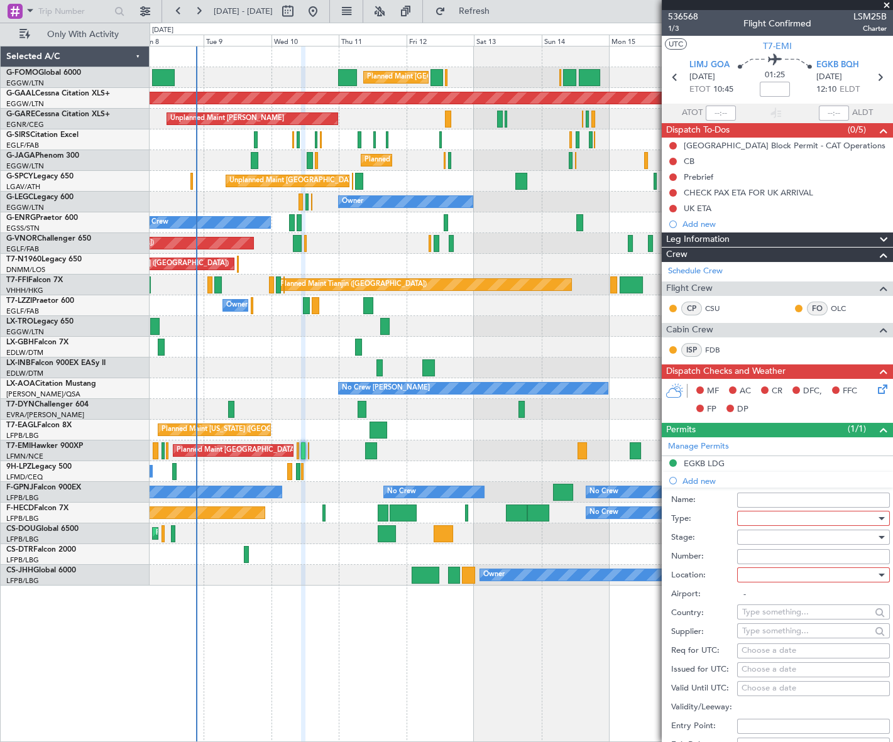
click at [781, 516] on div at bounding box center [809, 518] width 134 height 19
click at [764, 579] on span "PPR" at bounding box center [809, 580] width 133 height 19
click at [825, 535] on div at bounding box center [809, 537] width 134 height 19
click at [783, 619] on span "Requested" at bounding box center [809, 619] width 133 height 19
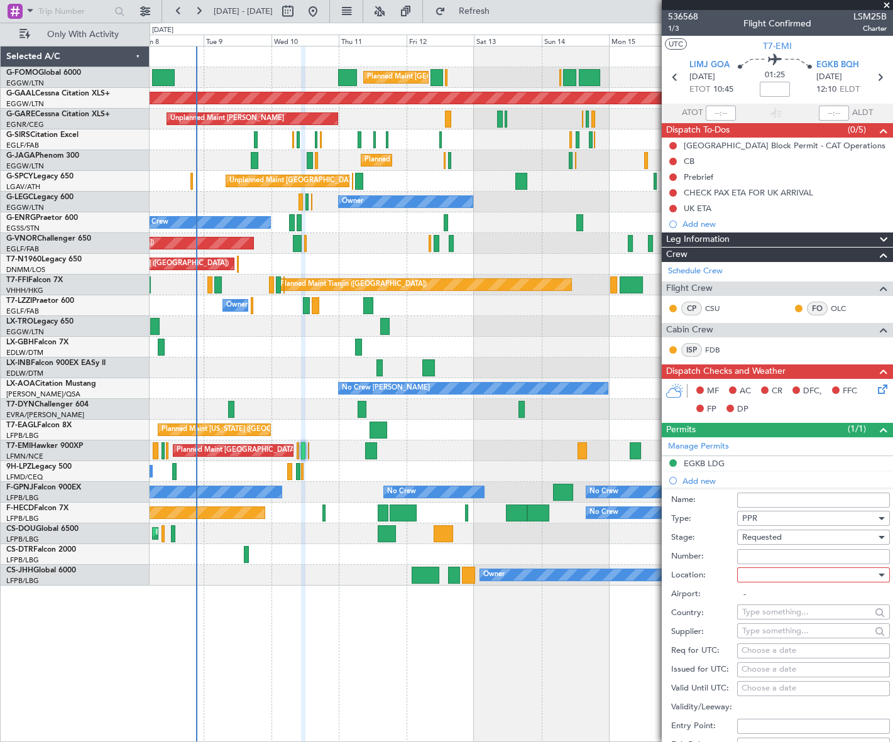
click at [827, 571] on div at bounding box center [809, 575] width 134 height 19
click at [779, 599] on span "Departure" at bounding box center [809, 600] width 133 height 19
type input "LIMJ / [GEOGRAPHIC_DATA]"
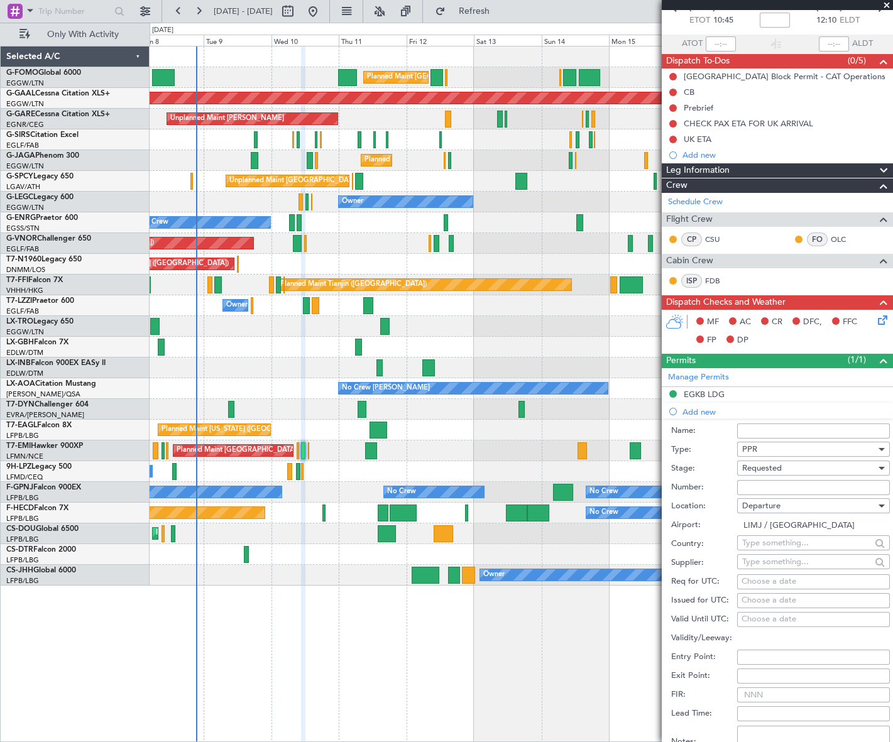
scroll to position [171, 0]
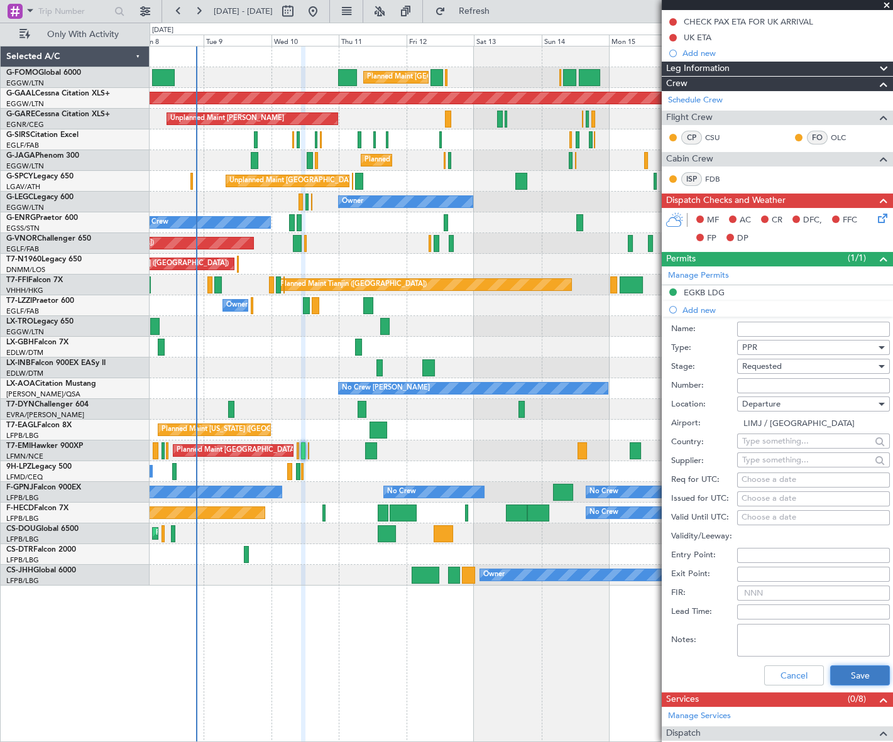
click at [841, 675] on button "Save" at bounding box center [860, 676] width 60 height 20
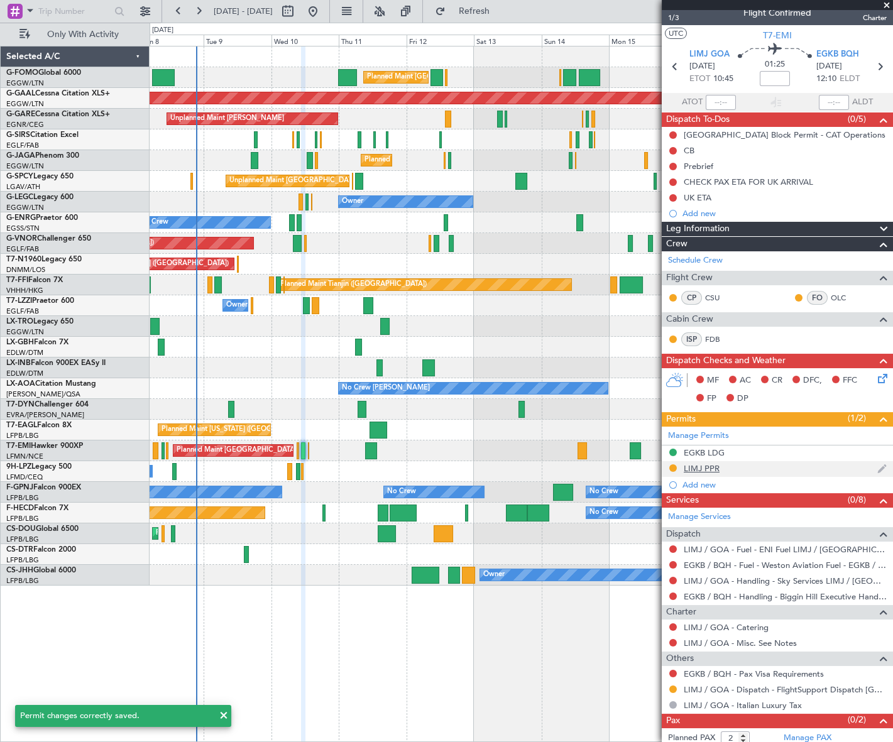
scroll to position [0, 0]
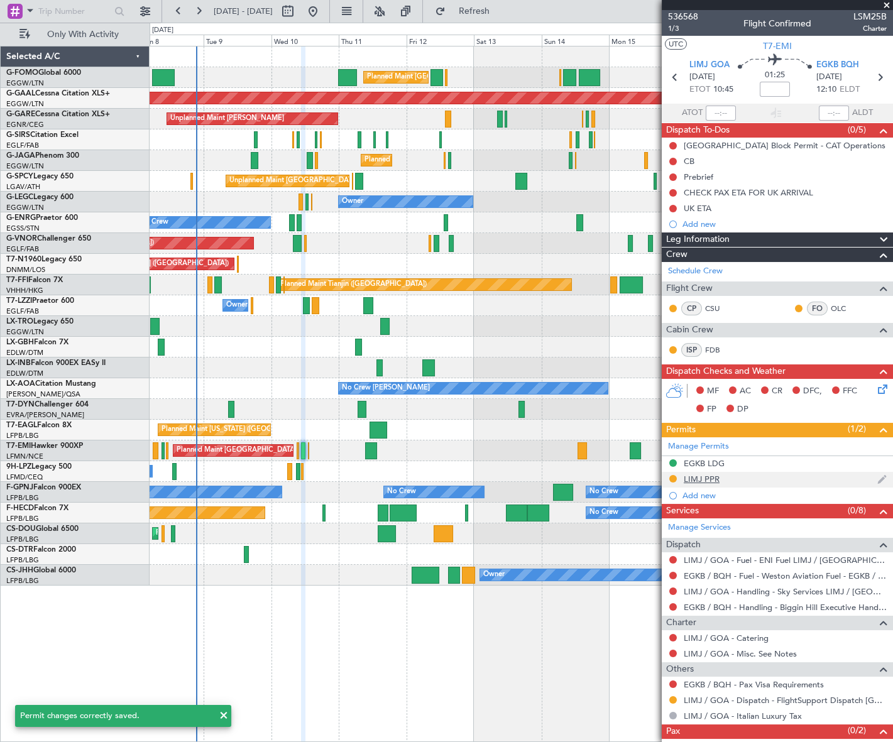
click at [710, 482] on div "LIMJ PPR" at bounding box center [702, 479] width 36 height 11
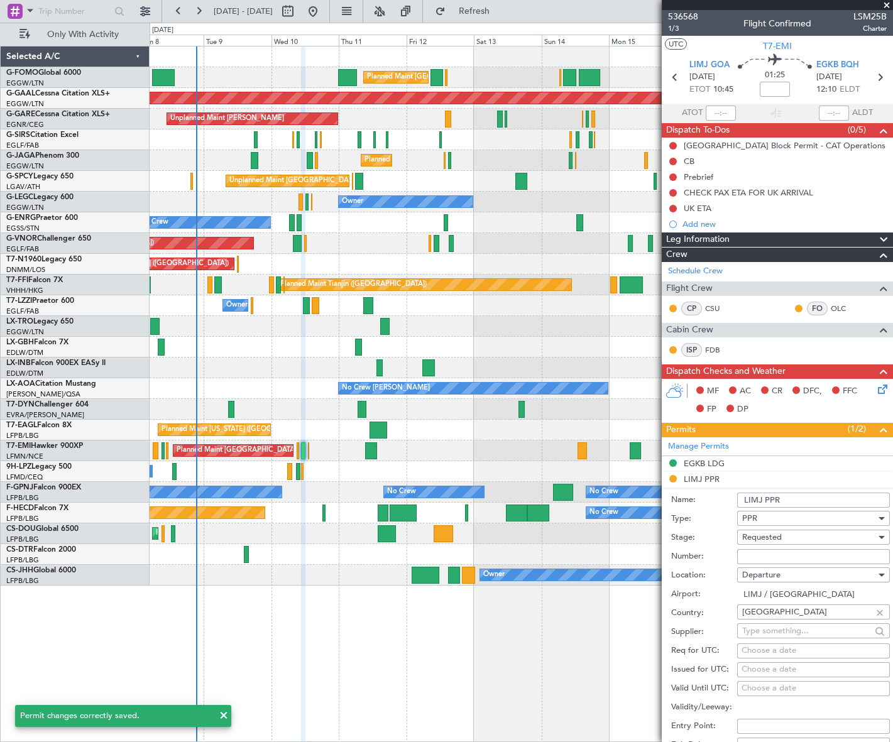
click at [797, 497] on input "LIMJ PPR" at bounding box center [813, 500] width 153 height 15
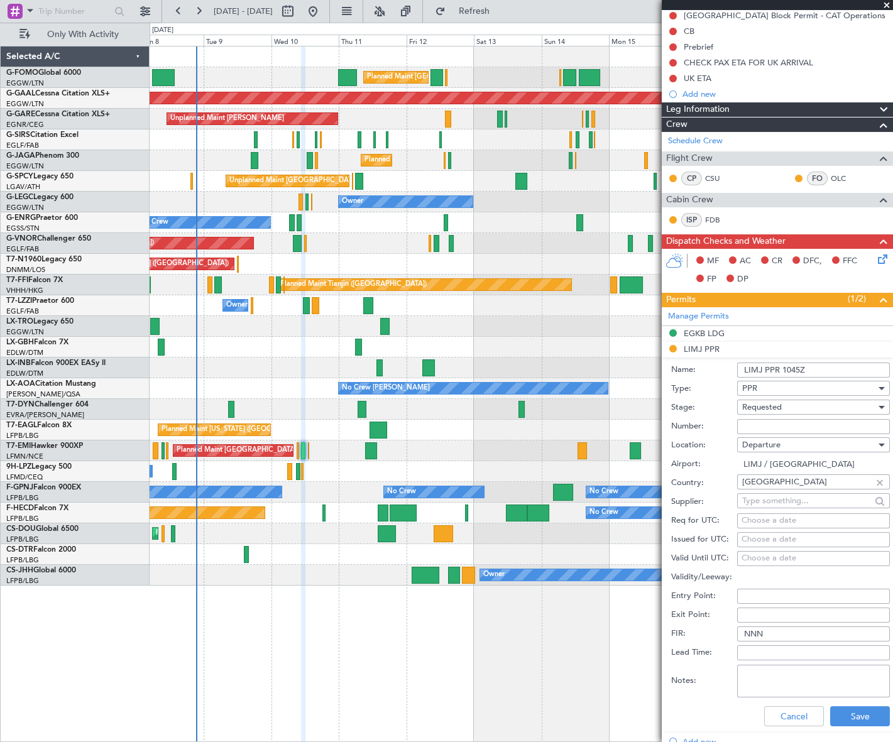
scroll to position [228, 0]
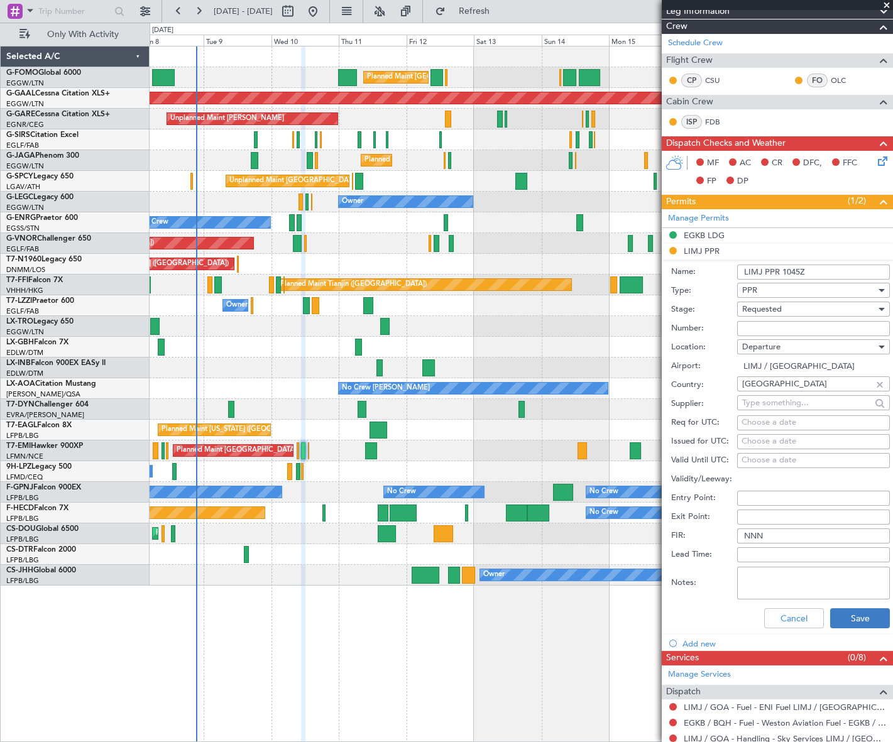
type input "LIMJ PPR 1045Z"
click at [872, 613] on button "Save" at bounding box center [860, 619] width 60 height 20
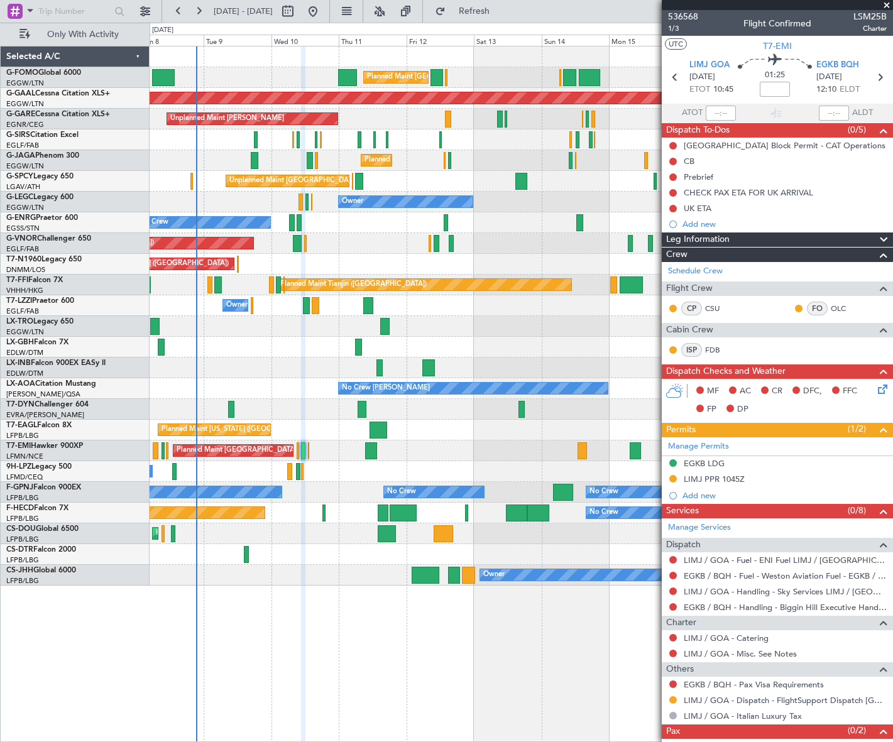
scroll to position [31, 0]
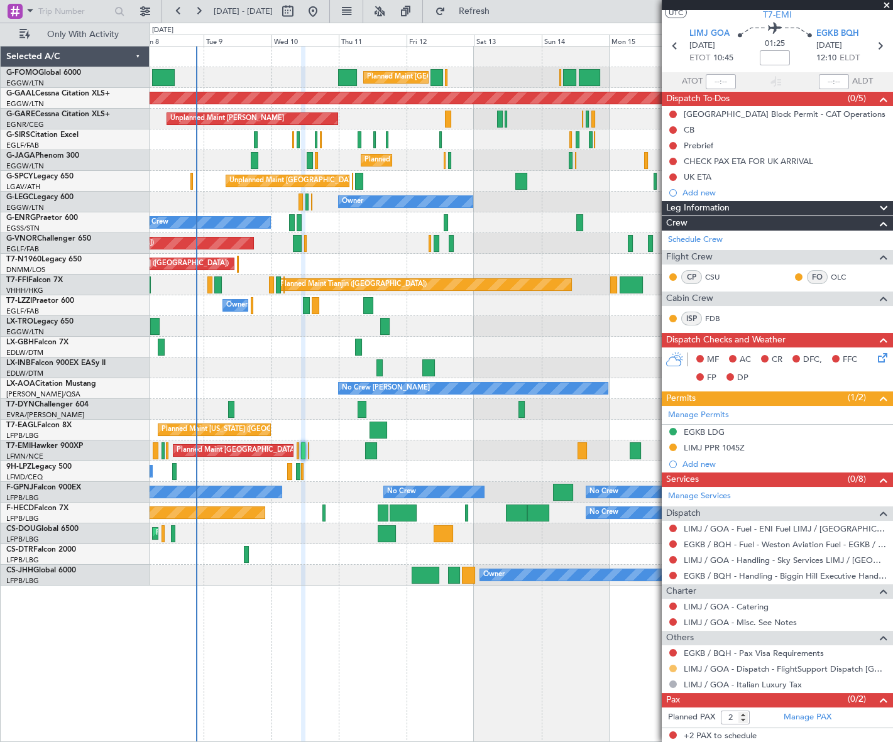
click at [673, 666] on button at bounding box center [674, 669] width 8 height 8
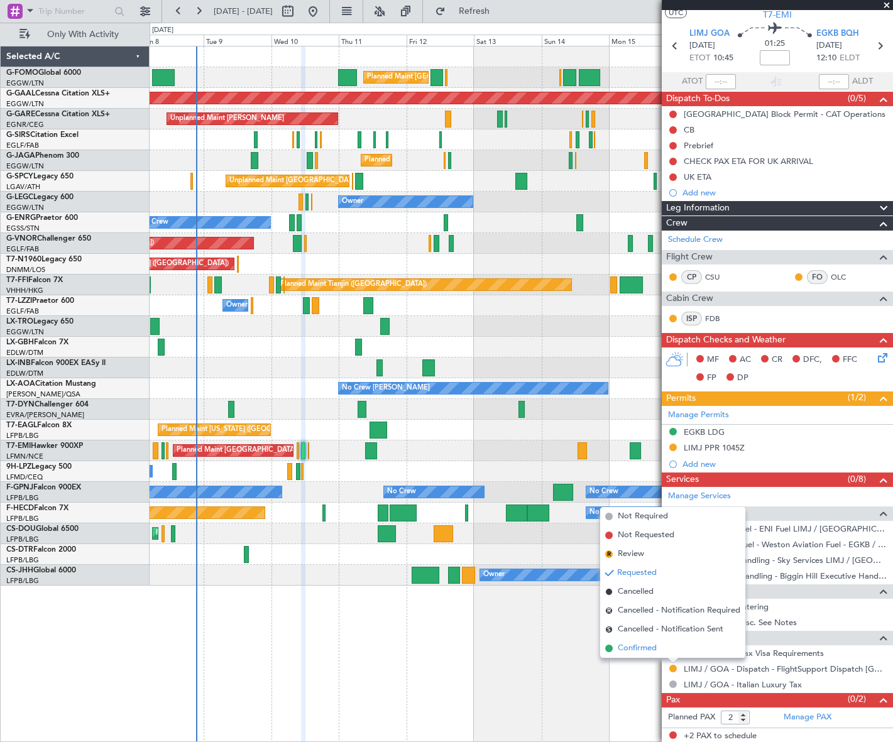
click at [642, 648] on span "Confirmed" at bounding box center [637, 648] width 39 height 13
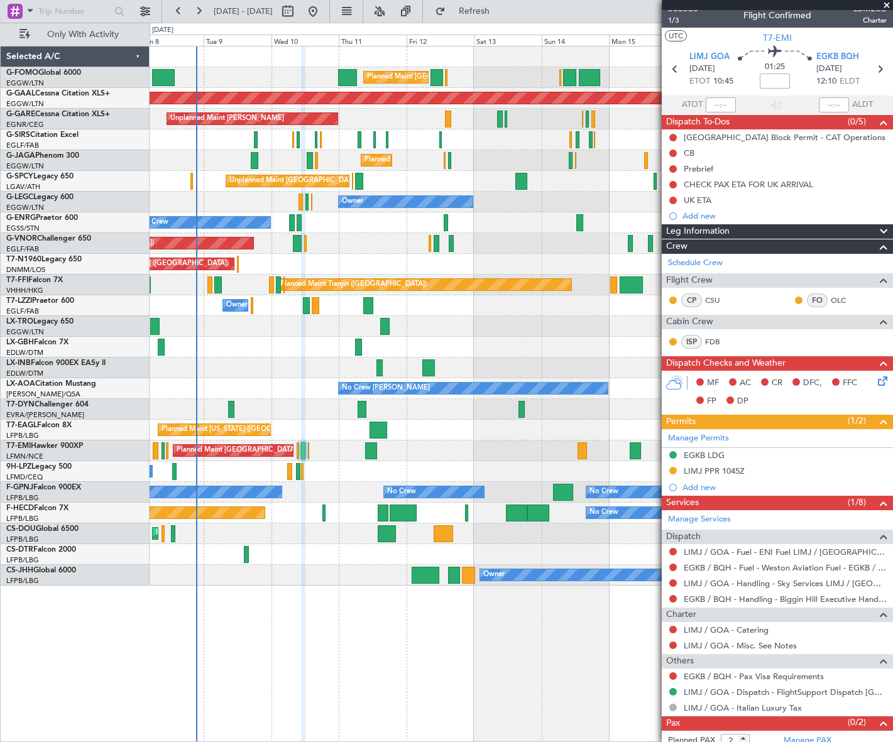
scroll to position [0, 0]
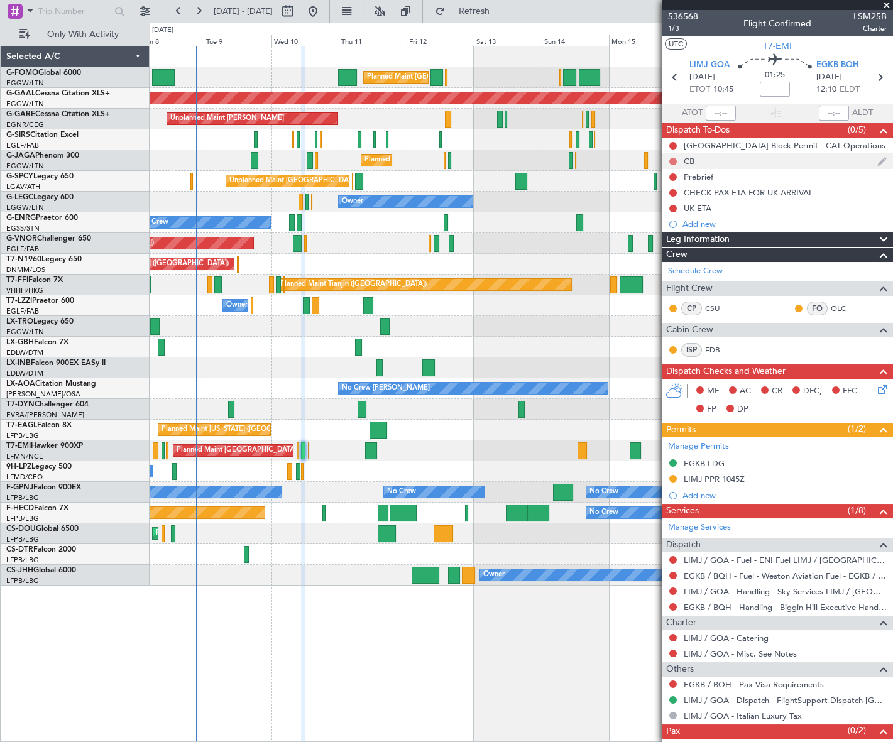
click at [671, 158] on button at bounding box center [674, 162] width 8 height 8
click at [666, 217] on span "Completed" at bounding box center [678, 217] width 41 height 13
click at [673, 177] on button at bounding box center [674, 178] width 8 height 8
click at [674, 215] on span "In Progress" at bounding box center [679, 213] width 43 height 13
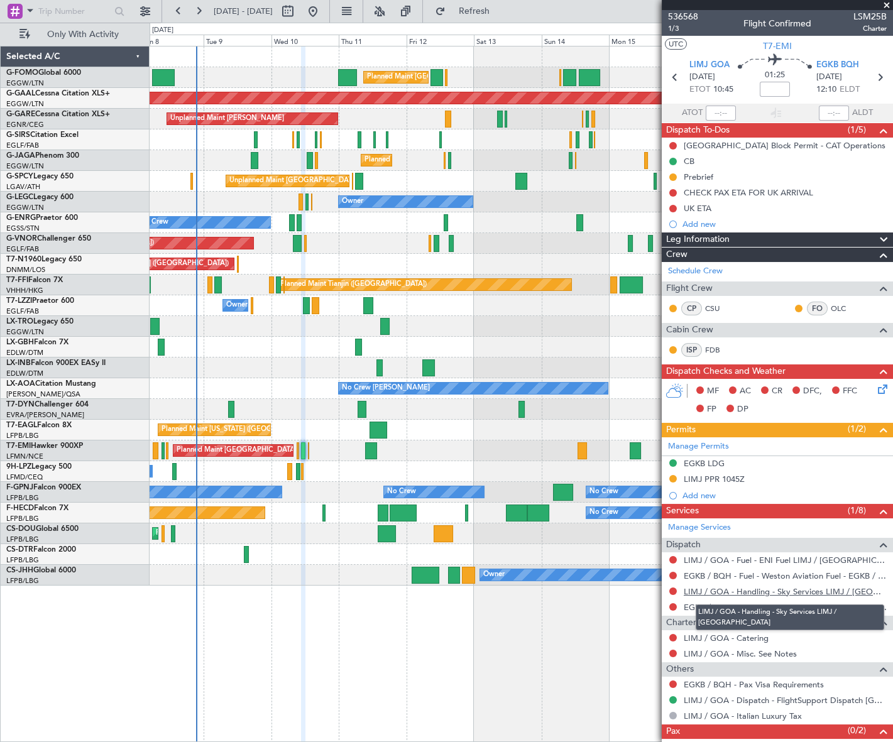
click at [741, 588] on link "LIMJ / GOA - Handling - Sky Services LIMJ / [GEOGRAPHIC_DATA]" at bounding box center [785, 592] width 203 height 11
click at [780, 85] on input at bounding box center [775, 89] width 30 height 15
type input "+00:05"
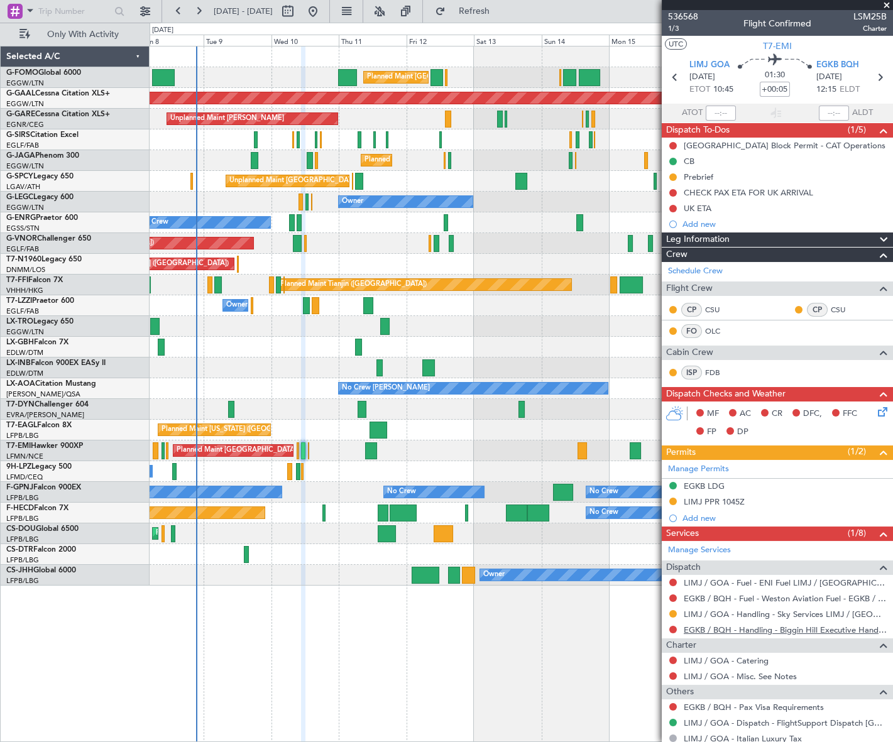
click at [774, 632] on link "EGKB / BQH - Handling - Biggin Hill Executive Handling EGKB / BQH" at bounding box center [785, 630] width 203 height 11
click at [702, 513] on div "Add new" at bounding box center [779, 518] width 193 height 11
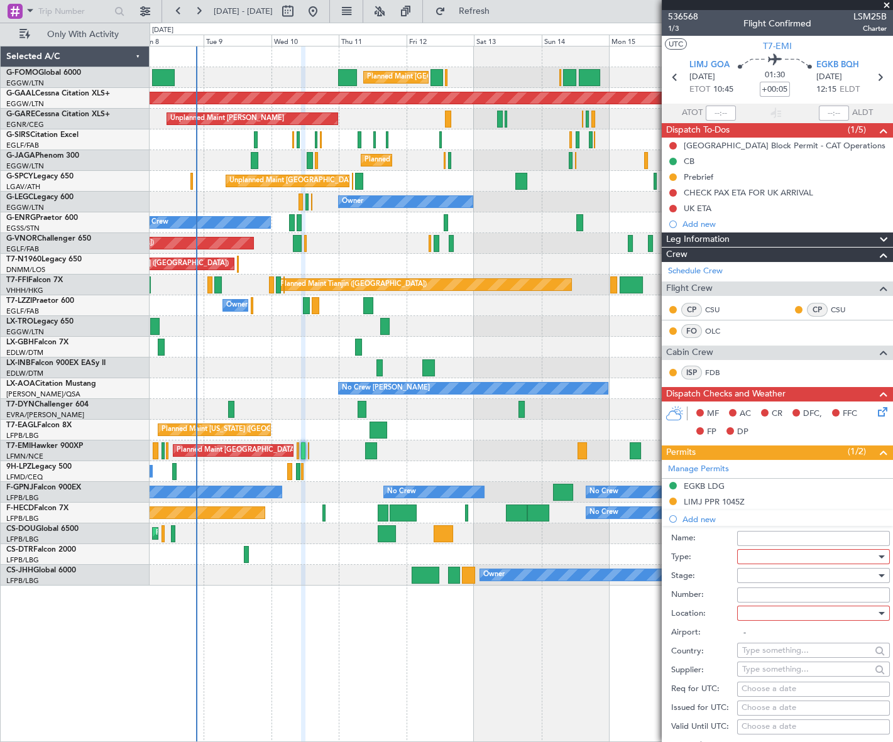
click at [812, 561] on div at bounding box center [809, 557] width 134 height 19
click at [764, 625] on span "PPR" at bounding box center [809, 619] width 133 height 19
click at [864, 571] on div at bounding box center [809, 575] width 134 height 19
click at [781, 653] on span "Requested" at bounding box center [809, 657] width 133 height 19
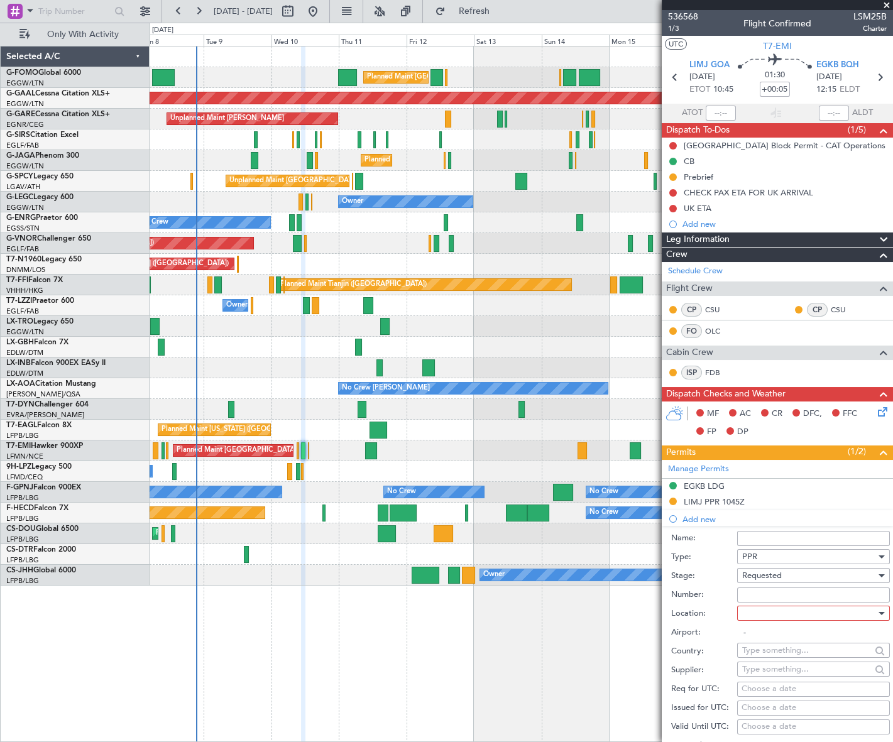
click at [847, 612] on div at bounding box center [809, 613] width 134 height 19
click at [766, 679] on span "Arrival" at bounding box center [809, 676] width 133 height 19
type input "EGKB / BQH"
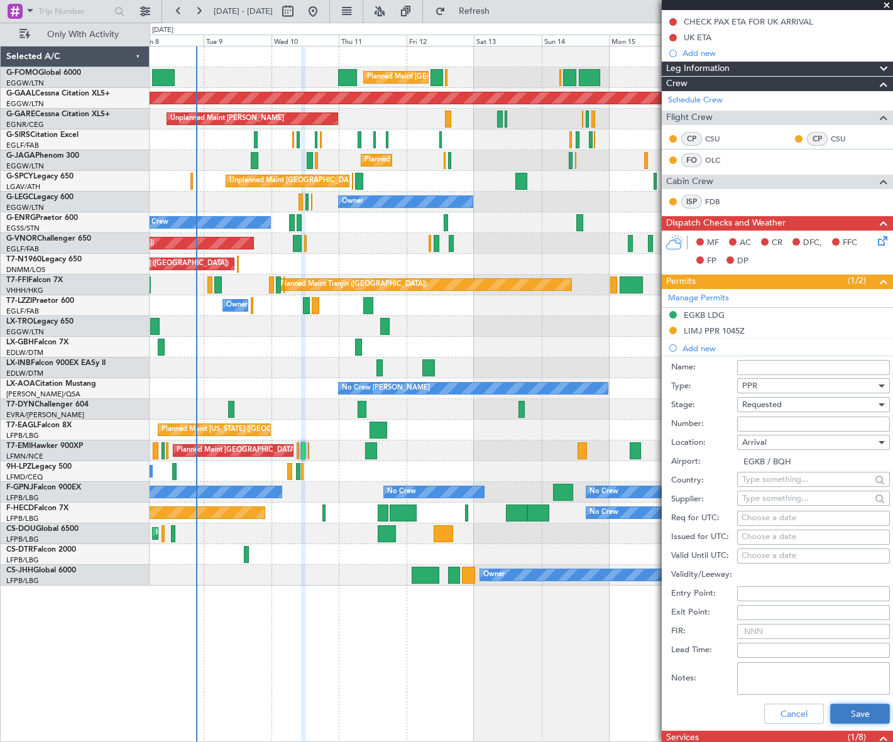
click at [861, 717] on button "Save" at bounding box center [860, 714] width 60 height 20
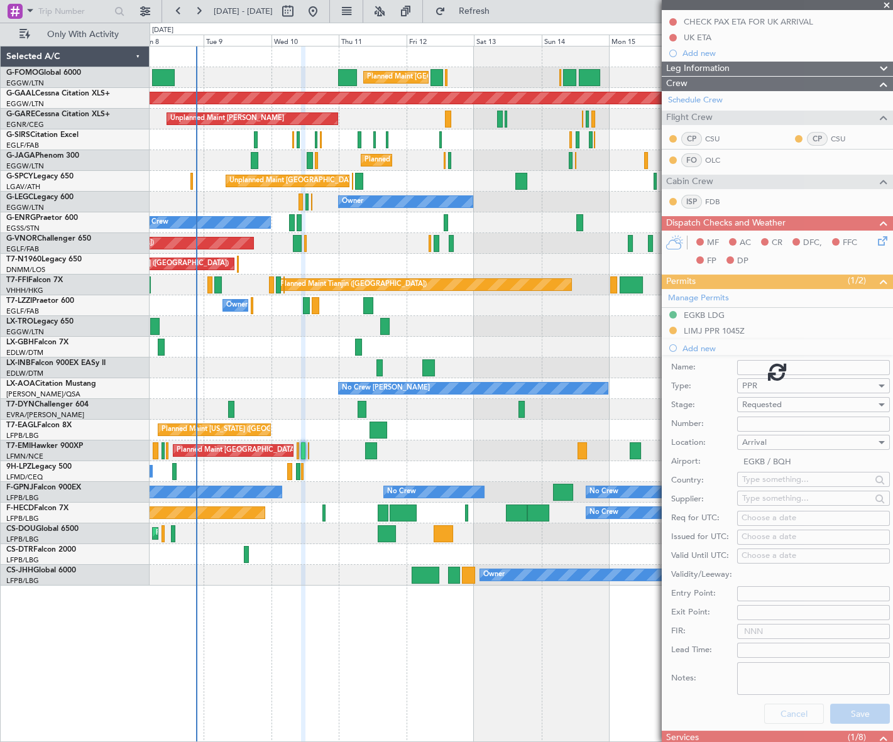
scroll to position [70, 0]
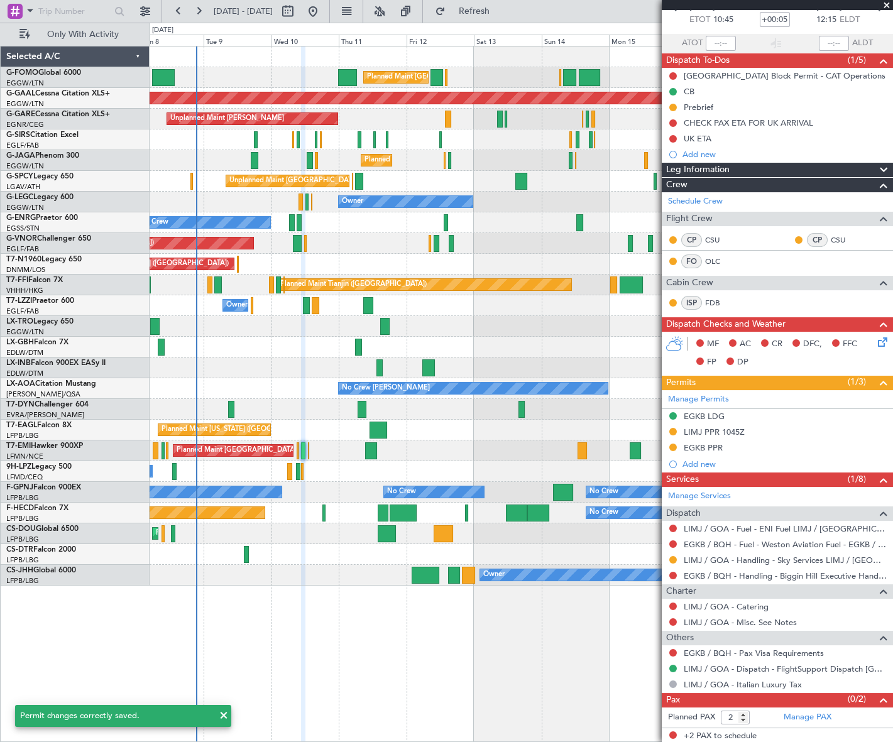
click at [876, 345] on icon at bounding box center [881, 340] width 10 height 10
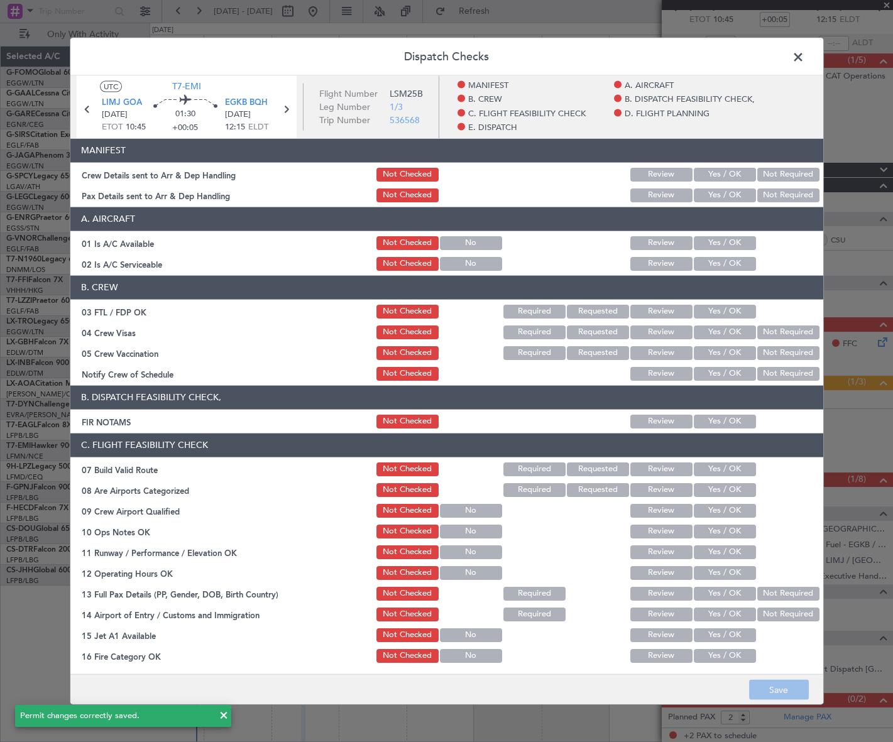
click at [717, 242] on button "Yes / OK" at bounding box center [725, 243] width 62 height 14
click at [720, 261] on button "Yes / OK" at bounding box center [725, 263] width 62 height 14
click at [736, 421] on button "Yes / OK" at bounding box center [725, 421] width 62 height 14
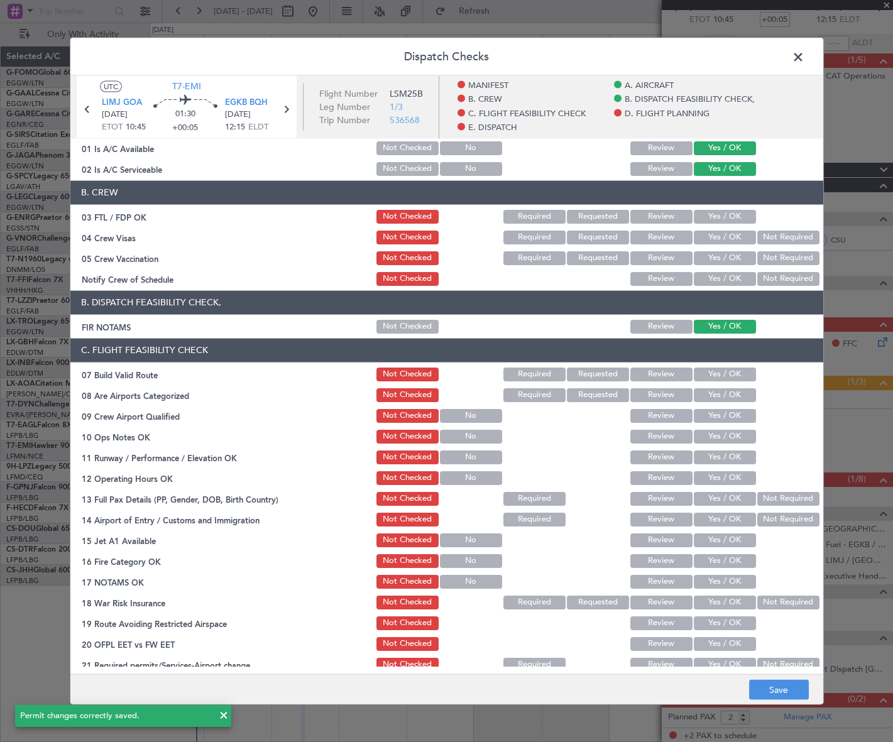
scroll to position [171, 0]
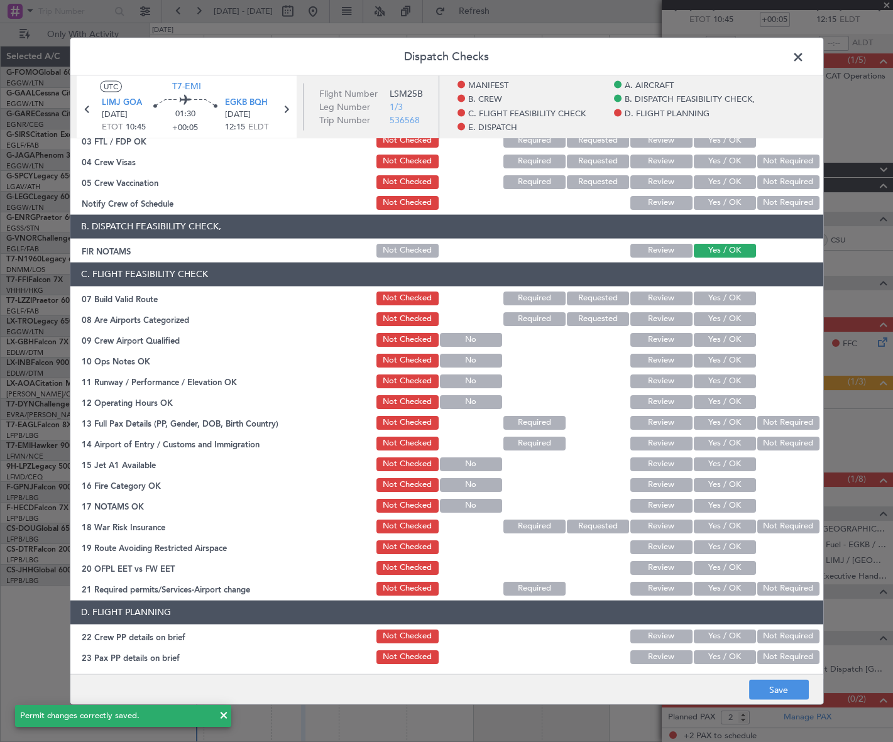
click at [724, 291] on button "Yes / OK" at bounding box center [725, 298] width 62 height 14
click at [732, 359] on button "Yes / OK" at bounding box center [725, 360] width 62 height 14
click at [733, 383] on button "Yes / OK" at bounding box center [725, 381] width 62 height 14
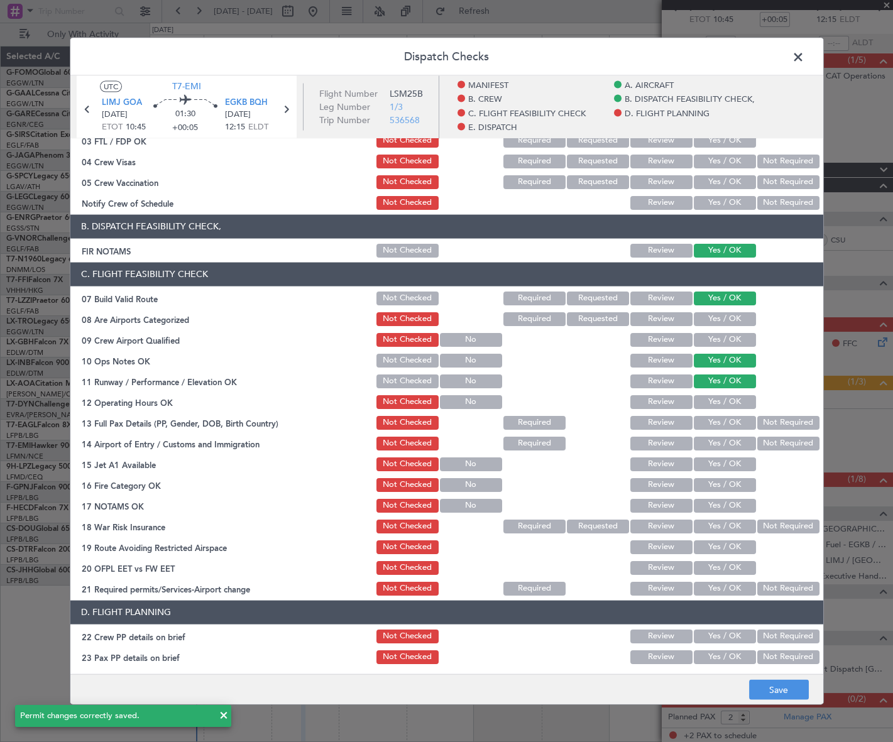
click at [734, 403] on button "Yes / OK" at bounding box center [725, 402] width 62 height 14
drag, startPoint x: 734, startPoint y: 420, endPoint x: 732, endPoint y: 439, distance: 19.5
click at [733, 420] on button "Yes / OK" at bounding box center [725, 423] width 62 height 14
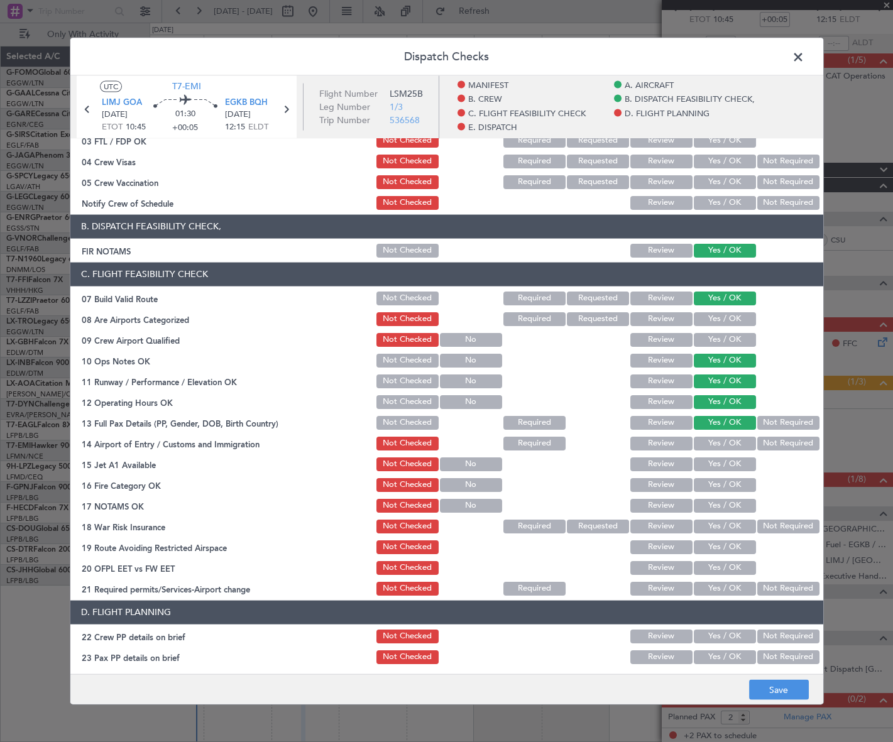
click at [732, 441] on button "Yes / OK" at bounding box center [725, 443] width 62 height 14
click at [734, 460] on button "Yes / OK" at bounding box center [725, 464] width 62 height 14
click at [739, 482] on button "Yes / OK" at bounding box center [725, 485] width 62 height 14
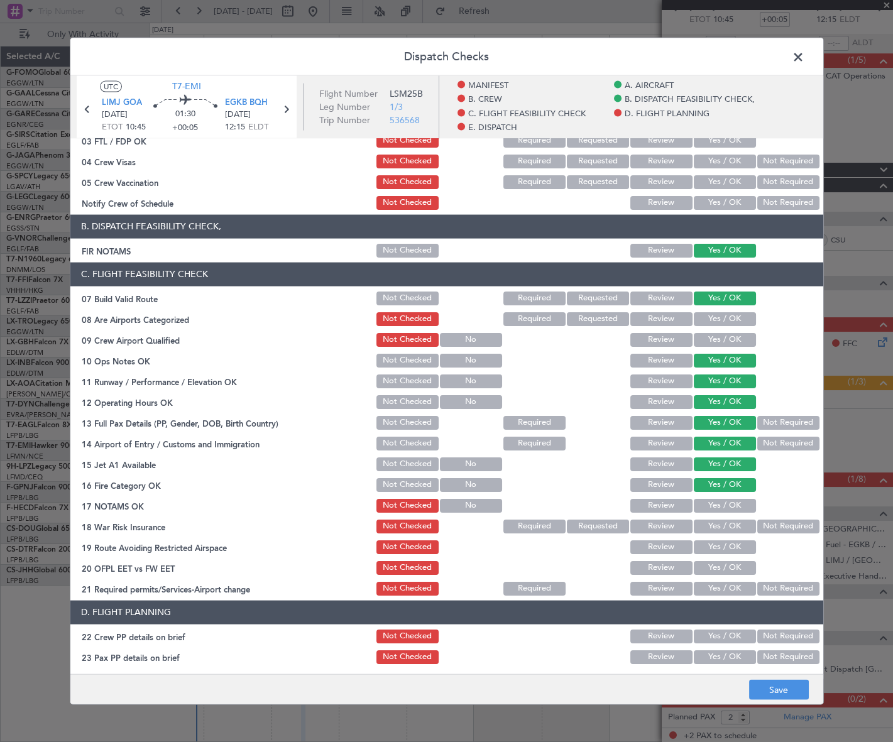
click at [736, 507] on button "Yes / OK" at bounding box center [725, 506] width 62 height 14
click at [779, 531] on button "Not Required" at bounding box center [789, 526] width 62 height 14
click at [741, 548] on button "Yes / OK" at bounding box center [725, 547] width 62 height 14
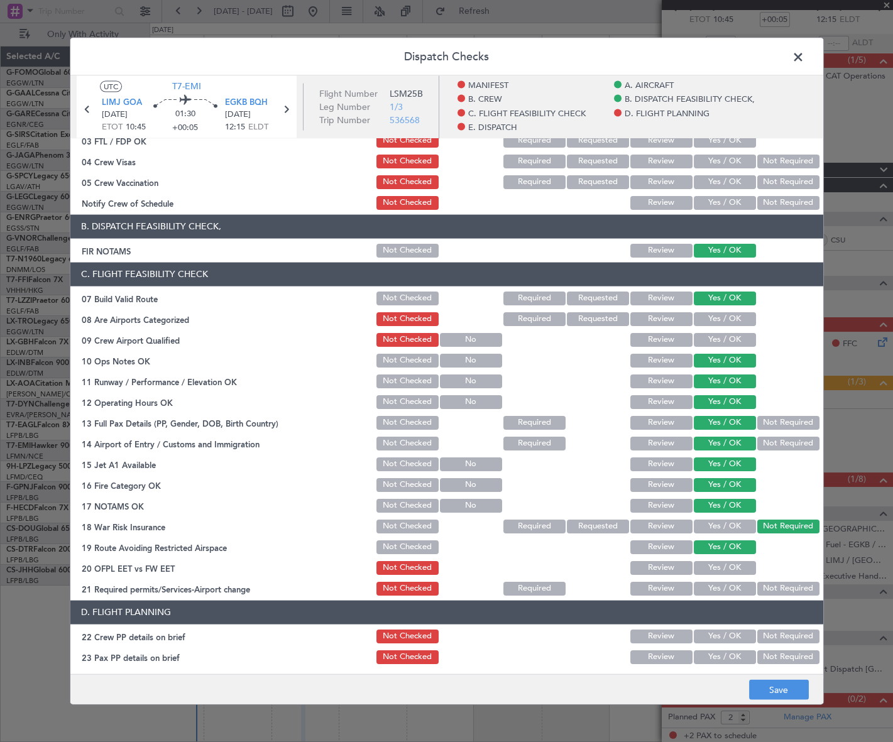
drag, startPoint x: 736, startPoint y: 574, endPoint x: 737, endPoint y: 585, distance: 10.8
click at [736, 575] on div "Yes / OK" at bounding box center [723, 568] width 63 height 18
drag, startPoint x: 736, startPoint y: 565, endPoint x: 735, endPoint y: 581, distance: 15.7
click at [736, 568] on button "Yes / OK" at bounding box center [725, 568] width 62 height 14
click at [735, 582] on button "Yes / OK" at bounding box center [725, 589] width 62 height 14
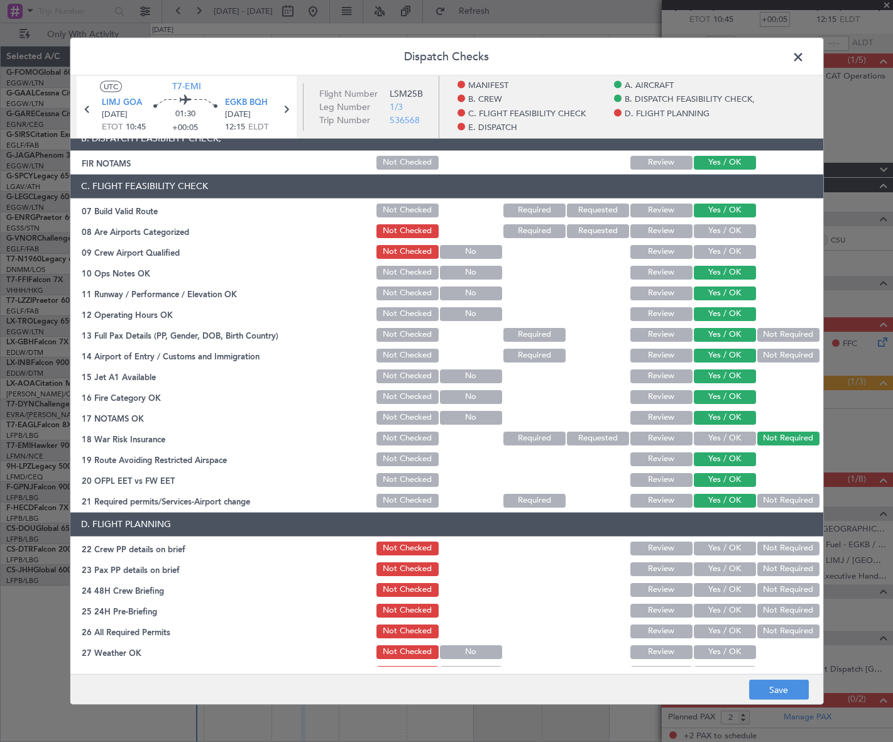
scroll to position [343, 0]
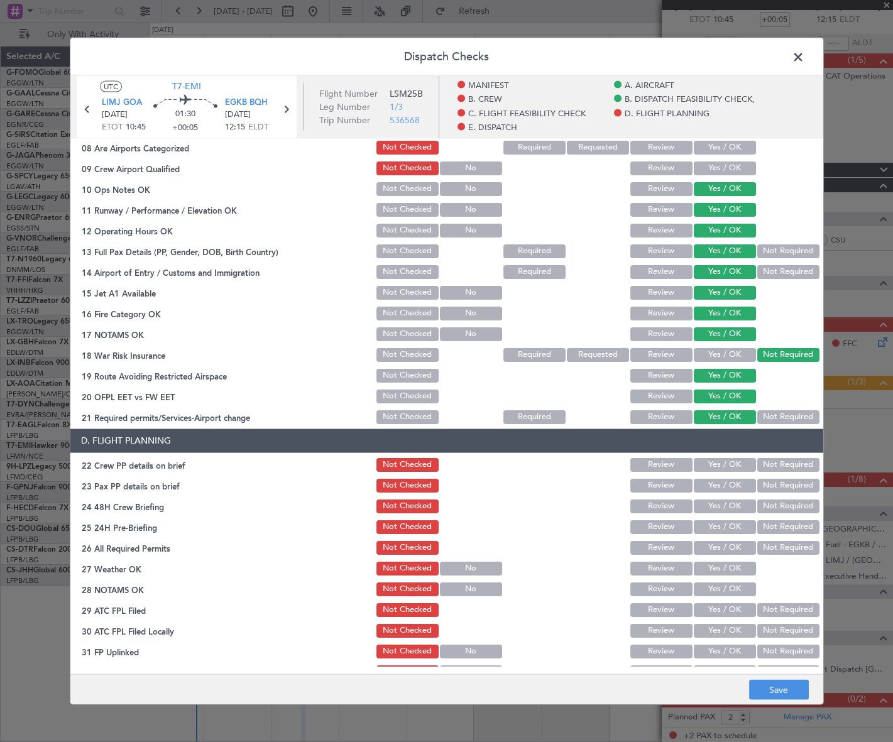
click at [734, 463] on button "Yes / OK" at bounding box center [725, 465] width 62 height 14
click at [732, 487] on button "Yes / OK" at bounding box center [725, 485] width 62 height 14
click at [736, 504] on button "Yes / OK" at bounding box center [725, 506] width 62 height 14
click at [759, 524] on button "Not Required" at bounding box center [789, 527] width 62 height 14
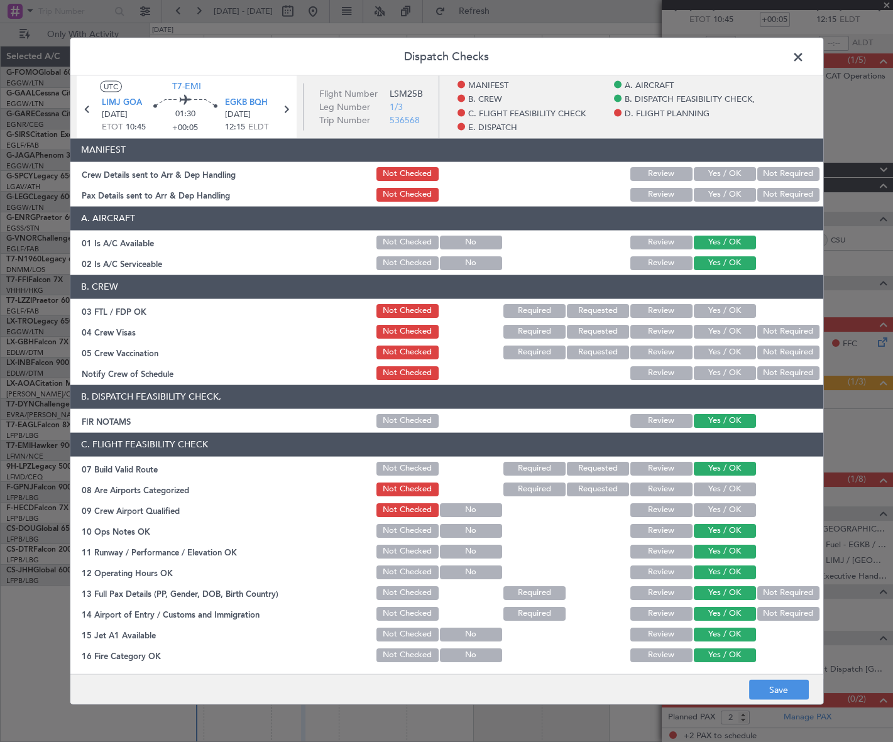
scroll to position [0, 0]
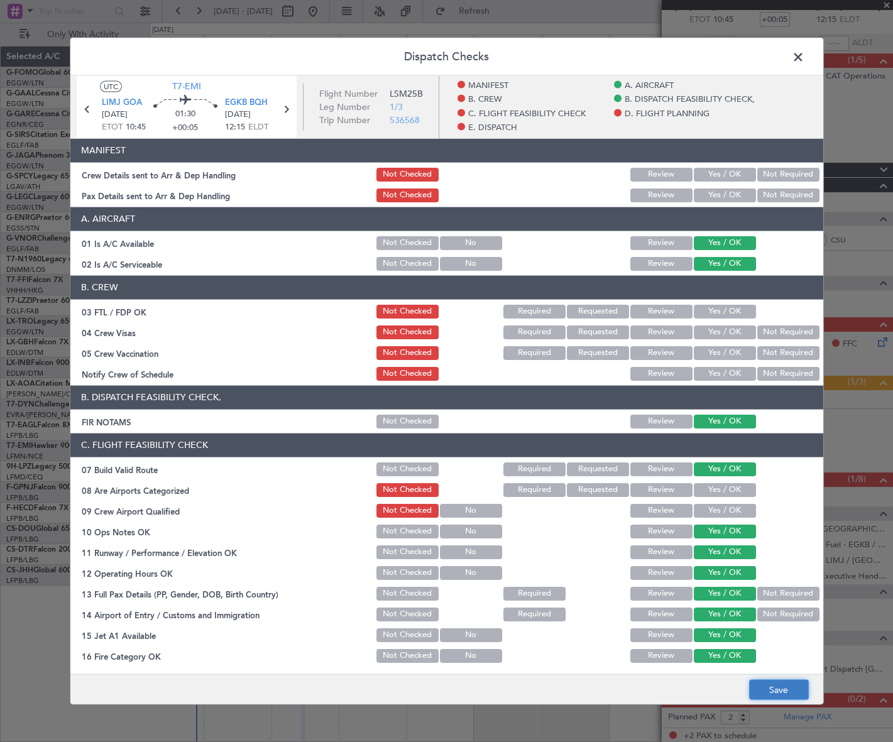
click at [782, 686] on button "Save" at bounding box center [779, 690] width 60 height 20
click at [805, 54] on span at bounding box center [805, 59] width 0 height 25
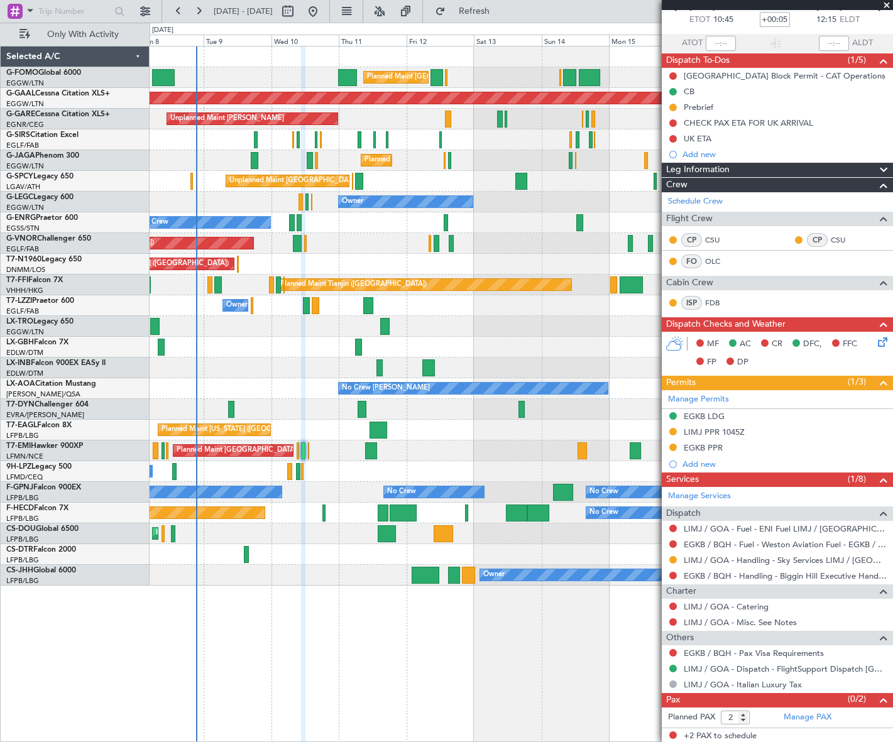
click at [767, 168] on div "Leg Information" at bounding box center [777, 170] width 231 height 14
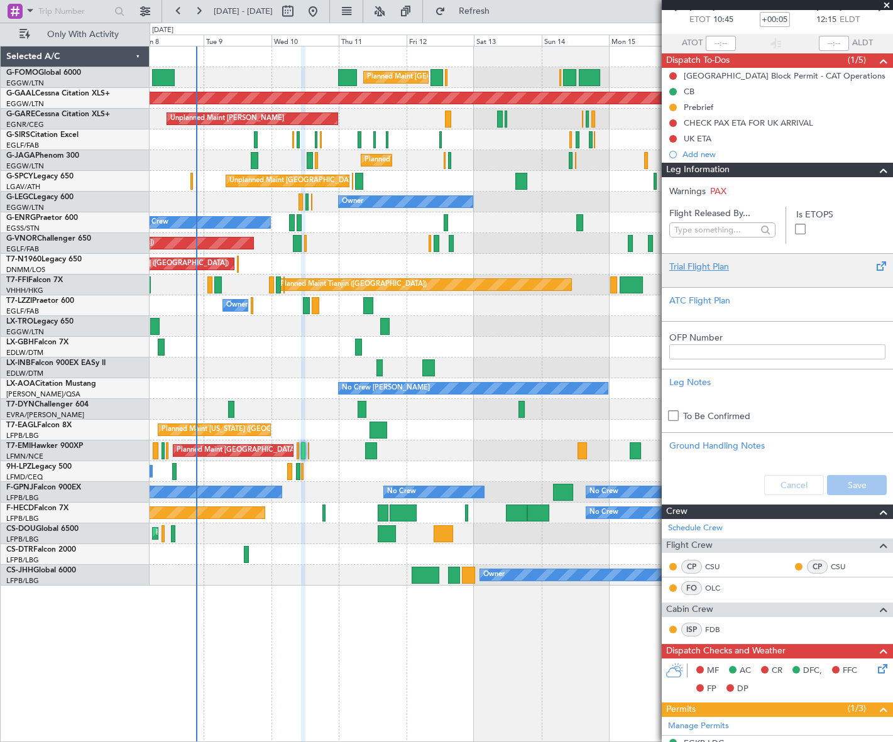
click at [692, 275] on div at bounding box center [778, 277] width 216 height 8
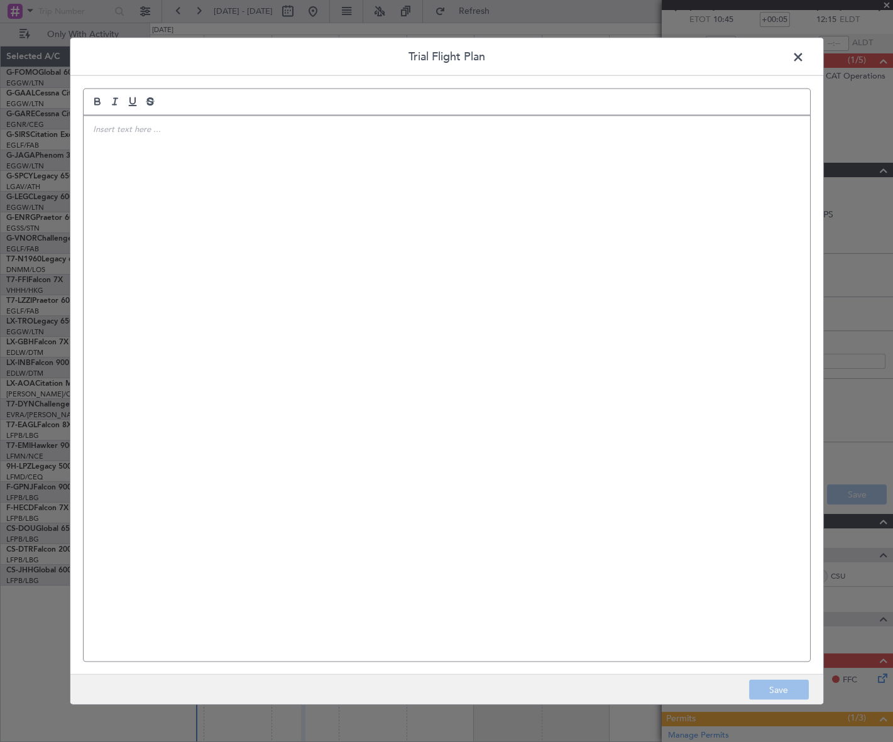
click at [368, 218] on div at bounding box center [447, 389] width 727 height 546
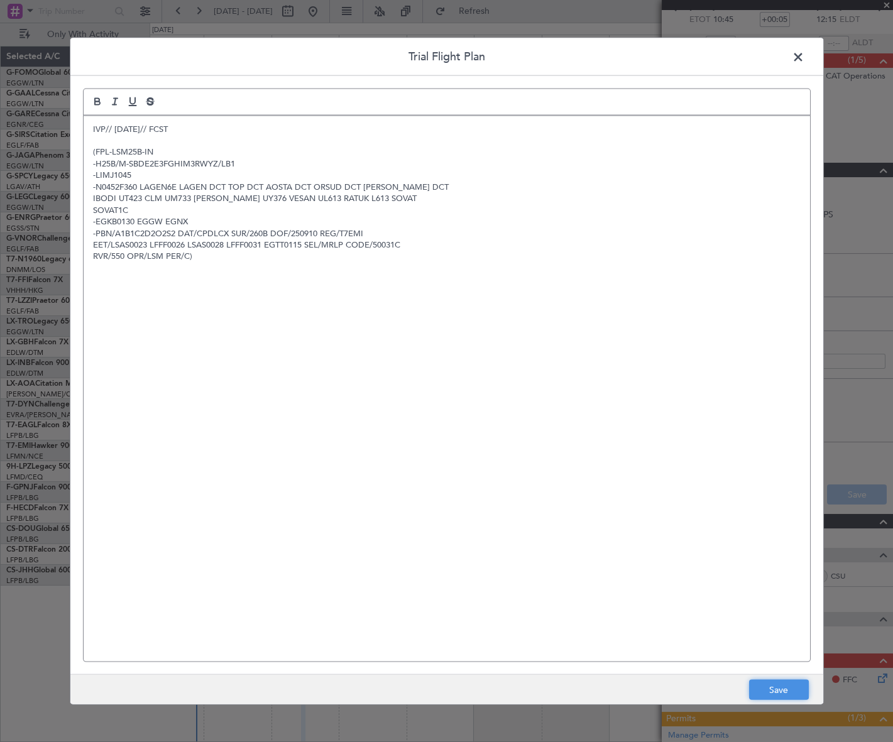
drag, startPoint x: 778, startPoint y: 688, endPoint x: 836, endPoint y: 637, distance: 76.6
click at [778, 688] on button "Save" at bounding box center [779, 690] width 60 height 20
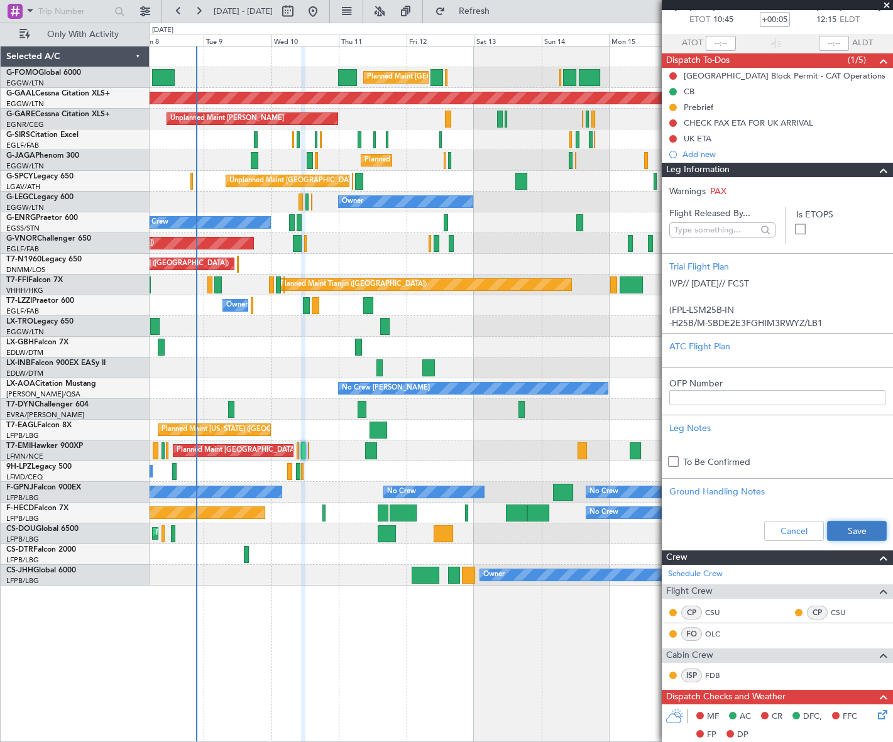
click at [846, 524] on button "Save" at bounding box center [857, 531] width 60 height 20
click at [877, 172] on span at bounding box center [883, 170] width 15 height 15
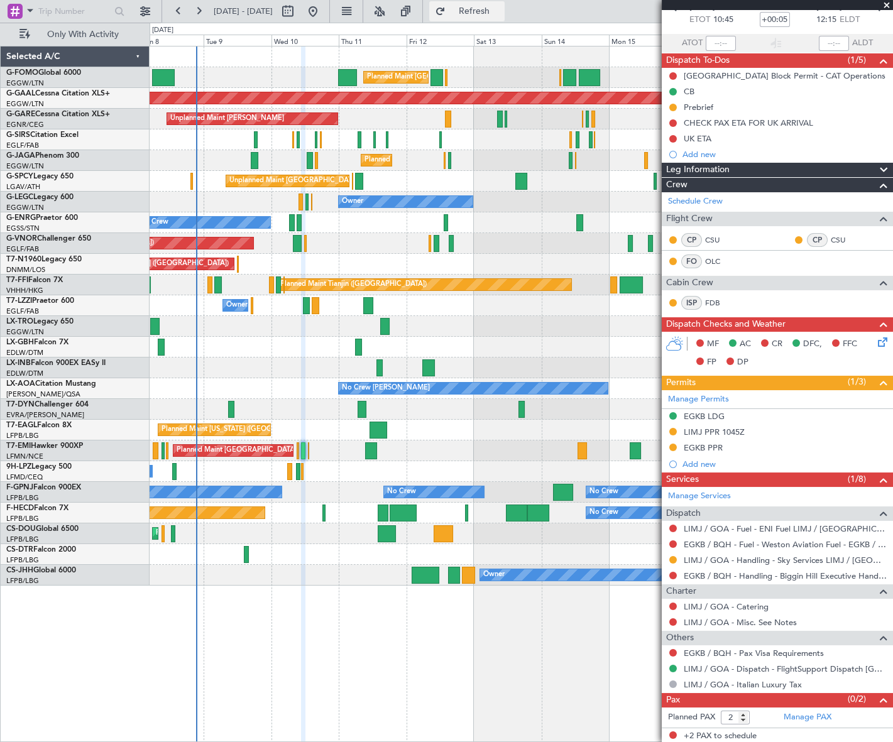
click at [501, 14] on span "Refresh" at bounding box center [474, 11] width 53 height 9
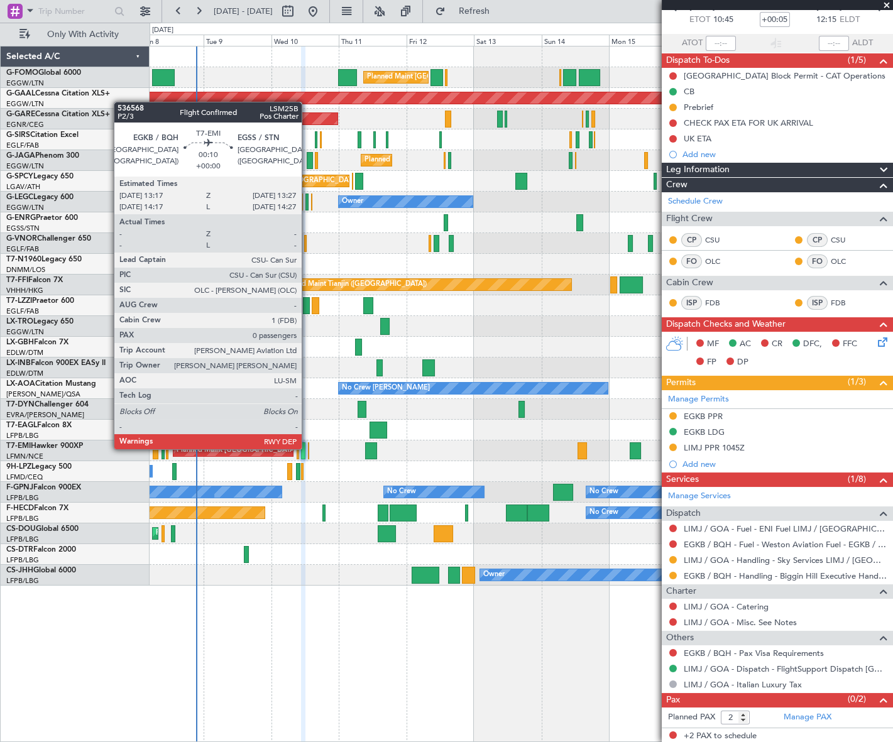
click at [308, 448] on div at bounding box center [308, 451] width 1 height 17
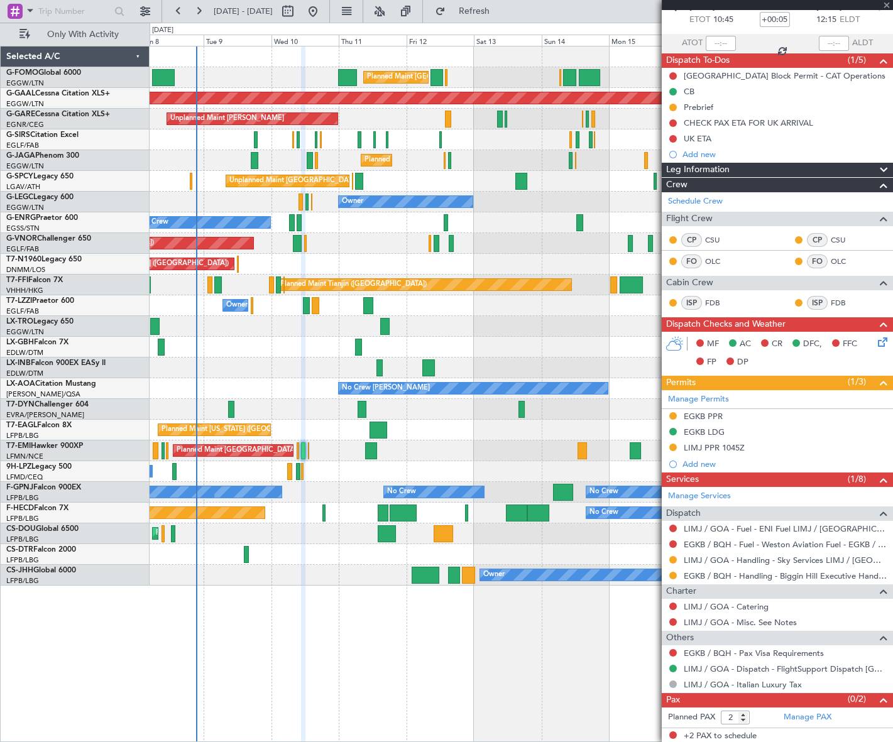
type input "0"
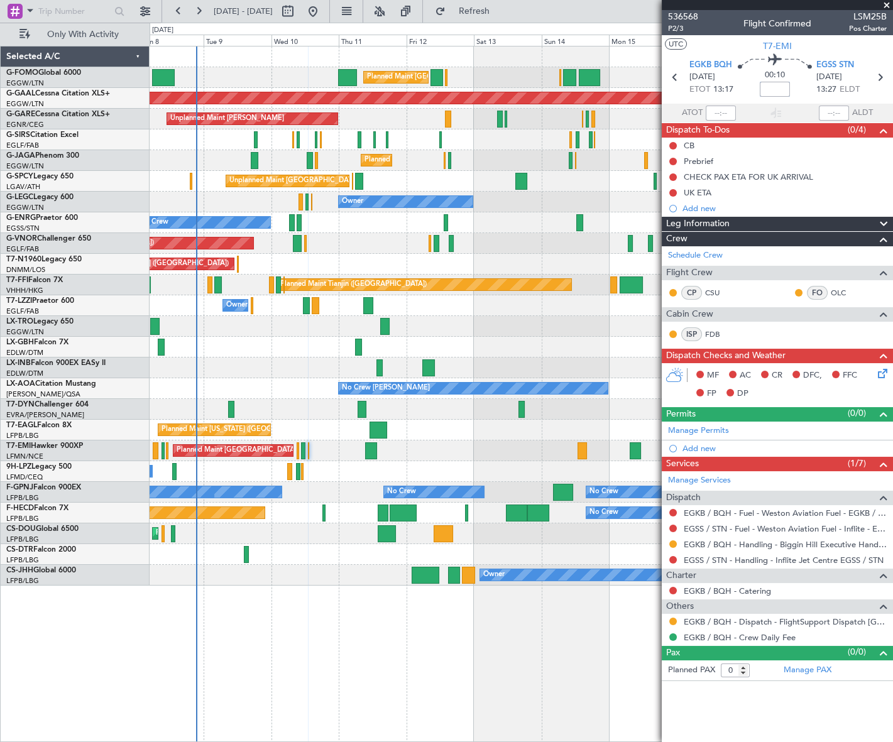
click at [780, 87] on input at bounding box center [775, 89] width 30 height 15
type input "+00:10"
click at [673, 144] on button at bounding box center [674, 146] width 8 height 8
click at [653, 203] on li "Completed" at bounding box center [673, 201] width 67 height 19
click at [673, 160] on button at bounding box center [674, 162] width 8 height 8
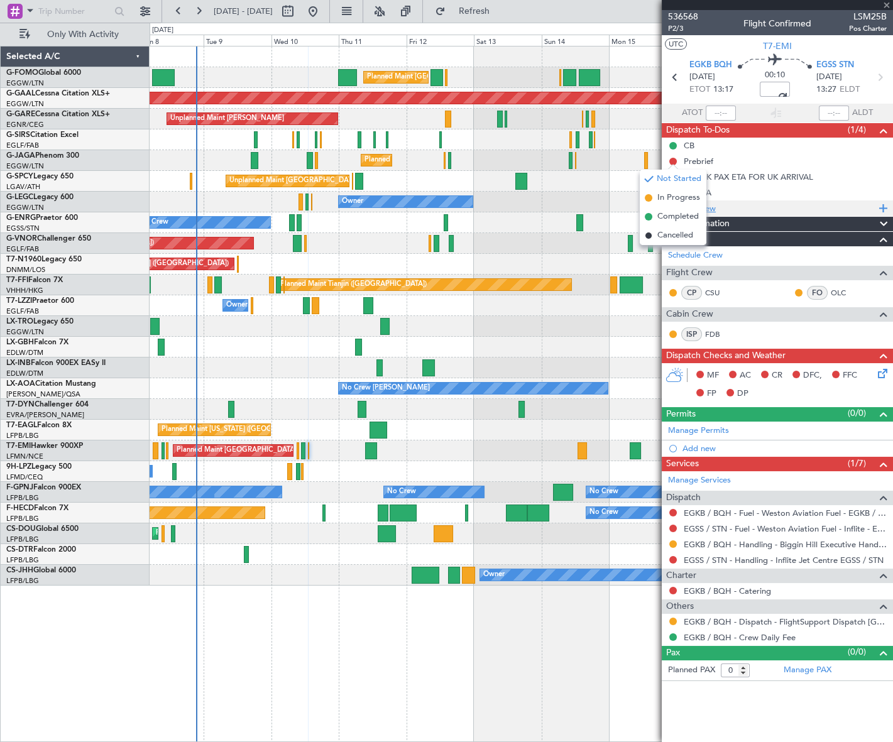
drag, startPoint x: 660, startPoint y: 197, endPoint x: 672, endPoint y: 207, distance: 15.6
click at [660, 196] on span "In Progress" at bounding box center [679, 198] width 43 height 13
click at [672, 621] on button at bounding box center [674, 622] width 8 height 8
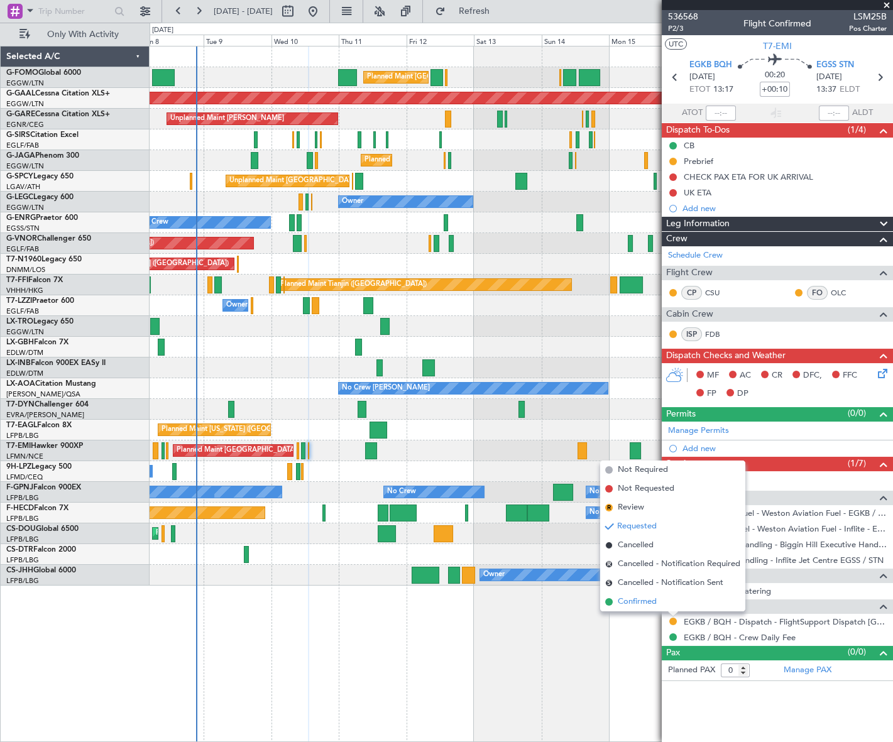
click at [636, 605] on span "Confirmed" at bounding box center [637, 602] width 39 height 13
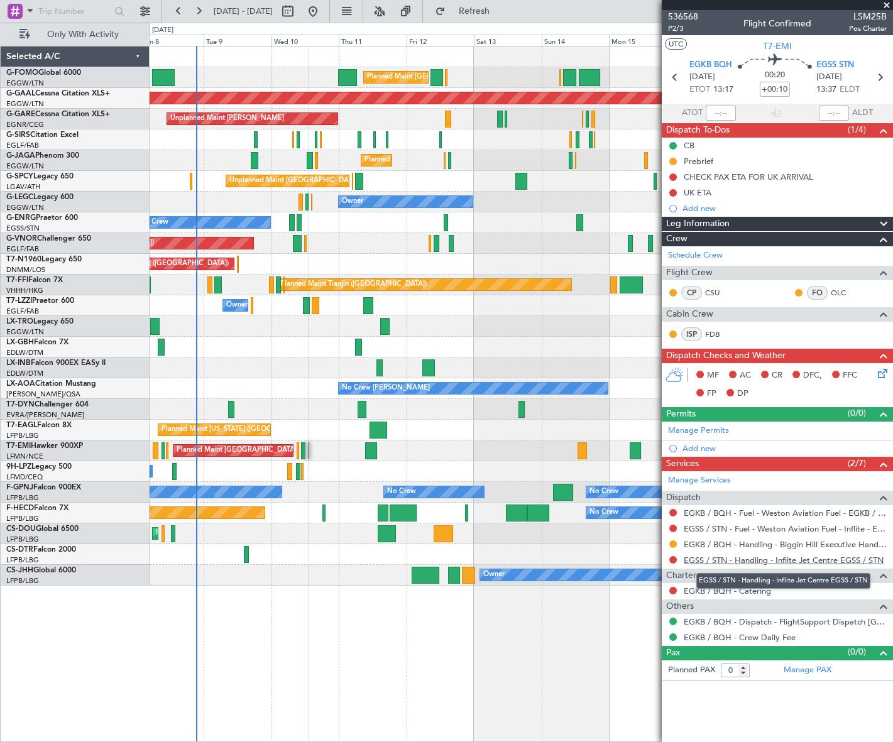
click at [783, 558] on link "EGSS / STN - Handling - Inflite Jet Centre EGSS / STN" at bounding box center [784, 560] width 200 height 11
click at [675, 30] on span "P2/3" at bounding box center [683, 28] width 30 height 11
click at [731, 556] on link "EGSS / STN - Handling - Inflite Jet Centre EGSS / STN" at bounding box center [784, 560] width 200 height 11
click at [698, 446] on div "Add new" at bounding box center [779, 448] width 193 height 11
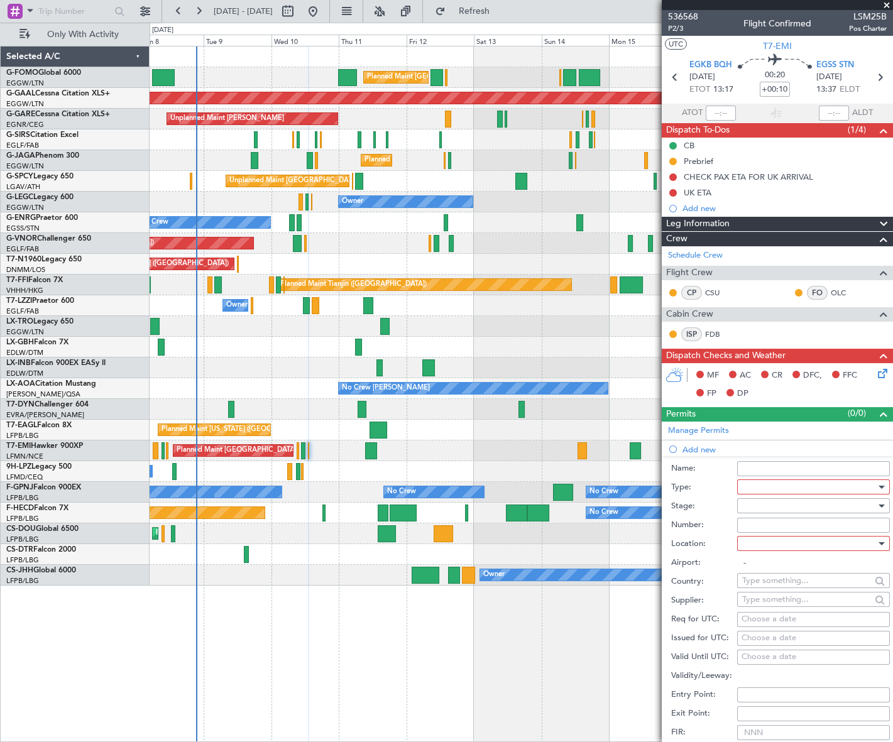
click at [759, 483] on div at bounding box center [809, 487] width 134 height 19
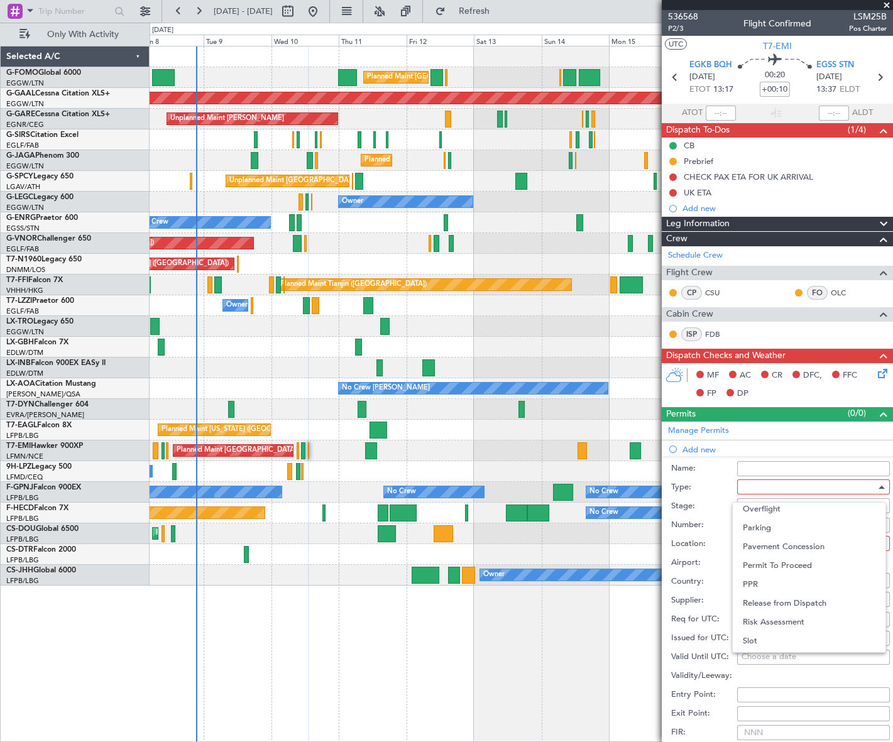
click at [762, 584] on span "PPR" at bounding box center [809, 584] width 133 height 19
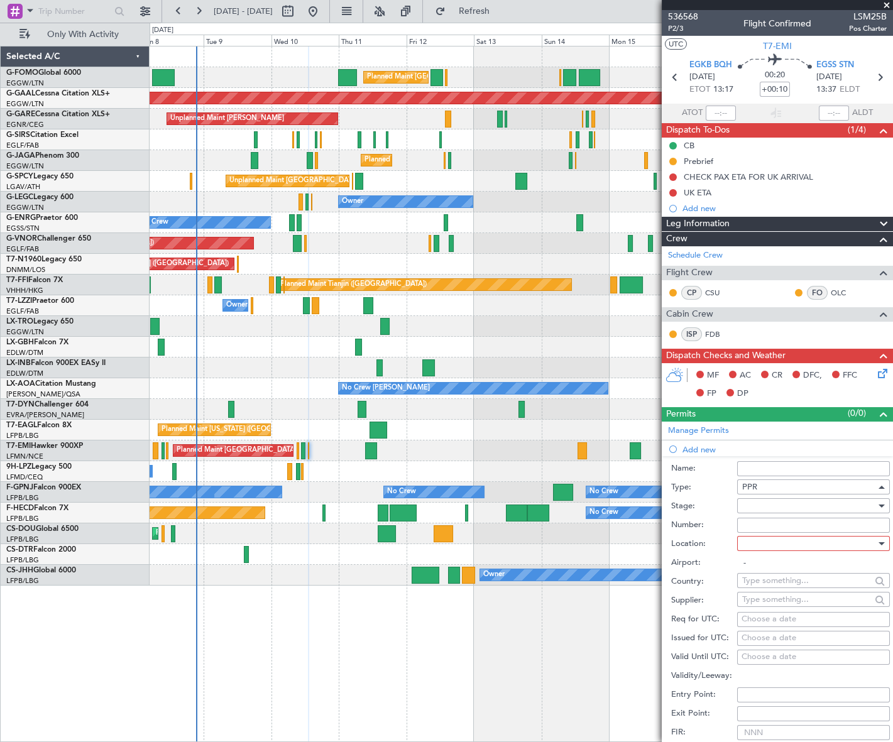
scroll to position [378, 0]
click at [835, 516] on div "Number:" at bounding box center [780, 525] width 219 height 19
click at [839, 532] on input "Number:" at bounding box center [813, 525] width 153 height 15
click at [836, 498] on div at bounding box center [809, 506] width 134 height 19
click at [767, 586] on span "Requested" at bounding box center [809, 587] width 133 height 19
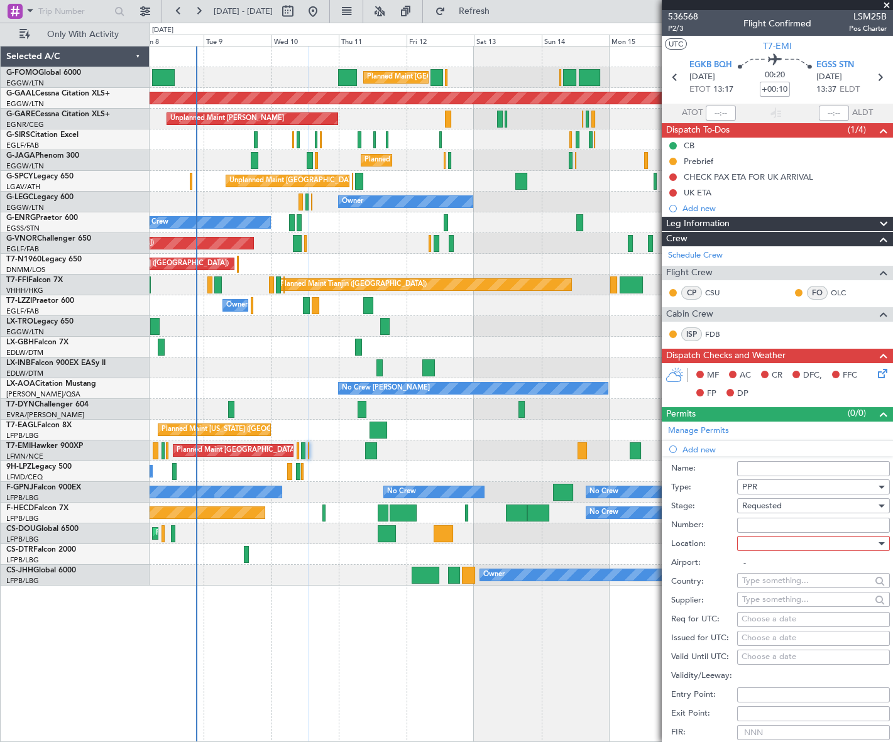
click at [835, 539] on div at bounding box center [809, 543] width 134 height 19
click at [773, 568] on span "Departure" at bounding box center [809, 569] width 133 height 19
type input "EGKB / BQH"
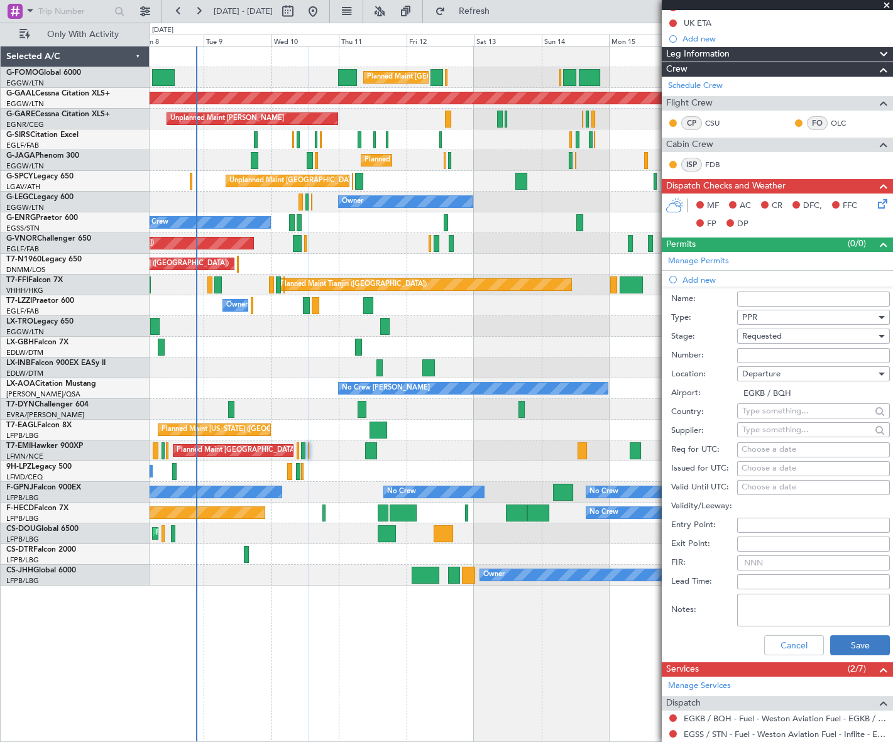
scroll to position [171, 0]
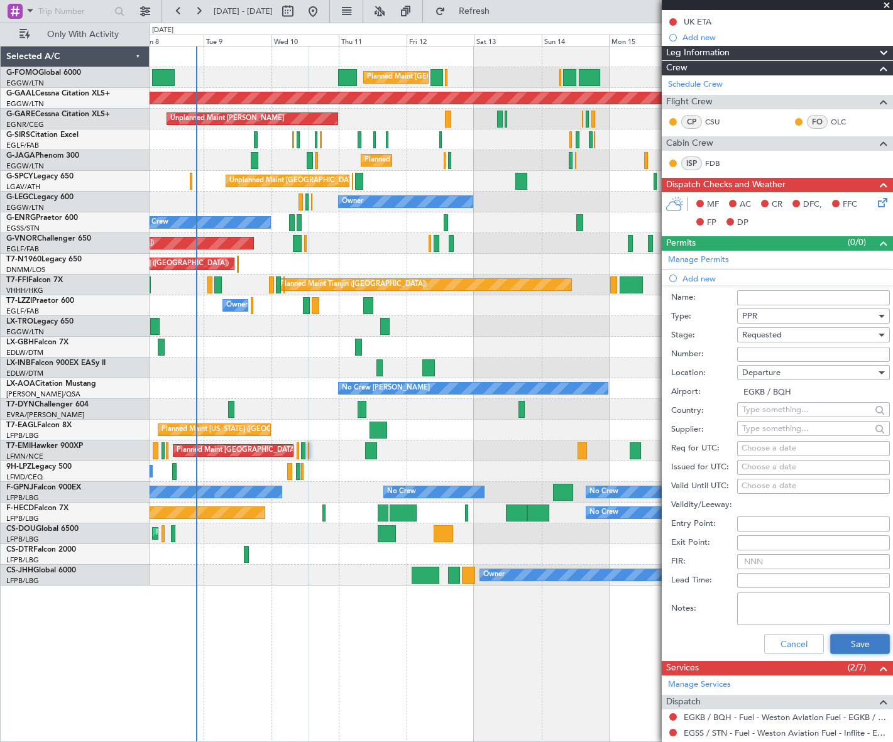
click at [844, 642] on button "Save" at bounding box center [860, 644] width 60 height 20
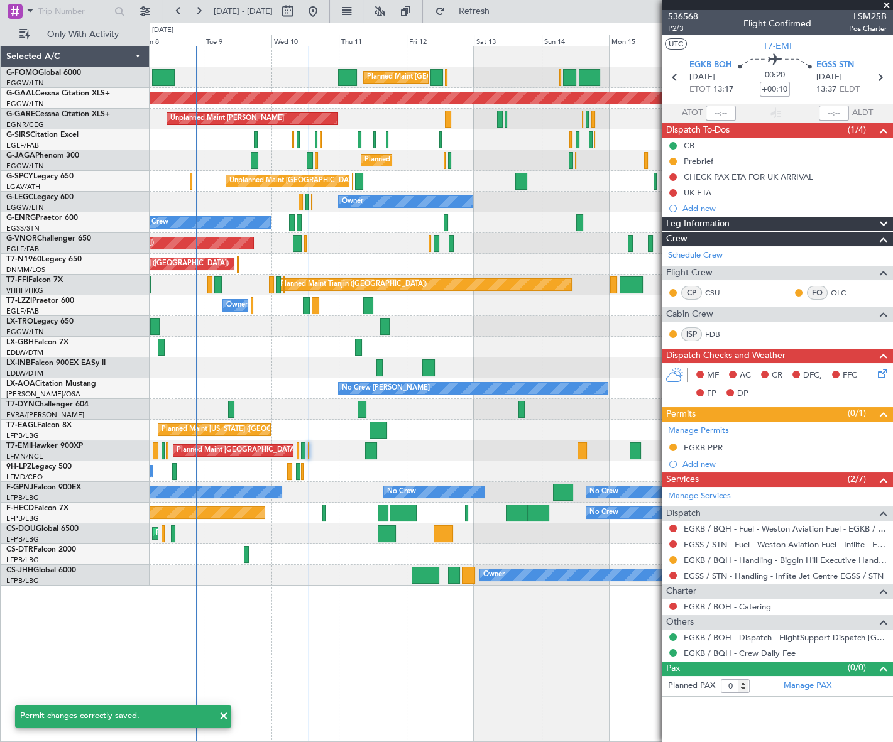
scroll to position [0, 0]
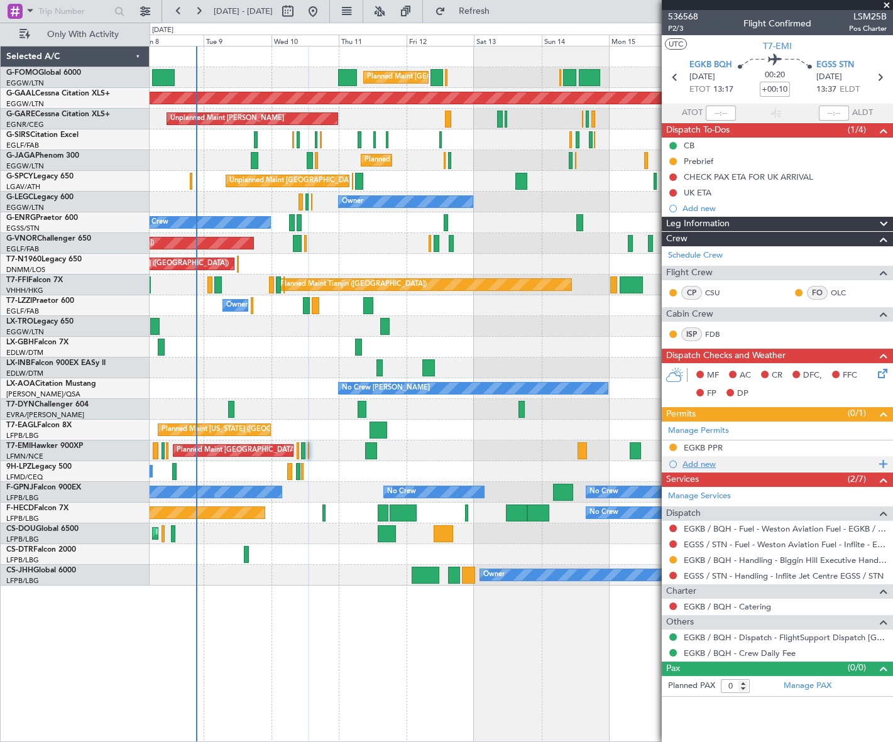
click at [703, 465] on div "Add new" at bounding box center [779, 464] width 193 height 11
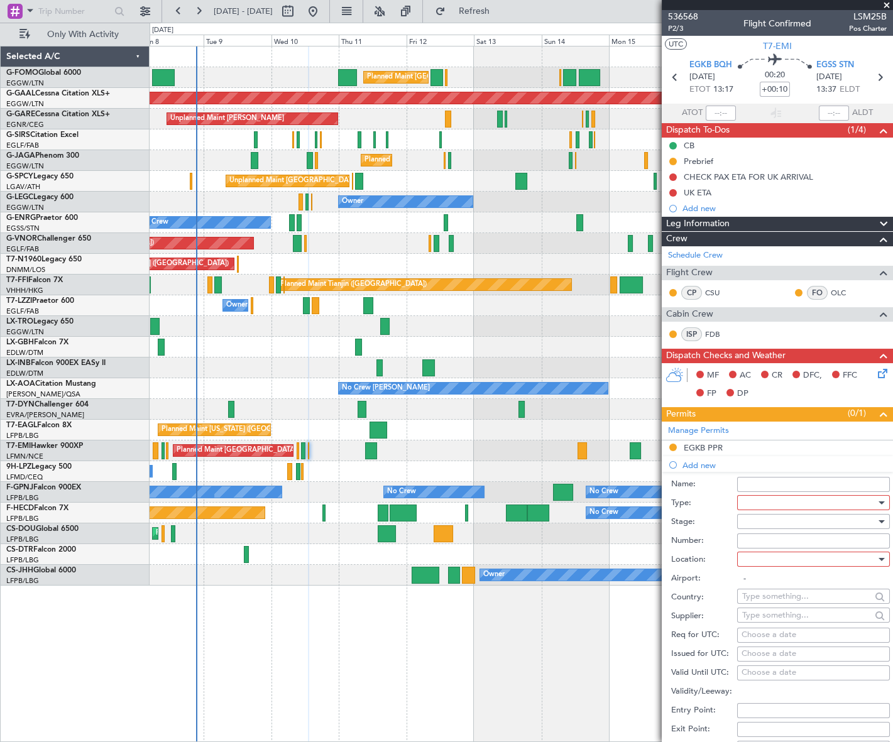
click at [779, 495] on div at bounding box center [809, 503] width 134 height 19
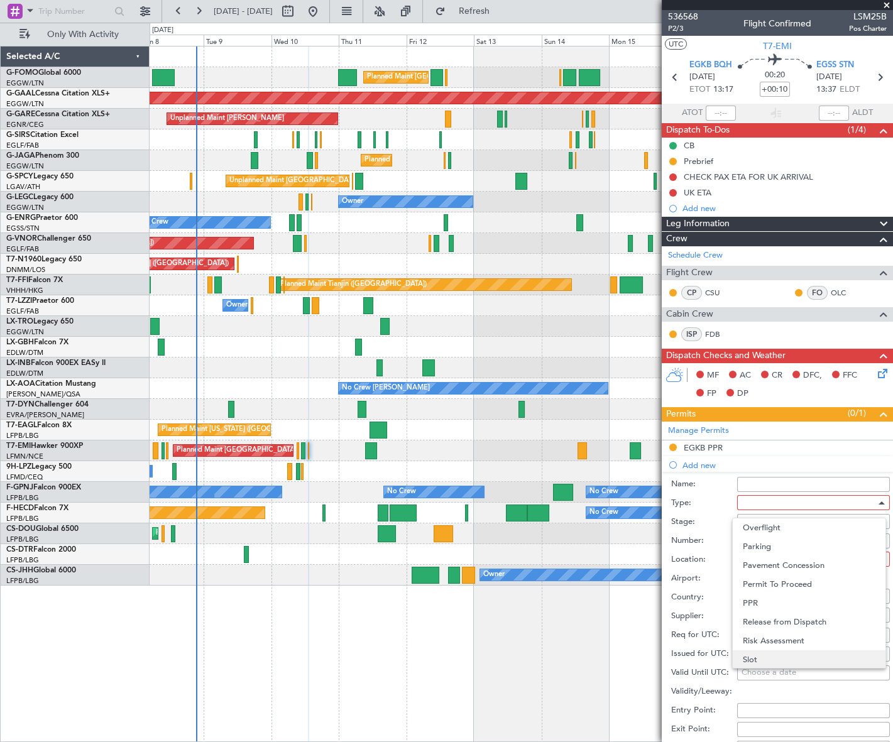
scroll to position [378, 0]
click at [773, 622] on span "Slot" at bounding box center [809, 621] width 133 height 19
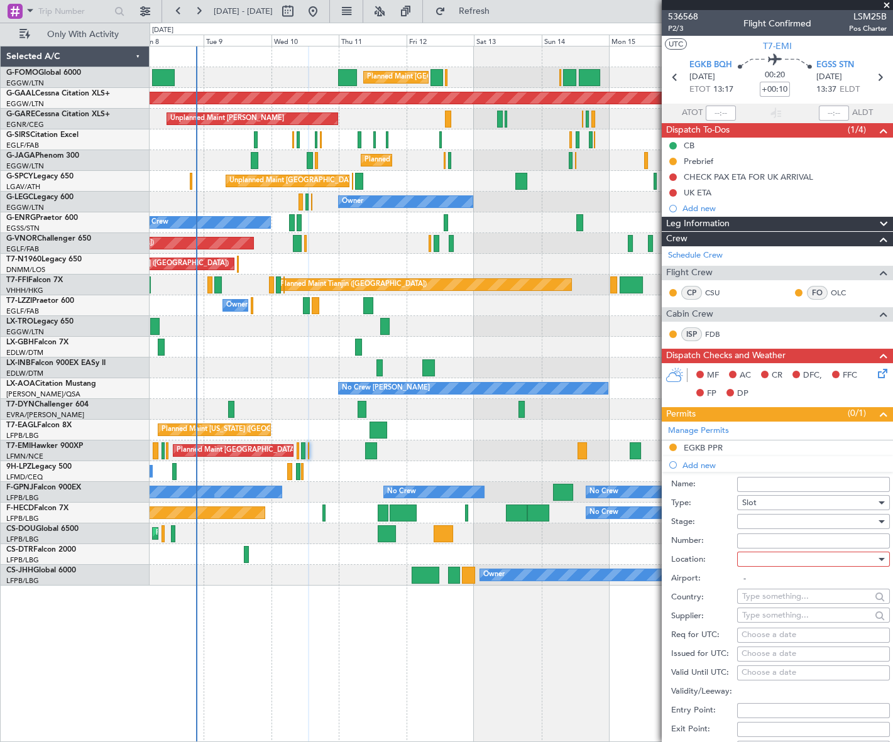
click at [843, 524] on div at bounding box center [809, 521] width 134 height 19
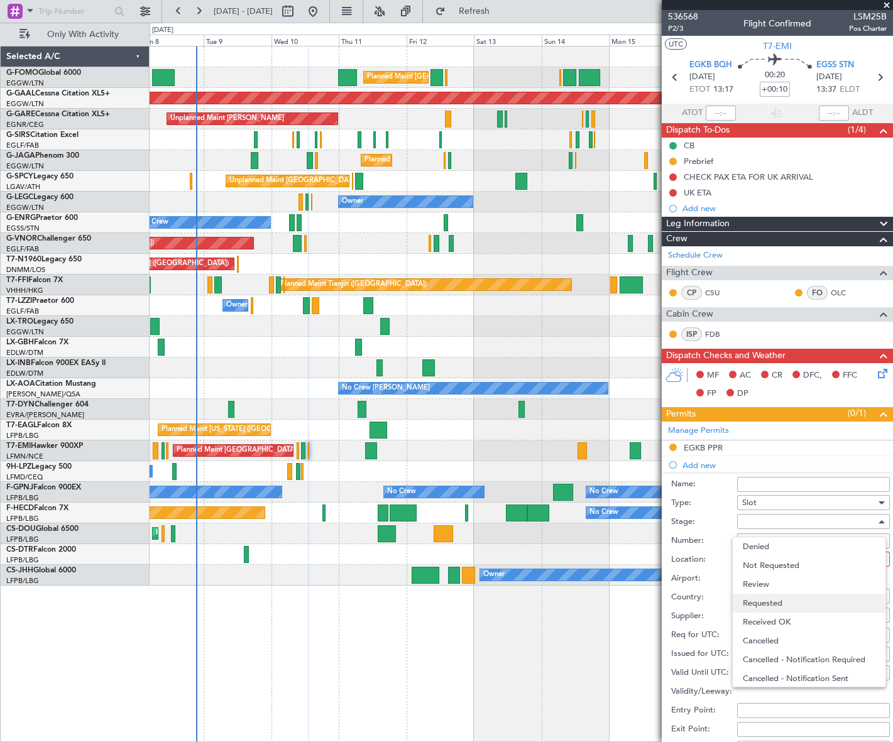
click at [786, 598] on span "Requested" at bounding box center [809, 603] width 133 height 19
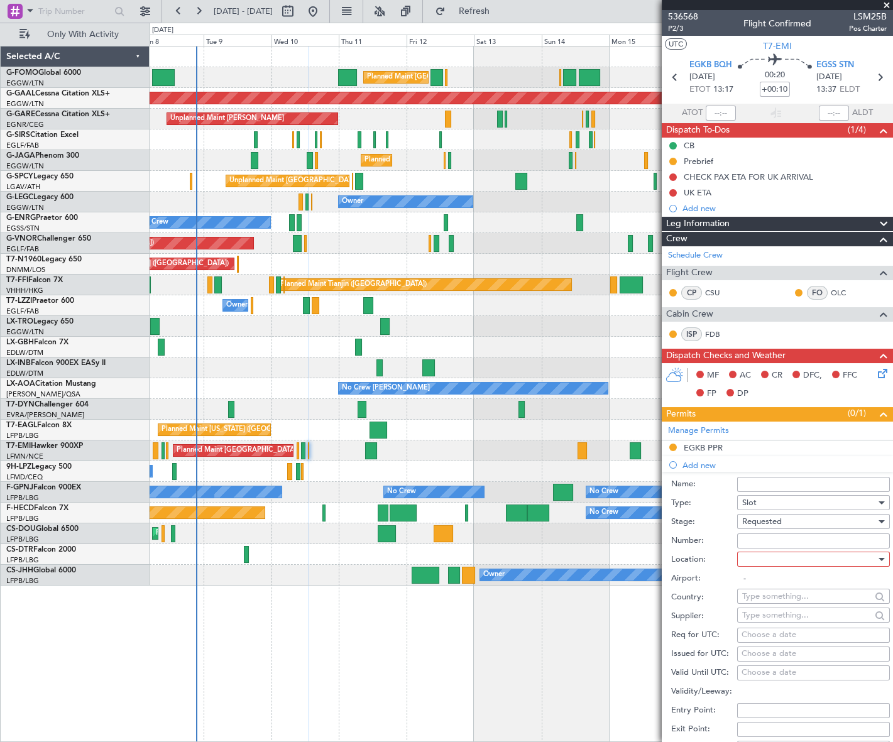
click at [860, 556] on div at bounding box center [809, 559] width 134 height 19
click at [775, 619] on span "Arrival" at bounding box center [809, 622] width 133 height 19
type input "EGSS / STN"
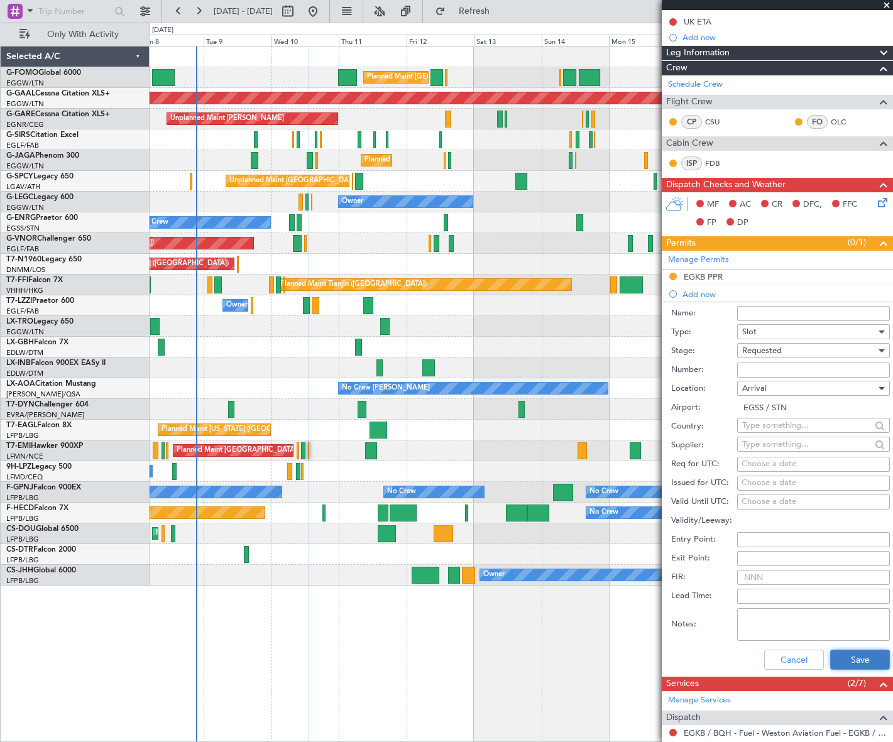
click at [844, 654] on button "Save" at bounding box center [860, 660] width 60 height 20
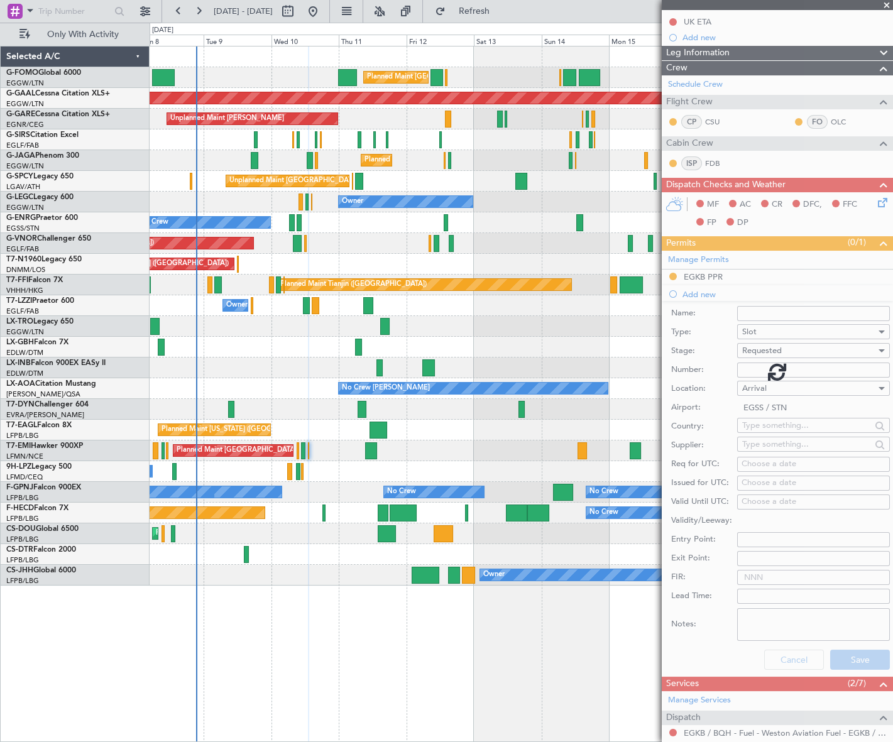
scroll to position [0, 0]
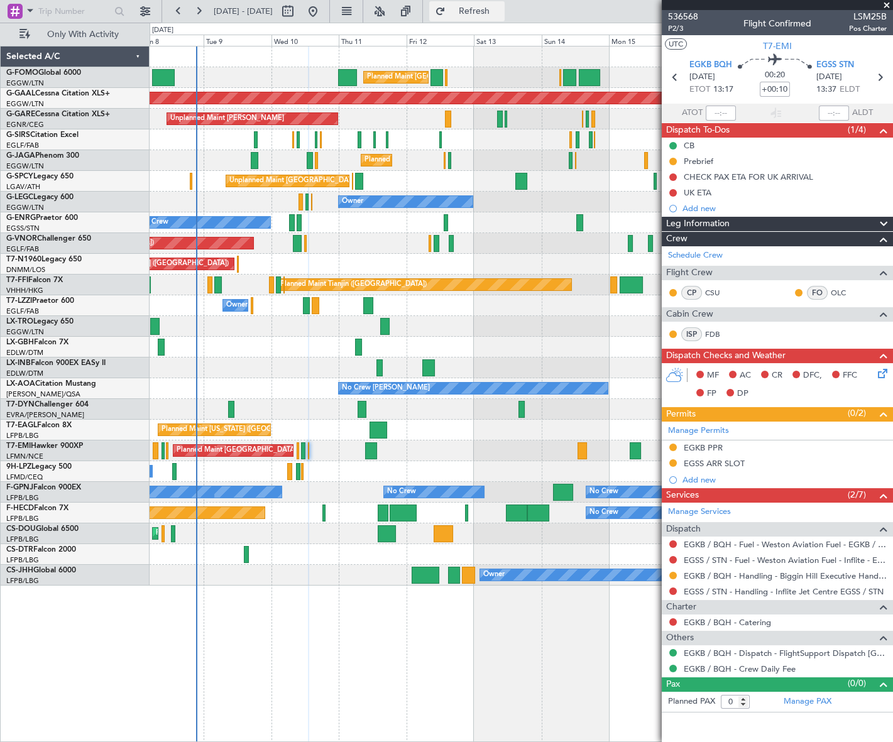
click at [484, 8] on button "Refresh" at bounding box center [466, 11] width 75 height 20
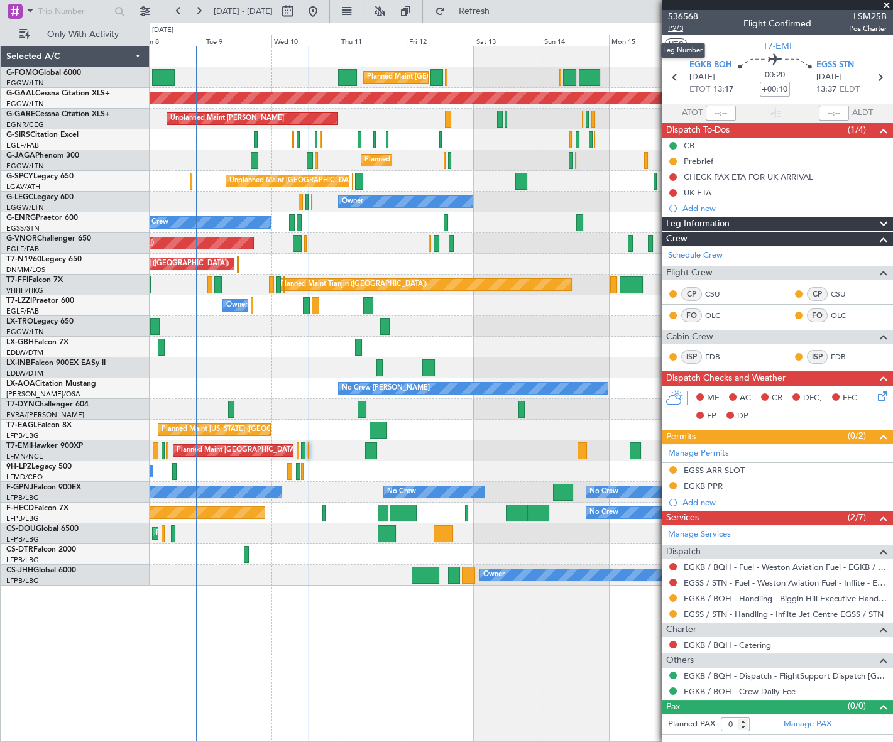
click at [682, 30] on span "P2/3" at bounding box center [683, 28] width 30 height 11
click at [783, 223] on div "Leg Information" at bounding box center [777, 224] width 231 height 14
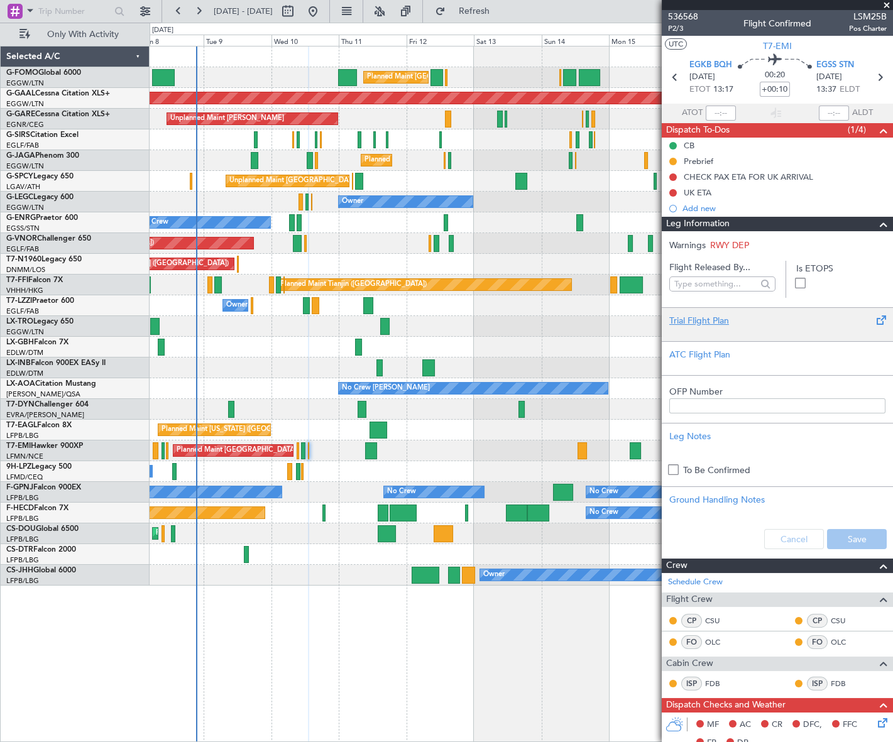
click at [710, 323] on div "Trial Flight Plan" at bounding box center [778, 320] width 216 height 13
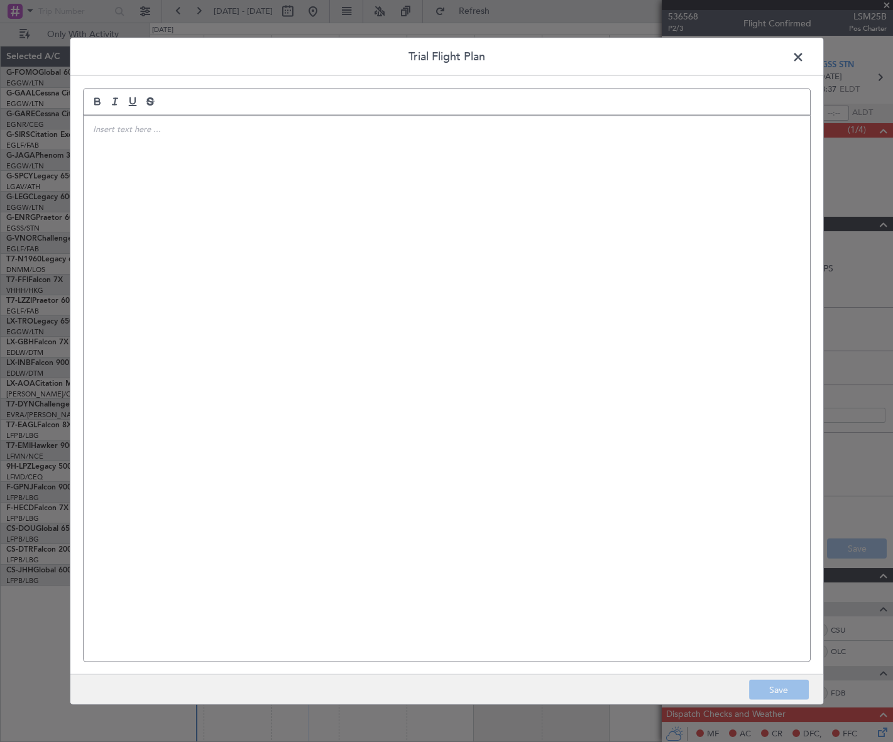
click at [147, 203] on div at bounding box center [447, 389] width 727 height 546
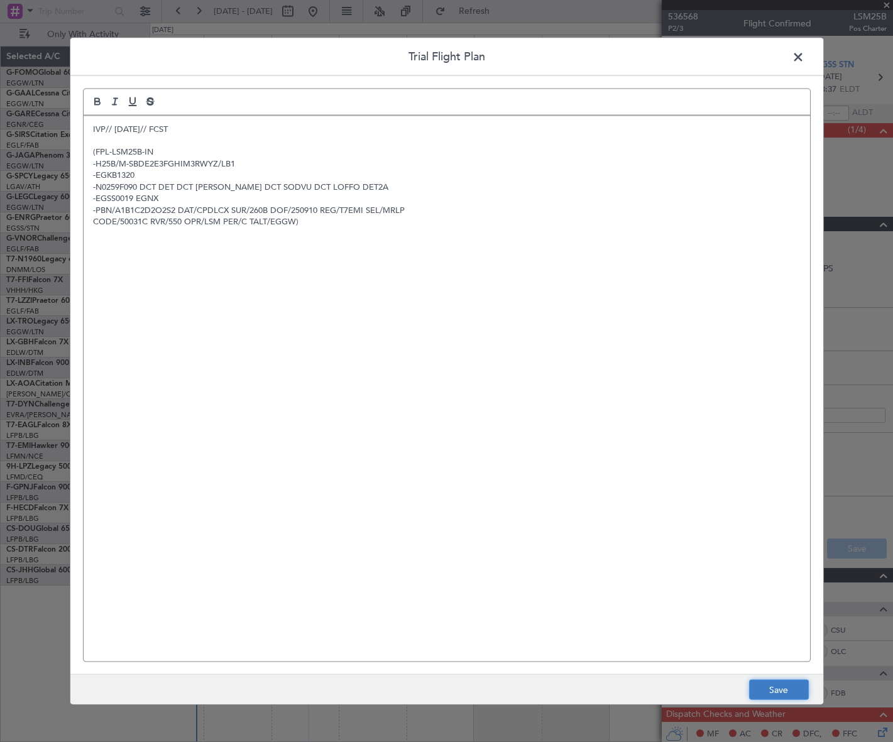
click at [779, 692] on button "Save" at bounding box center [779, 690] width 60 height 20
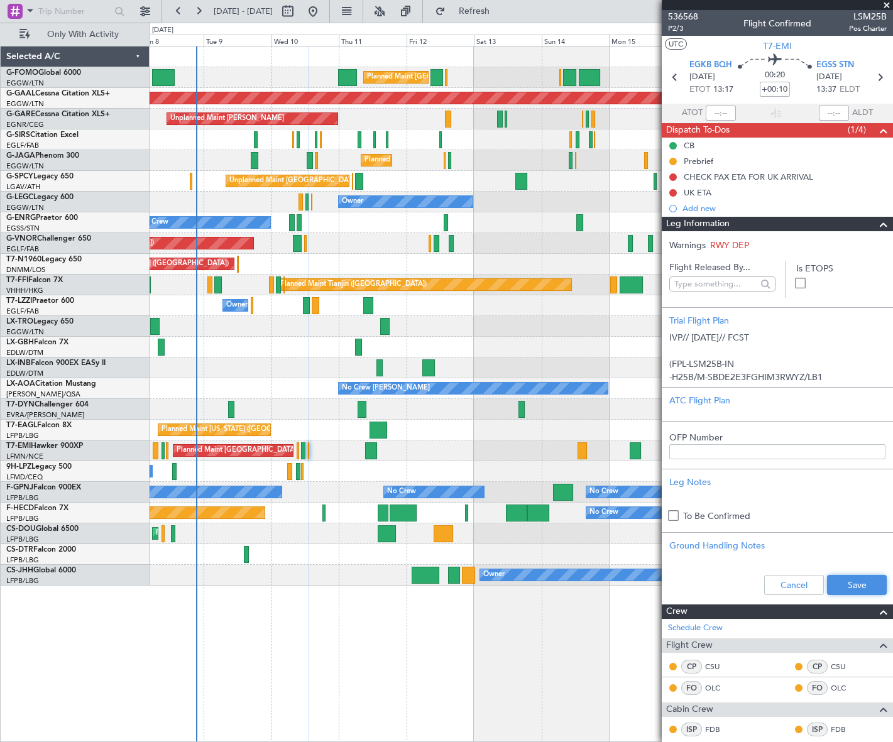
drag, startPoint x: 854, startPoint y: 583, endPoint x: 637, endPoint y: 402, distance: 282.0
click at [853, 583] on button "Save" at bounding box center [857, 585] width 60 height 20
click at [876, 225] on span at bounding box center [883, 224] width 15 height 15
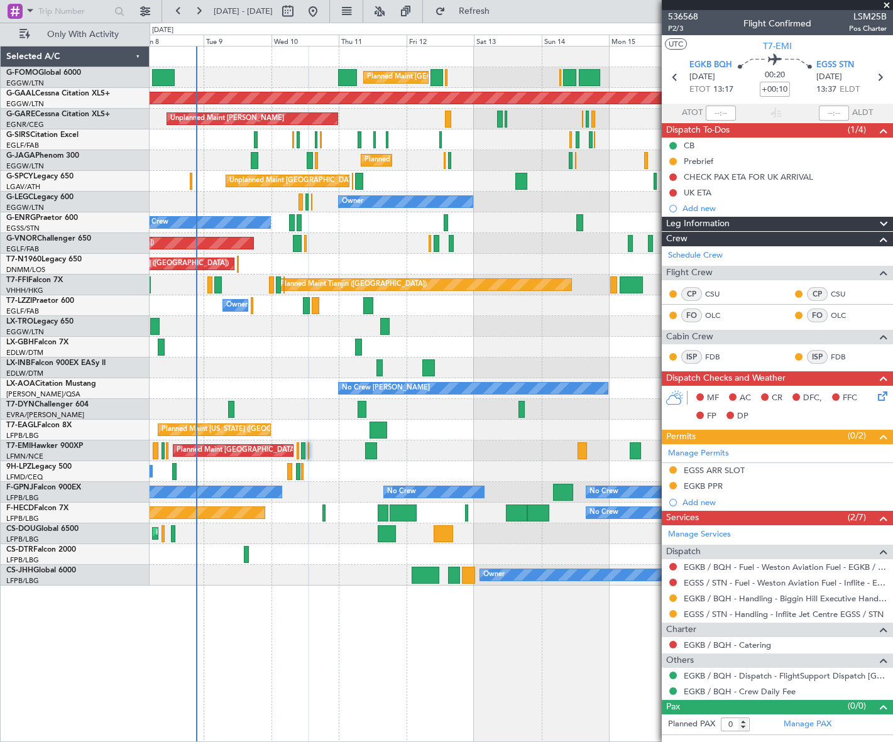
click at [884, 396] on icon at bounding box center [881, 394] width 10 height 10
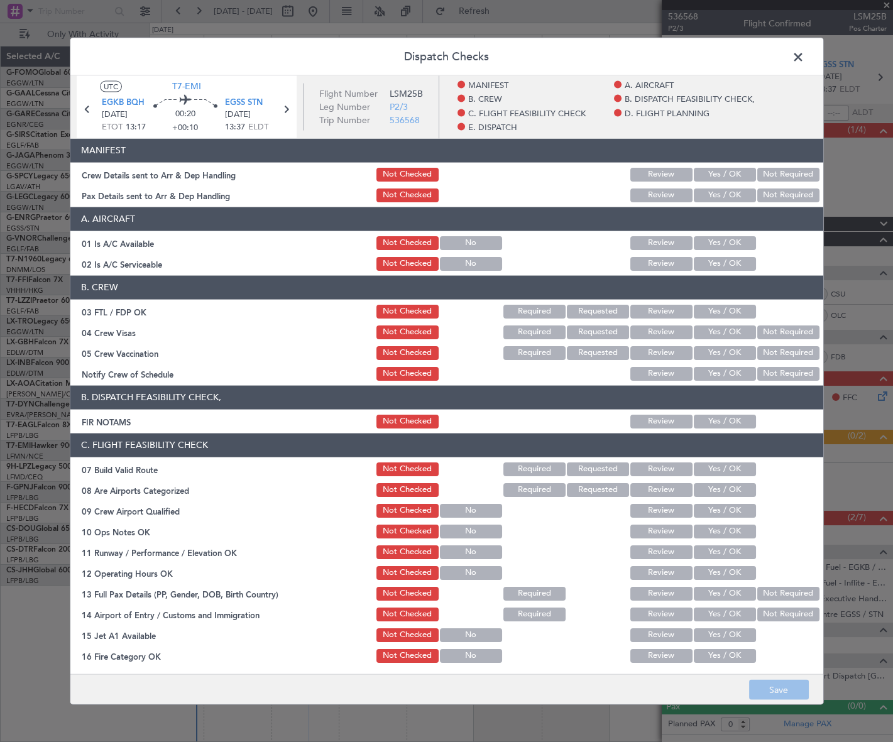
click at [725, 247] on button "Yes / OK" at bounding box center [725, 243] width 62 height 14
click at [731, 265] on button "Yes / OK" at bounding box center [725, 263] width 62 height 14
click at [728, 415] on button "Yes / OK" at bounding box center [725, 421] width 62 height 14
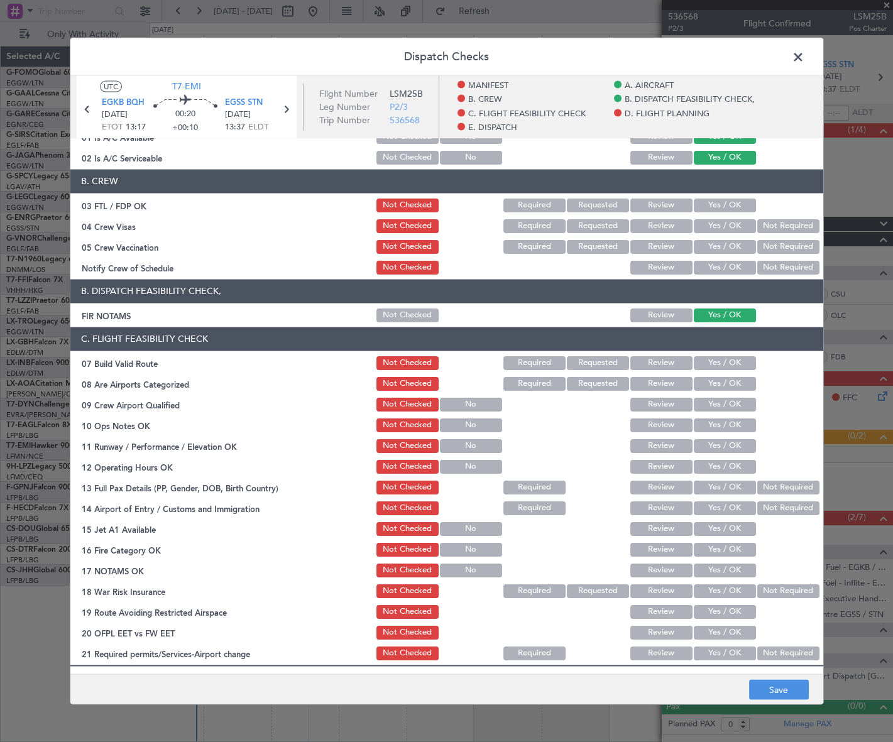
scroll to position [228, 0]
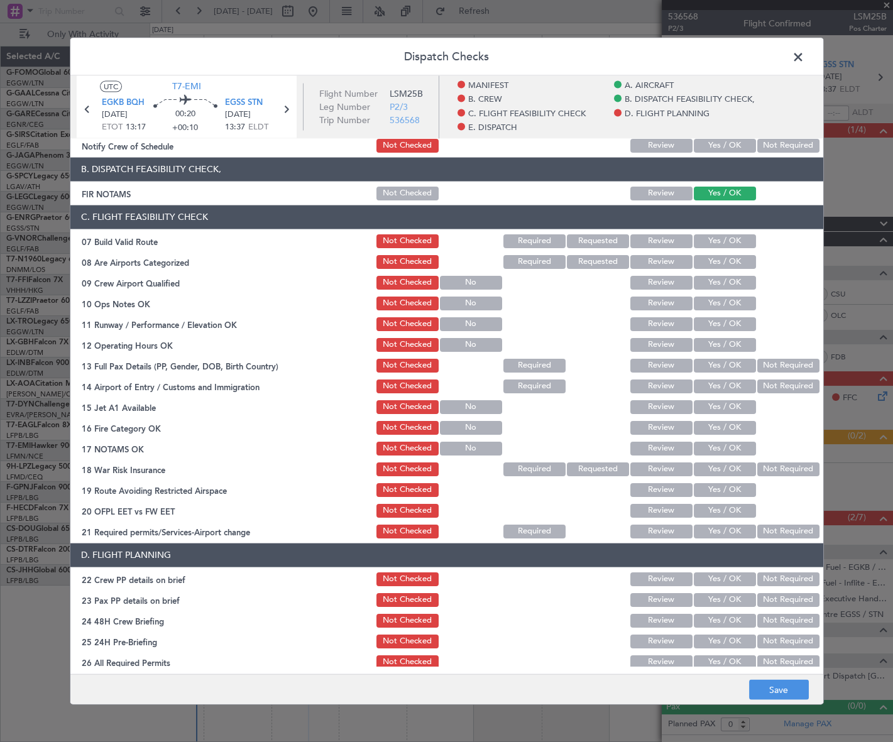
click at [736, 239] on button "Yes / OK" at bounding box center [725, 241] width 62 height 14
click at [729, 301] on button "Yes / OK" at bounding box center [725, 303] width 62 height 14
click at [738, 328] on button "Yes / OK" at bounding box center [725, 324] width 62 height 14
click at [739, 341] on button "Yes / OK" at bounding box center [725, 345] width 62 height 14
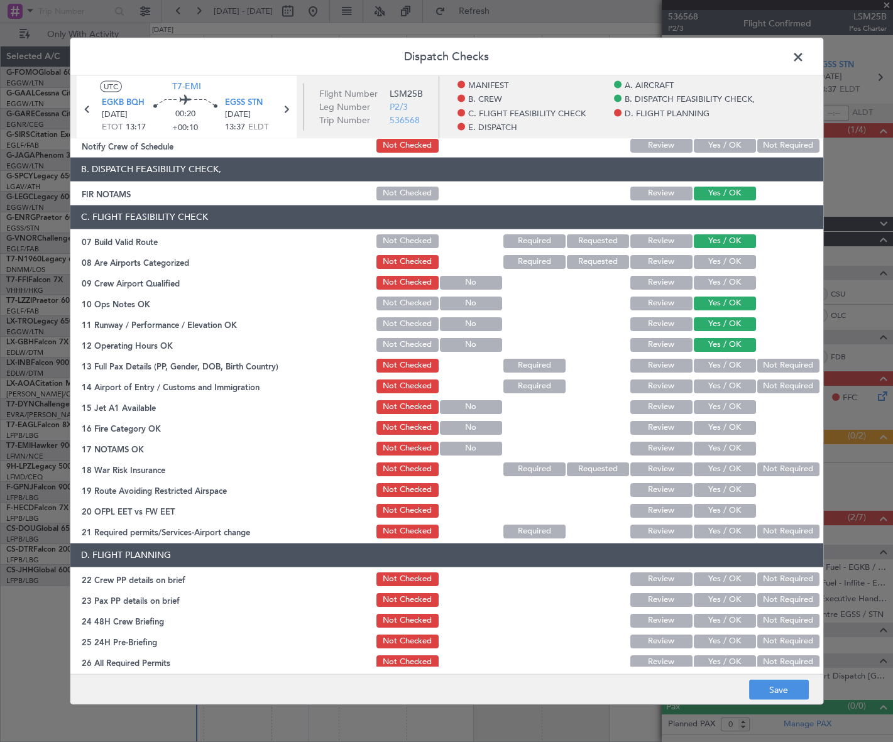
click at [736, 361] on button "Yes / OK" at bounding box center [725, 365] width 62 height 14
click at [735, 384] on button "Yes / OK" at bounding box center [725, 386] width 62 height 14
click at [736, 402] on button "Yes / OK" at bounding box center [725, 407] width 62 height 14
drag, startPoint x: 736, startPoint y: 427, endPoint x: 734, endPoint y: 446, distance: 18.9
click at [736, 427] on button "Yes / OK" at bounding box center [725, 428] width 62 height 14
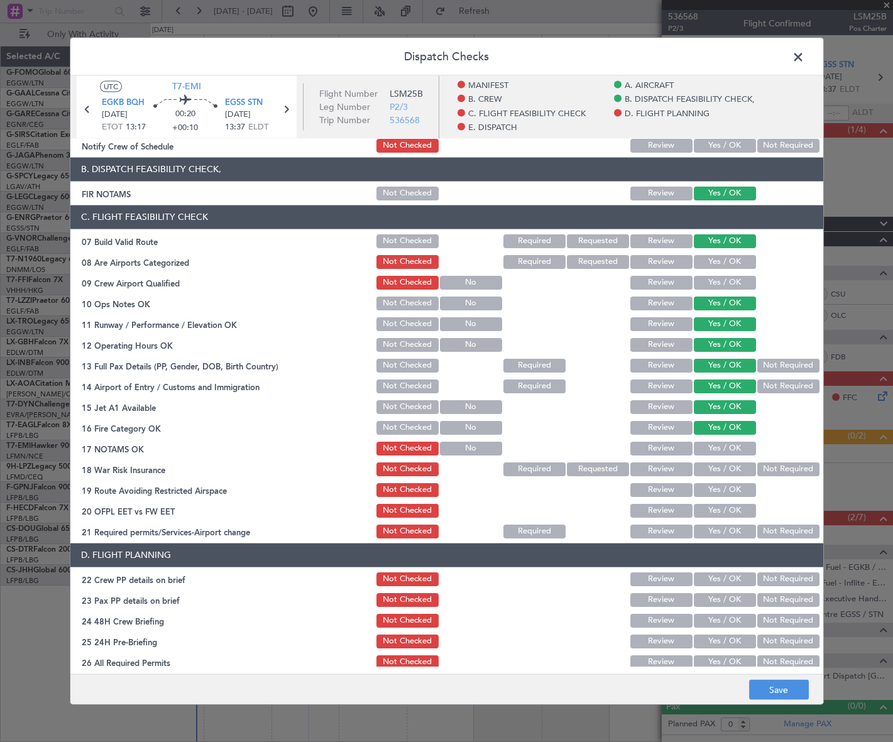
drag, startPoint x: 734, startPoint y: 446, endPoint x: 756, endPoint y: 465, distance: 28.6
click at [735, 446] on button "Yes / OK" at bounding box center [725, 448] width 62 height 14
click at [769, 472] on button "Not Required" at bounding box center [789, 469] width 62 height 14
drag, startPoint x: 731, startPoint y: 490, endPoint x: 729, endPoint y: 505, distance: 15.2
click at [729, 492] on button "Yes / OK" at bounding box center [725, 490] width 62 height 14
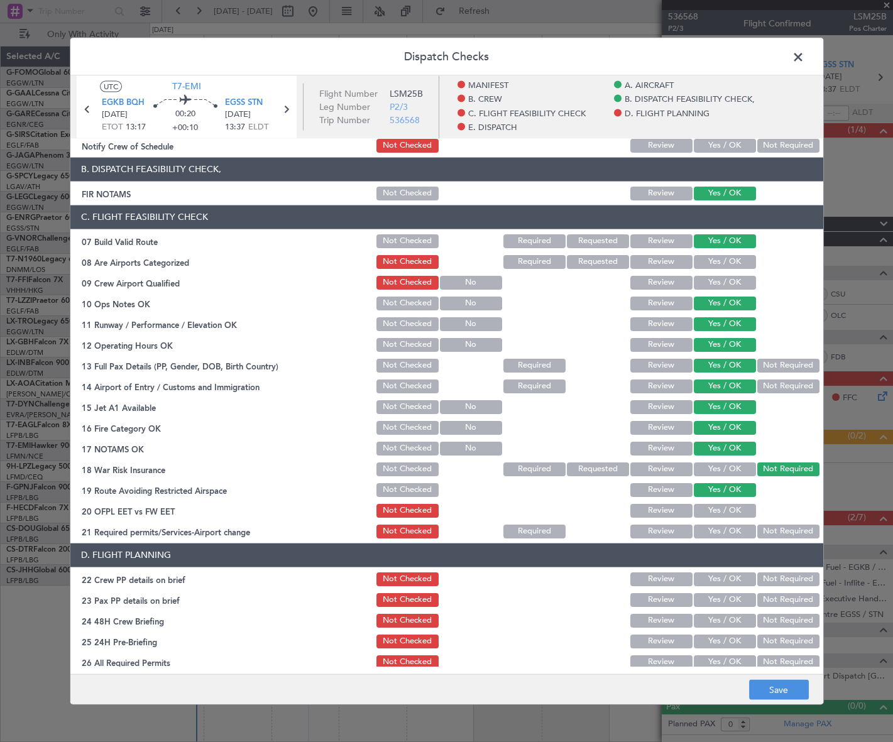
click at [731, 508] on button "Yes / OK" at bounding box center [725, 511] width 62 height 14
click at [733, 528] on button "Yes / OK" at bounding box center [725, 531] width 62 height 14
drag, startPoint x: 736, startPoint y: 579, endPoint x: 737, endPoint y: 595, distance: 16.4
click at [736, 580] on button "Yes / OK" at bounding box center [725, 579] width 62 height 14
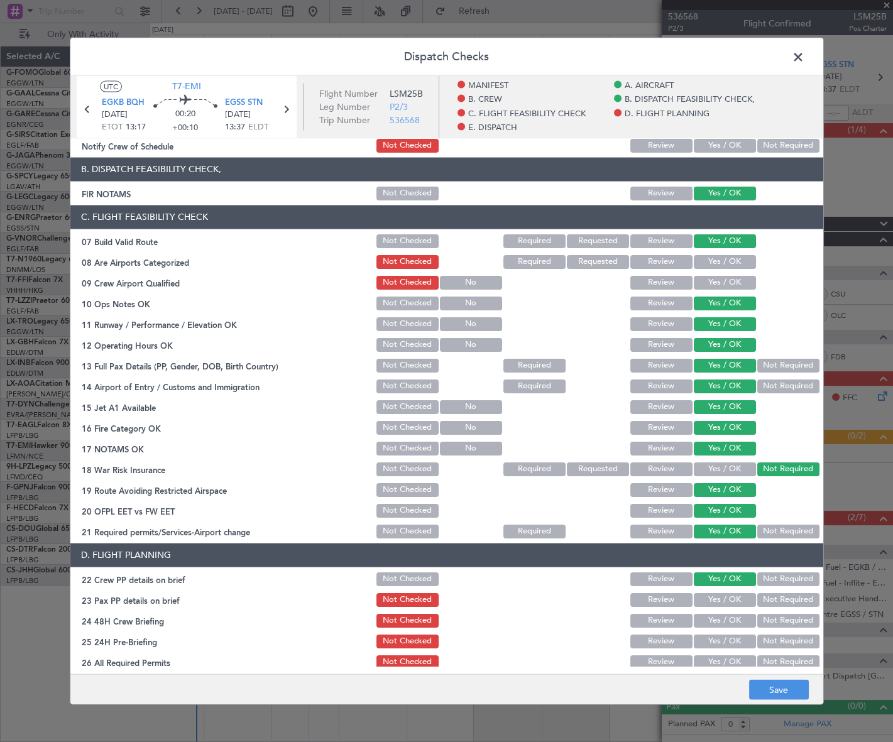
drag, startPoint x: 737, startPoint y: 595, endPoint x: 738, endPoint y: 619, distance: 23.3
click at [737, 598] on button "Yes / OK" at bounding box center [725, 600] width 62 height 14
drag, startPoint x: 739, startPoint y: 619, endPoint x: 753, endPoint y: 629, distance: 17.0
click at [740, 619] on button "Yes / OK" at bounding box center [725, 621] width 62 height 14
click at [768, 636] on button "Not Required" at bounding box center [789, 641] width 62 height 14
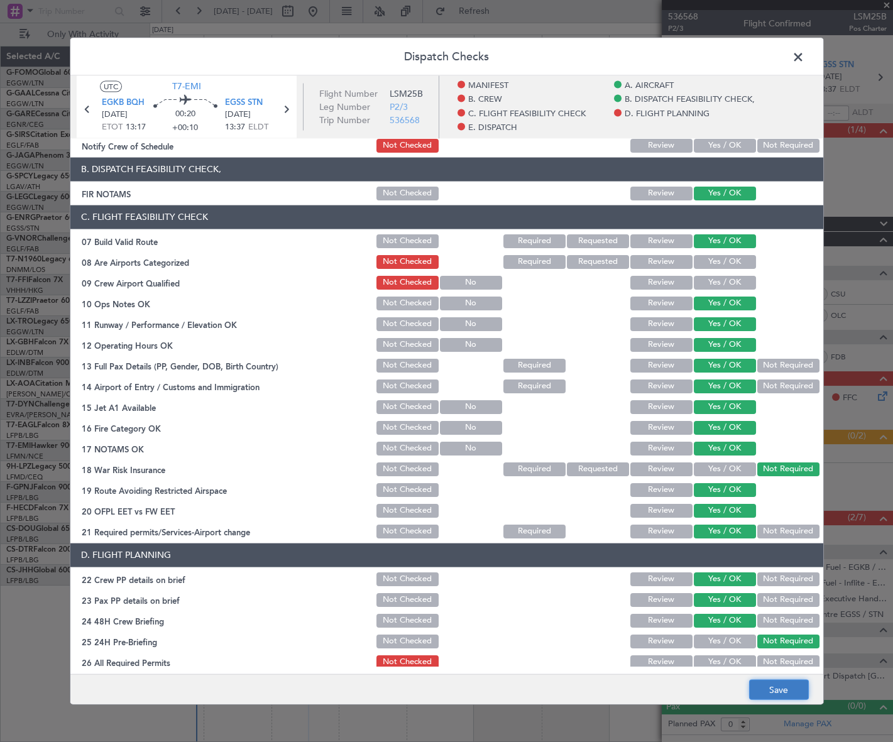
click at [779, 695] on button "Save" at bounding box center [779, 690] width 60 height 20
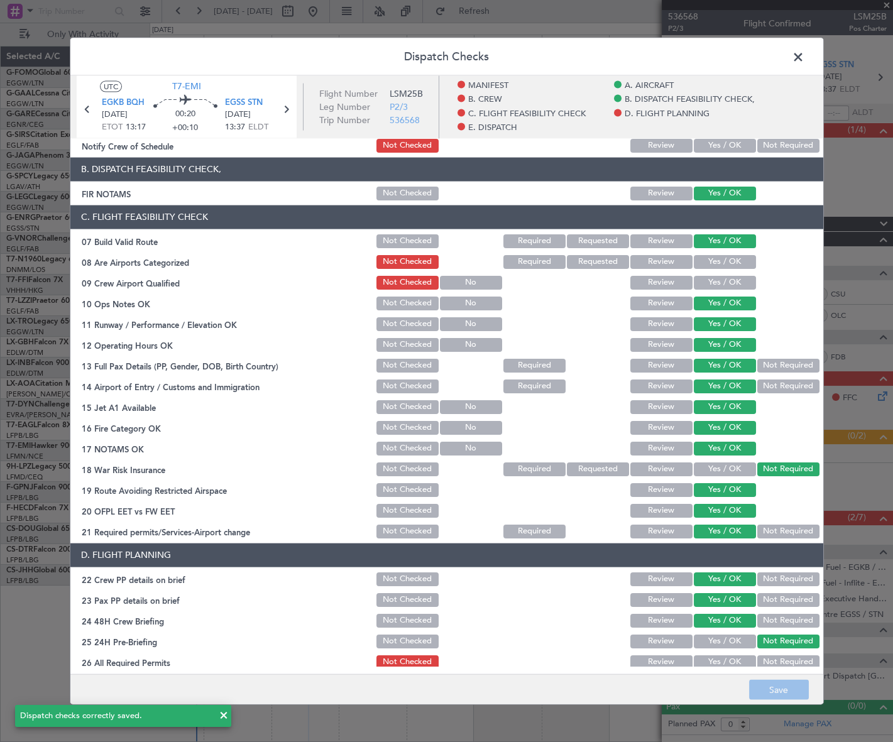
click at [805, 50] on span at bounding box center [805, 59] width 0 height 25
